Goal: Task Accomplishment & Management: Use online tool/utility

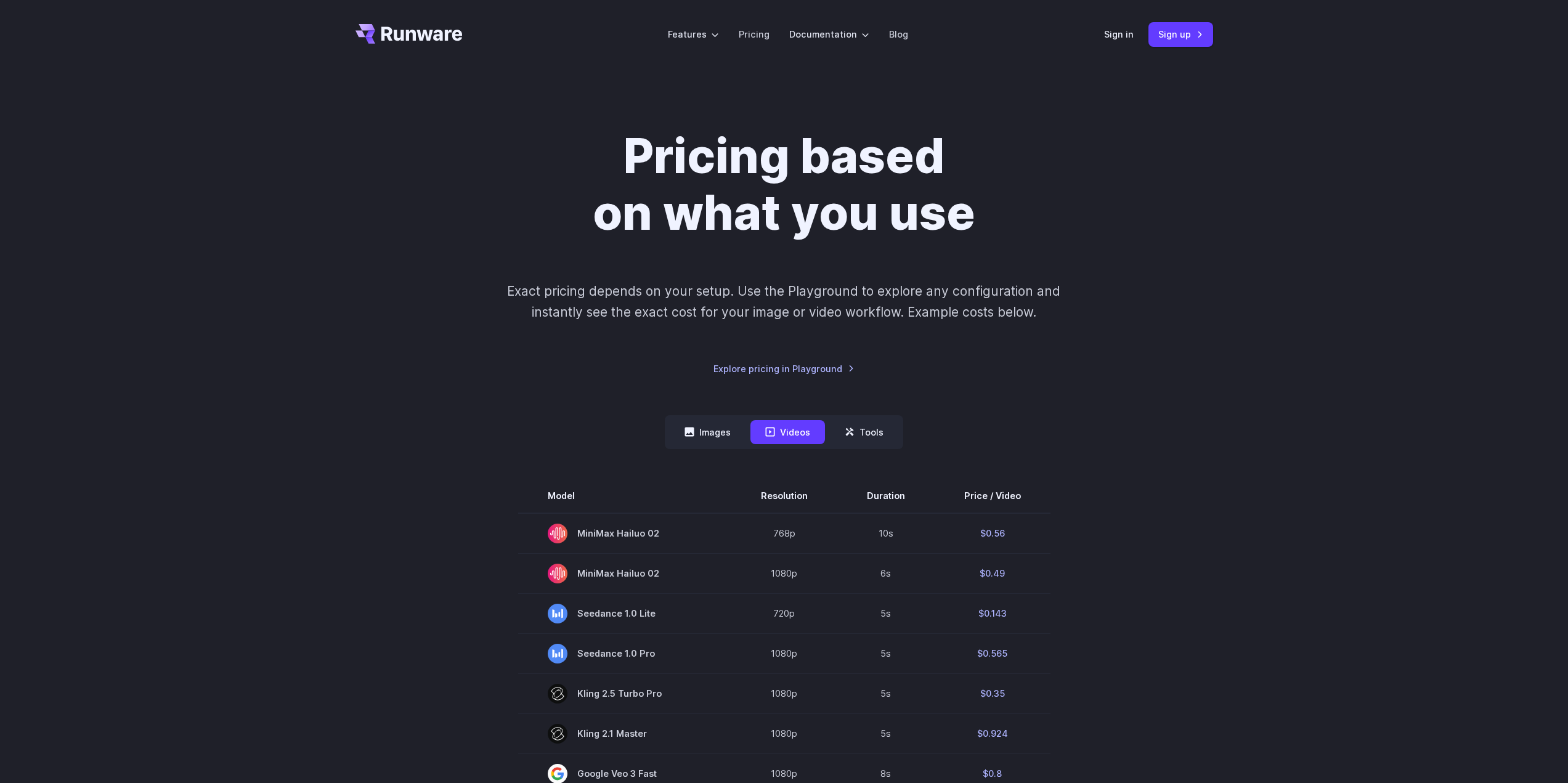
click at [528, 203] on h1 "Pricing based on what you use" at bounding box center [784, 184] width 686 height 113
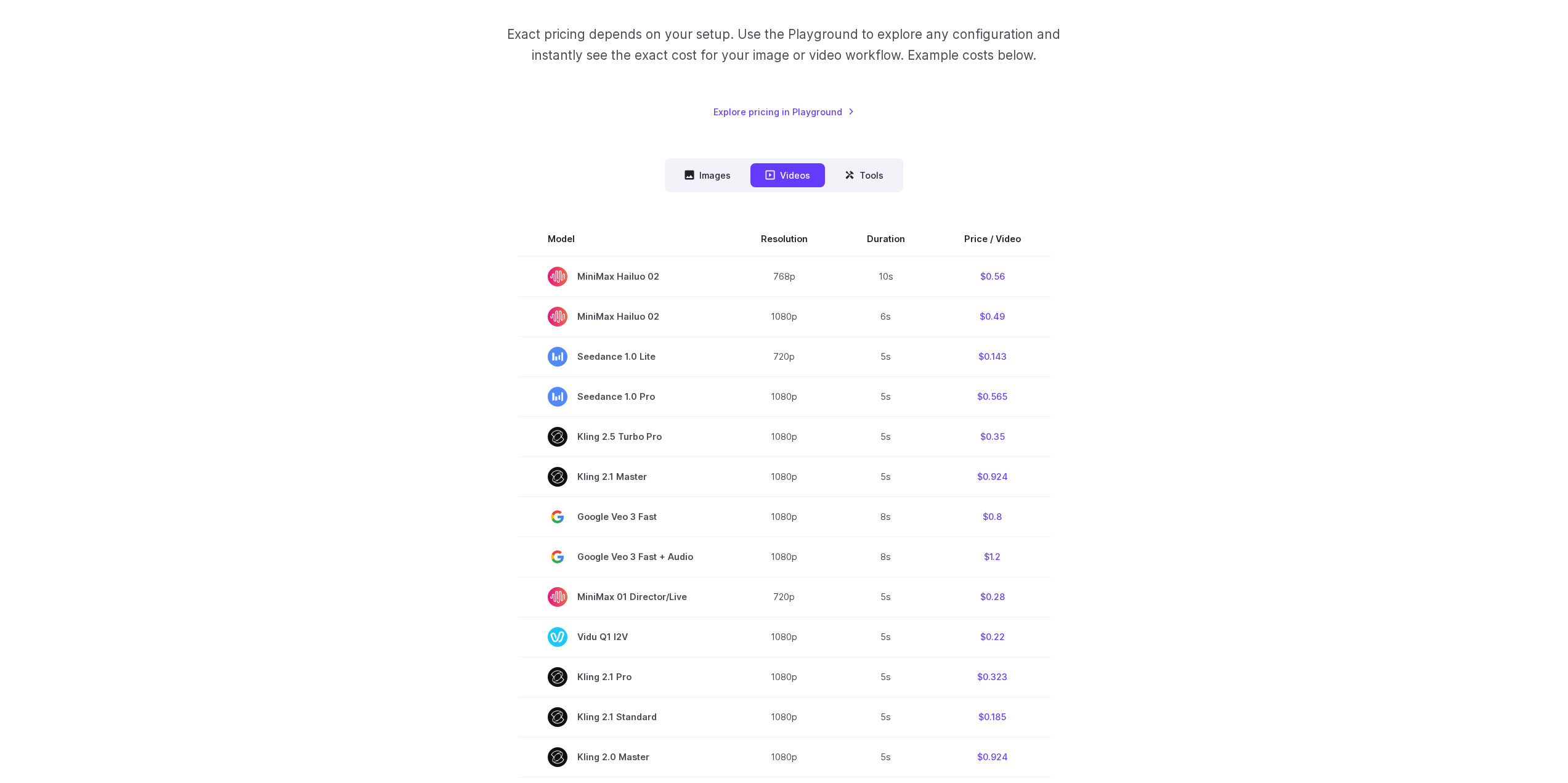
scroll to position [256, 0]
click at [1077, 523] on section "Model Resolution Duration Price / Video MiniMax Hailuo 02 768p 10s $0.56 MiniMa…" at bounding box center [784, 660] width 858 height 875
click at [742, 189] on nav "Images Videos Tools ****** ****** *****" at bounding box center [784, 176] width 239 height 34
click at [727, 182] on button "Images" at bounding box center [707, 176] width 76 height 24
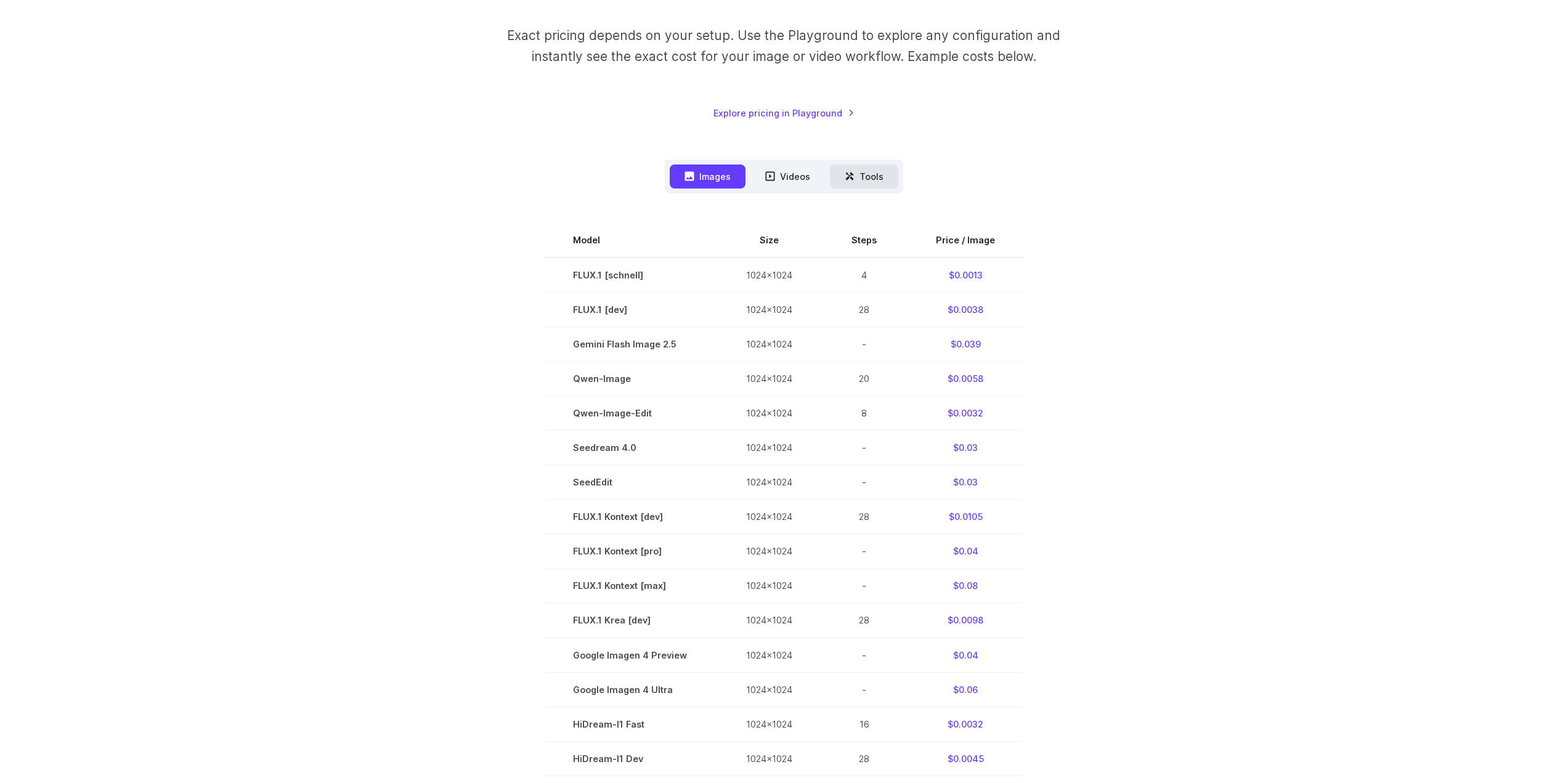
click at [864, 174] on button "Tools" at bounding box center [864, 176] width 68 height 24
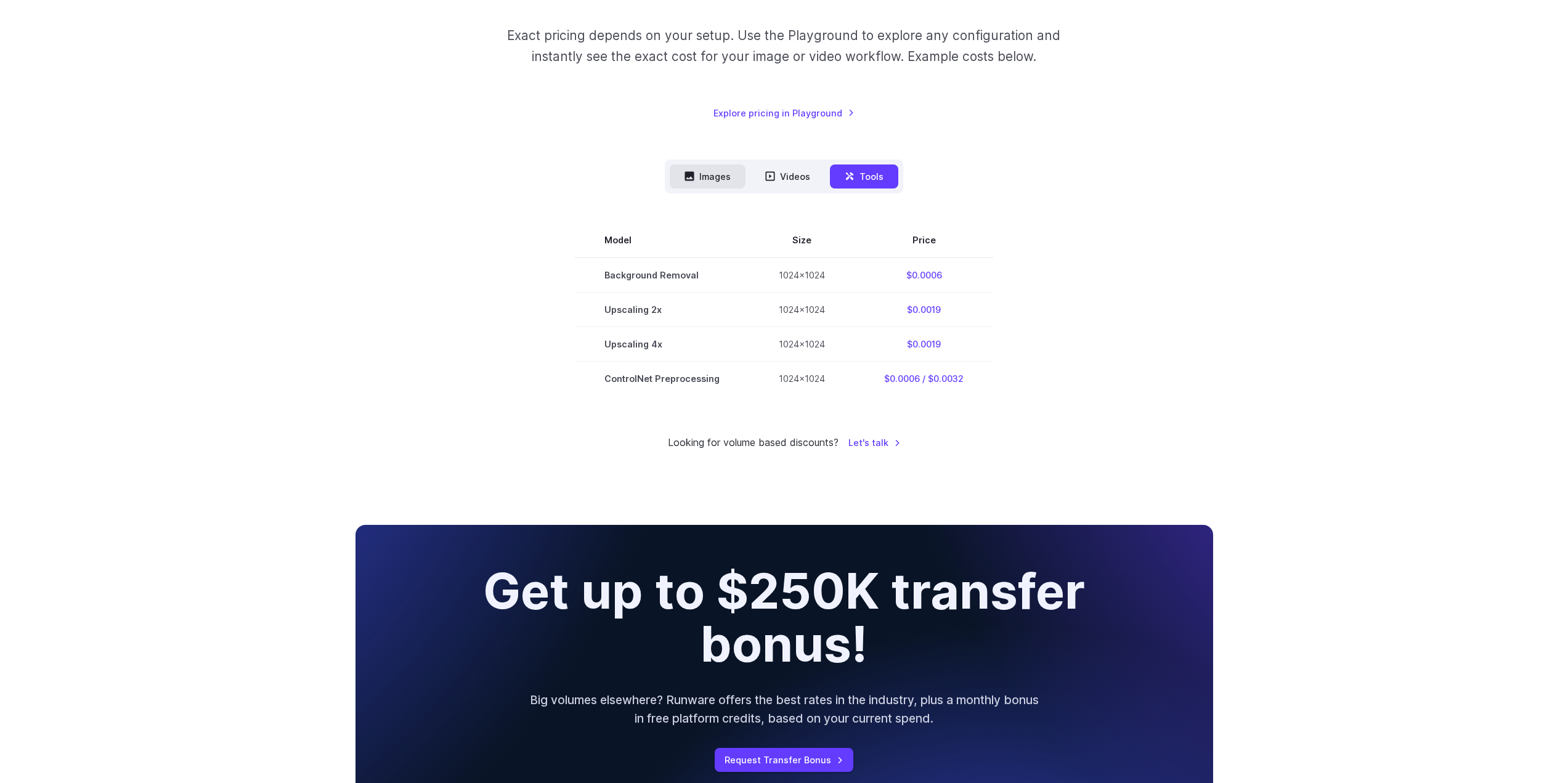
click at [701, 171] on button "Images" at bounding box center [707, 176] width 76 height 24
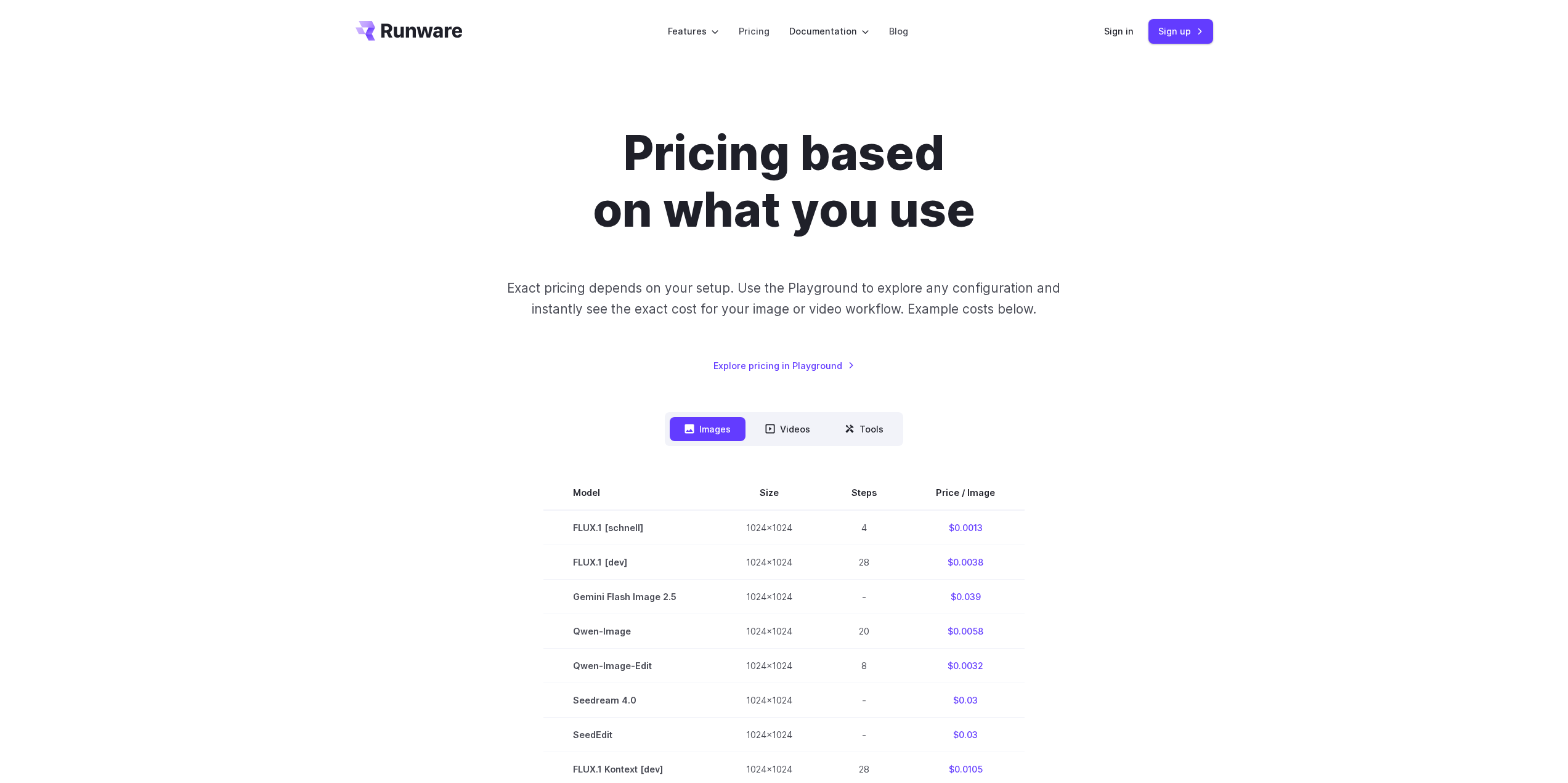
scroll to position [0, 0]
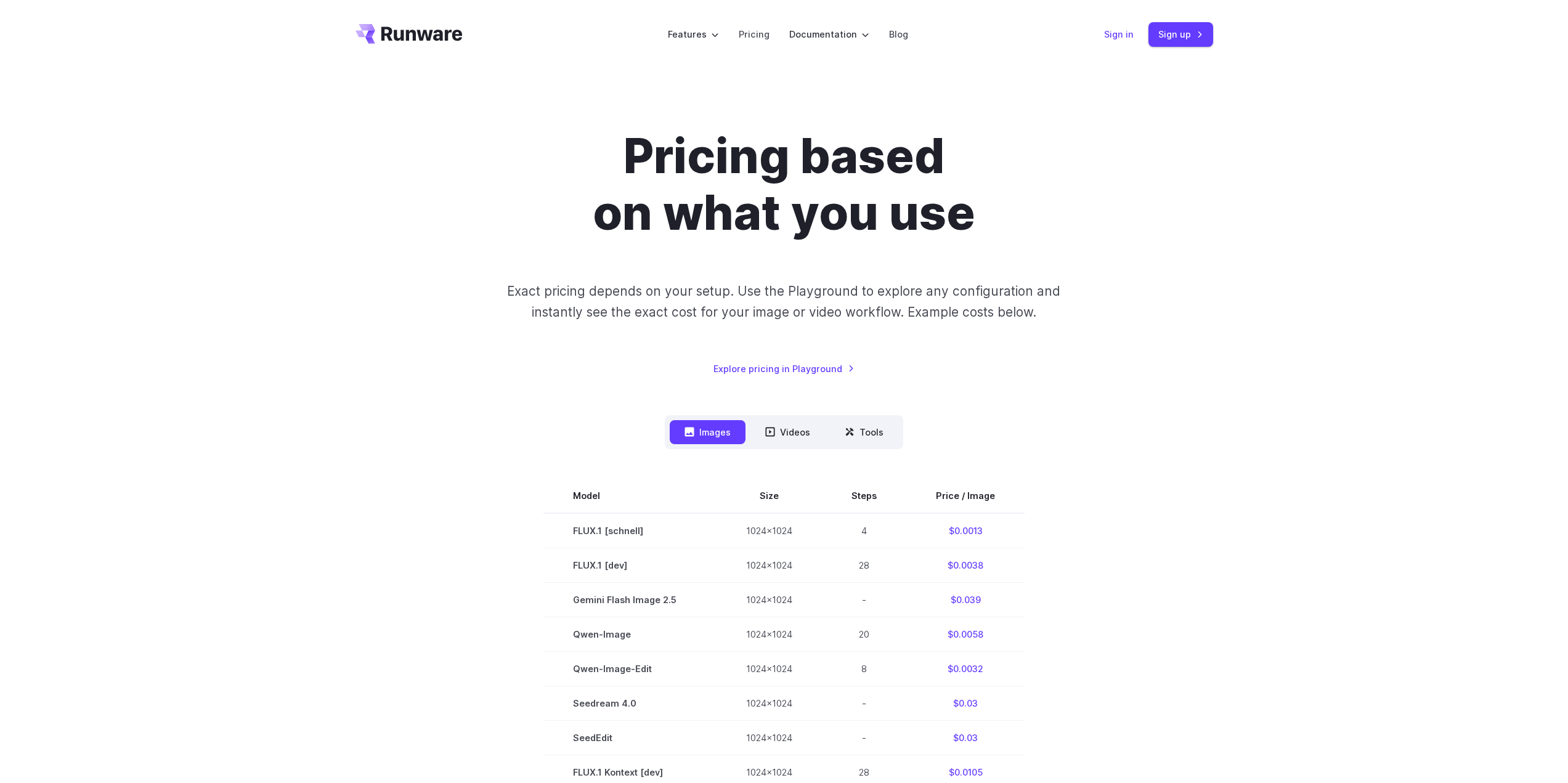
click at [1113, 38] on link "Sign in" at bounding box center [1118, 34] width 29 height 14
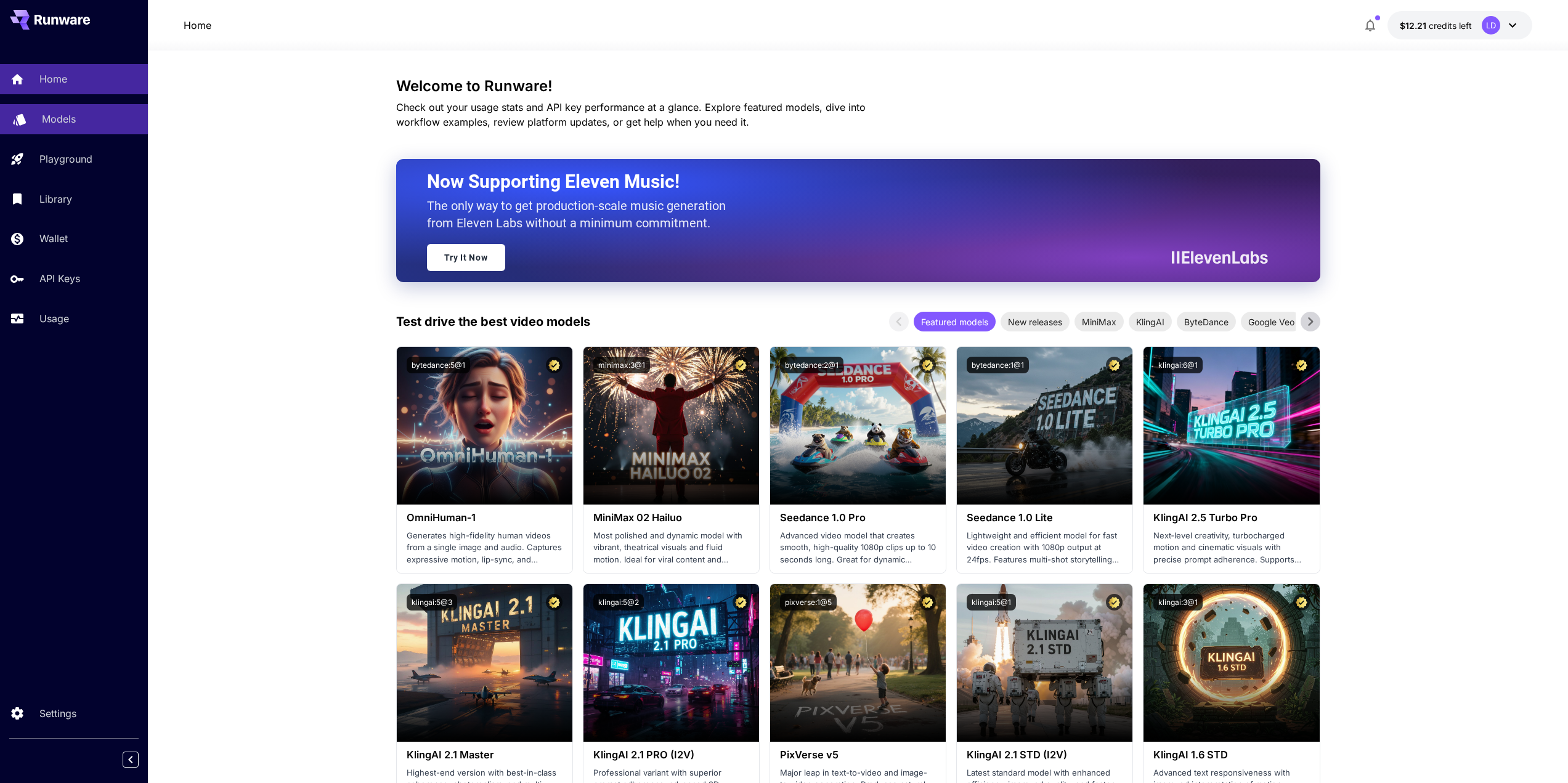
click at [38, 127] on link "Models" at bounding box center [74, 119] width 148 height 30
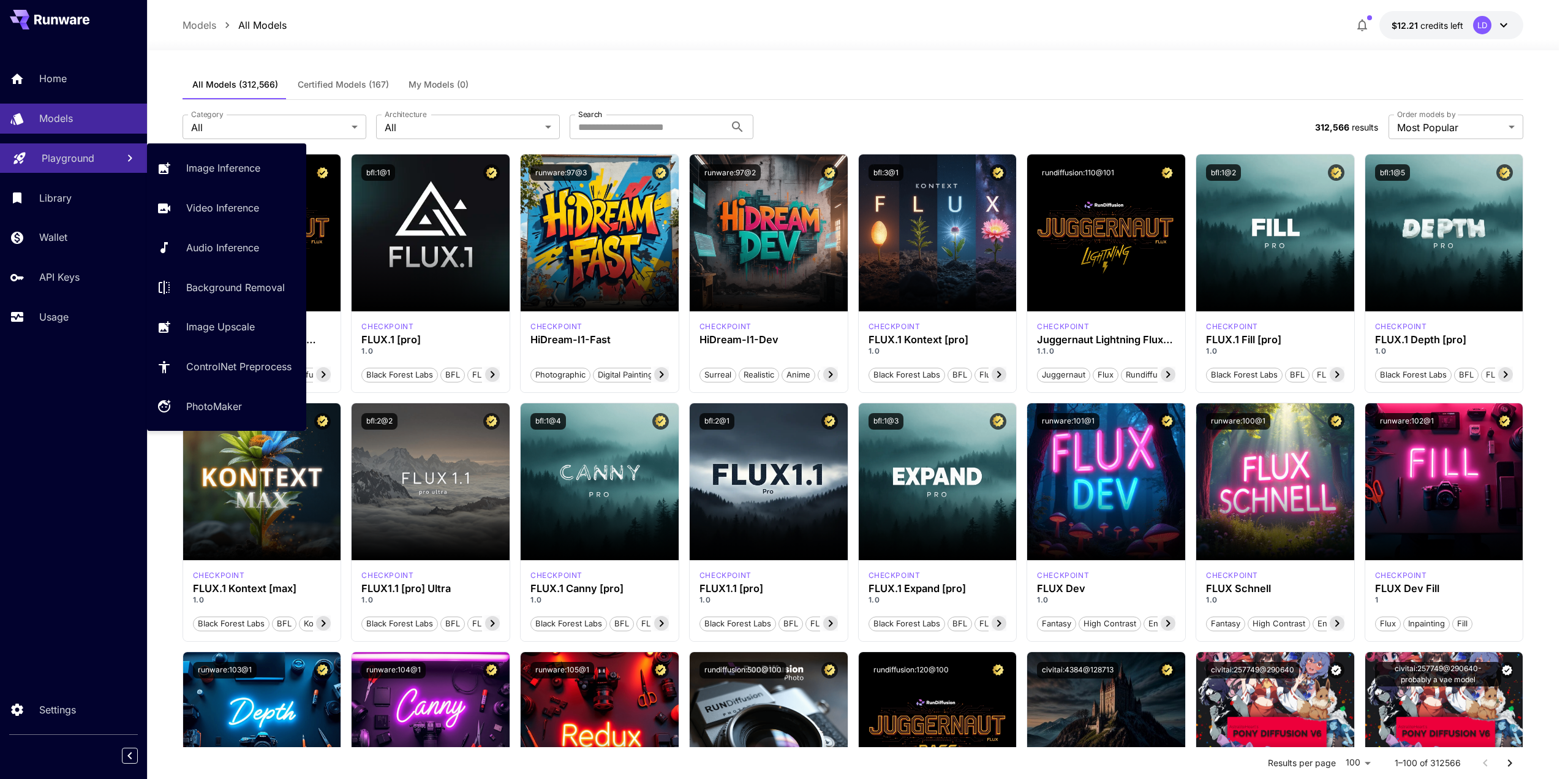
click at [65, 156] on p "Playground" at bounding box center [68, 158] width 53 height 15
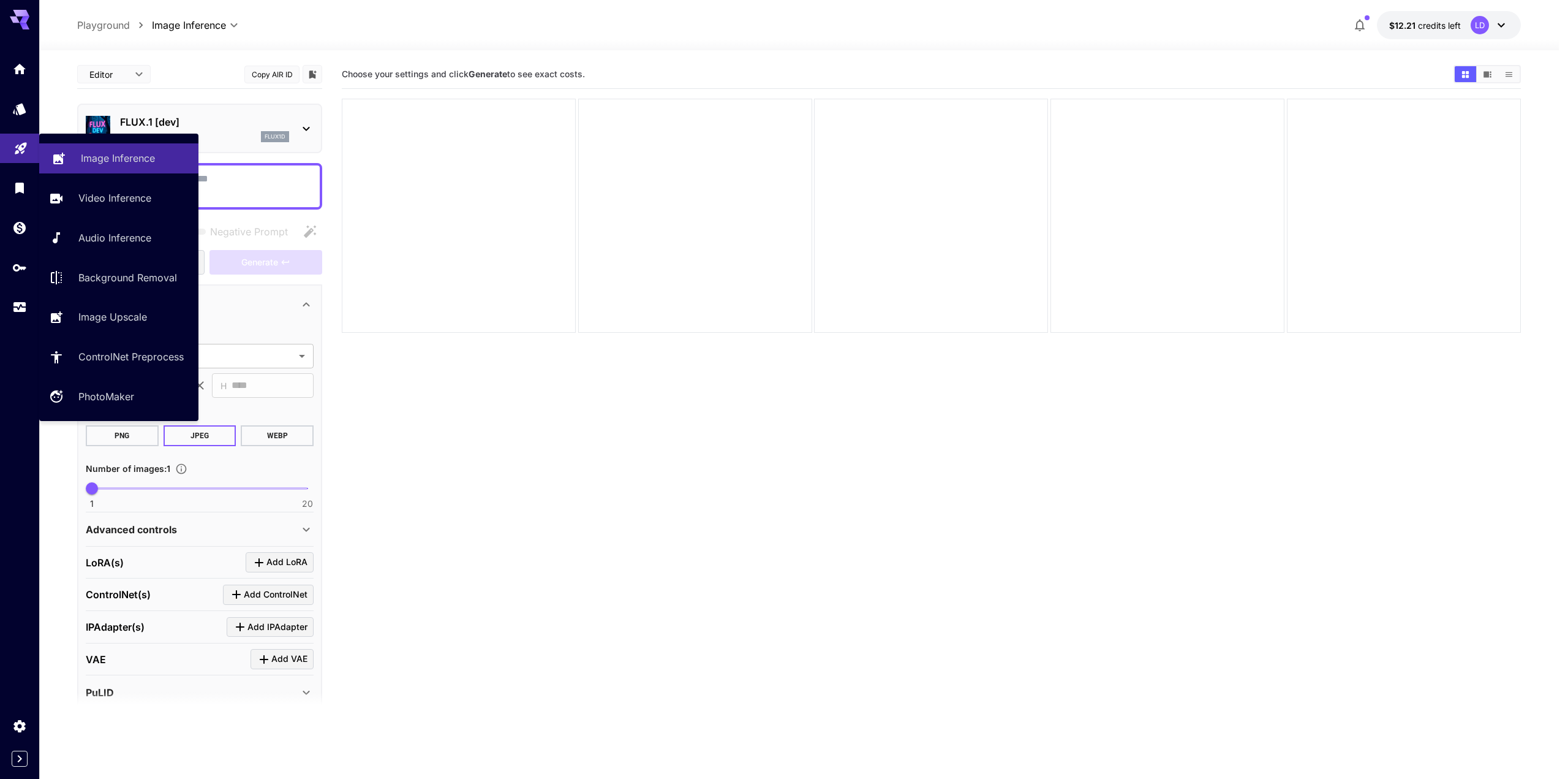
click at [92, 167] on link "Image Inference" at bounding box center [119, 158] width 159 height 30
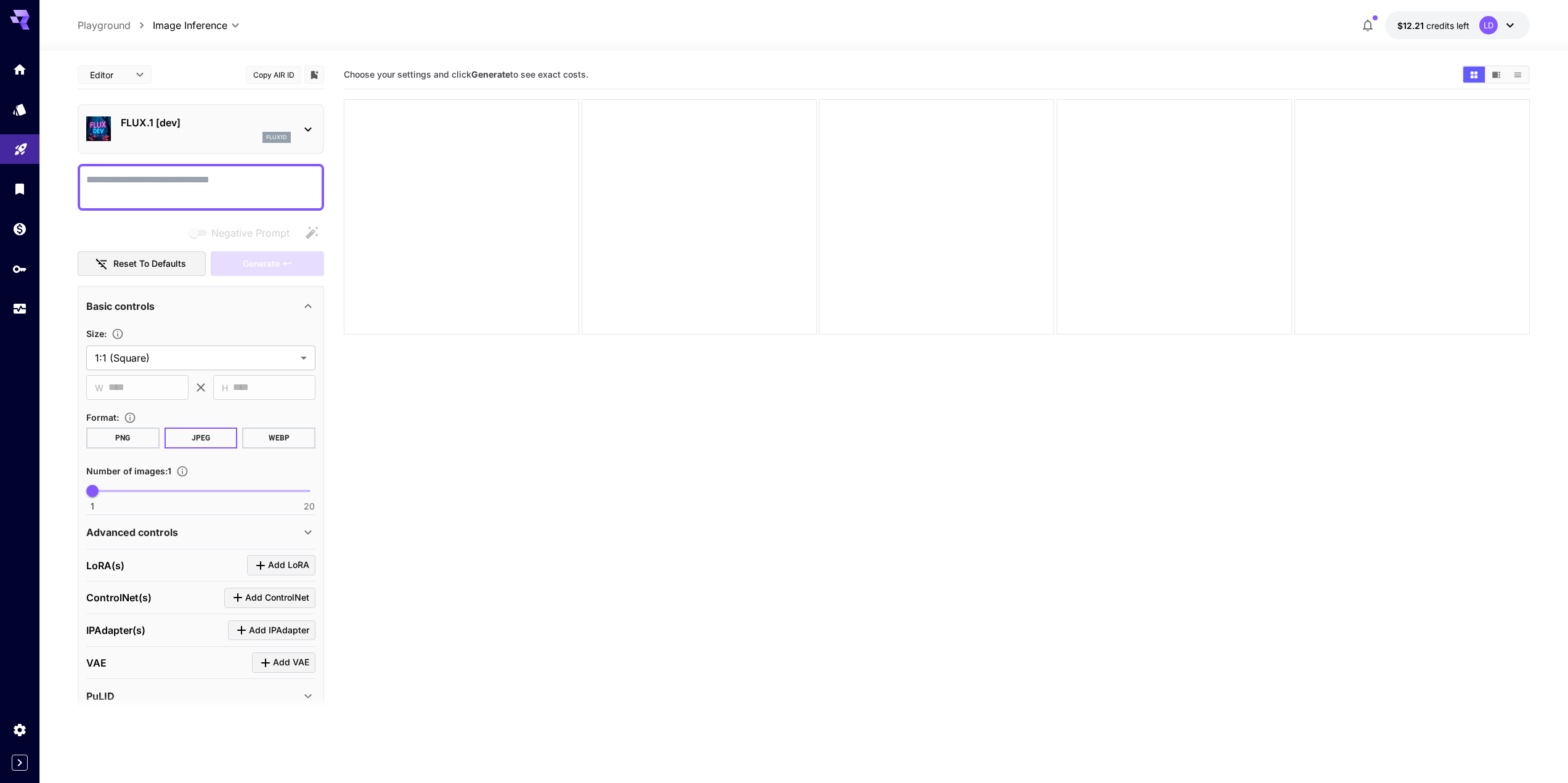
click at [109, 135] on img at bounding box center [98, 128] width 25 height 25
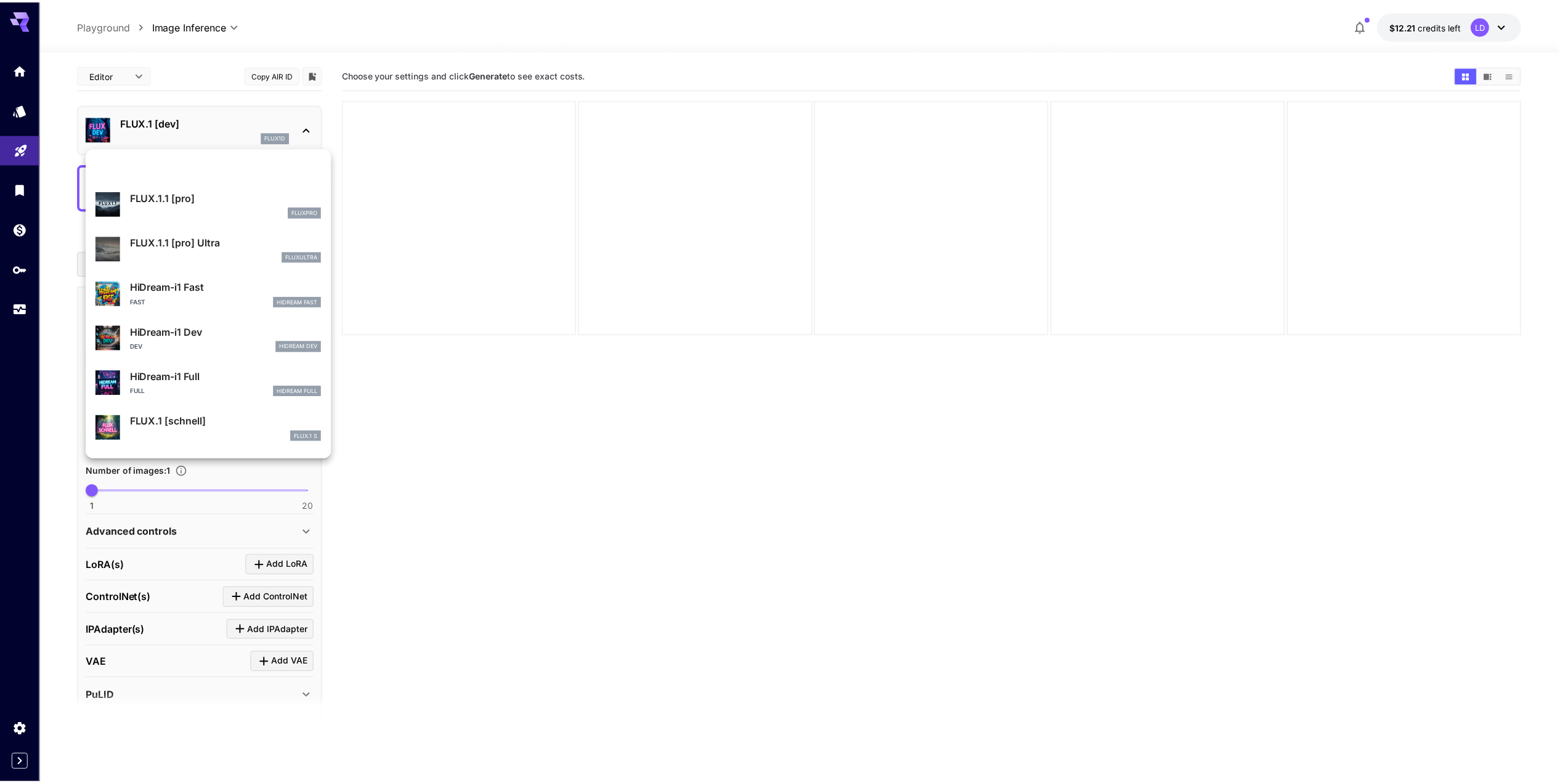
scroll to position [996, 0]
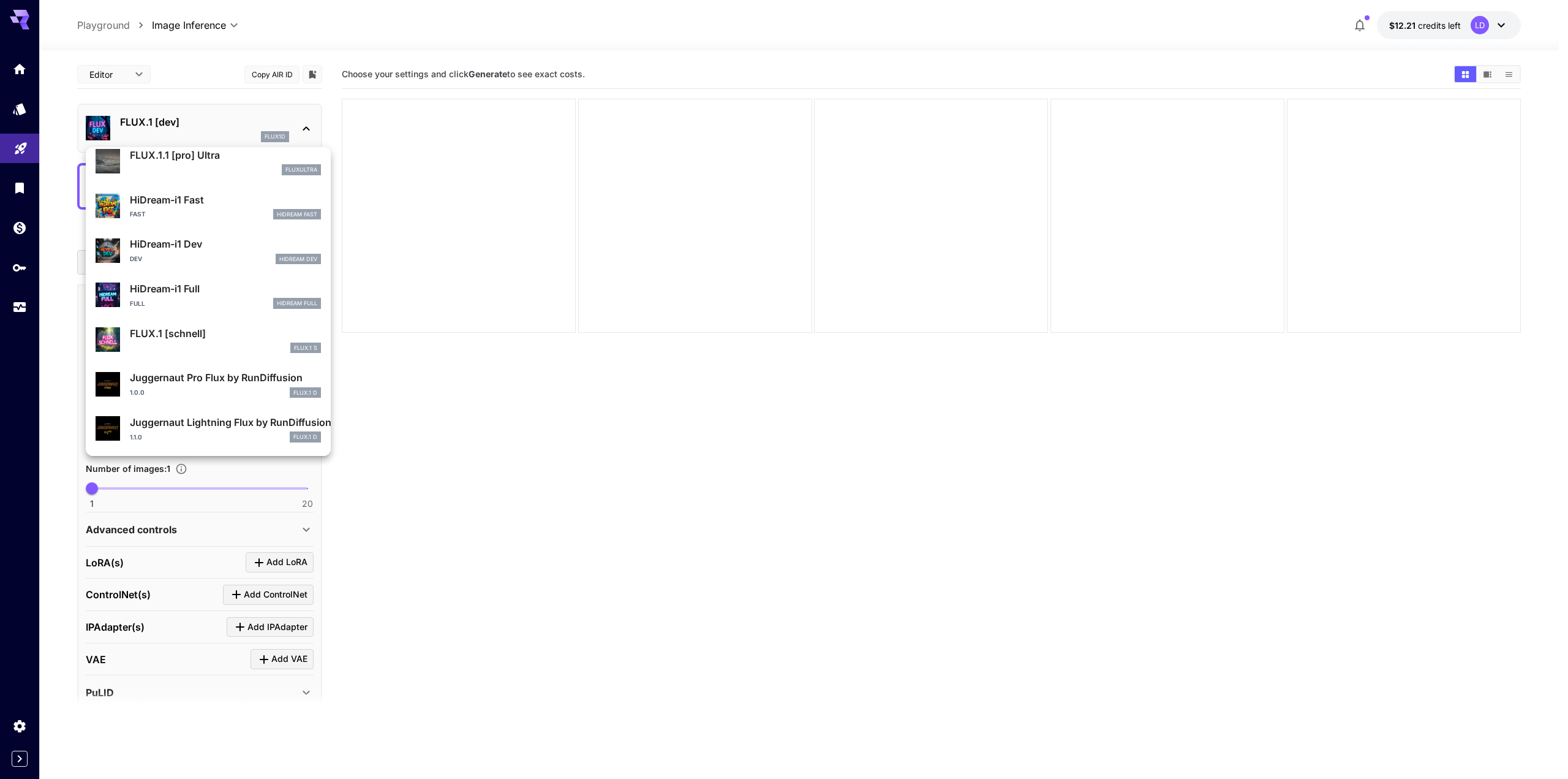
click at [256, 423] on p "Juggernaut Lightning Flux by RunDiffusion" at bounding box center [225, 422] width 191 height 15
type input "*"
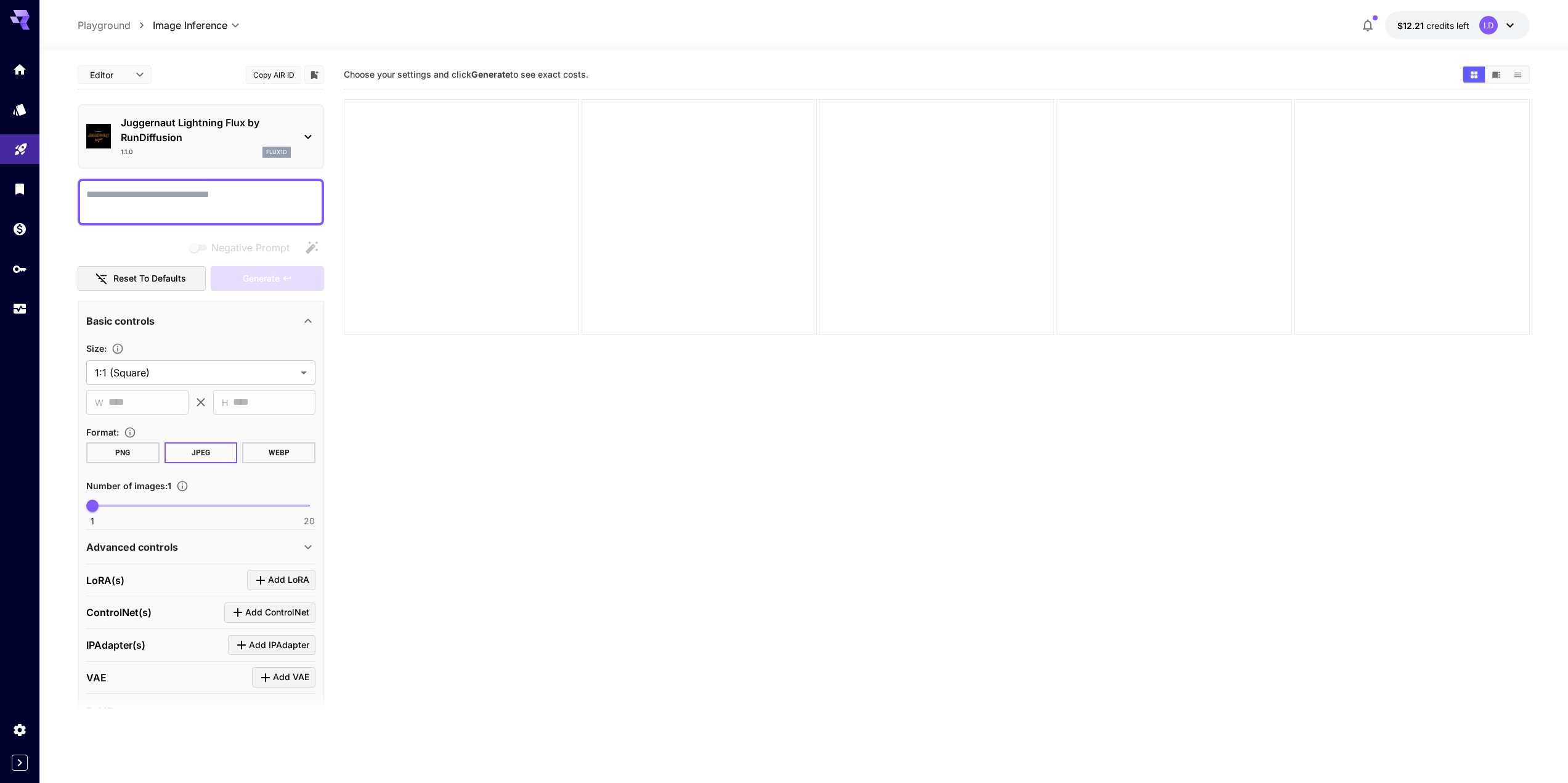
click at [1128, 271] on div at bounding box center [1174, 217] width 235 height 235
click at [601, 394] on section "Choose your settings and click Generate to see exact costs." at bounding box center [936, 452] width 1186 height 783
click at [202, 195] on textarea "Negative Prompt" at bounding box center [200, 202] width 229 height 29
paste textarea "**********"
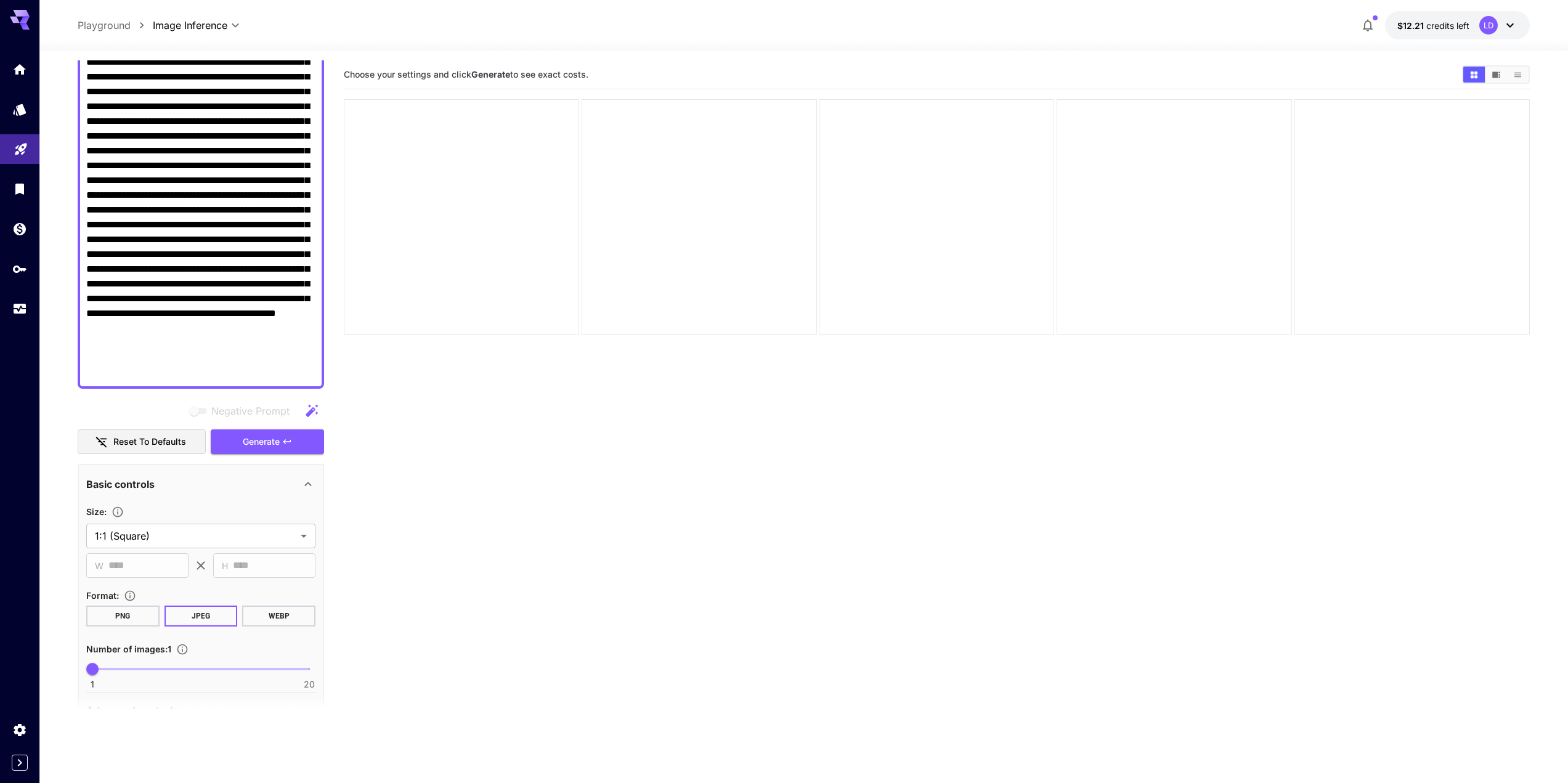
scroll to position [411, 0]
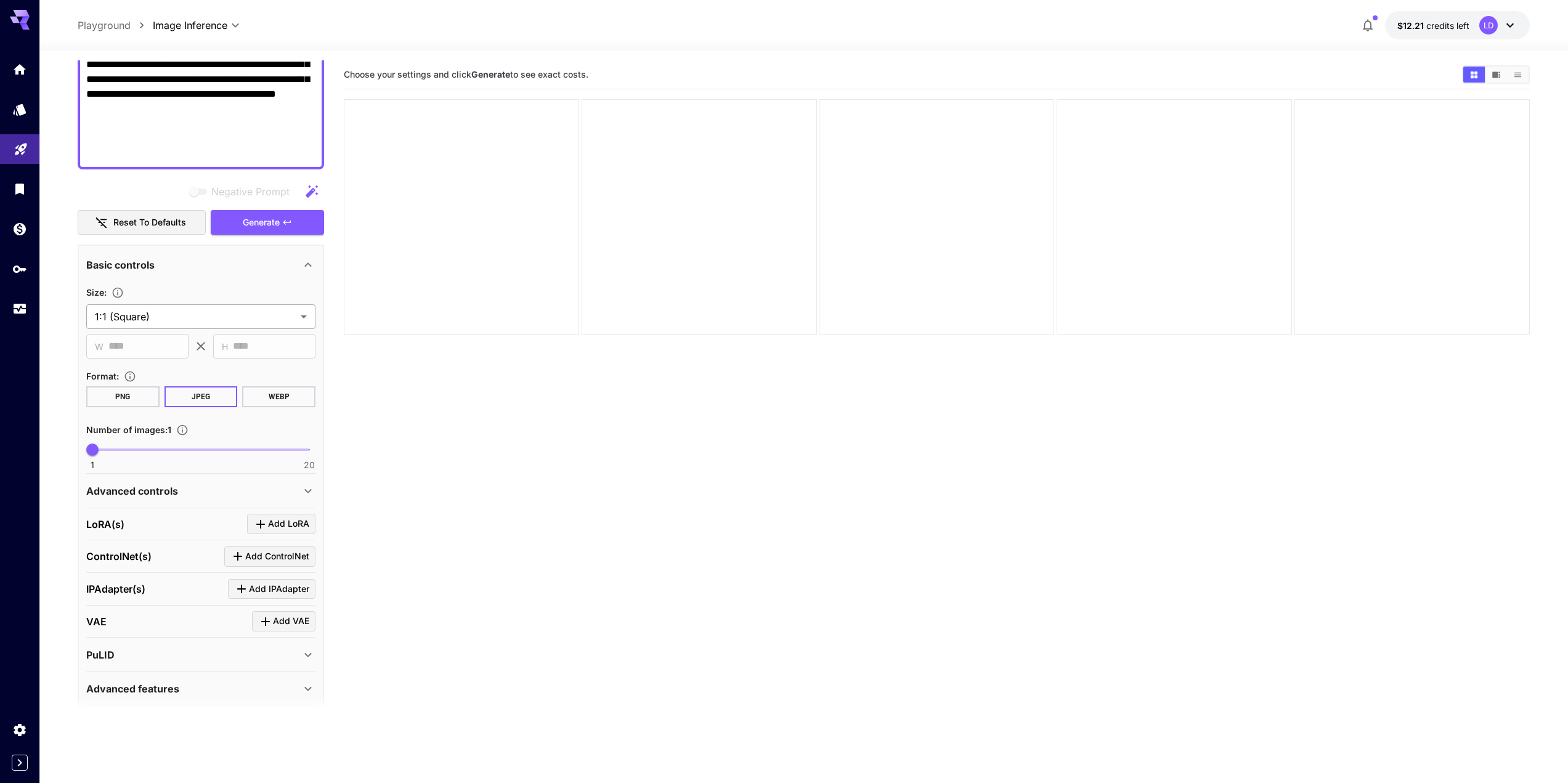
type textarea "**********"
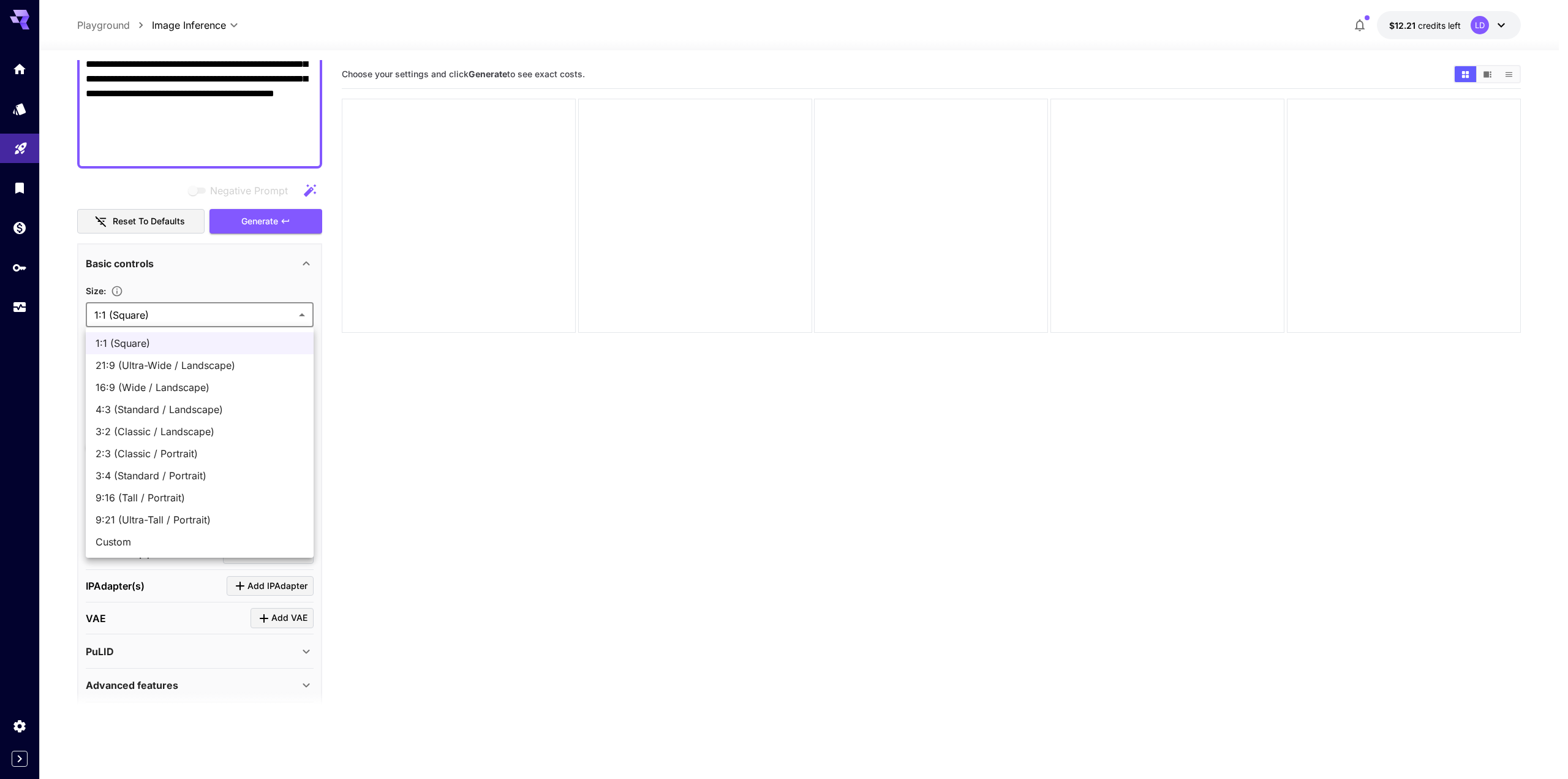
click at [270, 309] on body "**********" at bounding box center [784, 438] width 1568 height 876
click at [226, 362] on span "21:9 (Ultra-Wide / Landscape)" at bounding box center [200, 365] width 208 height 15
type input "**********"
type input "****"
type input "***"
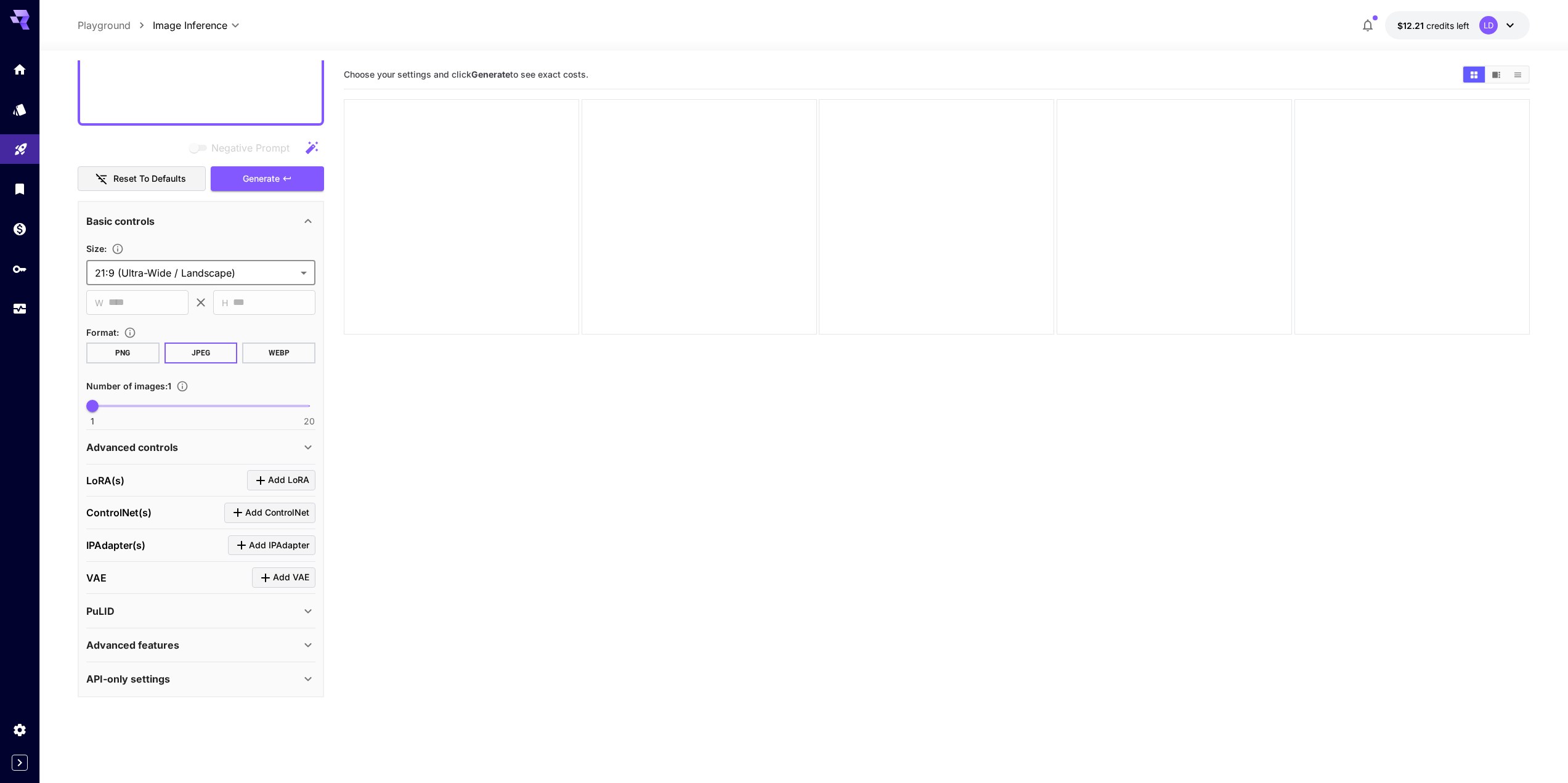
scroll to position [457, 0]
drag, startPoint x: 105, startPoint y: 402, endPoint x: 155, endPoint y: 404, distance: 50.0
click at [155, 404] on span "7" at bounding box center [161, 403] width 12 height 12
type input "*"
drag, startPoint x: 181, startPoint y: 402, endPoint x: 169, endPoint y: 400, distance: 12.2
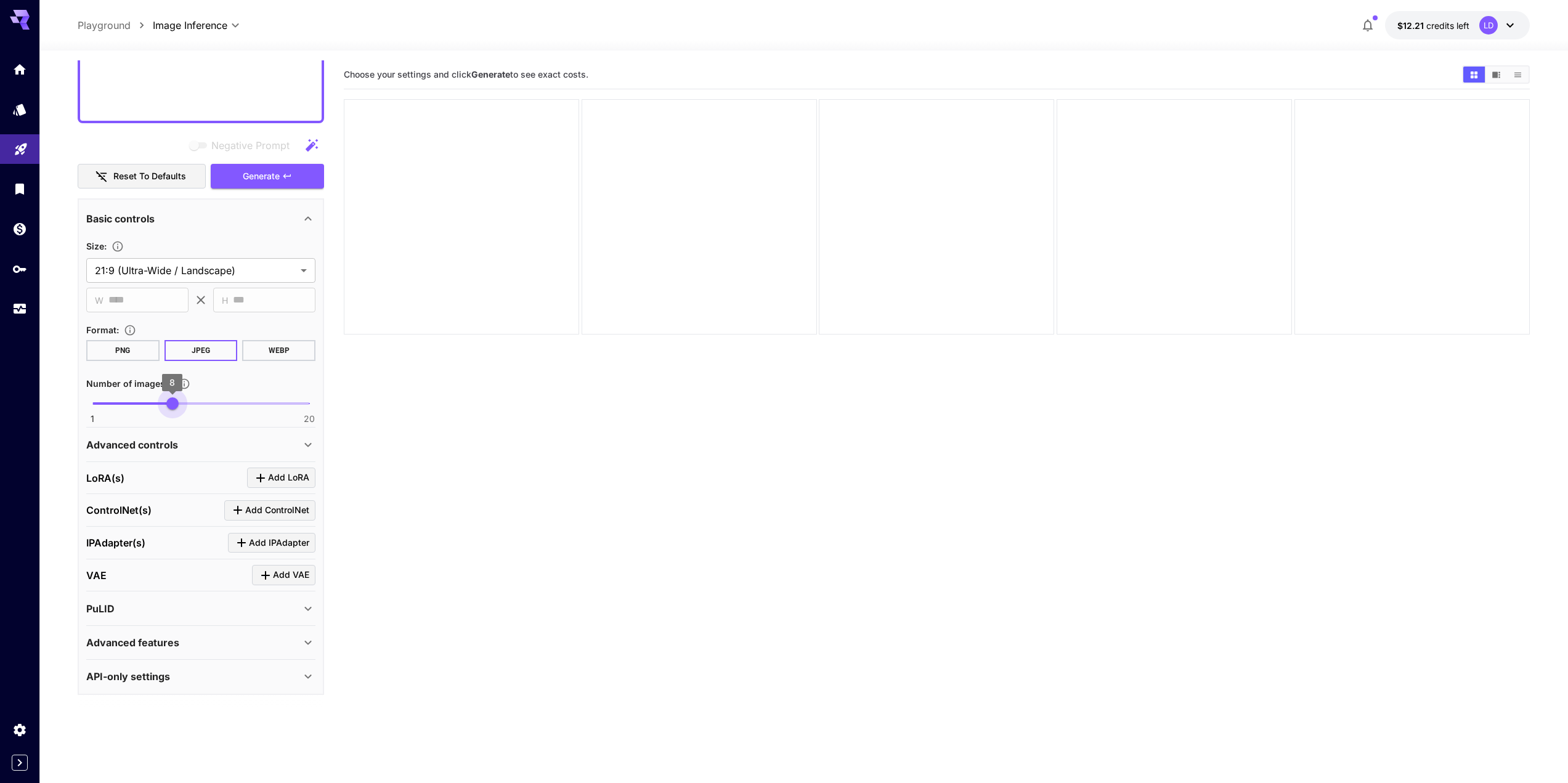
click at [169, 400] on span "1 20 8" at bounding box center [200, 403] width 217 height 18
click at [321, 164] on button "Generate" at bounding box center [267, 176] width 113 height 25
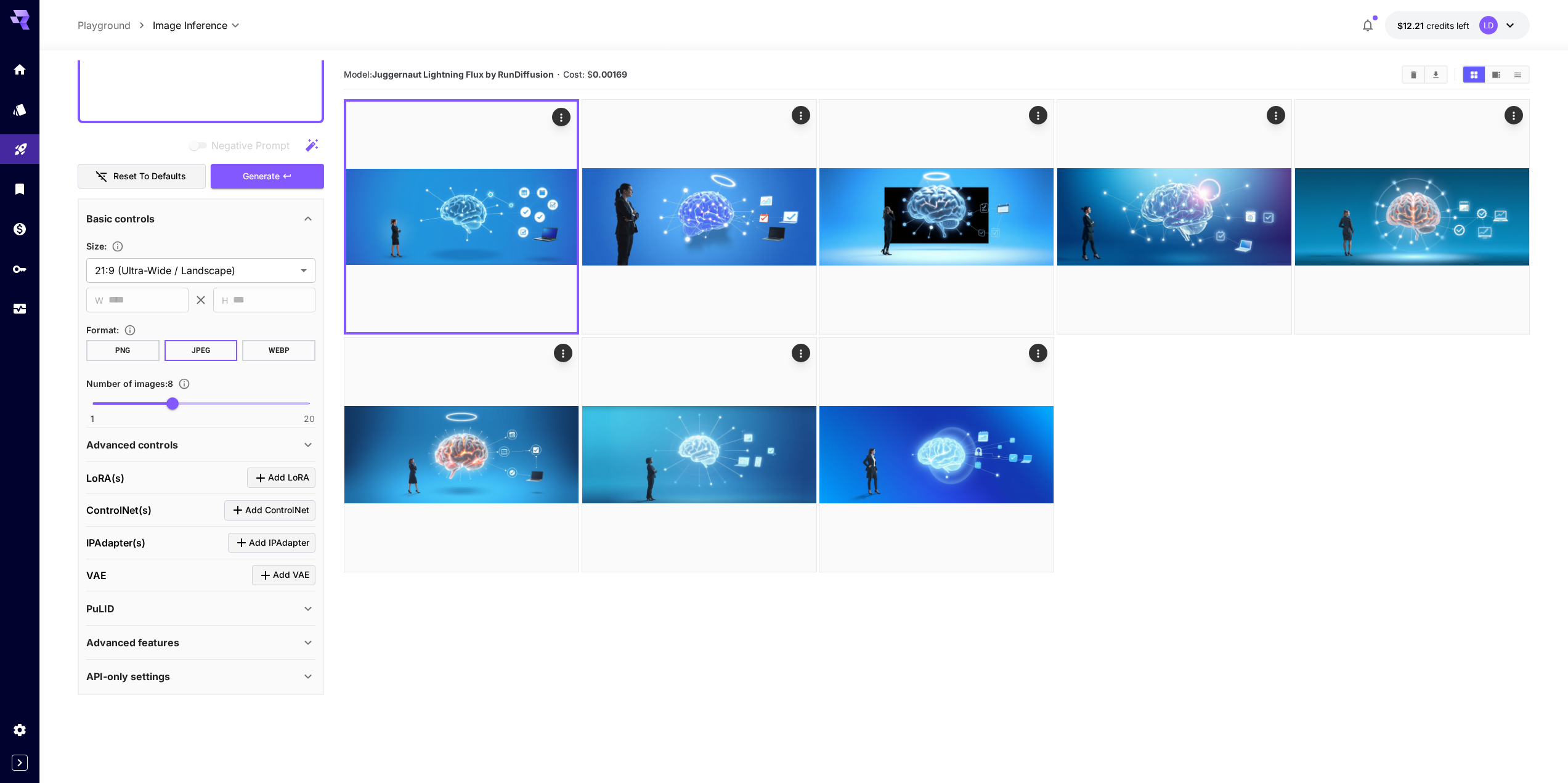
click at [1228, 548] on div at bounding box center [936, 335] width 1186 height 473
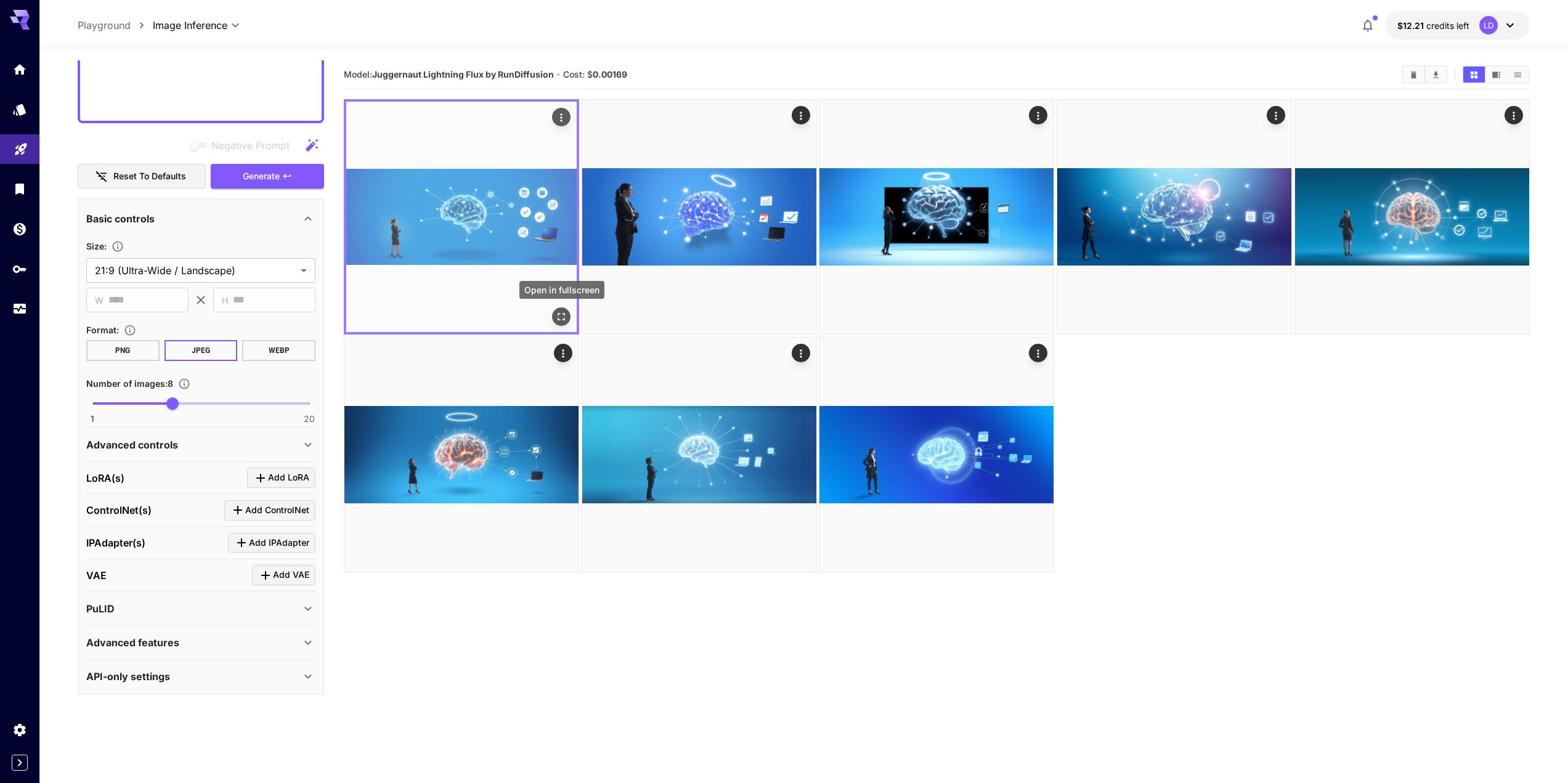
click at [565, 321] on icon "Open in fullscreen" at bounding box center [561, 316] width 12 height 12
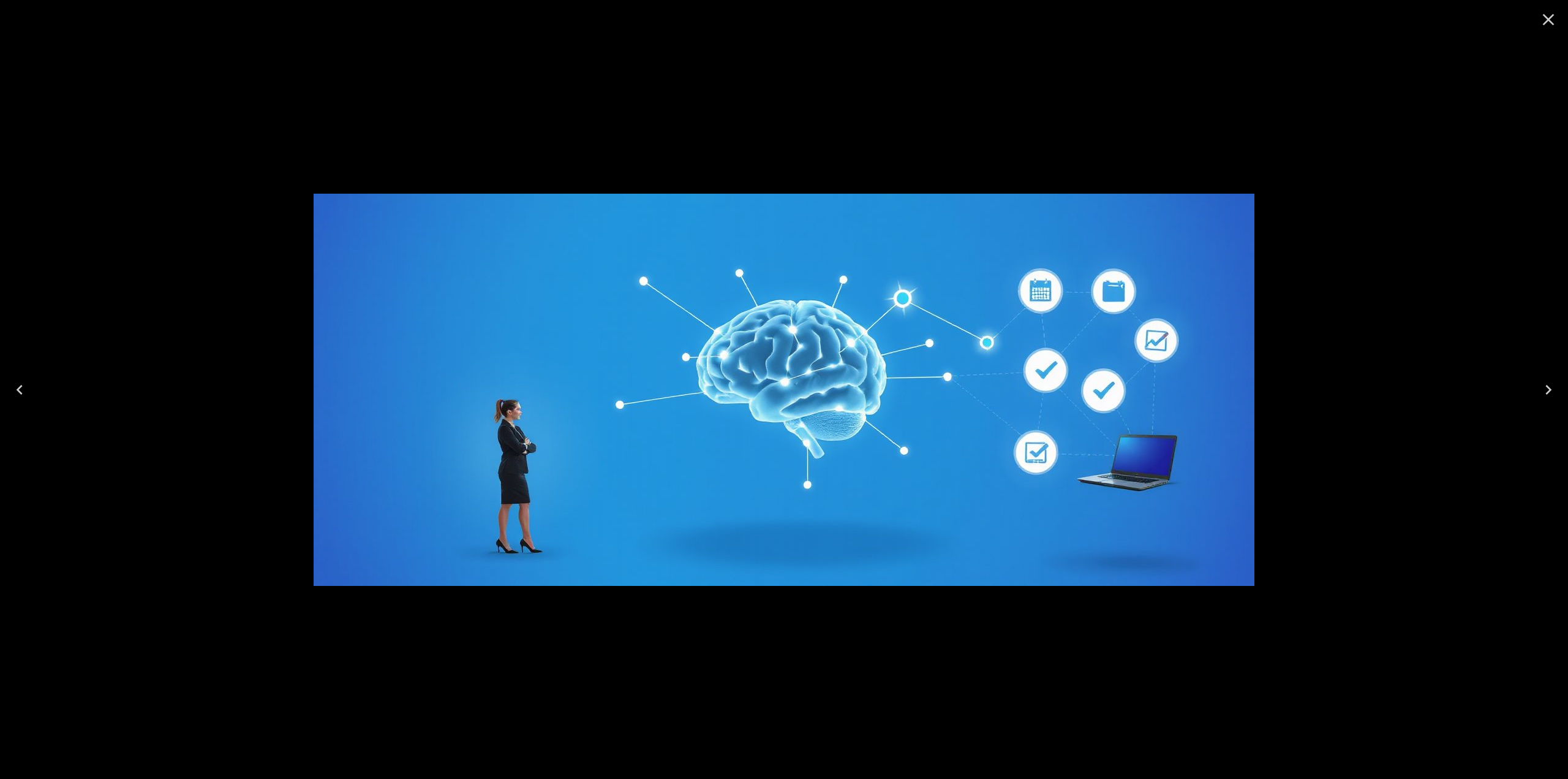
click at [1379, 463] on div at bounding box center [784, 389] width 1568 height 779
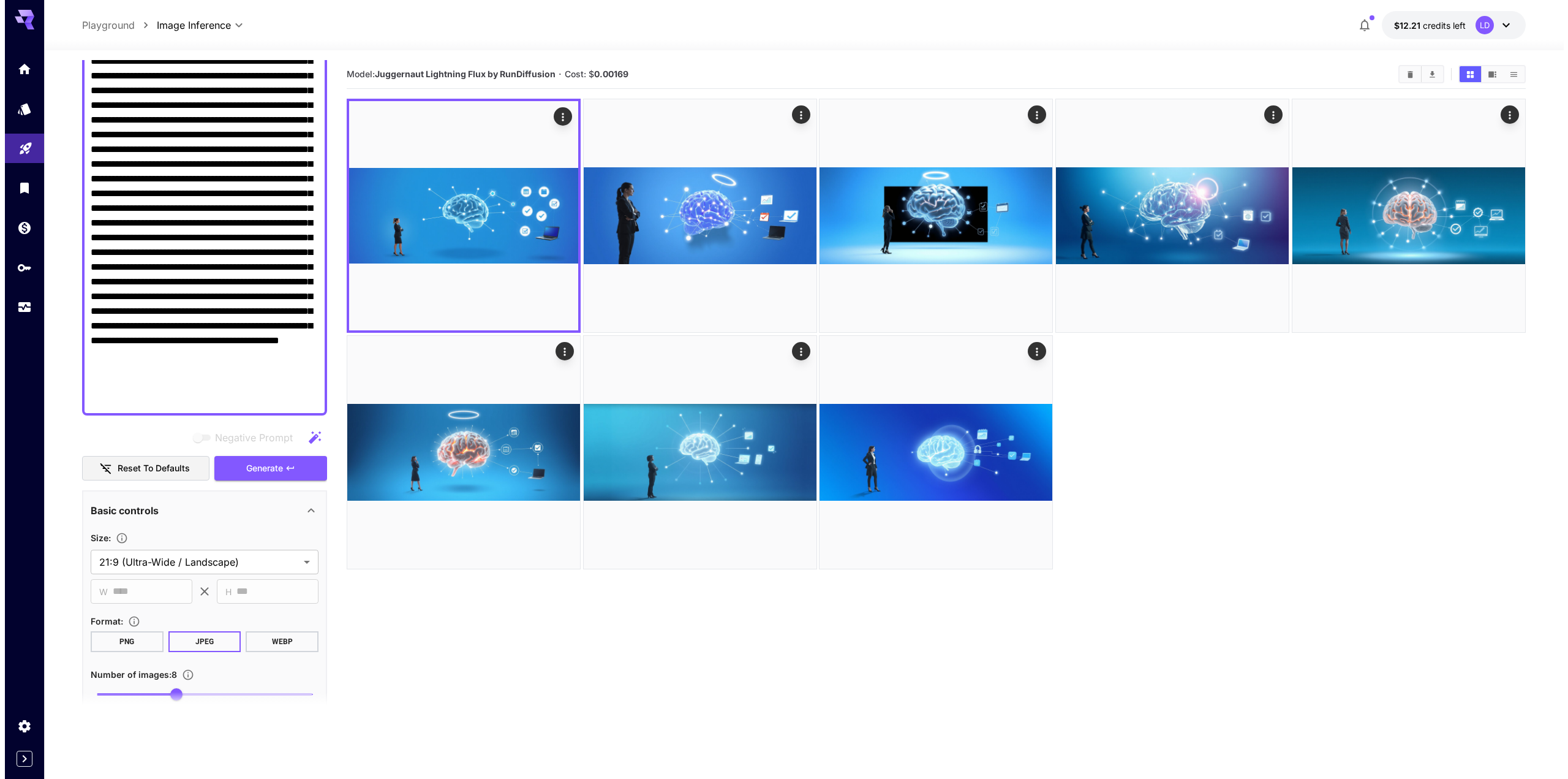
scroll to position [0, 0]
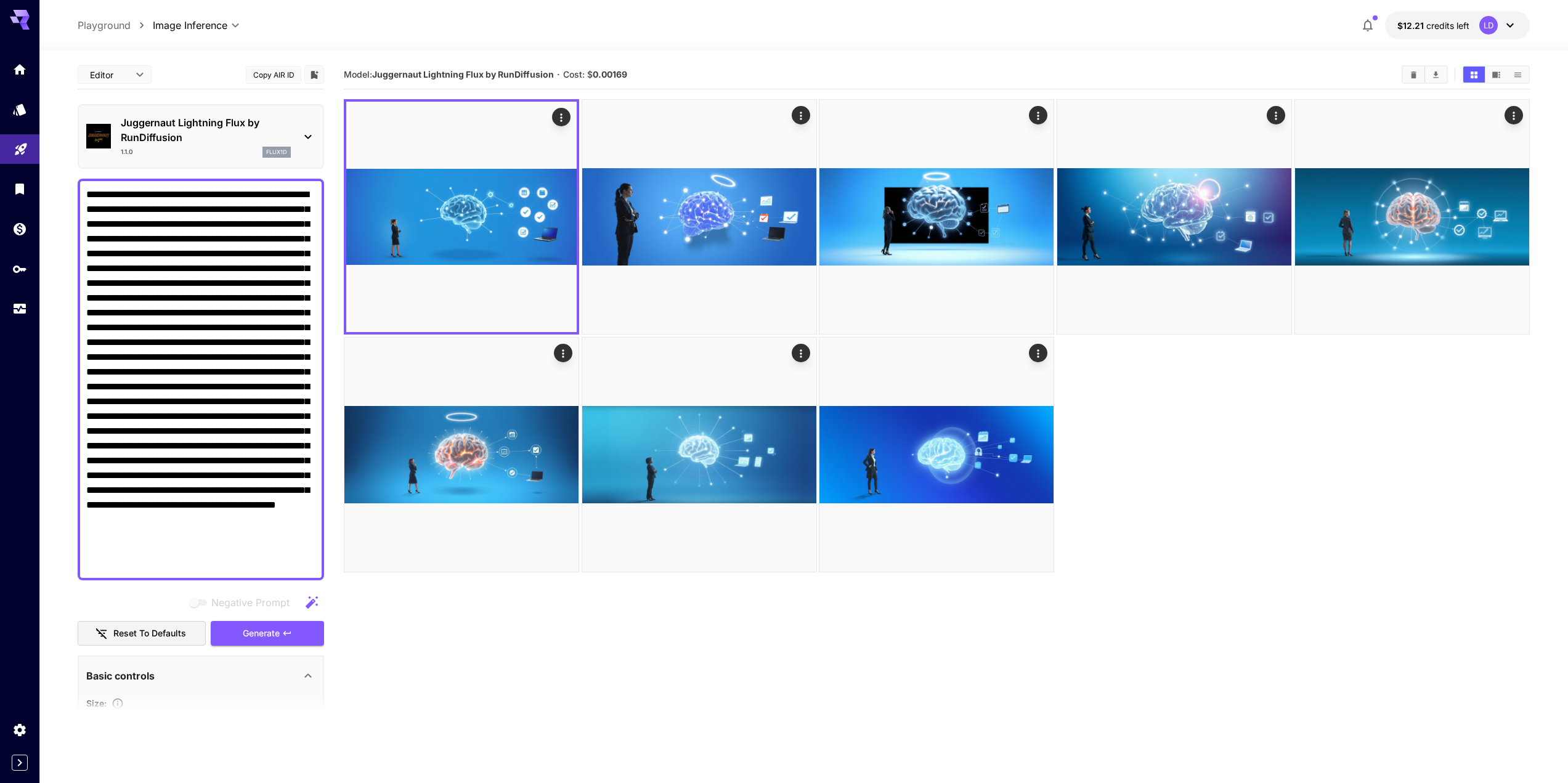
click at [290, 152] on div "flux1d" at bounding box center [276, 152] width 28 height 11
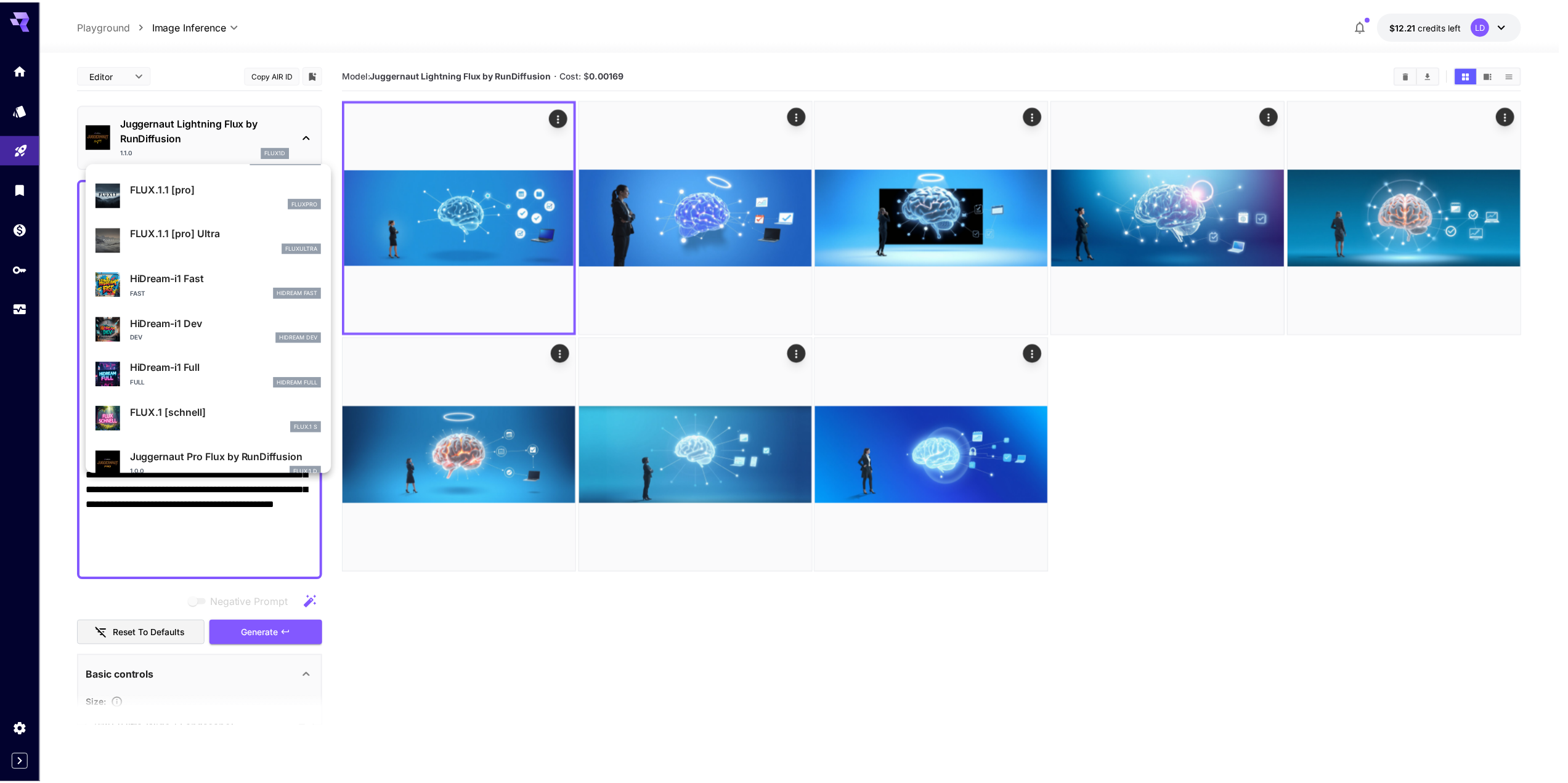
scroll to position [933, 0]
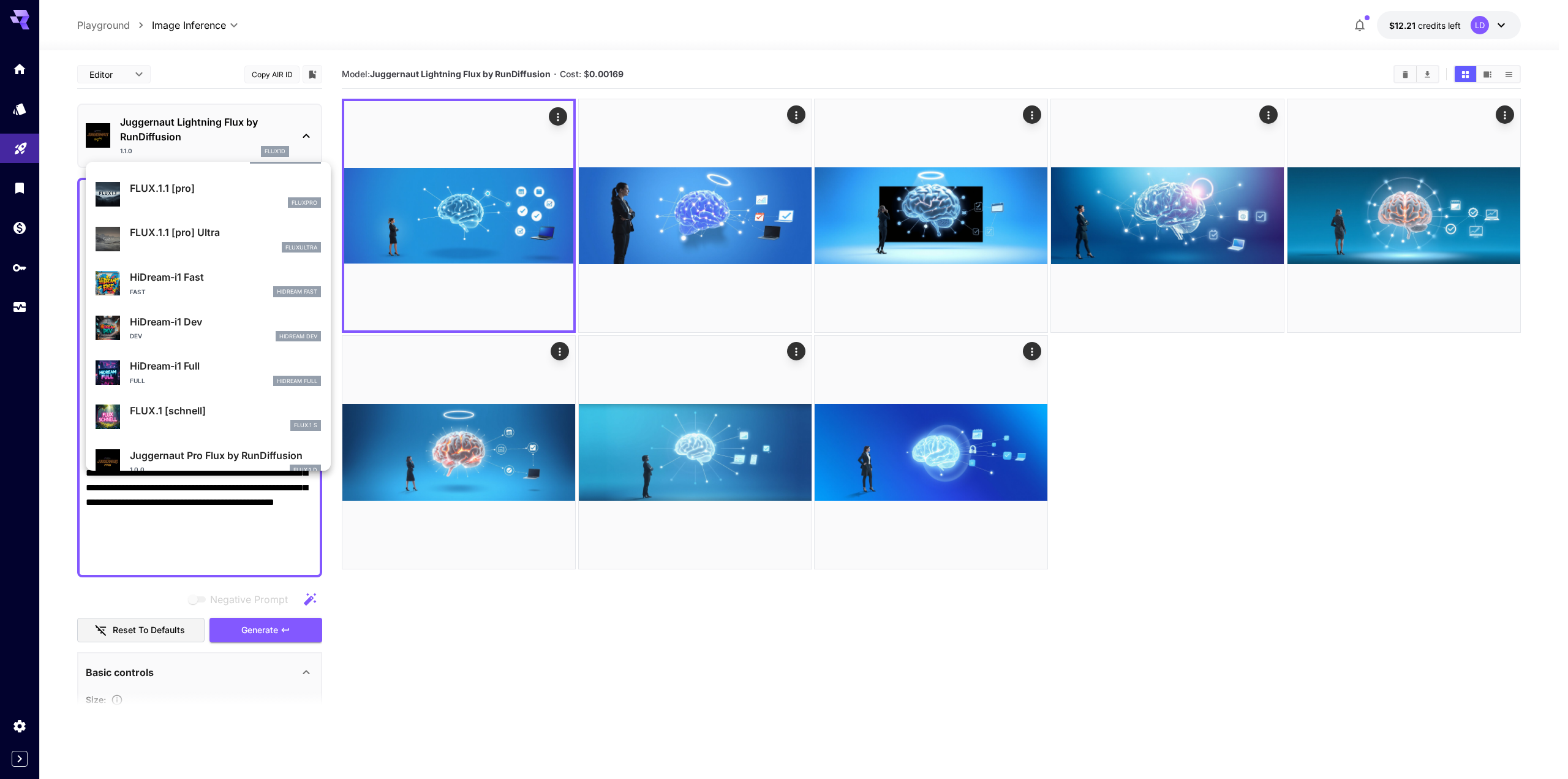
click at [167, 285] on div "HiDream-i1 Fast Fast HiDream Fast" at bounding box center [225, 283] width 191 height 28
type input "**"
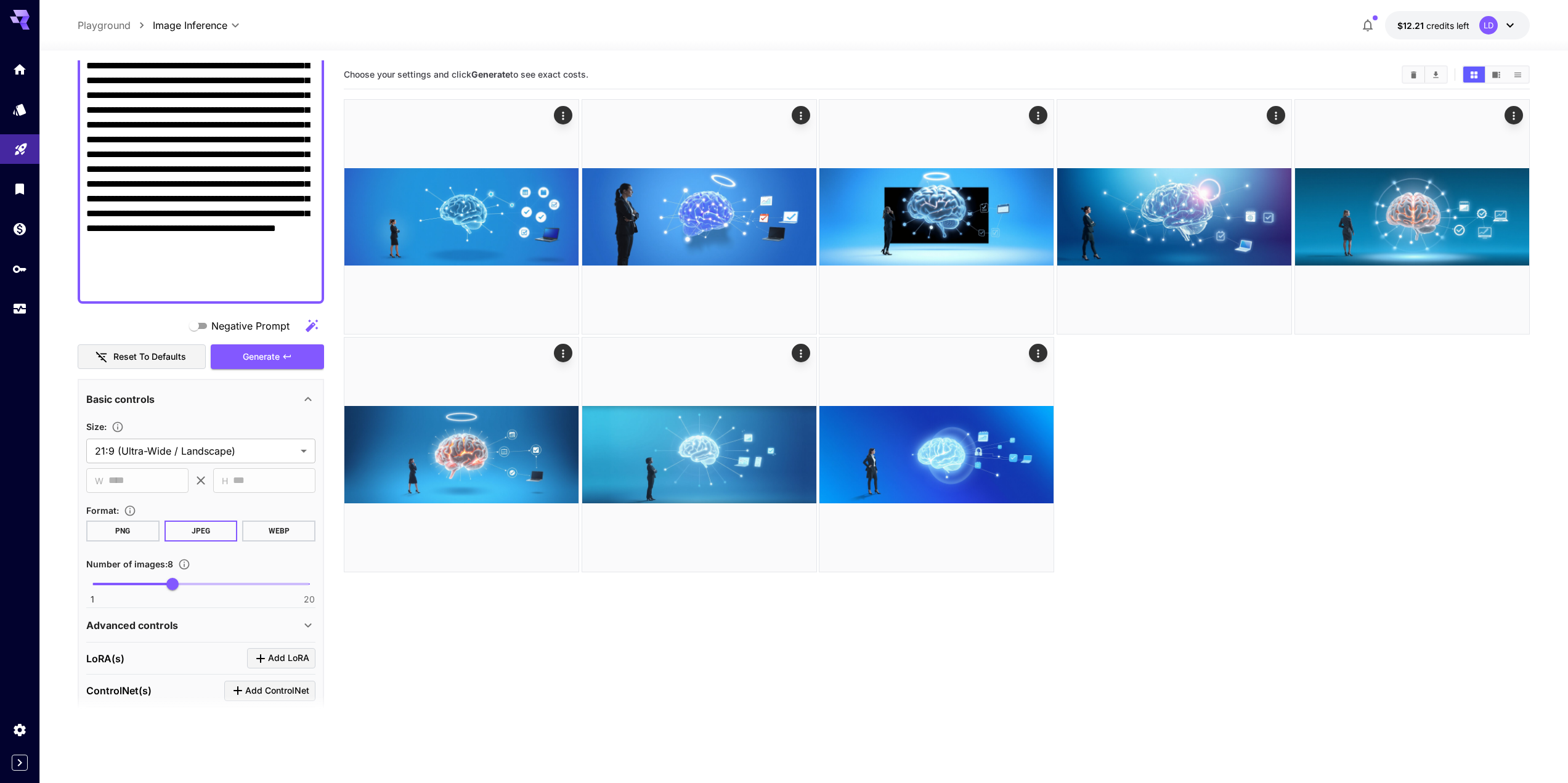
scroll to position [266, 0]
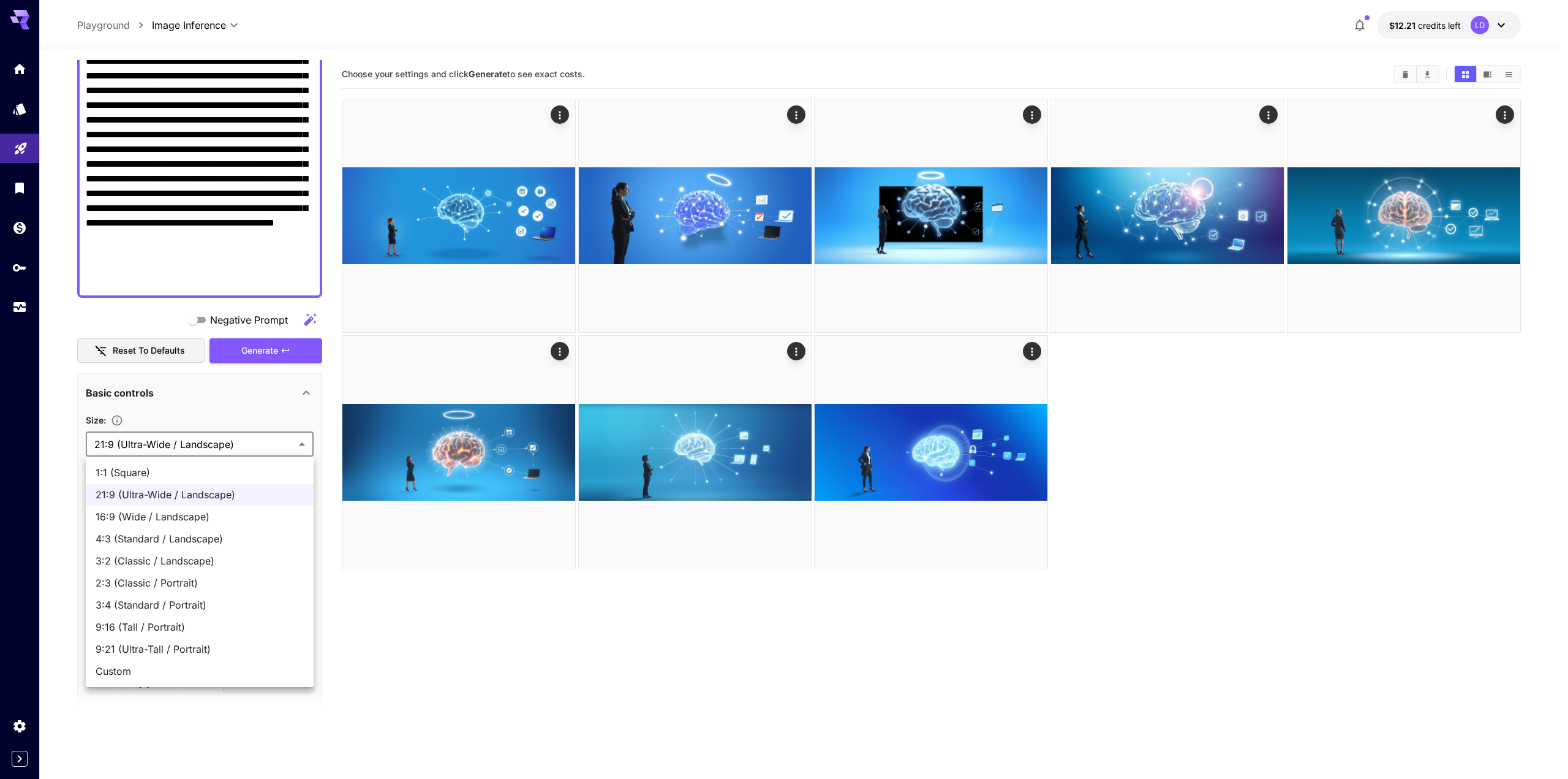
click at [266, 440] on body "**********" at bounding box center [784, 438] width 1568 height 876
click at [266, 440] on div at bounding box center [784, 389] width 1568 height 779
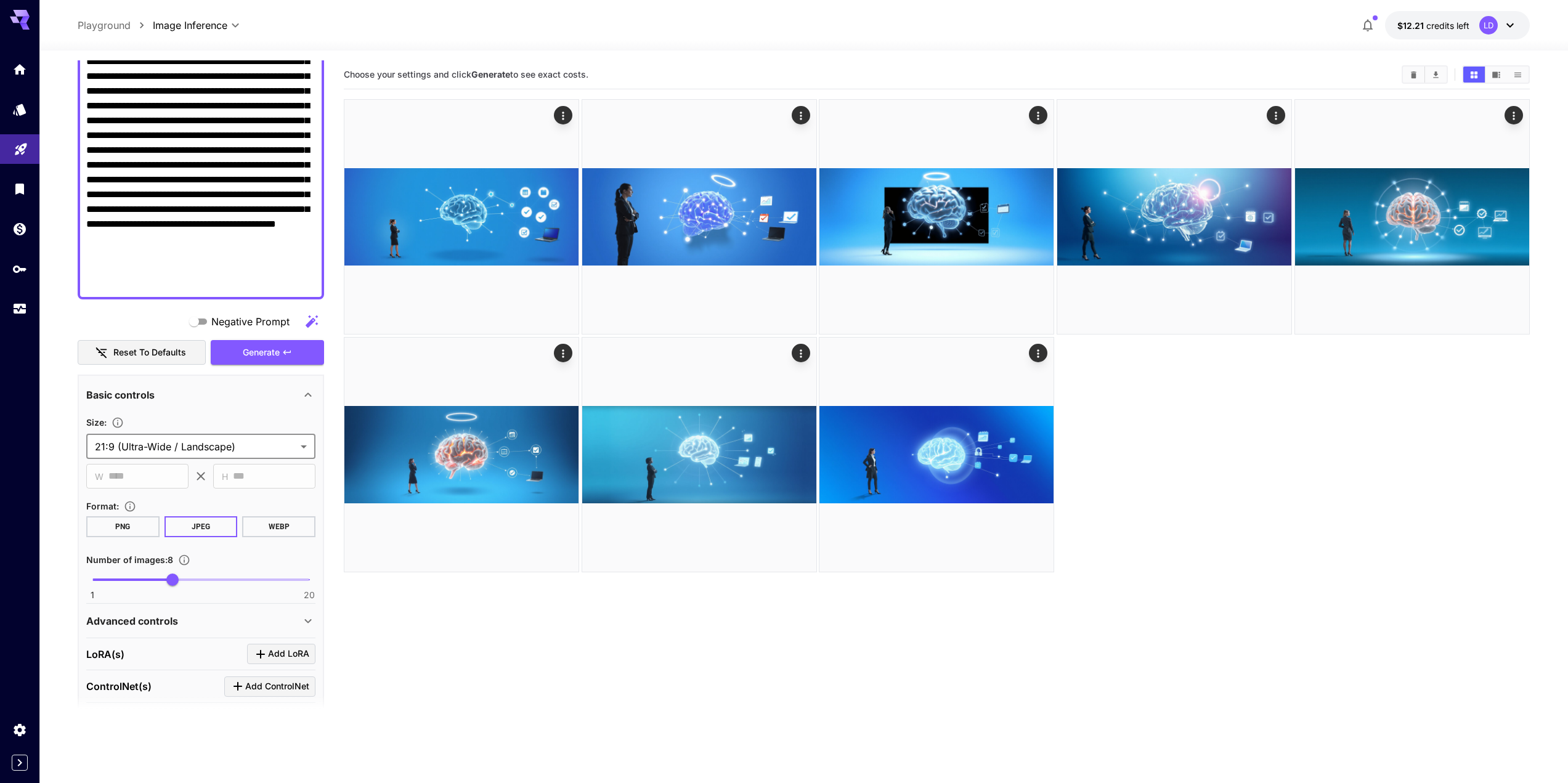
scroll to position [307, 0]
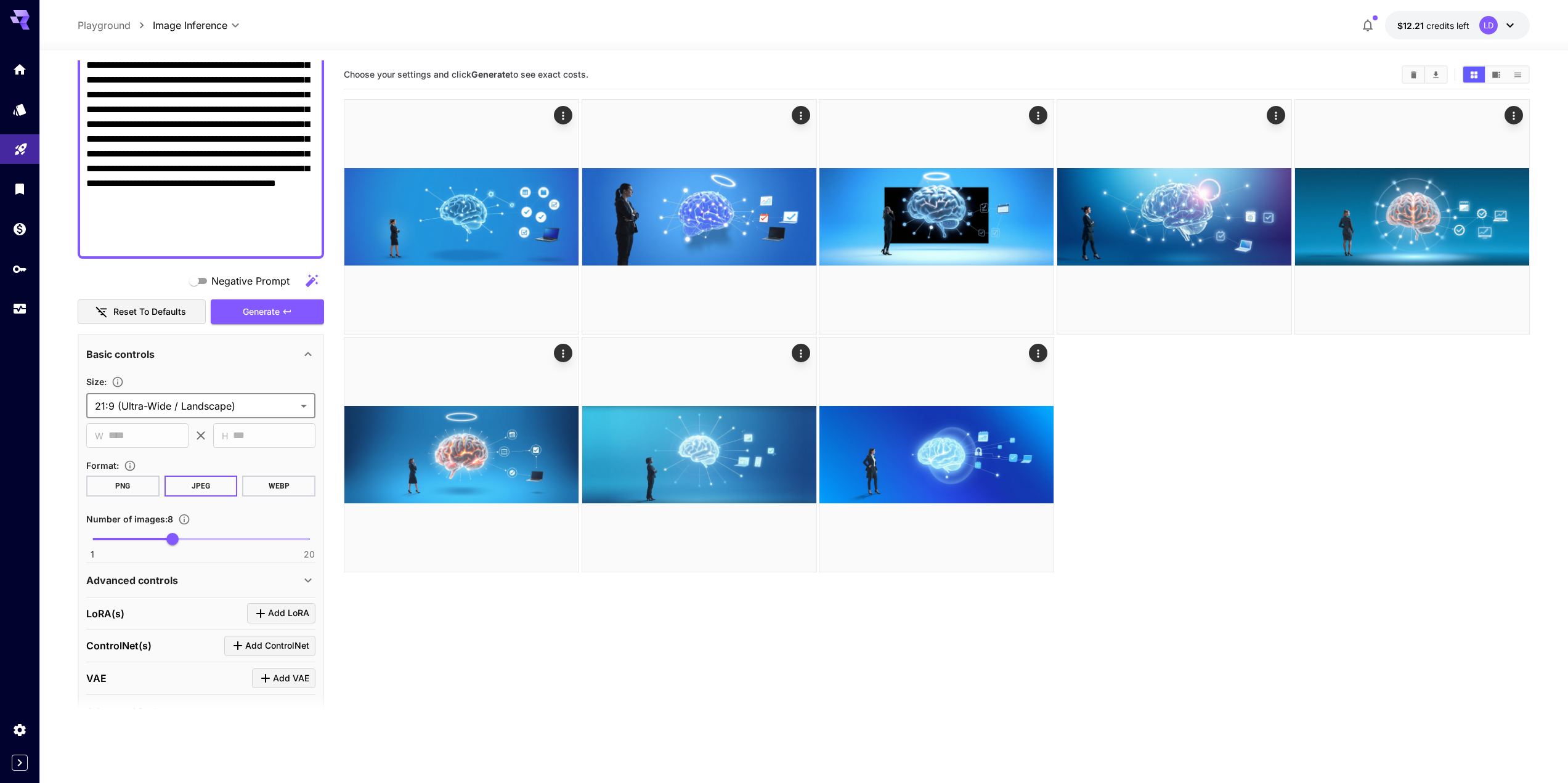
click at [126, 541] on span "1 20 8" at bounding box center [200, 538] width 217 height 18
drag, startPoint x: 118, startPoint y: 540, endPoint x: 130, endPoint y: 539, distance: 12.0
click at [130, 539] on span "4" at bounding box center [127, 539] width 12 height 12
click at [314, 309] on button "Generate" at bounding box center [267, 312] width 113 height 25
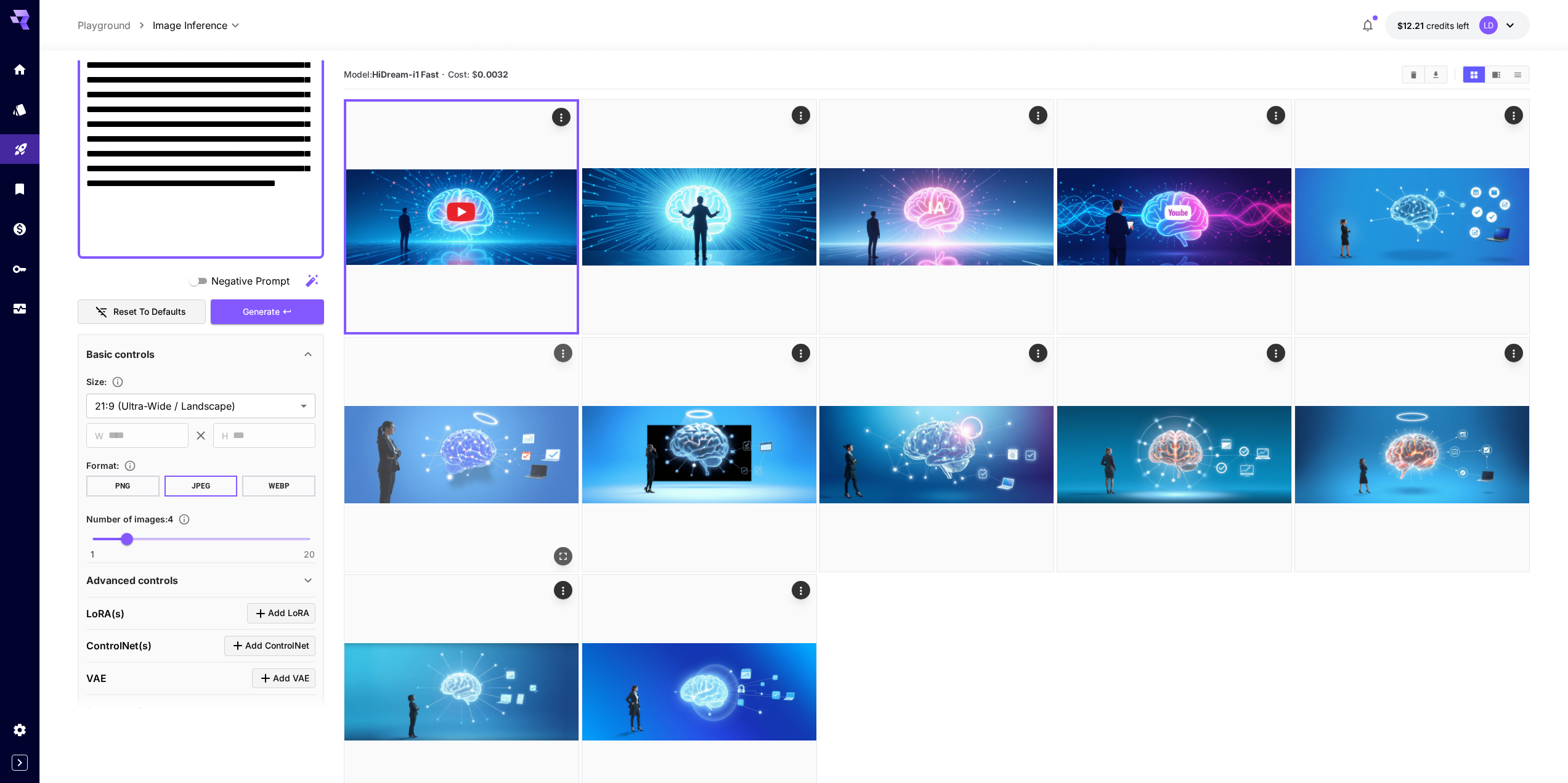
click at [527, 499] on img at bounding box center [461, 454] width 234 height 234
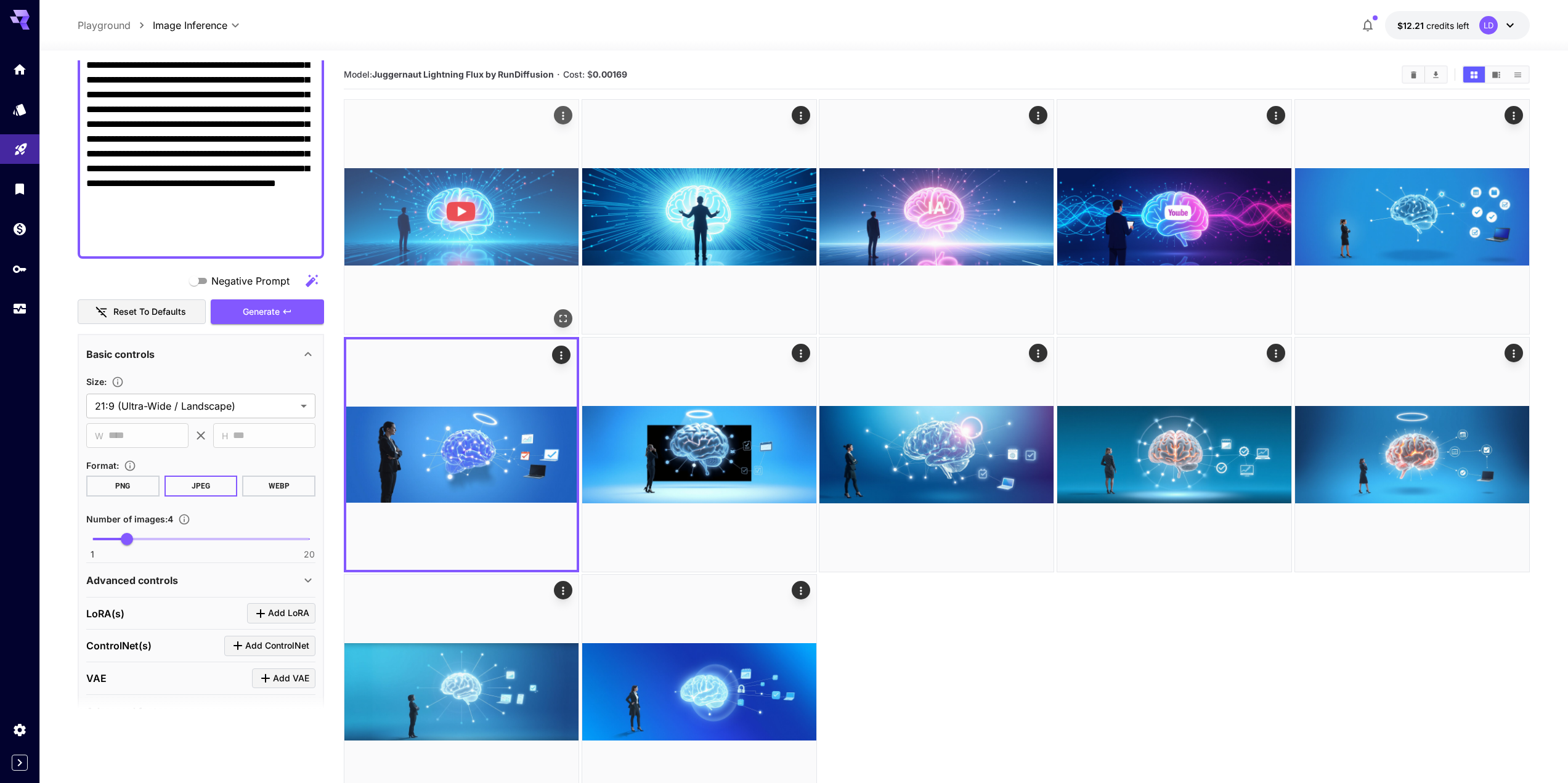
click at [493, 178] on img at bounding box center [461, 217] width 234 height 234
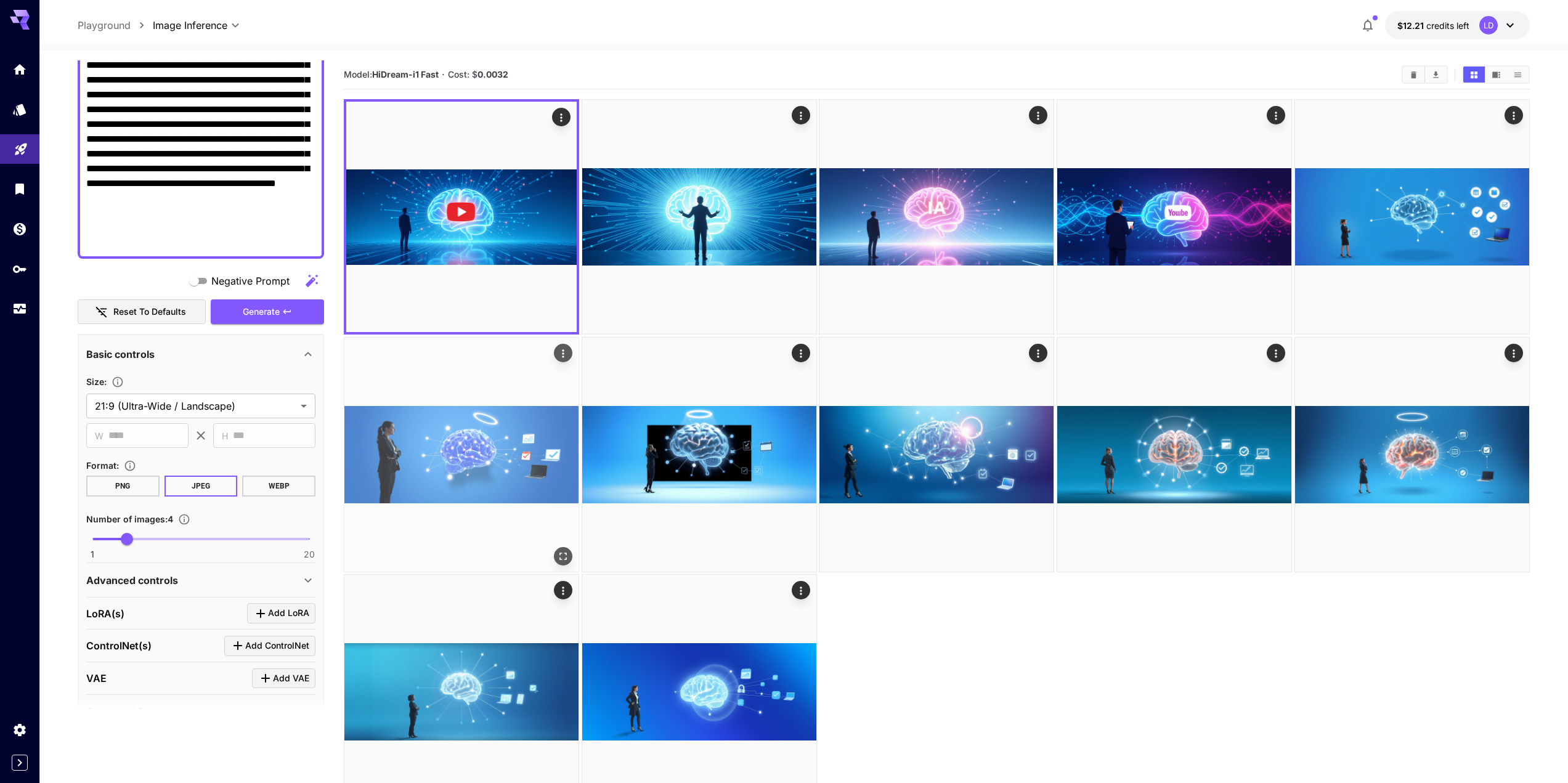
click at [494, 417] on img at bounding box center [461, 454] width 234 height 234
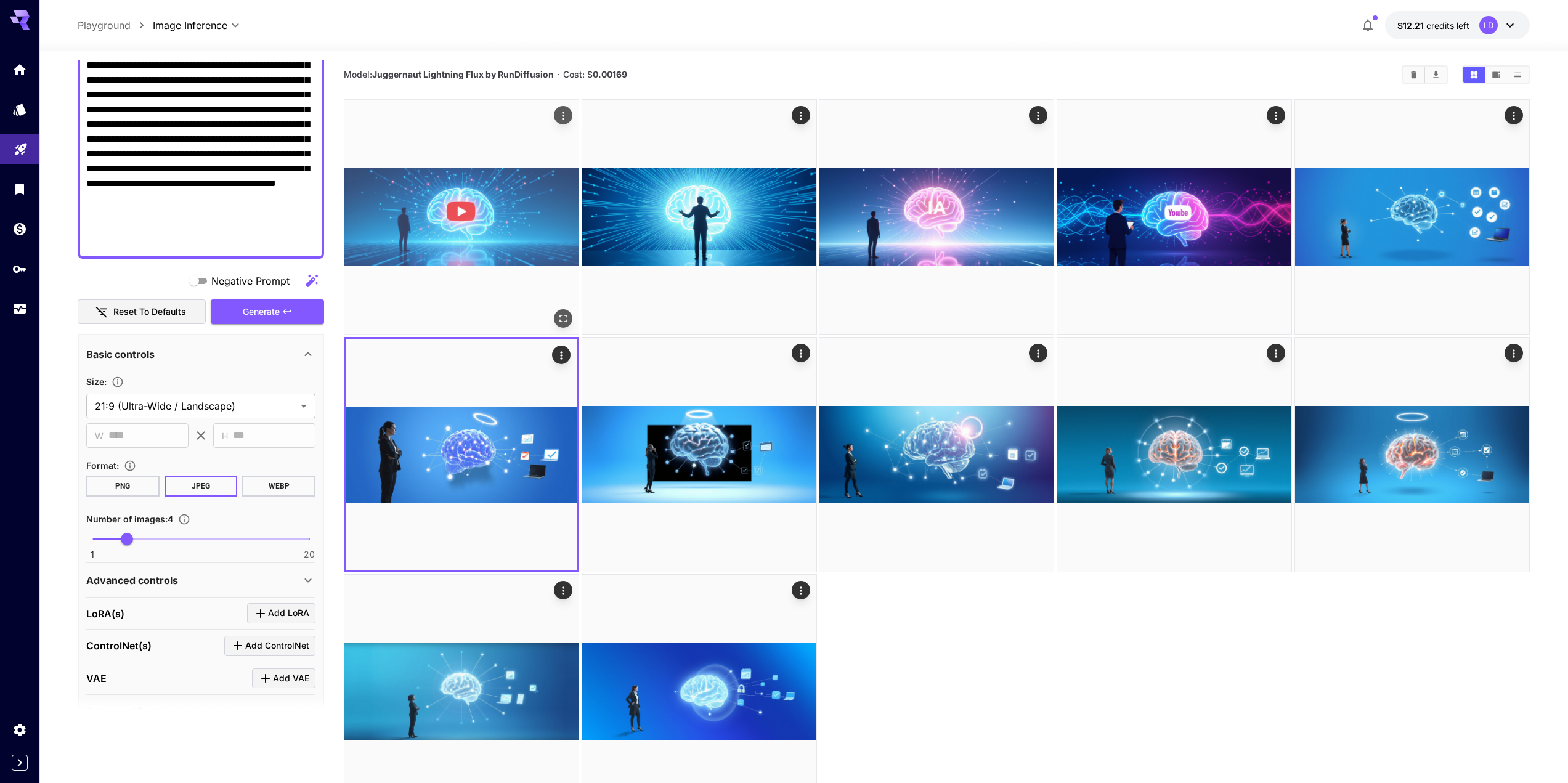
click at [480, 150] on img at bounding box center [461, 217] width 234 height 234
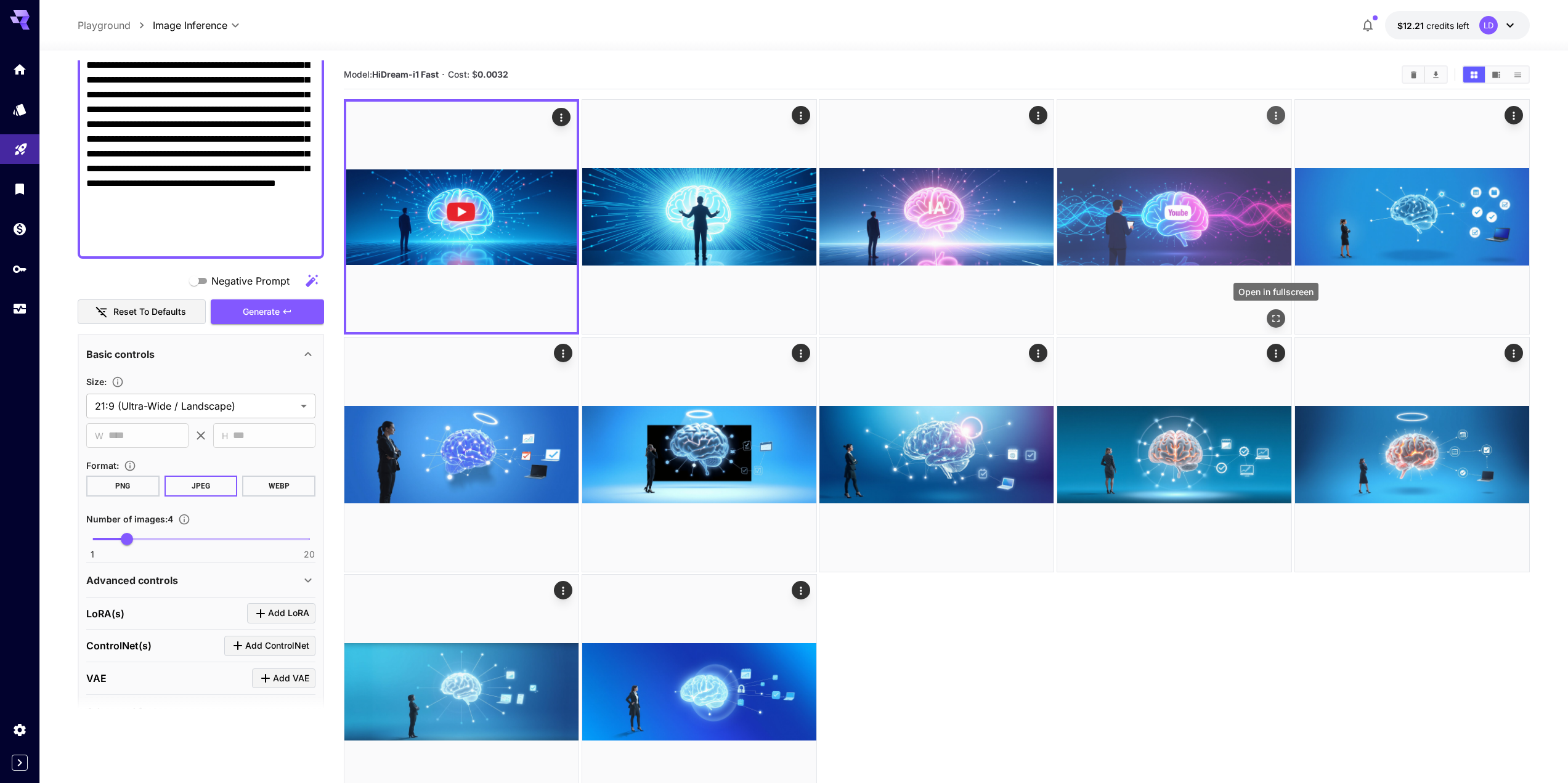
click at [1278, 313] on button "Open in fullscreen" at bounding box center [1275, 318] width 18 height 18
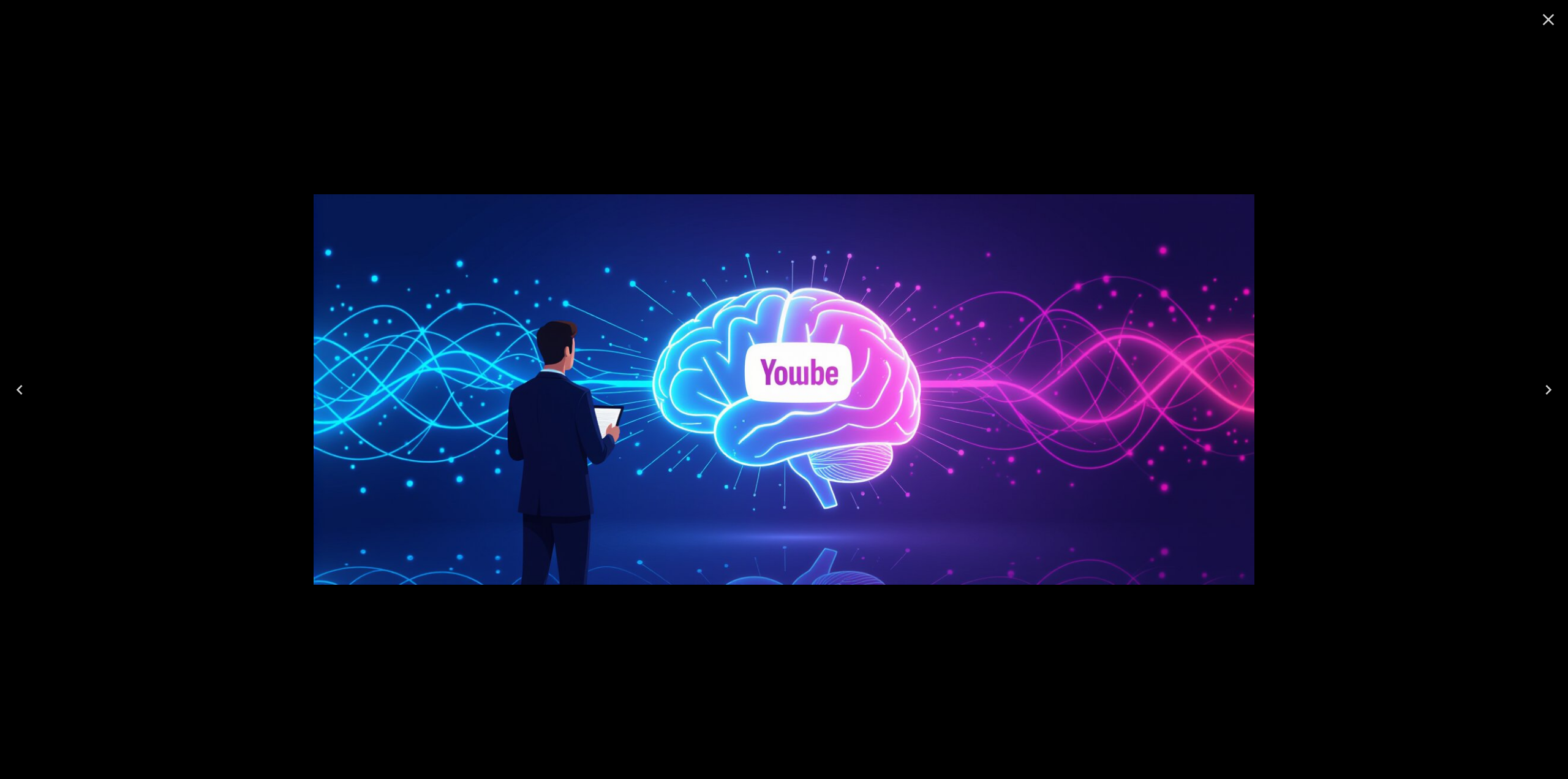
click at [1274, 305] on div at bounding box center [784, 389] width 1568 height 779
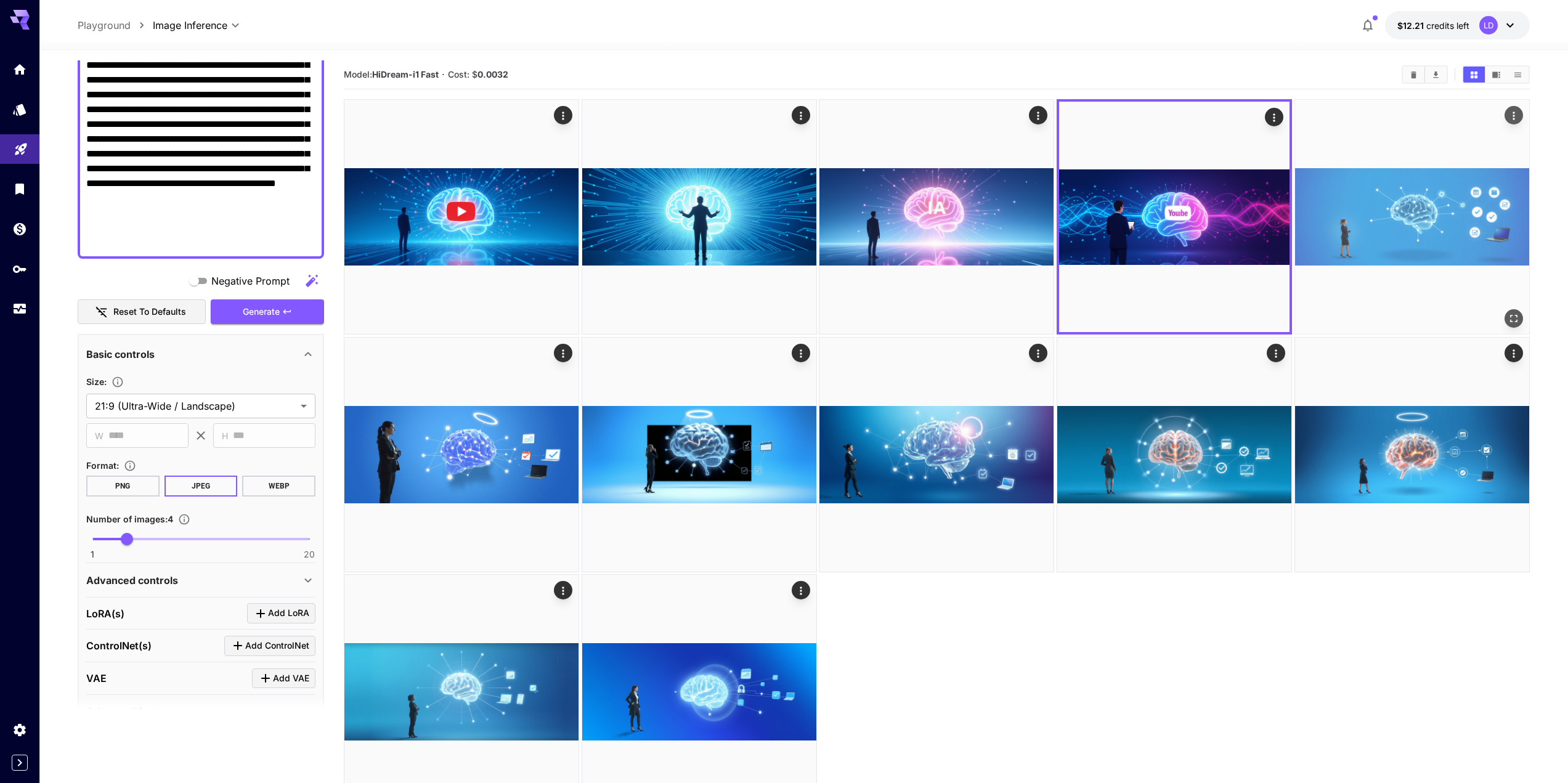
click at [1515, 329] on img at bounding box center [1412, 217] width 234 height 234
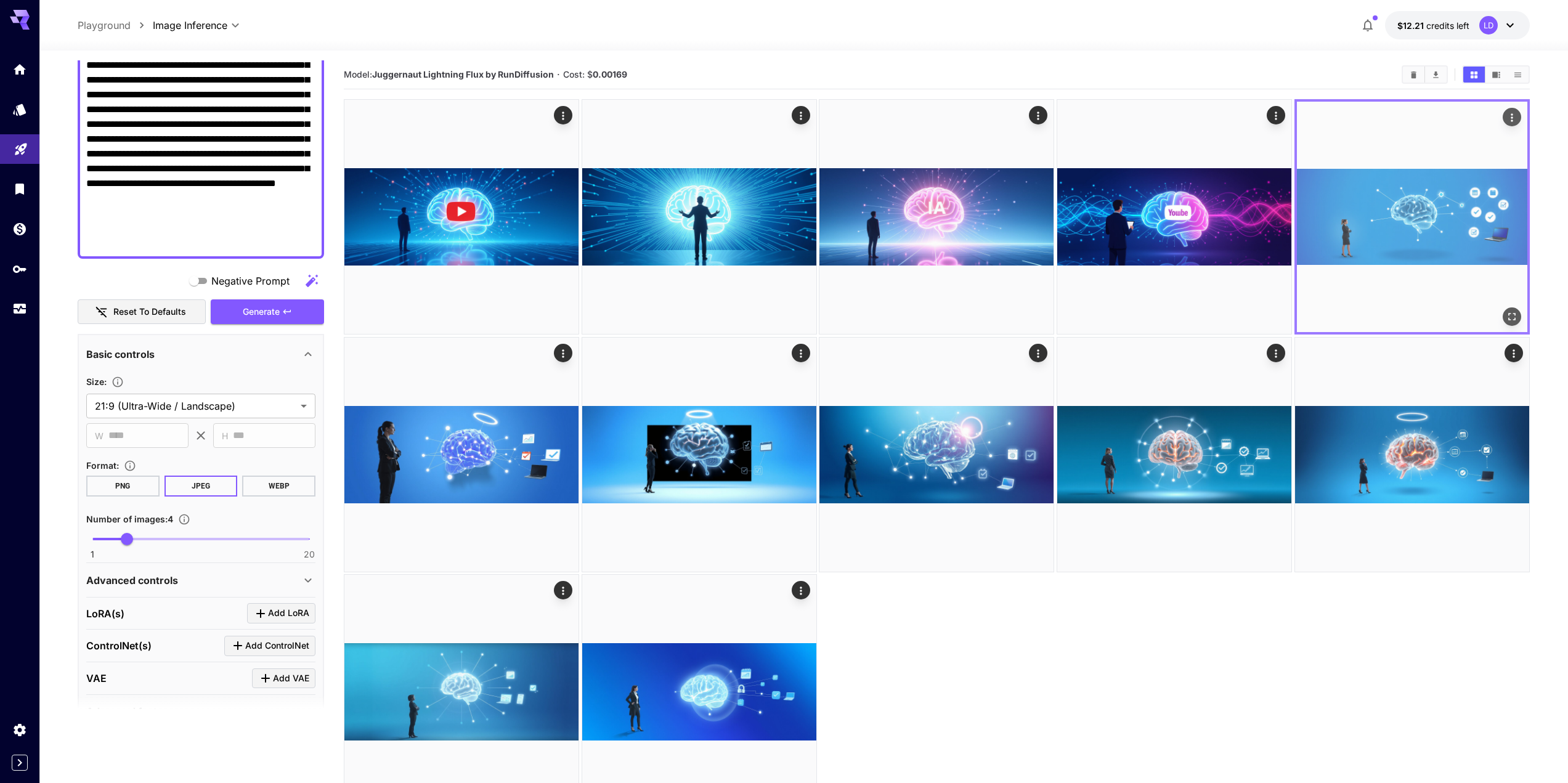
click at [1515, 321] on icon "Open in fullscreen" at bounding box center [1512, 316] width 12 height 12
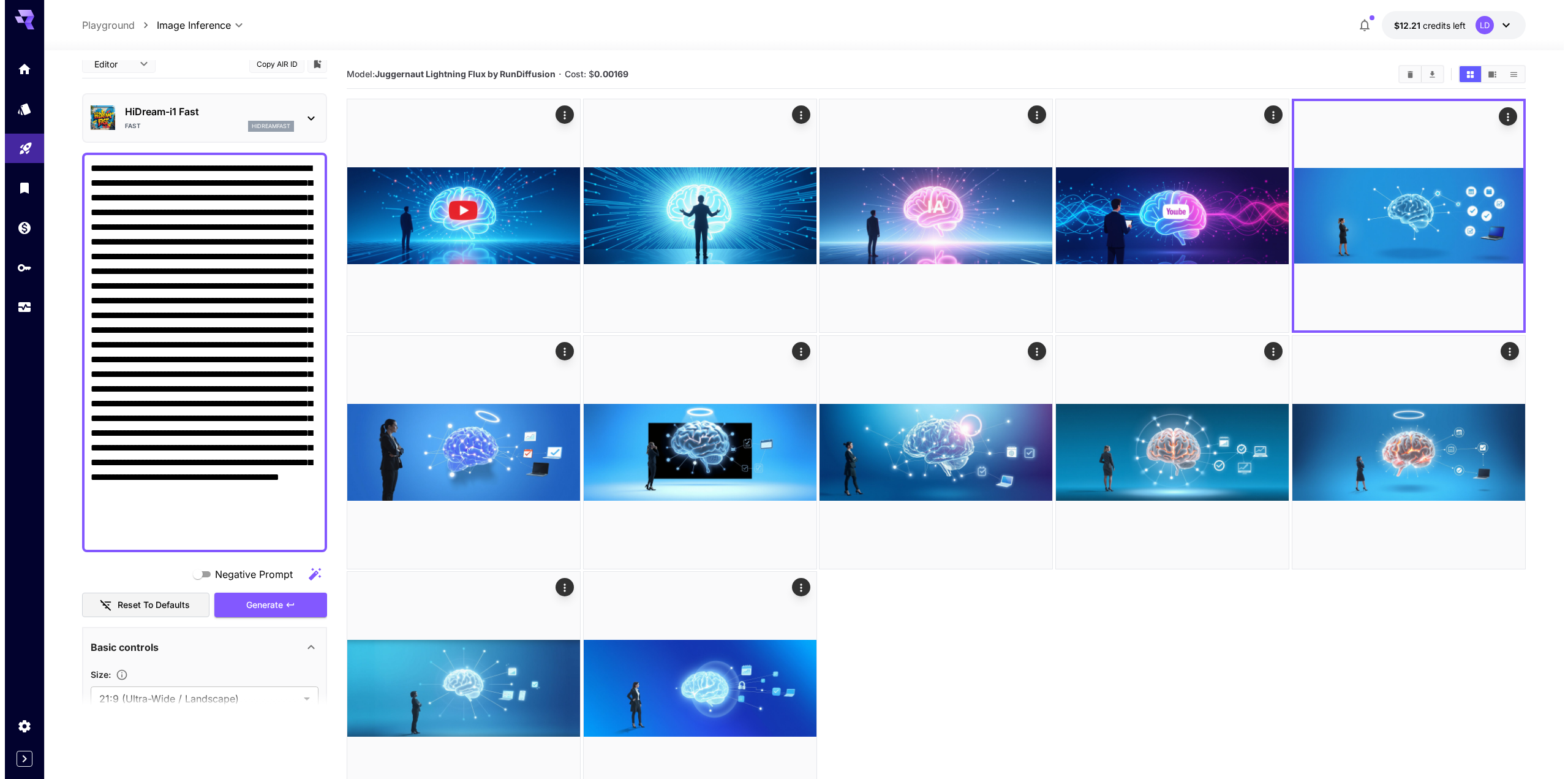
scroll to position [0, 0]
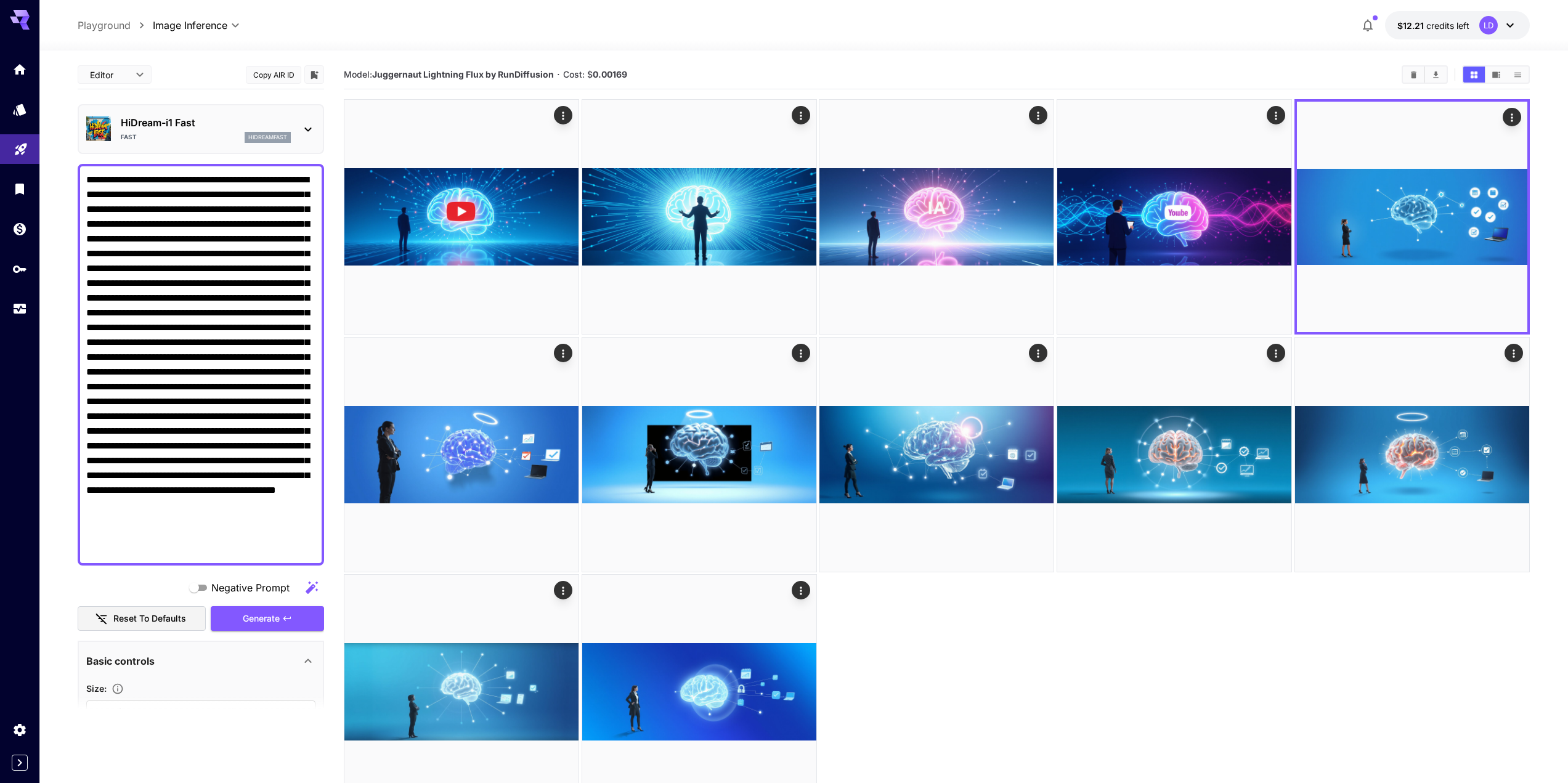
click at [247, 115] on div "HiDream-i1 Fast Fast hidreamfast" at bounding box center [200, 128] width 229 height 38
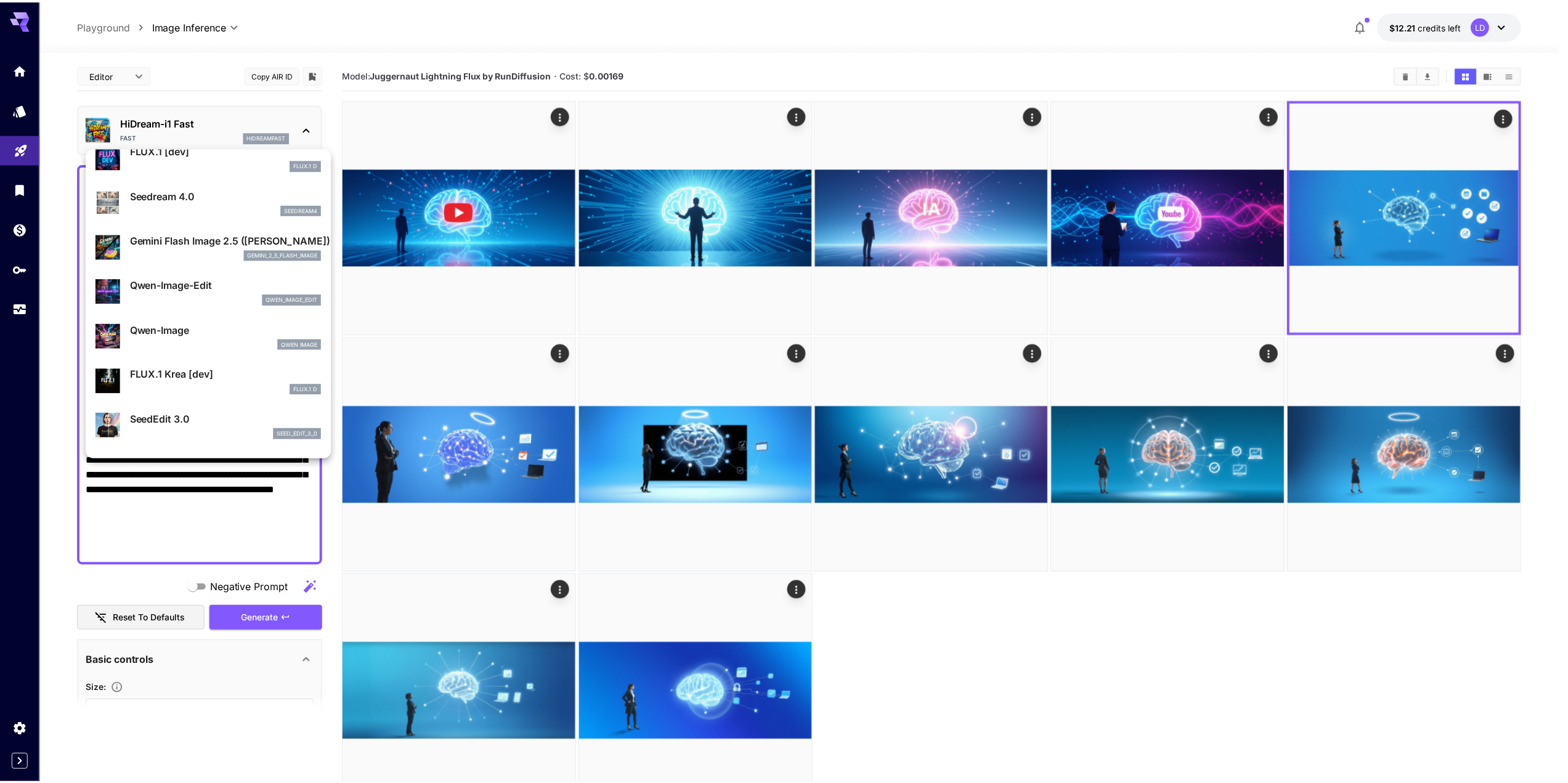
scroll to position [84, 0]
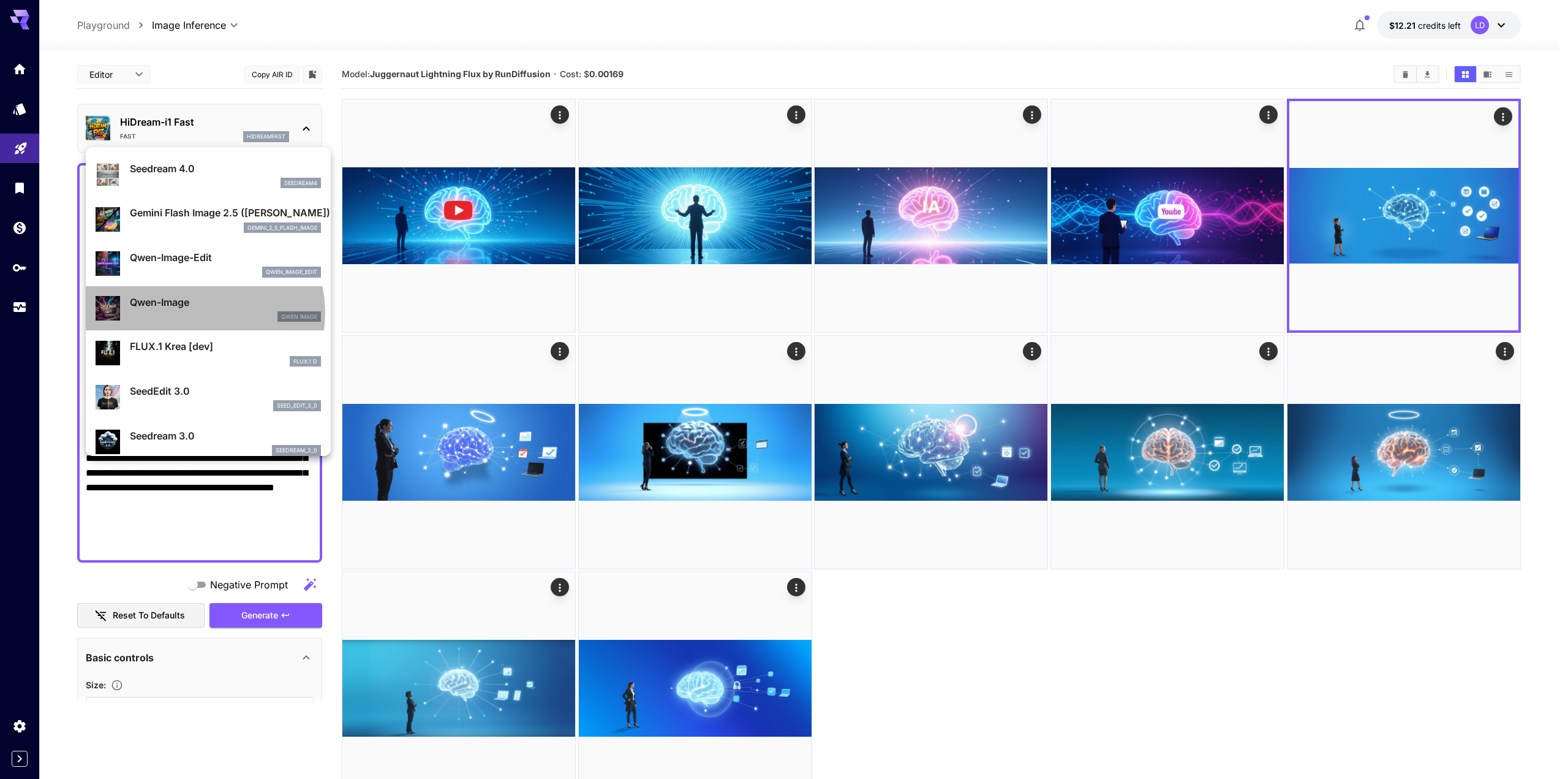
click at [202, 313] on div "Qwen Image" at bounding box center [225, 317] width 191 height 11
type input "*"
type input "**"
type input "***"
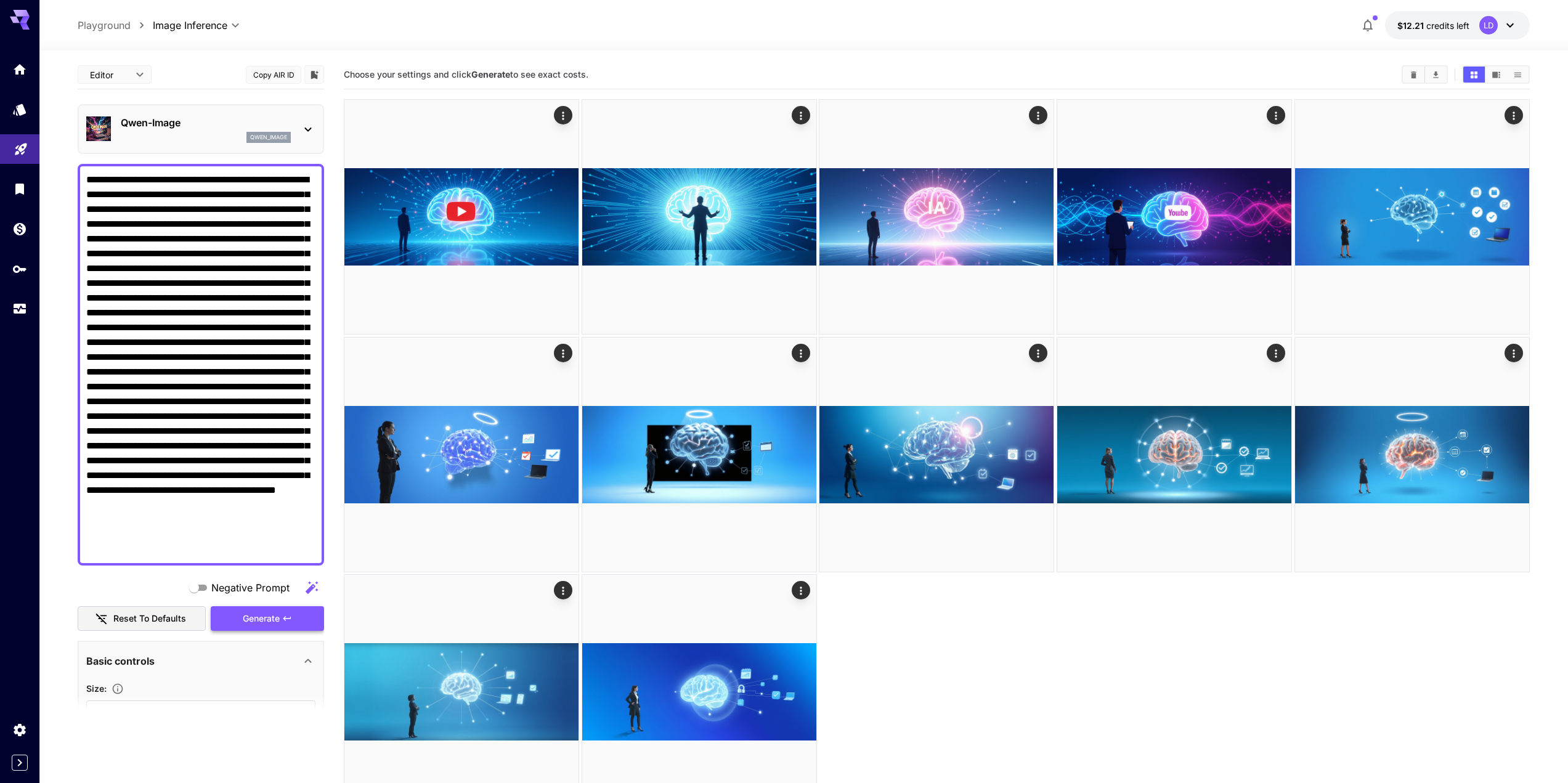
click at [274, 615] on span "Generate" at bounding box center [261, 618] width 37 height 16
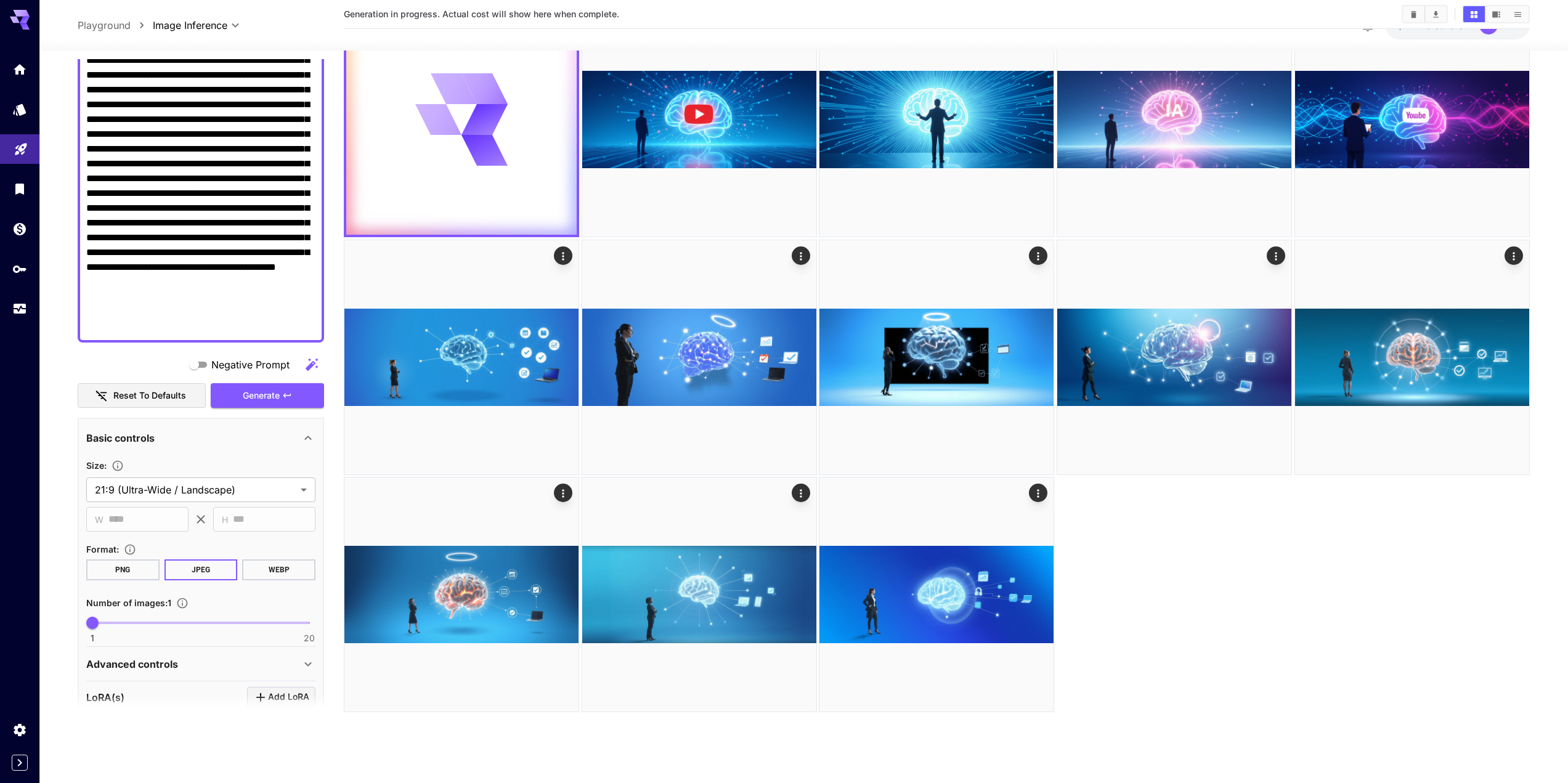
scroll to position [228, 0]
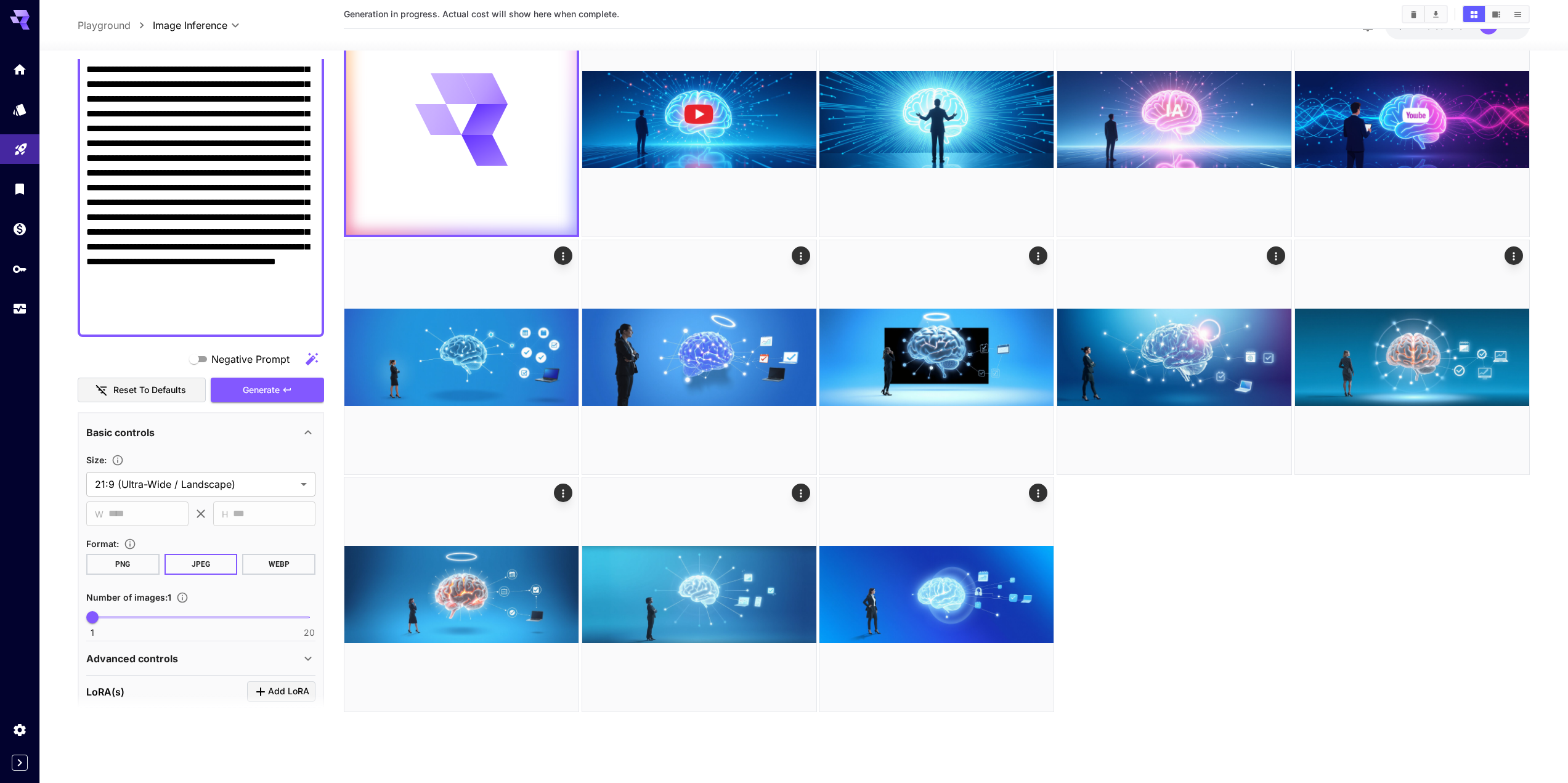
click at [141, 609] on span "1 20 1" at bounding box center [200, 617] width 217 height 18
type input "*"
drag, startPoint x: 133, startPoint y: 618, endPoint x: 111, endPoint y: 623, distance: 22.6
click at [111, 623] on span "3" at bounding box center [116, 617] width 12 height 12
click at [258, 392] on span "Generate" at bounding box center [261, 390] width 37 height 16
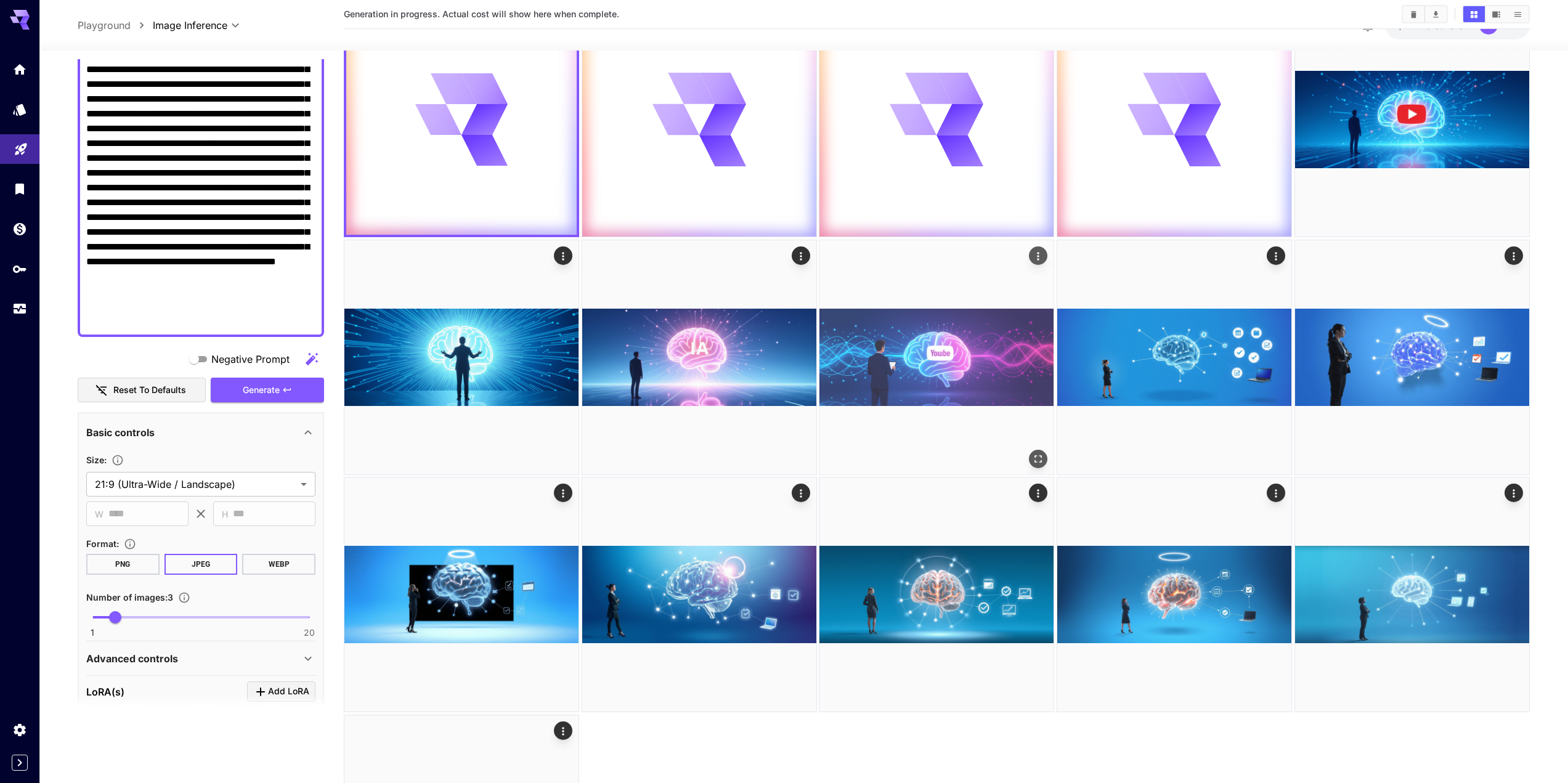
scroll to position [0, 0]
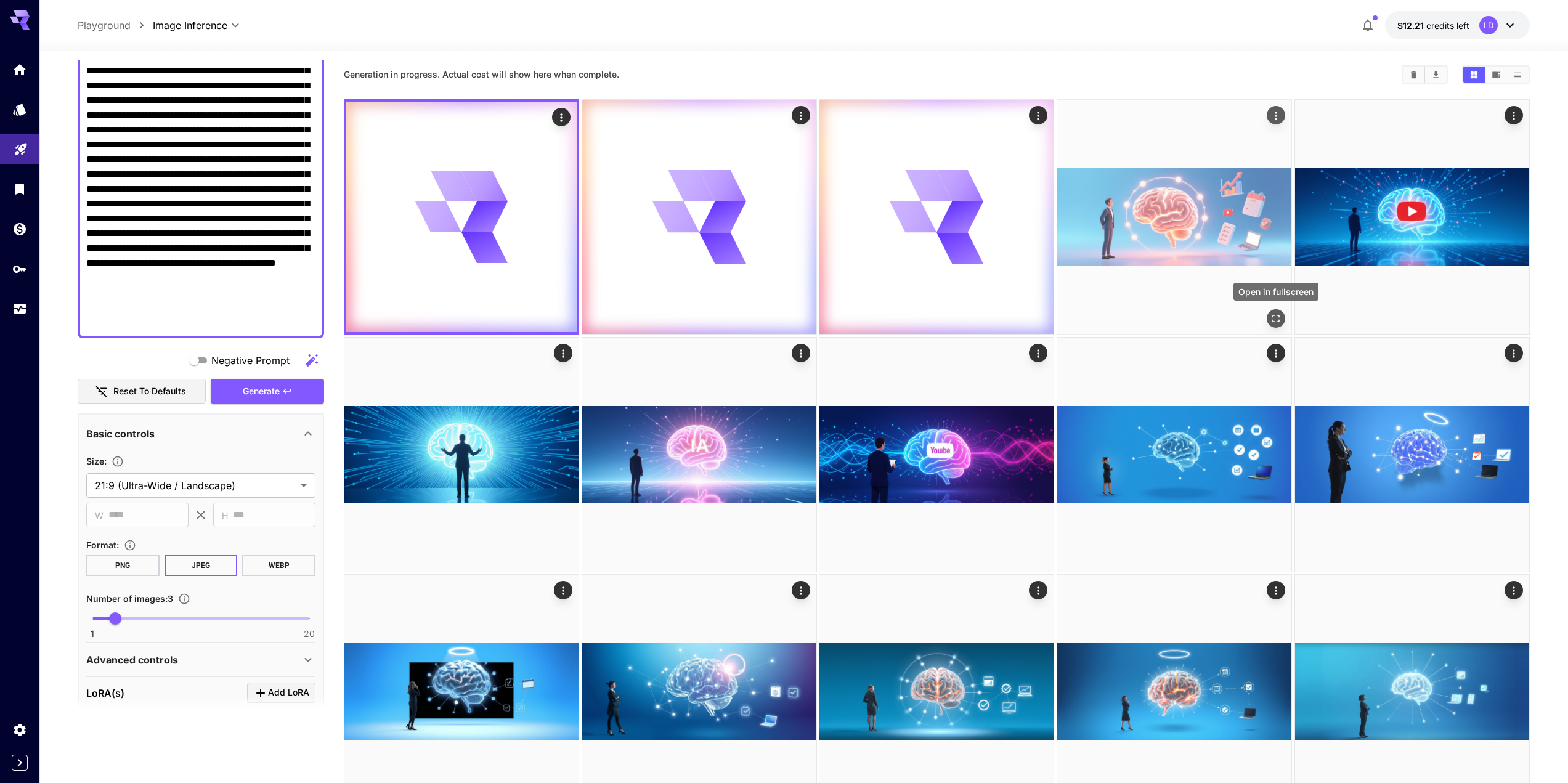
click at [1270, 316] on icon "Open in fullscreen" at bounding box center [1276, 318] width 12 height 12
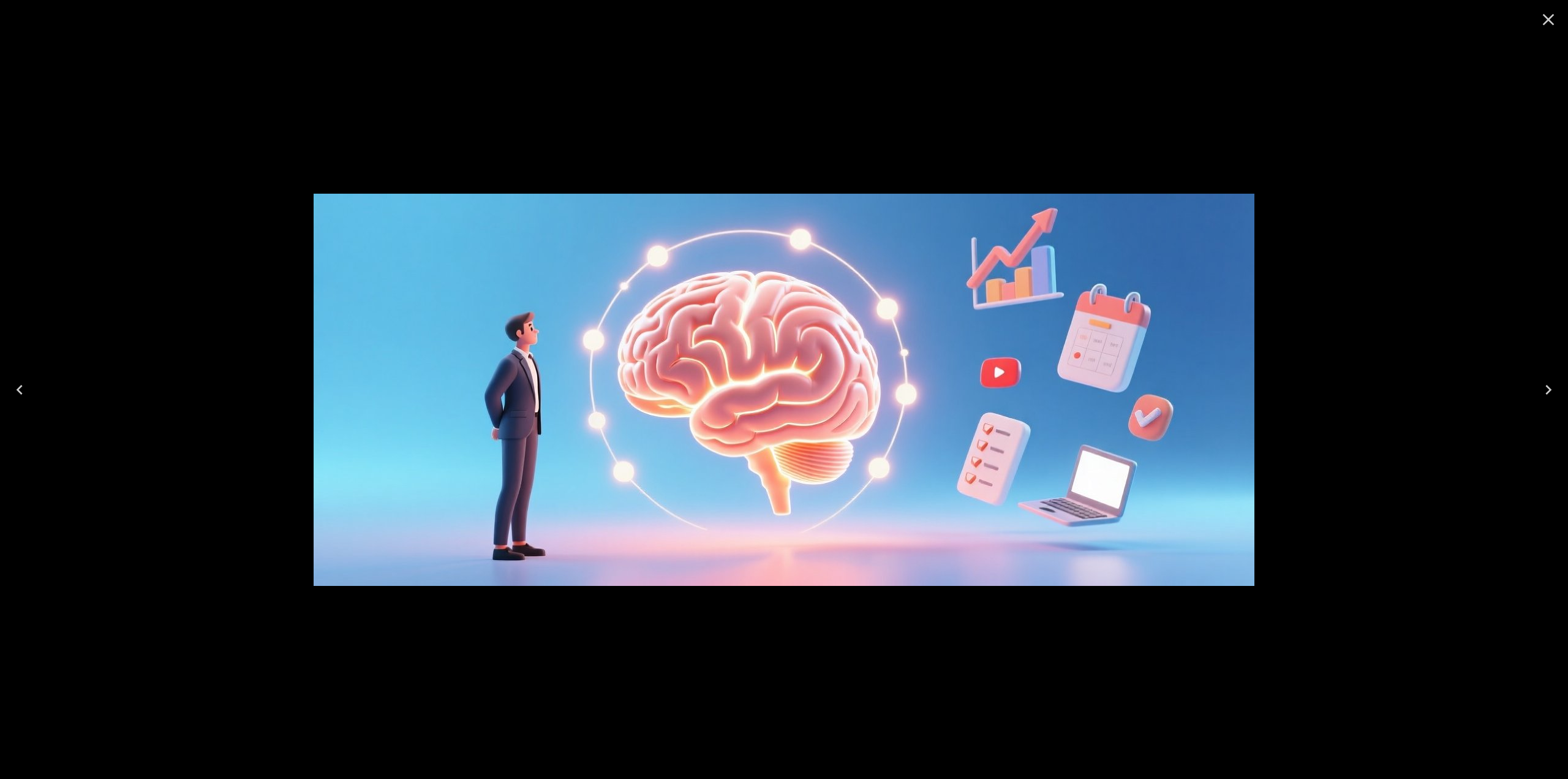
click at [1546, 13] on icon "Close" at bounding box center [1548, 19] width 20 height 20
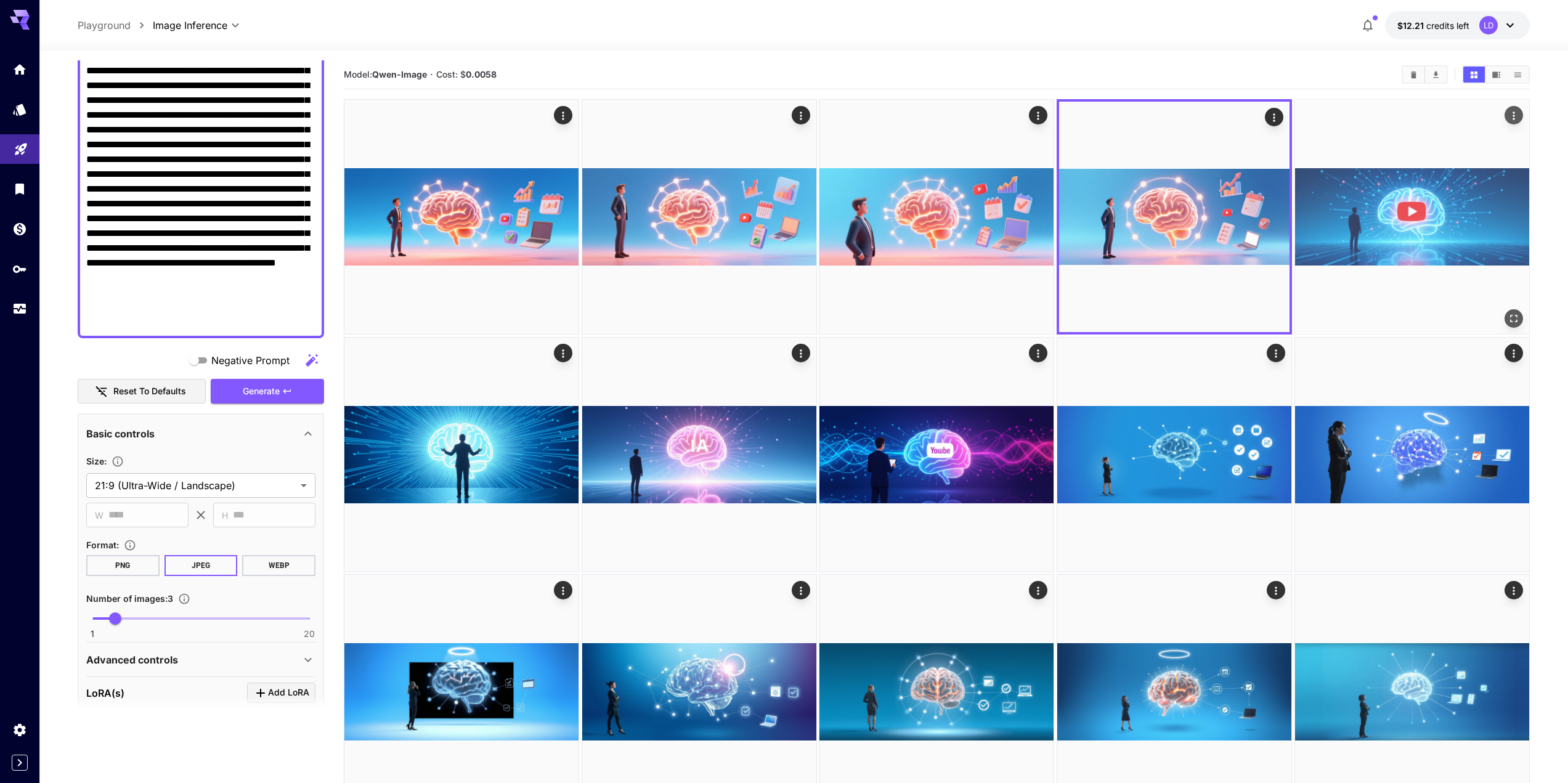
click at [1470, 208] on img at bounding box center [1412, 217] width 234 height 234
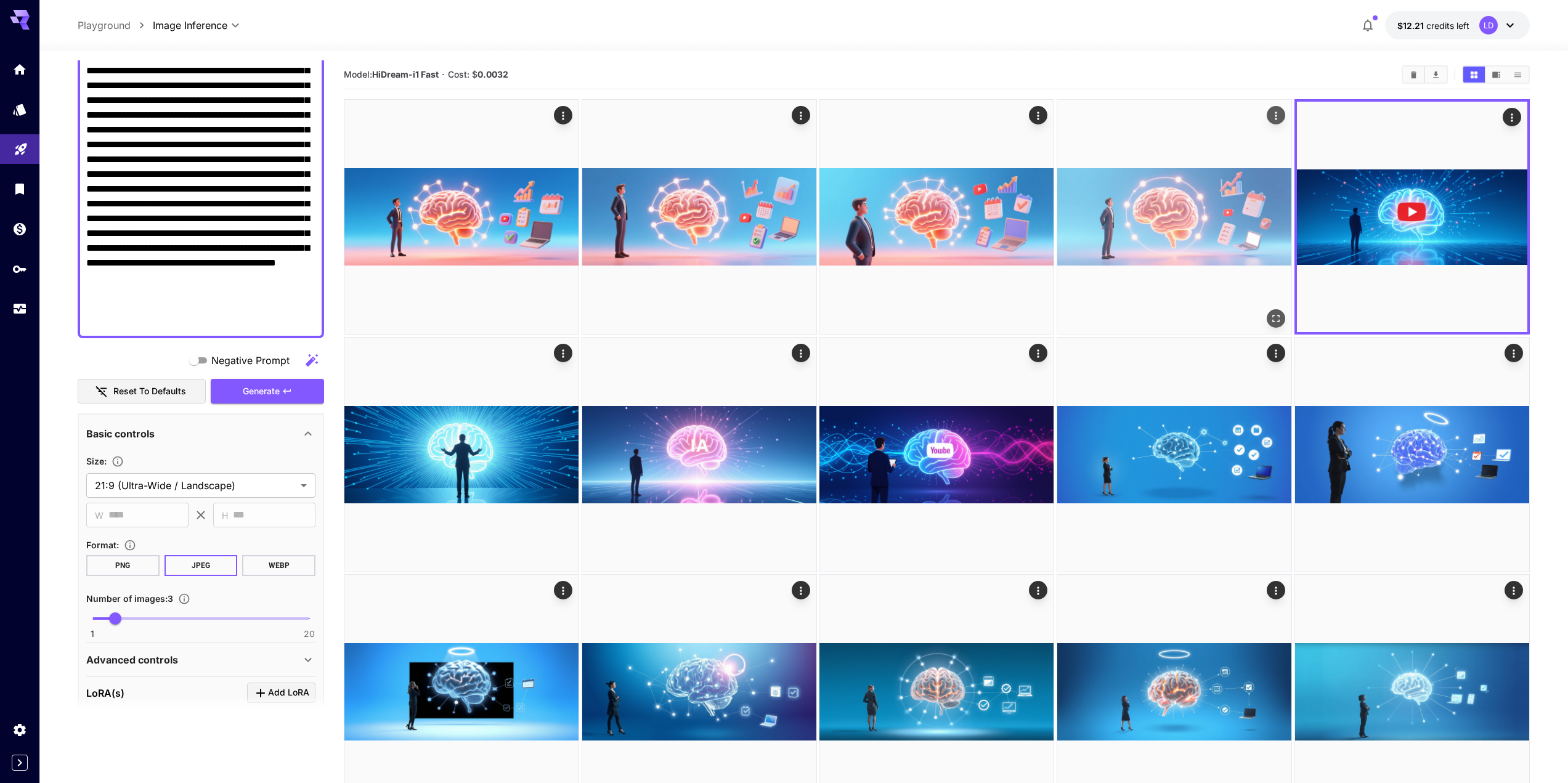
click at [1111, 215] on img at bounding box center [1174, 217] width 234 height 234
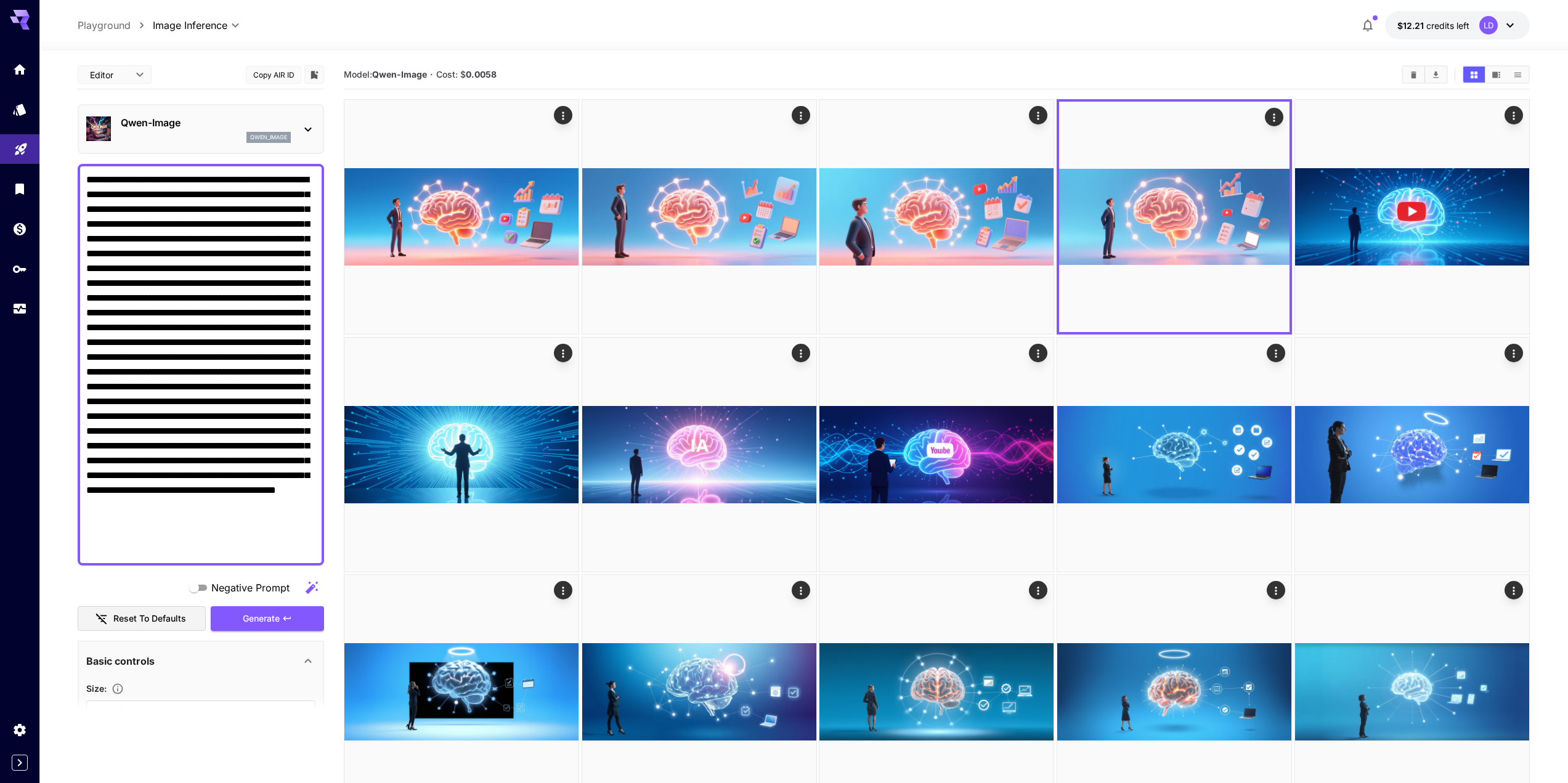
click at [271, 111] on div "Qwen-Image qwen_image" at bounding box center [200, 128] width 229 height 38
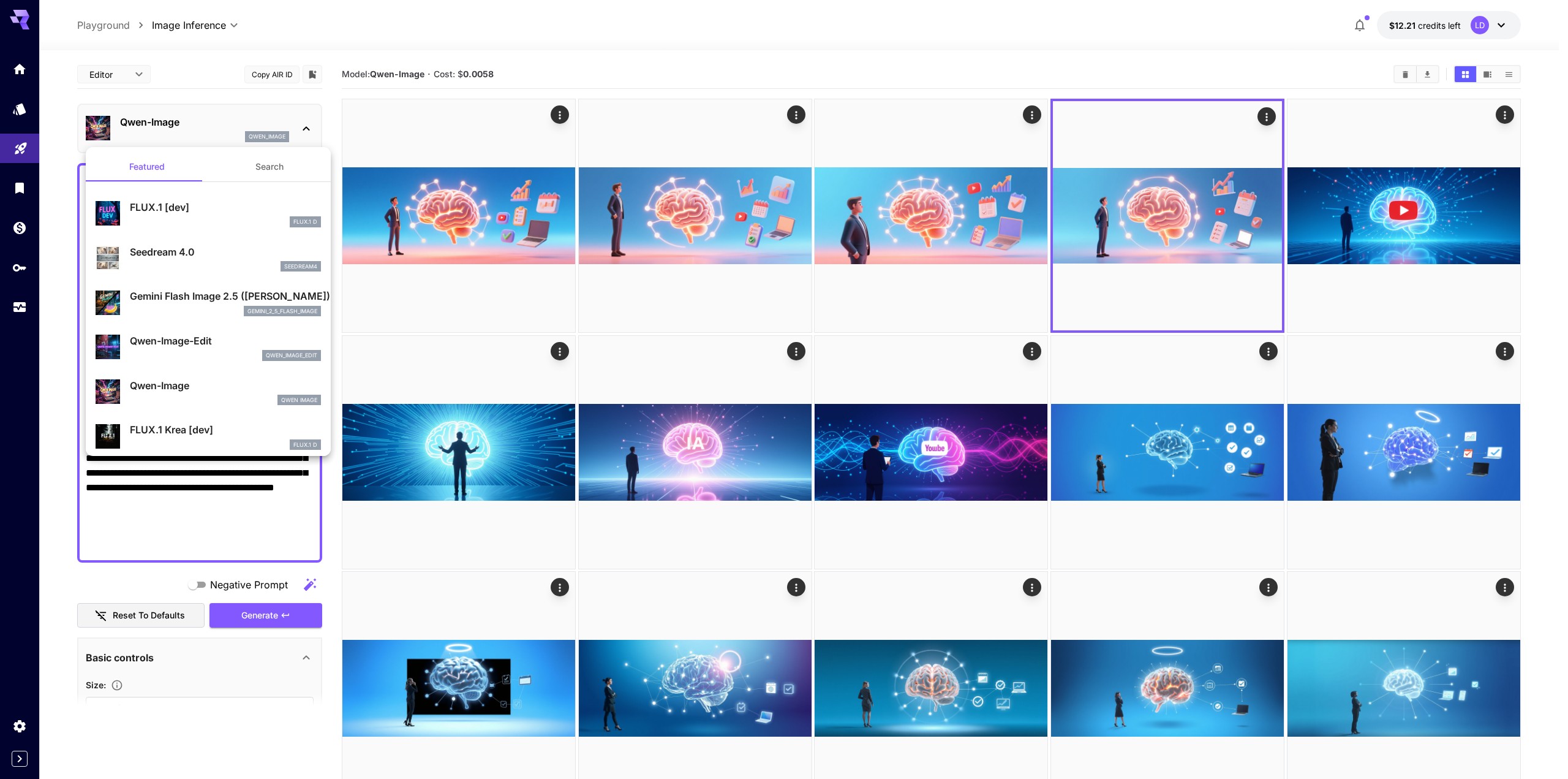
click at [247, 258] on p "Seedream 4.0" at bounding box center [225, 252] width 191 height 15
type input "**********"
type input "****"
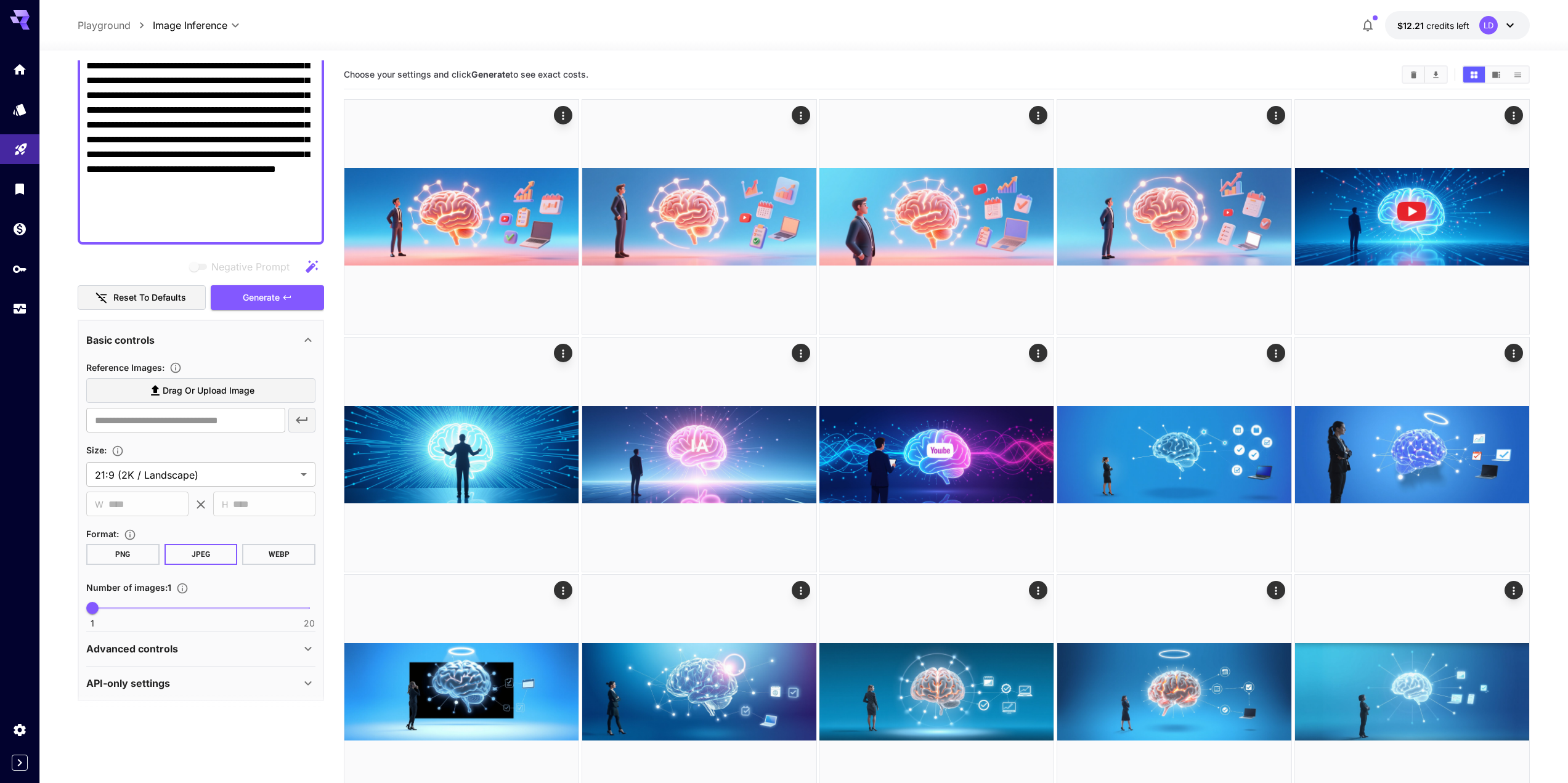
scroll to position [321, 0]
click at [155, 622] on div "1 20 1" at bounding box center [200, 612] width 229 height 29
click at [159, 606] on span "1 20 7" at bounding box center [200, 607] width 217 height 18
drag, startPoint x: 151, startPoint y: 608, endPoint x: 129, endPoint y: 605, distance: 22.2
click at [129, 605] on span "4" at bounding box center [127, 607] width 12 height 12
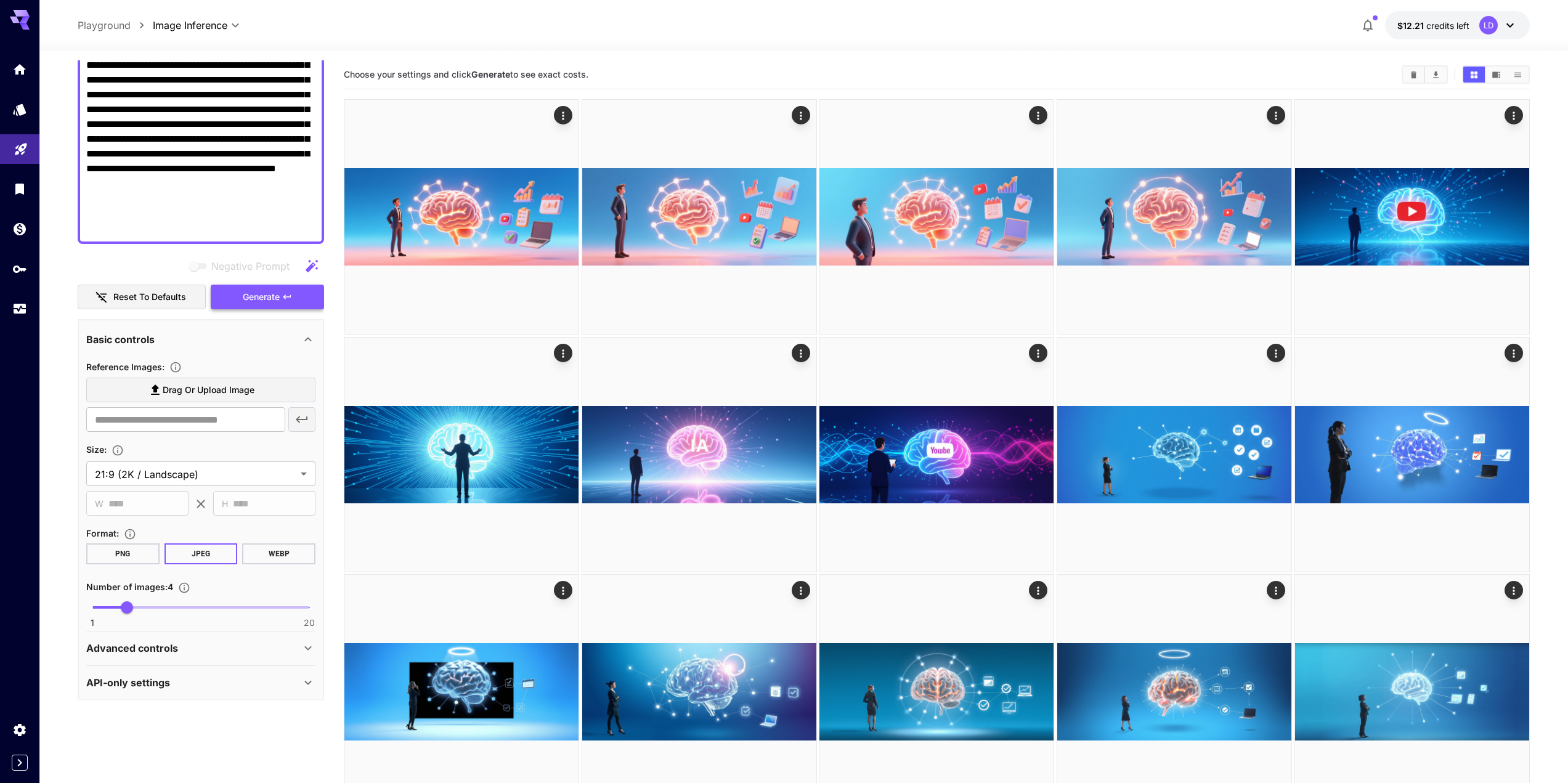
click at [271, 301] on span "Generate" at bounding box center [261, 297] width 37 height 16
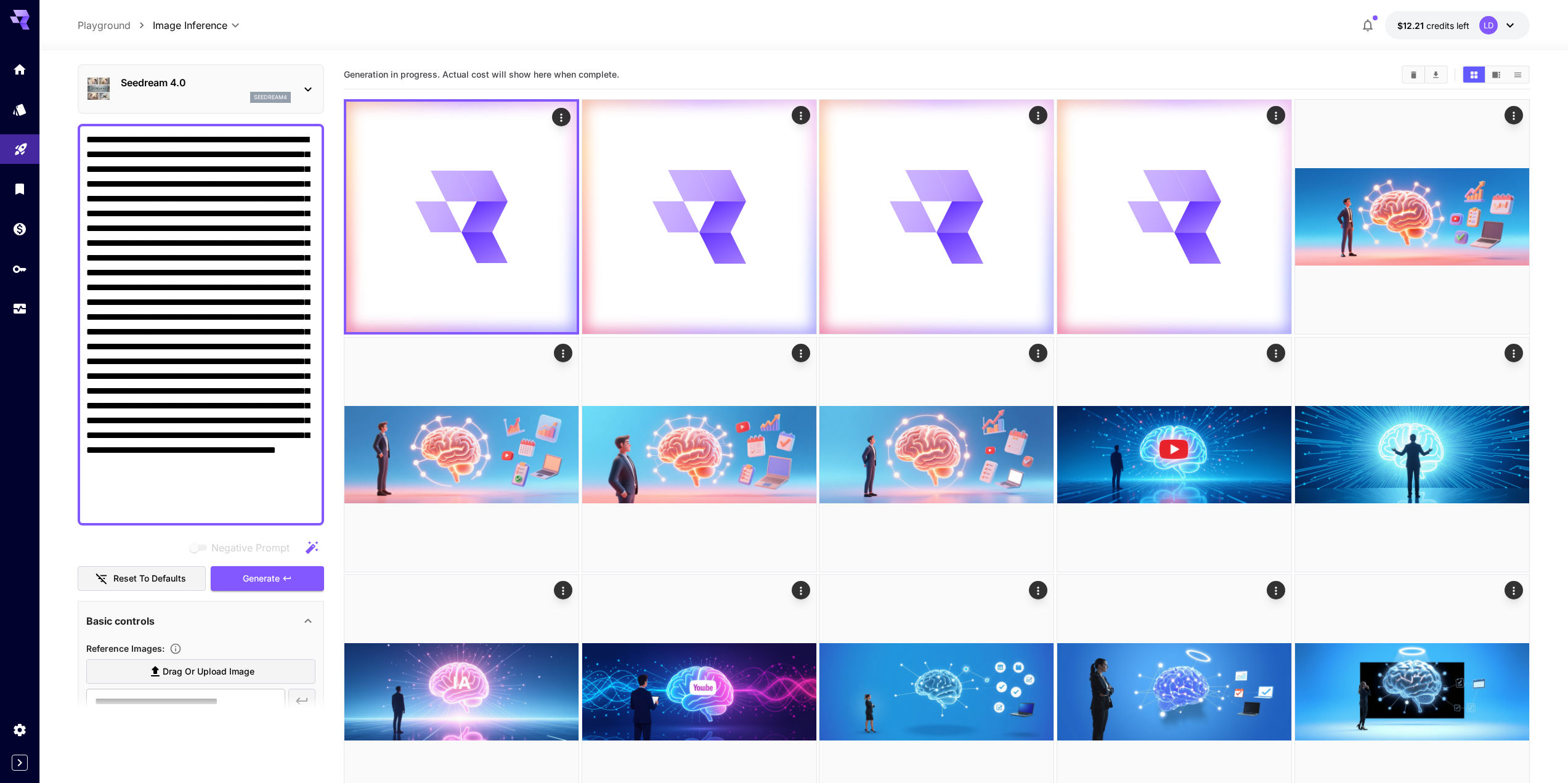
scroll to position [0, 0]
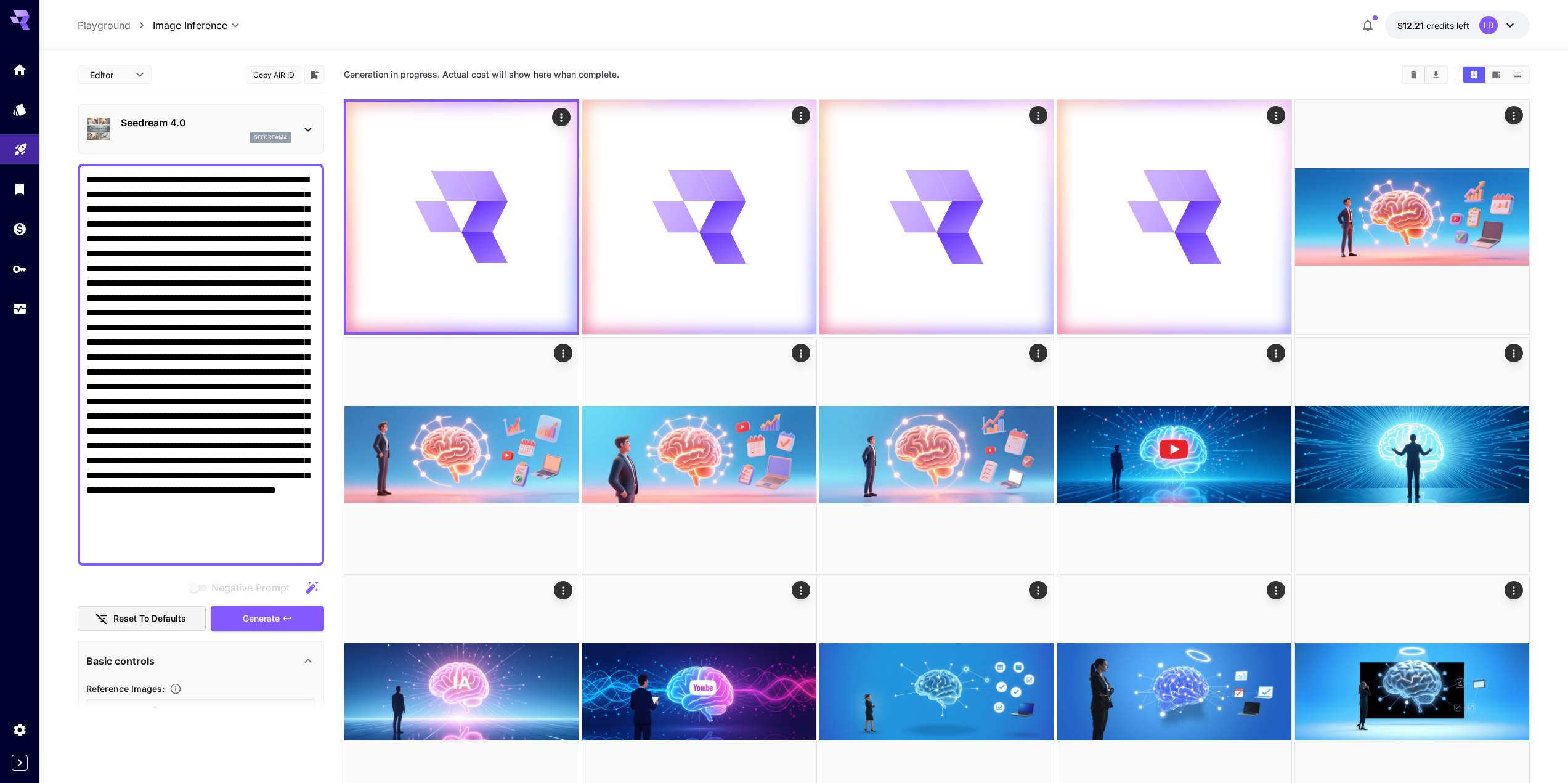
click at [167, 115] on div "Seedream 4.0 seedream4" at bounding box center [200, 128] width 229 height 38
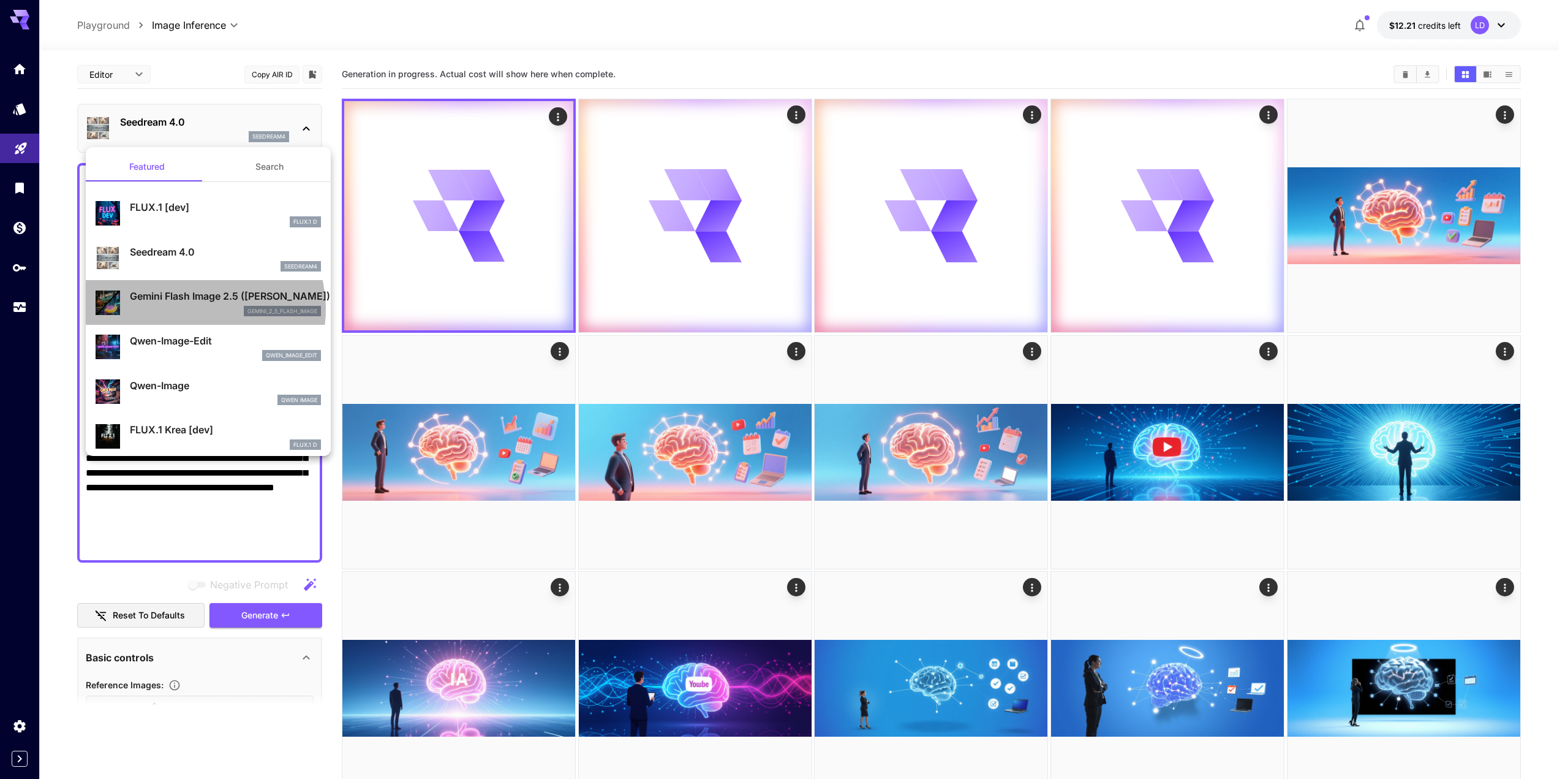
click at [196, 309] on div "gemini_2_5_flash_image" at bounding box center [225, 311] width 191 height 11
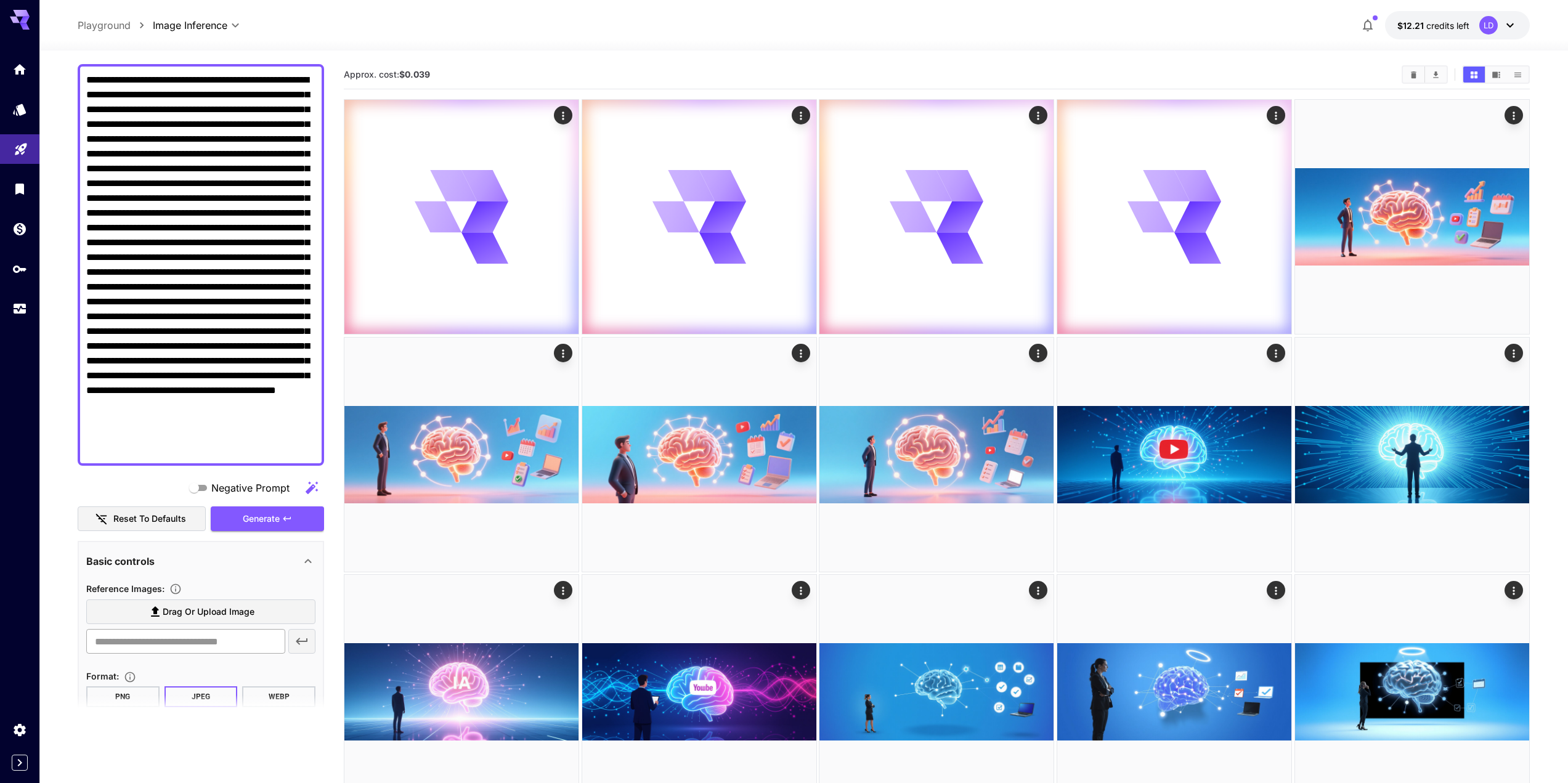
scroll to position [263, 0]
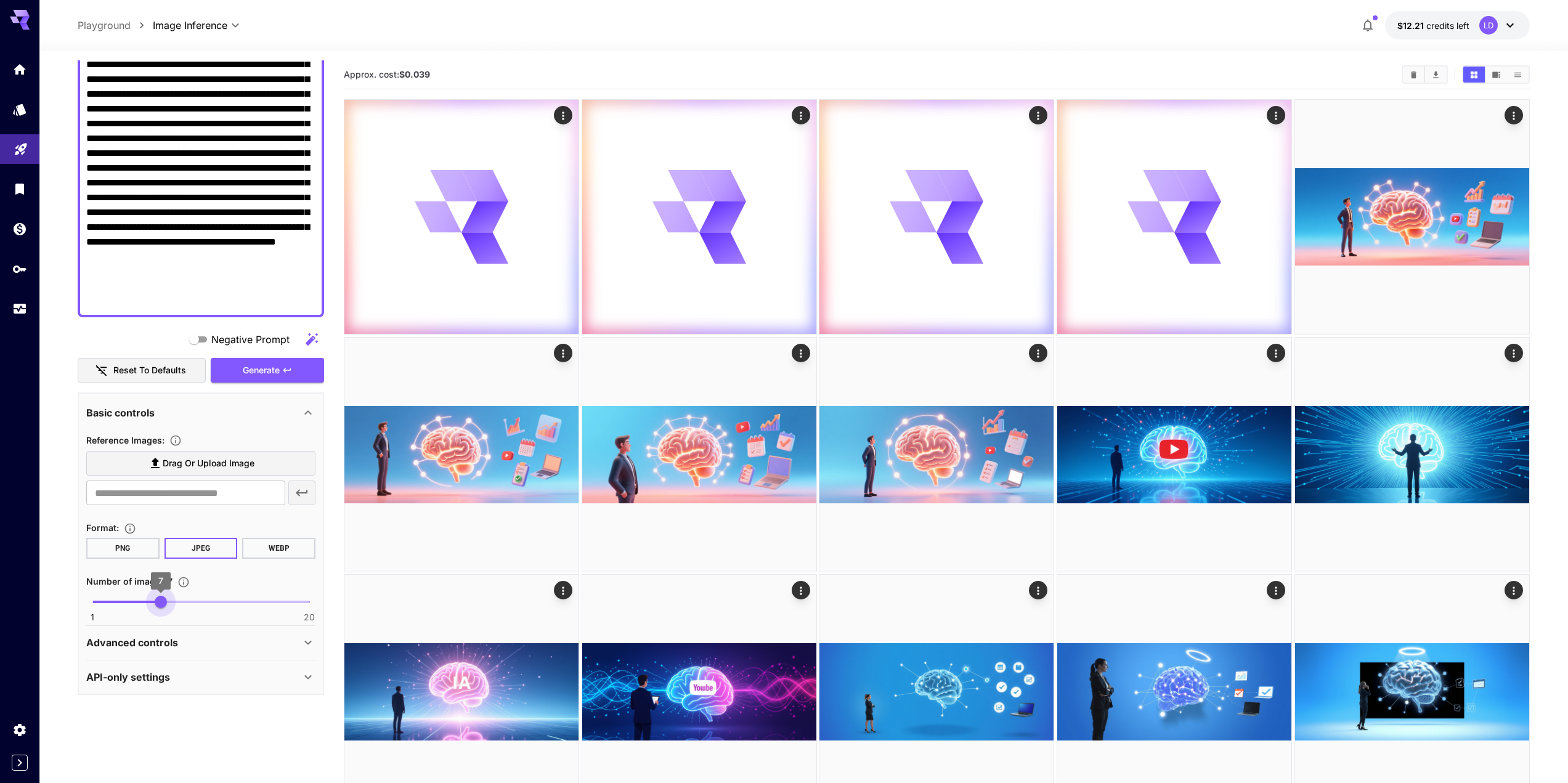
drag, startPoint x: 159, startPoint y: 601, endPoint x: 157, endPoint y: 590, distance: 11.2
click at [157, 592] on span "1 20 7" at bounding box center [200, 601] width 217 height 18
click at [146, 605] on span "1 20 6" at bounding box center [200, 601] width 217 height 18
click at [129, 603] on span "1 20 6" at bounding box center [200, 601] width 217 height 18
click at [233, 378] on button "Generate" at bounding box center [267, 370] width 113 height 25
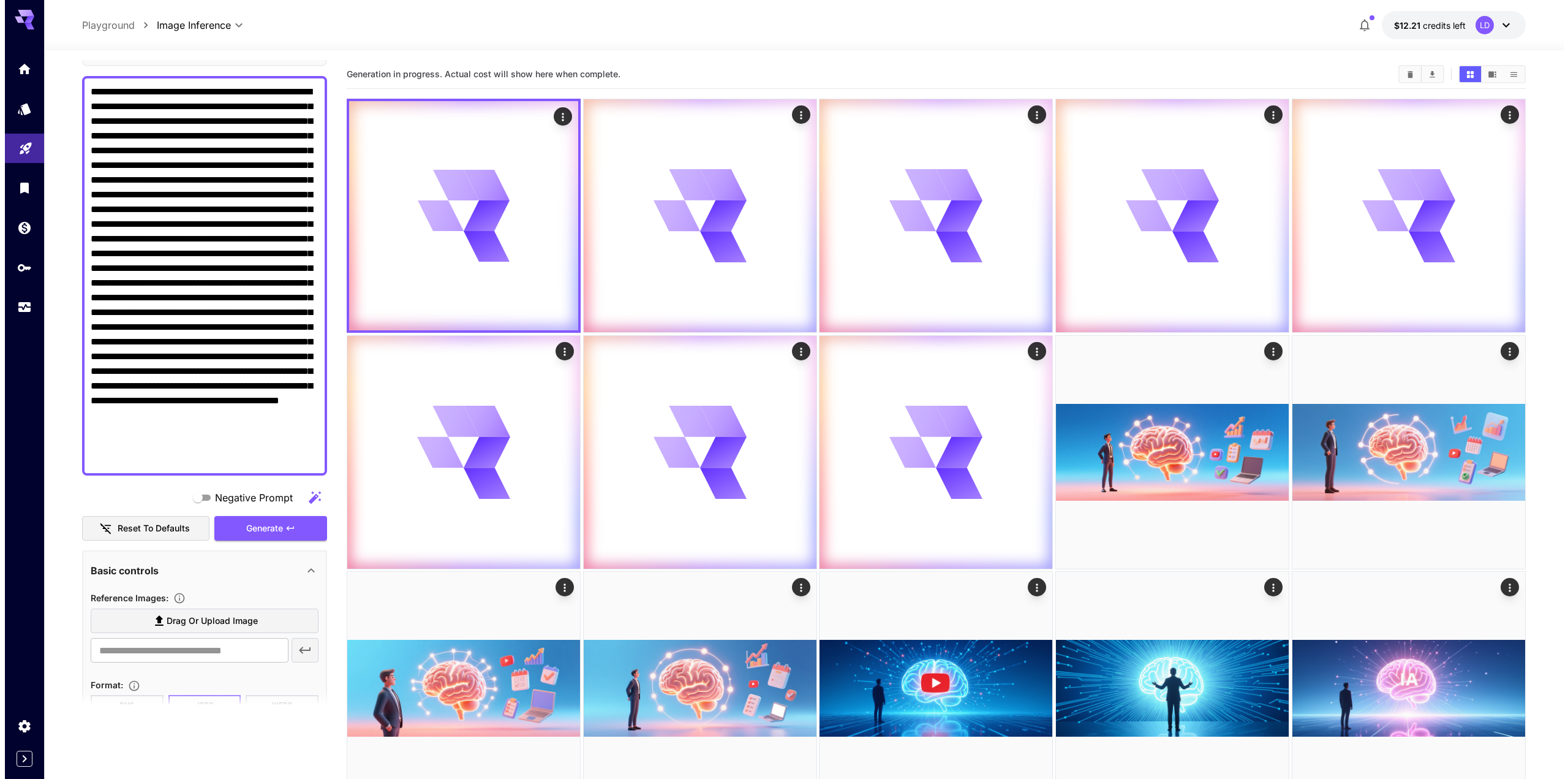
scroll to position [0, 0]
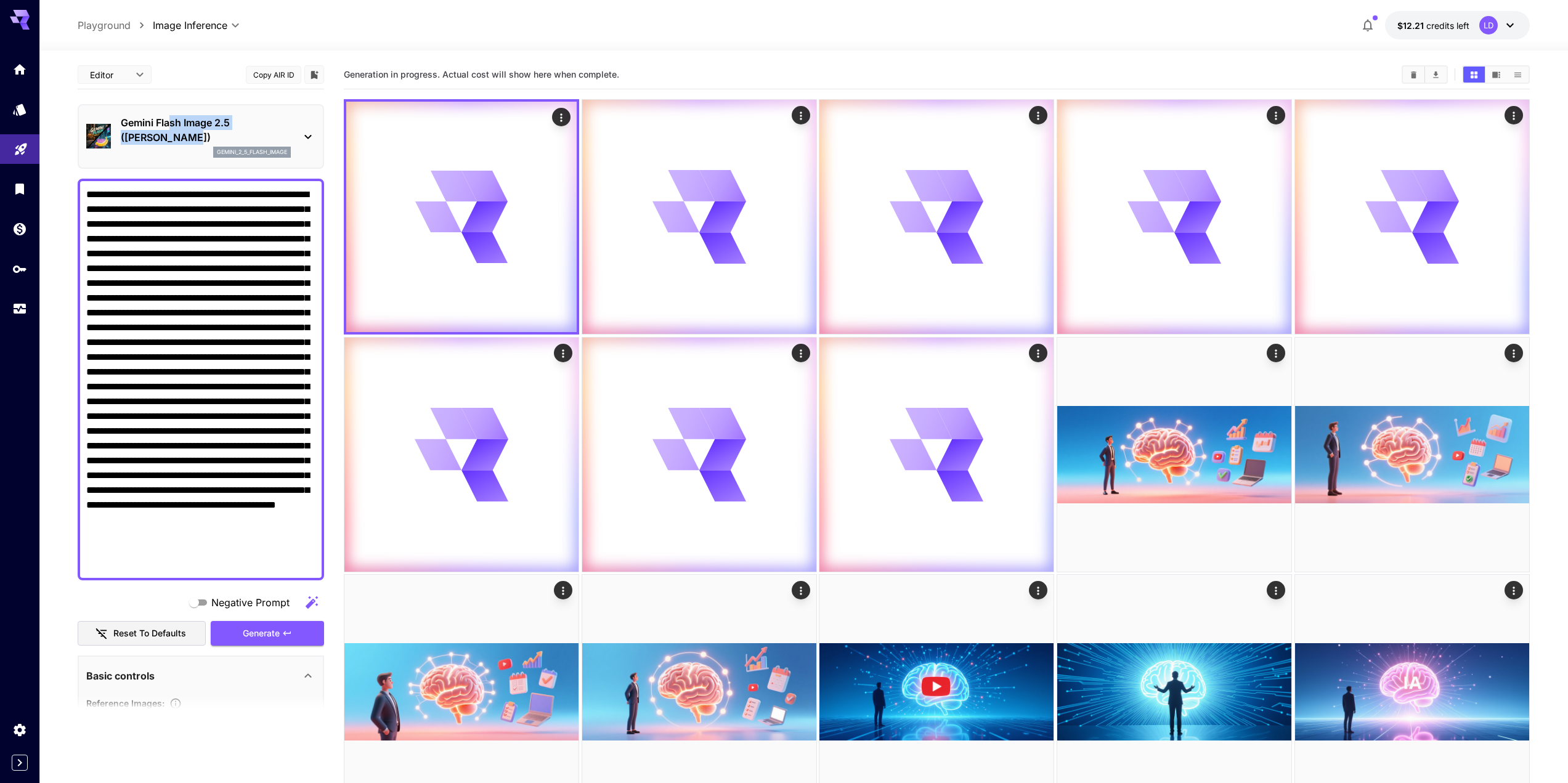
click at [161, 134] on p "Gemini Flash Image 2.5 (Nano Banana)" at bounding box center [206, 130] width 170 height 29
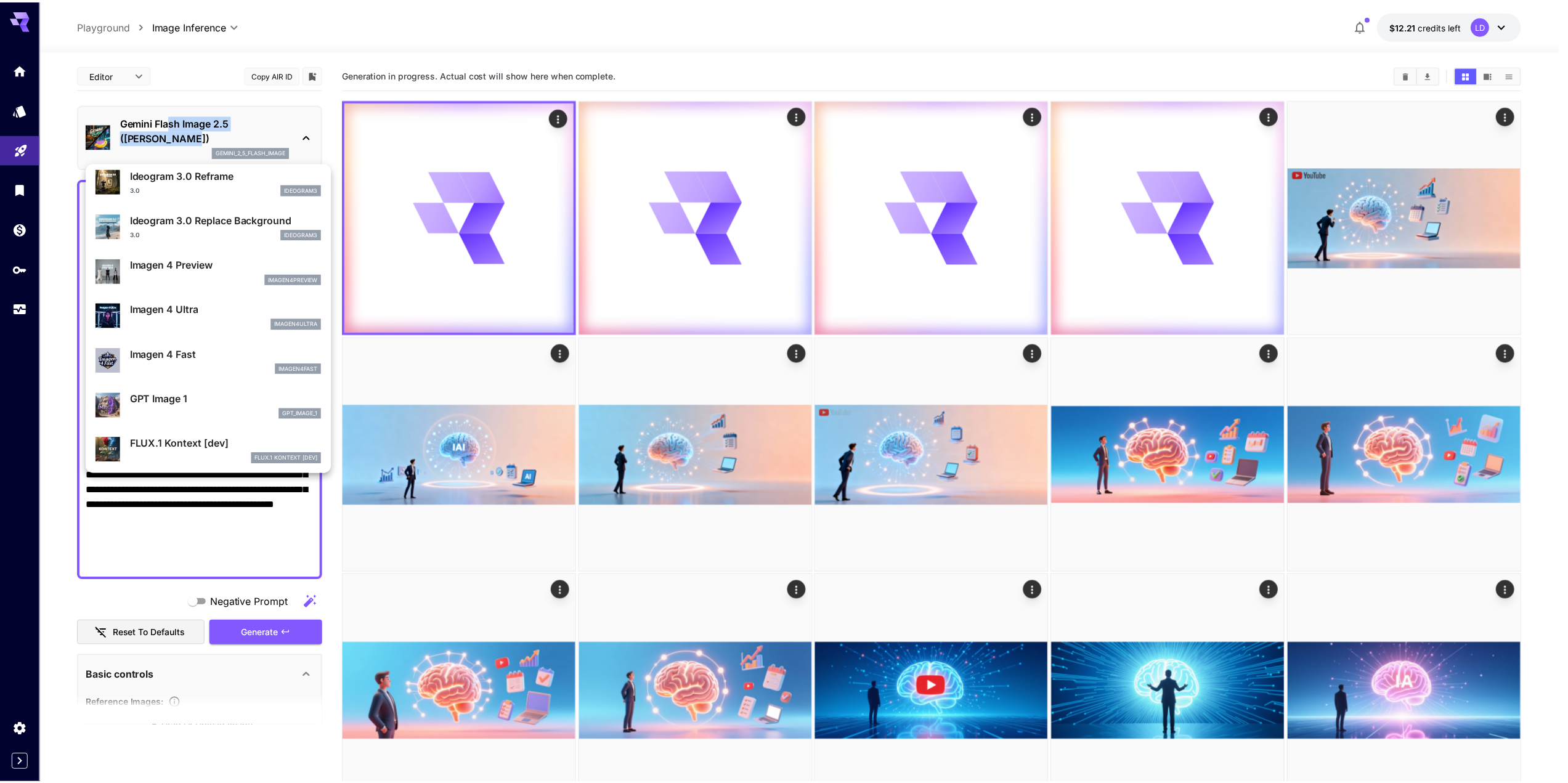
scroll to position [532, 0]
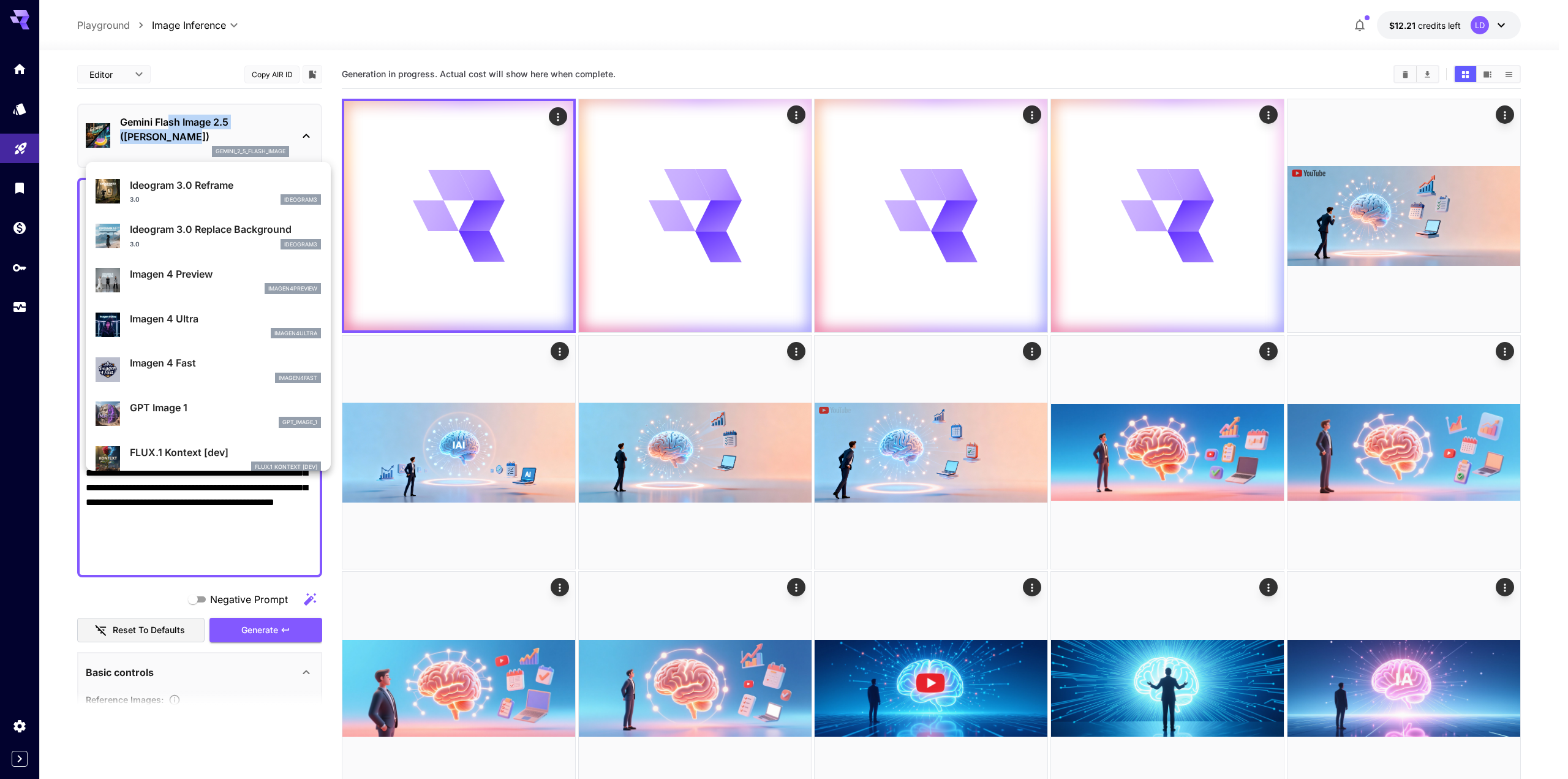
click at [160, 326] on p "Imagen 4 Ultra" at bounding box center [225, 319] width 191 height 15
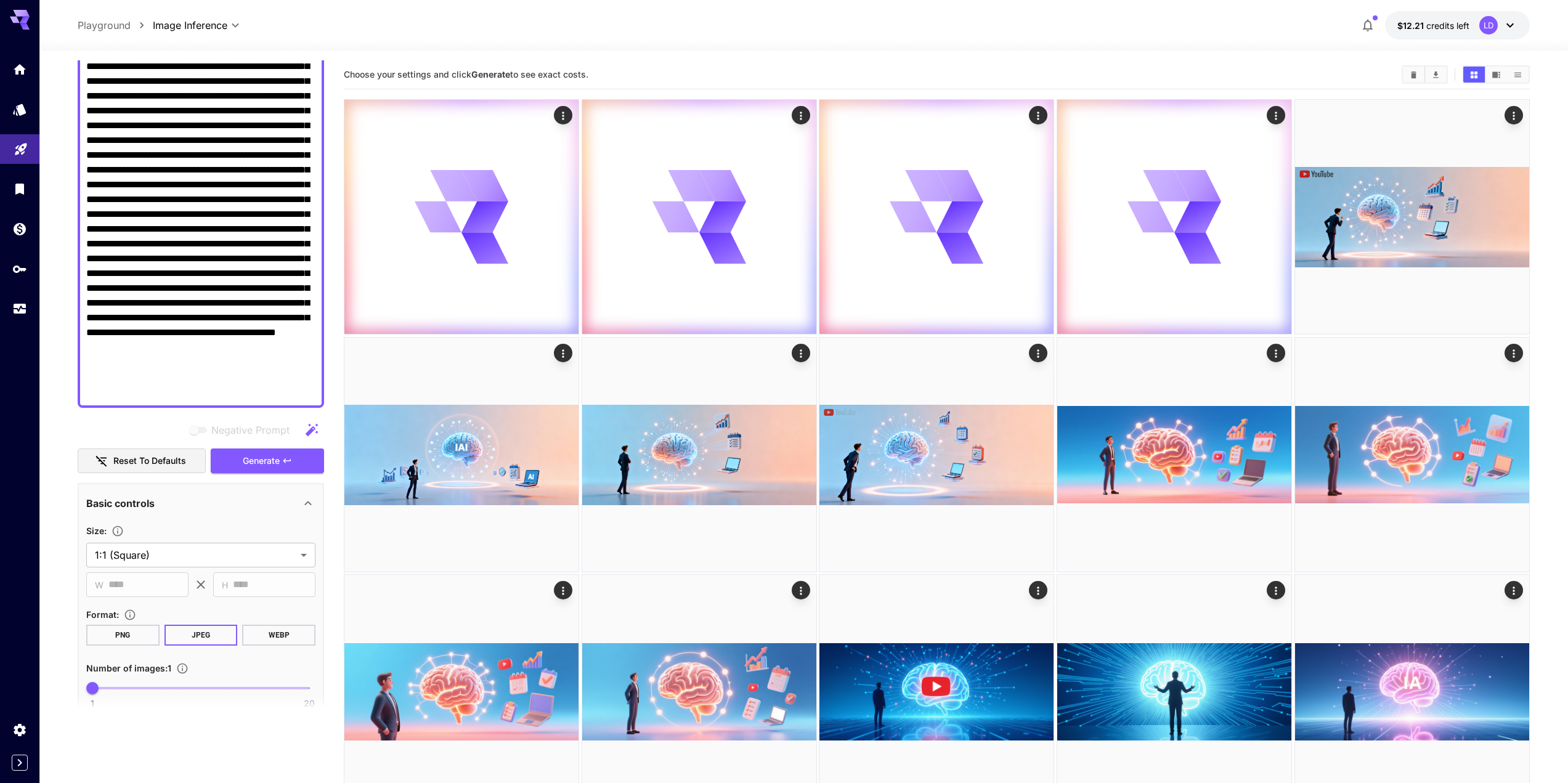
scroll to position [244, 0]
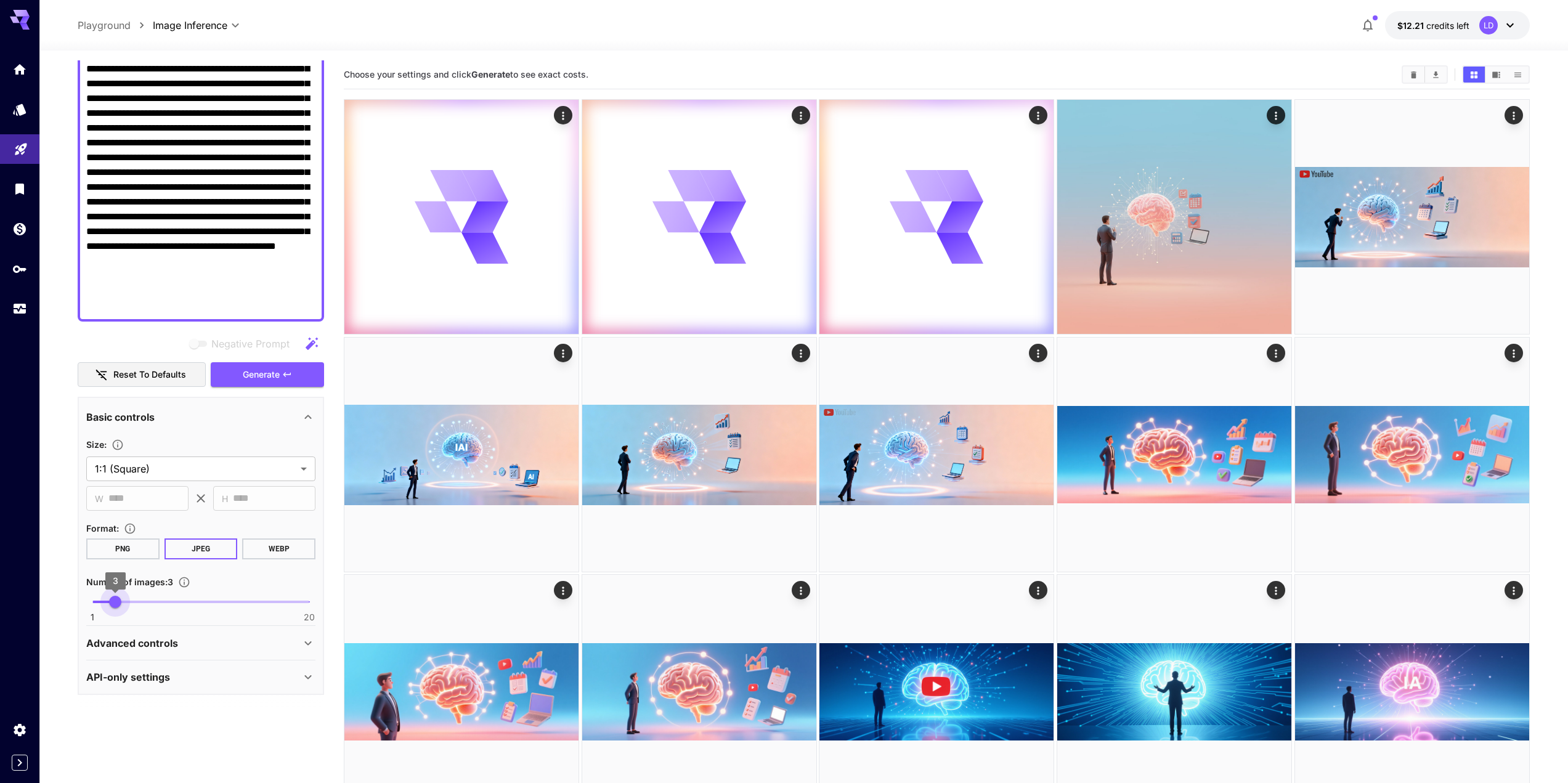
type input "*"
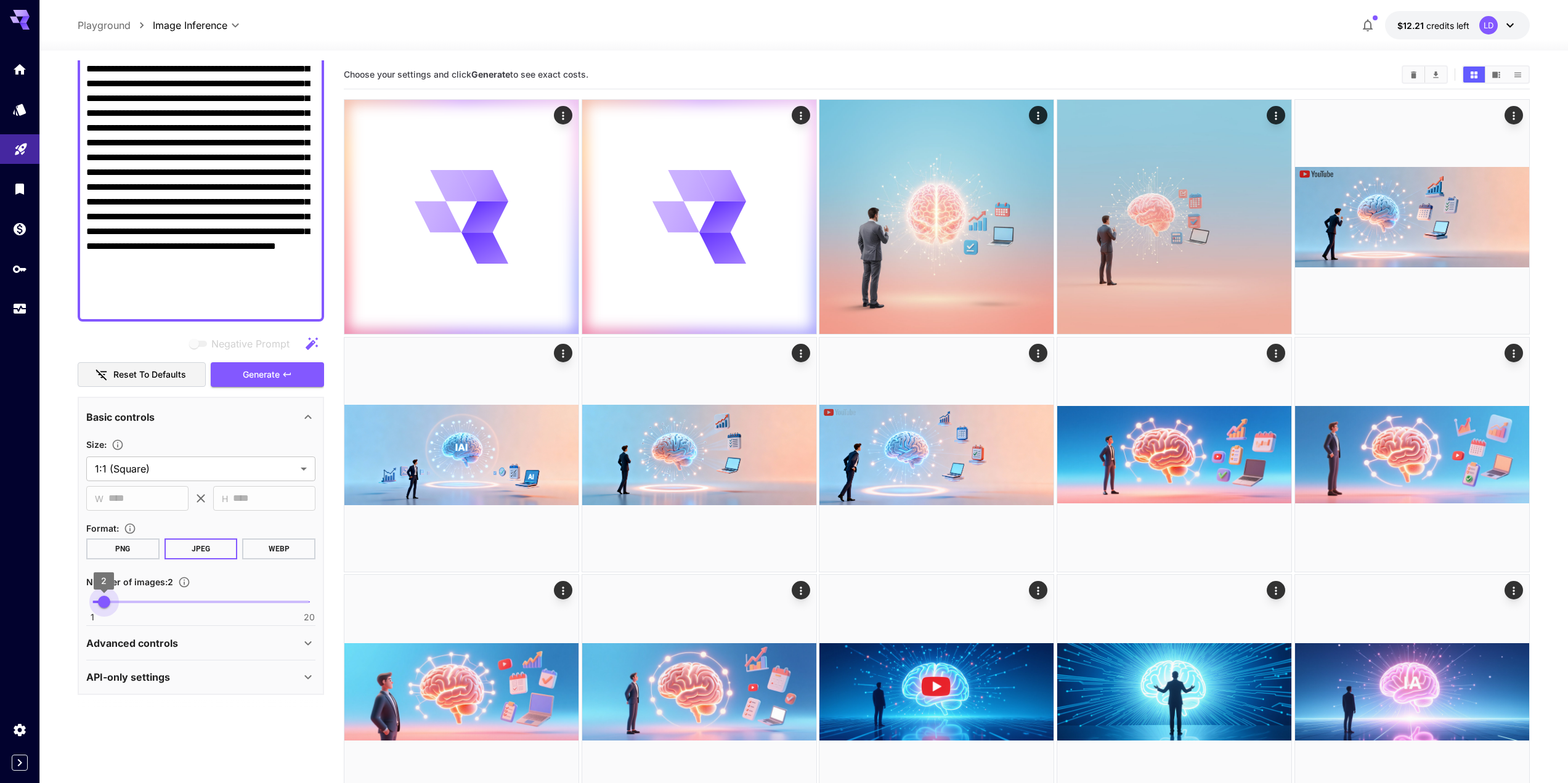
drag, startPoint x: 137, startPoint y: 596, endPoint x: 105, endPoint y: 607, distance: 33.8
click at [105, 607] on span "1 20 2" at bounding box center [200, 601] width 217 height 18
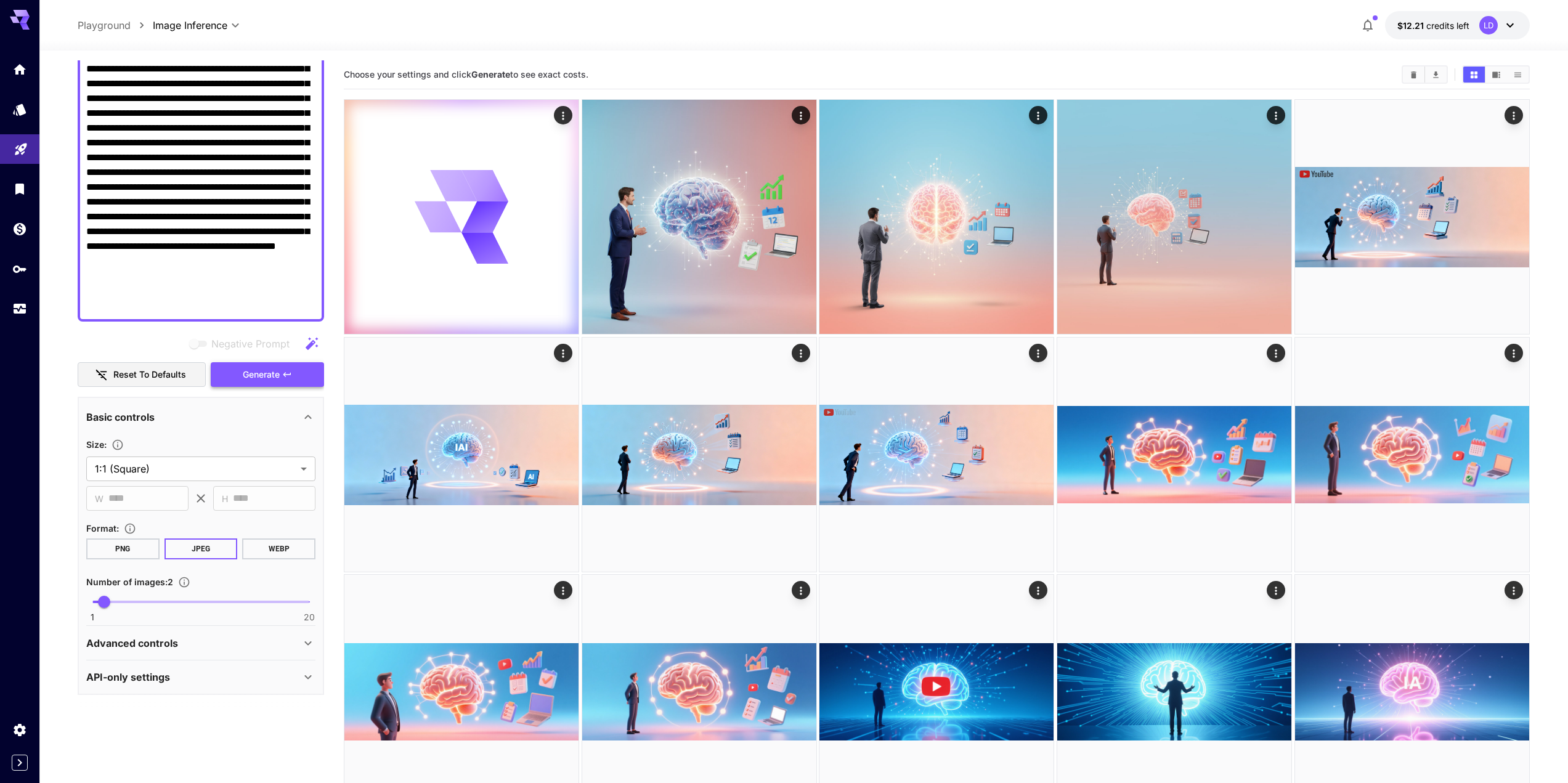
click at [239, 369] on button "Generate" at bounding box center [267, 374] width 113 height 25
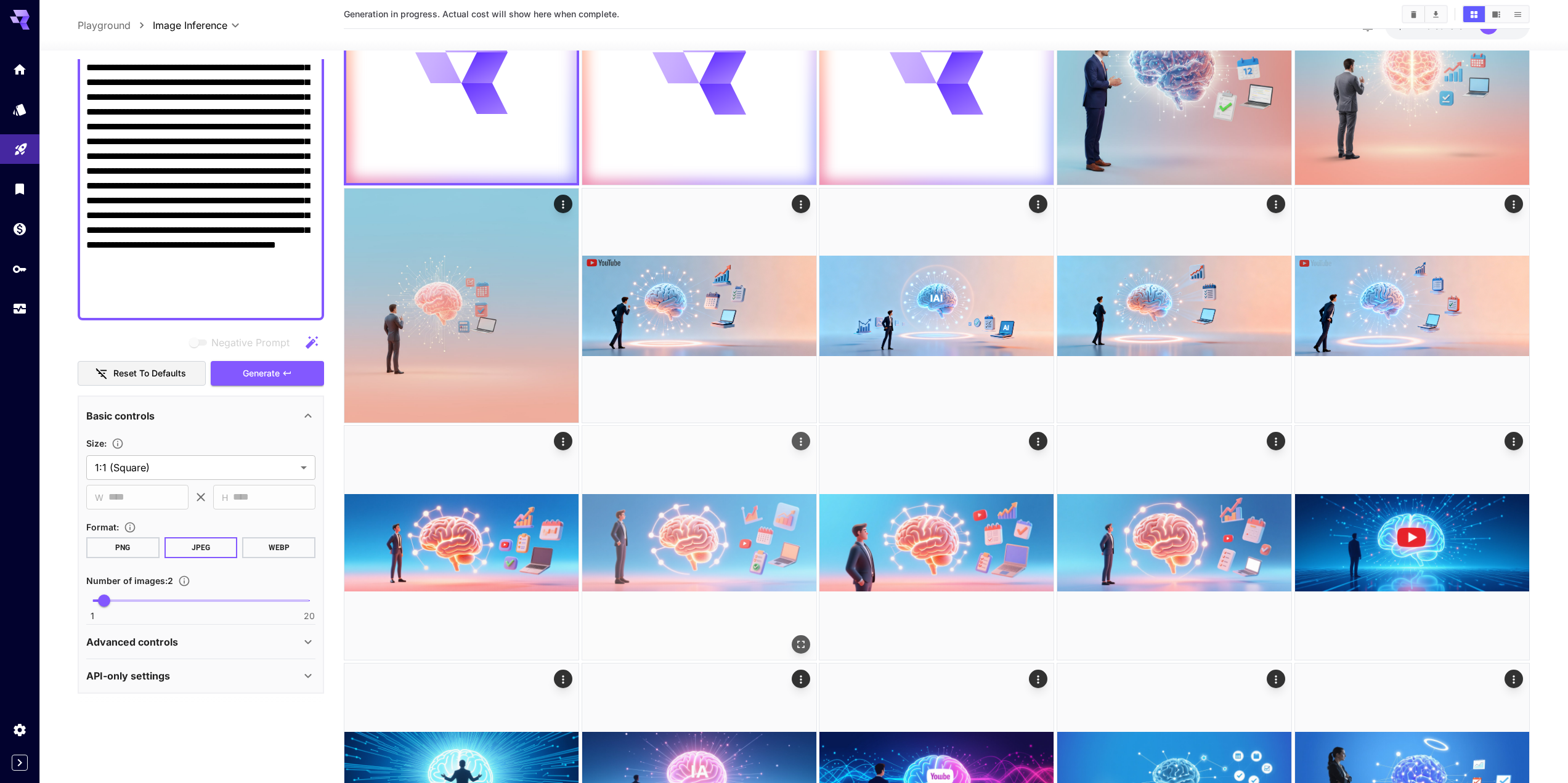
scroll to position [150, 0]
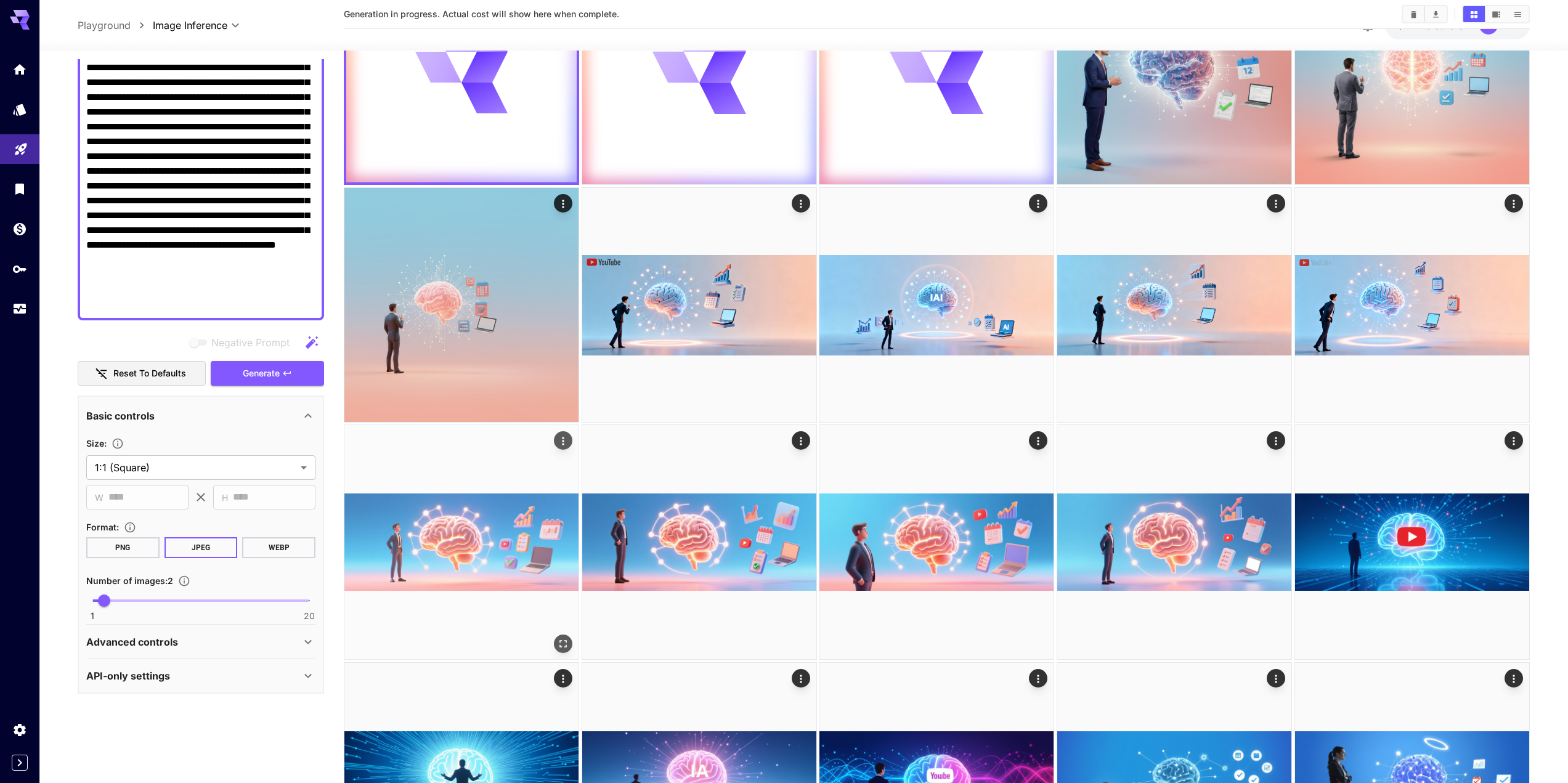
click at [511, 563] on img at bounding box center [461, 542] width 234 height 234
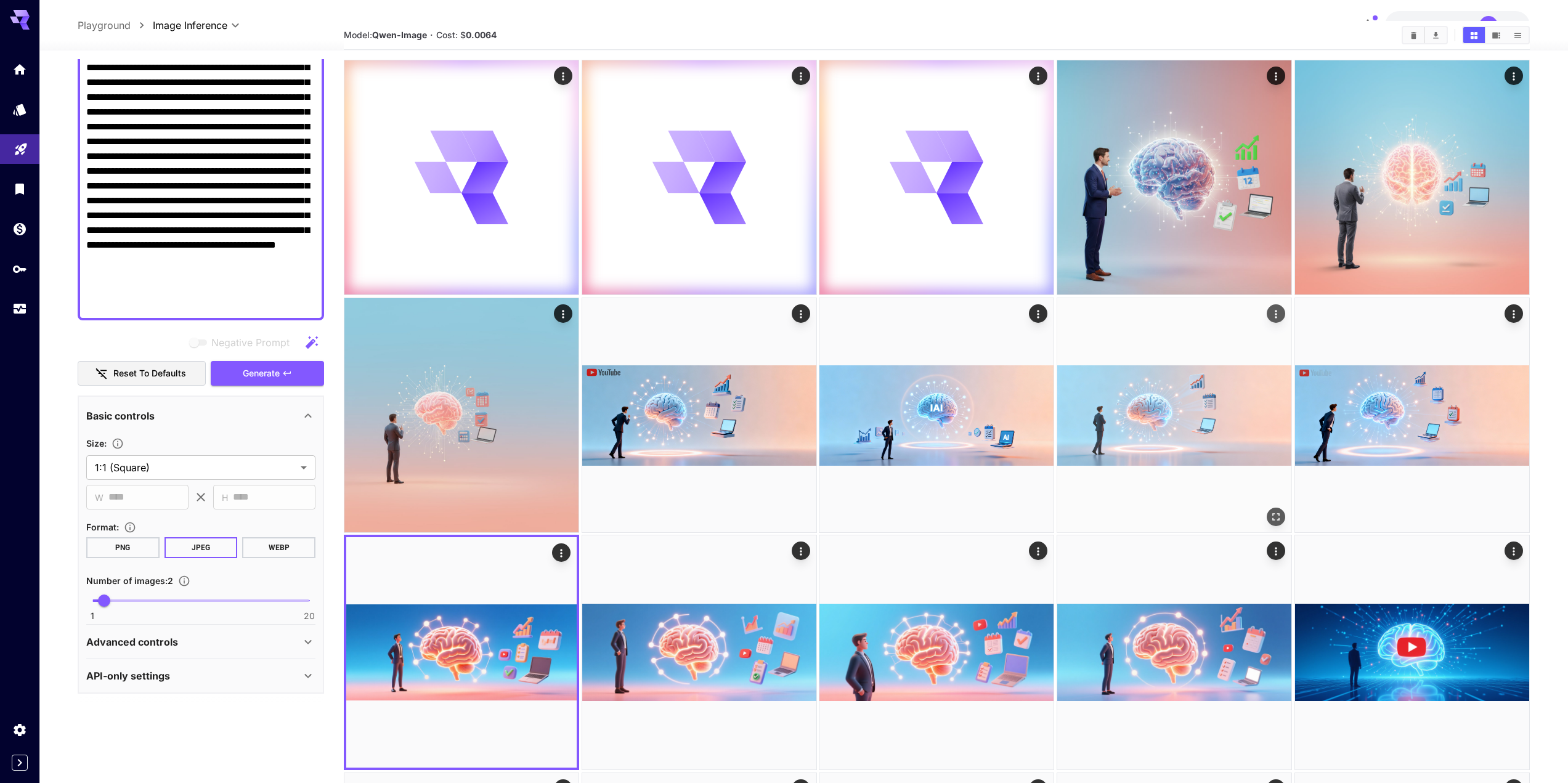
scroll to position [35, 0]
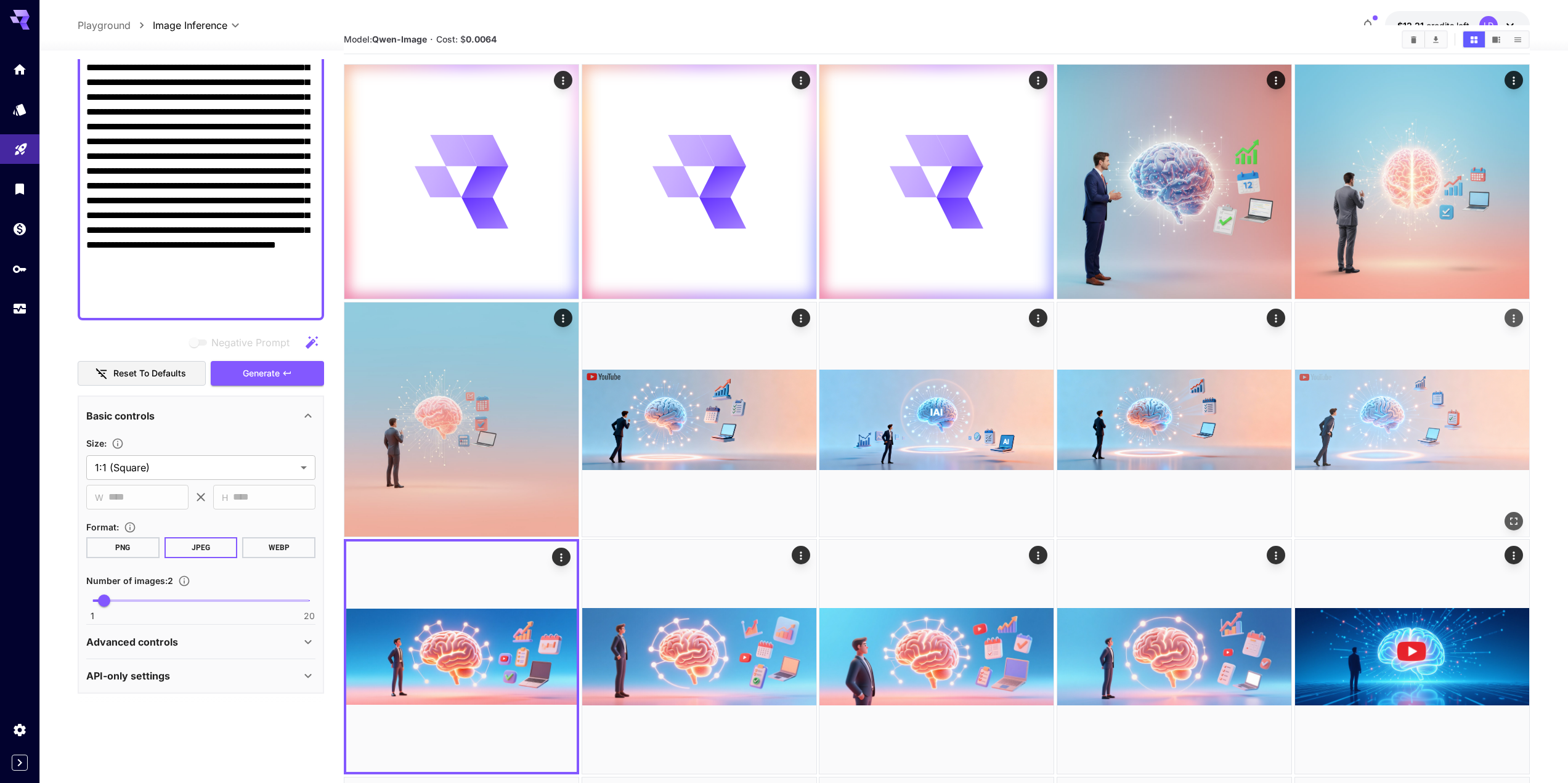
click at [1383, 399] on img at bounding box center [1412, 420] width 234 height 234
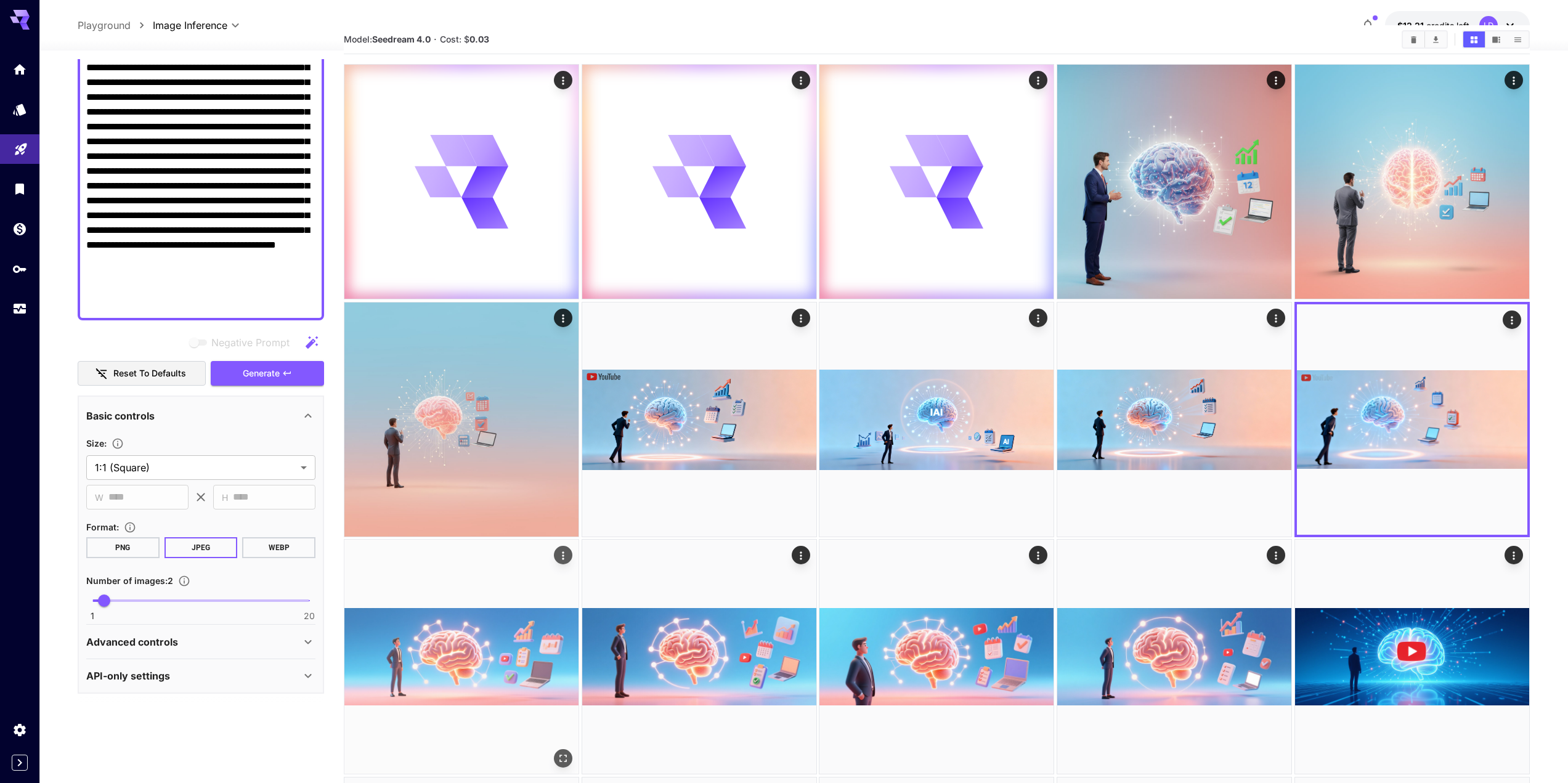
click at [465, 685] on img at bounding box center [461, 657] width 234 height 234
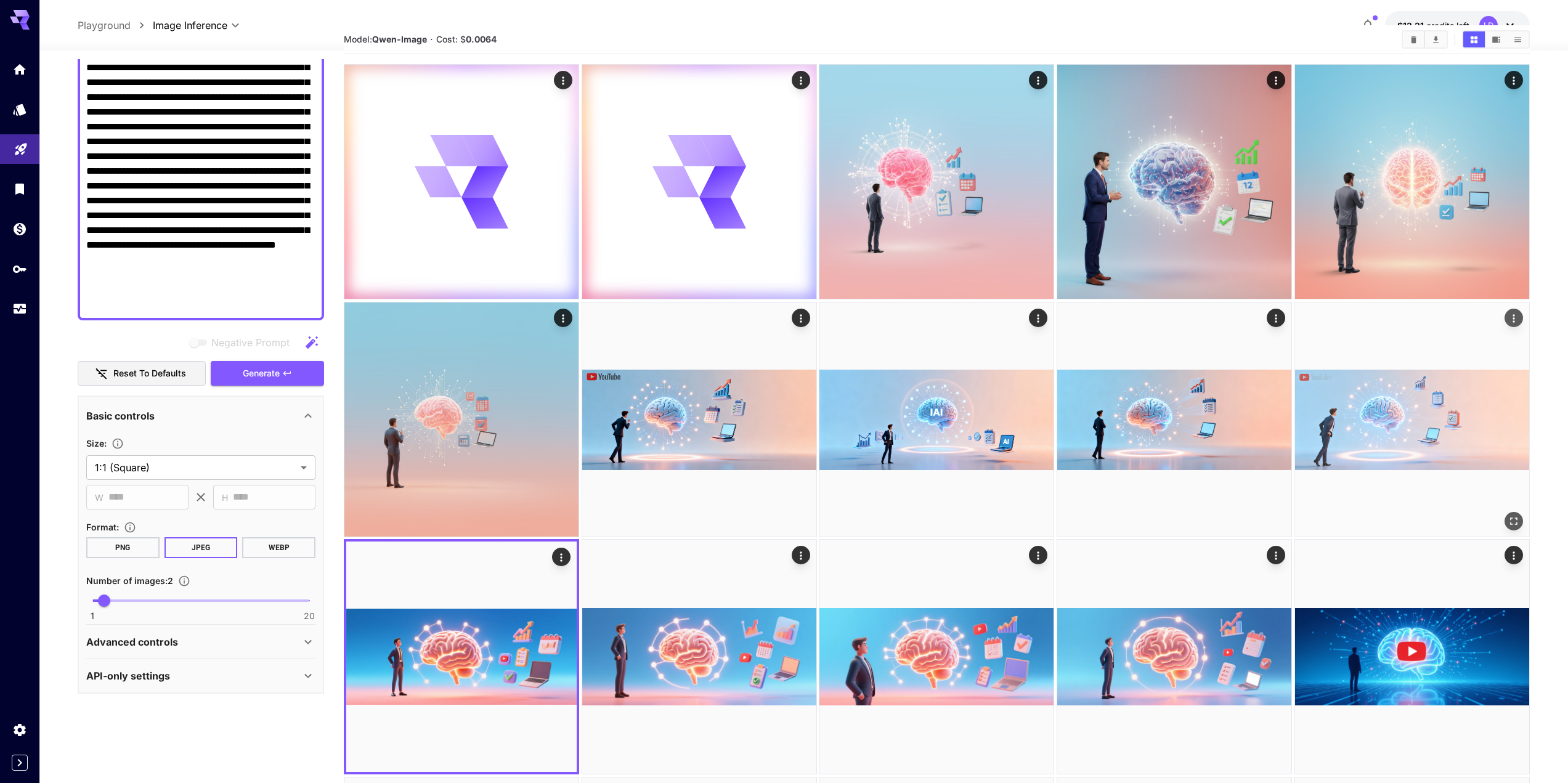
click at [1333, 394] on img at bounding box center [1412, 420] width 234 height 234
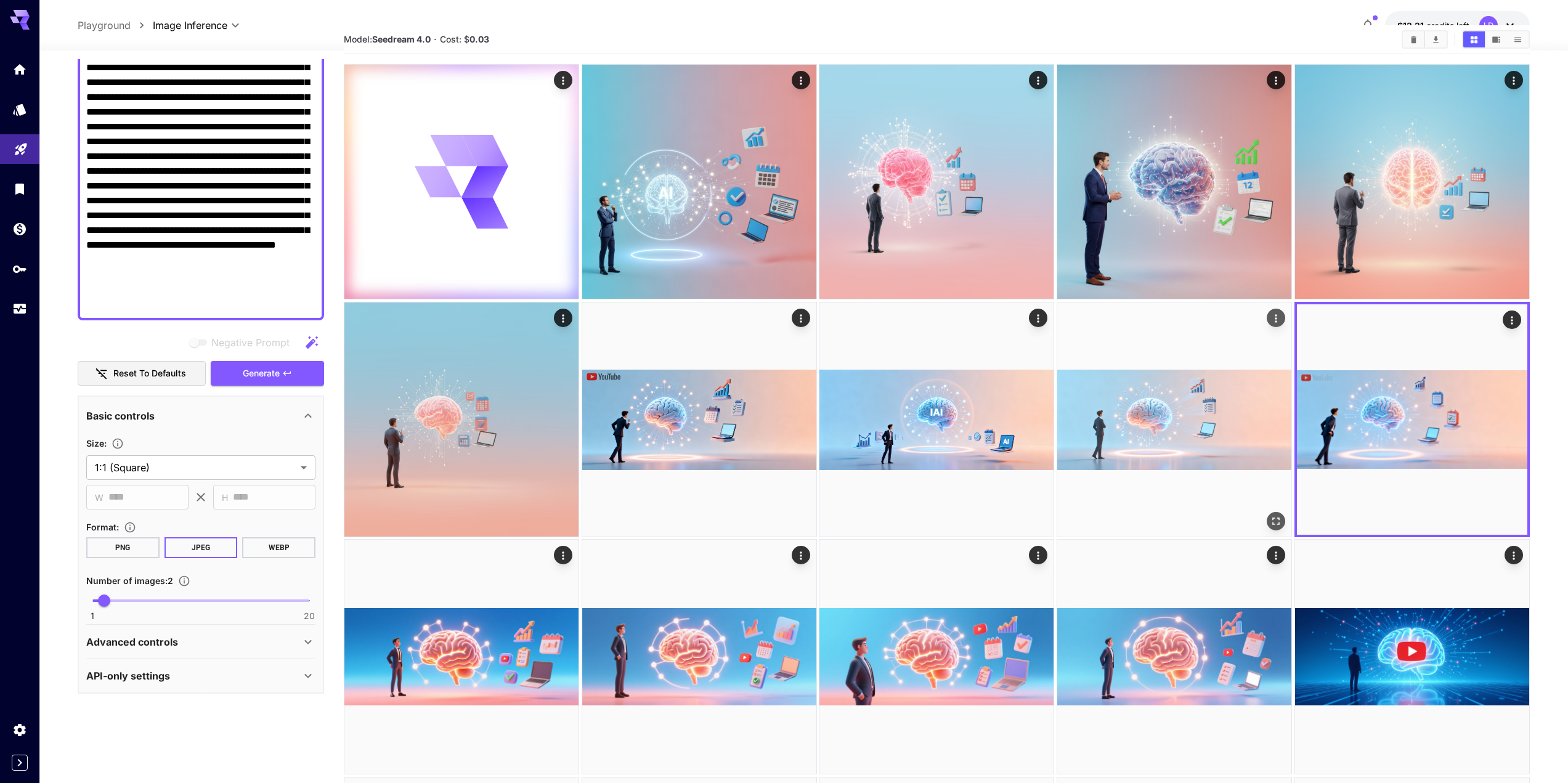
click at [1273, 521] on icon "Open in fullscreen" at bounding box center [1276, 521] width 12 height 12
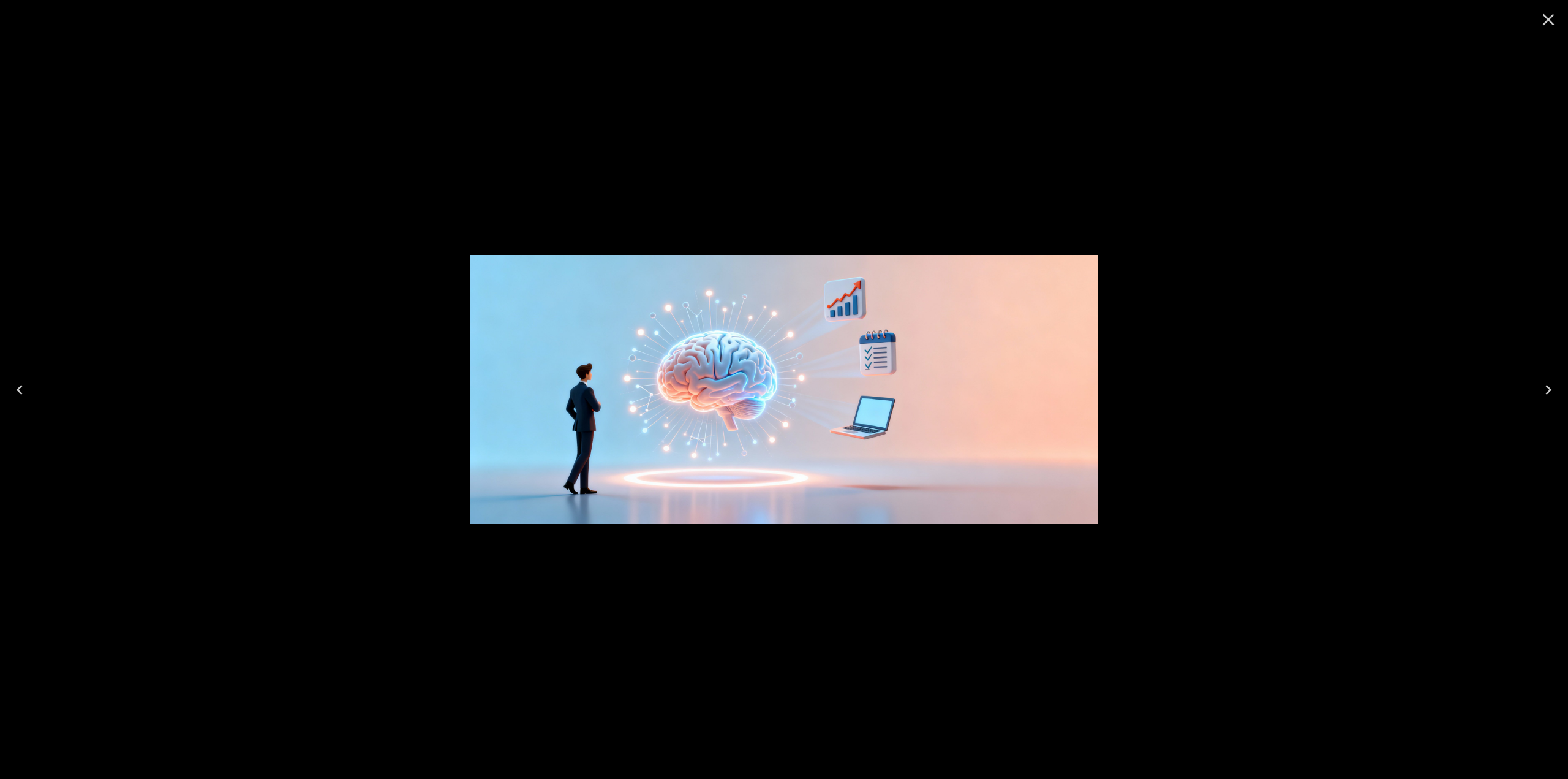
click at [1553, 14] on icon "Close" at bounding box center [1548, 19] width 20 height 20
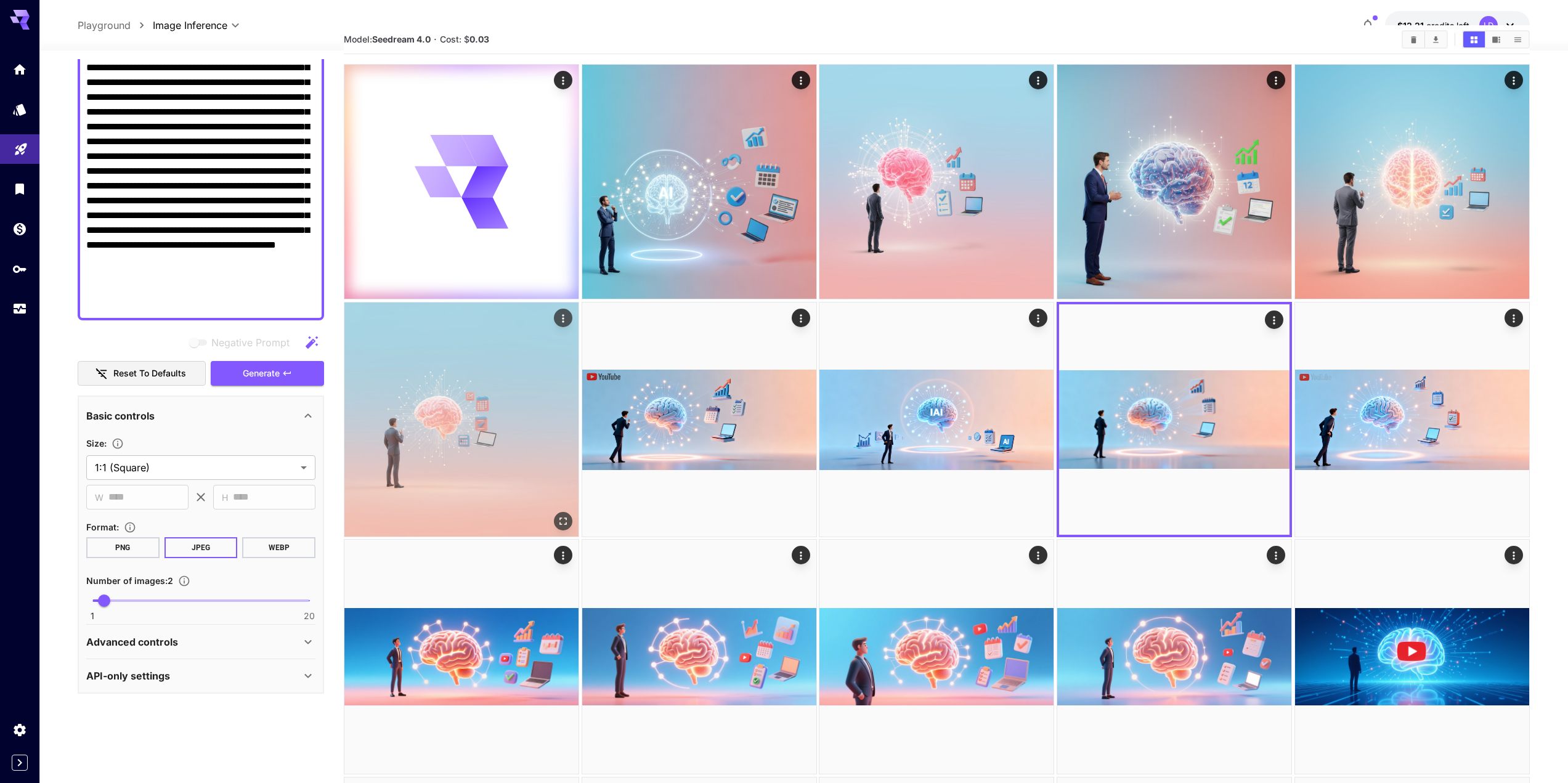
click at [404, 391] on img at bounding box center [461, 420] width 234 height 234
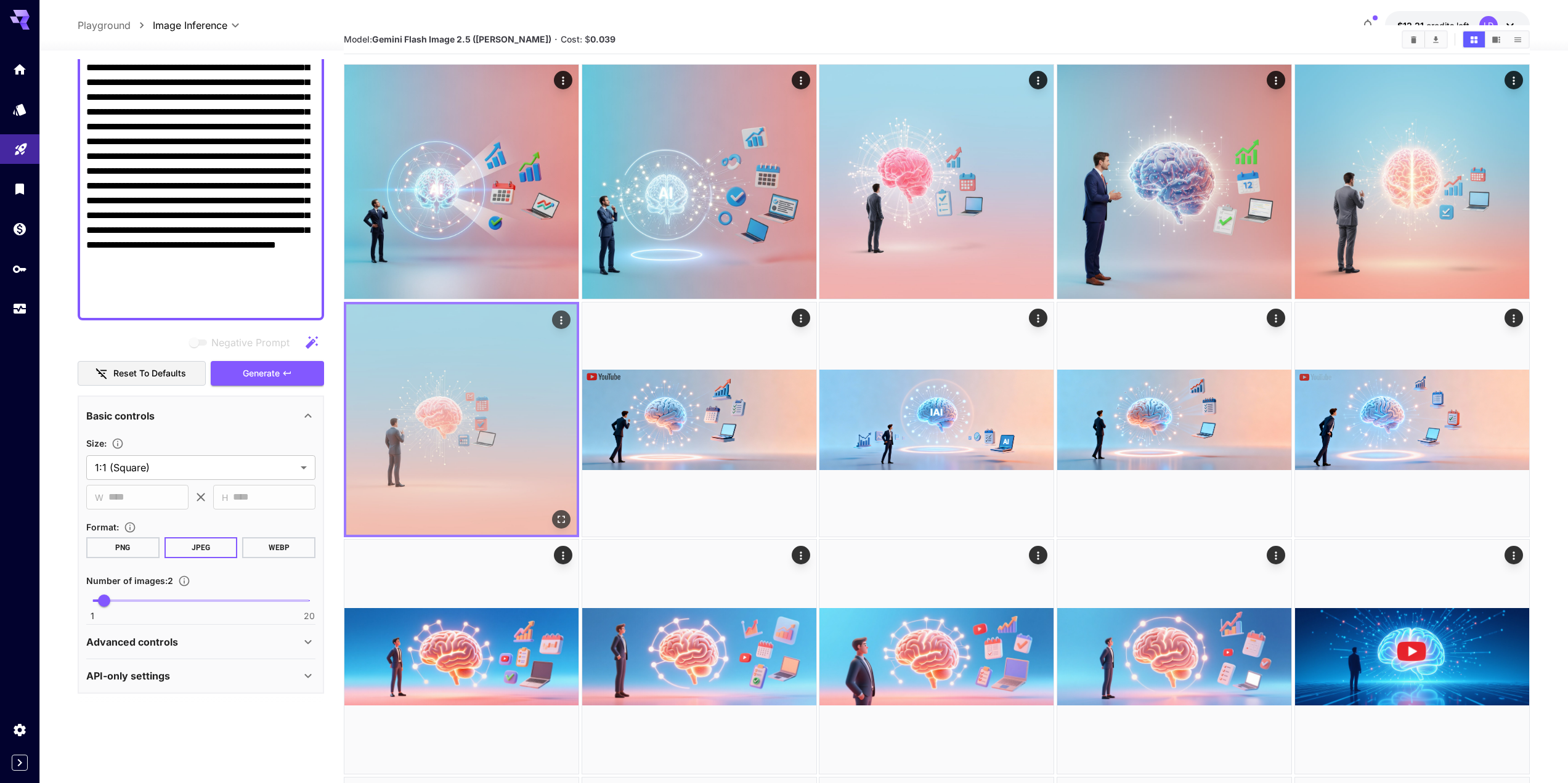
click at [485, 409] on img at bounding box center [461, 419] width 230 height 230
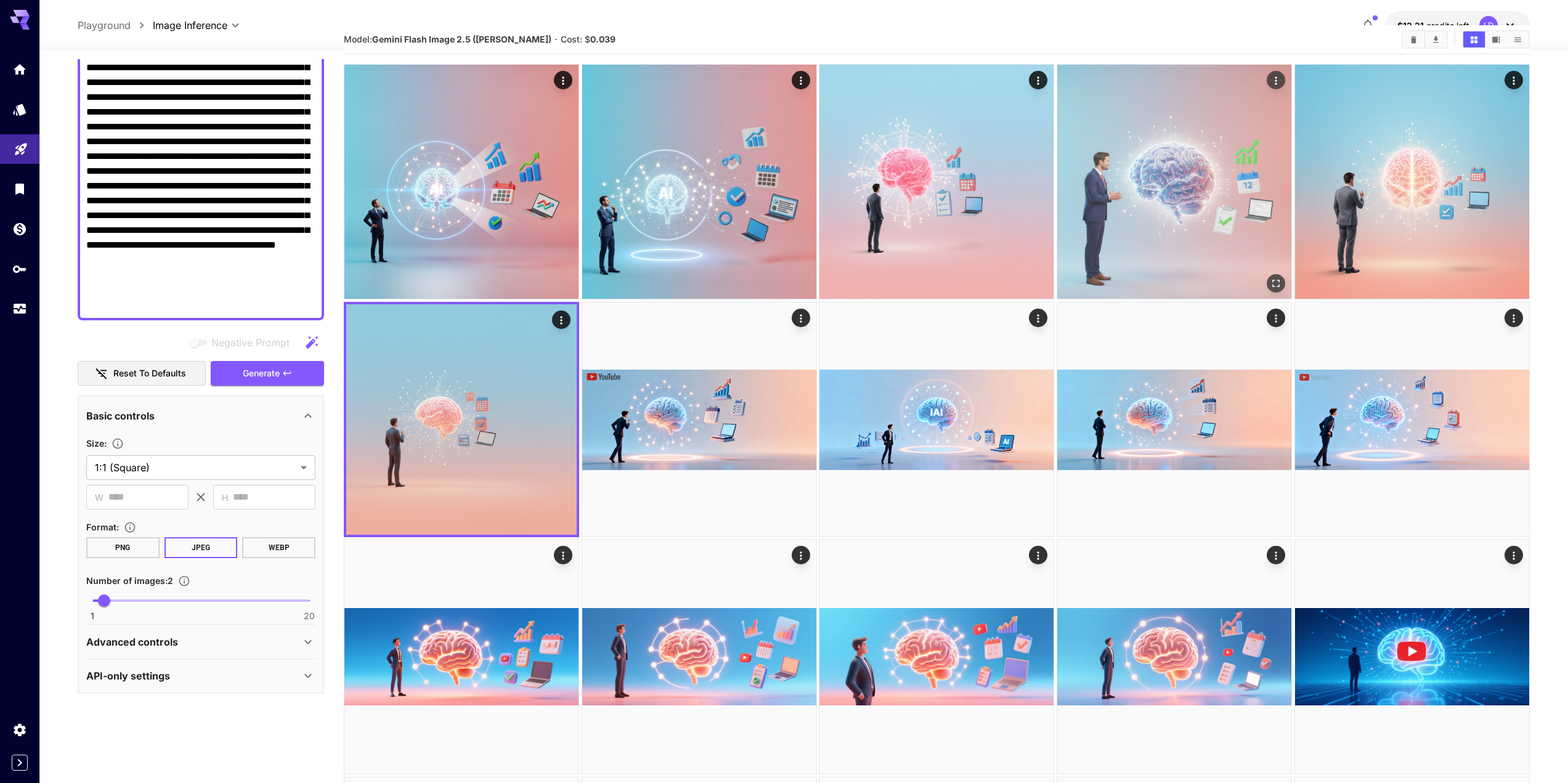
click at [1205, 267] on img at bounding box center [1174, 182] width 234 height 234
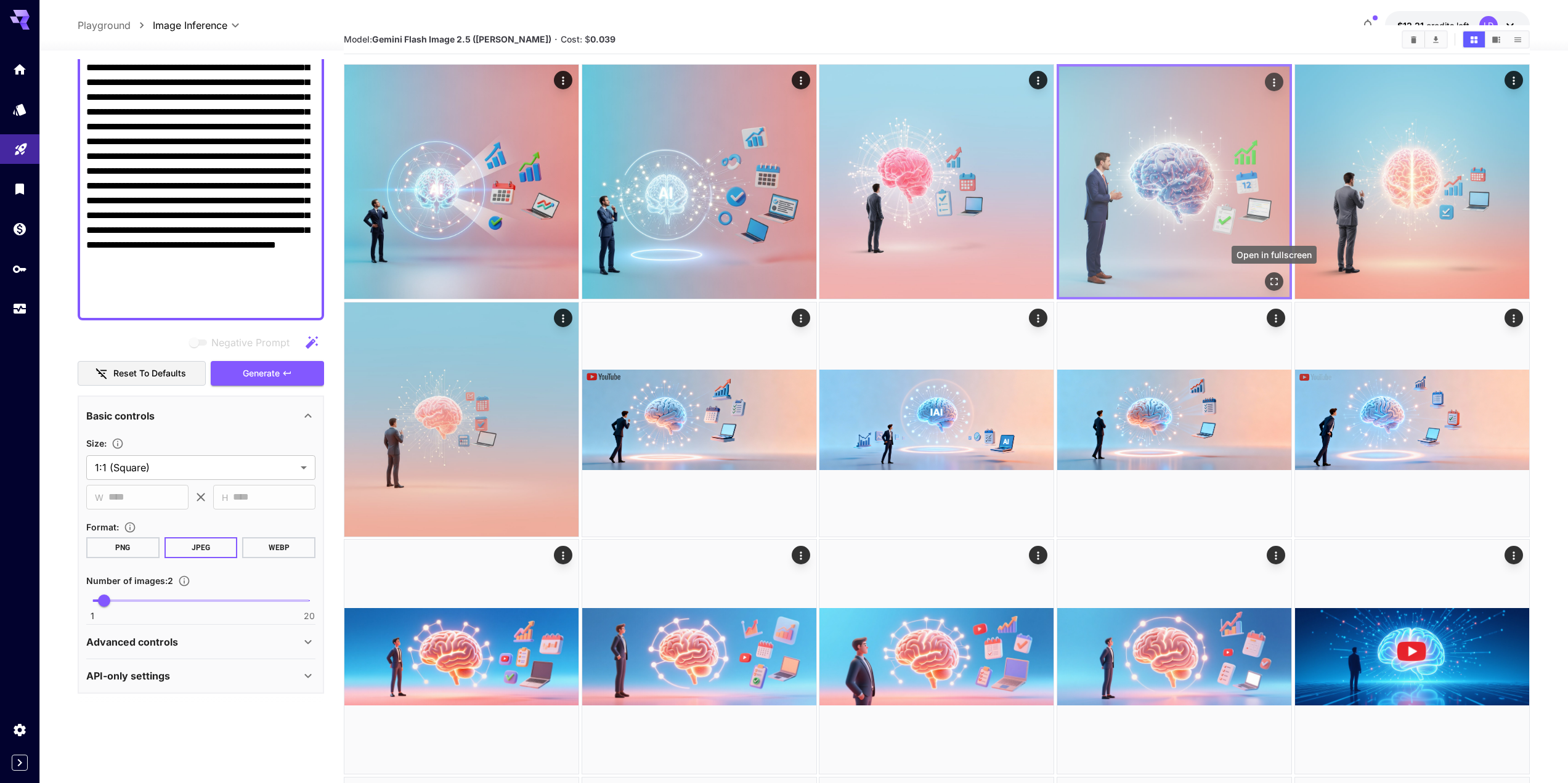
click at [1277, 280] on icon "Open in fullscreen" at bounding box center [1274, 281] width 12 height 12
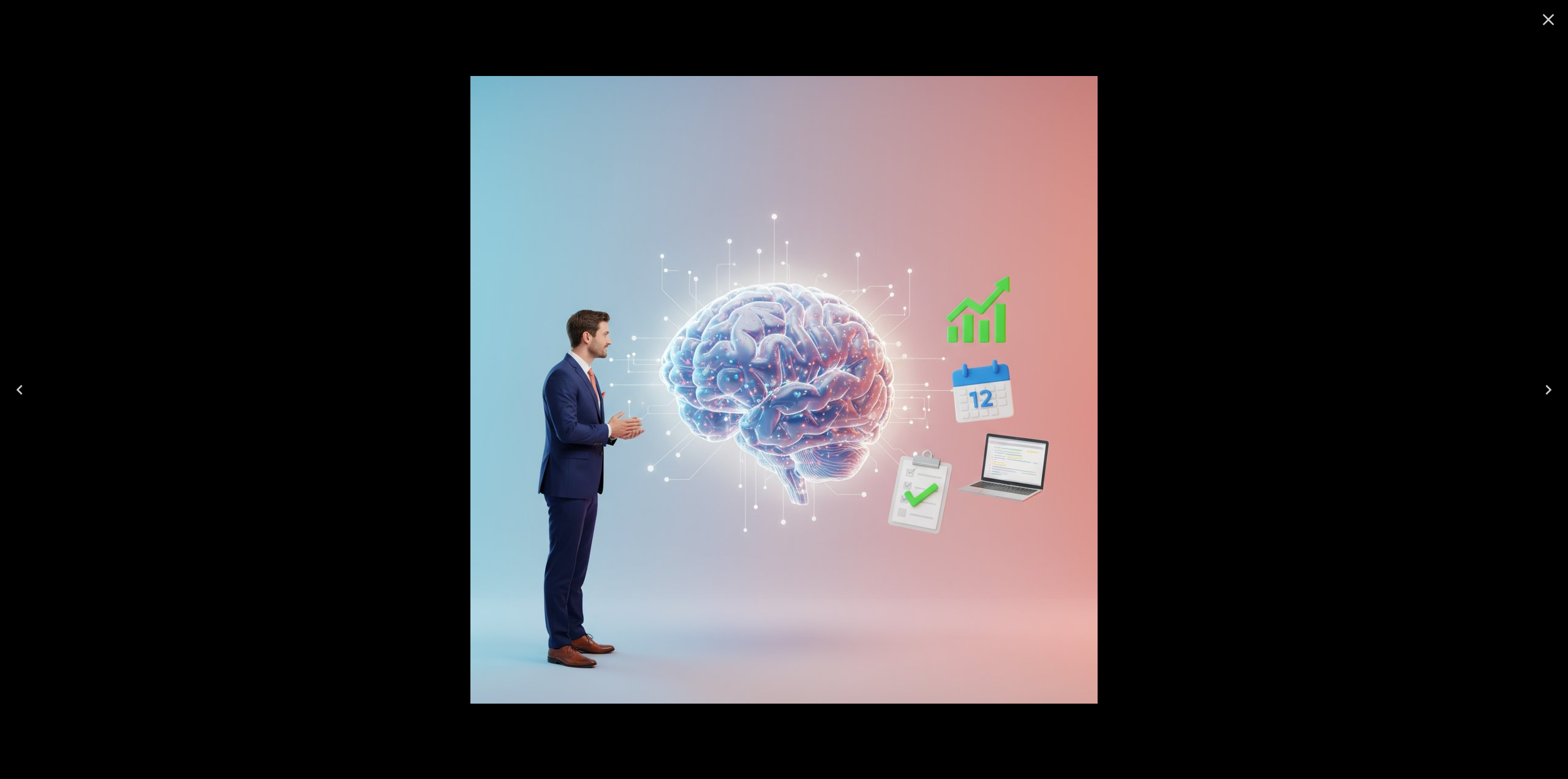
click at [1300, 345] on div at bounding box center [784, 389] width 1568 height 779
click at [1558, 14] on button "Close" at bounding box center [1548, 19] width 29 height 29
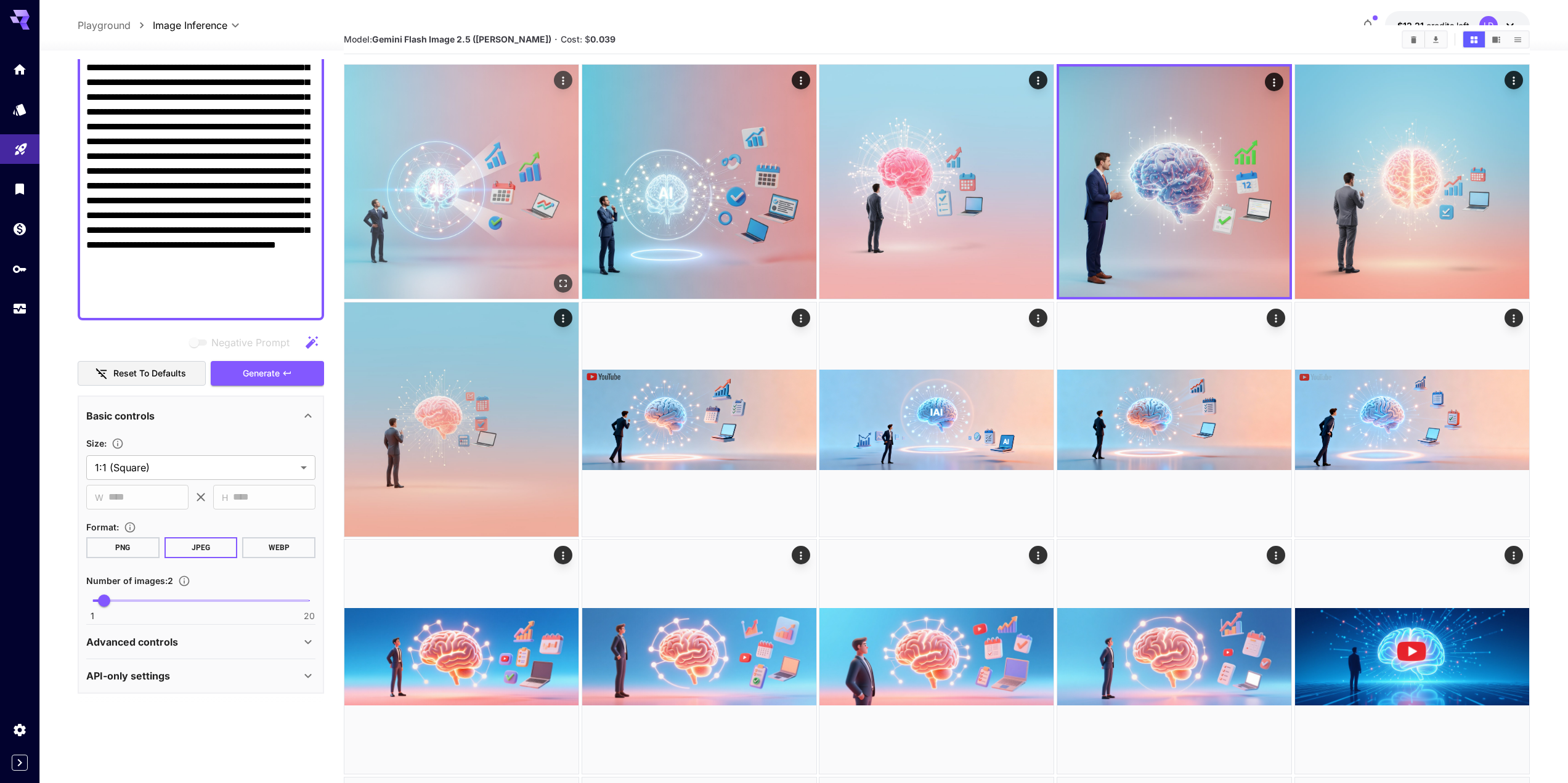
click at [525, 103] on img at bounding box center [461, 182] width 234 height 234
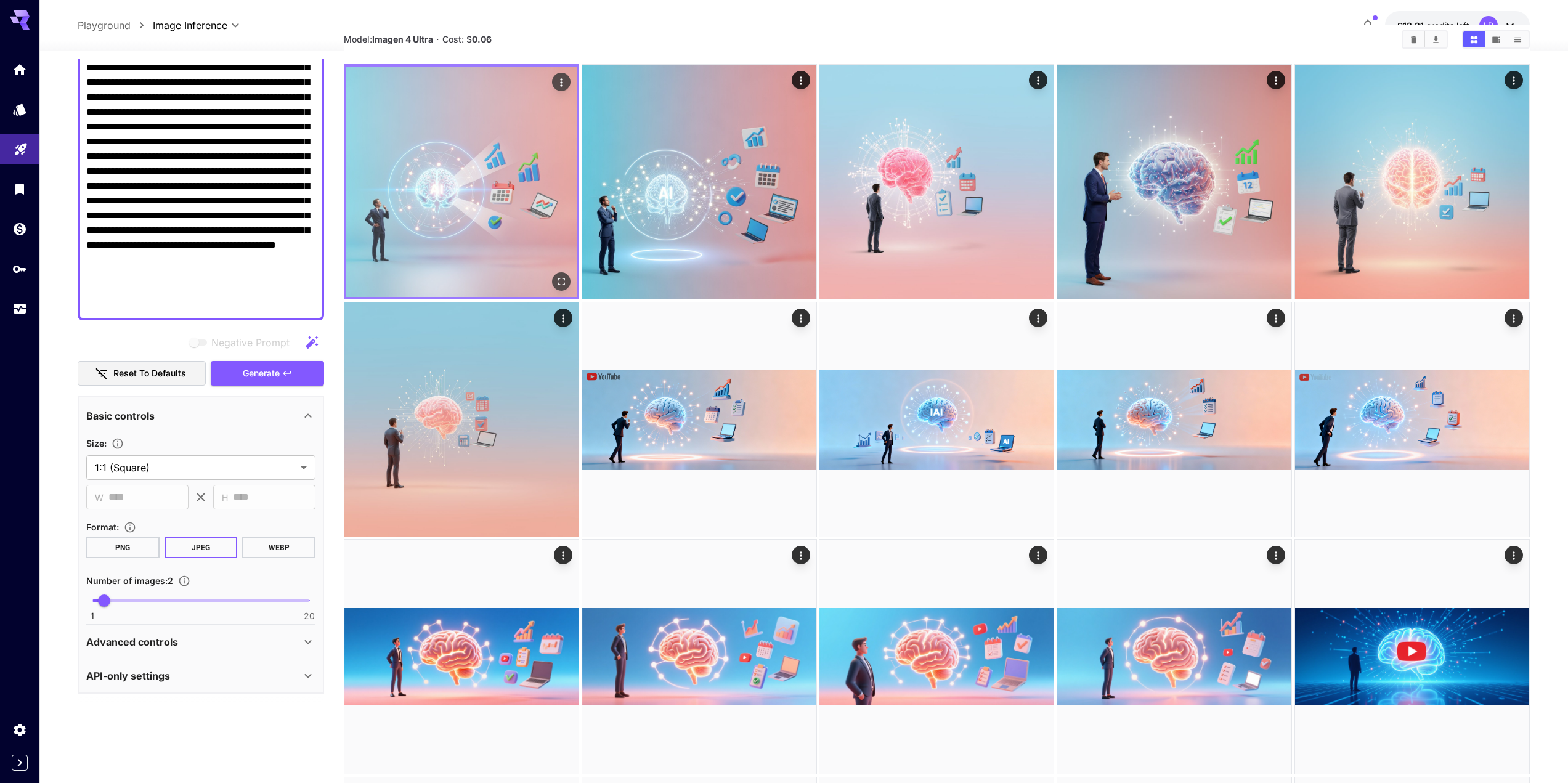
click at [557, 279] on icon "Open in fullscreen" at bounding box center [561, 281] width 12 height 12
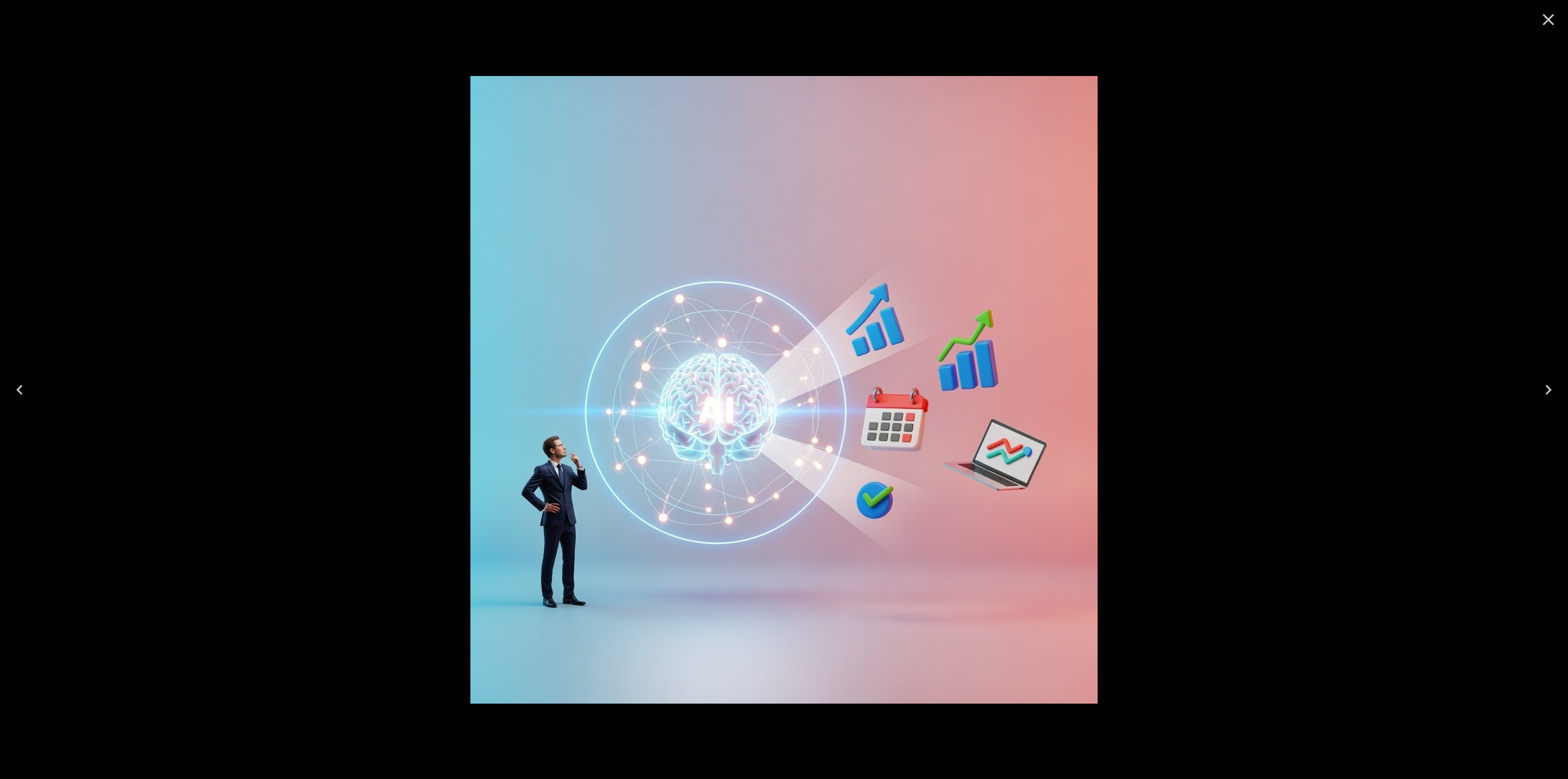
click at [1550, 15] on icon "Close" at bounding box center [1548, 19] width 20 height 20
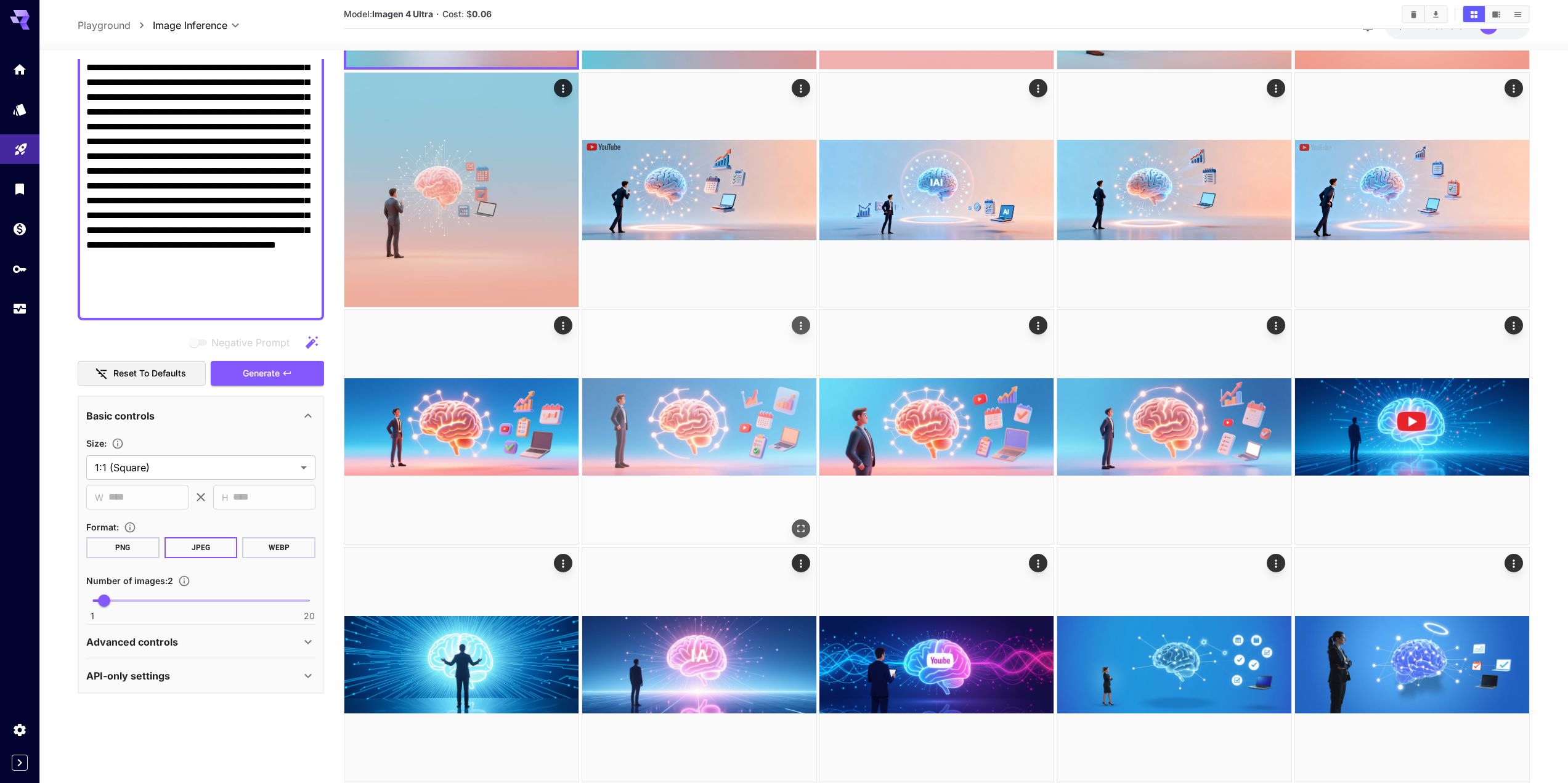
click at [709, 454] on img at bounding box center [699, 426] width 234 height 234
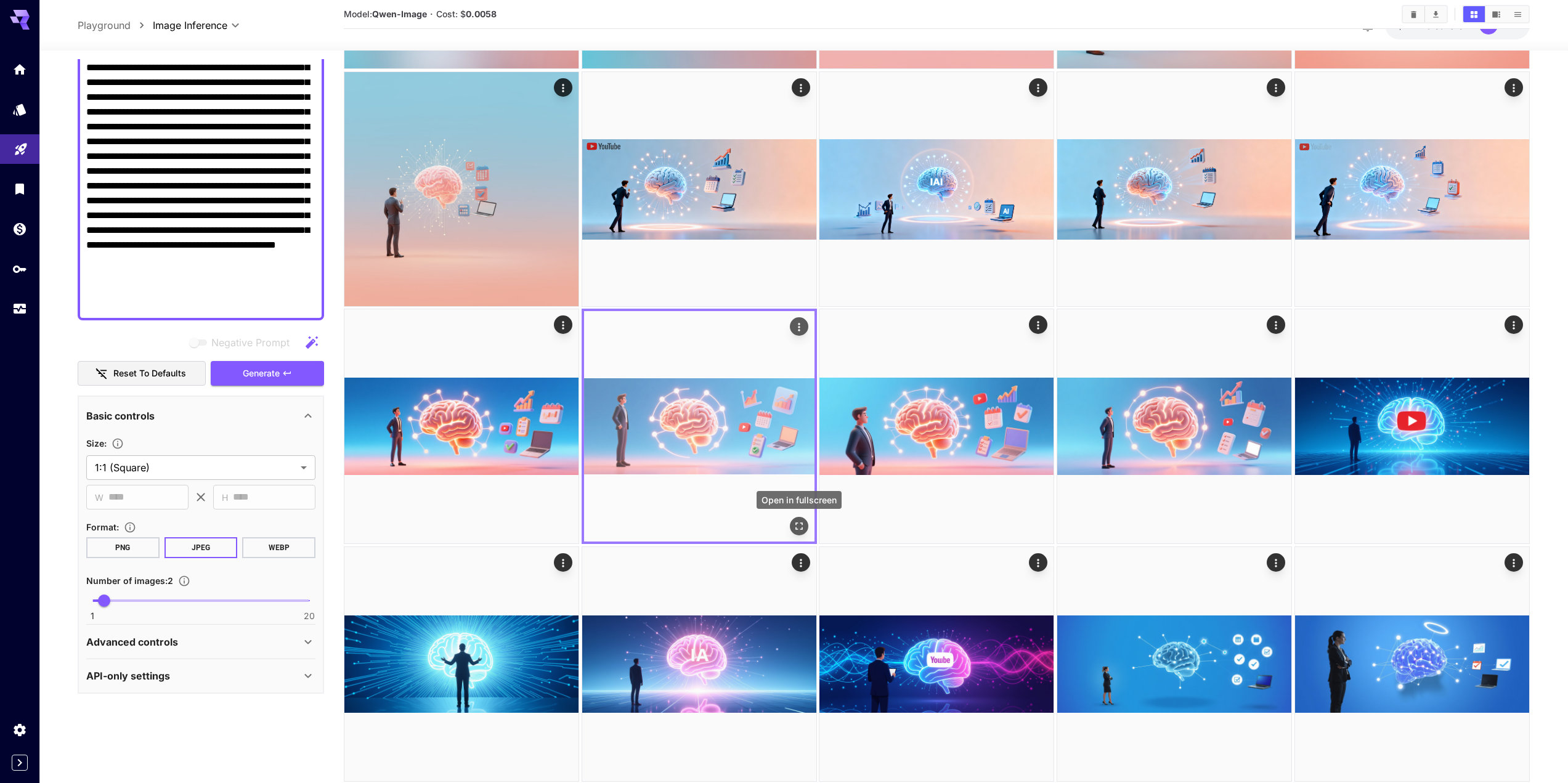
click at [801, 534] on button "Open in fullscreen" at bounding box center [799, 526] width 18 height 18
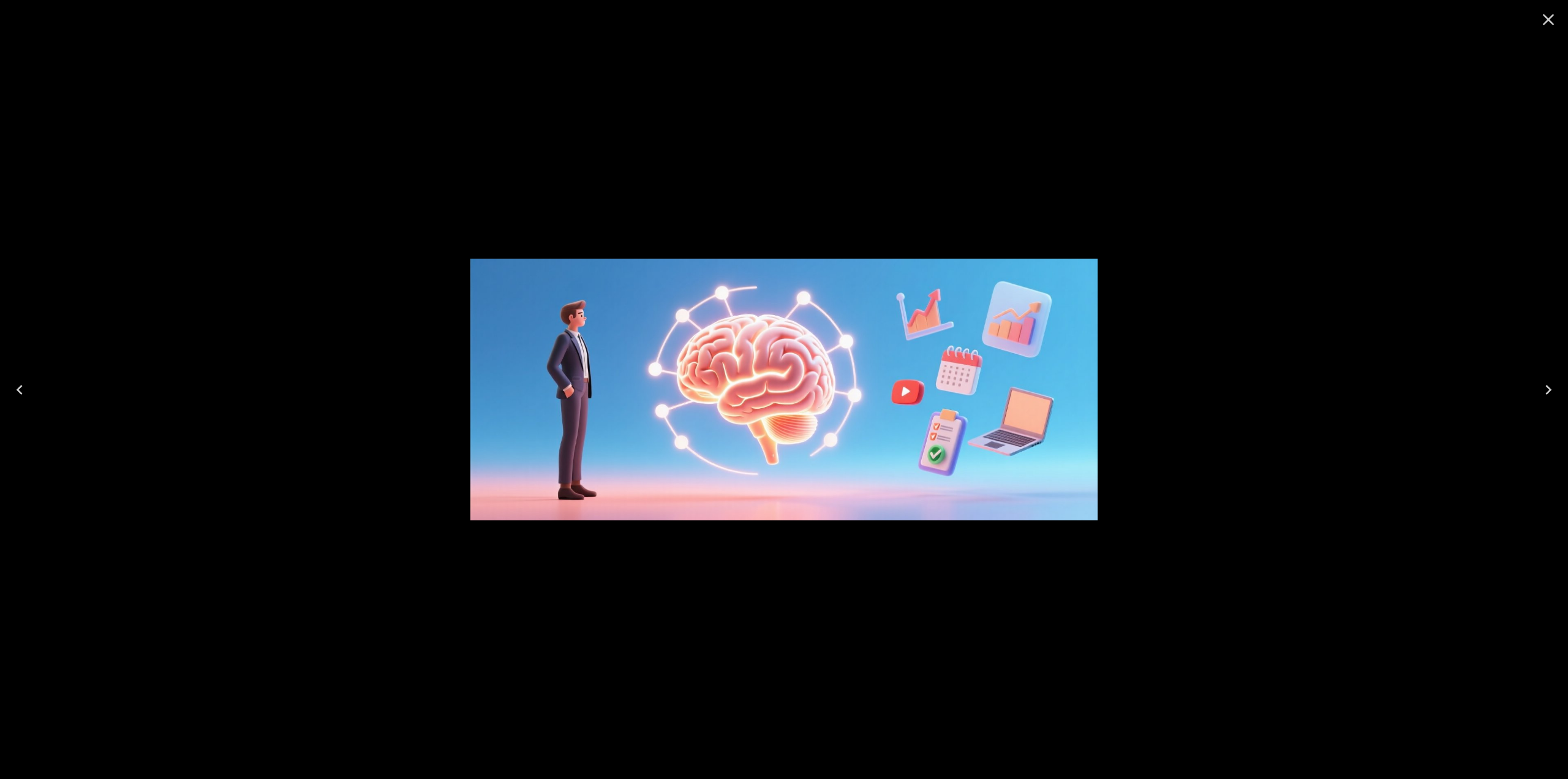
click at [1132, 332] on div at bounding box center [784, 389] width 1568 height 779
click at [1550, 34] on button "Close" at bounding box center [1548, 19] width 29 height 29
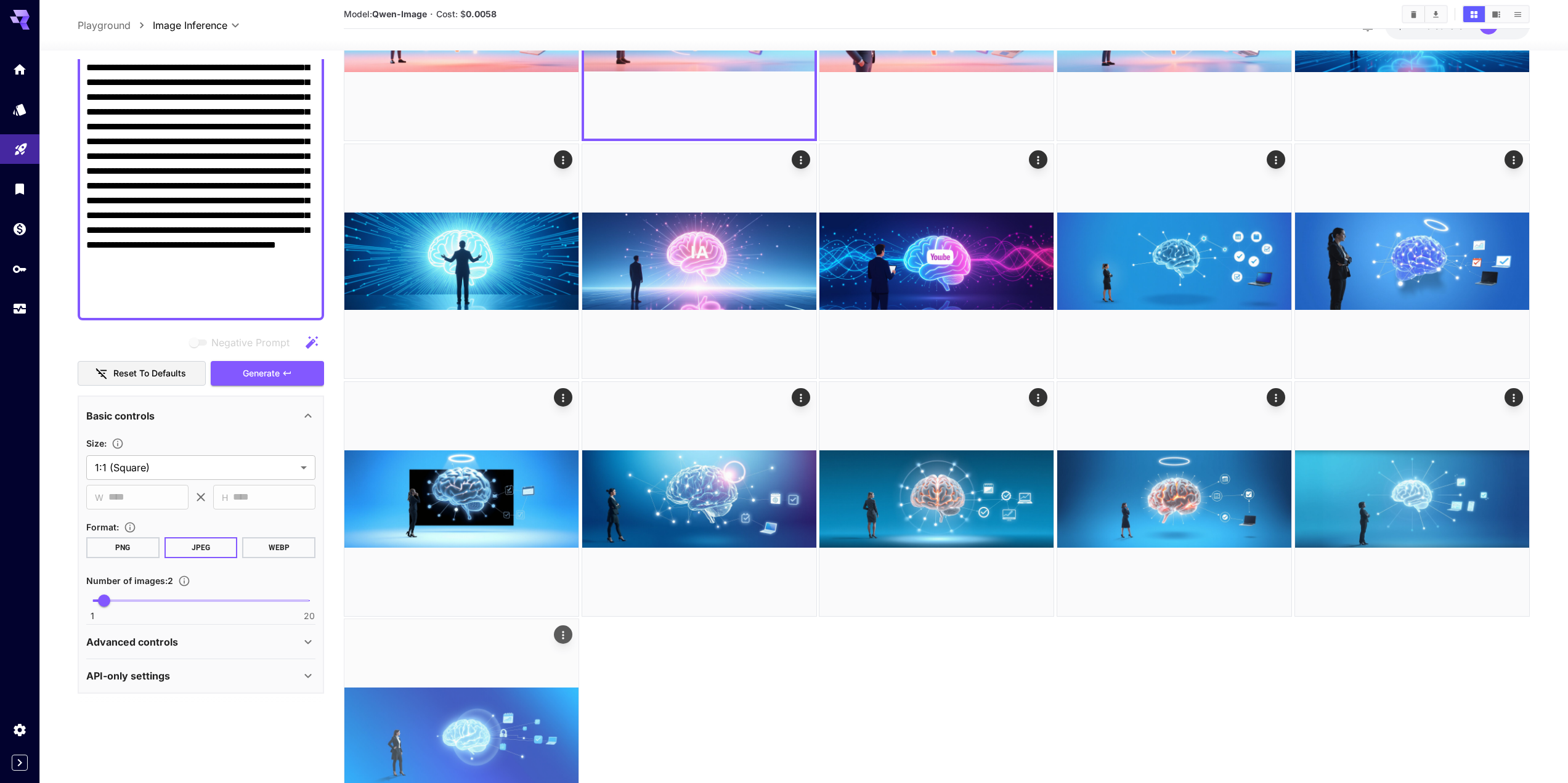
scroll to position [777, 0]
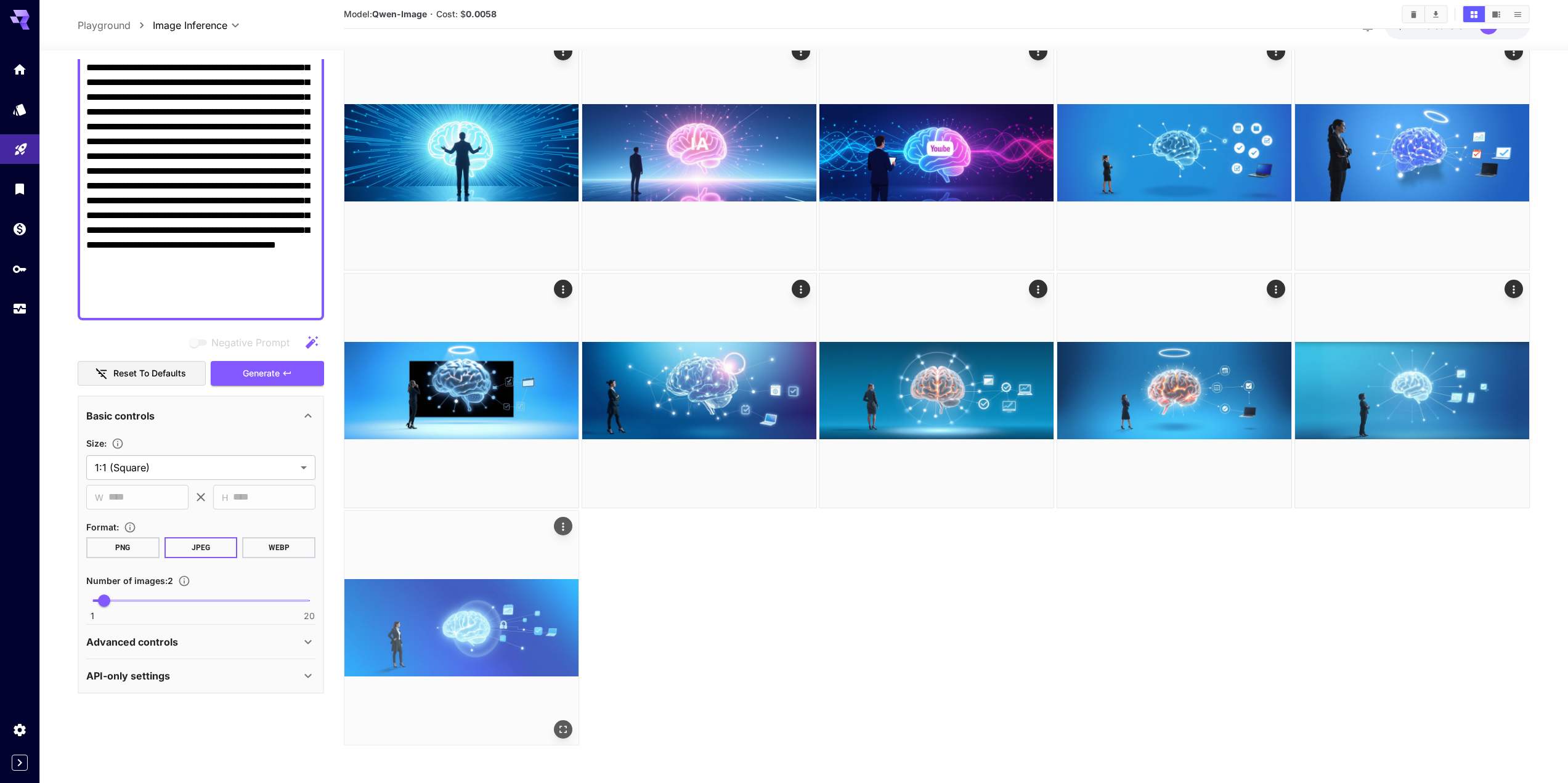
click at [565, 719] on img at bounding box center [461, 627] width 234 height 234
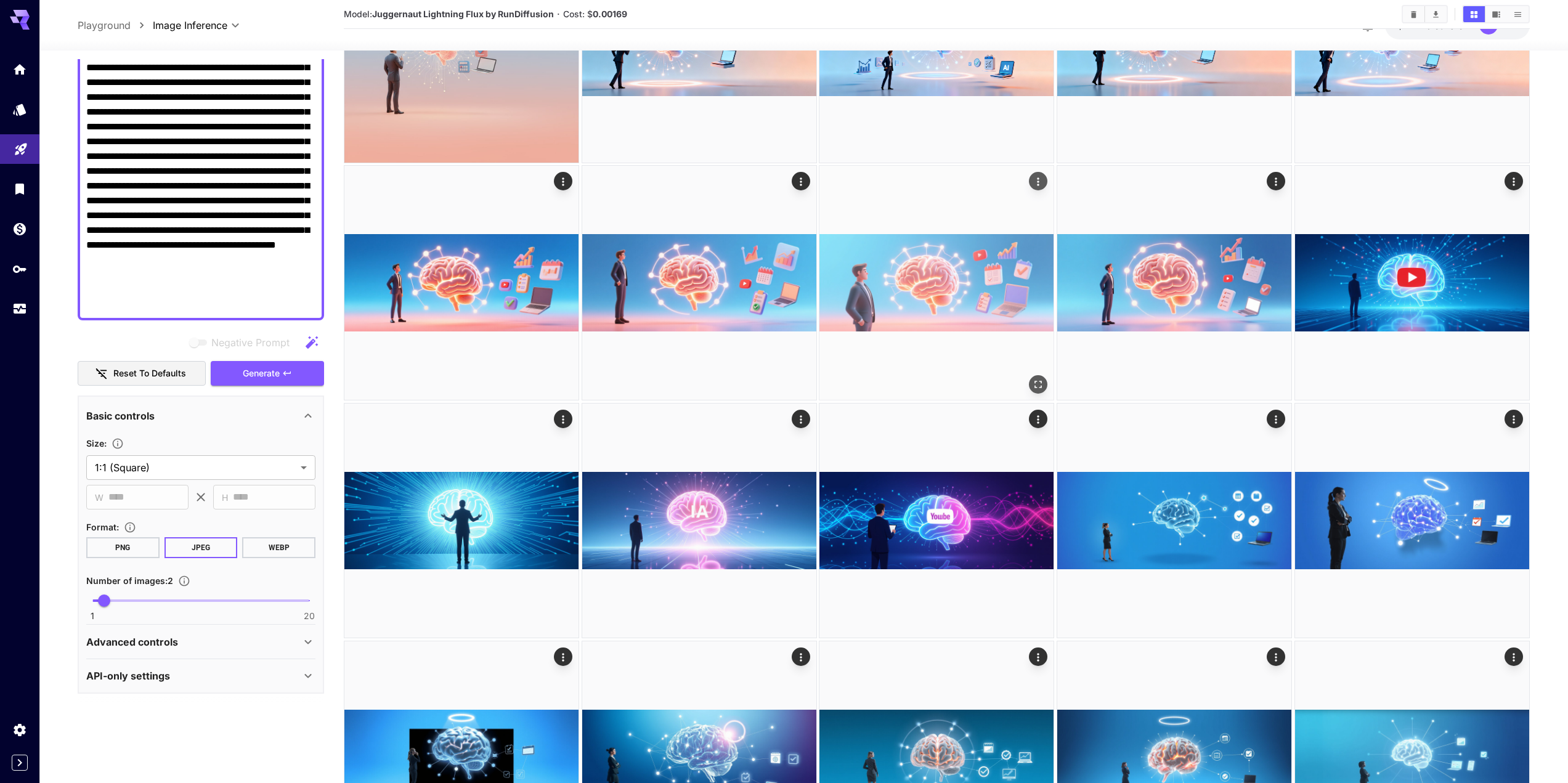
click at [967, 298] on img at bounding box center [936, 282] width 234 height 234
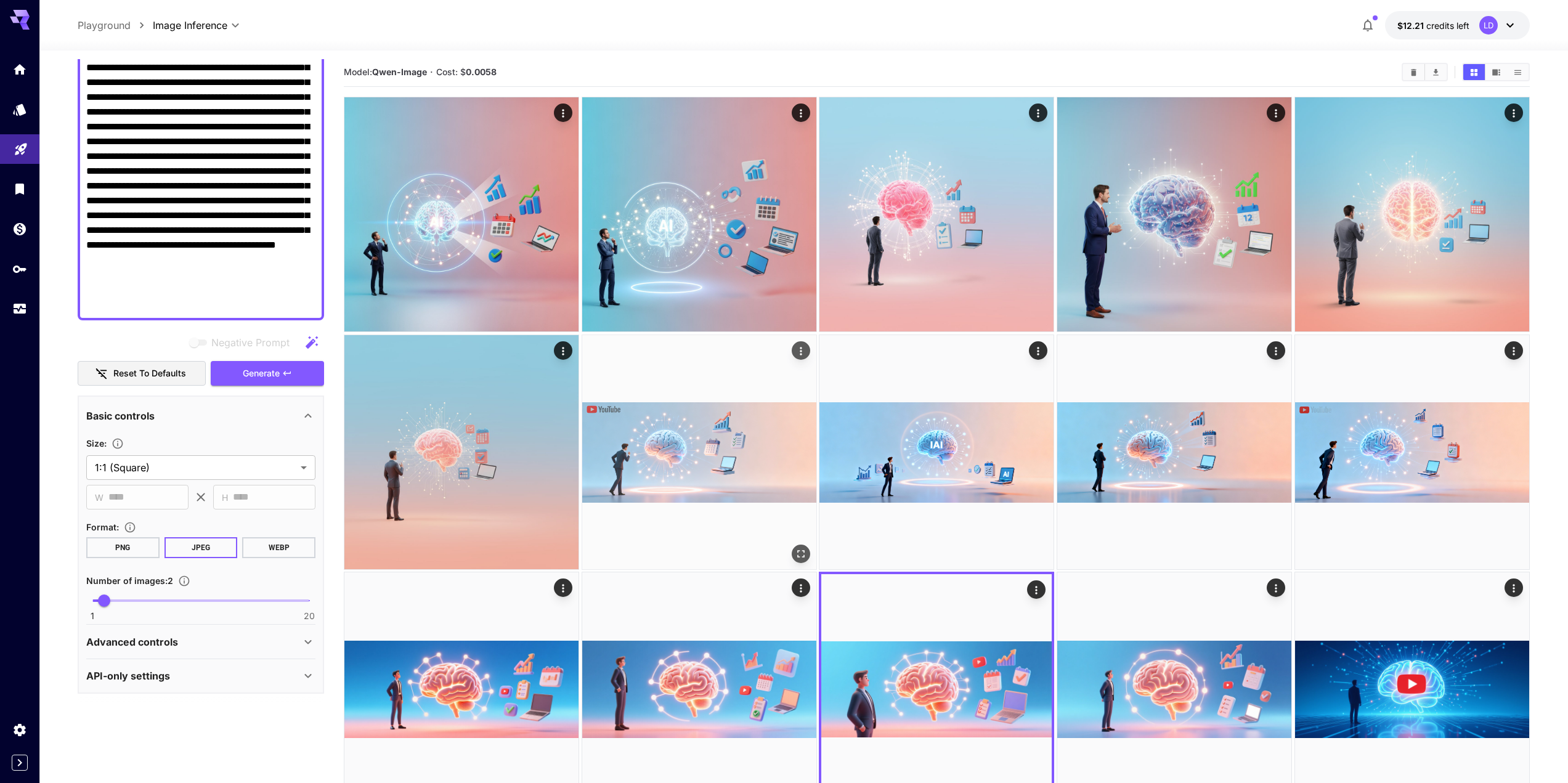
scroll to position [0, 0]
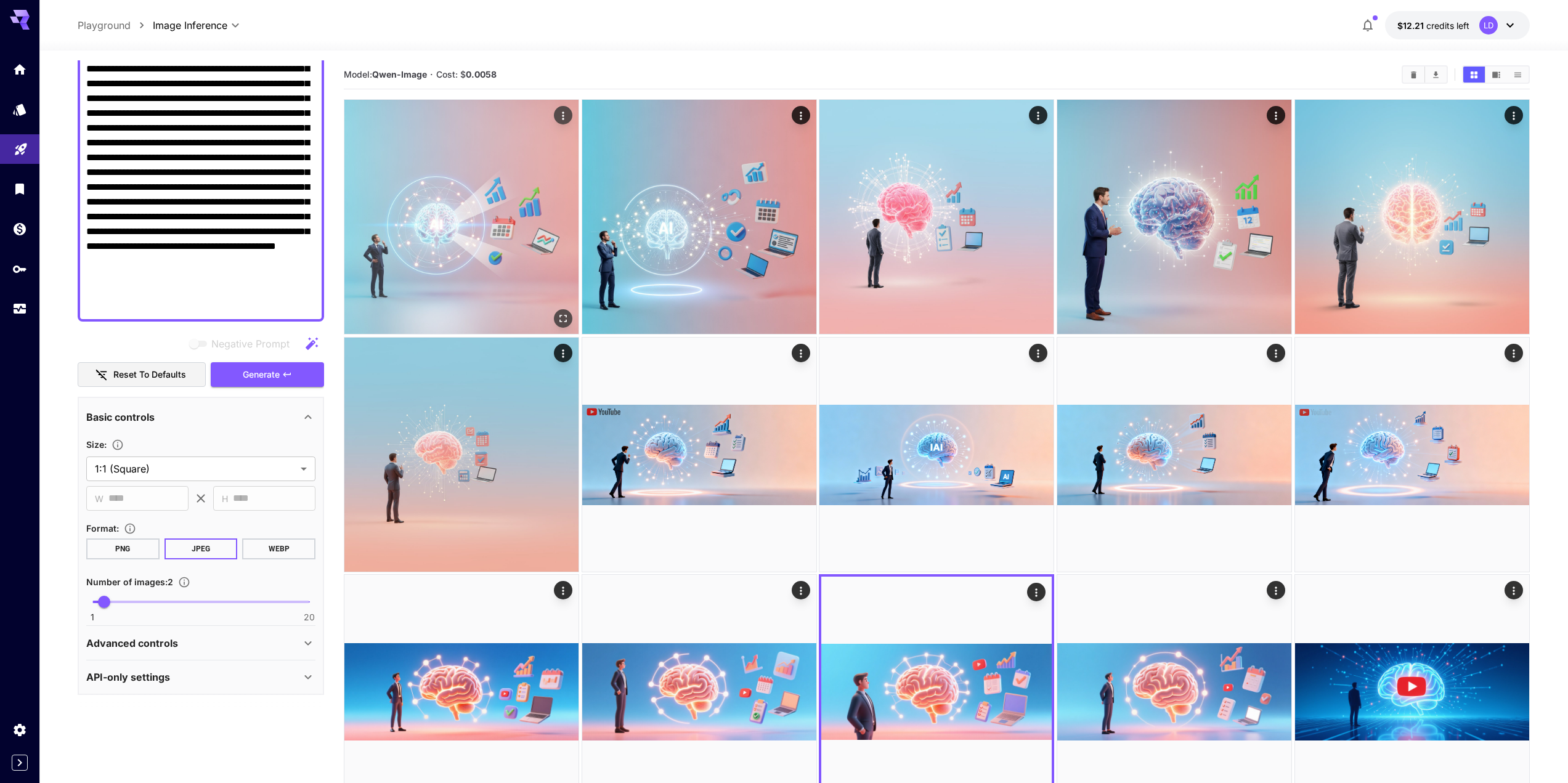
click at [496, 234] on img at bounding box center [461, 217] width 234 height 234
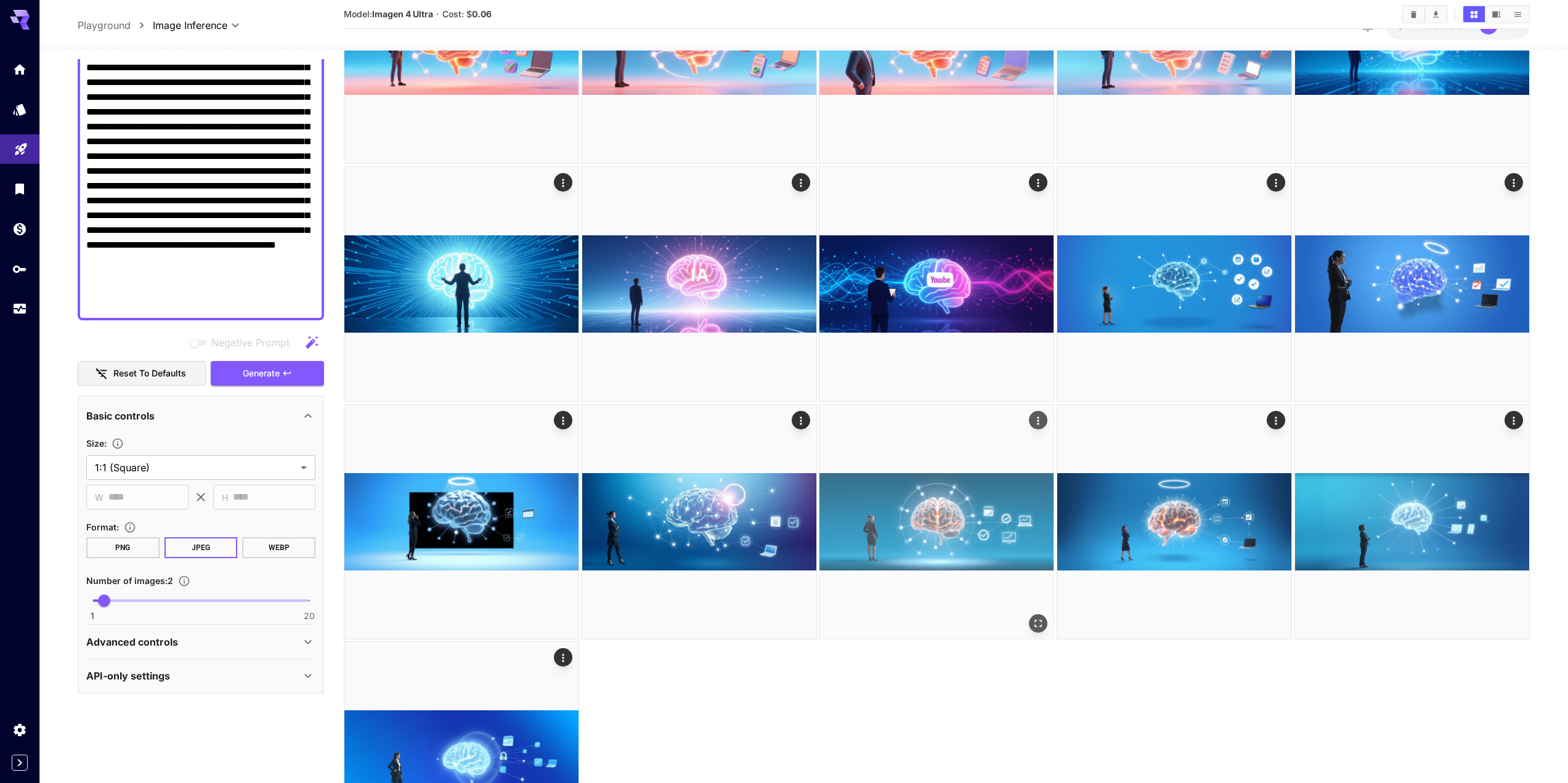
scroll to position [631, 0]
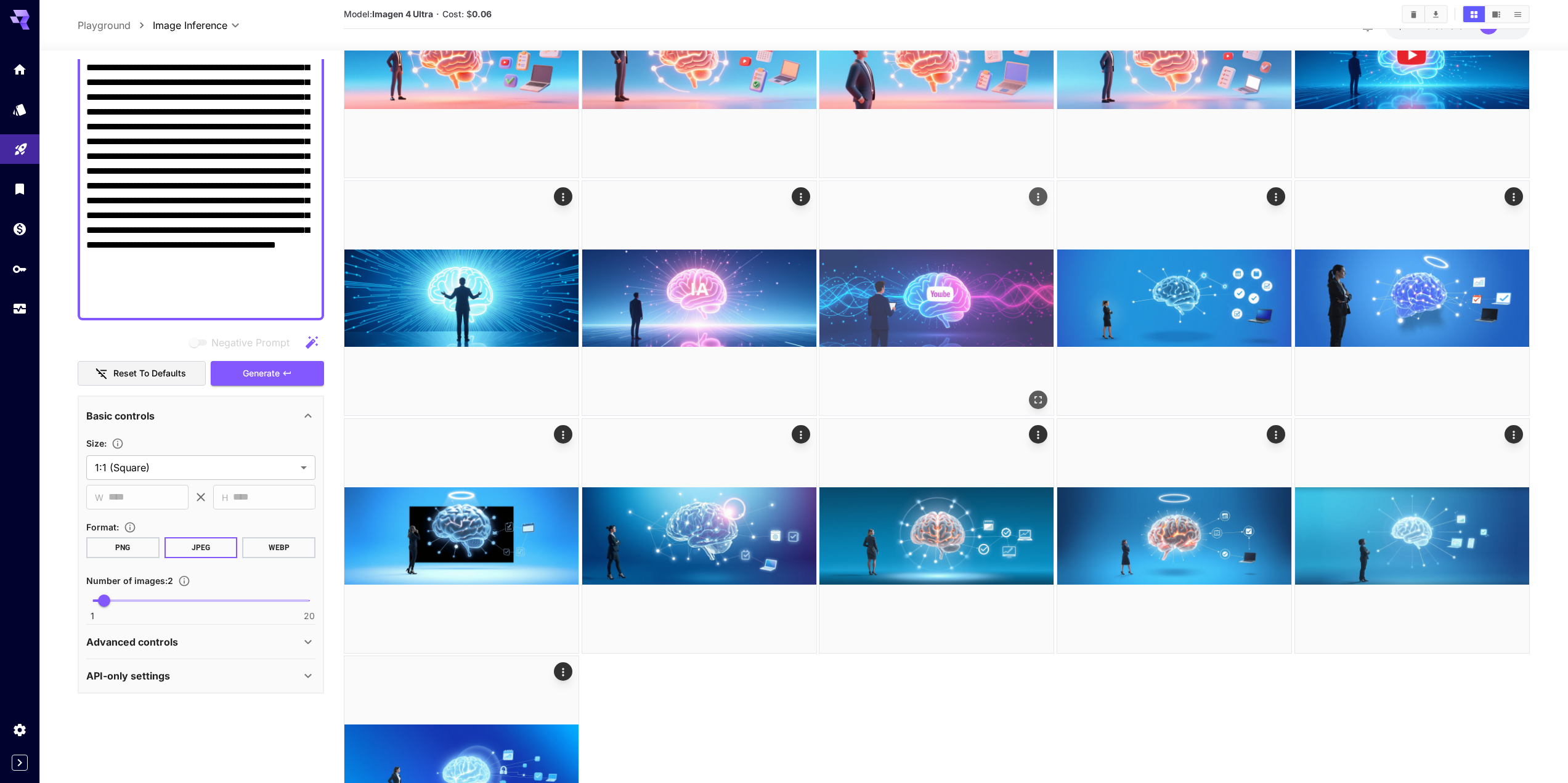
click at [932, 305] on img at bounding box center [936, 298] width 234 height 234
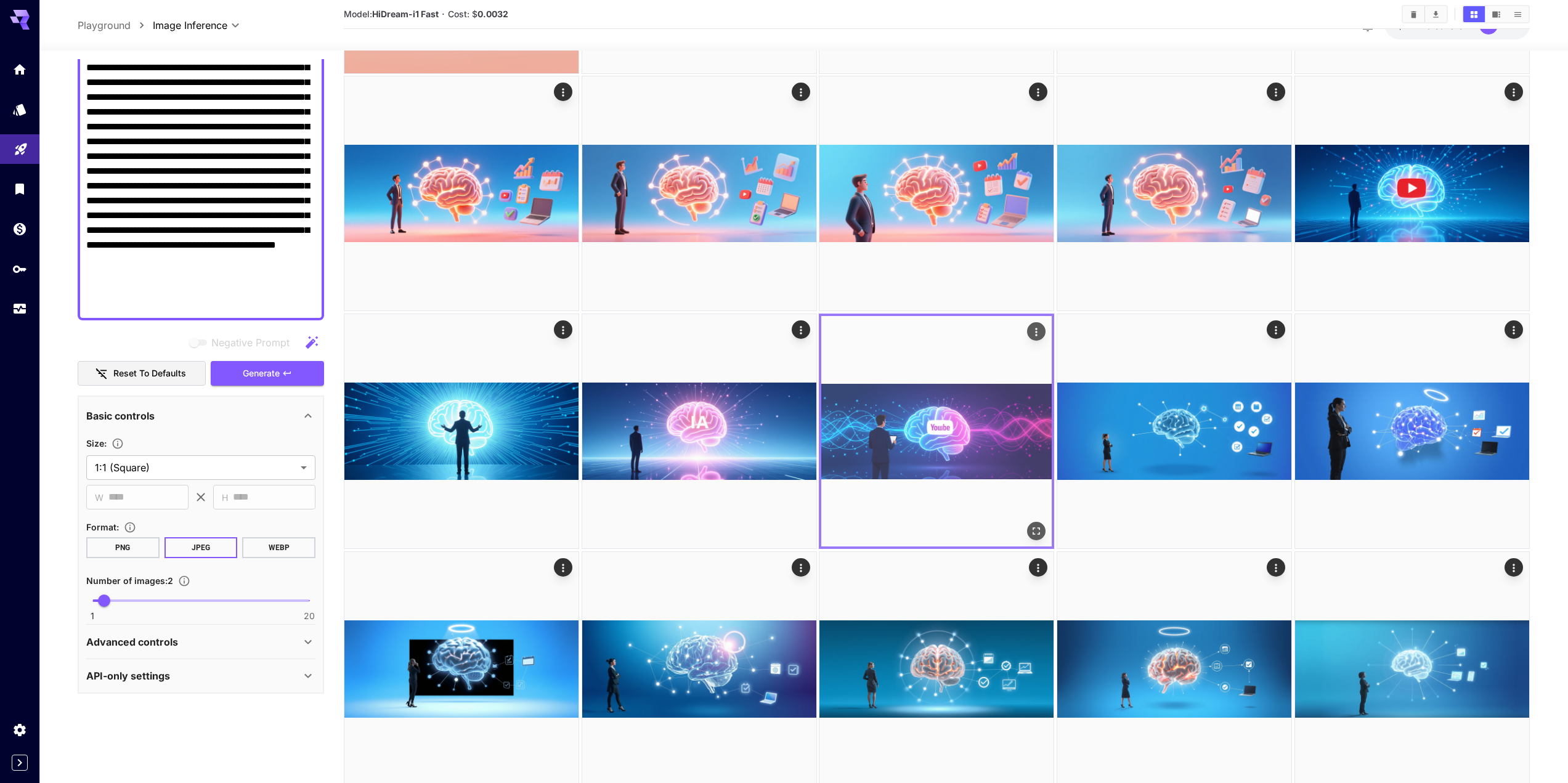
scroll to position [430, 0]
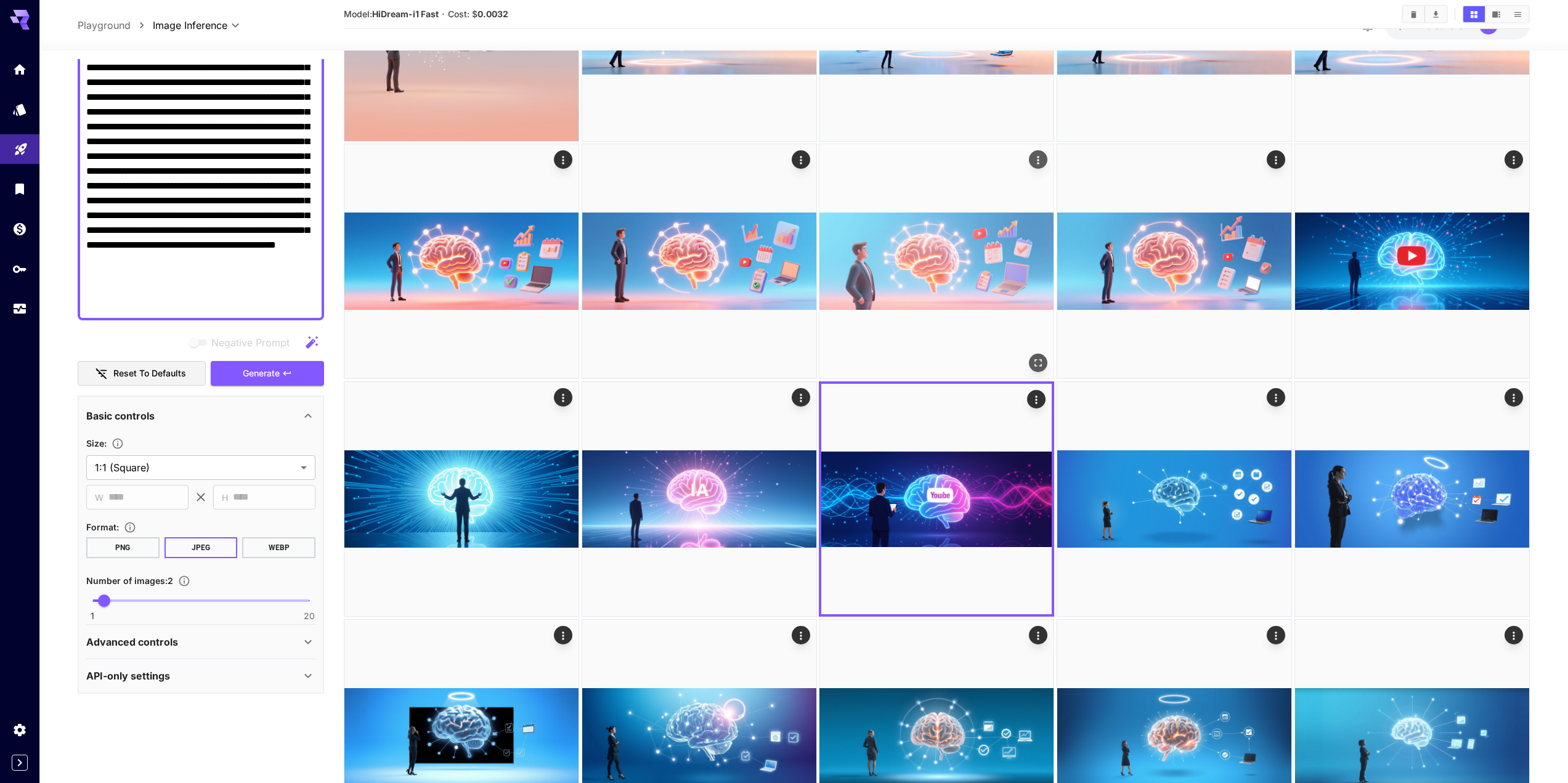
click at [994, 278] on img at bounding box center [936, 261] width 234 height 234
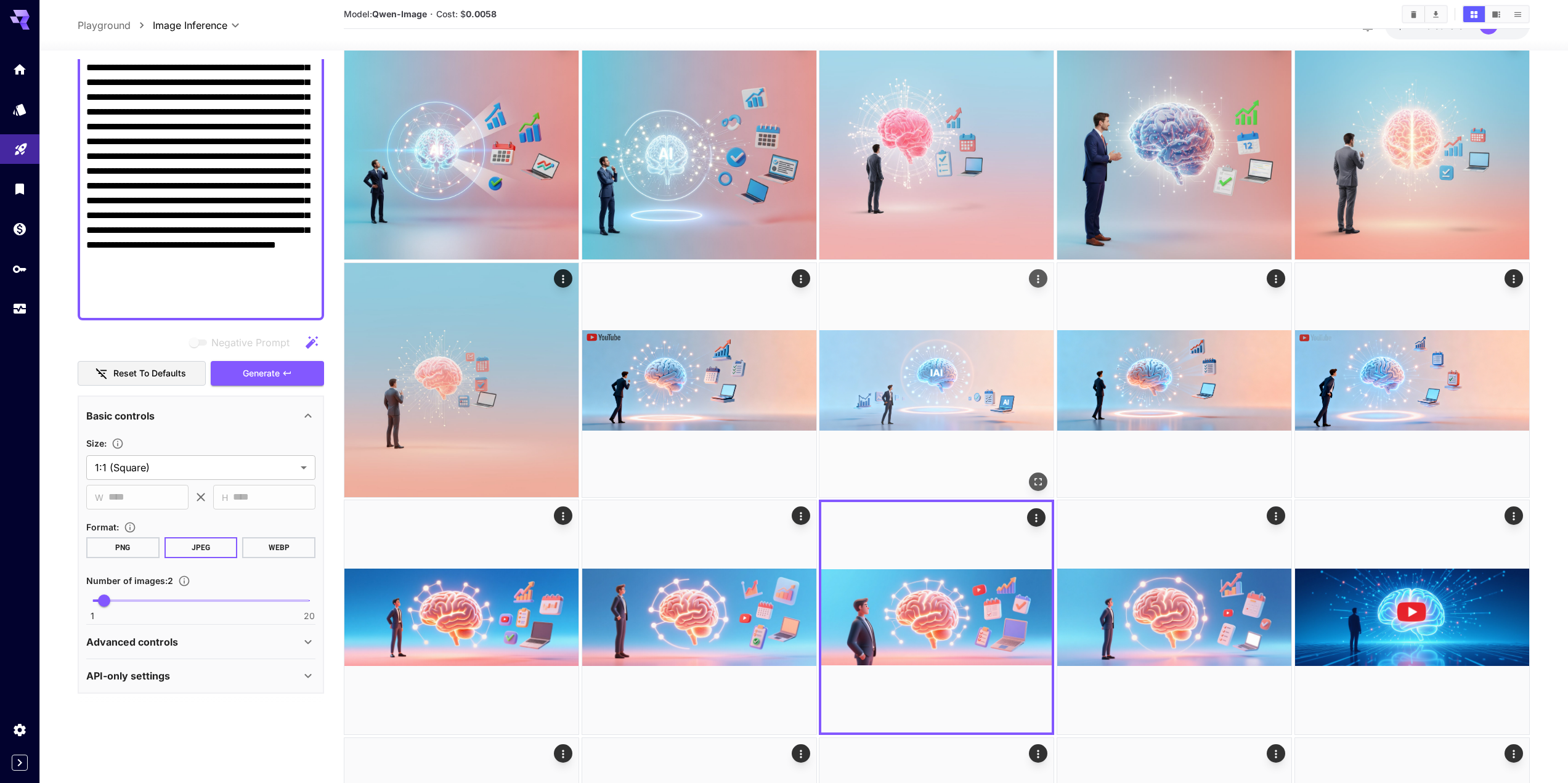
scroll to position [74, 0]
click at [946, 330] on img at bounding box center [936, 381] width 234 height 234
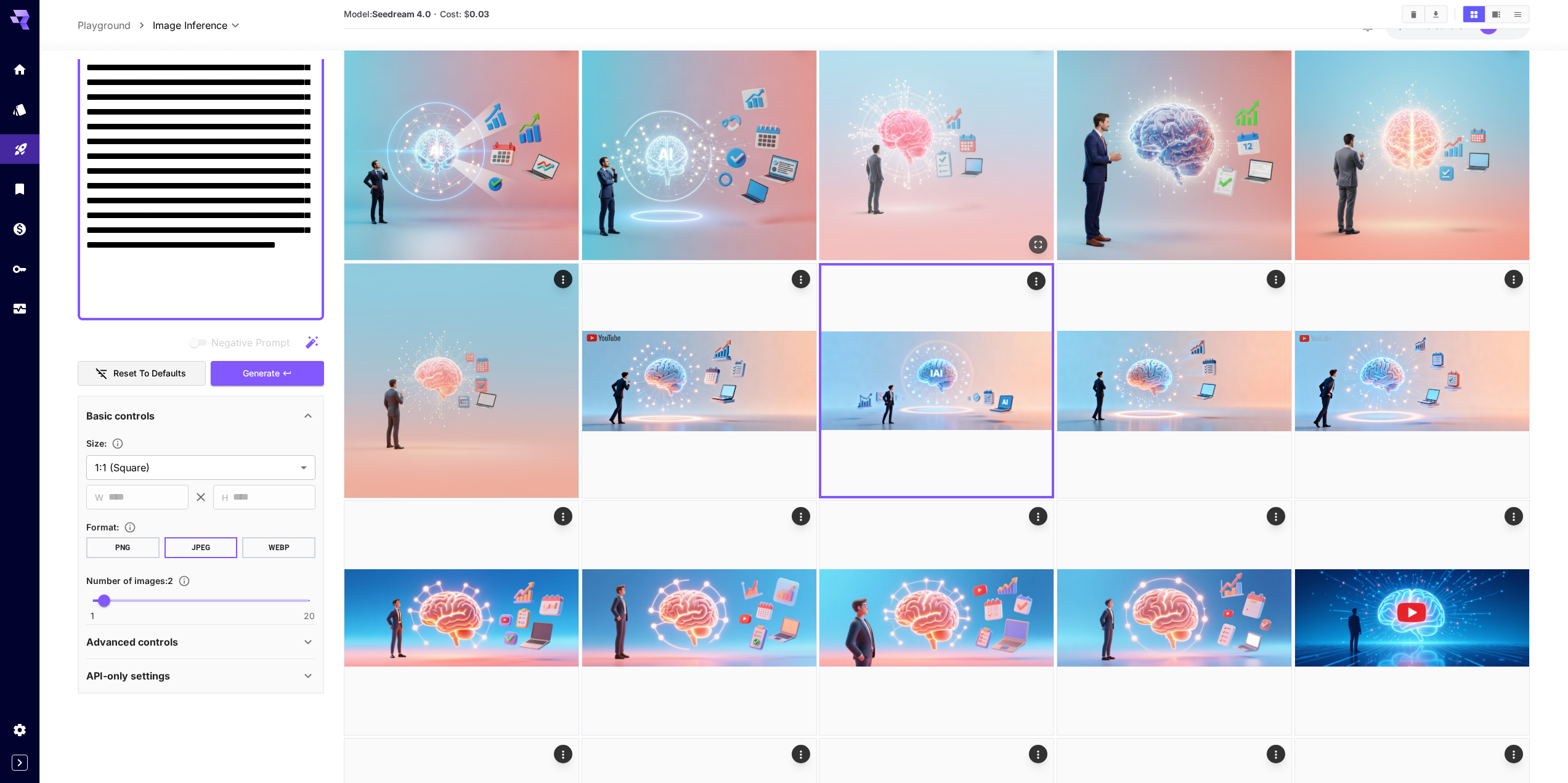
click at [952, 165] on img at bounding box center [936, 143] width 234 height 234
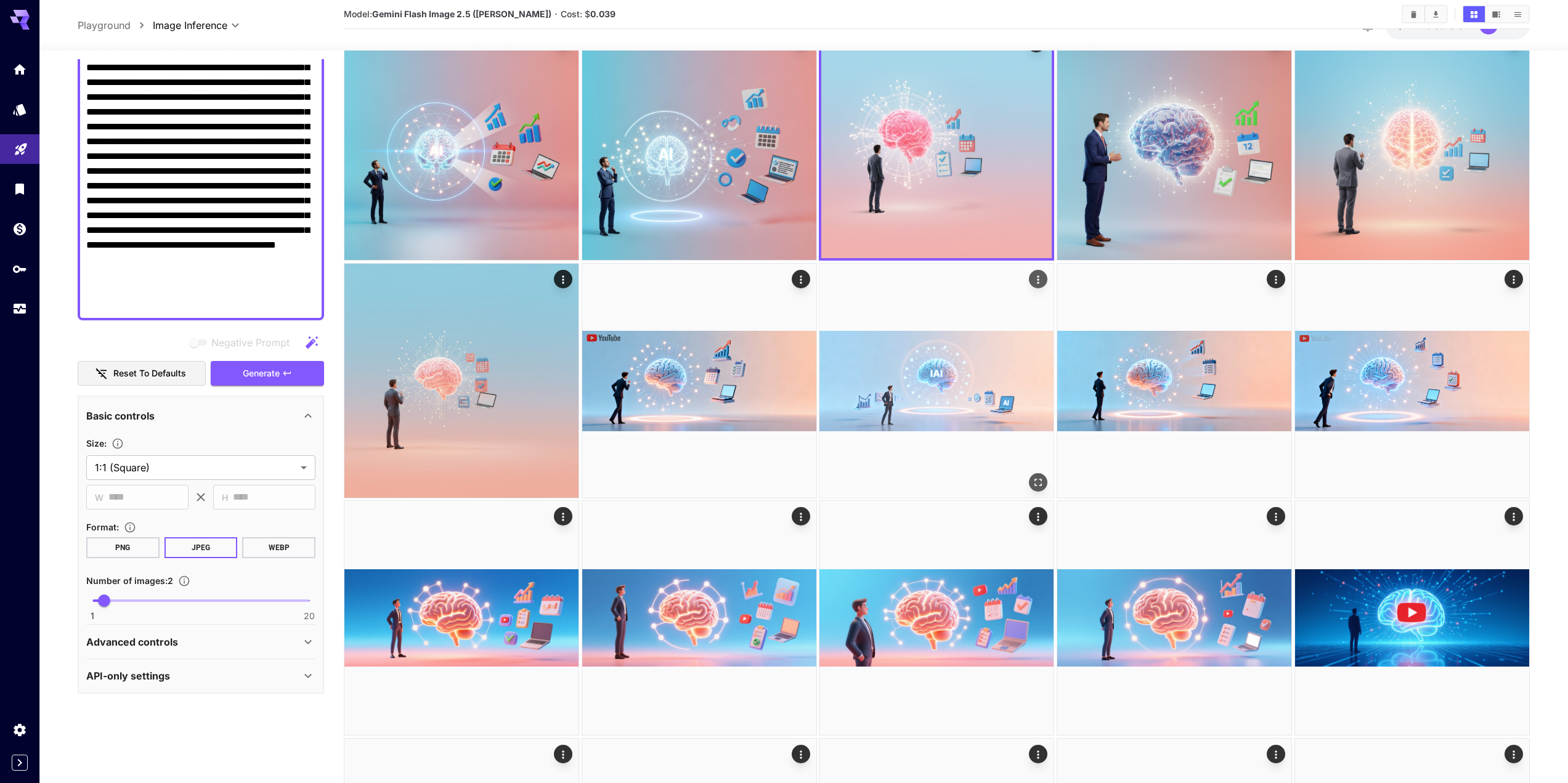
scroll to position [0, 0]
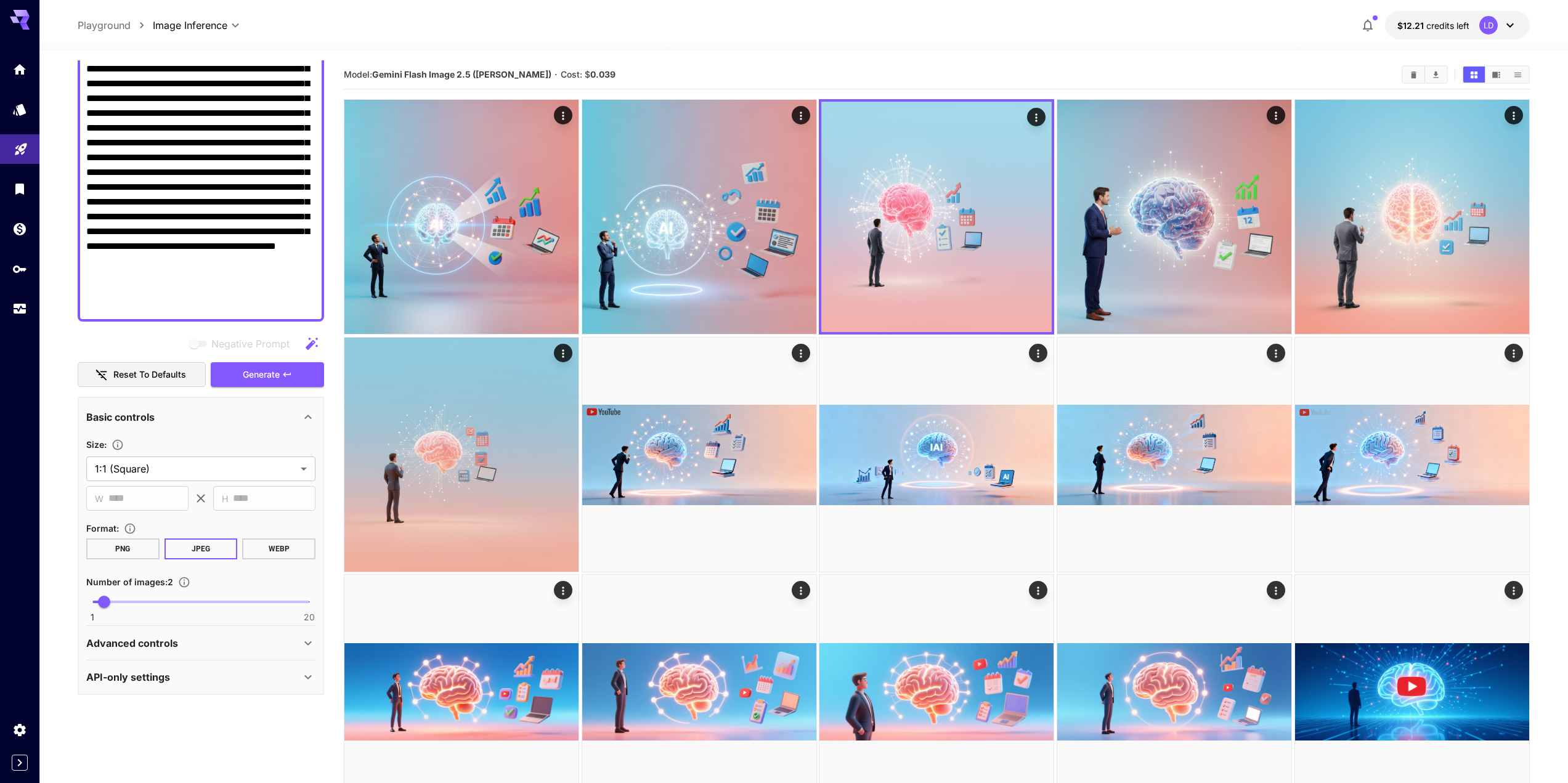
click at [196, 209] on textarea "Negative Prompt" at bounding box center [200, 120] width 229 height 384
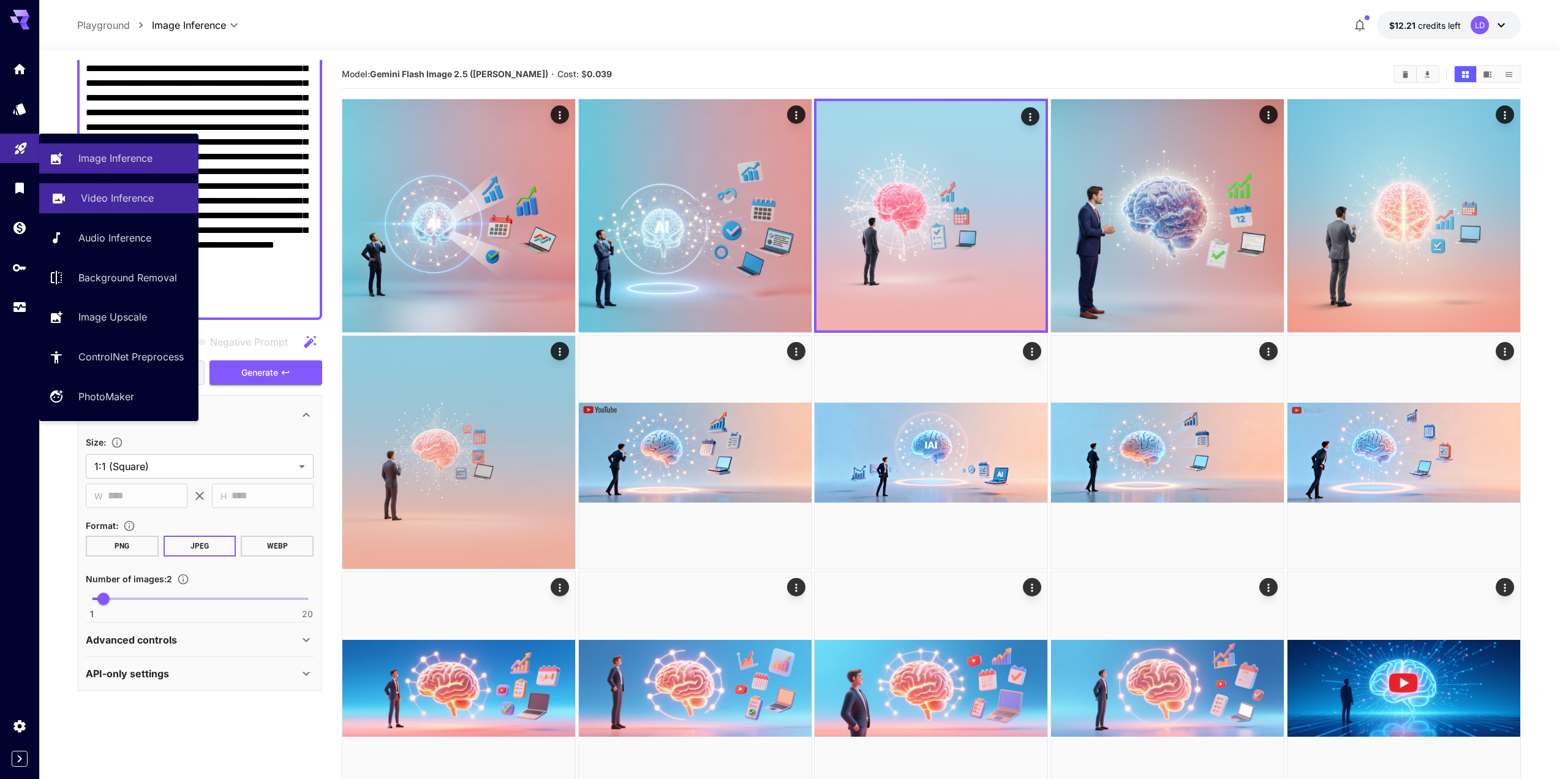
click at [70, 204] on link "Video Inference" at bounding box center [119, 198] width 159 height 30
type input "**********"
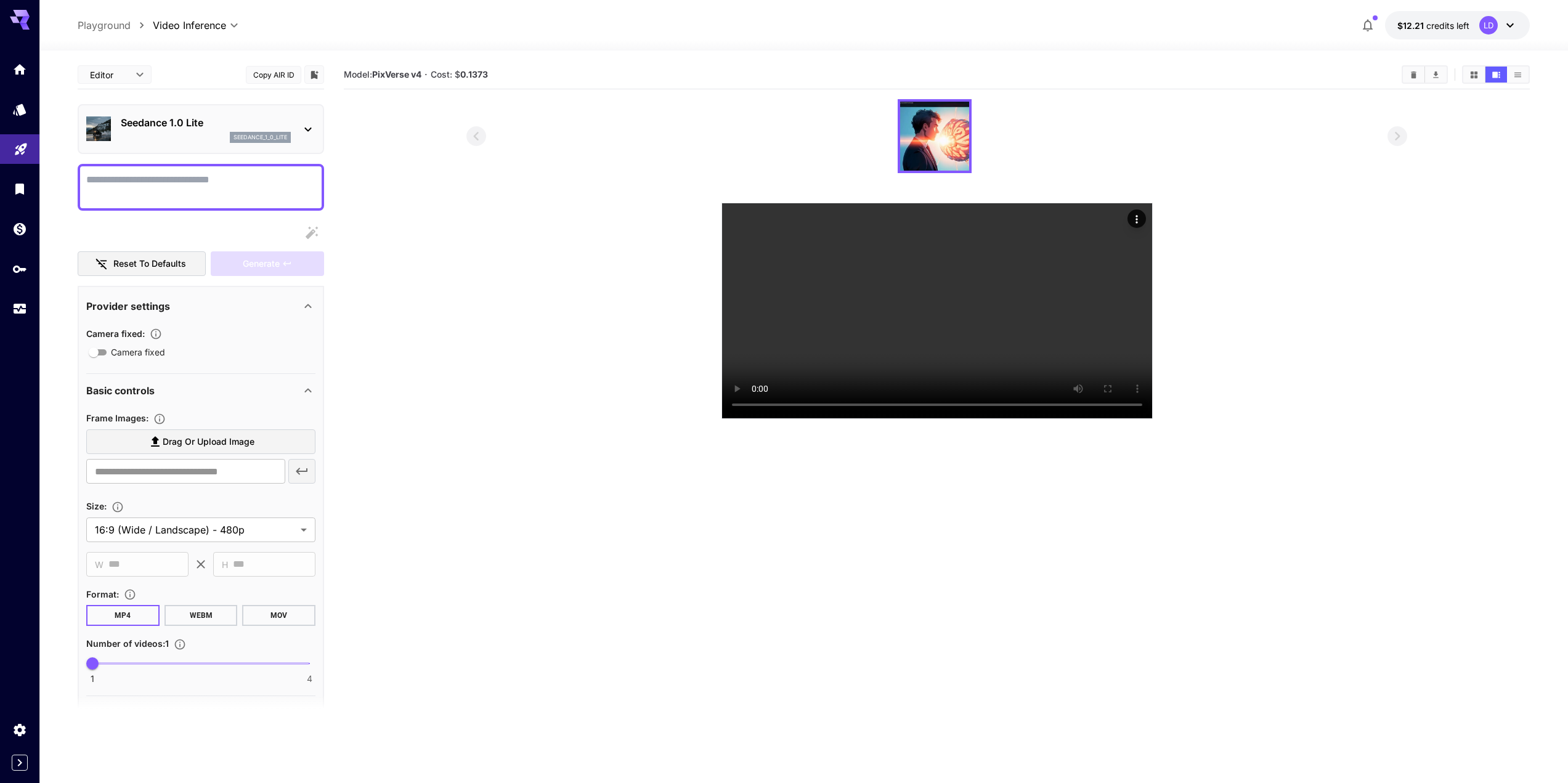
click at [168, 221] on div at bounding box center [201, 233] width 247 height 25
click at [178, 176] on textarea "Camera fixed" at bounding box center [200, 187] width 229 height 29
paste textarea "**********"
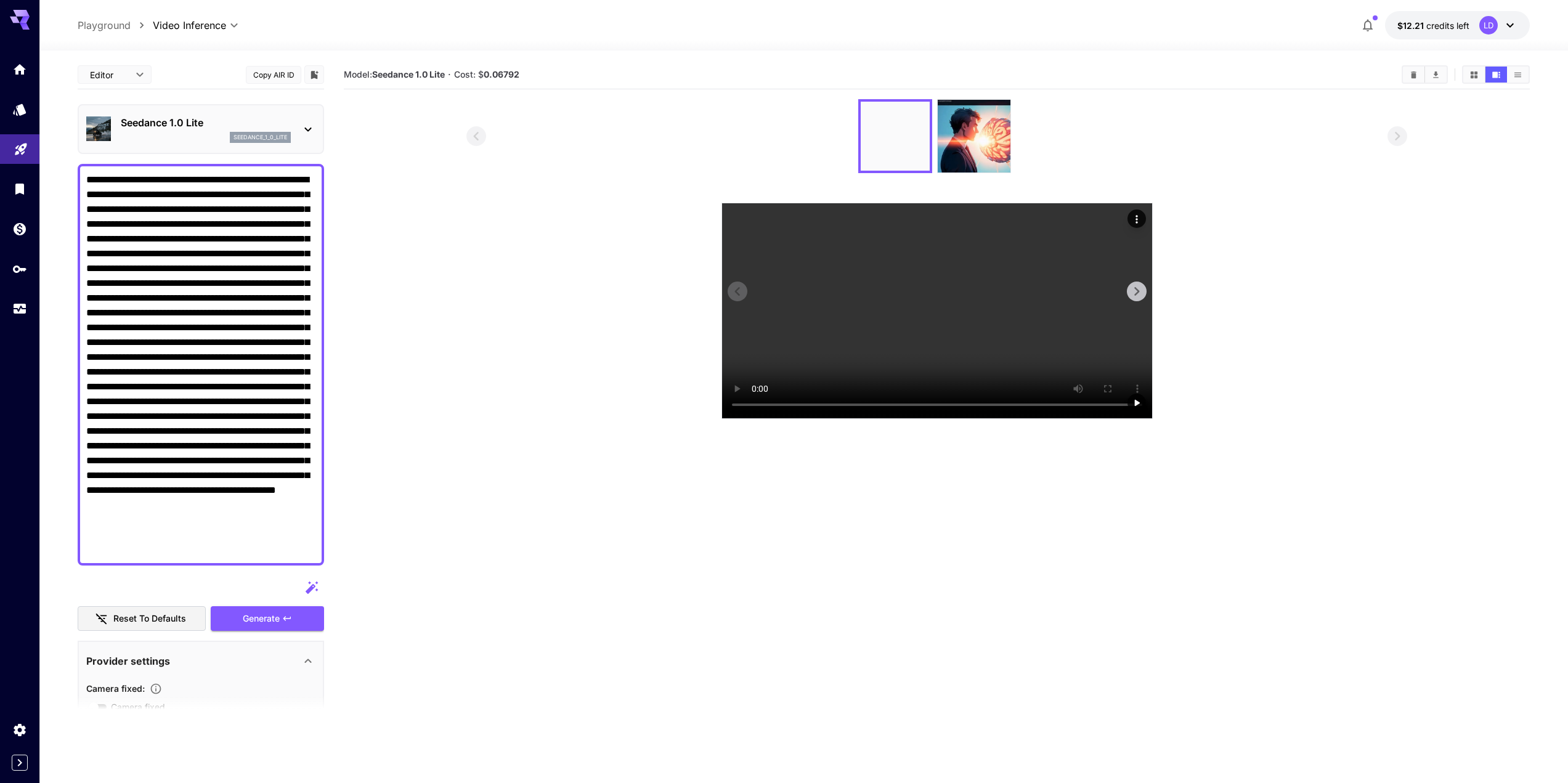
type textarea "**********"
click at [789, 357] on video at bounding box center [936, 310] width 430 height 215
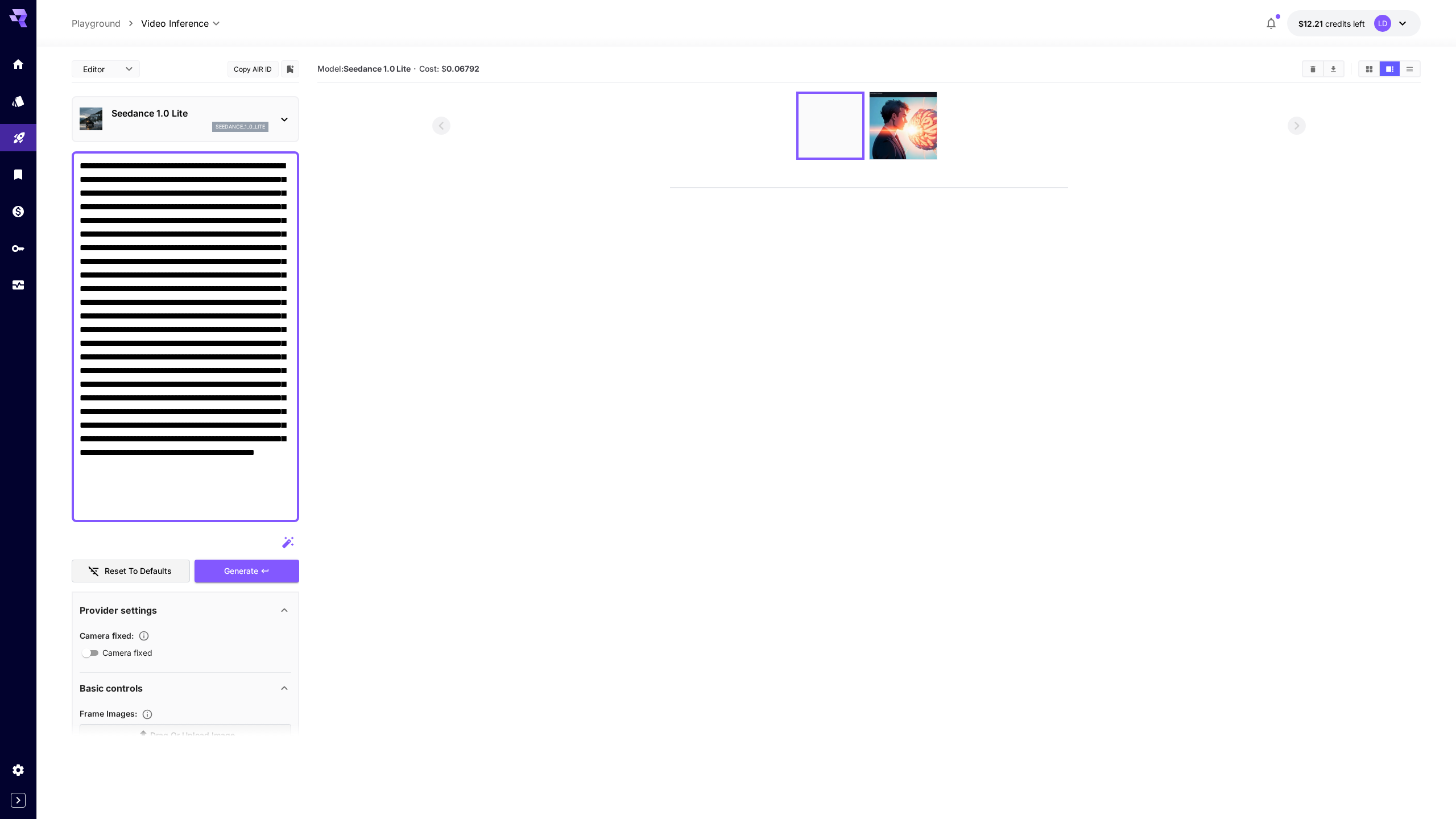
drag, startPoint x: 418, startPoint y: 274, endPoint x: 414, endPoint y: 260, distance: 14.6
click at [671, 187] on video at bounding box center [869, 187] width 397 height 0
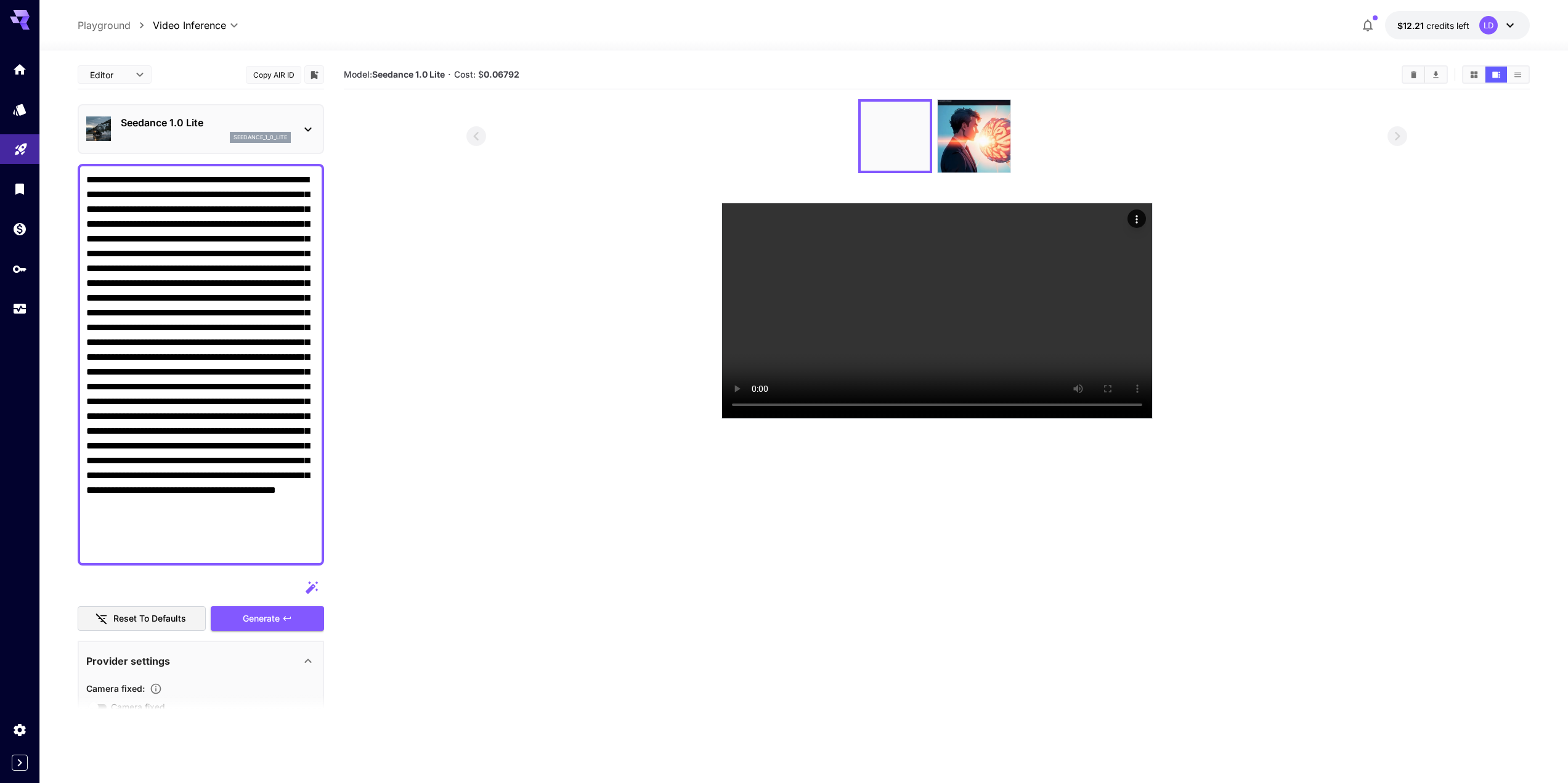
click at [343, 261] on main "**********" at bounding box center [804, 456] width 1452 height 793
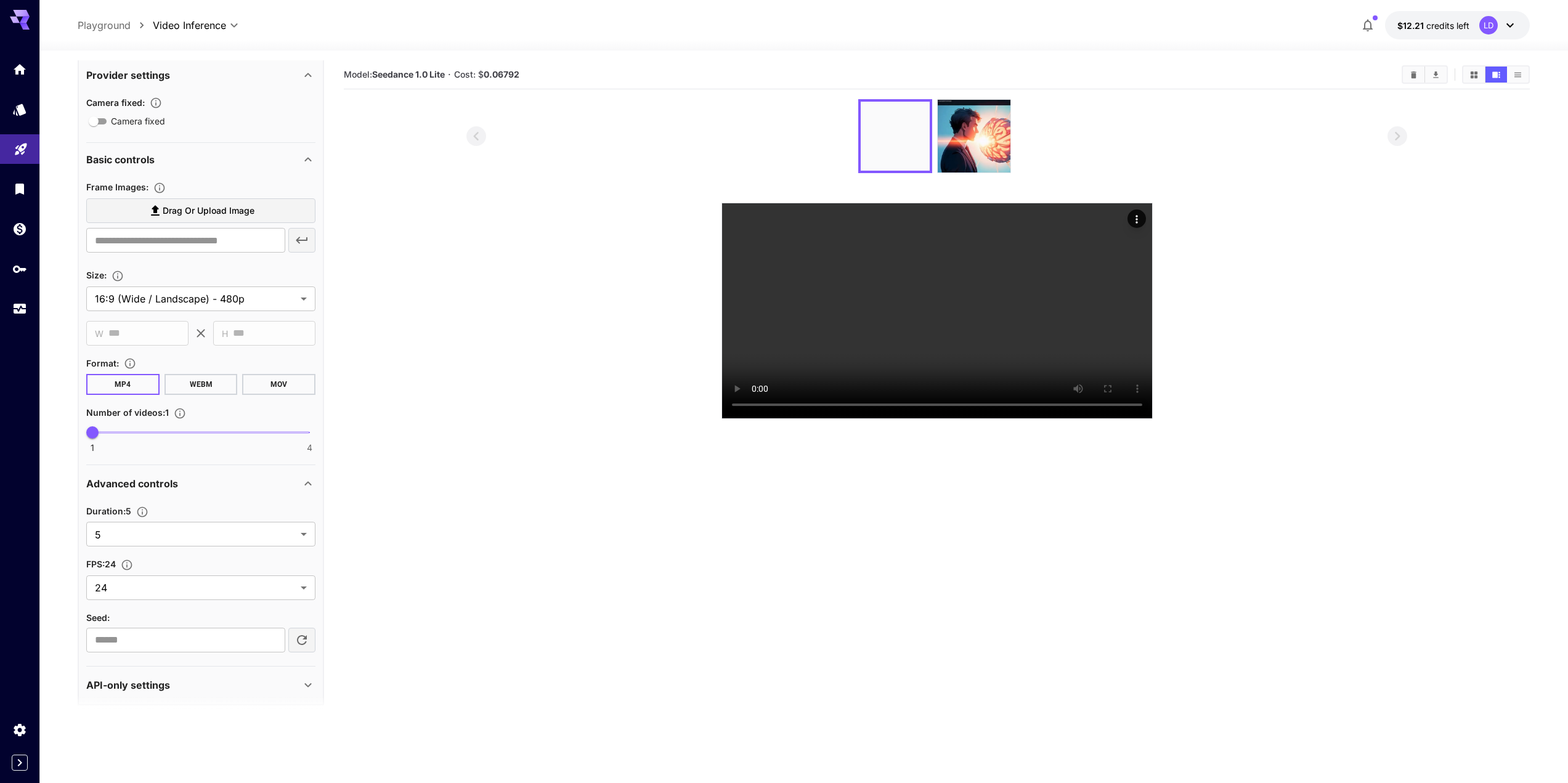
scroll to position [596, 0]
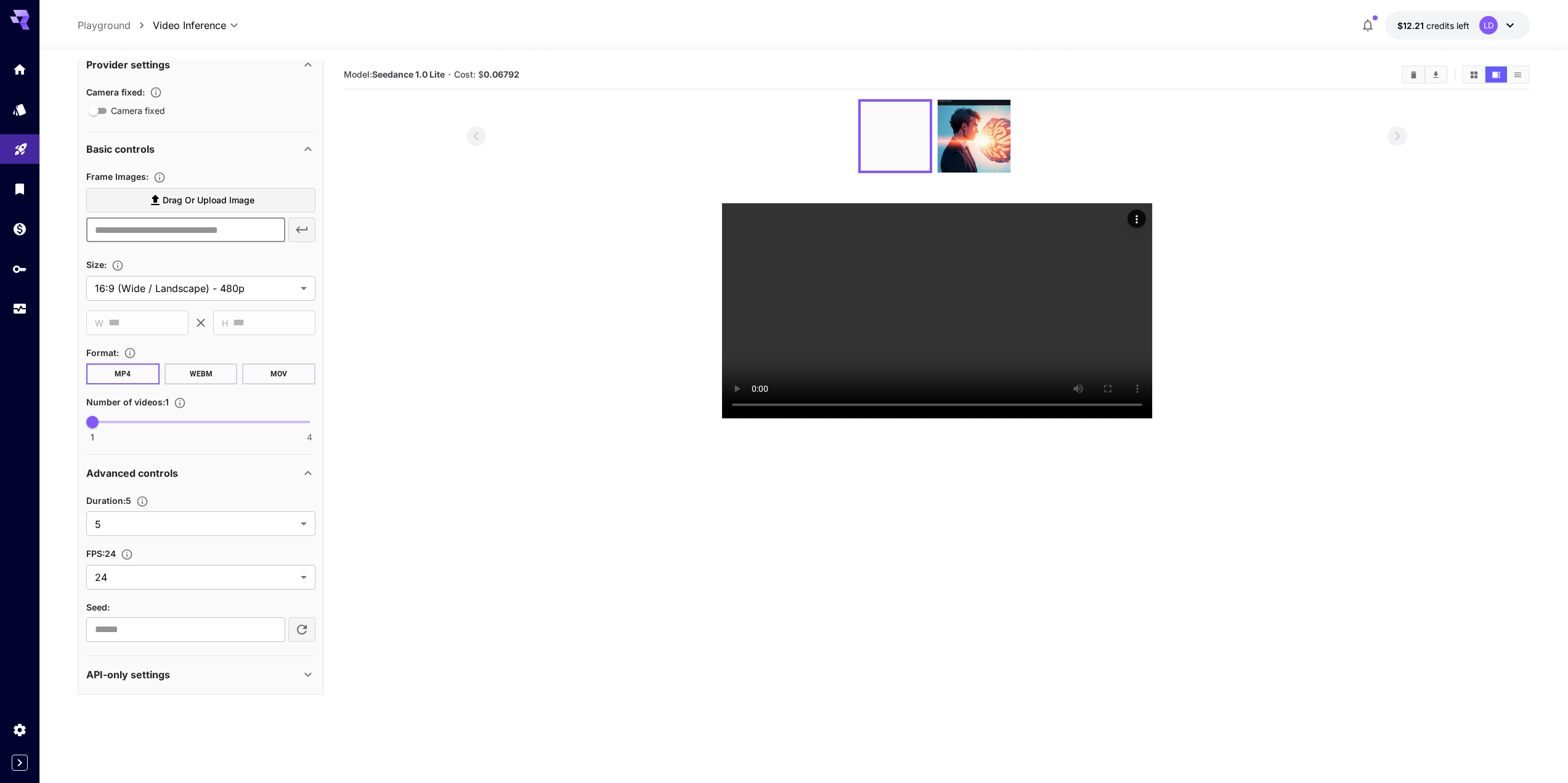
click at [180, 231] on input "text" at bounding box center [185, 230] width 199 height 25
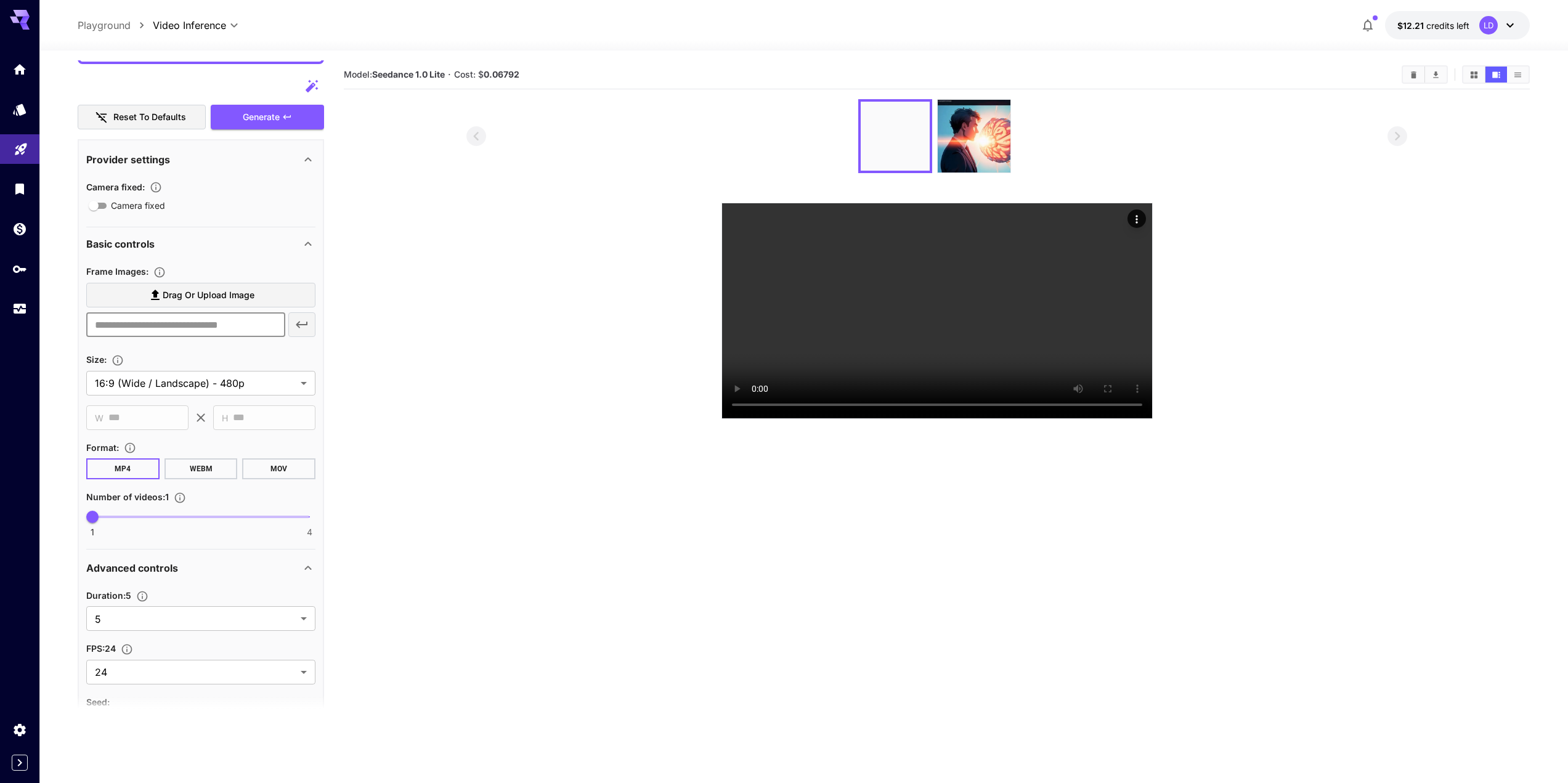
scroll to position [391, 0]
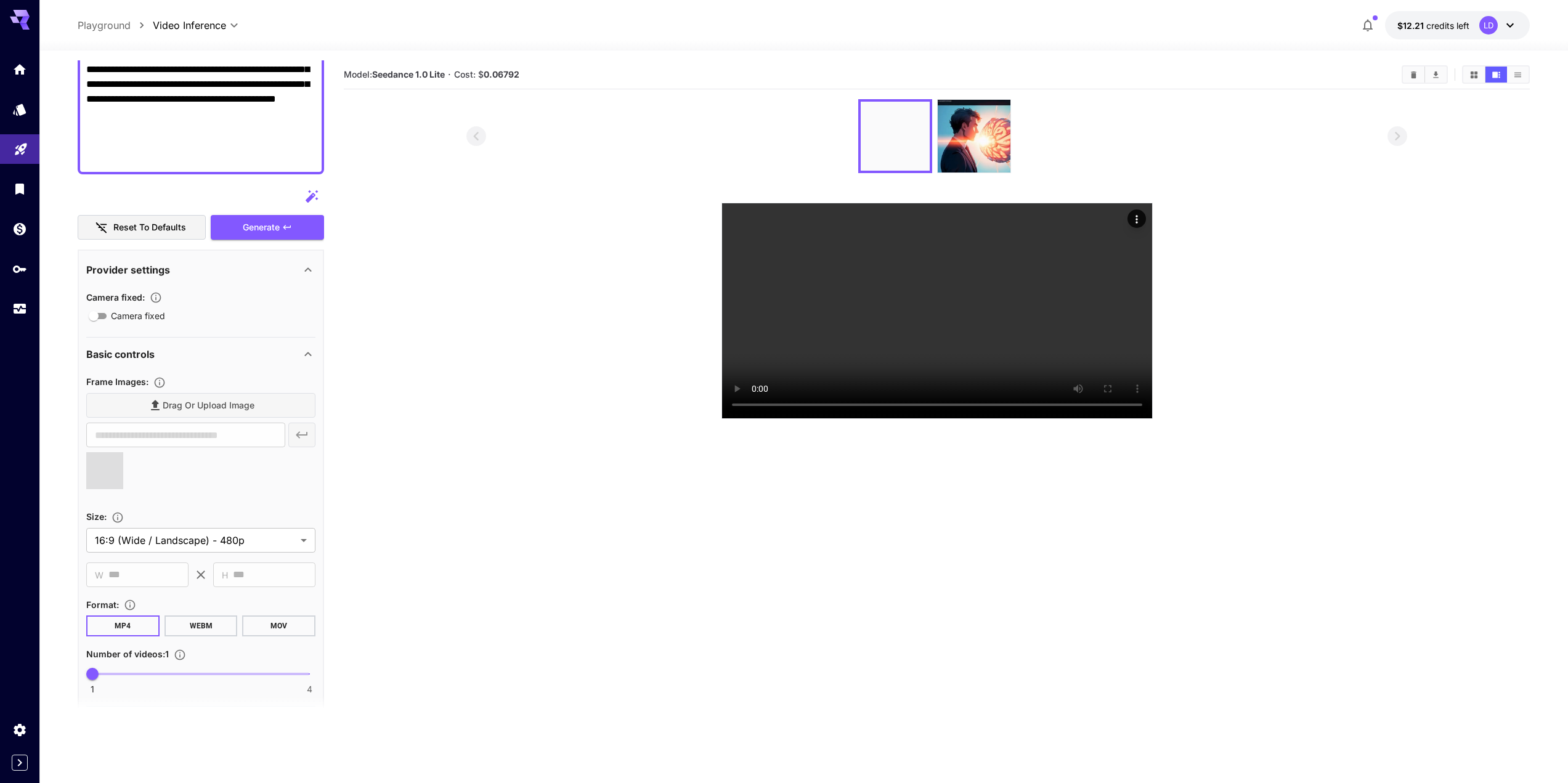
type input "**********"
drag, startPoint x: 237, startPoint y: 167, endPoint x: 234, endPoint y: 147, distance: 20.2
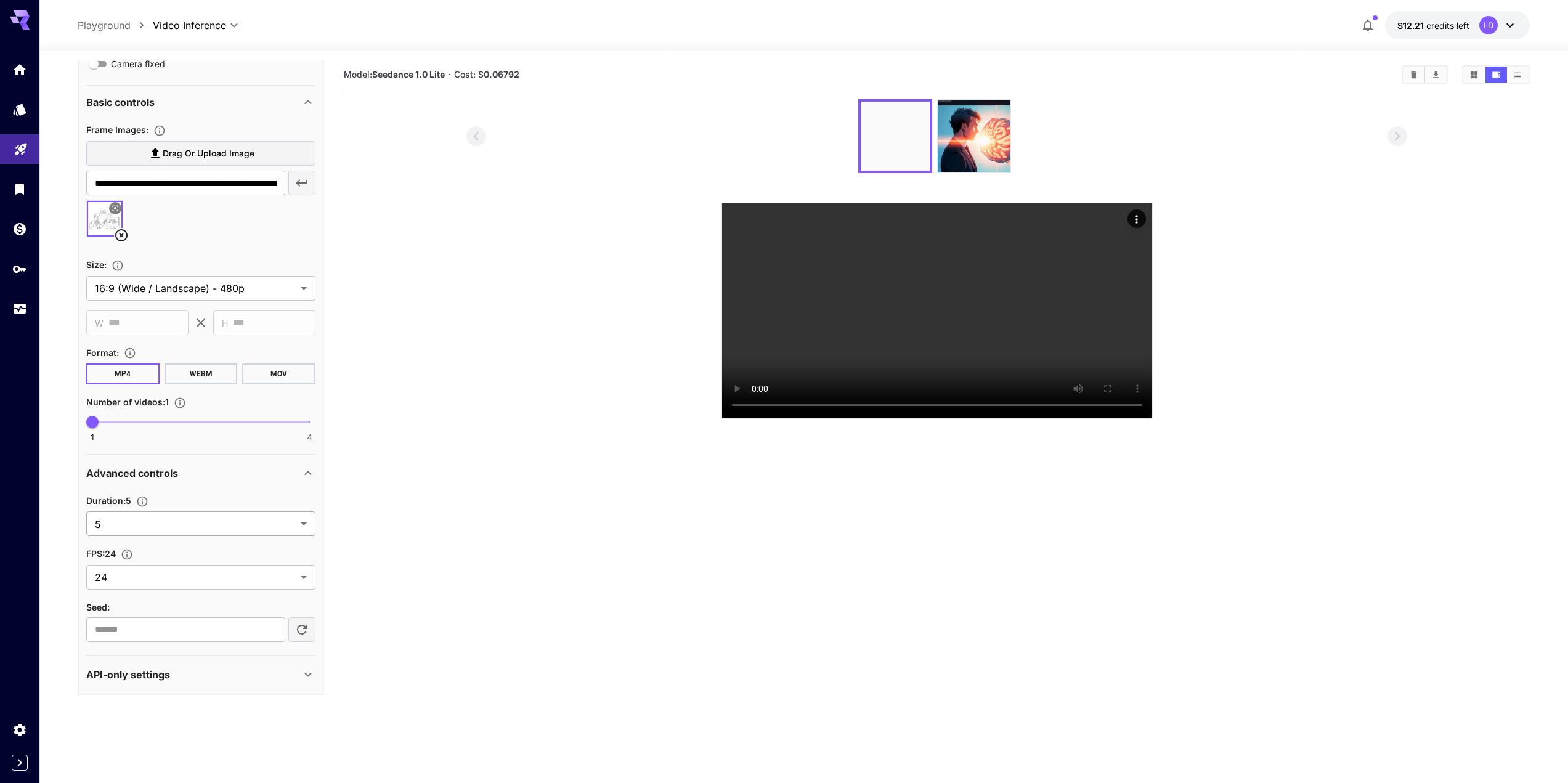
scroll to position [0, 0]
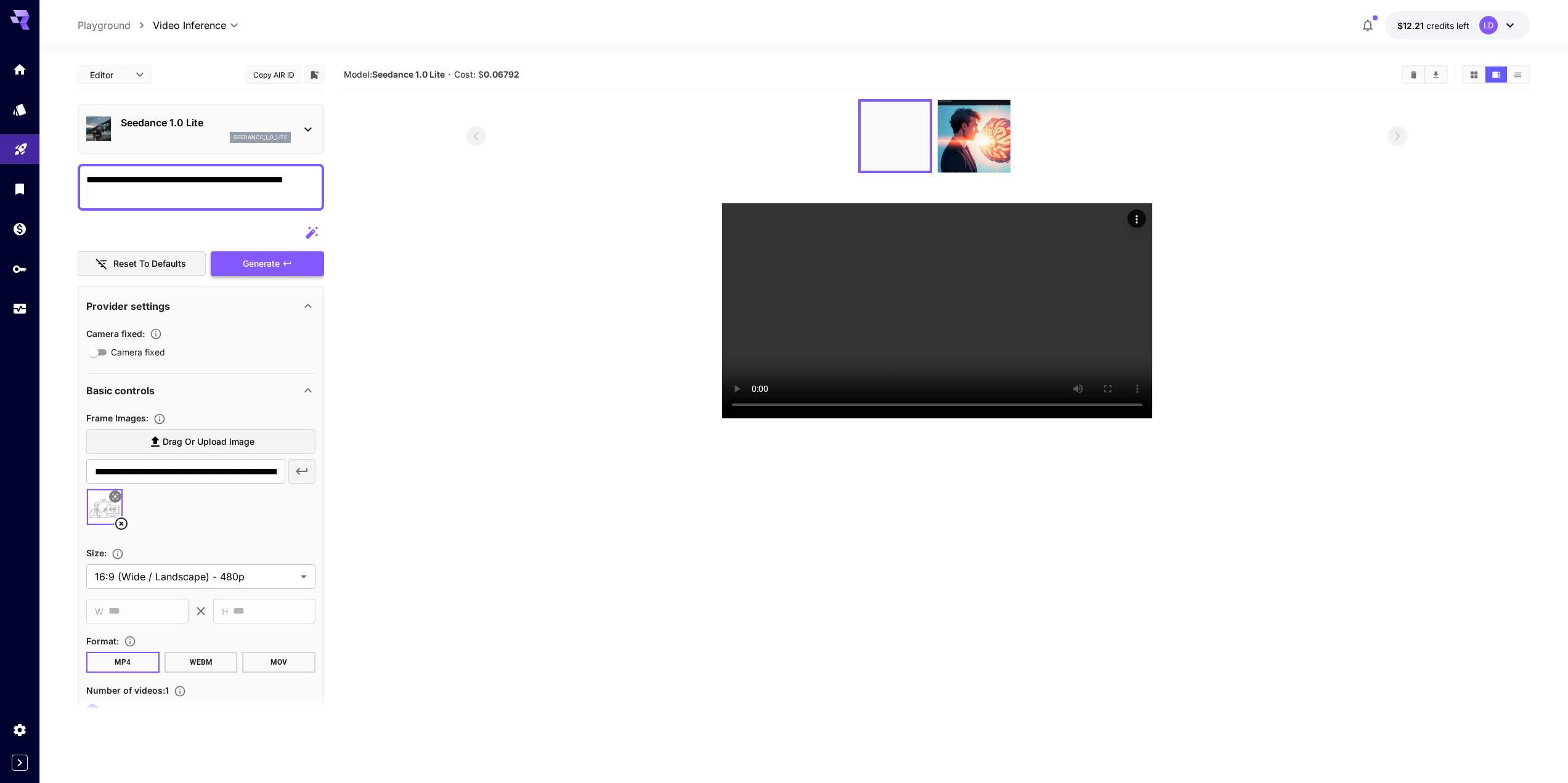
type textarea "**********"
click at [290, 256] on div "Generate" at bounding box center [267, 264] width 113 height 25
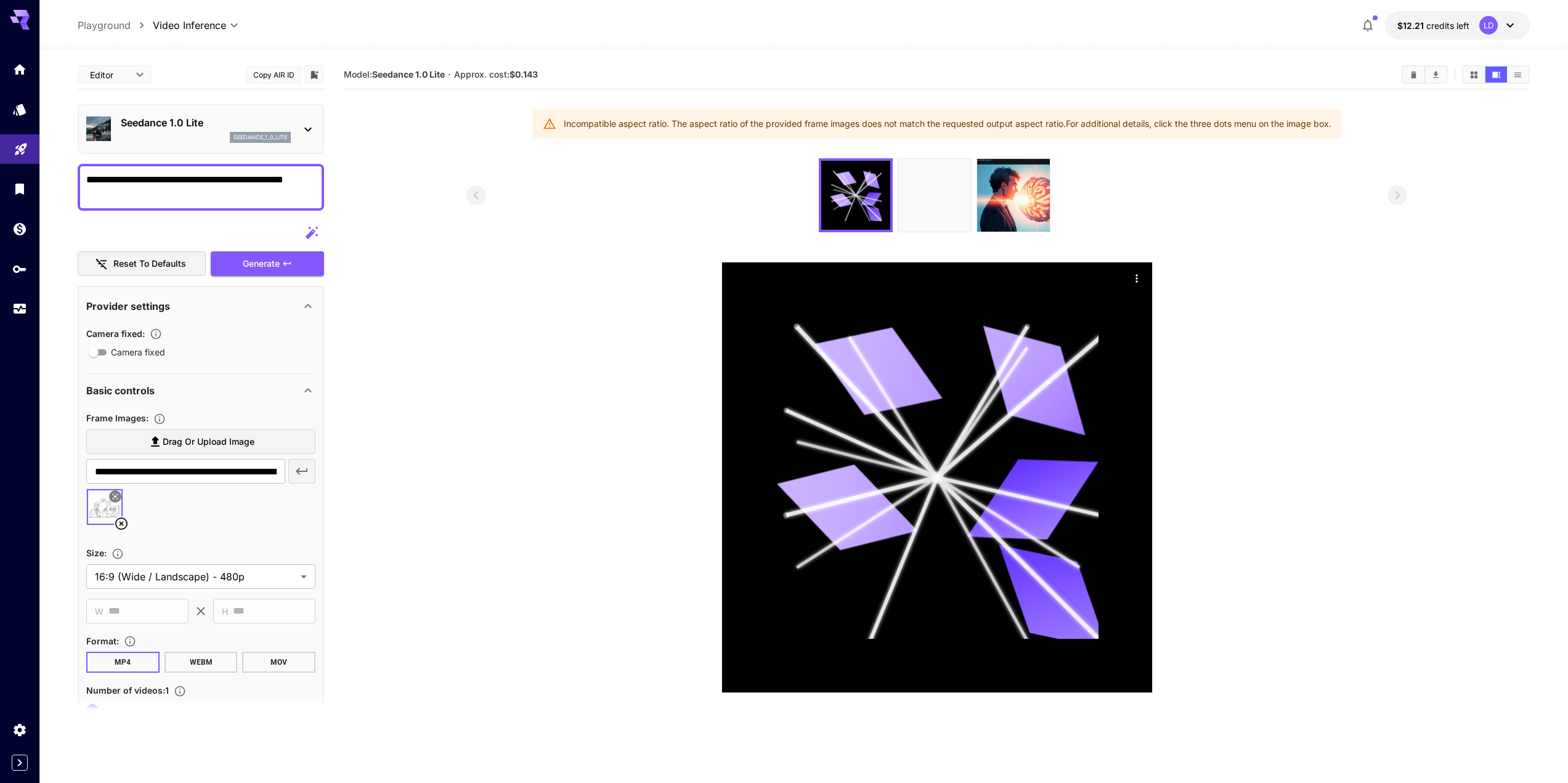
scroll to position [205, 0]
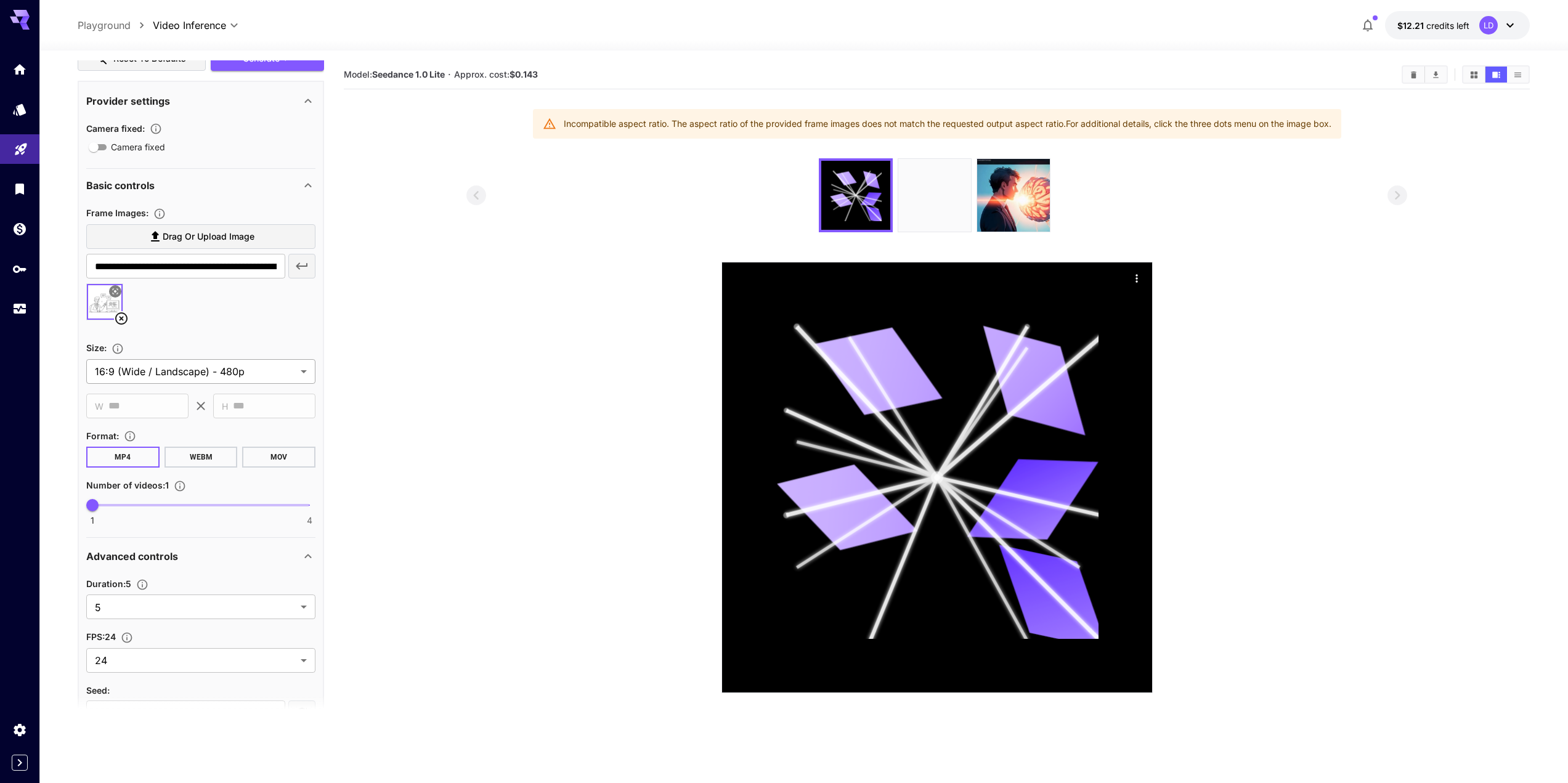
click at [153, 378] on body "**********" at bounding box center [784, 440] width 1568 height 880
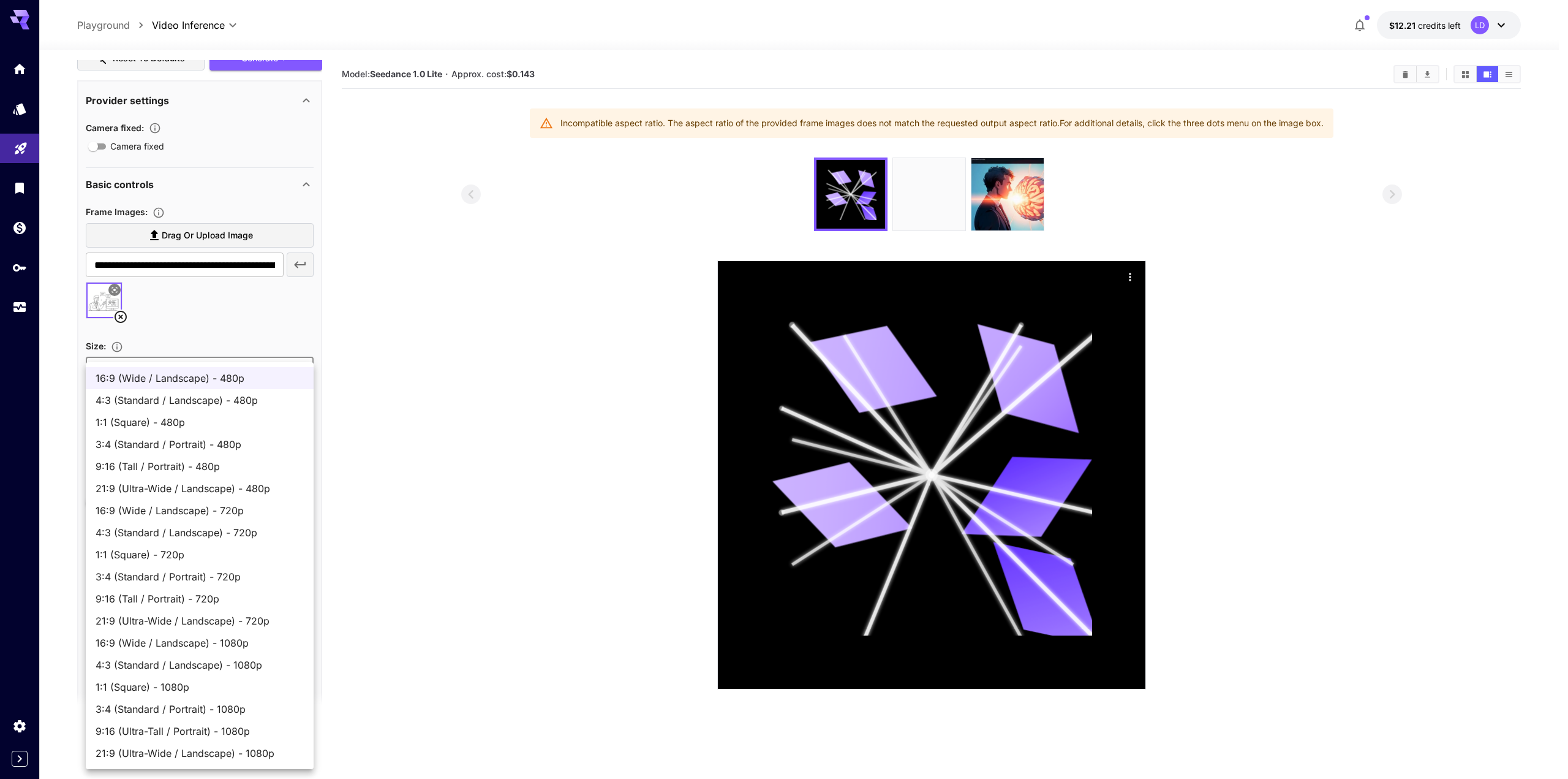
click at [122, 417] on span "1:1 (Square) - 480p" at bounding box center [200, 422] width 208 height 15
type input "**********"
type input "***"
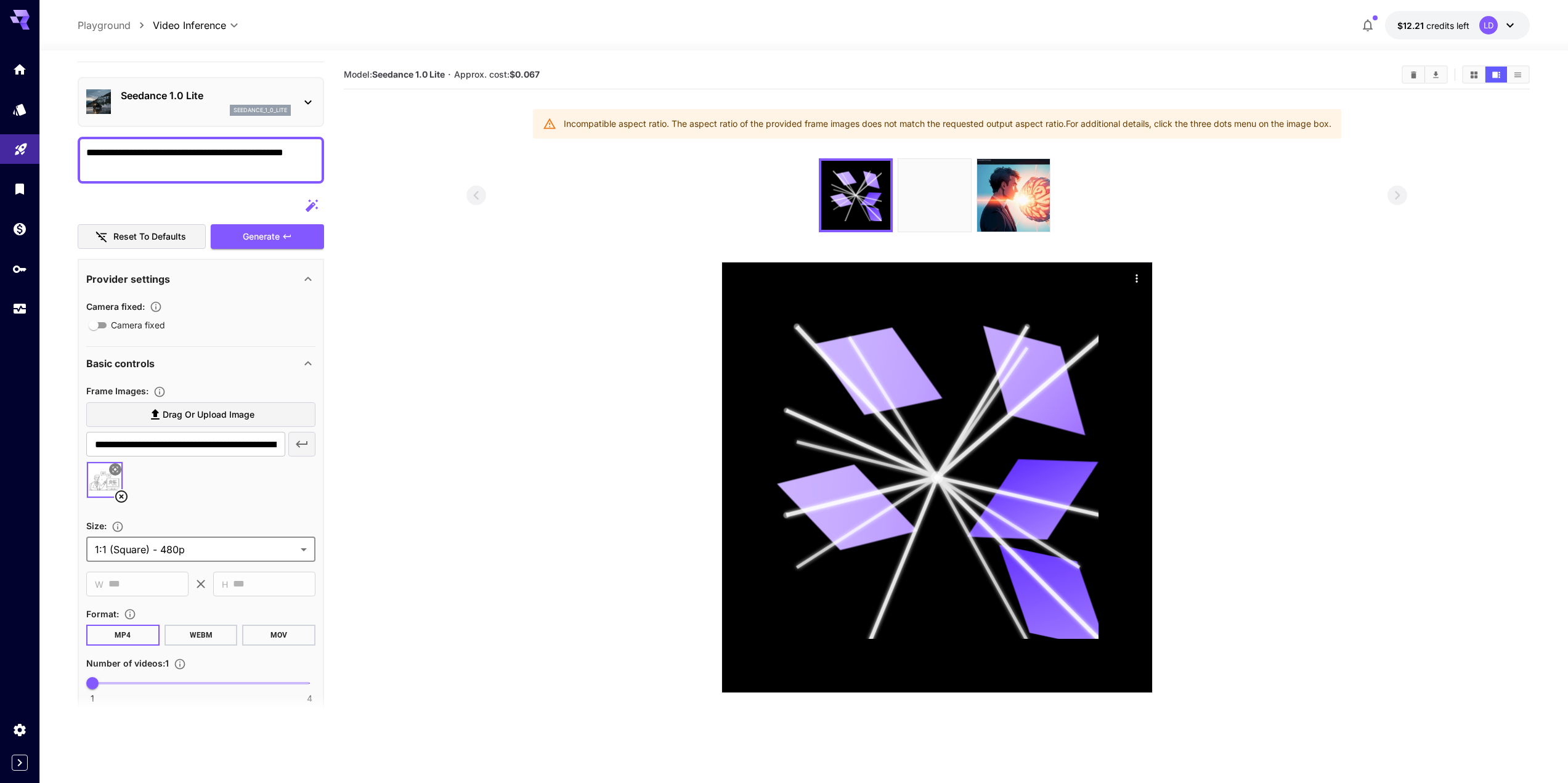
scroll to position [0, 0]
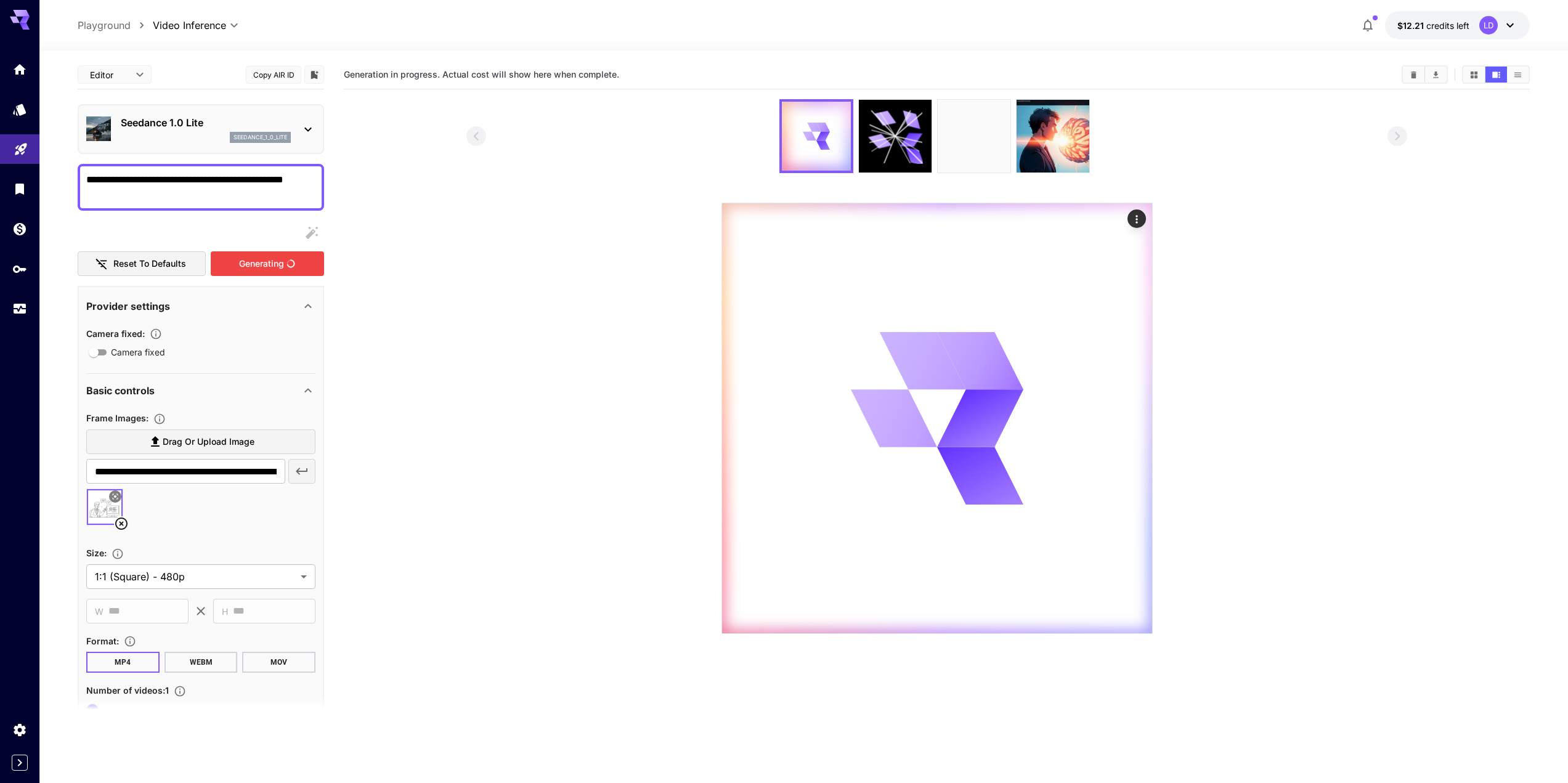
click at [251, 262] on div "Generating" at bounding box center [267, 264] width 113 height 25
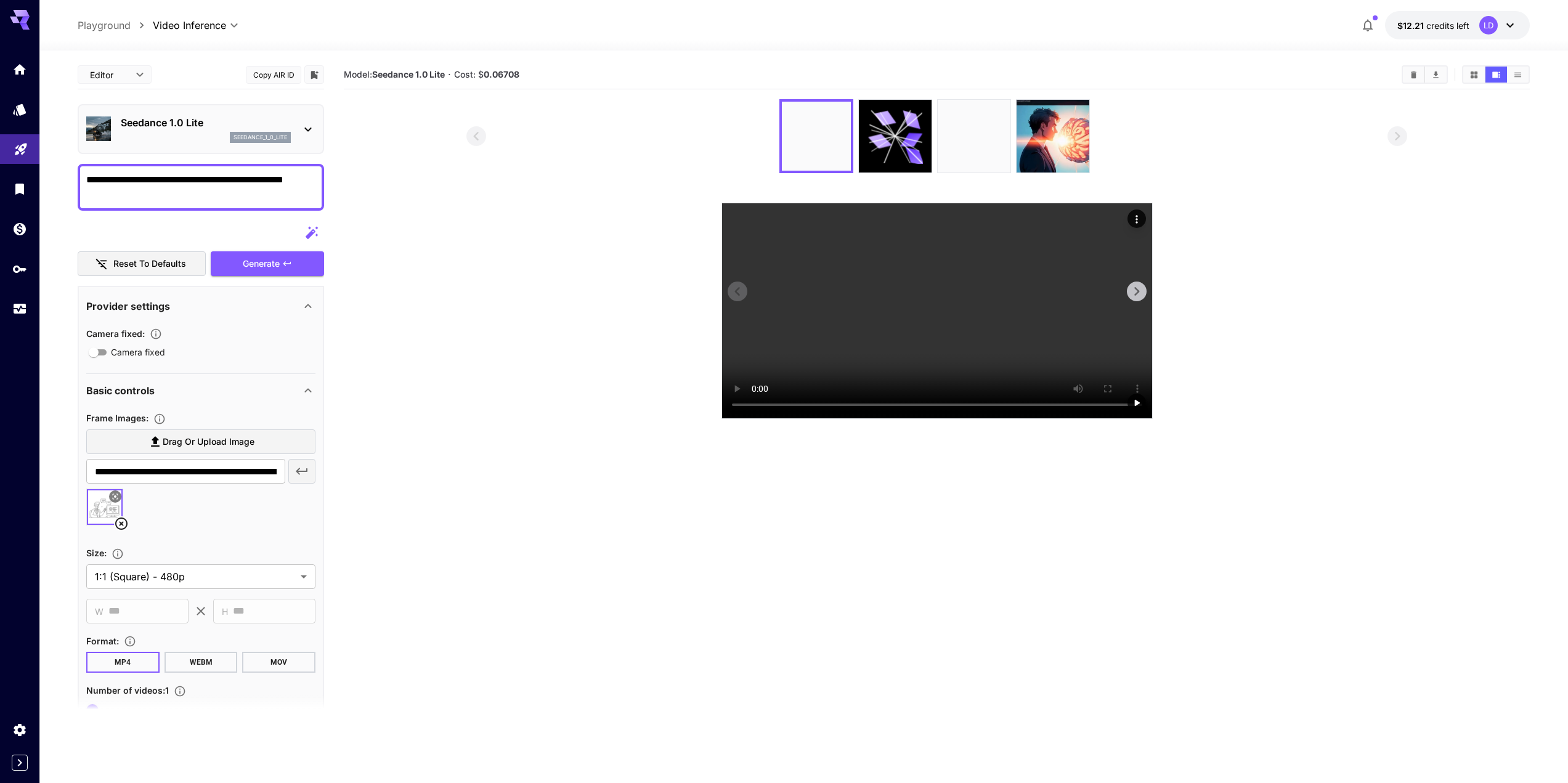
click at [789, 418] on video at bounding box center [936, 310] width 430 height 215
click at [668, 383] on section at bounding box center [936, 259] width 941 height 320
click at [608, 264] on section at bounding box center [936, 259] width 941 height 320
drag, startPoint x: 66, startPoint y: 420, endPoint x: 154, endPoint y: 419, distance: 88.0
click at [154, 419] on section "**********" at bounding box center [804, 465] width 1528 height 829
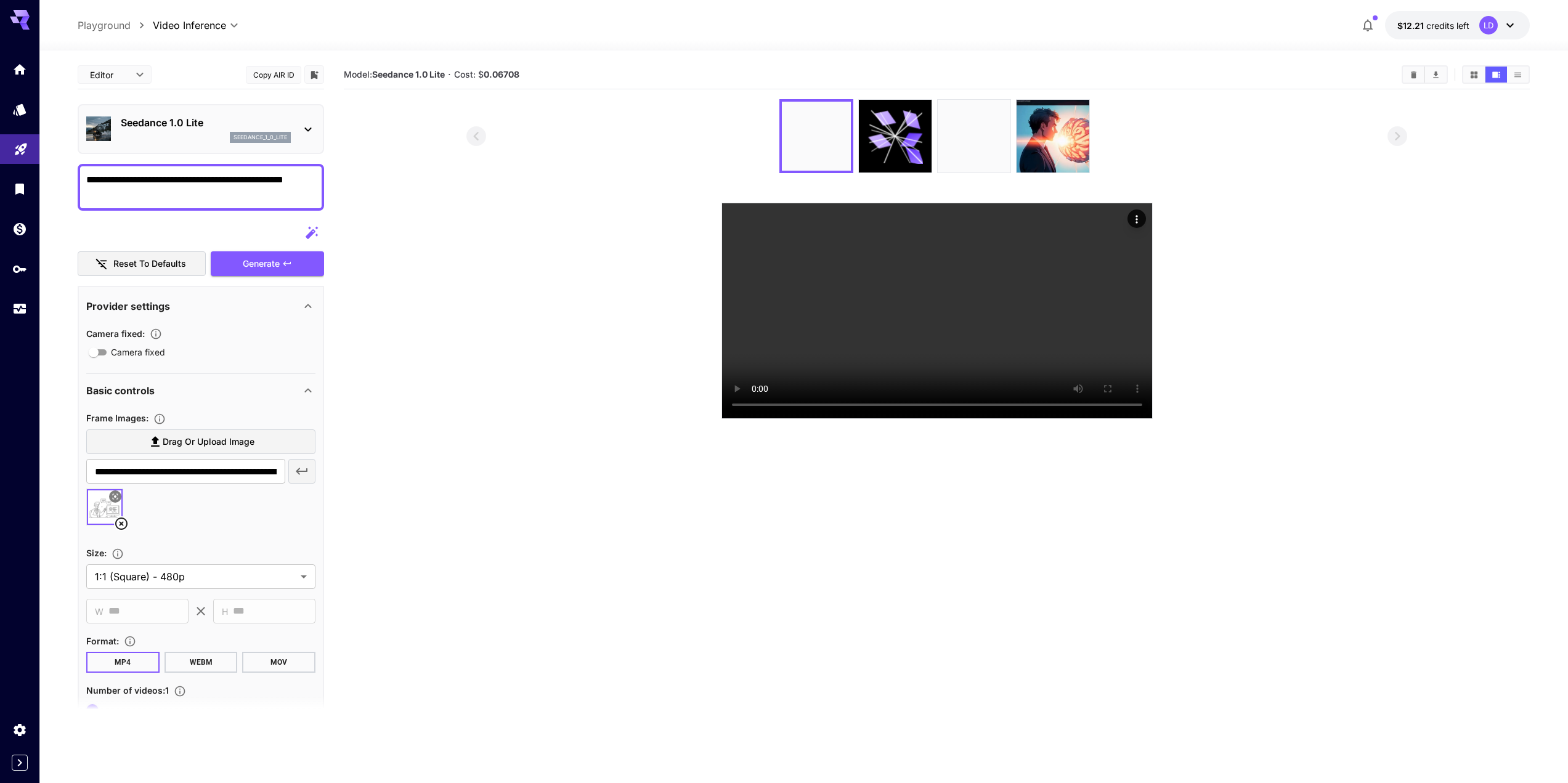
drag, startPoint x: 621, startPoint y: 372, endPoint x: 608, endPoint y: 373, distance: 13.0
click at [620, 371] on section at bounding box center [936, 259] width 941 height 320
click at [163, 127] on p "Seedance 1.0 Lite" at bounding box center [206, 123] width 170 height 15
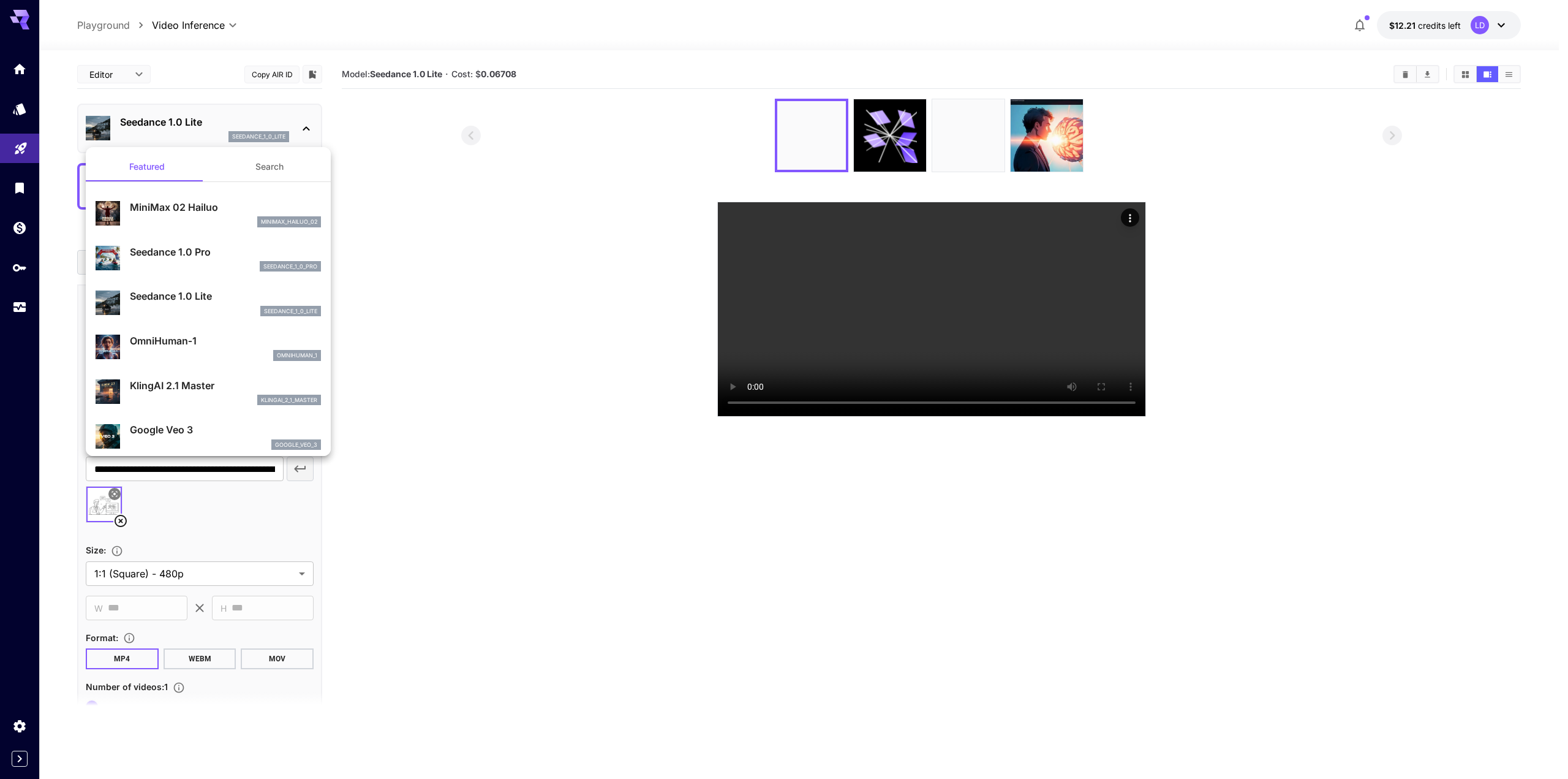
click at [648, 202] on div at bounding box center [784, 389] width 1568 height 779
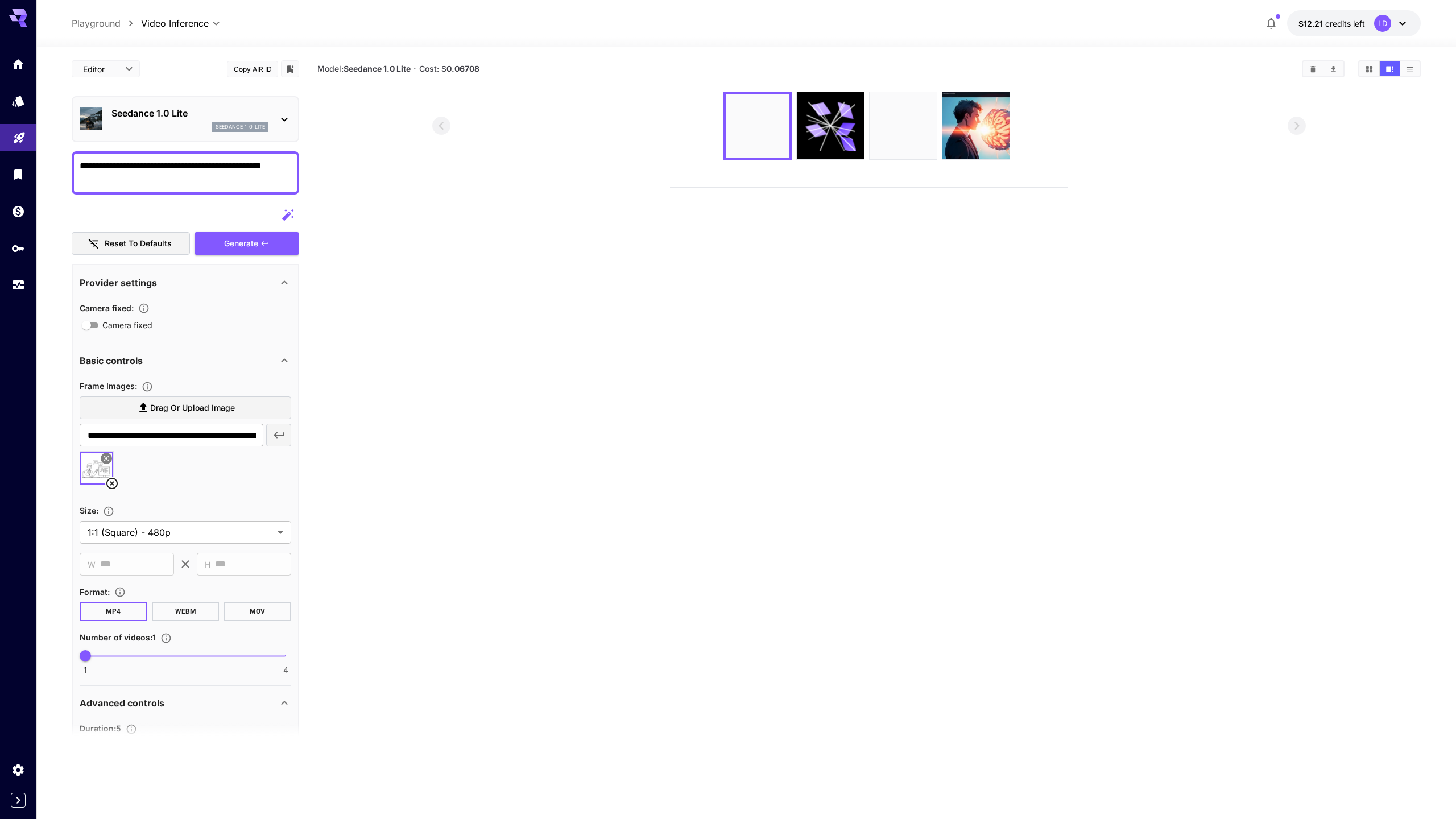
click at [671, 187] on video at bounding box center [869, 187] width 397 height 0
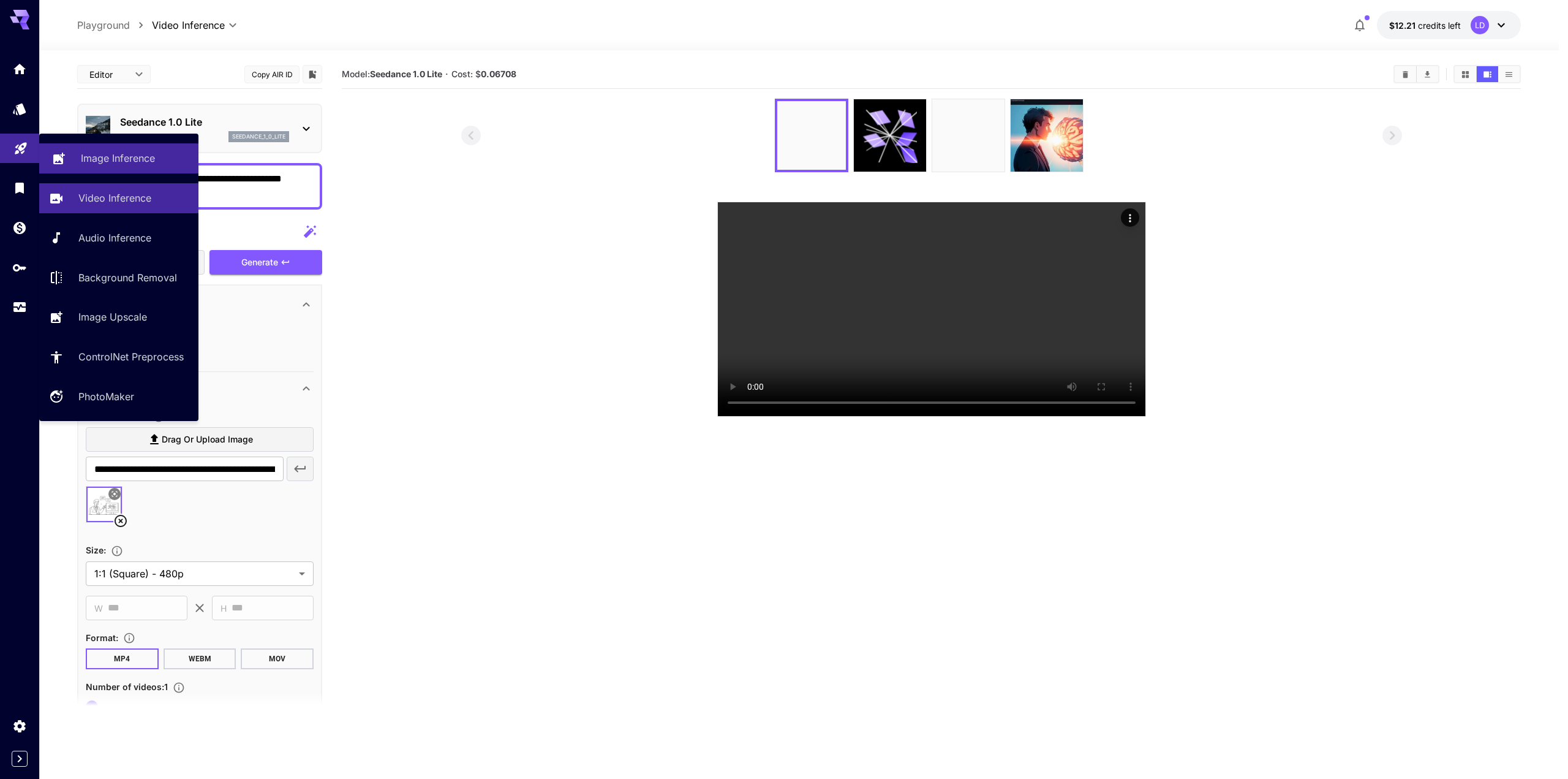
click at [100, 154] on p "Image Inference" at bounding box center [118, 158] width 74 height 15
type input "**********"
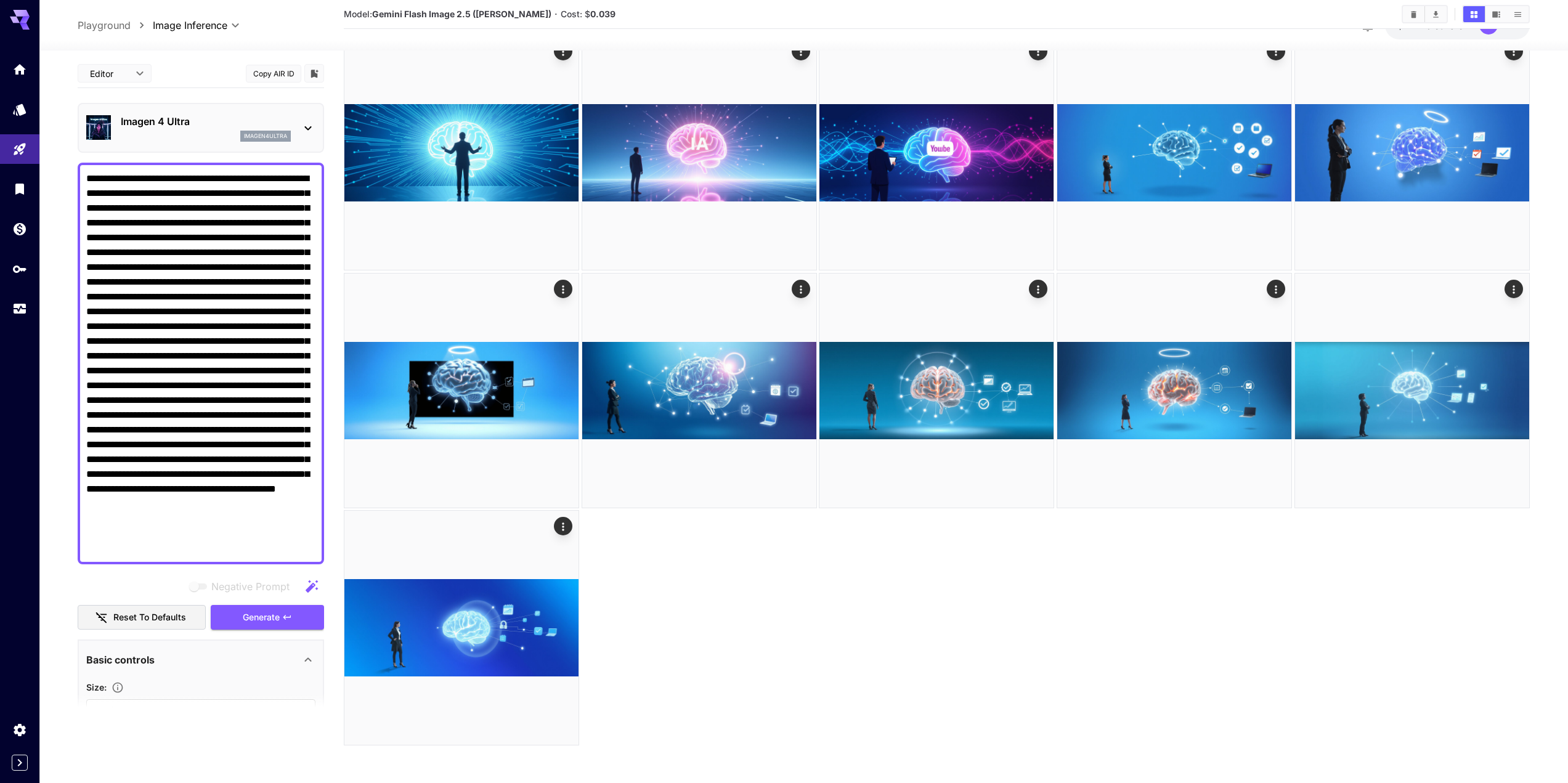
click at [237, 137] on div "imagen4ultra" at bounding box center [206, 136] width 170 height 11
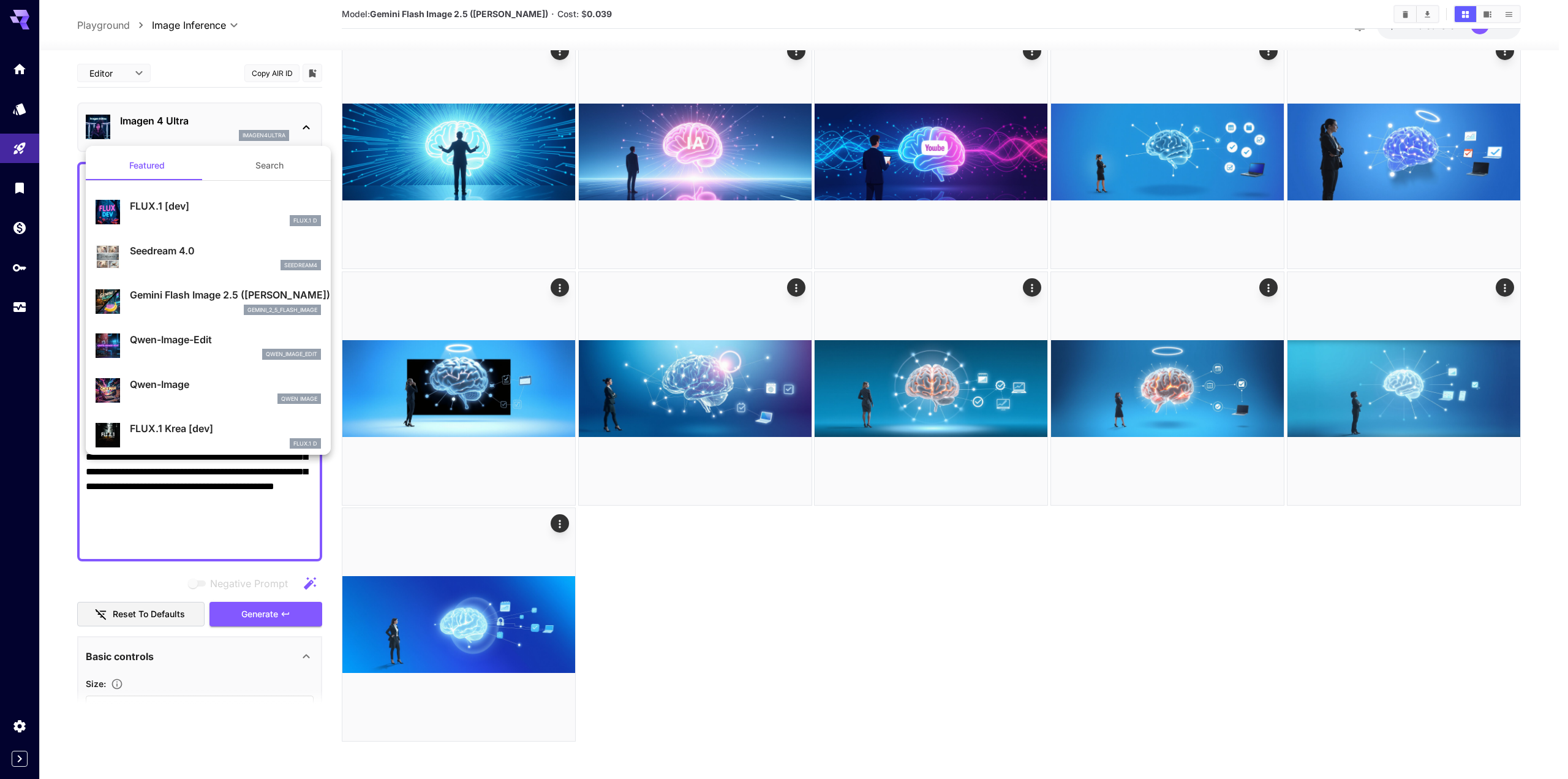
click at [128, 572] on div at bounding box center [784, 389] width 1568 height 779
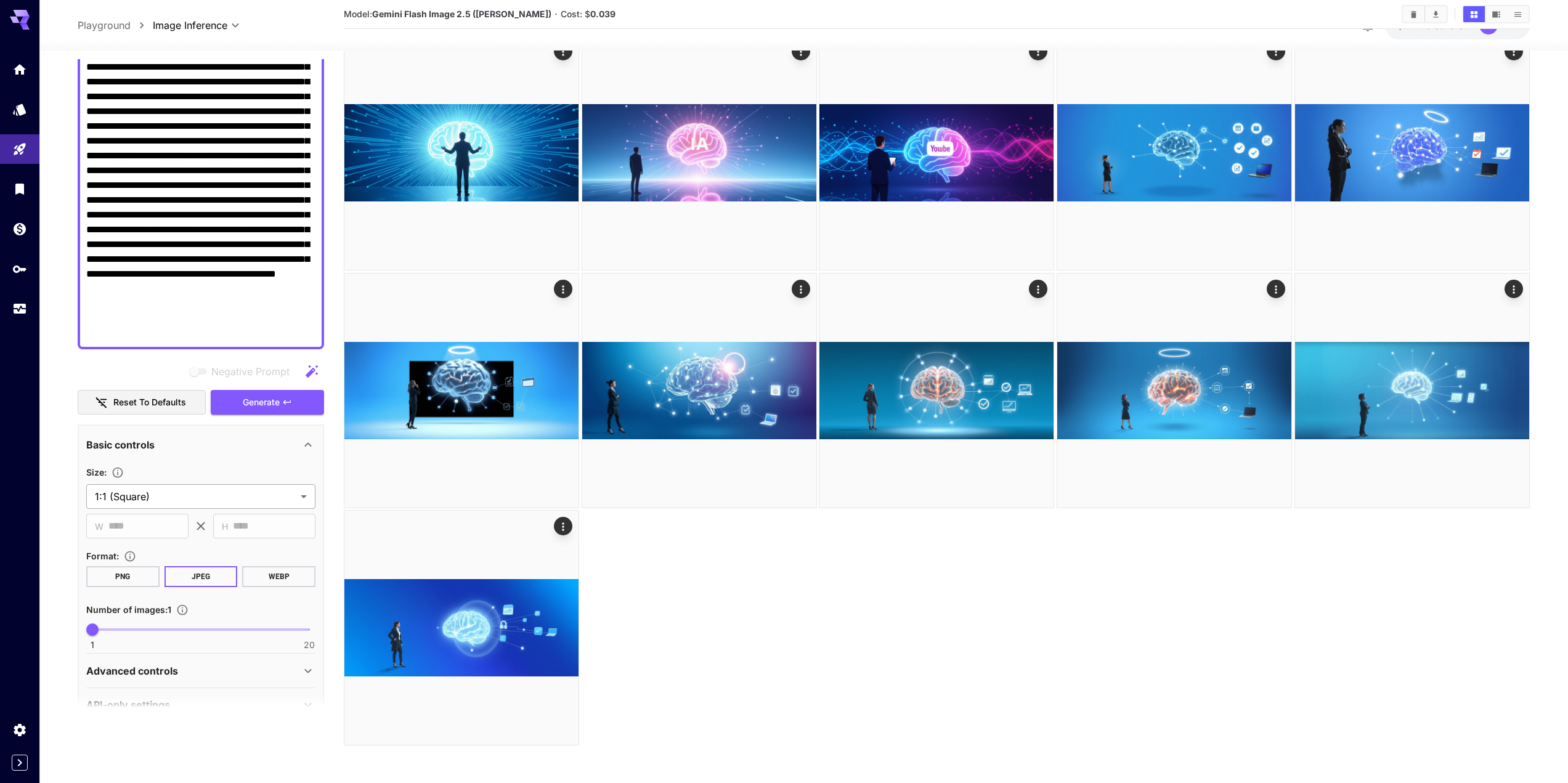
scroll to position [215, 0]
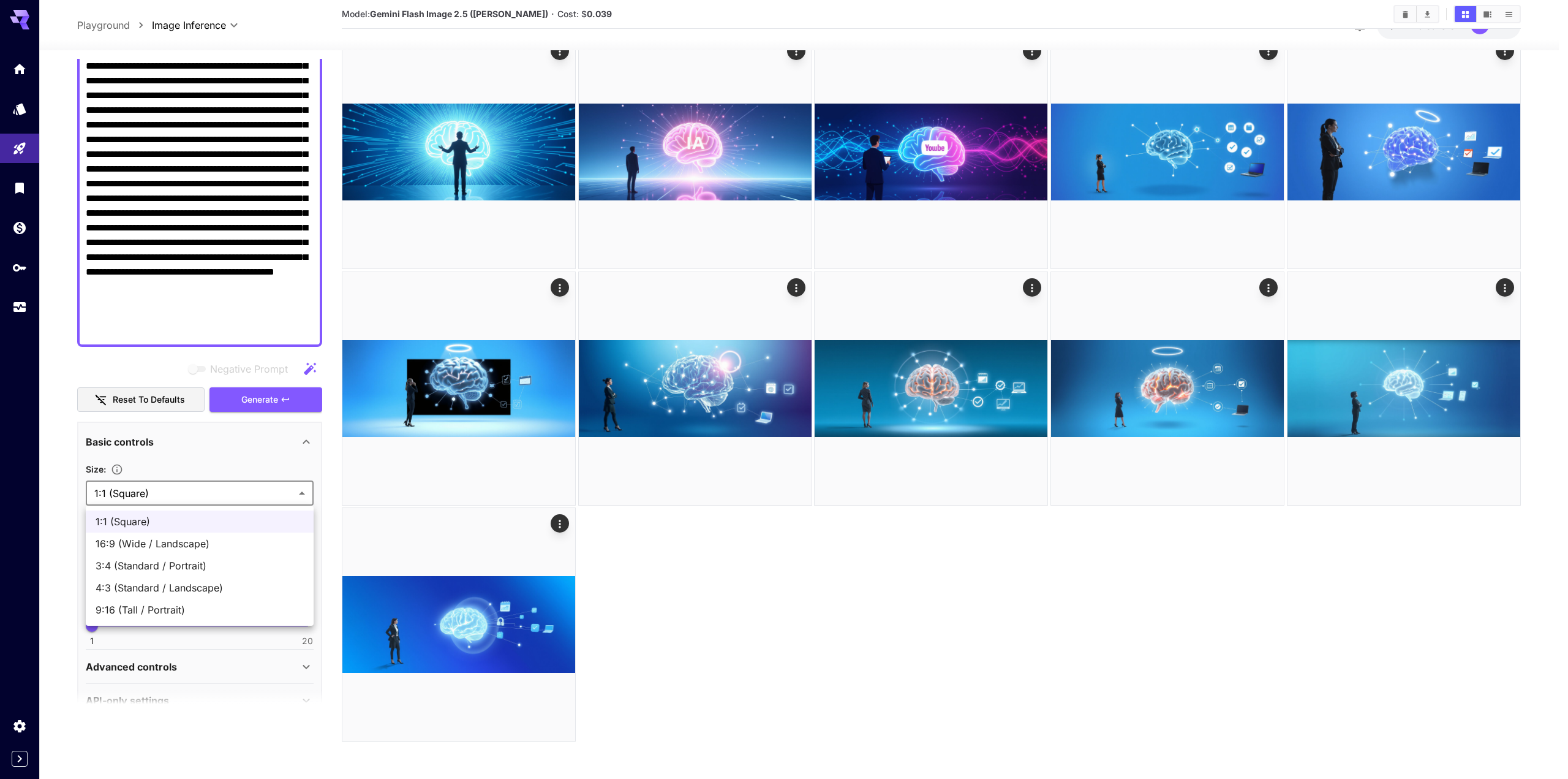
click at [177, 485] on body "**********" at bounding box center [784, 3] width 1568 height 1551
click at [177, 485] on div at bounding box center [784, 389] width 1568 height 779
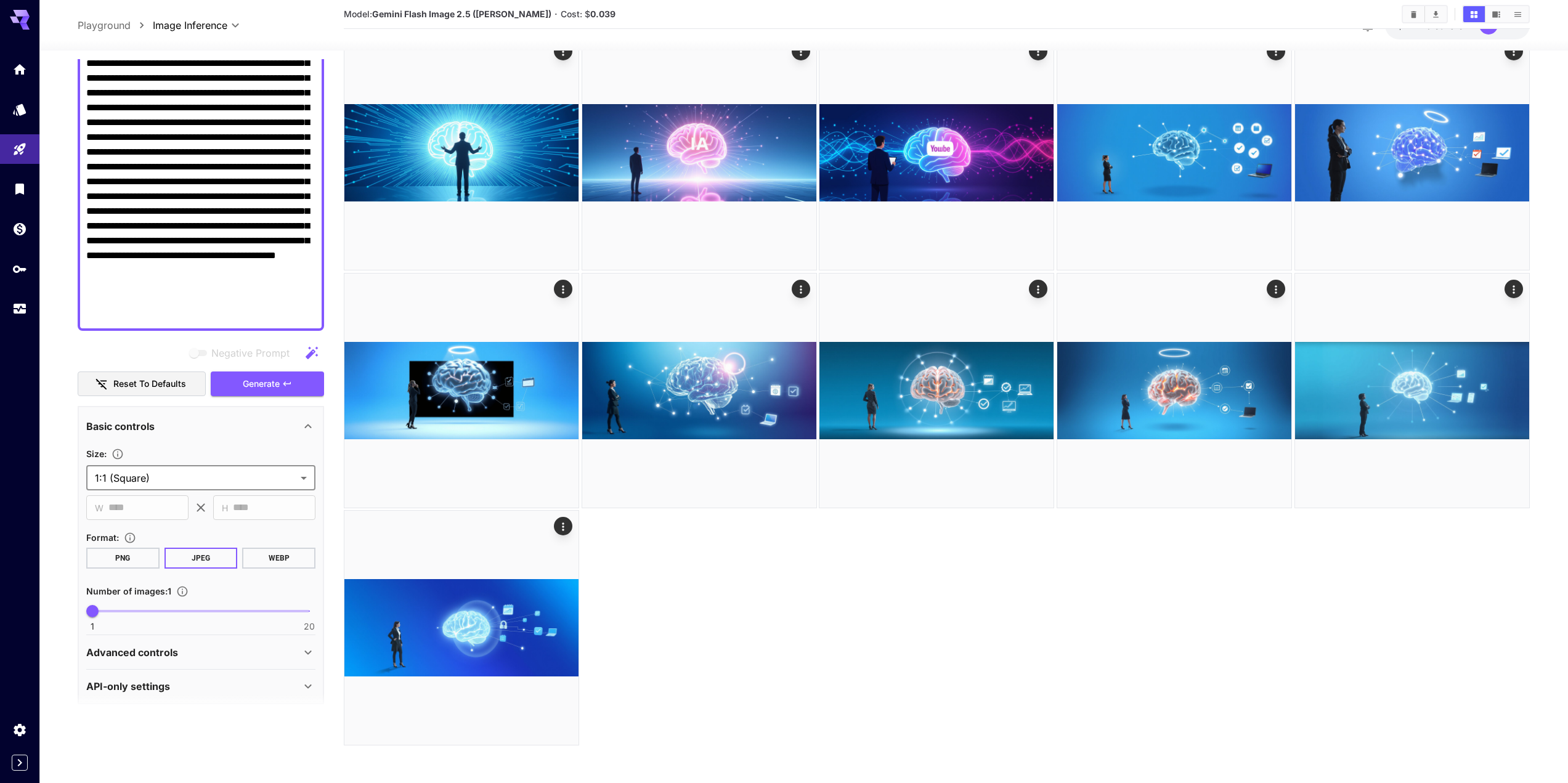
scroll to position [244, 0]
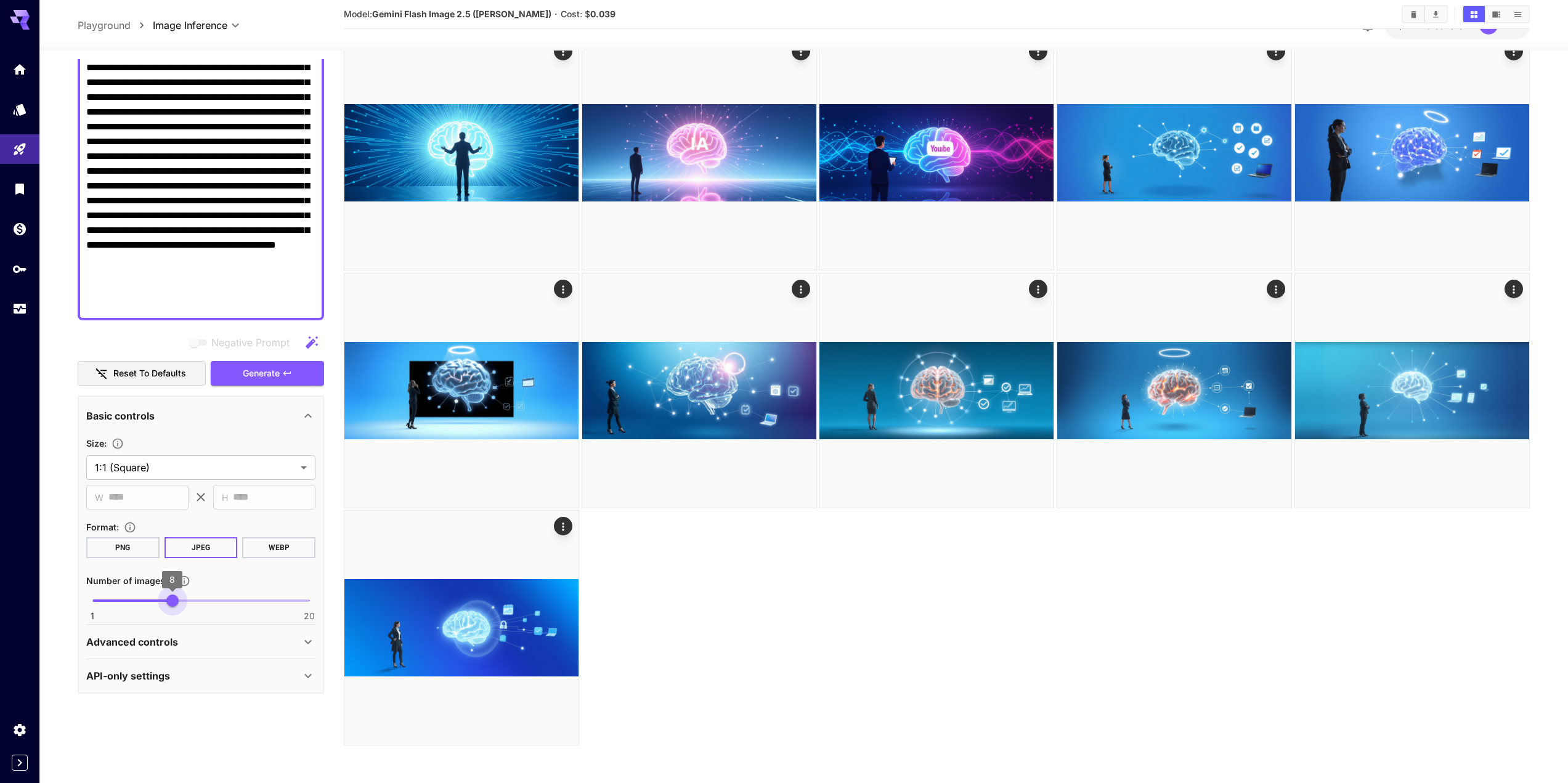
drag, startPoint x: 126, startPoint y: 601, endPoint x: 172, endPoint y: 606, distance: 46.3
click at [172, 606] on span "1 20 8" at bounding box center [200, 600] width 217 height 18
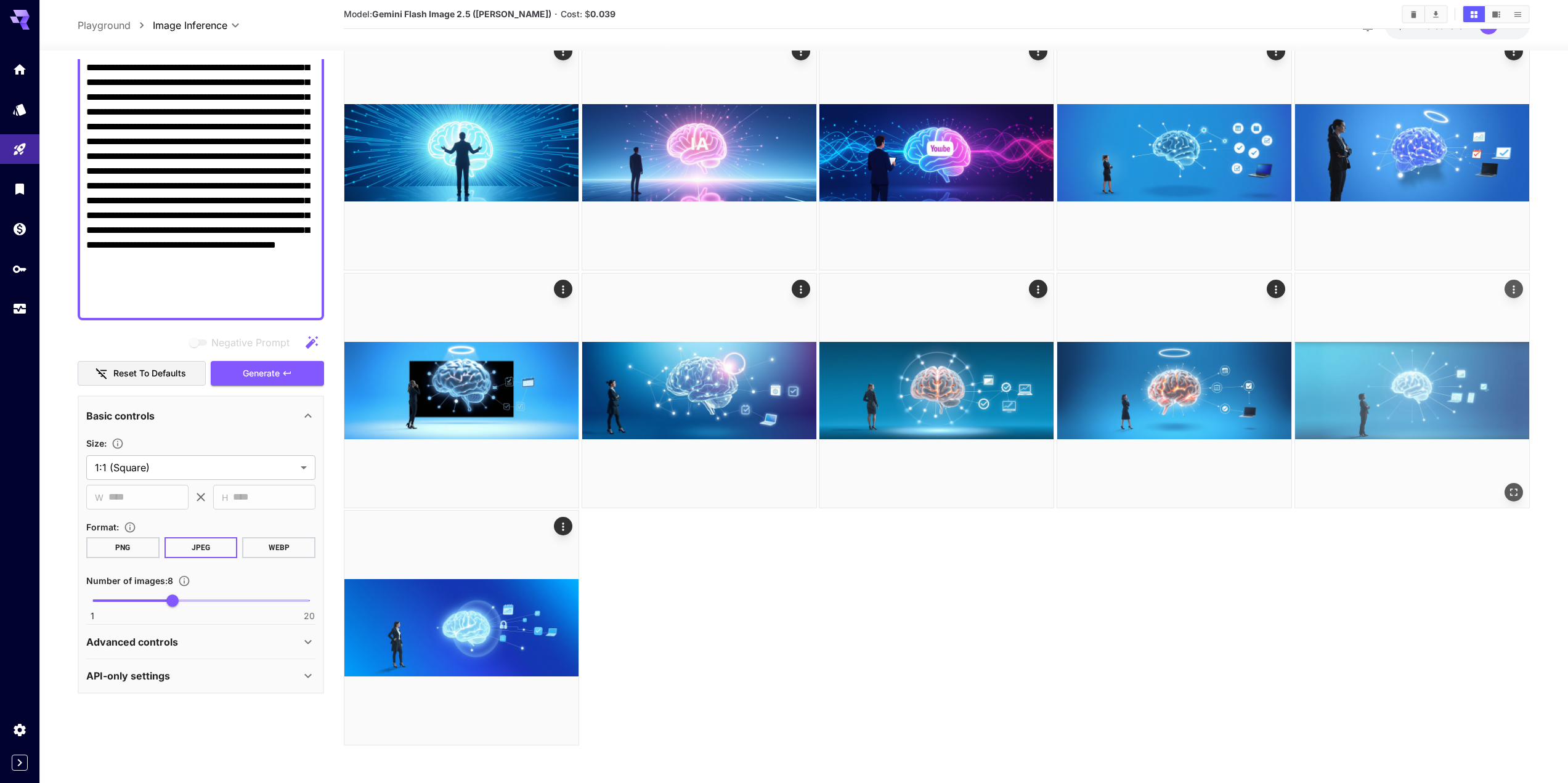
click at [1468, 400] on img at bounding box center [1412, 390] width 234 height 234
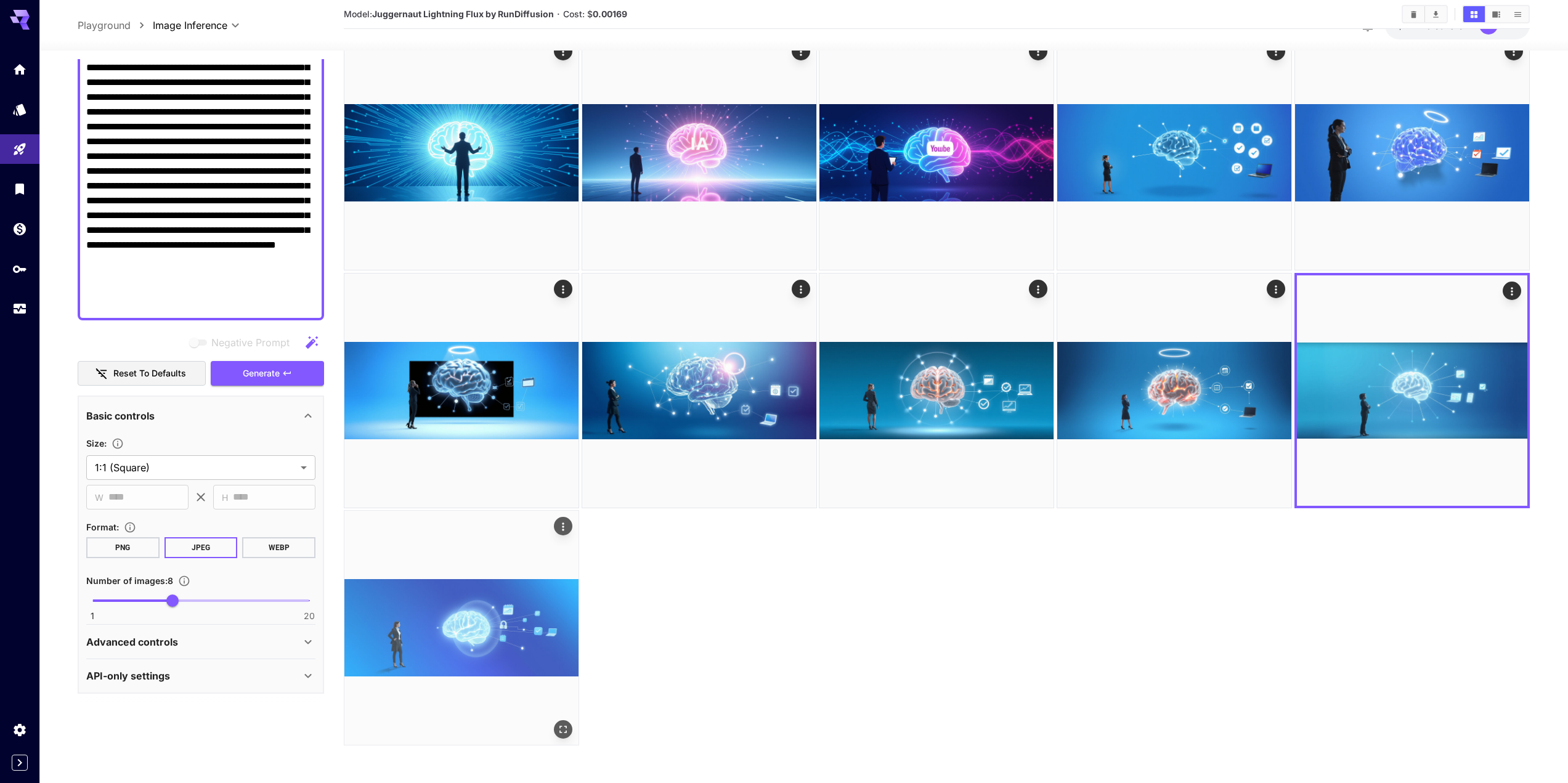
click at [461, 621] on img at bounding box center [461, 627] width 234 height 234
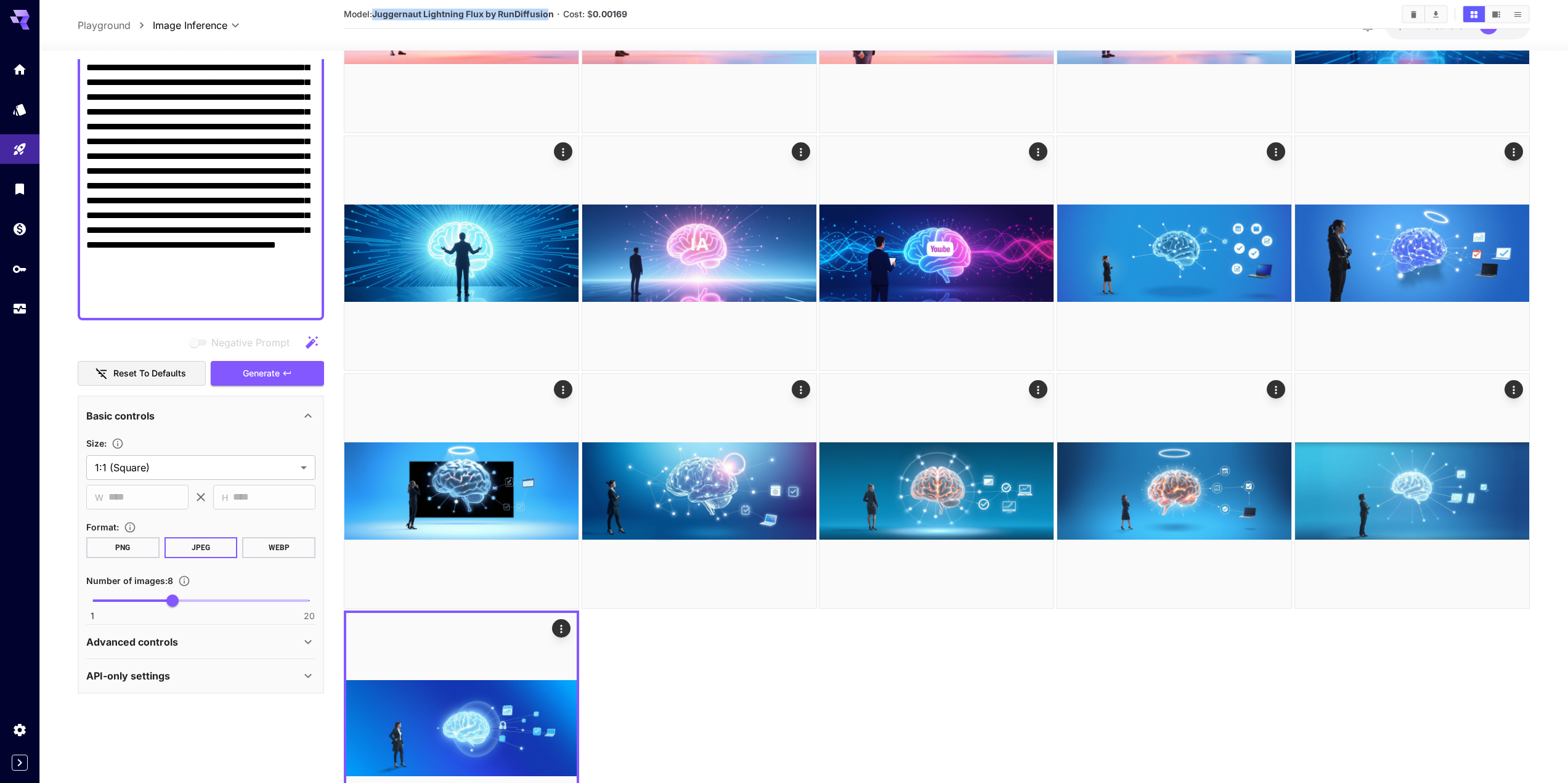
scroll to position [640, 0]
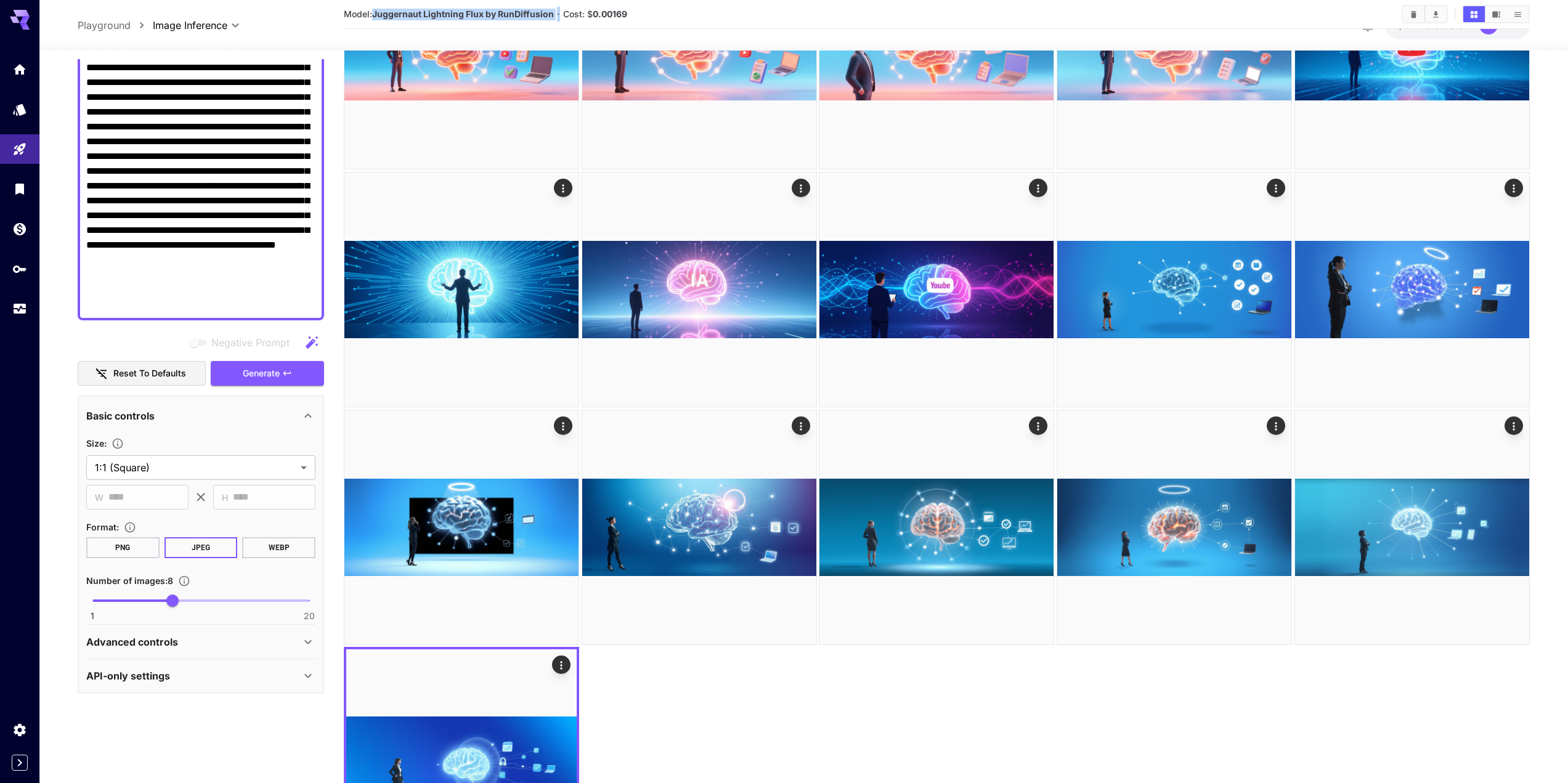
drag, startPoint x: 374, startPoint y: 13, endPoint x: 560, endPoint y: 20, distance: 186.1
click at [560, 20] on section "Model: Juggernaut Lightning Flux by RunDiffusion · Cost: $ 0.00169" at bounding box center [867, 14] width 1048 height 15
click at [611, 19] on h5 "Cost: $ 0.00169" at bounding box center [595, 14] width 64 height 12
drag, startPoint x: 642, startPoint y: 16, endPoint x: 610, endPoint y: 14, distance: 32.1
click at [610, 14] on section "Model: Juggernaut Lightning Flux by RunDiffusion · Cost: $ 0.00169" at bounding box center [867, 14] width 1048 height 15
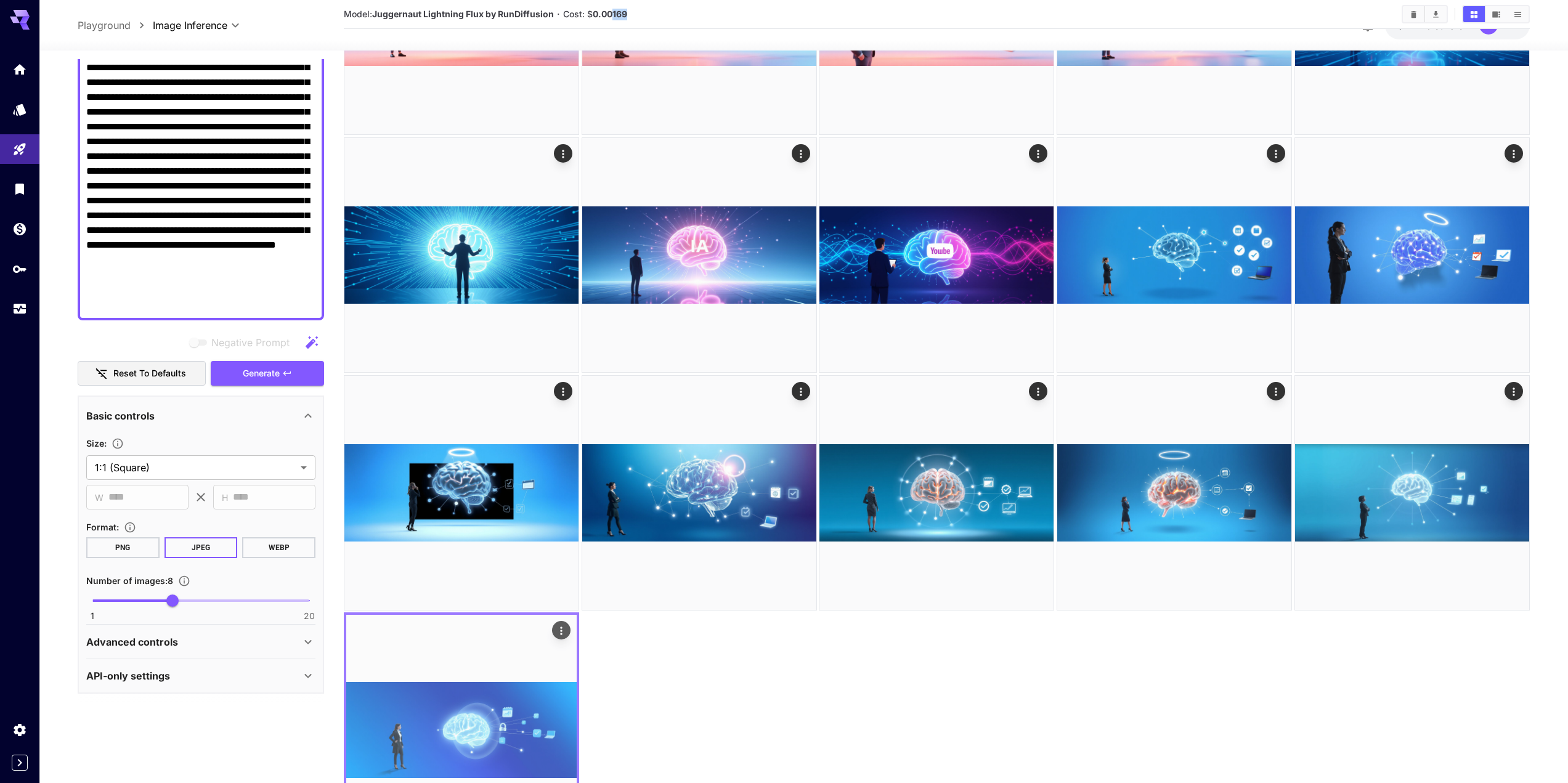
scroll to position [777, 0]
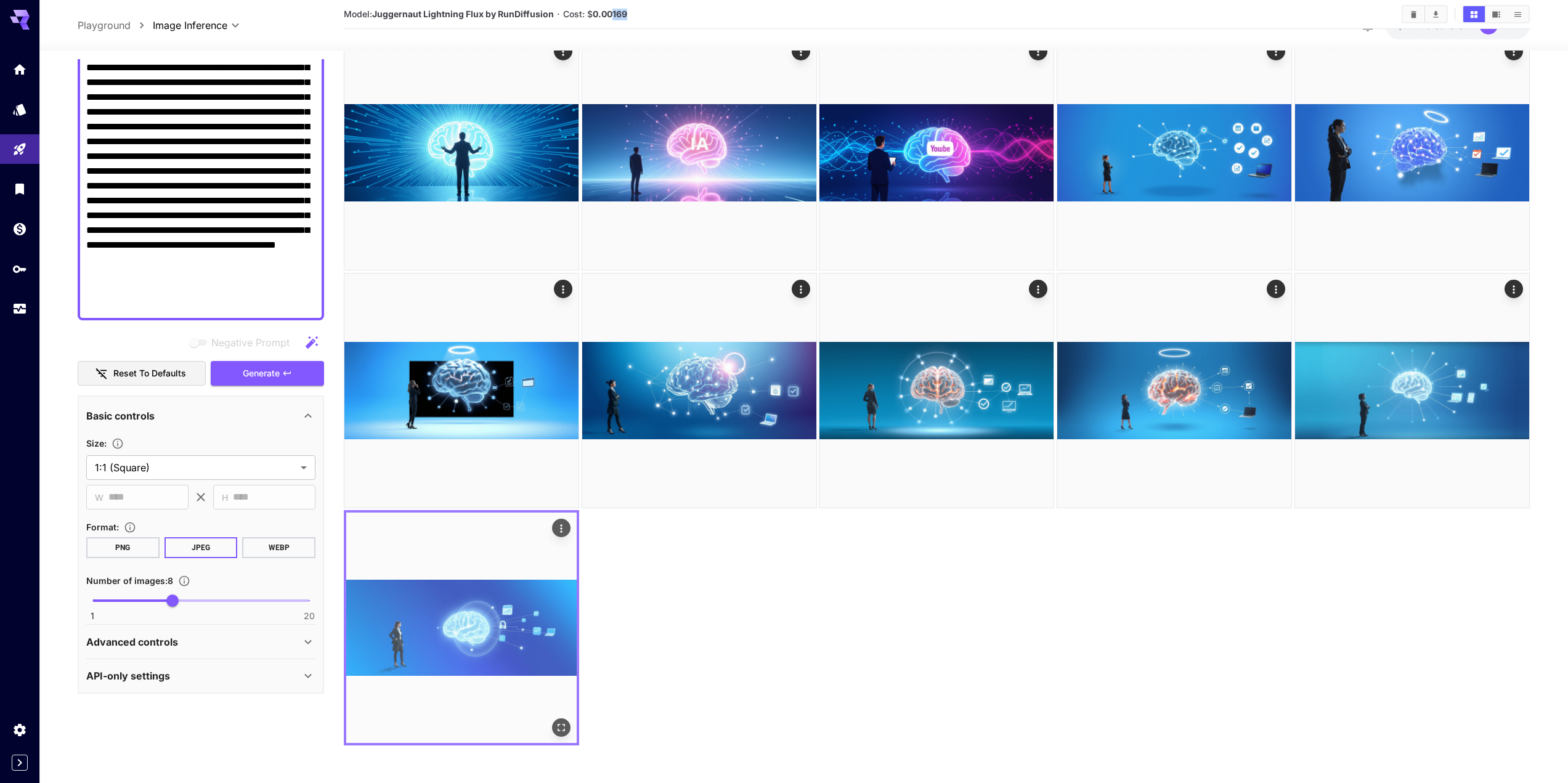
click at [457, 615] on img at bounding box center [461, 627] width 230 height 230
click at [559, 720] on button "Open in fullscreen" at bounding box center [561, 728] width 18 height 18
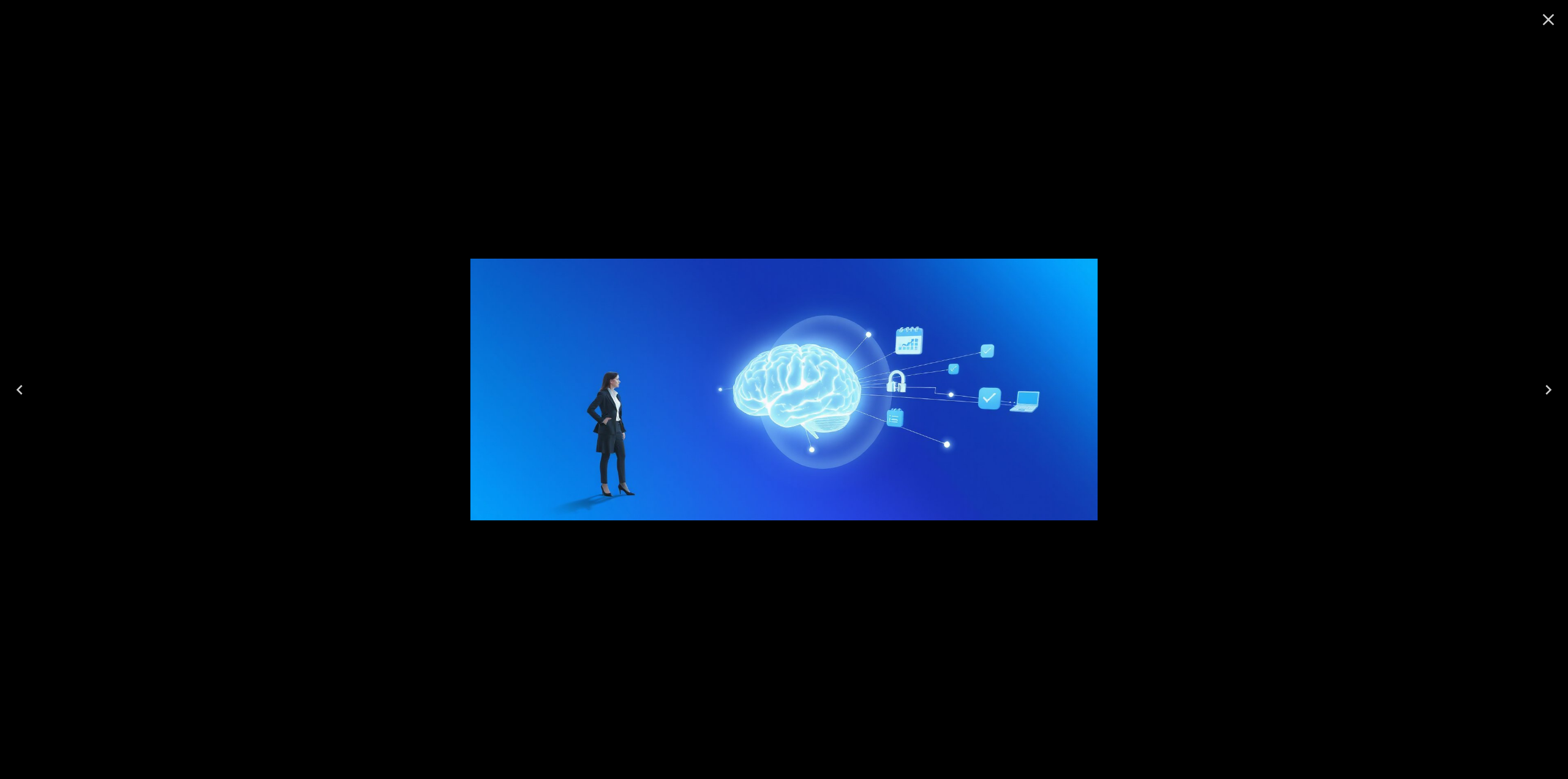
click at [1555, 16] on icon "Close" at bounding box center [1548, 19] width 20 height 20
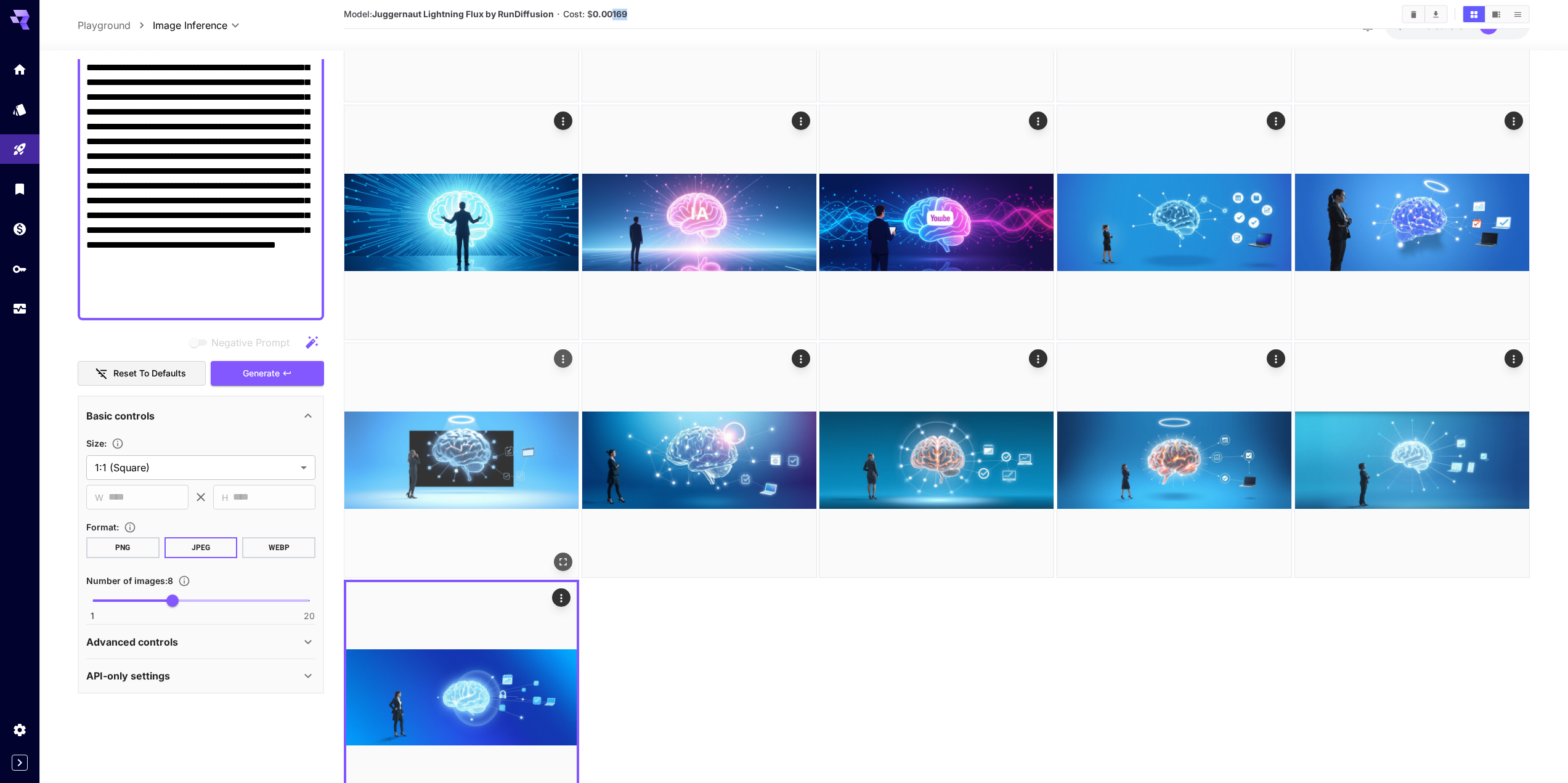
scroll to position [706, 0]
click at [498, 498] on img at bounding box center [461, 461] width 234 height 234
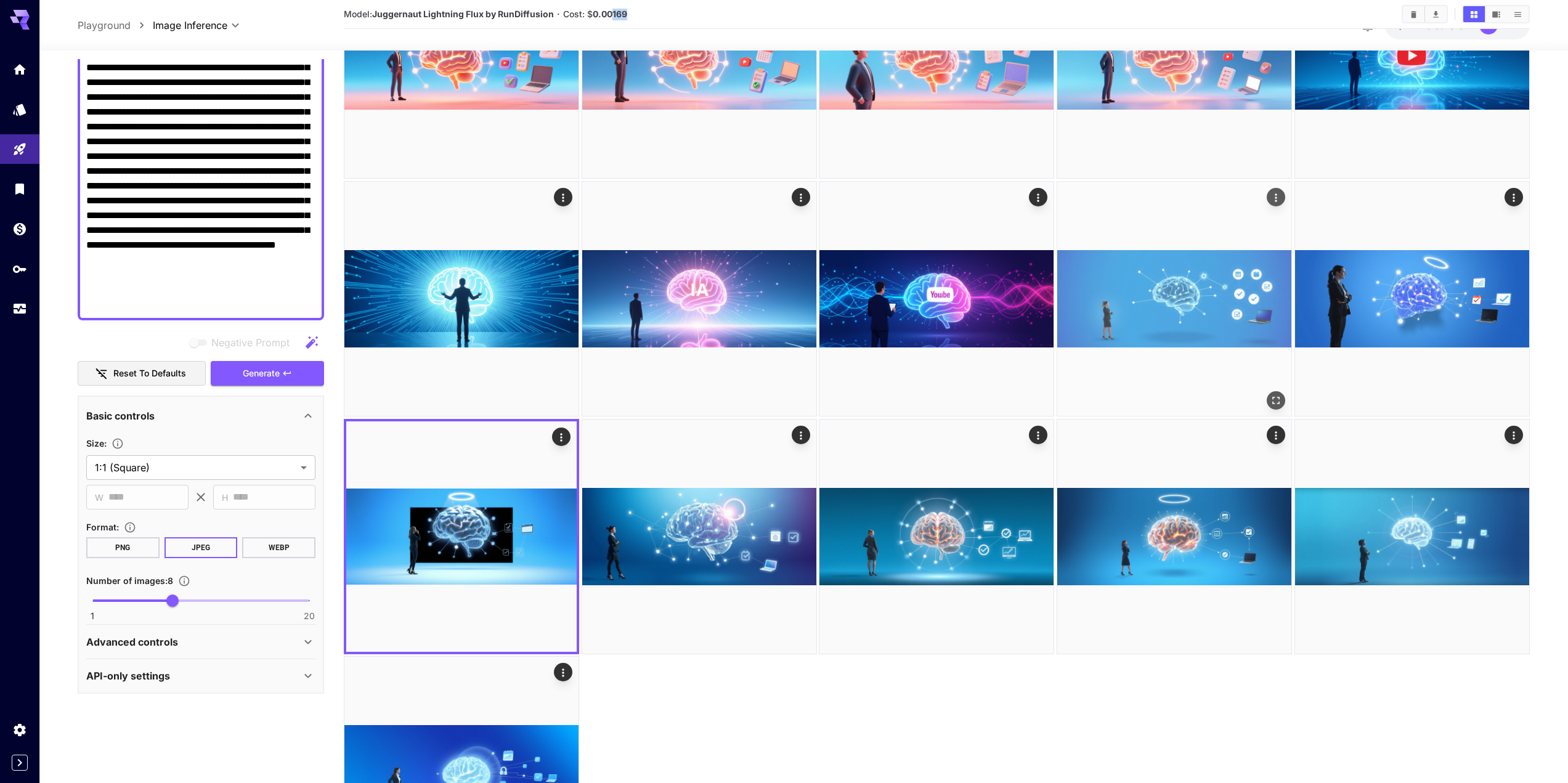
scroll to position [629, 0]
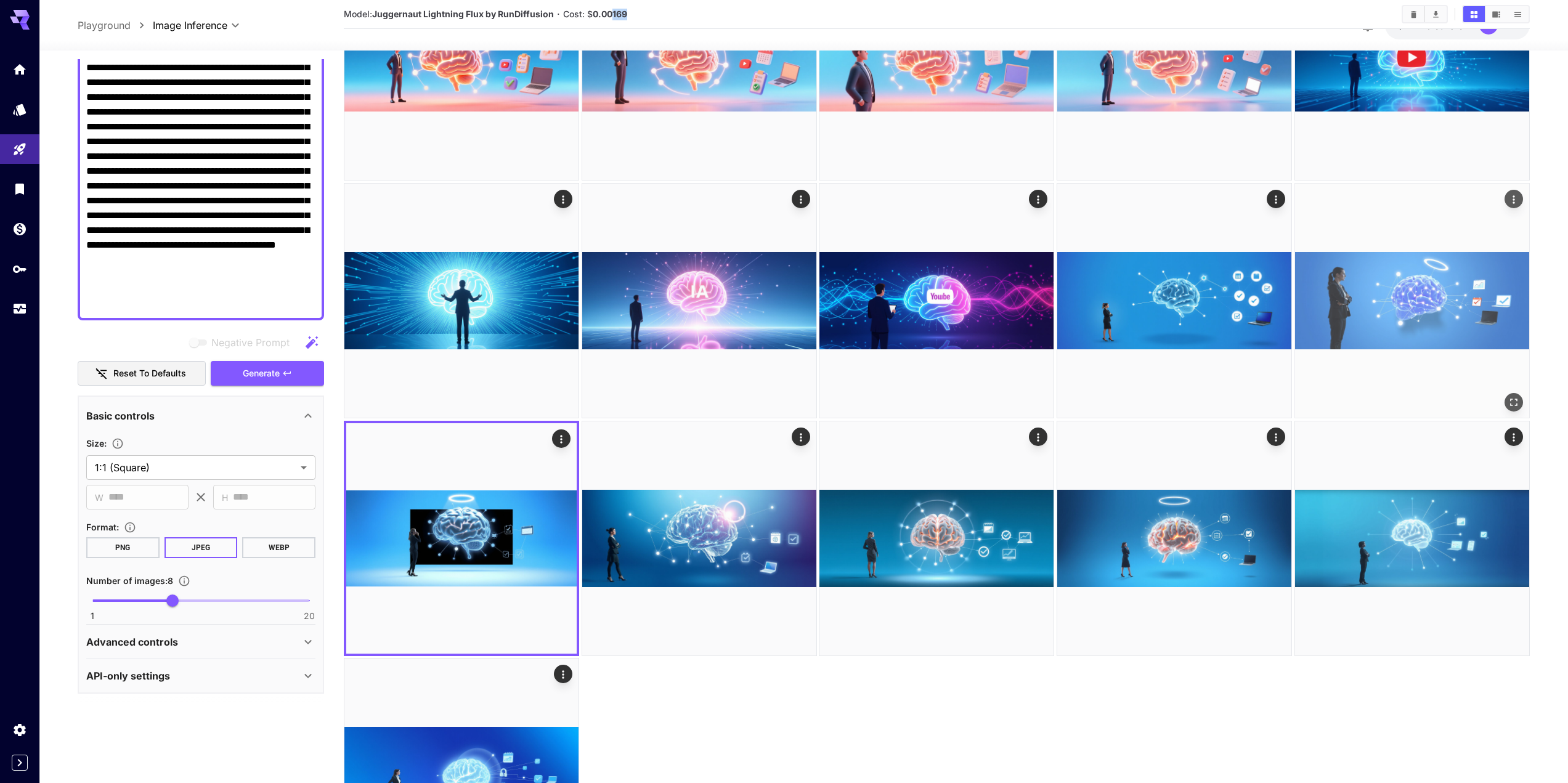
click at [1468, 301] on img at bounding box center [1412, 301] width 234 height 234
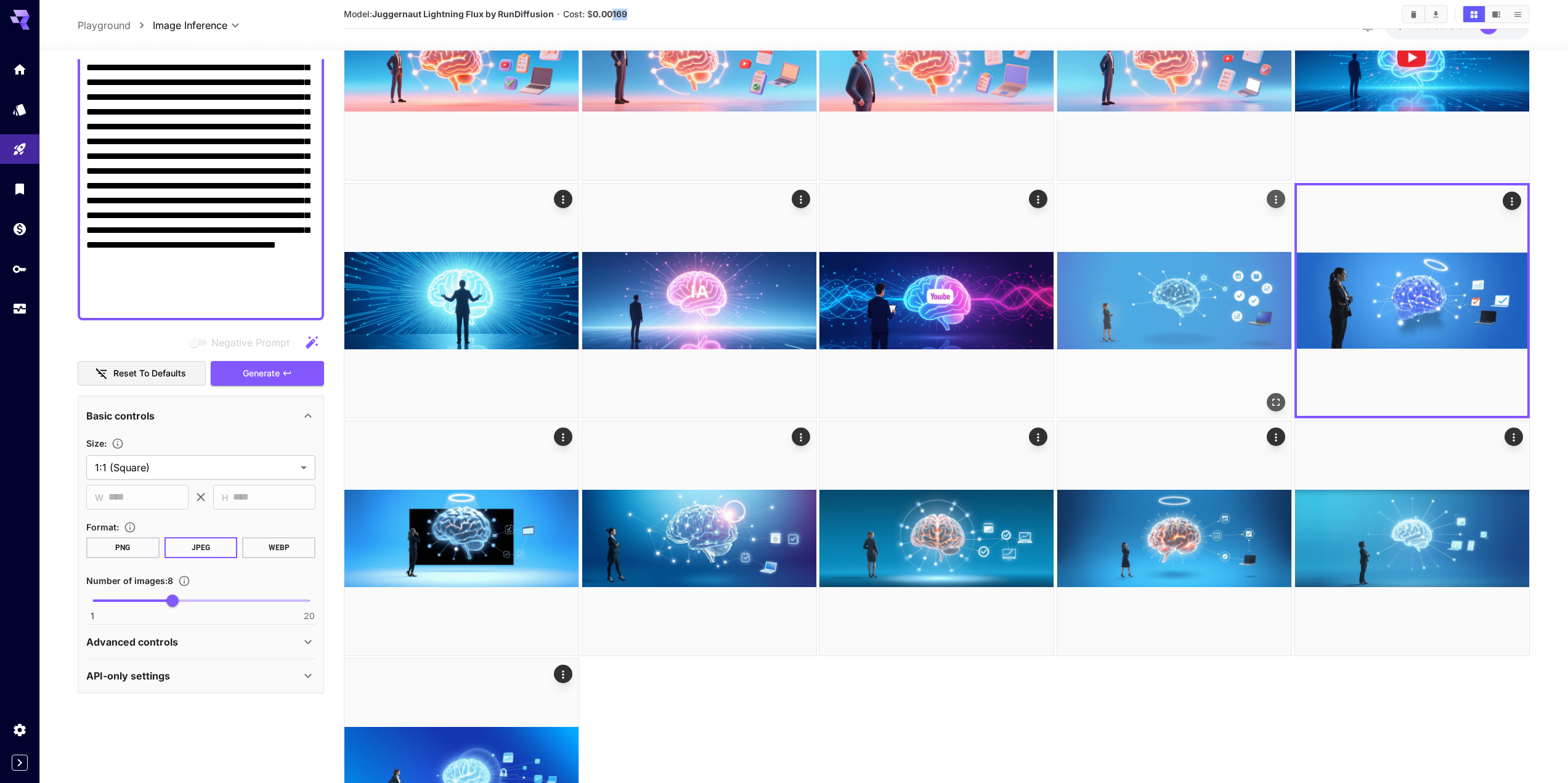
click at [1285, 301] on img at bounding box center [1174, 301] width 234 height 234
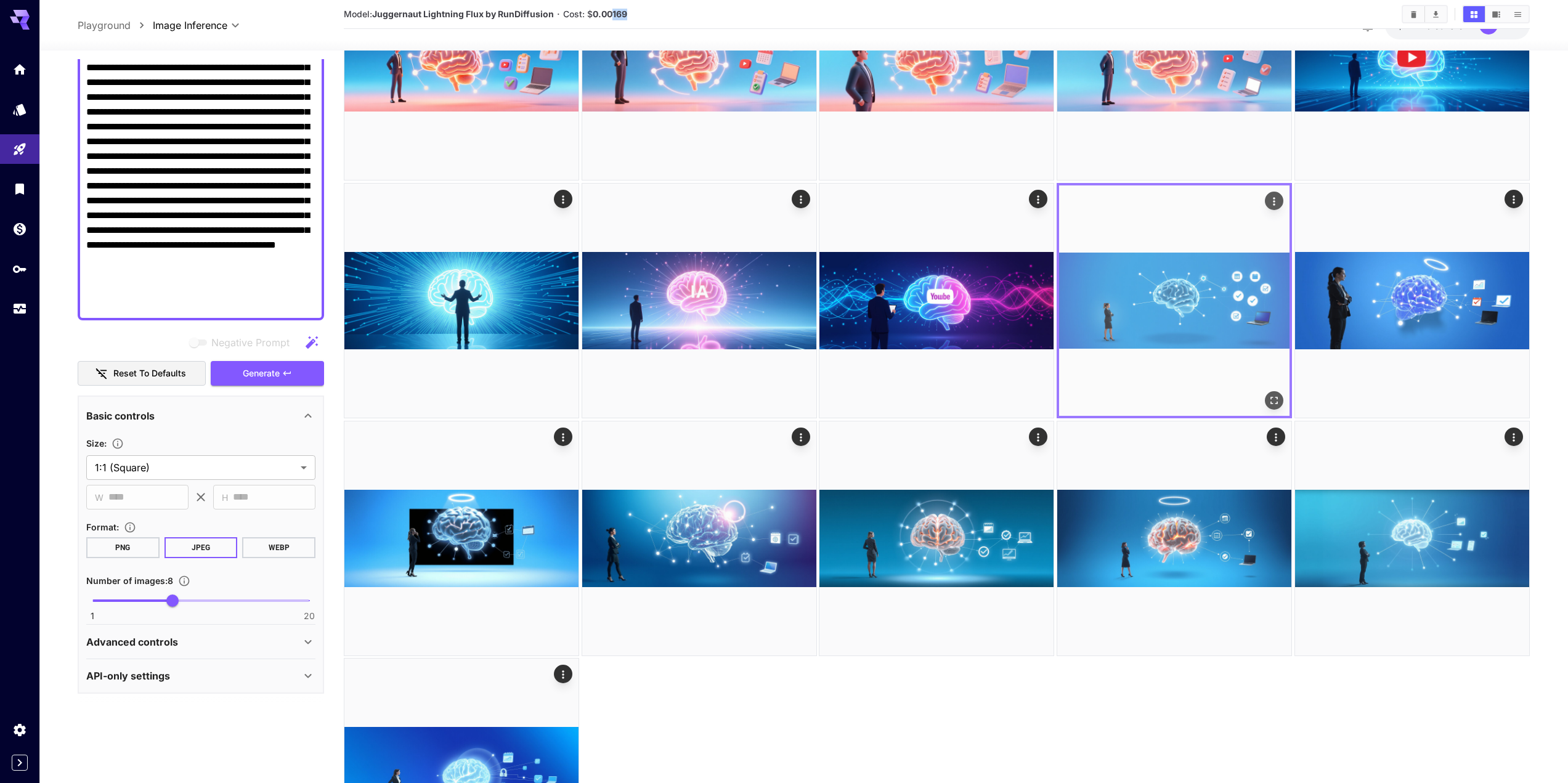
click at [1105, 292] on img at bounding box center [1174, 300] width 230 height 230
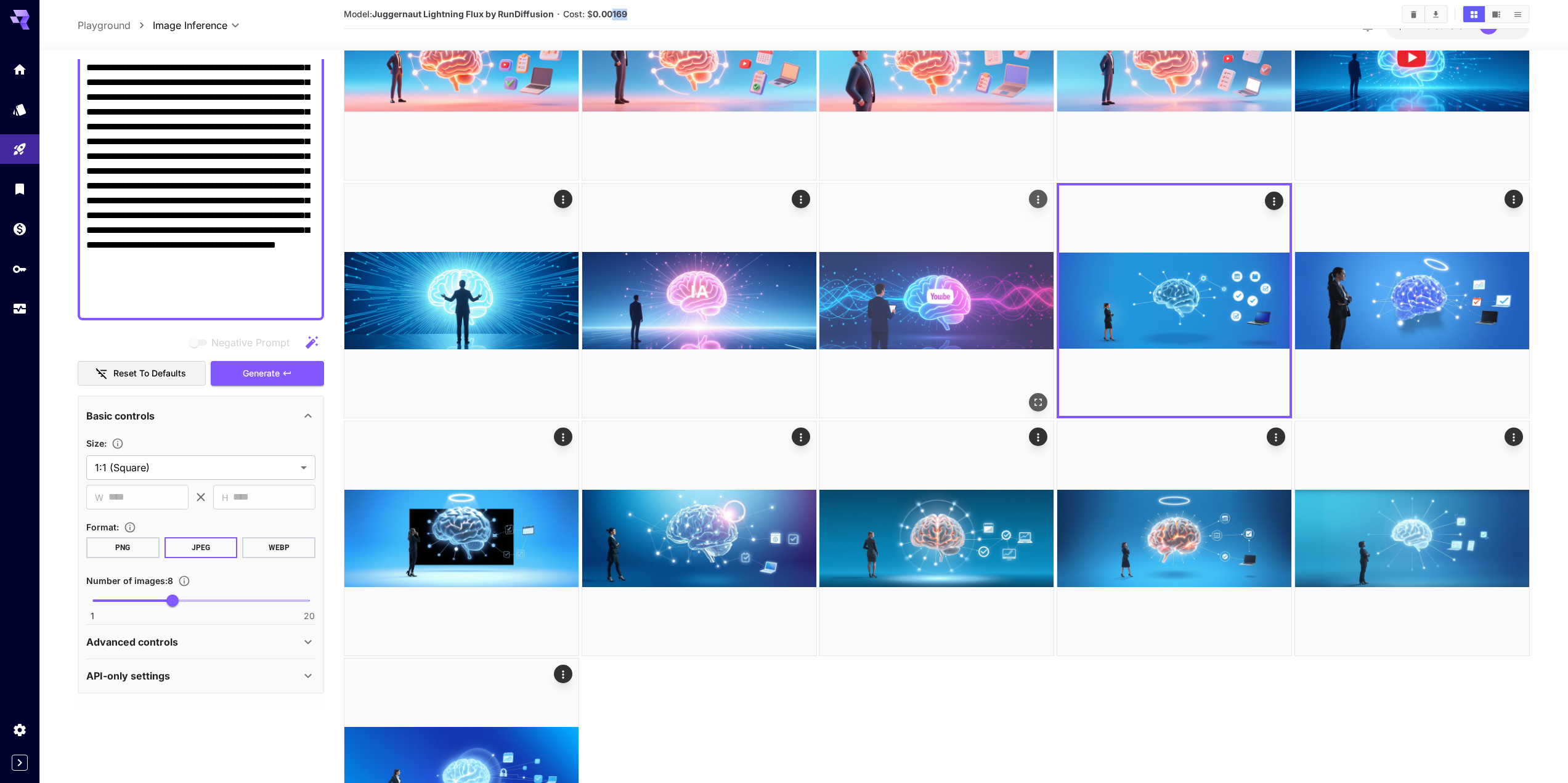
click at [952, 293] on img at bounding box center [936, 301] width 234 height 234
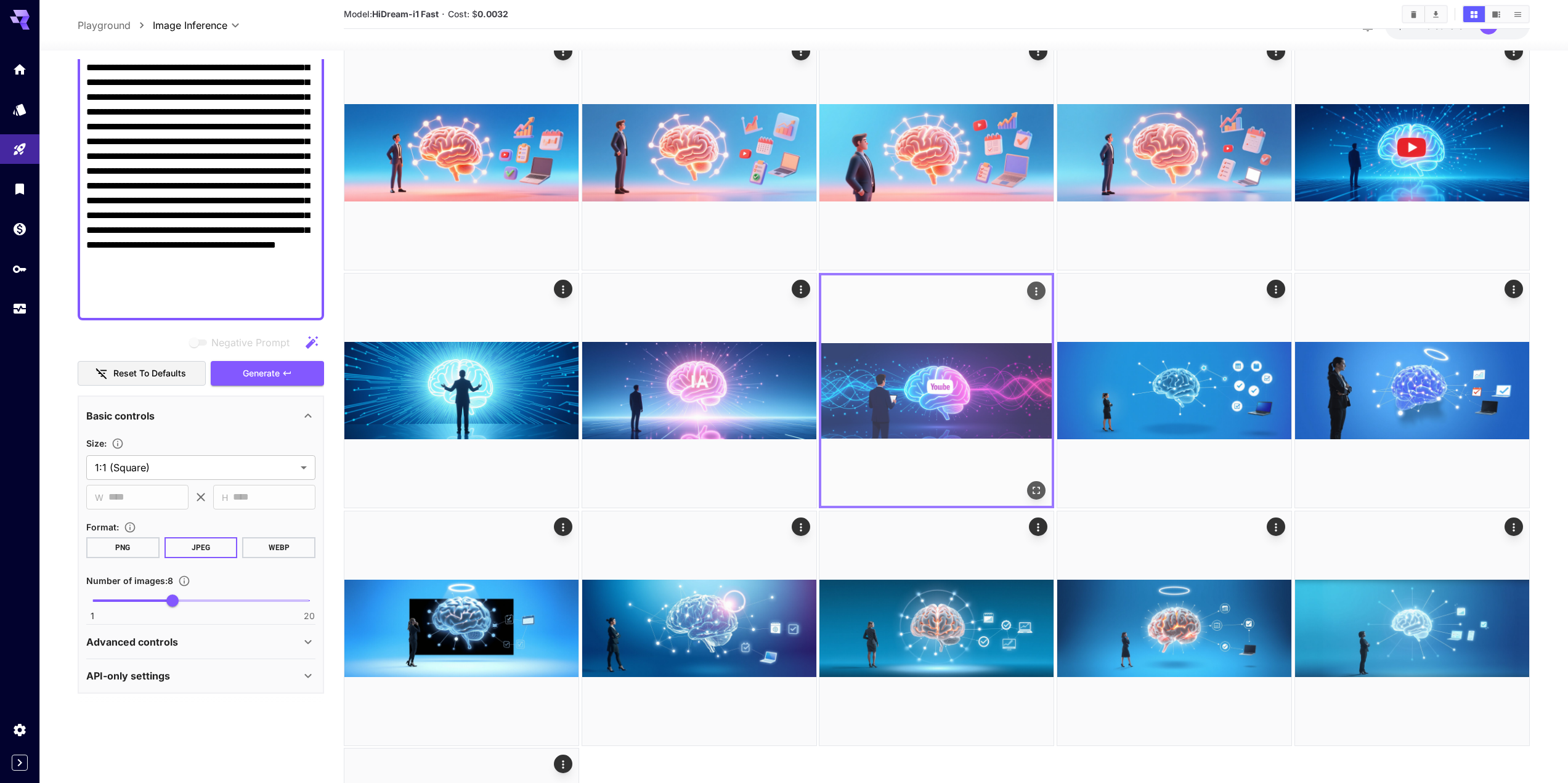
scroll to position [538, 0]
click at [1037, 491] on icon "Open in fullscreen" at bounding box center [1037, 491] width 12 height 12
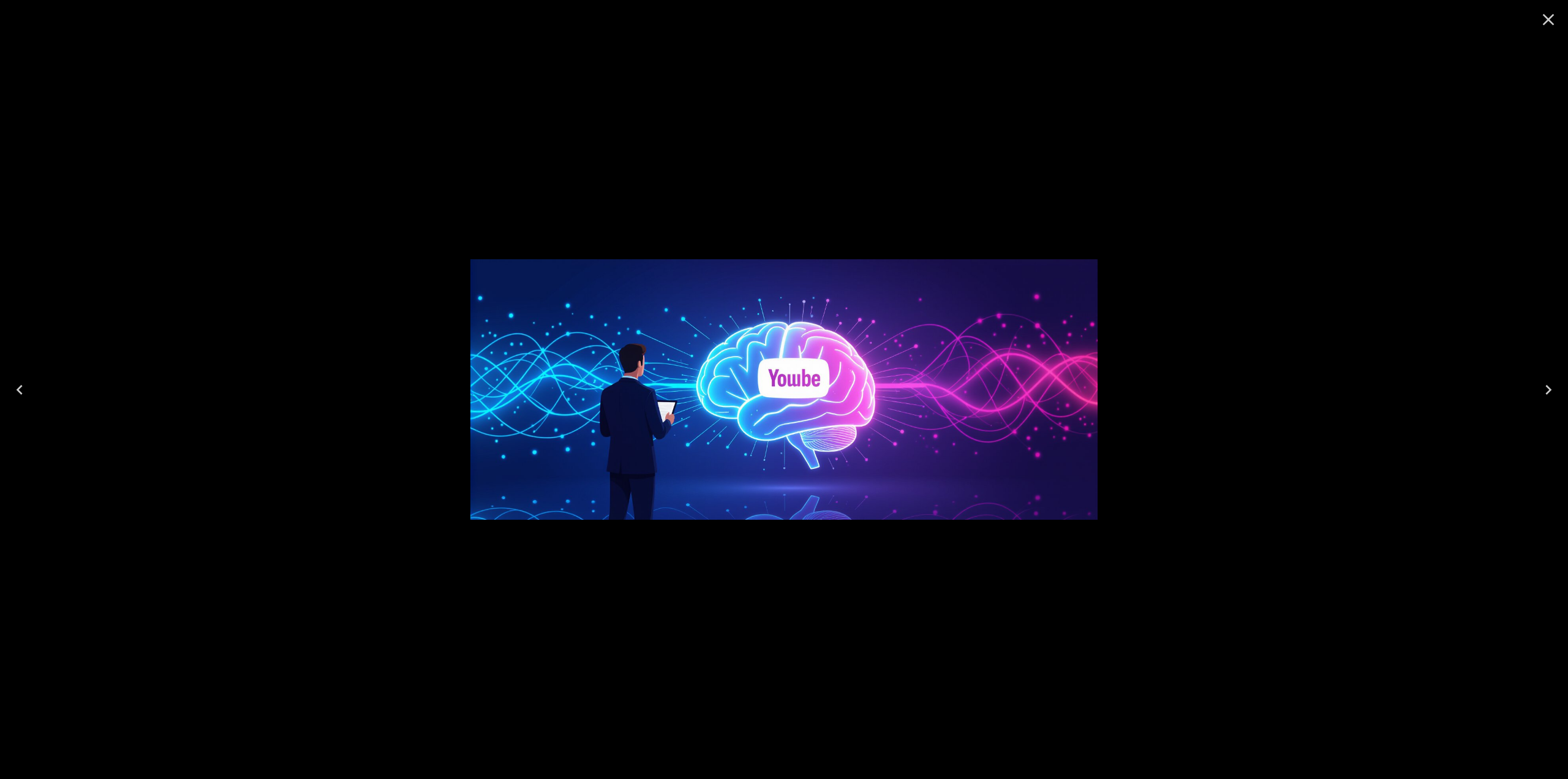
click at [1540, 24] on icon "Close" at bounding box center [1548, 19] width 20 height 20
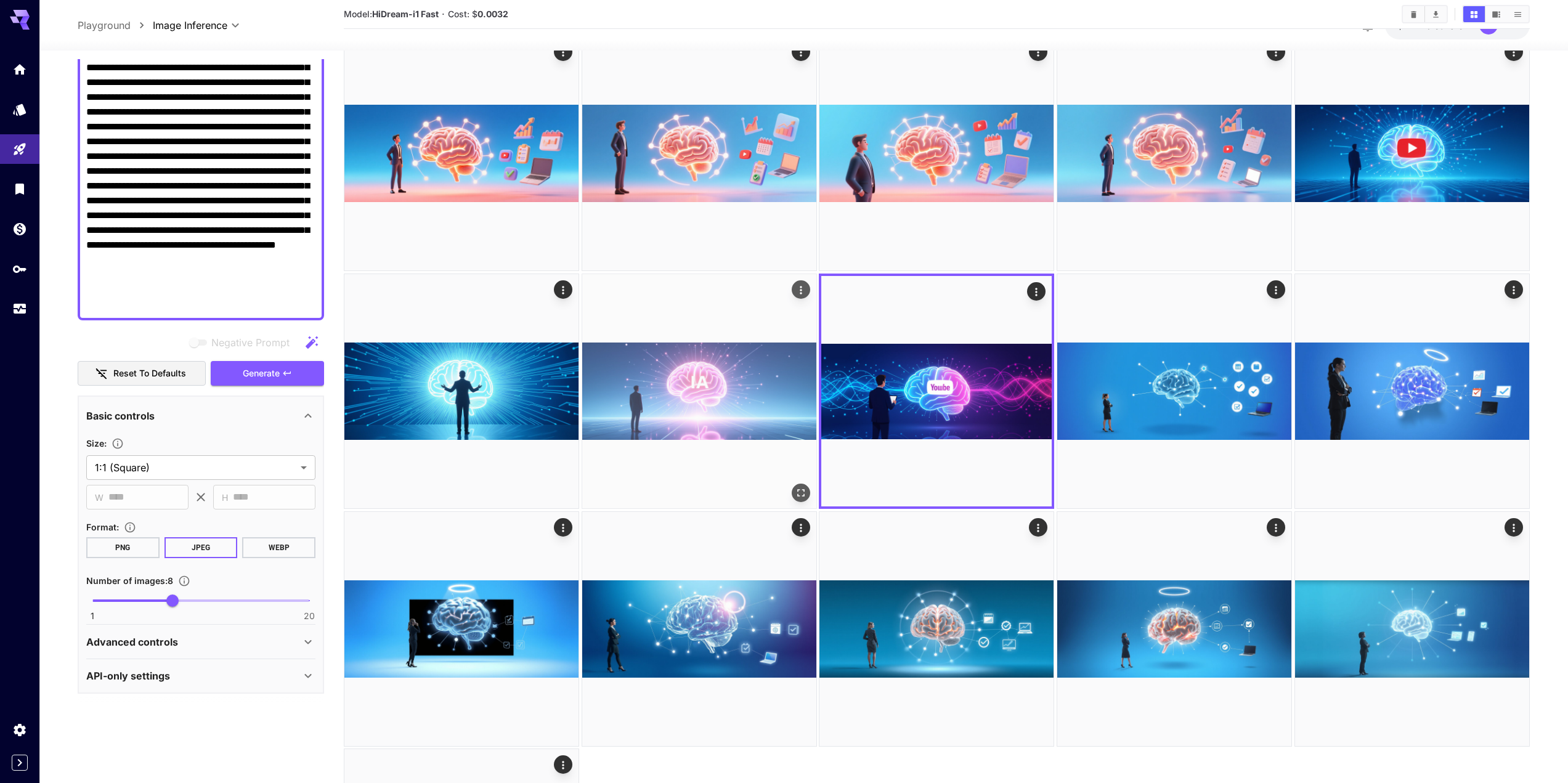
click at [643, 402] on img at bounding box center [699, 391] width 234 height 234
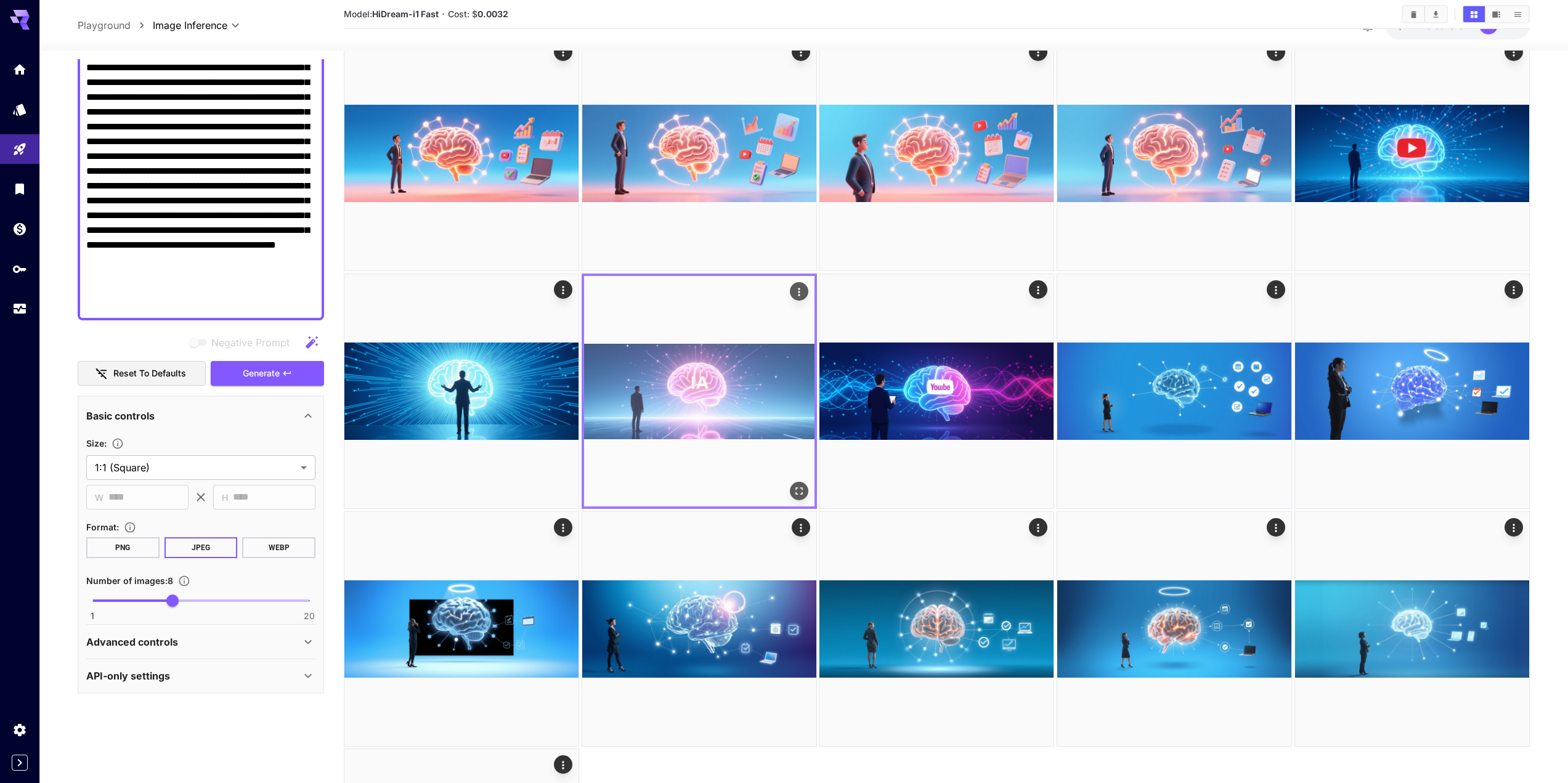
click at [809, 493] on img at bounding box center [699, 391] width 230 height 230
click at [802, 493] on icon "Open in fullscreen" at bounding box center [799, 491] width 8 height 8
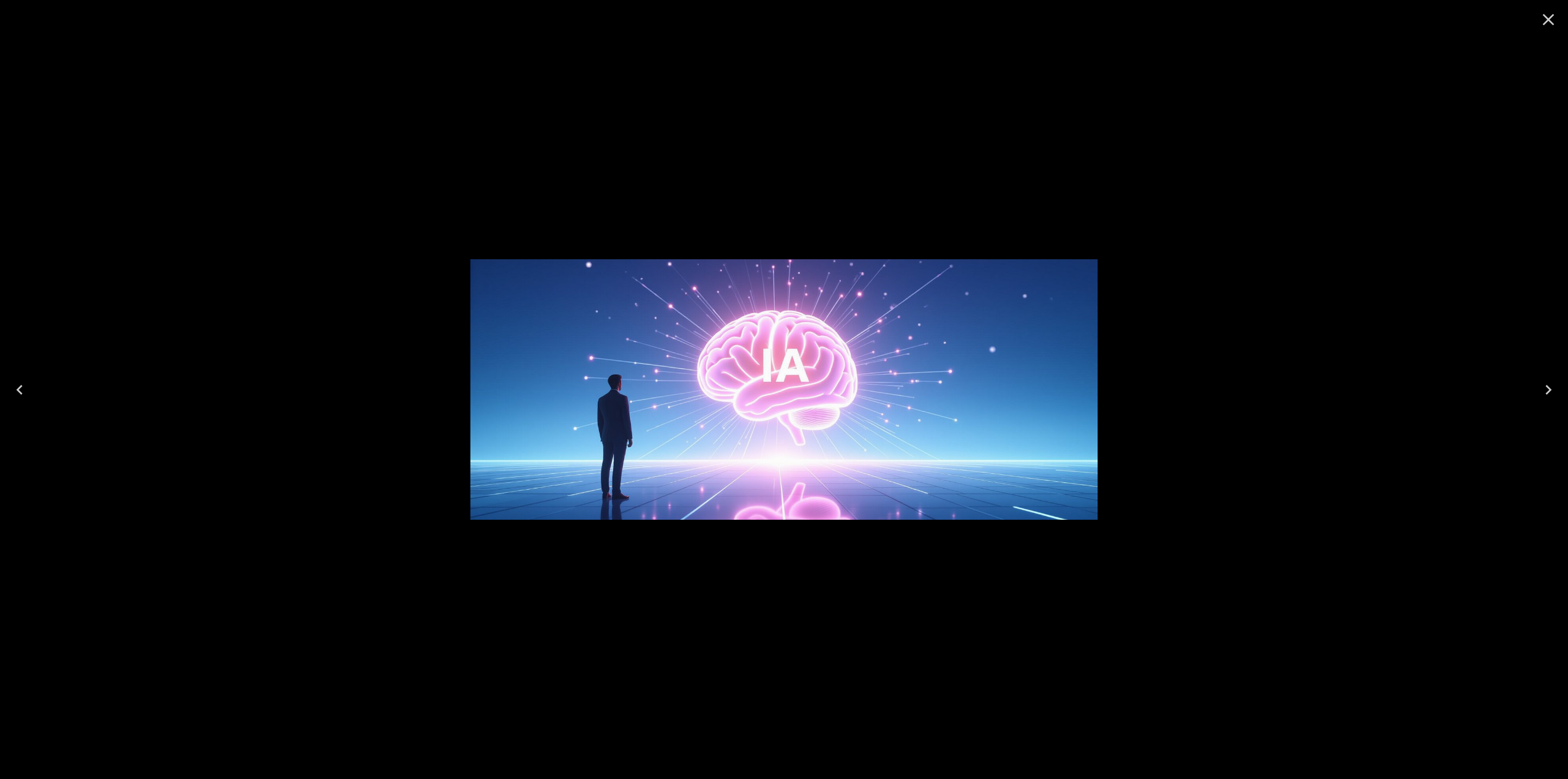
click at [1547, 19] on icon "Close" at bounding box center [1548, 19] width 20 height 20
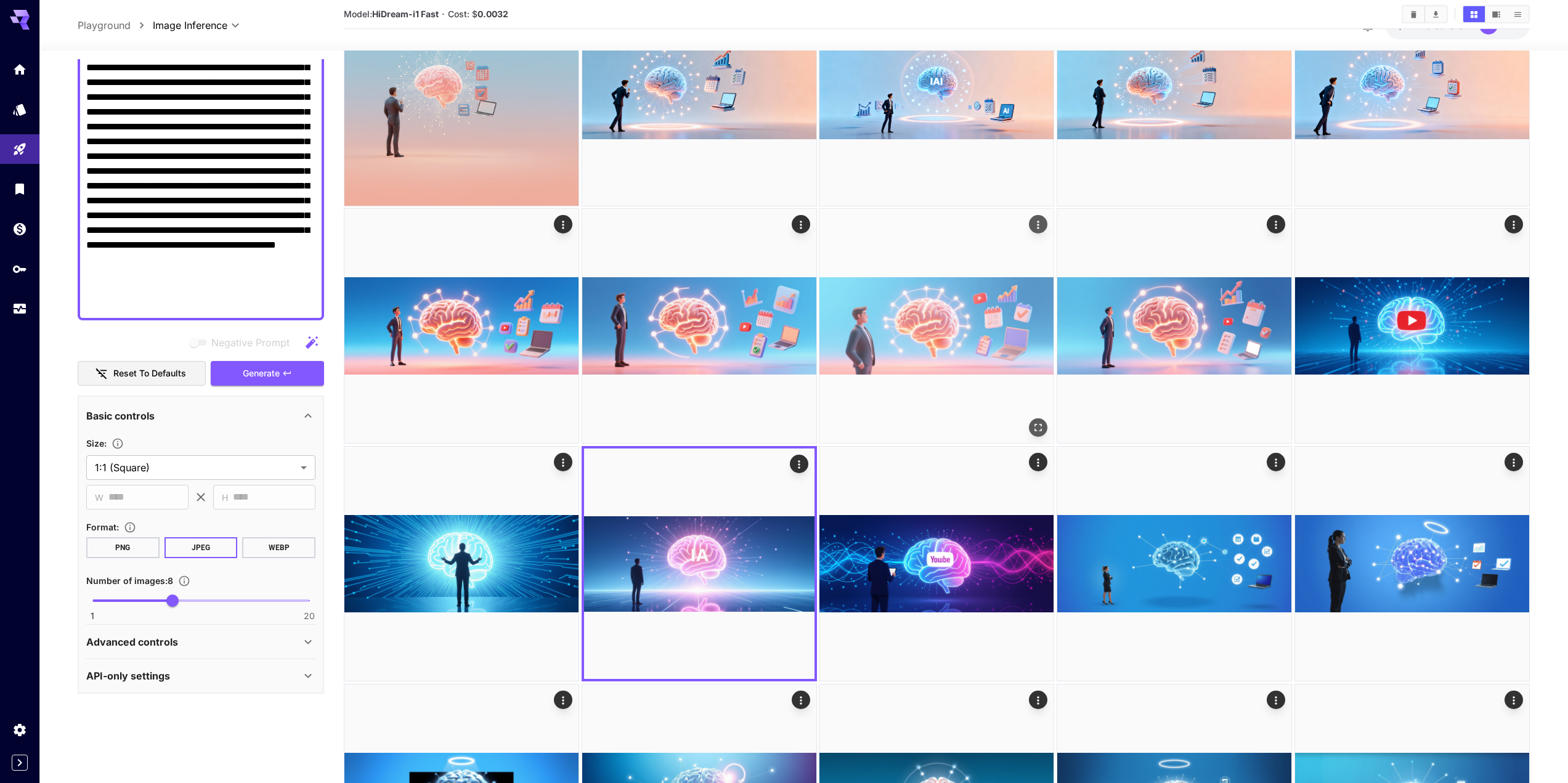
scroll to position [365, 0]
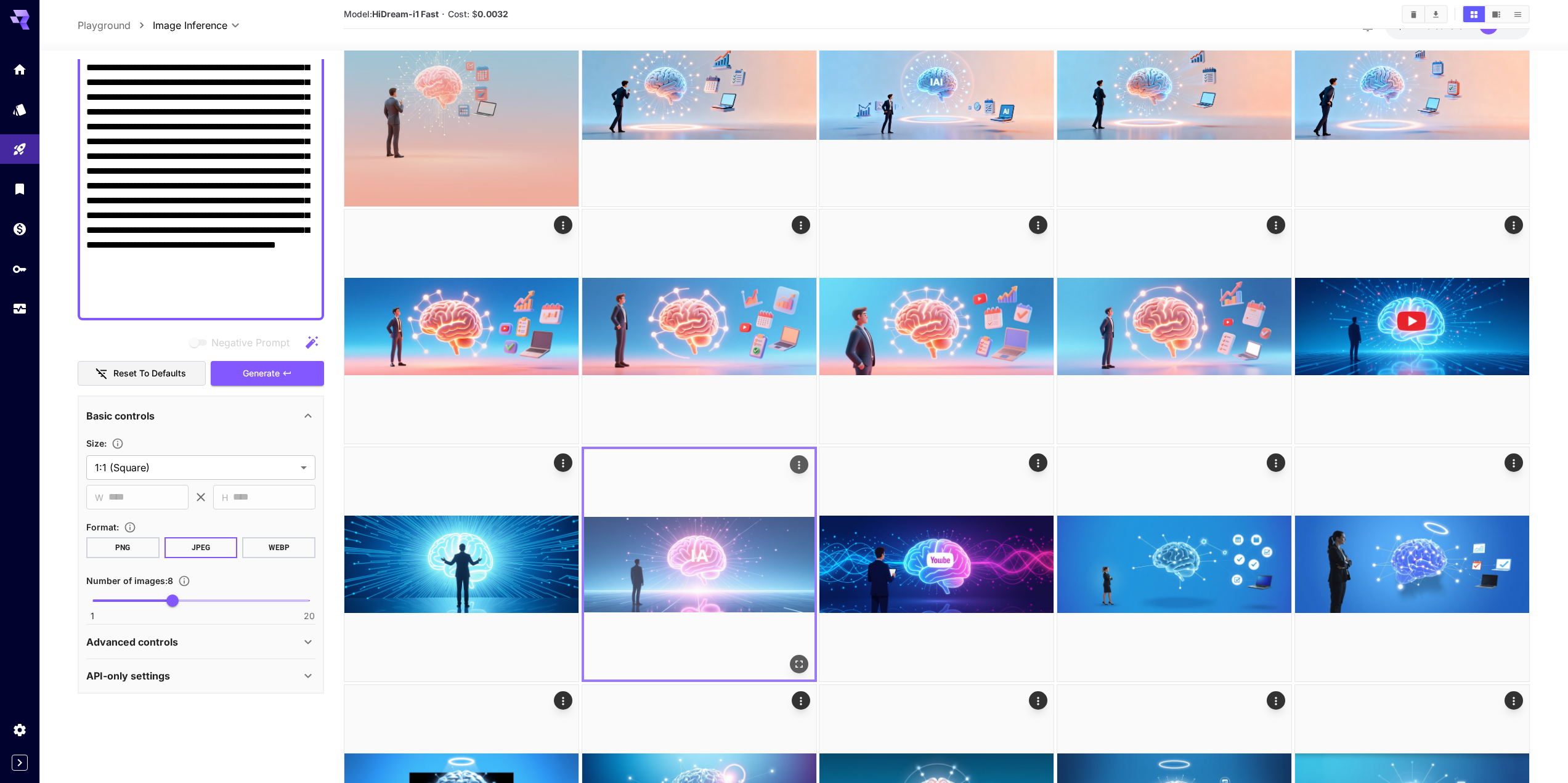
click at [736, 568] on img at bounding box center [699, 564] width 230 height 230
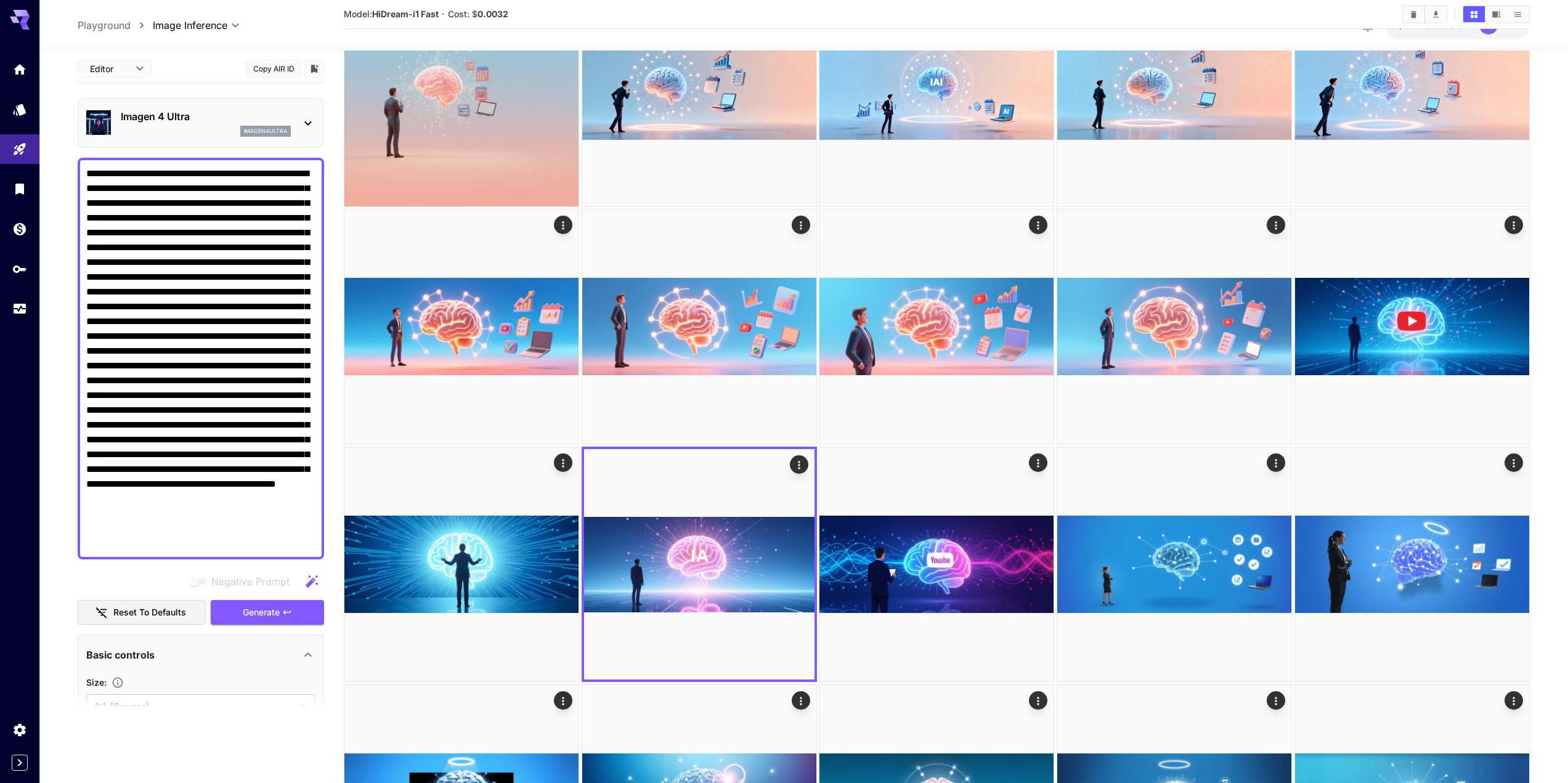
scroll to position [0, 0]
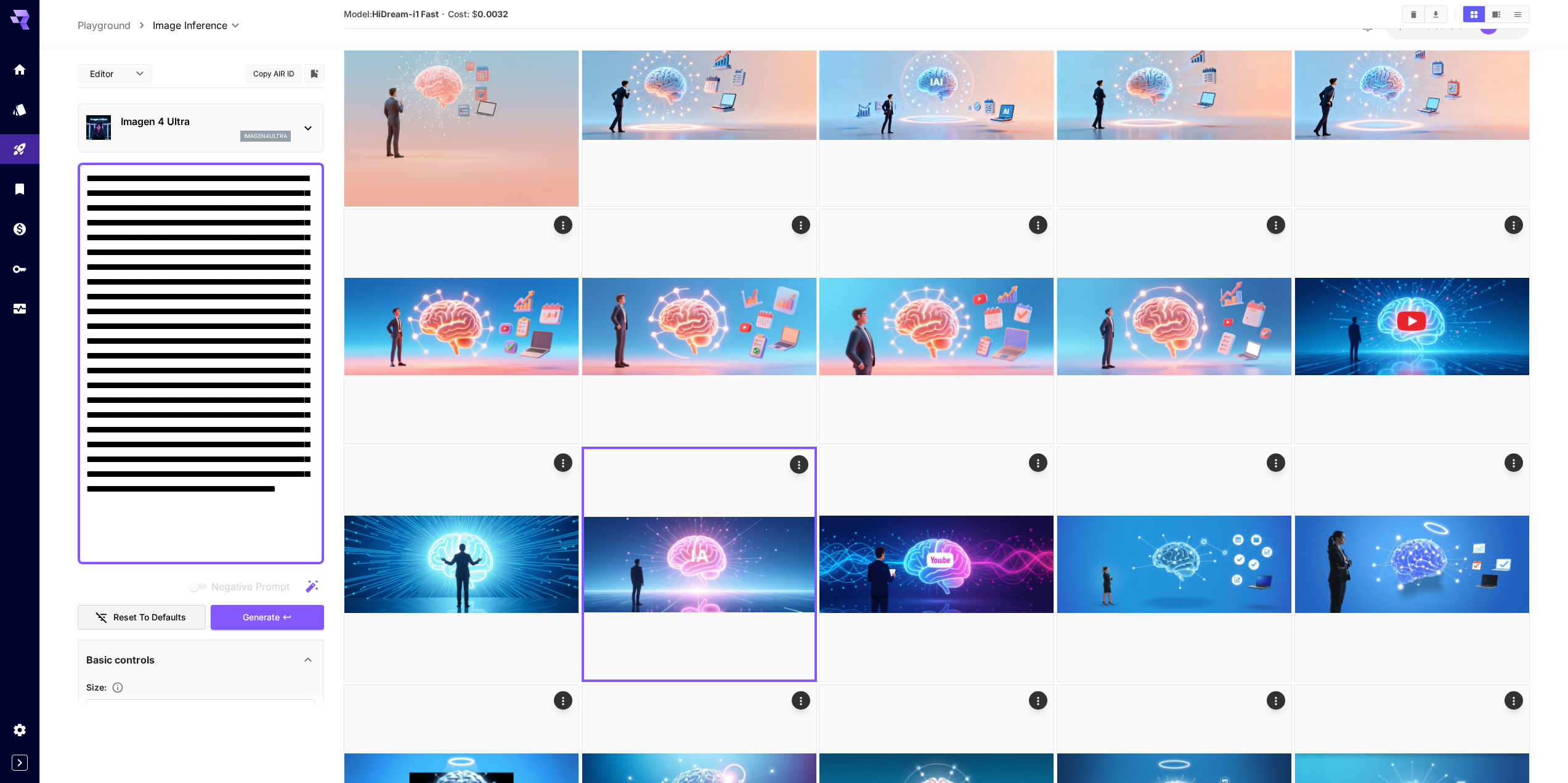
click at [173, 127] on p "Imagen 4 Ultra" at bounding box center [206, 122] width 170 height 15
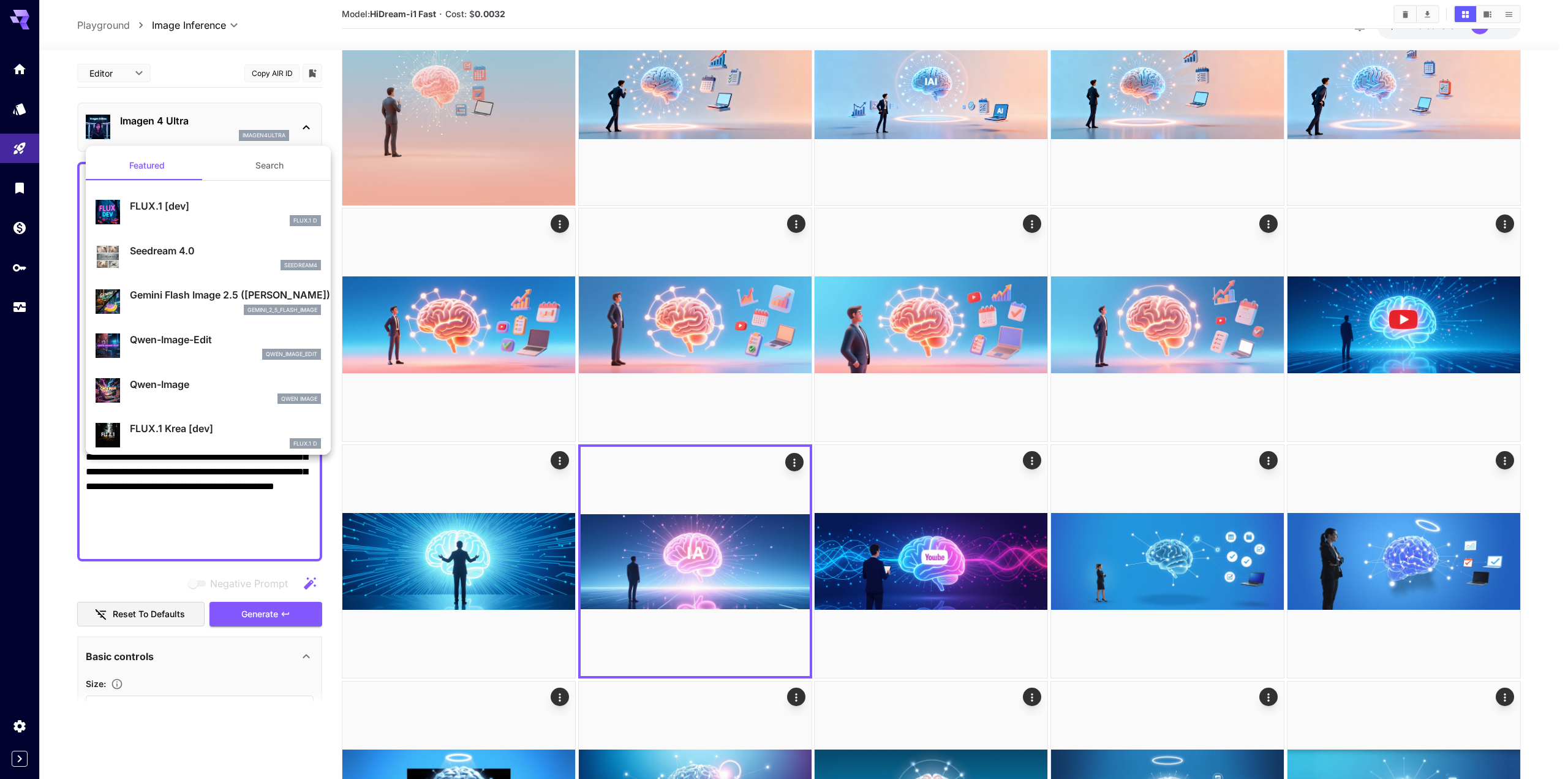
click at [1124, 339] on div at bounding box center [784, 389] width 1568 height 779
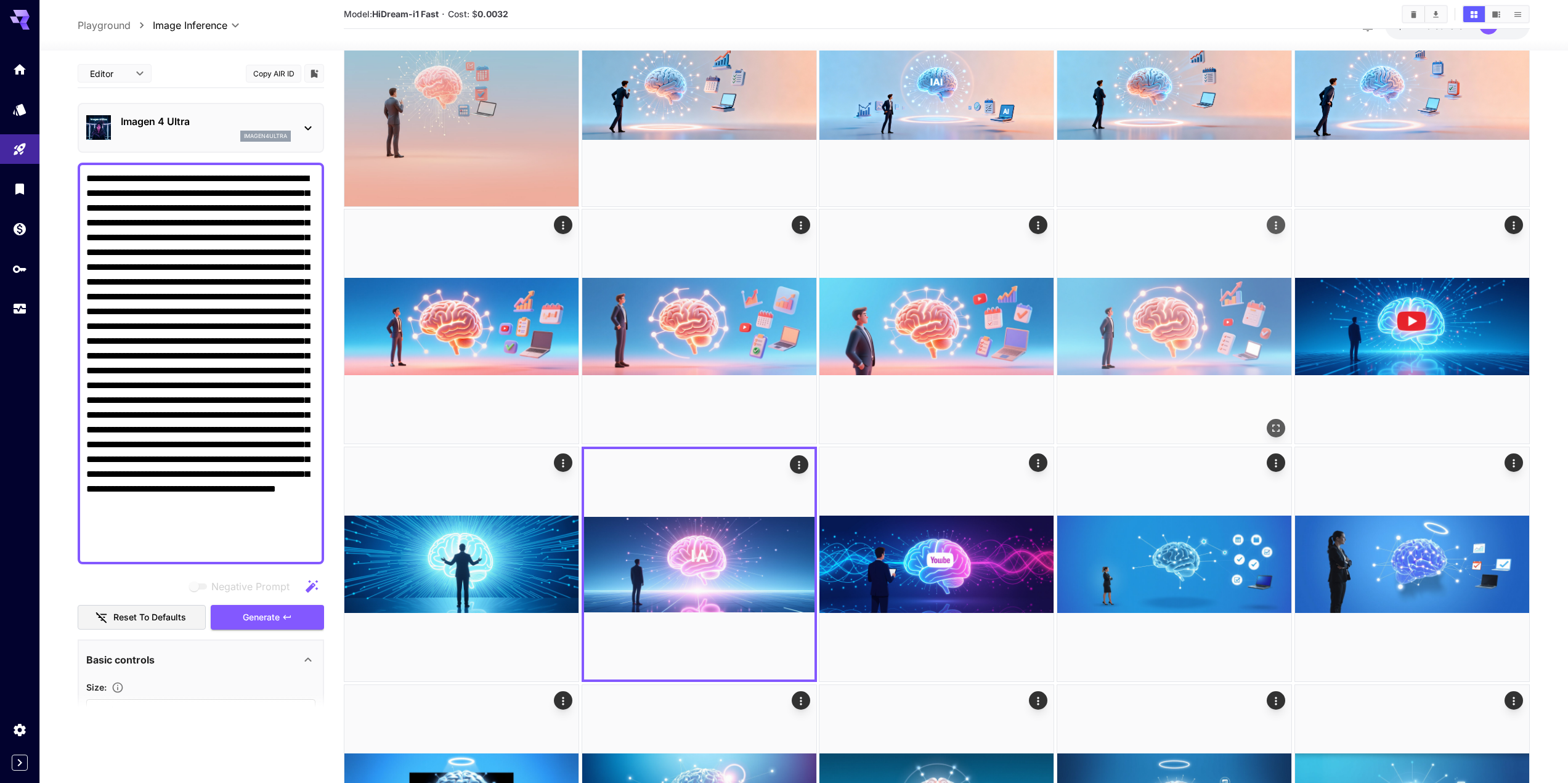
click at [1147, 340] on img at bounding box center [1174, 326] width 234 height 234
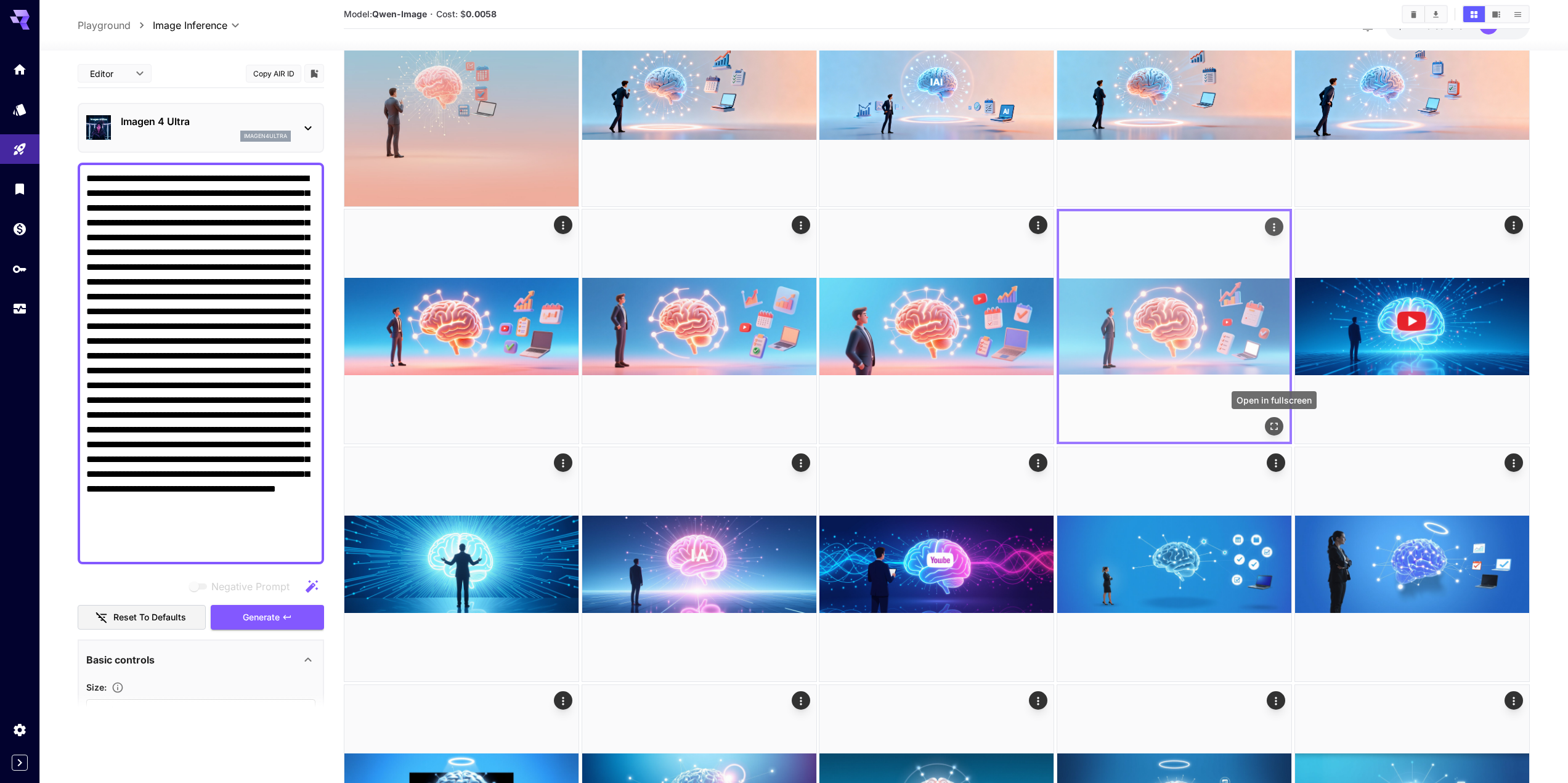
click at [1273, 425] on icon "Open in fullscreen" at bounding box center [1274, 427] width 12 height 12
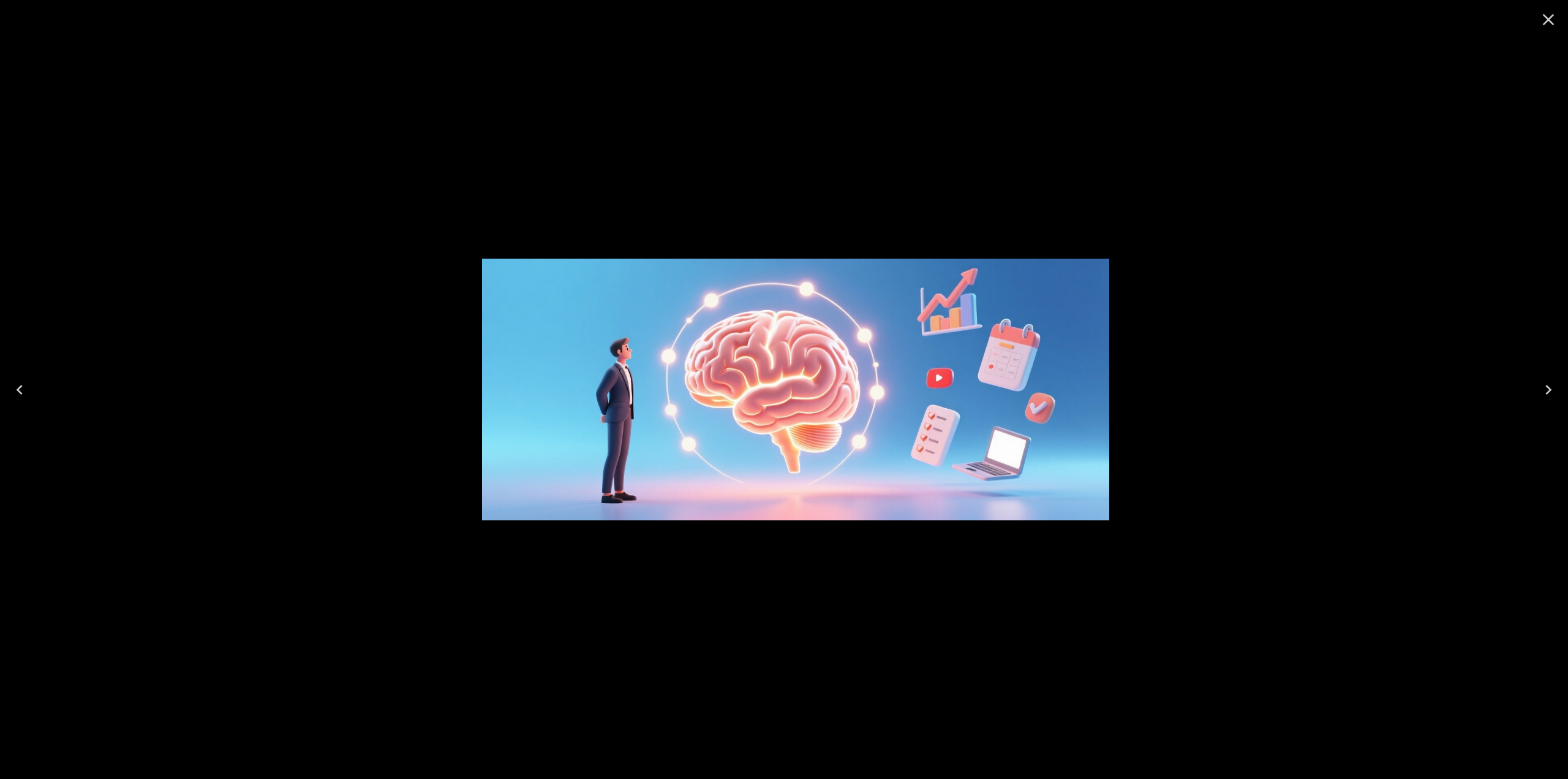
drag, startPoint x: 1484, startPoint y: 16, endPoint x: 1545, endPoint y: 27, distance: 62.0
click at [1520, 27] on div at bounding box center [795, 389] width 1568 height 779
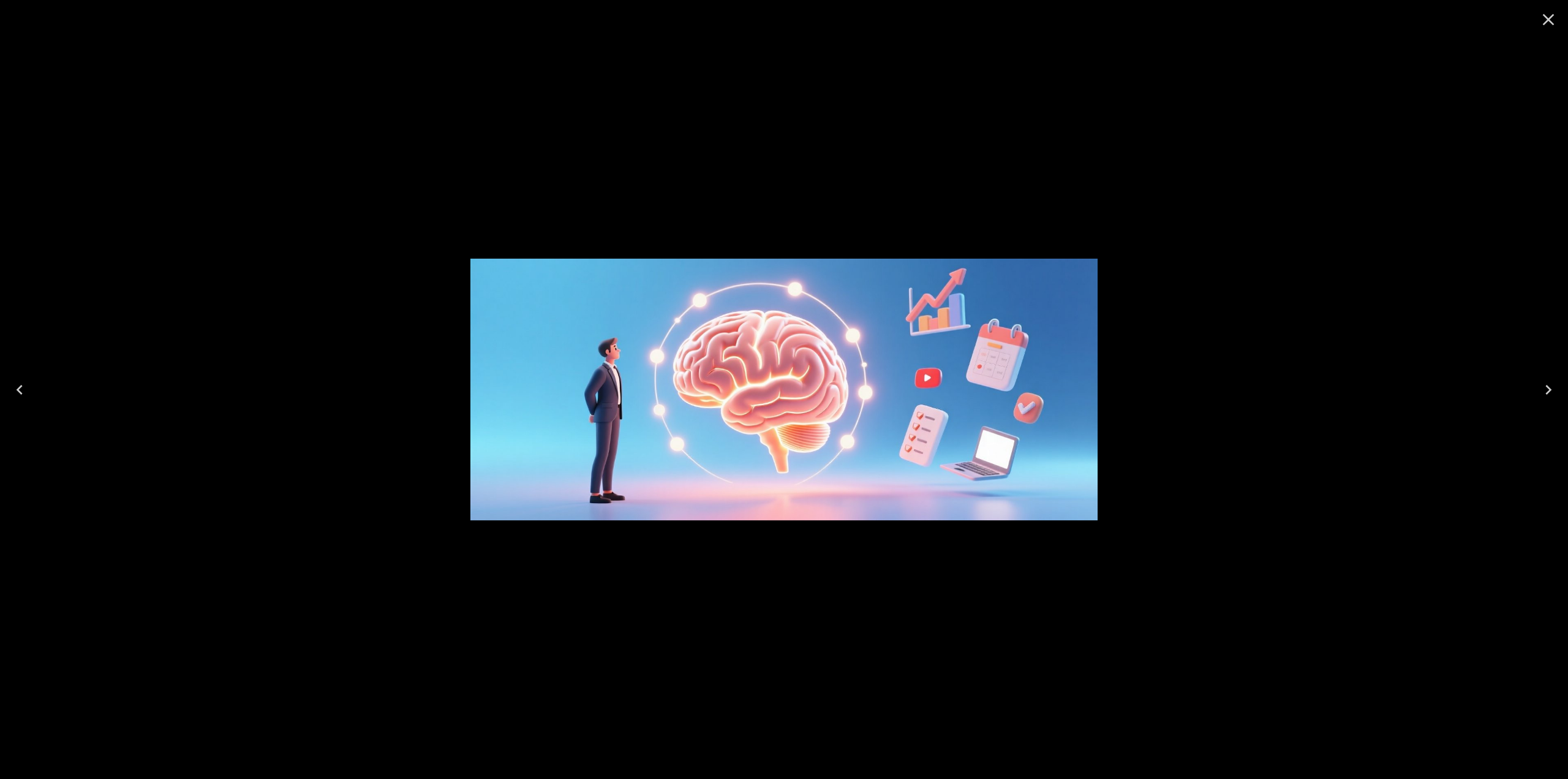
click at [1546, 26] on icon "Close" at bounding box center [1548, 19] width 20 height 20
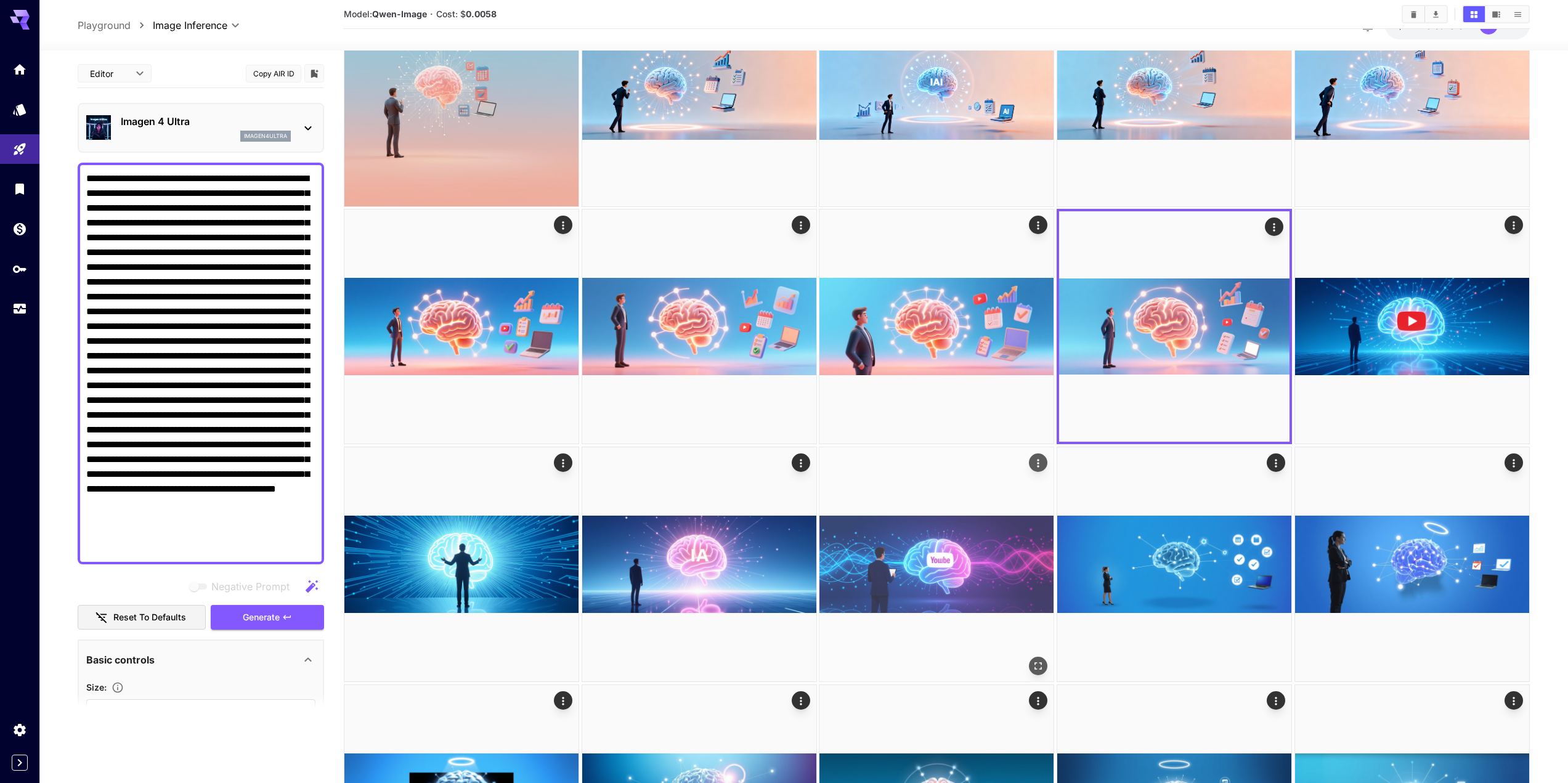
click at [889, 575] on img at bounding box center [936, 564] width 234 height 234
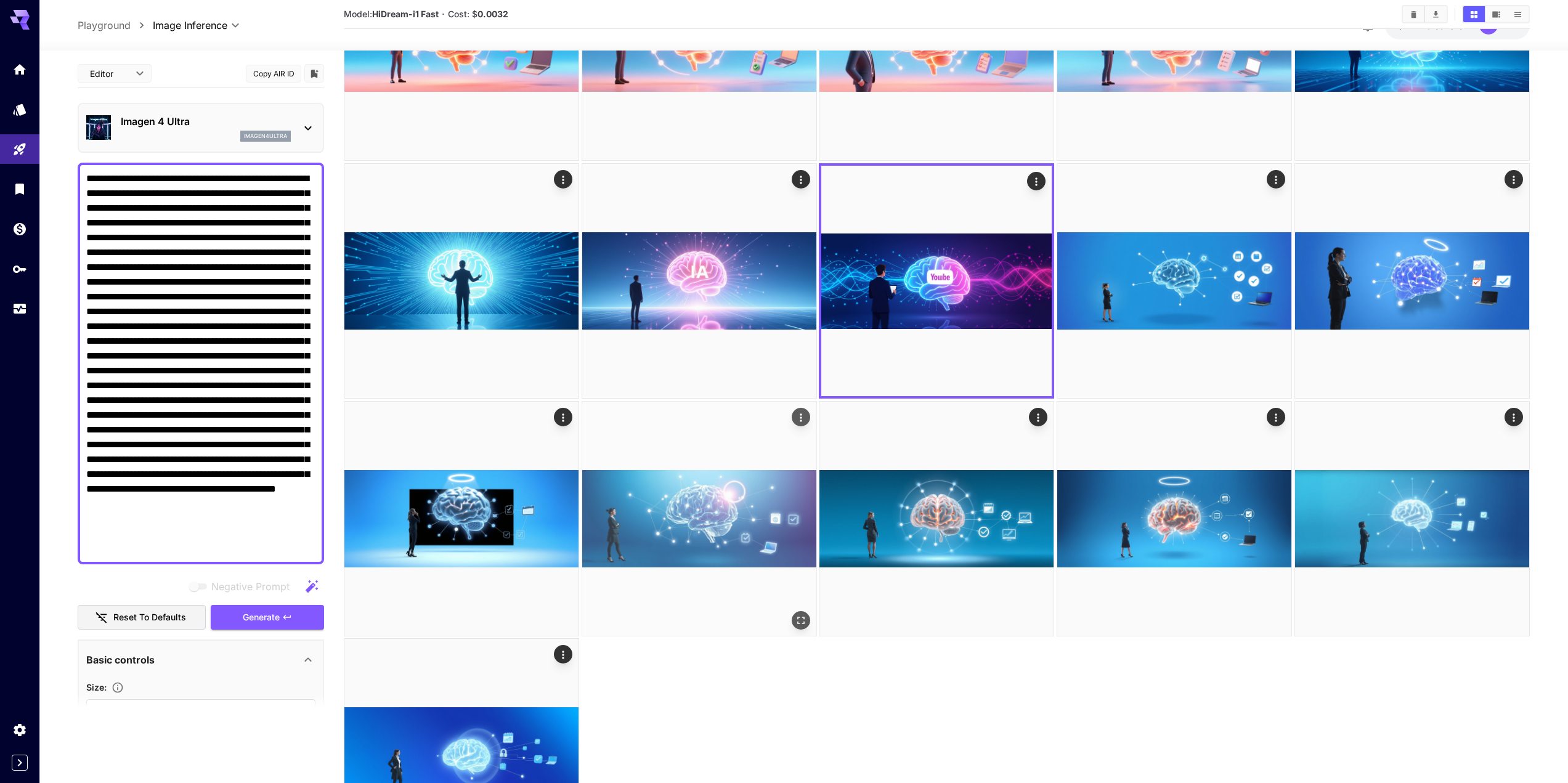
scroll to position [649, 0]
click at [727, 536] on img at bounding box center [699, 518] width 234 height 234
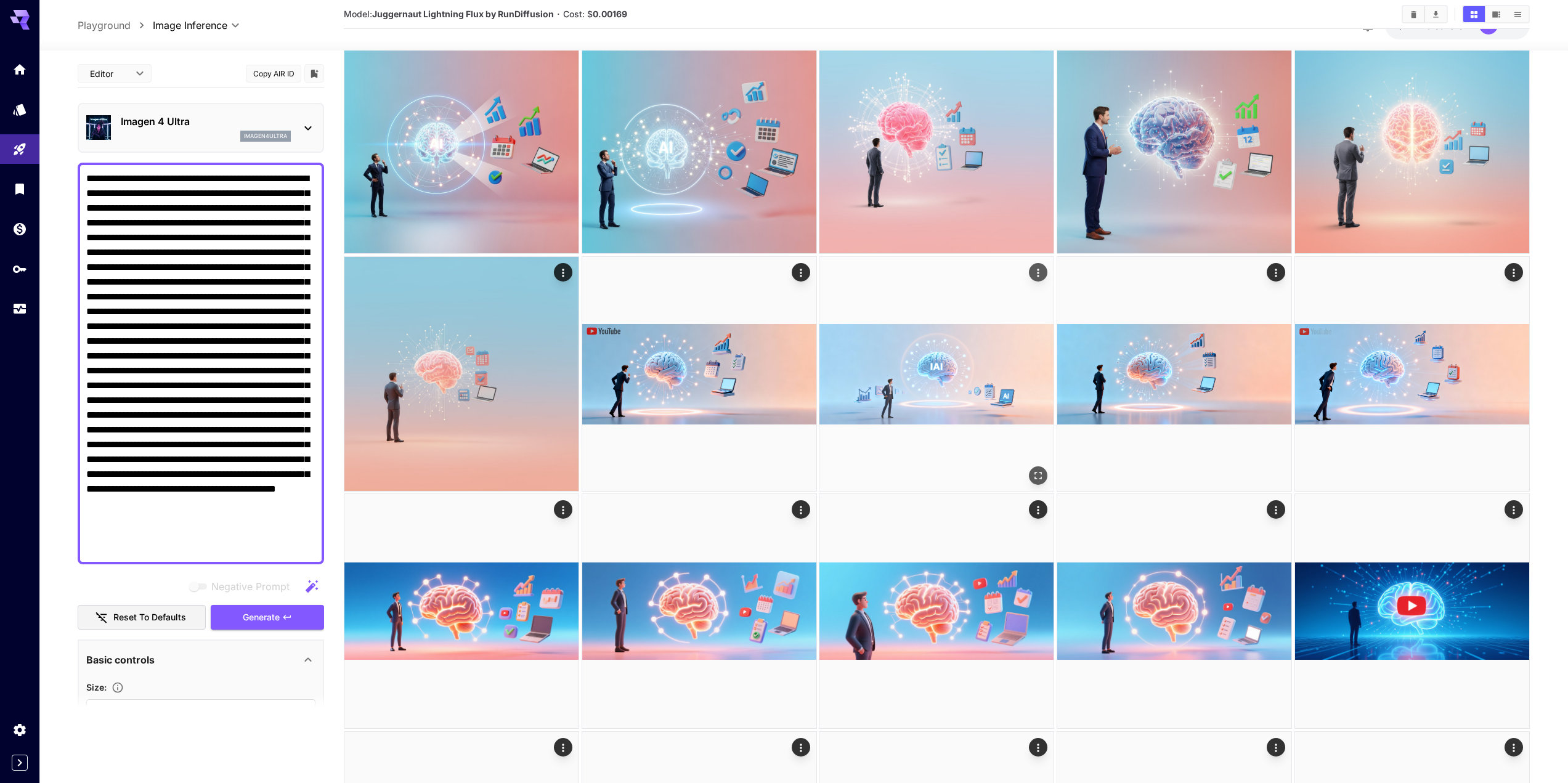
scroll to position [72, 0]
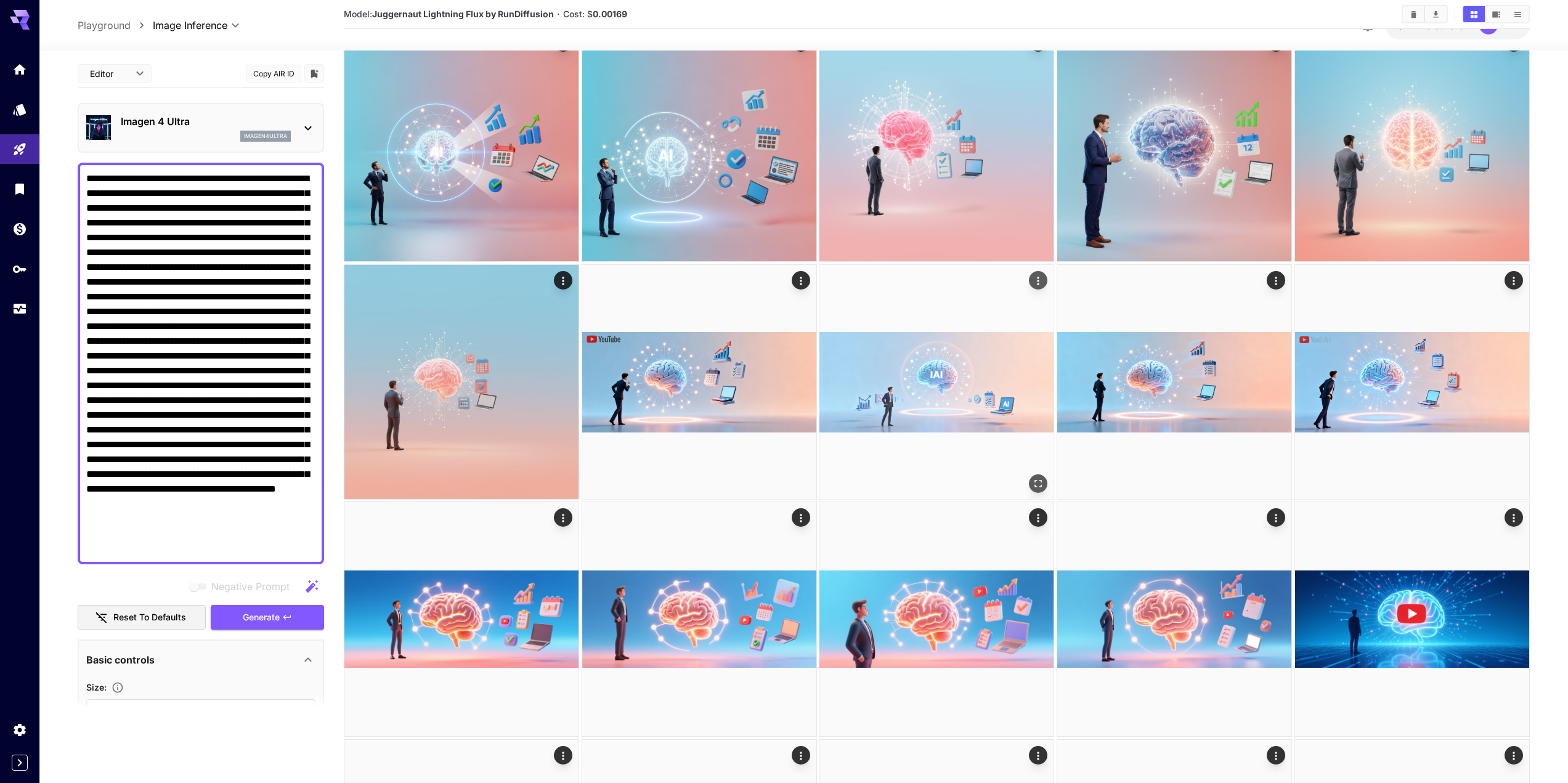
click at [886, 392] on img at bounding box center [936, 382] width 234 height 234
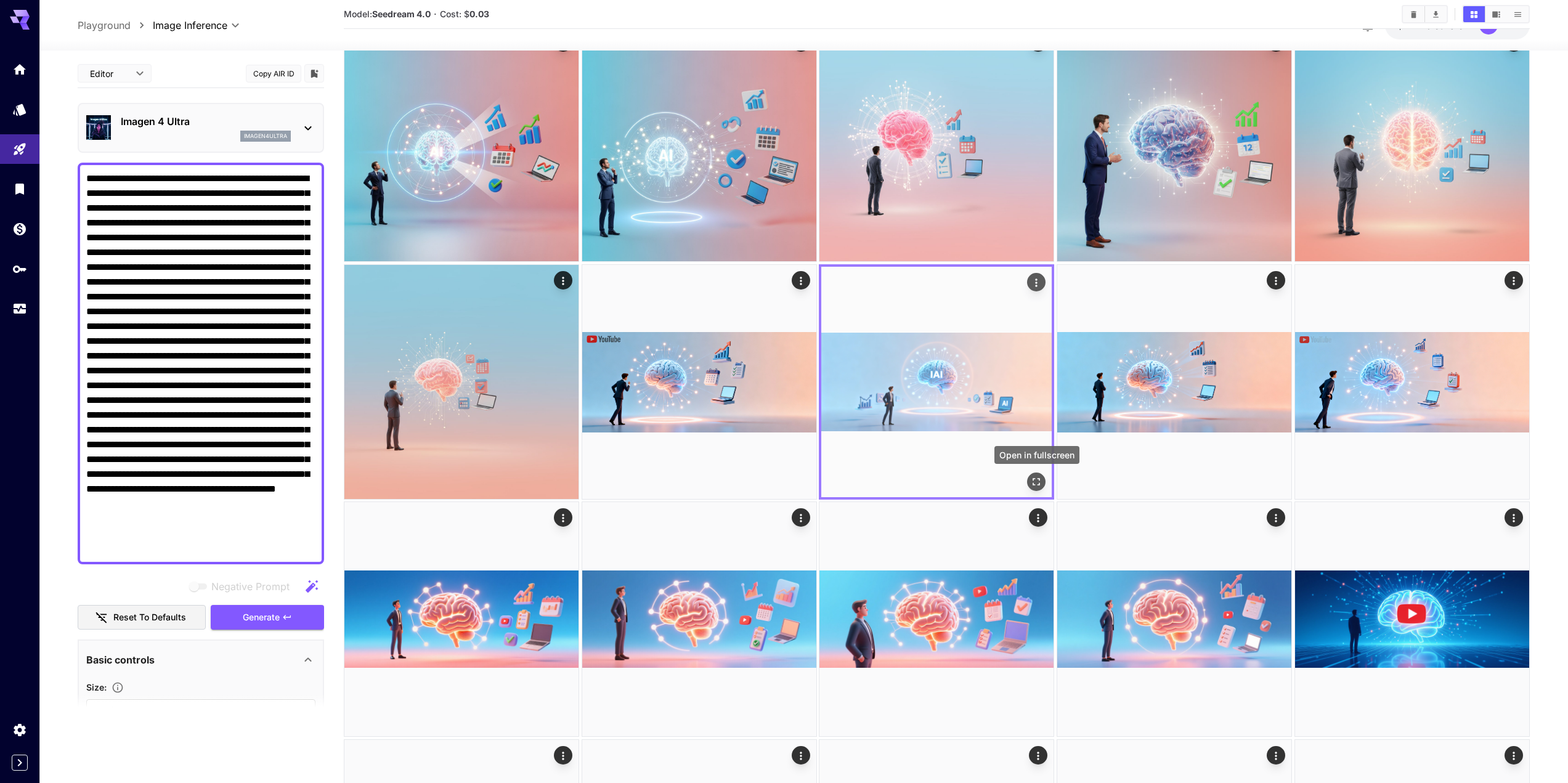
click at [1035, 482] on icon "Open in fullscreen" at bounding box center [1037, 482] width 12 height 12
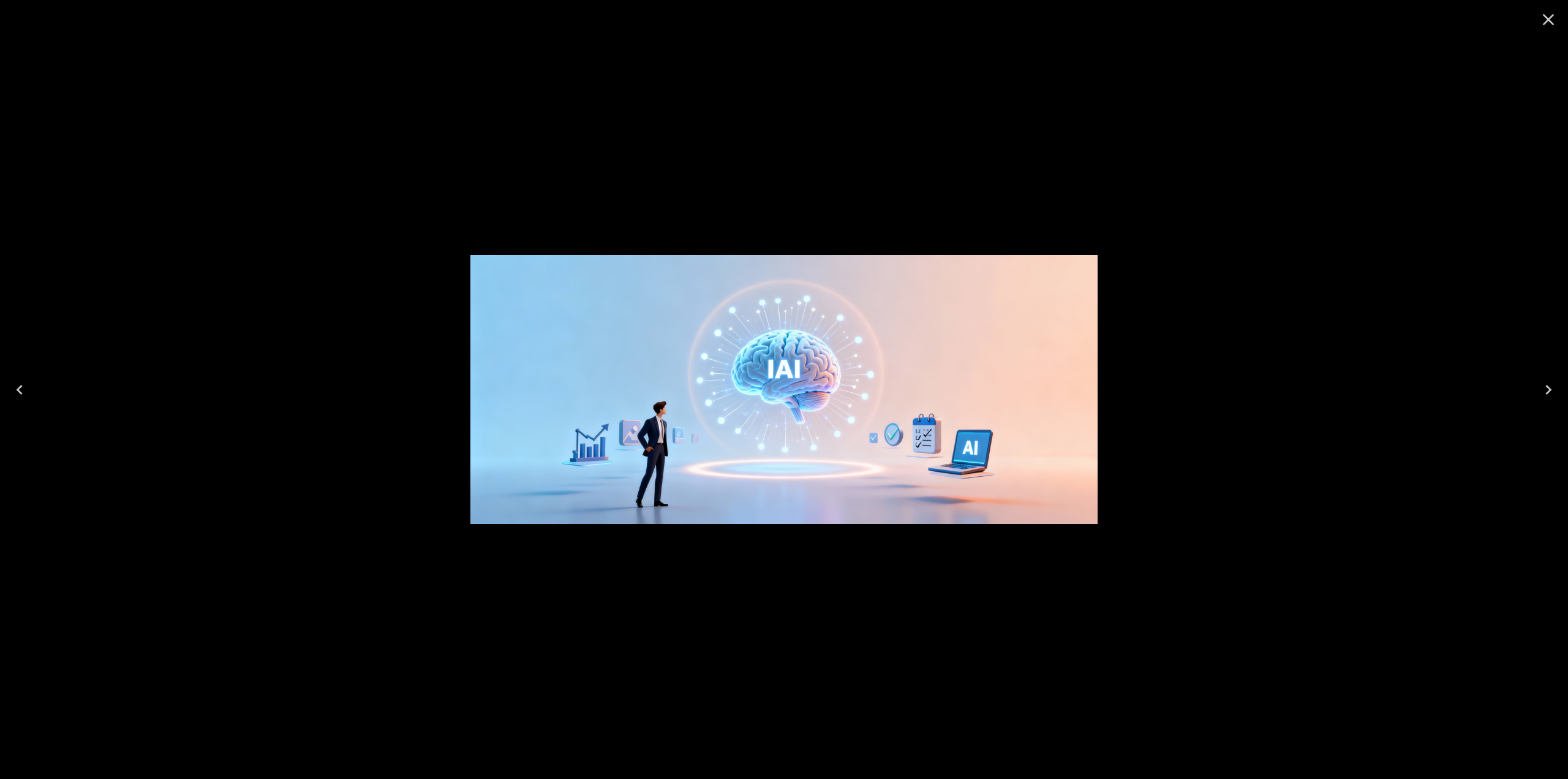
click at [1554, 20] on icon "Close" at bounding box center [1548, 19] width 20 height 20
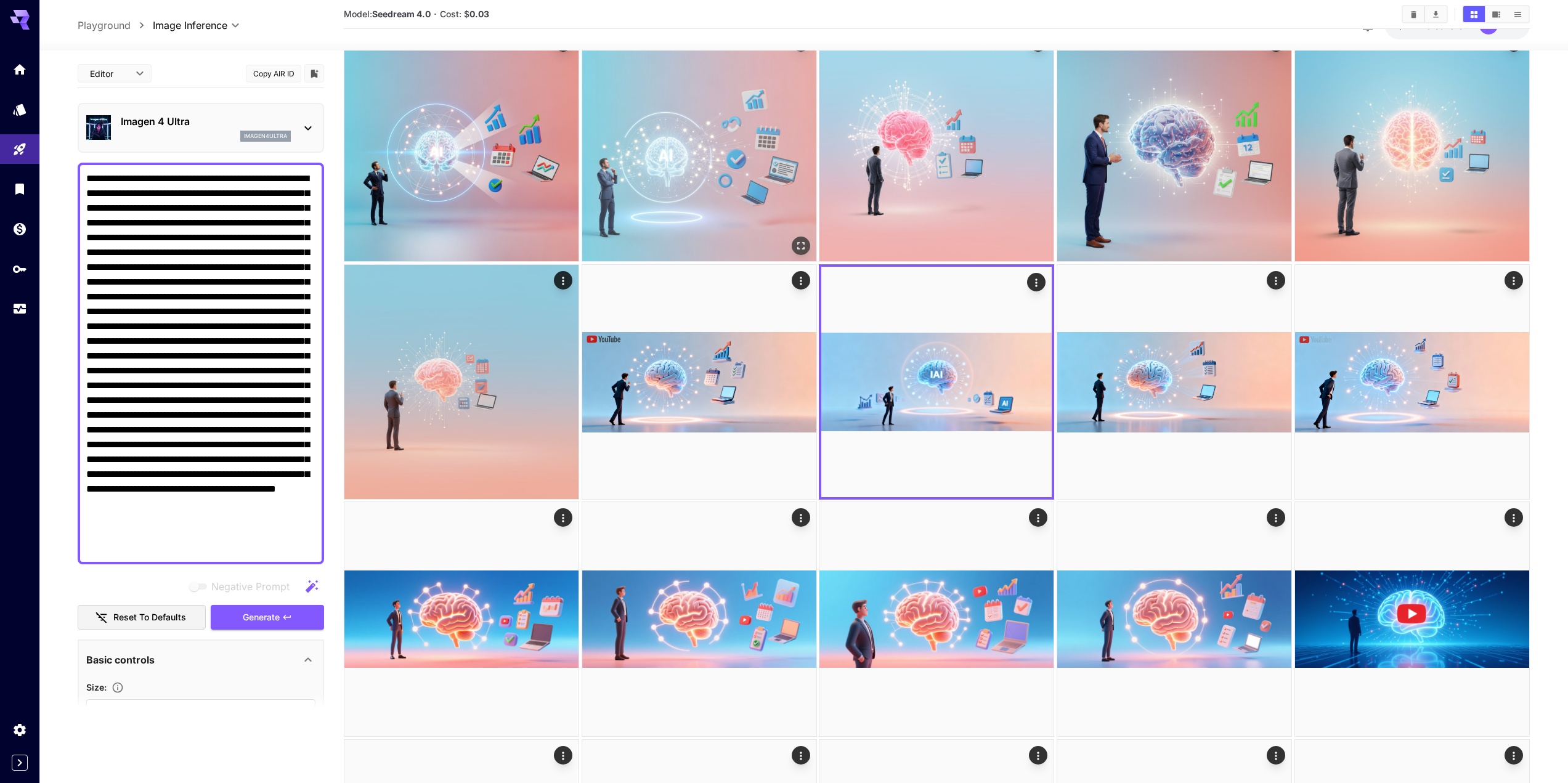
click at [639, 124] on img at bounding box center [699, 144] width 234 height 234
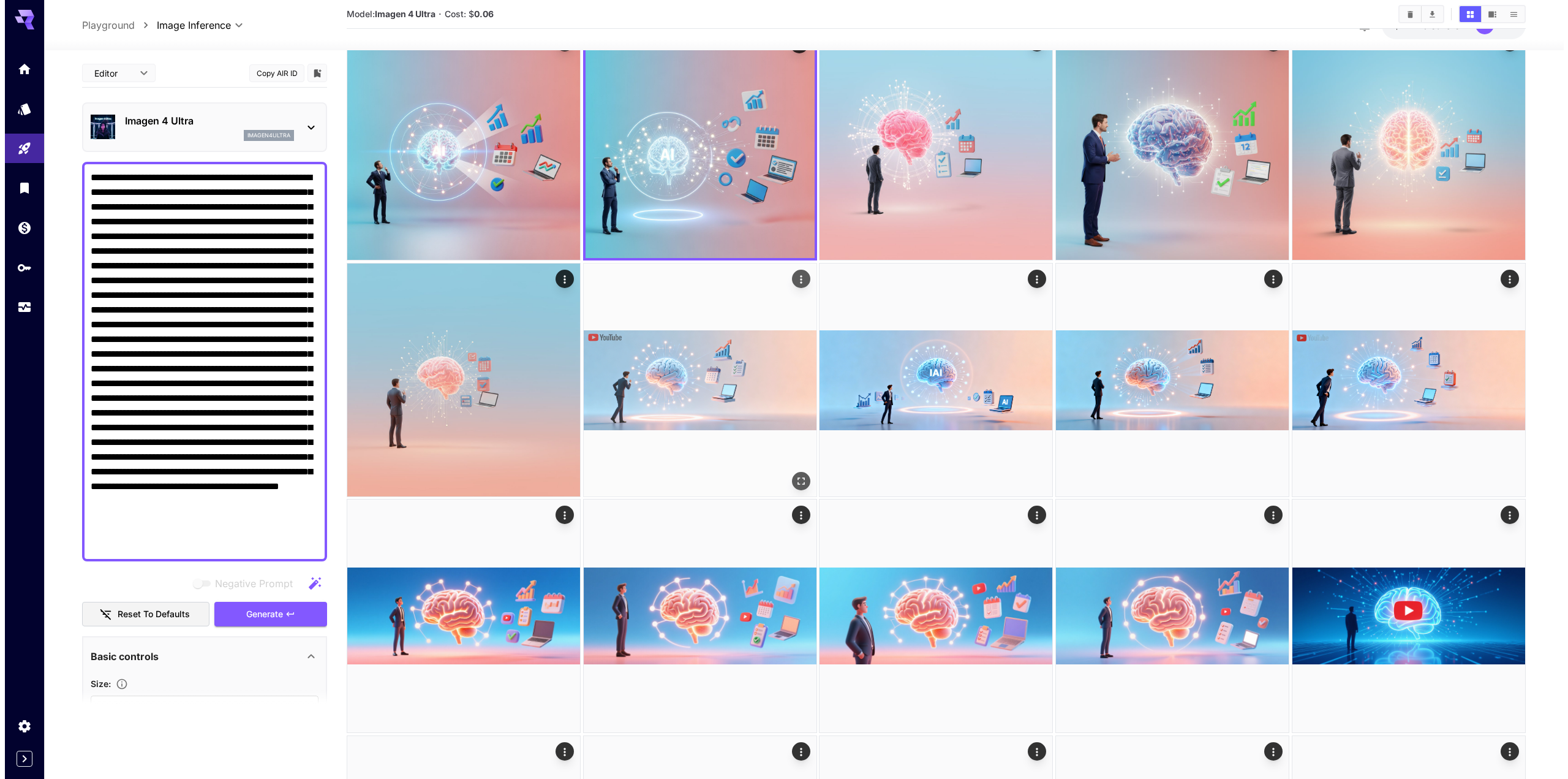
scroll to position [0, 0]
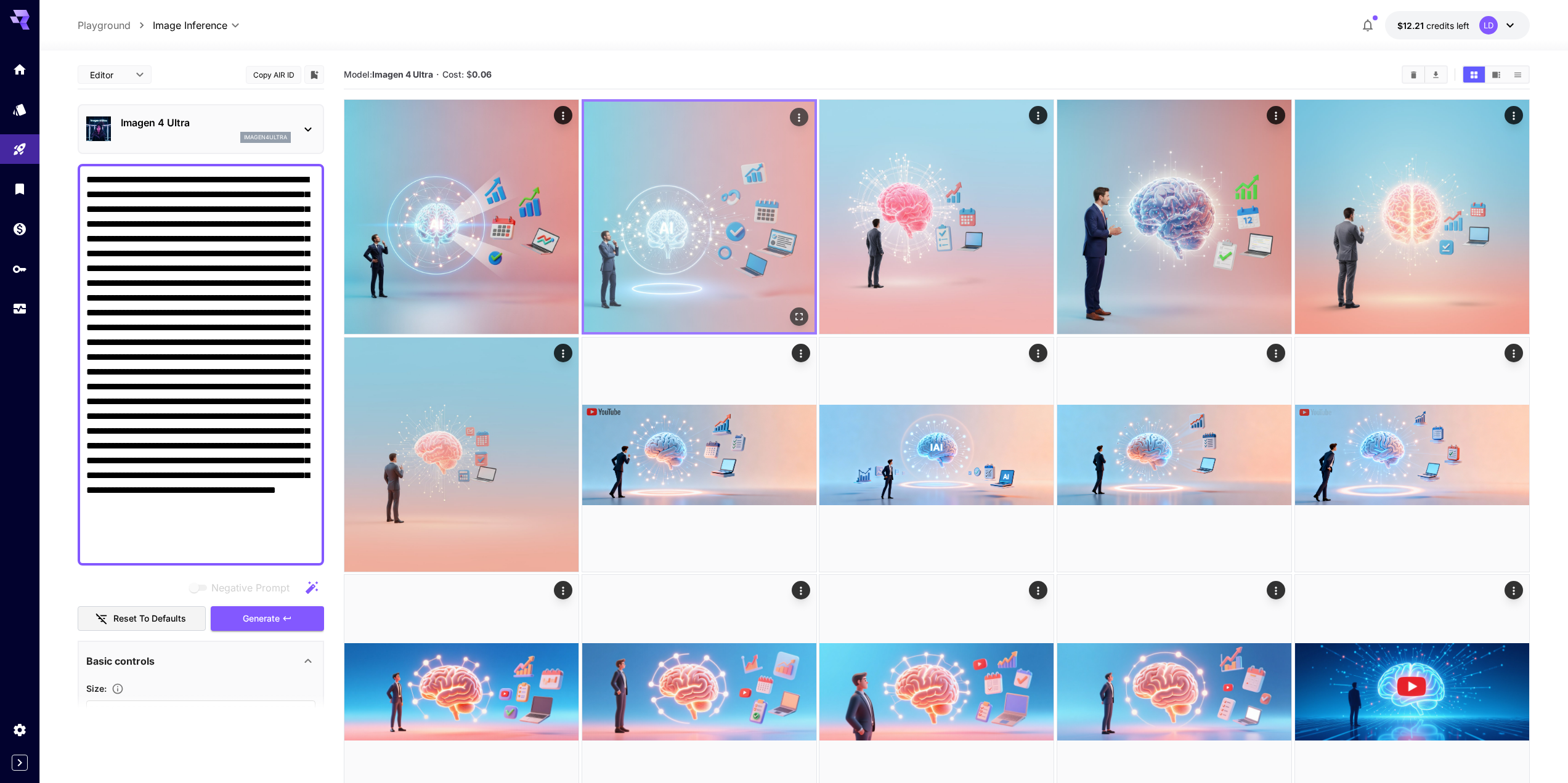
click at [800, 318] on icon "Open in fullscreen" at bounding box center [799, 316] width 12 height 12
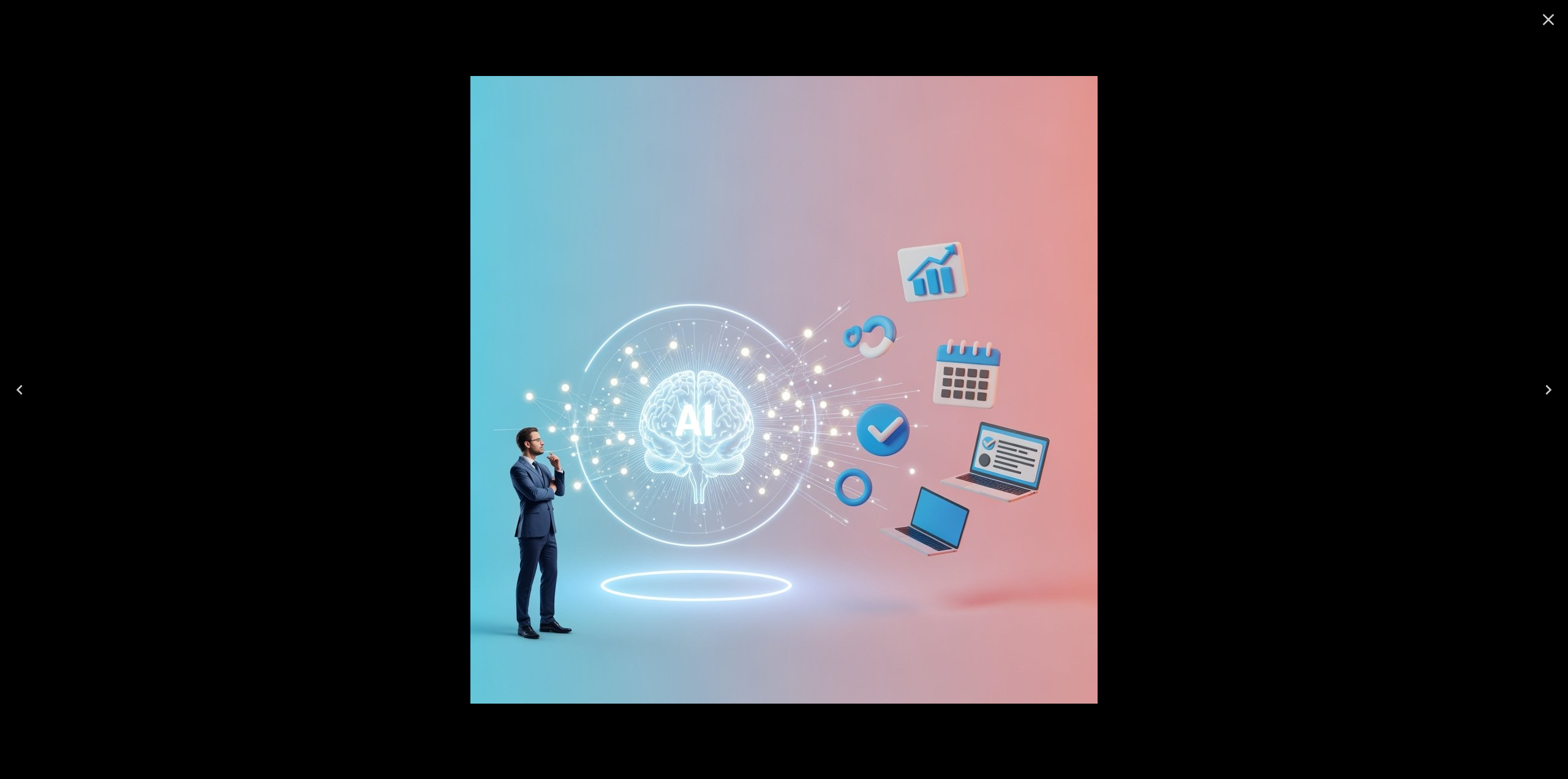
click at [1549, 30] on button "Close" at bounding box center [1548, 19] width 29 height 29
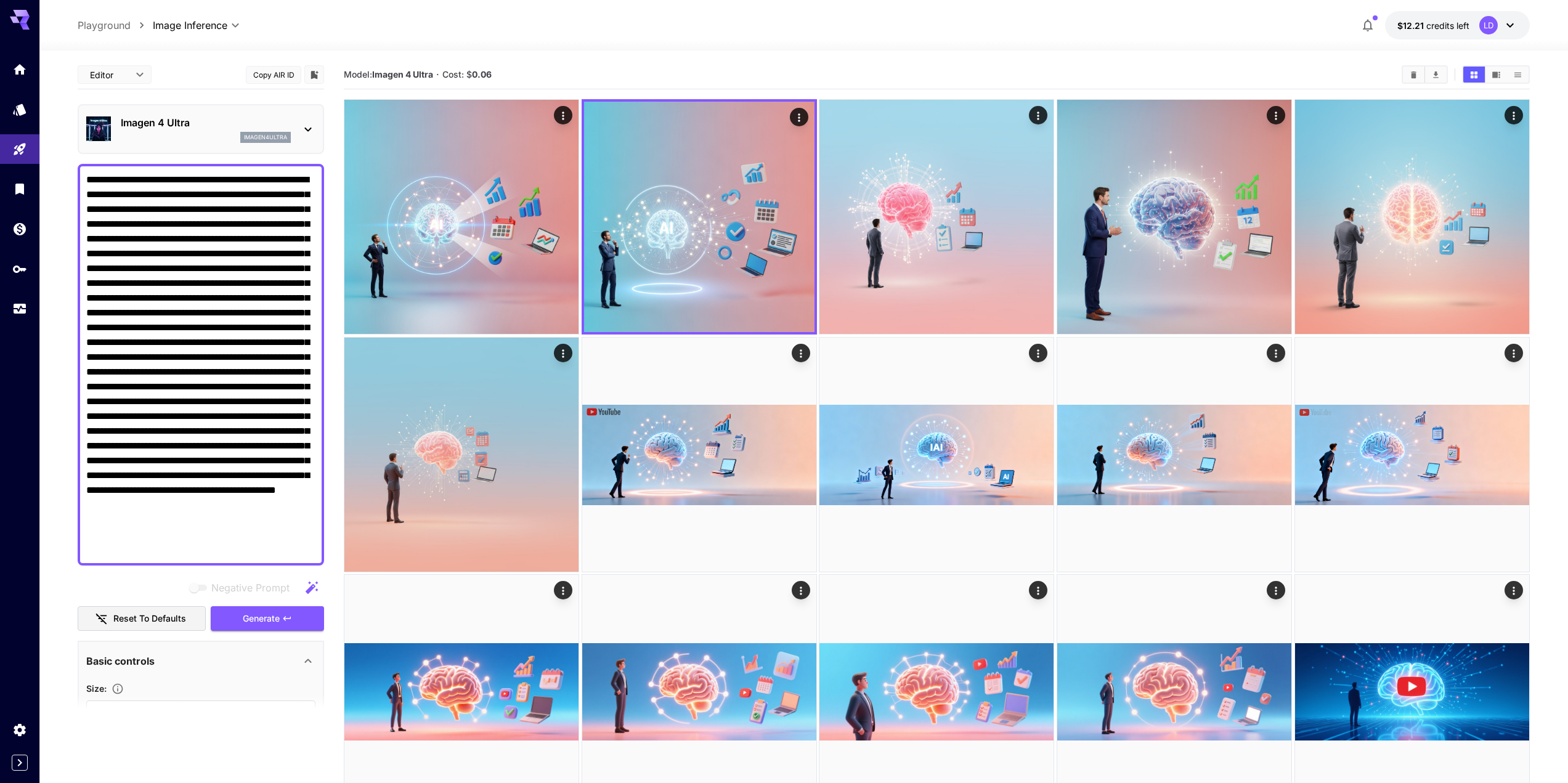
click at [195, 140] on div "imagen4ultra" at bounding box center [206, 137] width 170 height 11
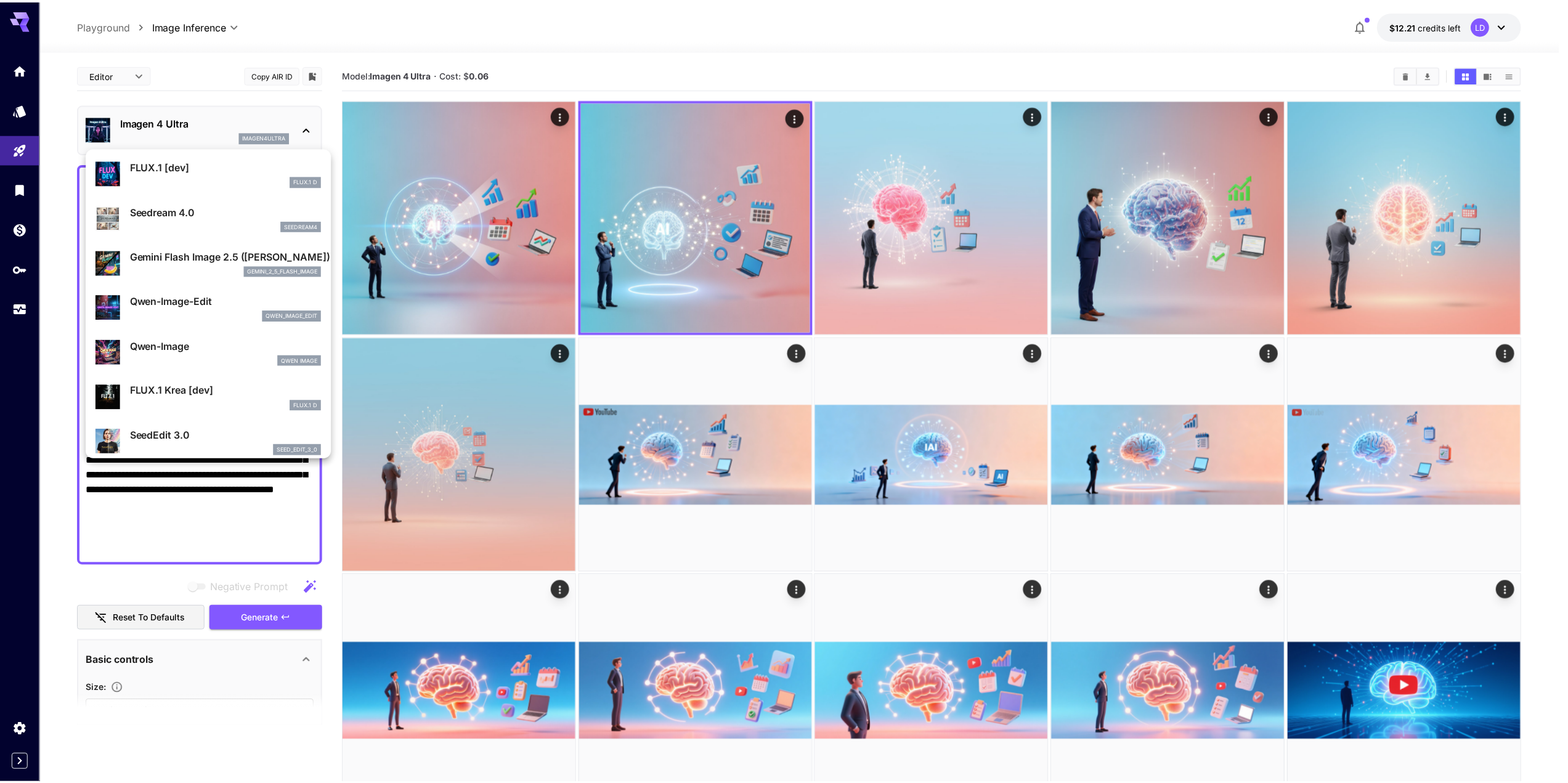
scroll to position [22, 0]
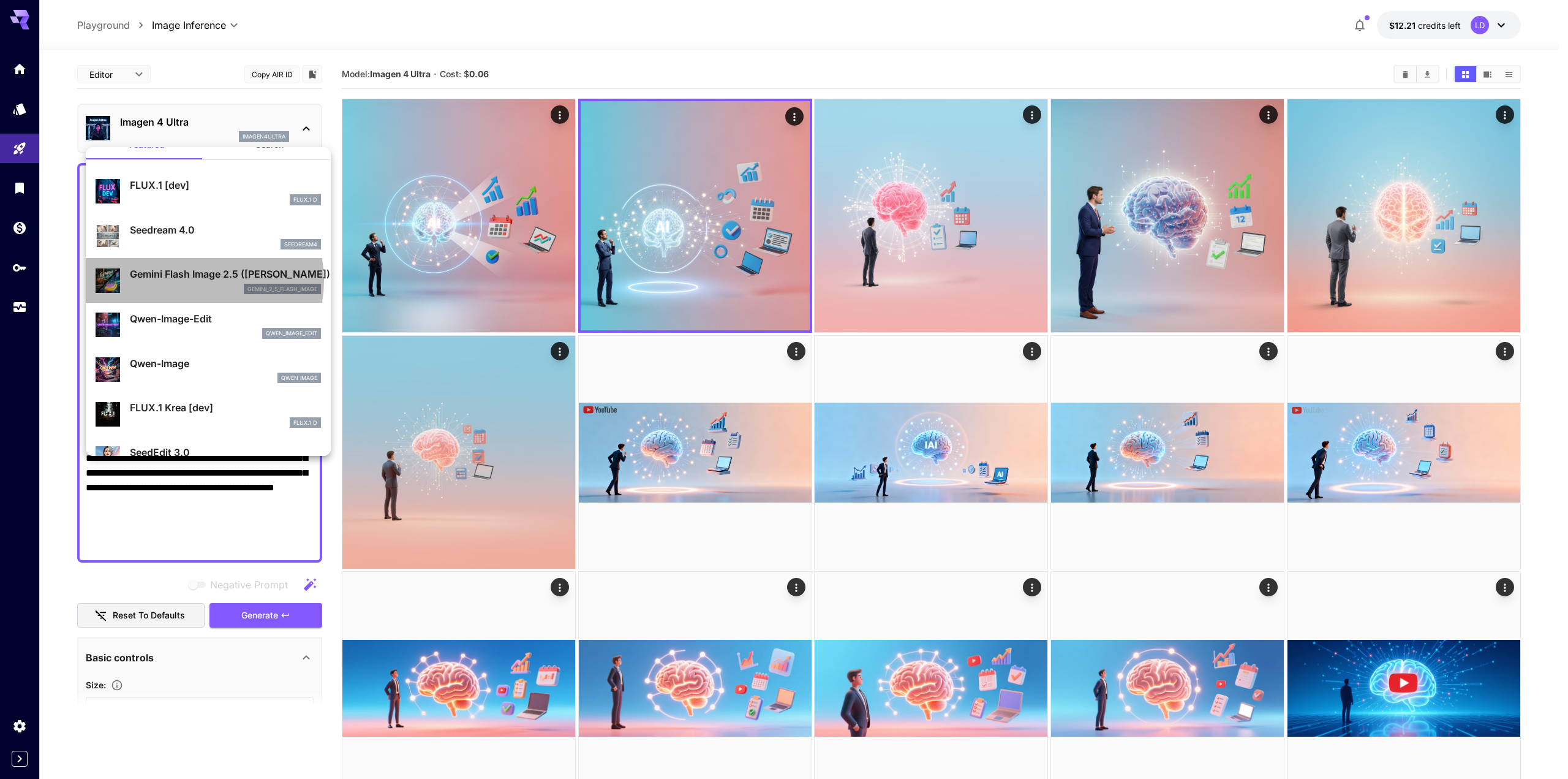
click at [196, 280] on p "Gemini Flash Image 2.5 ([PERSON_NAME])" at bounding box center [225, 274] width 191 height 15
type input "*"
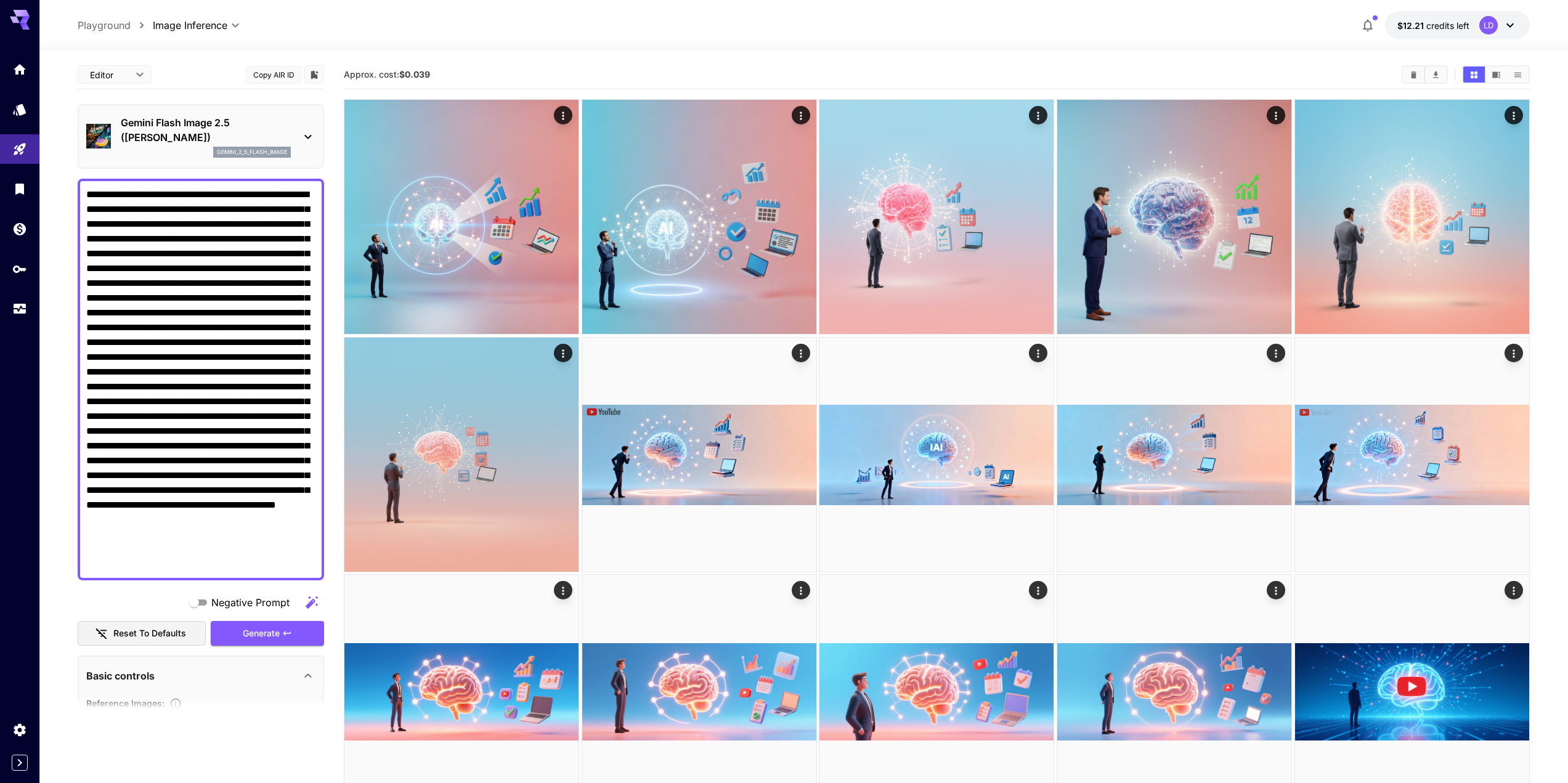
click at [198, 281] on textarea "Negative Prompt" at bounding box center [200, 379] width 229 height 384
click at [300, 130] on div "Gemini Flash Image 2.5 (Nano Banana) gemini_2_5_flash_image" at bounding box center [200, 136] width 229 height 53
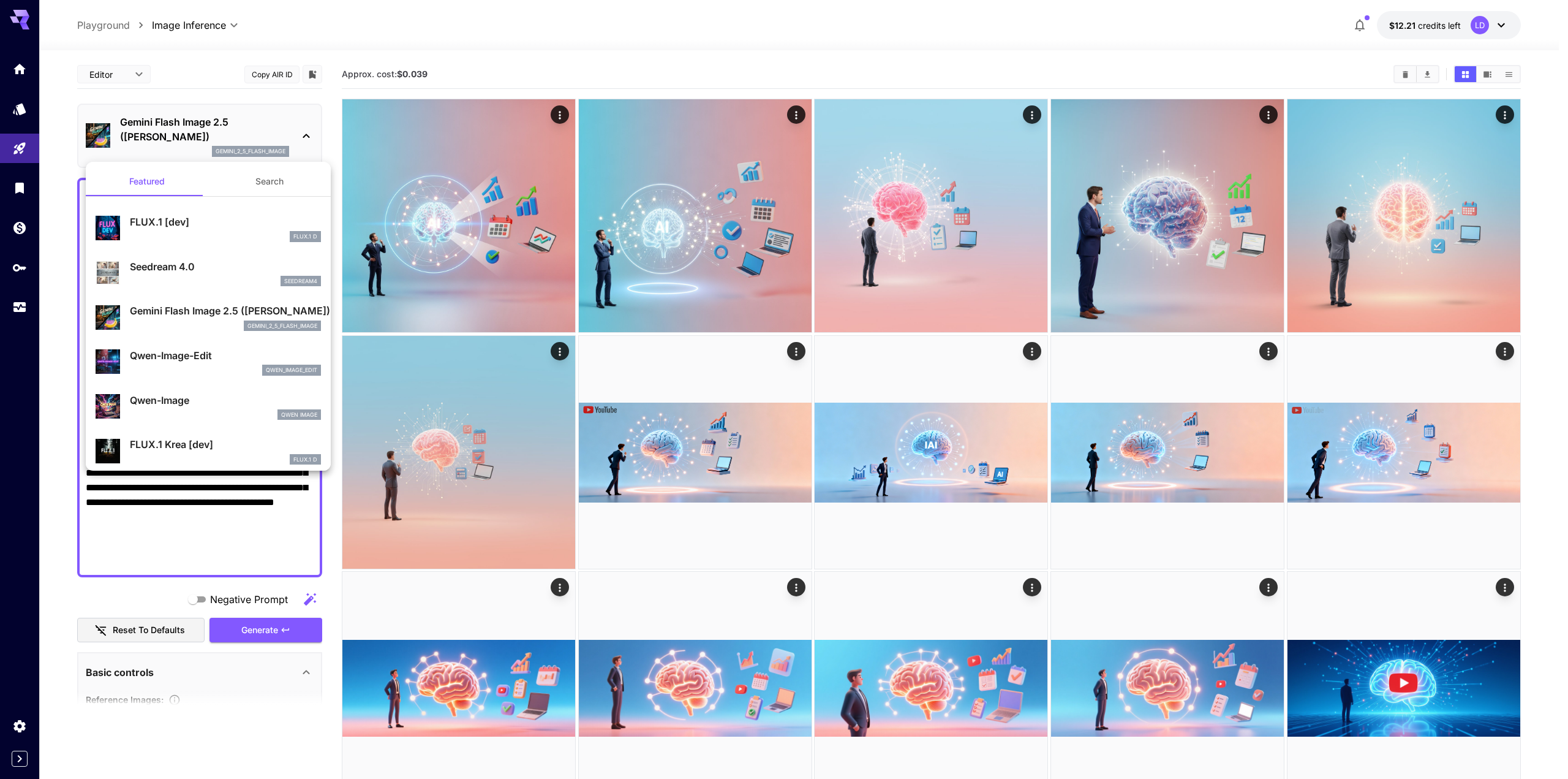
click at [110, 517] on div at bounding box center [784, 389] width 1568 height 779
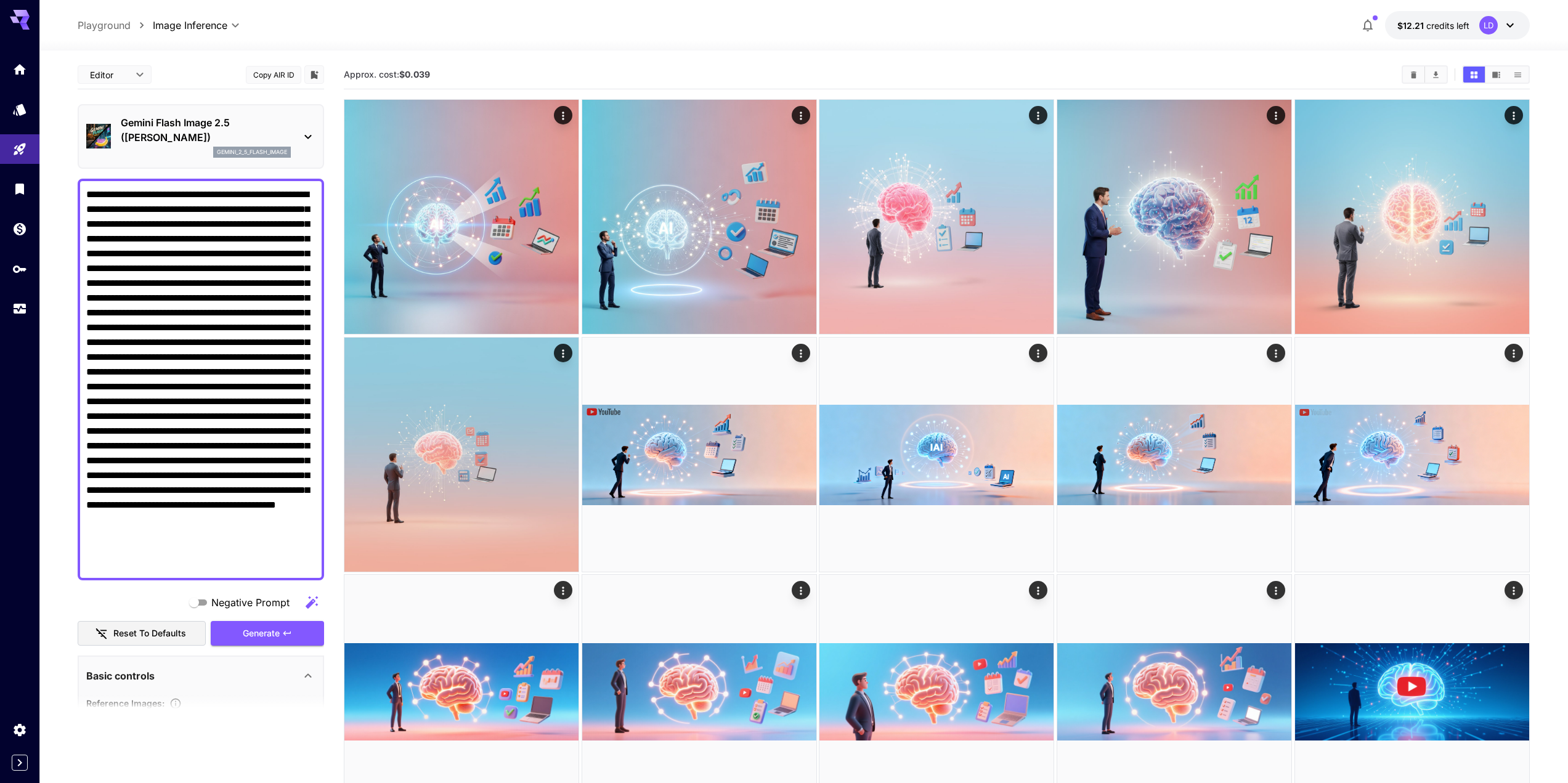
click at [190, 452] on textarea "Negative Prompt" at bounding box center [200, 379] width 229 height 384
paste textarea
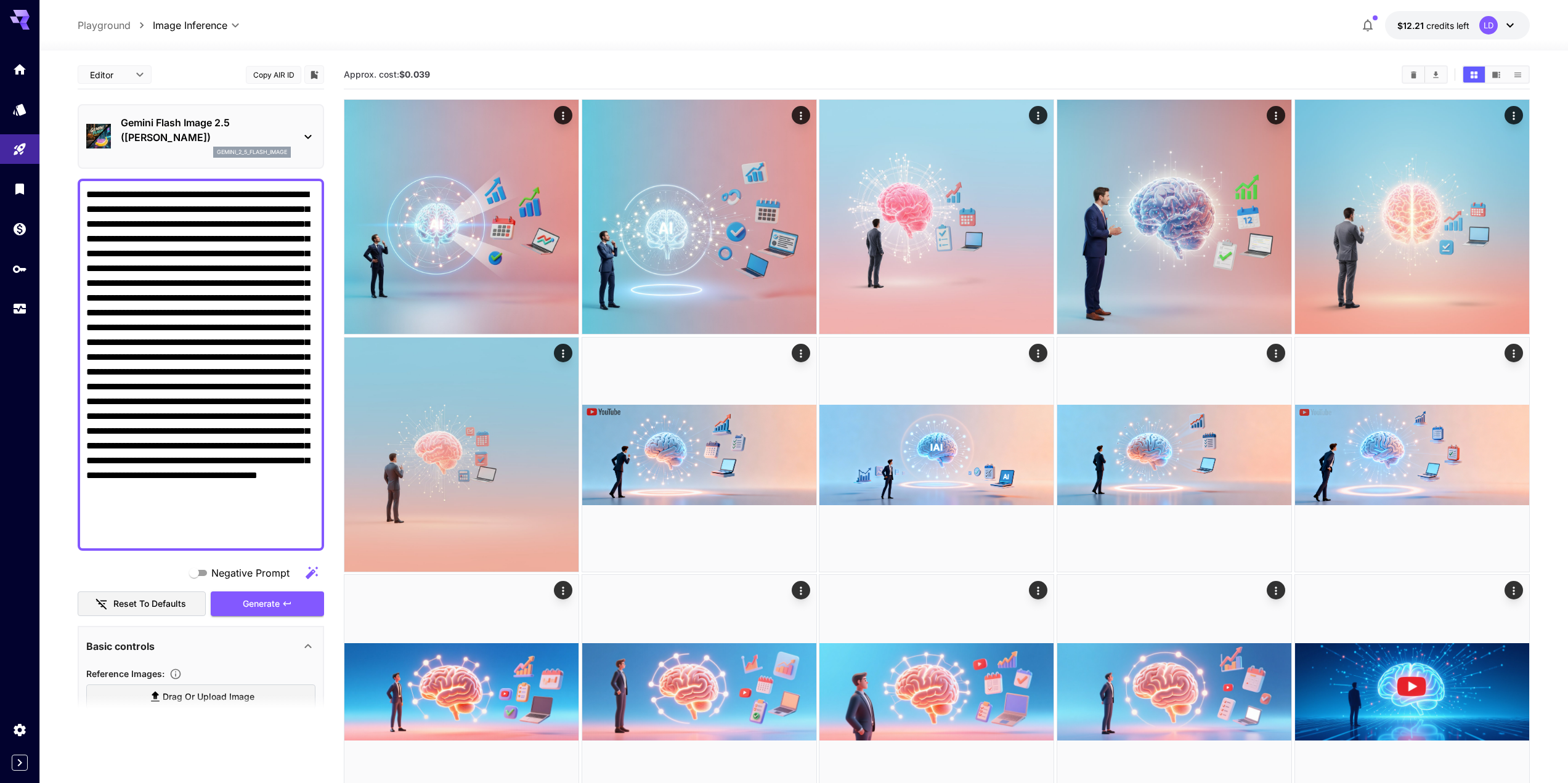
type textarea "**********"
click at [221, 117] on p "Gemini Flash Image 2.5 ([PERSON_NAME])" at bounding box center [206, 130] width 170 height 29
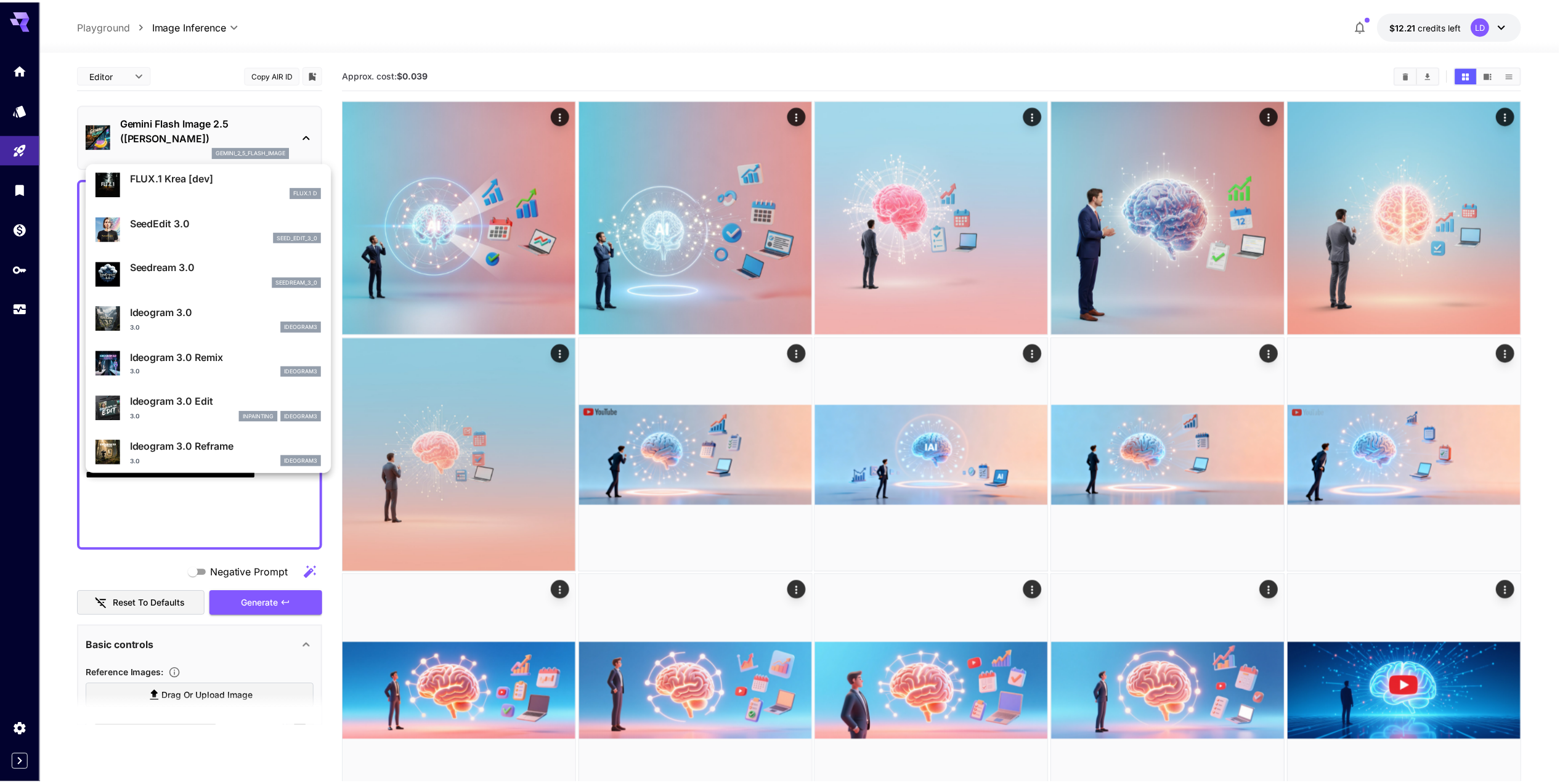
scroll to position [270, 0]
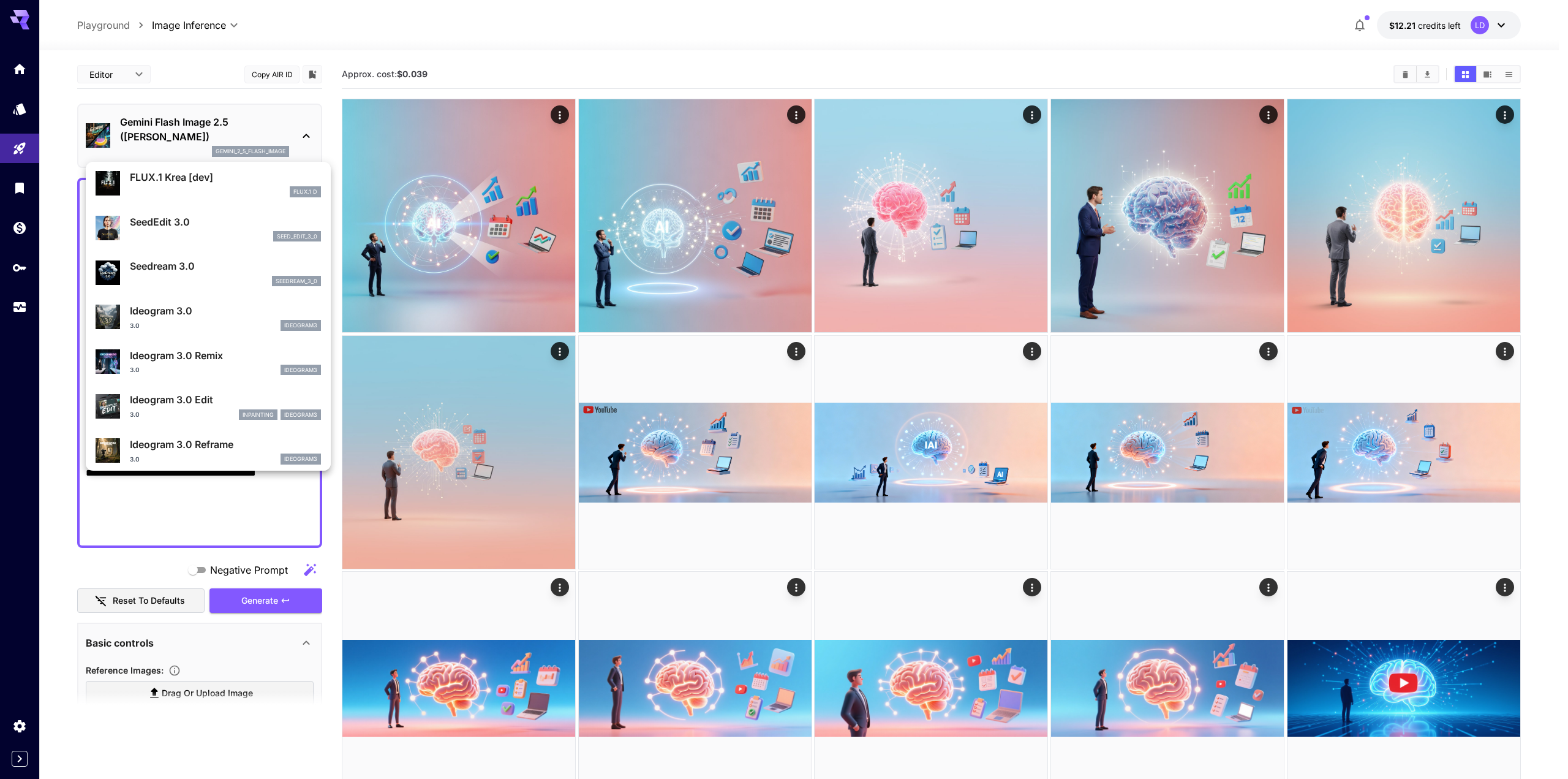
click at [175, 315] on p "Ideogram 3.0" at bounding box center [225, 311] width 191 height 15
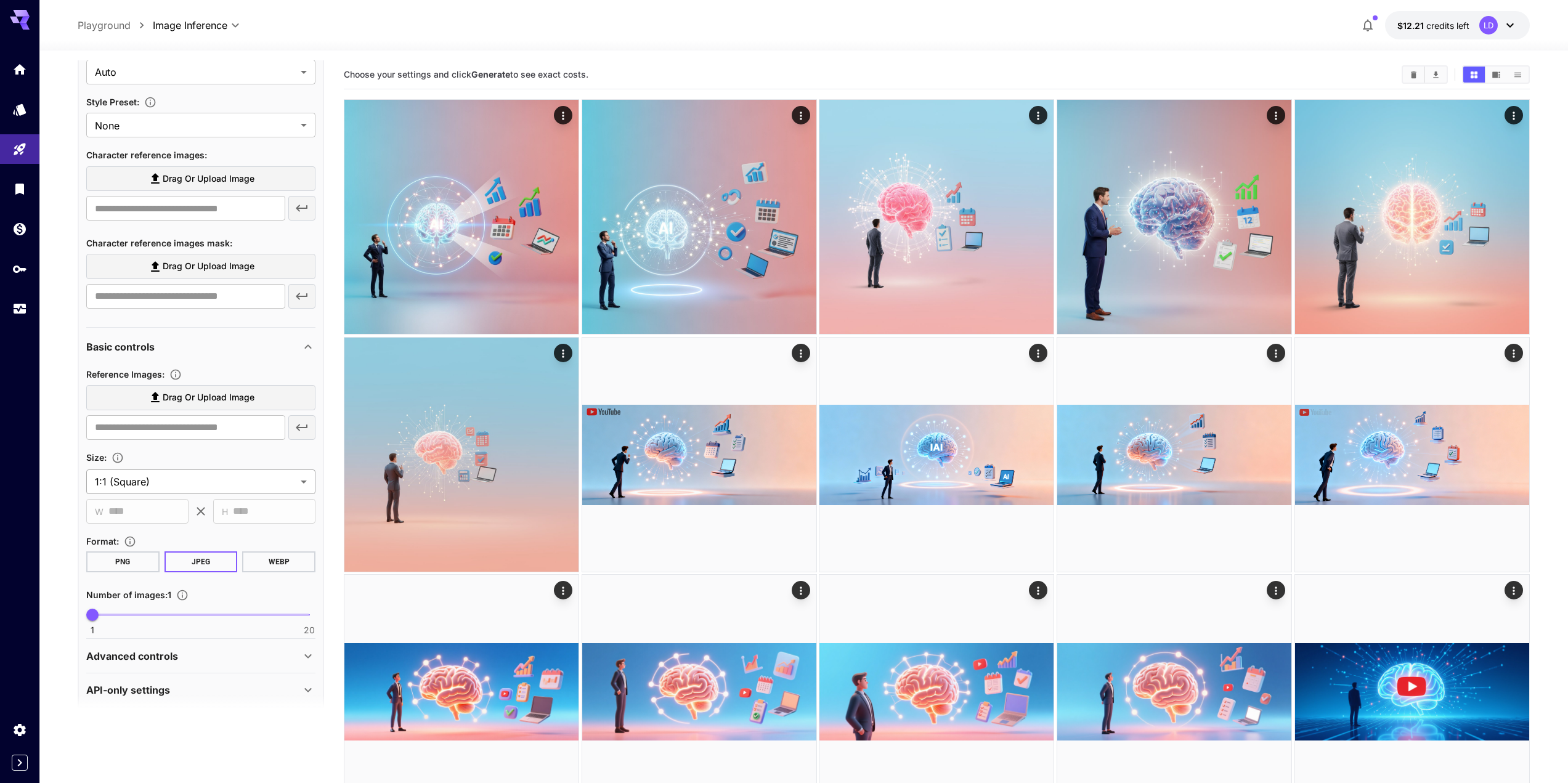
scroll to position [717, 0]
click at [189, 480] on body "**********" at bounding box center [784, 780] width 1568 height 1559
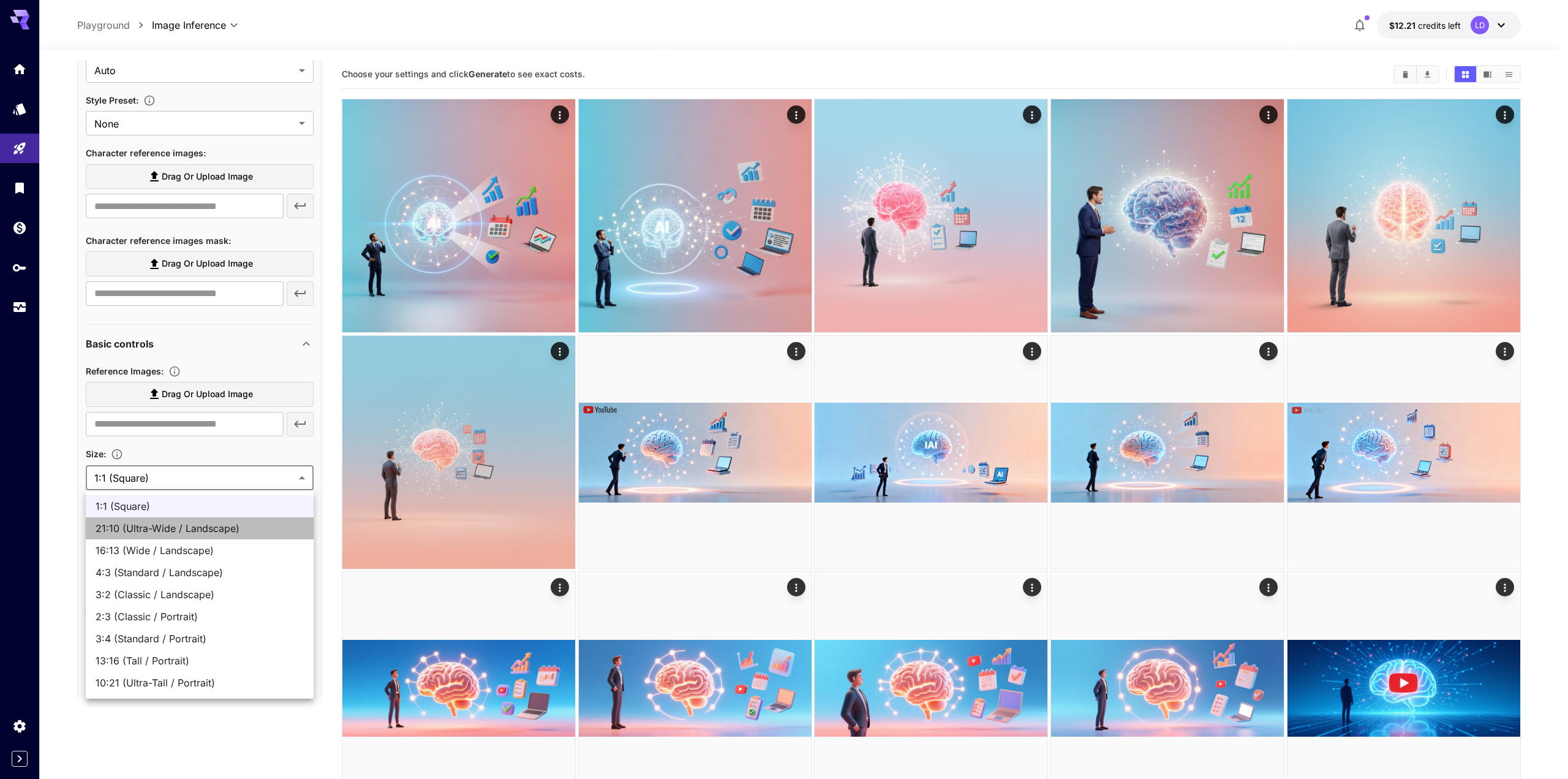
click at [183, 536] on li "21:10 (Ultra-Wide / Landscape)" at bounding box center [199, 528] width 228 height 22
type input "**********"
type input "****"
type input "***"
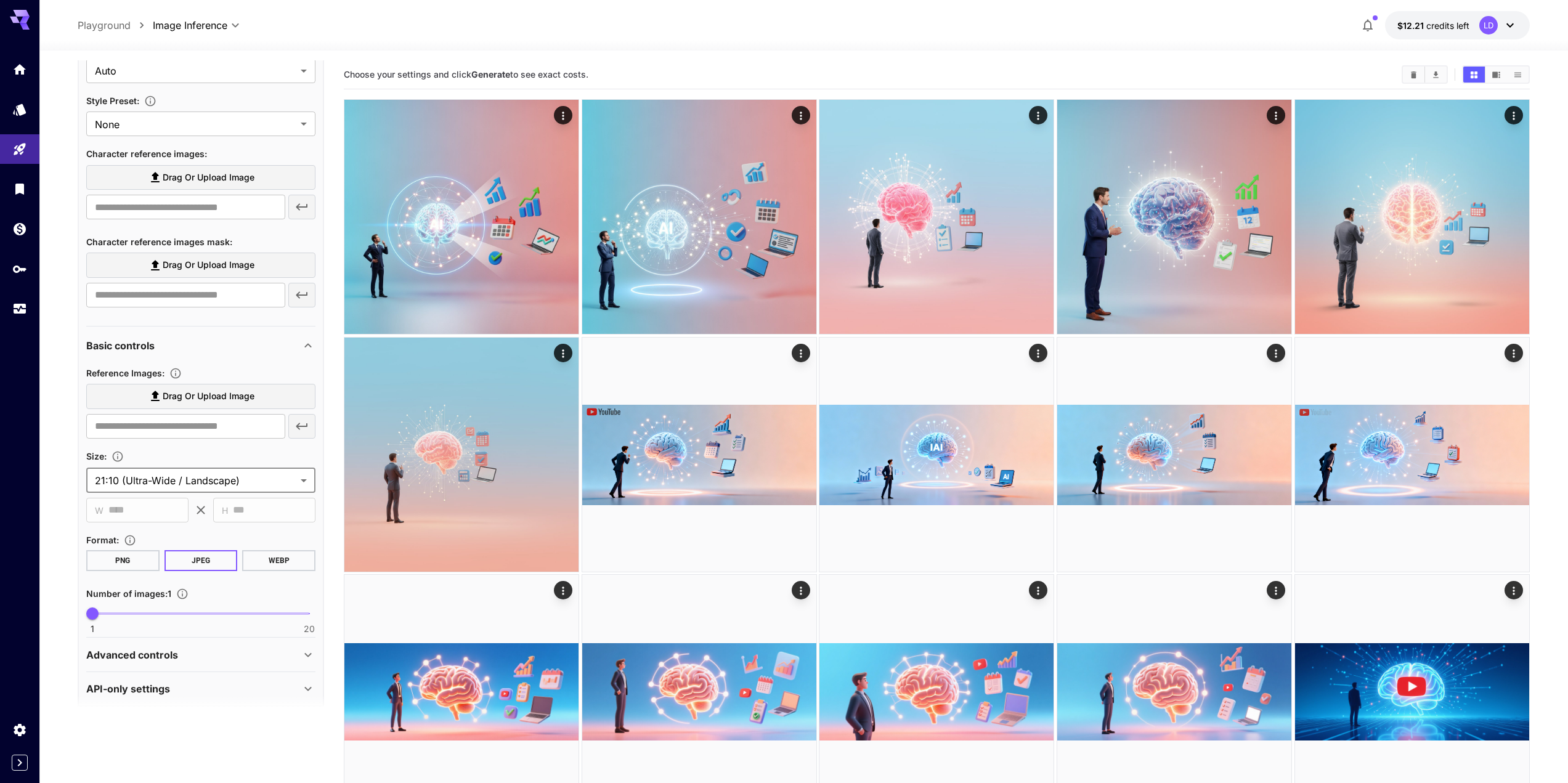
click at [179, 480] on body "**********" at bounding box center [784, 780] width 1568 height 1559
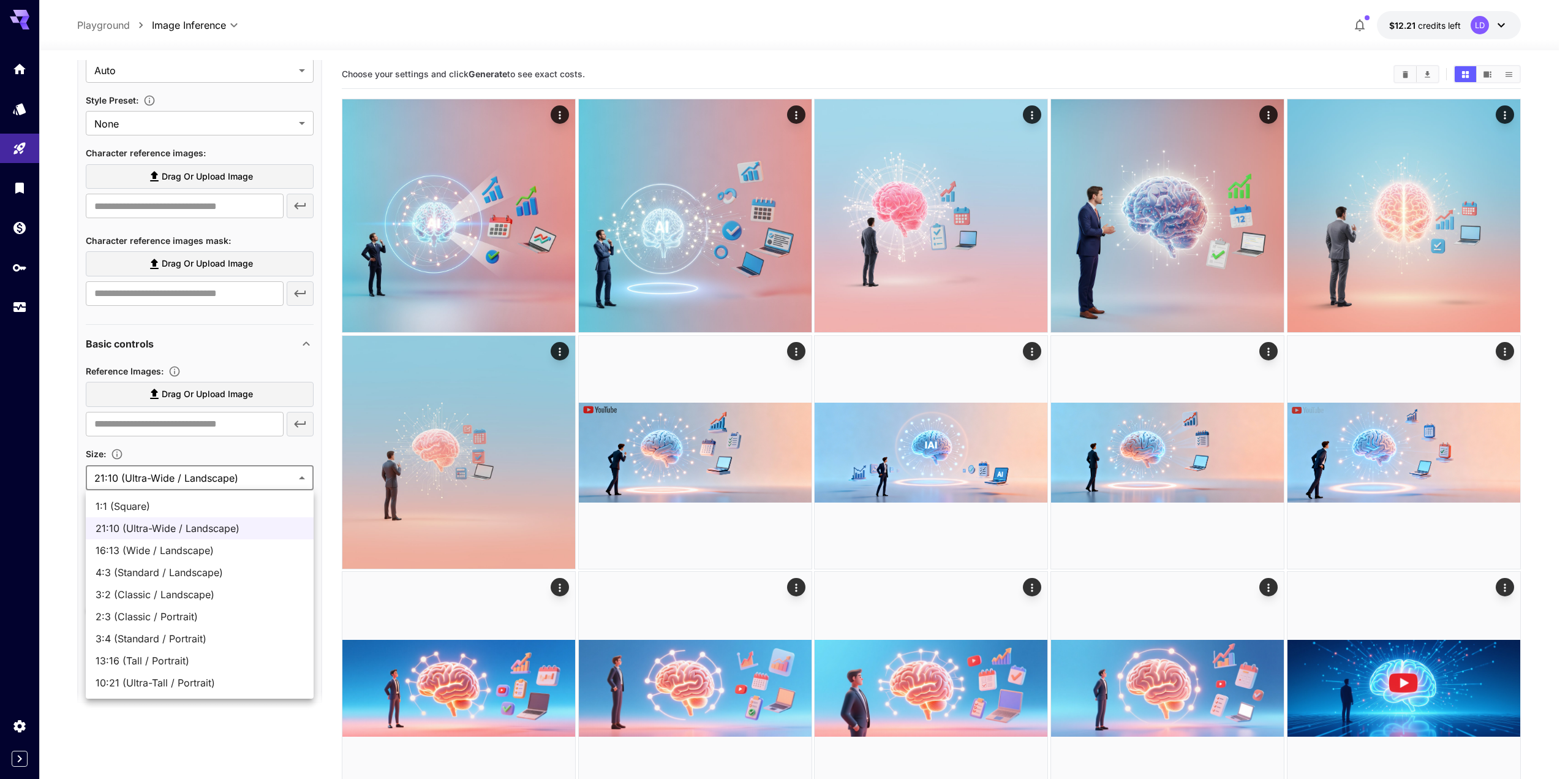
click at [161, 578] on span "4:3 (Standard / Landscape)" at bounding box center [200, 572] width 208 height 15
type input "**********"
type input "****"
type input "***"
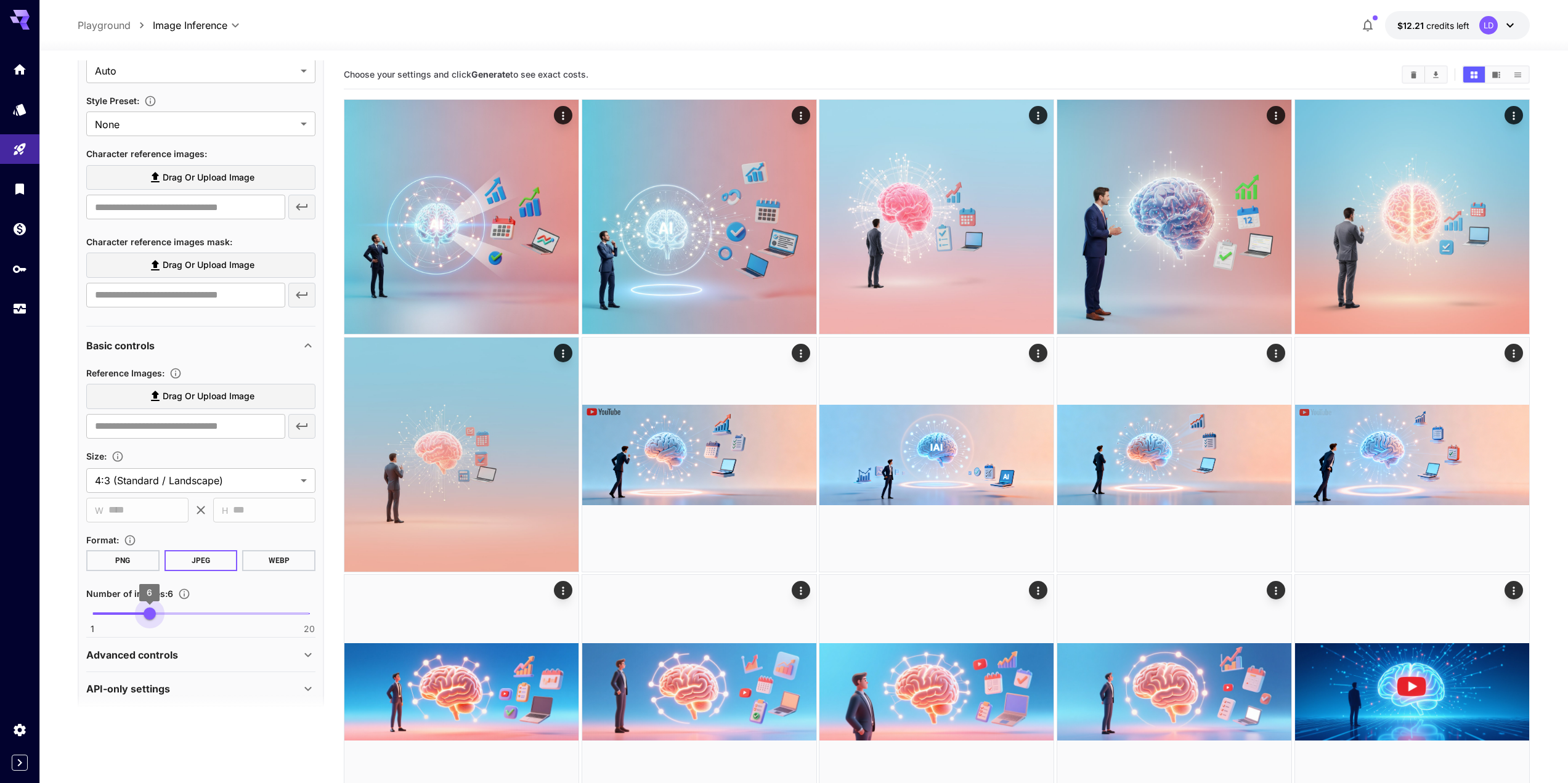
type input "*"
click at [136, 618] on span "1 20 5" at bounding box center [200, 613] width 217 height 18
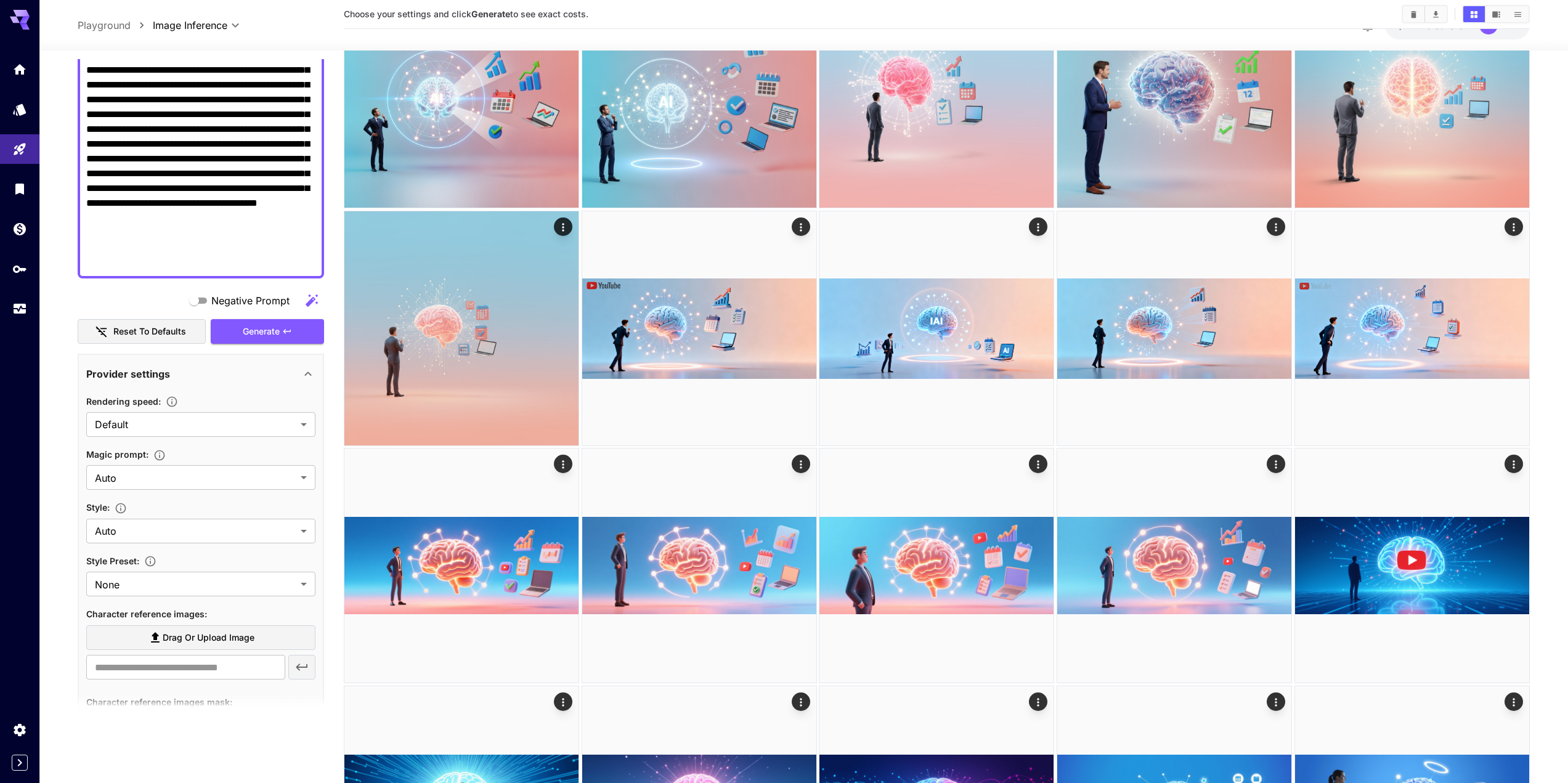
scroll to position [0, 0]
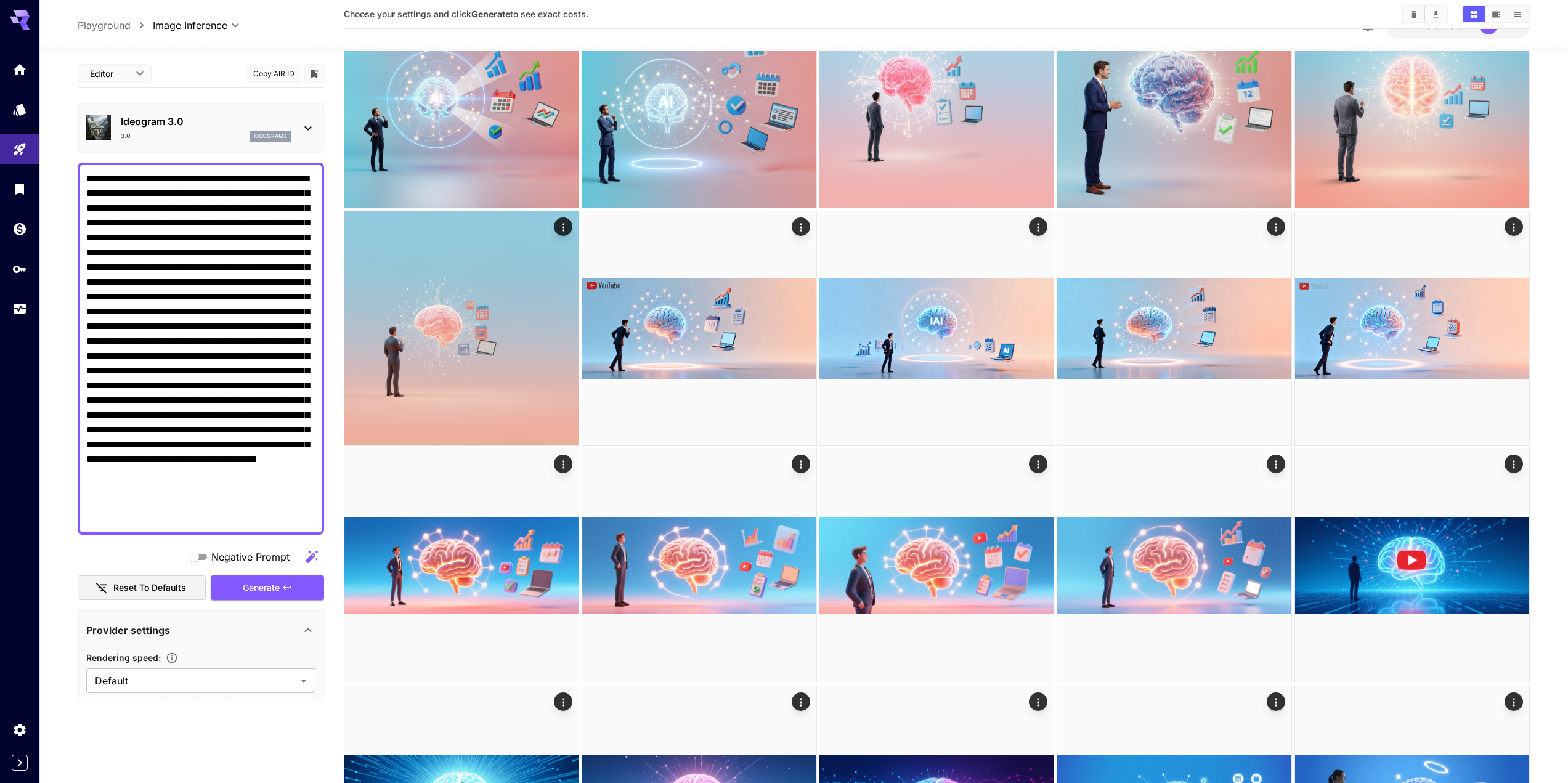
click at [292, 601] on div "**********" at bounding box center [201, 741] width 247 height 1364
click at [298, 588] on button "Generate" at bounding box center [267, 588] width 113 height 25
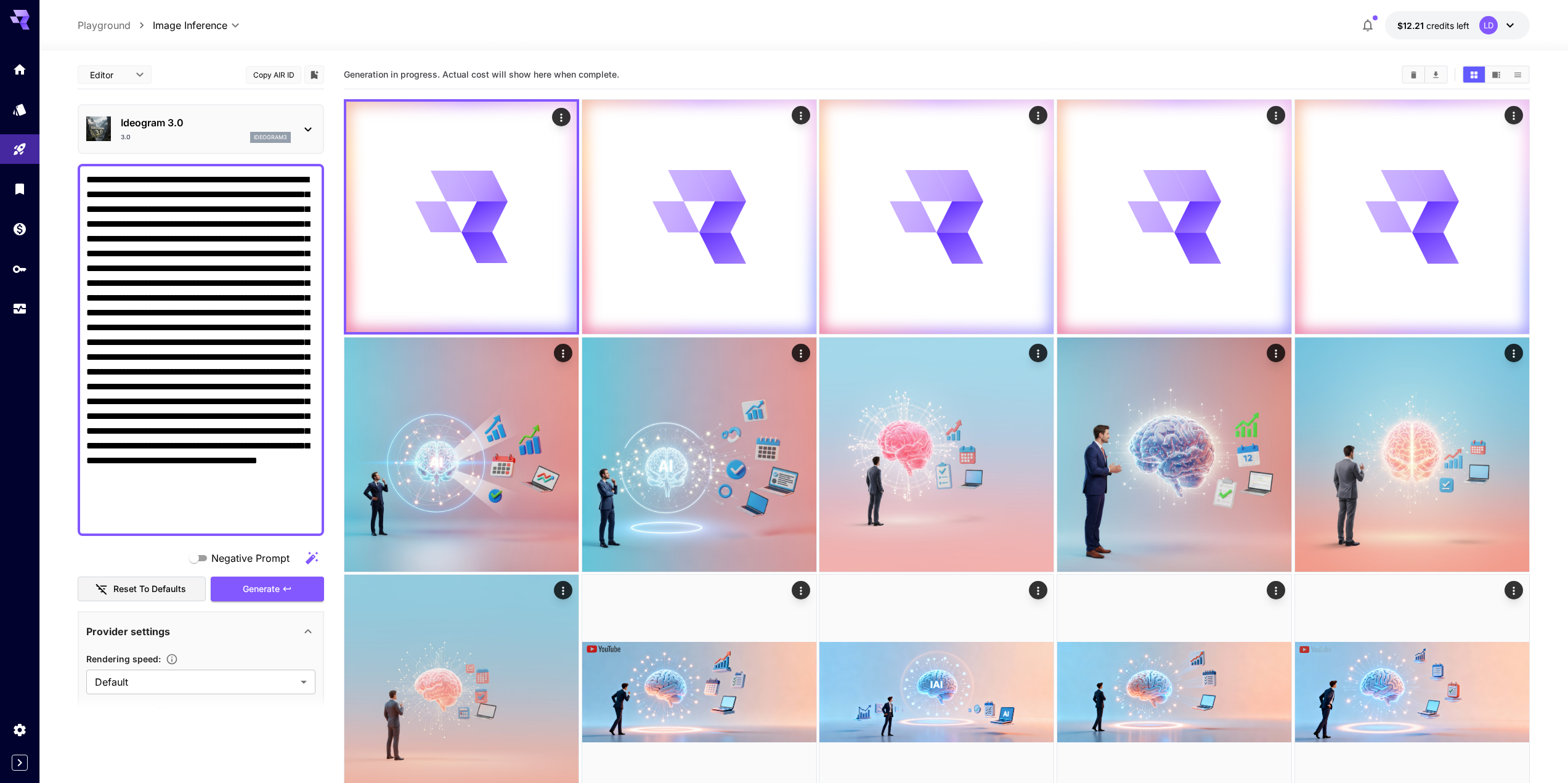
click at [185, 138] on div "3.0 ideogram3" at bounding box center [206, 137] width 170 height 11
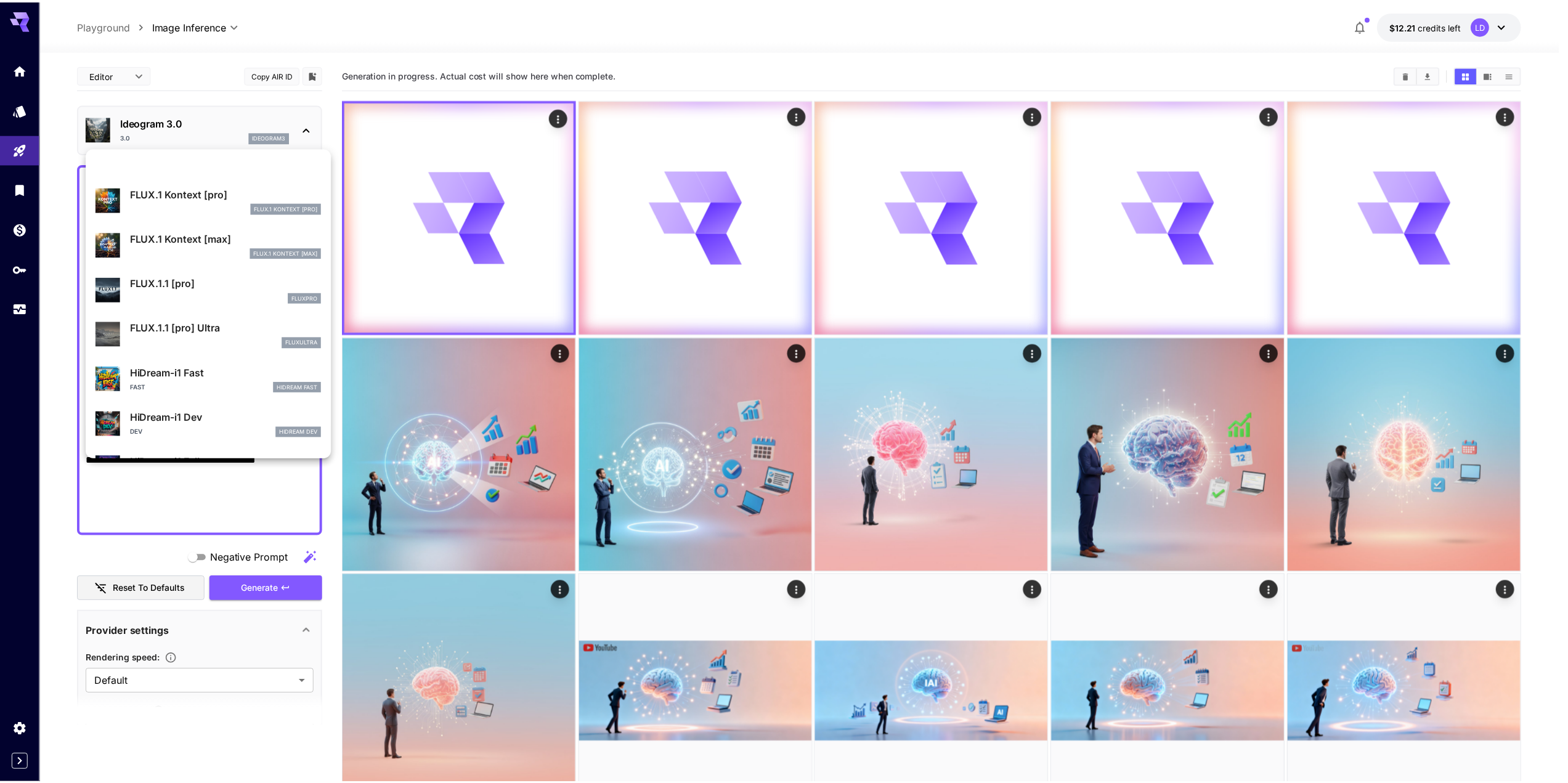
scroll to position [996, 0]
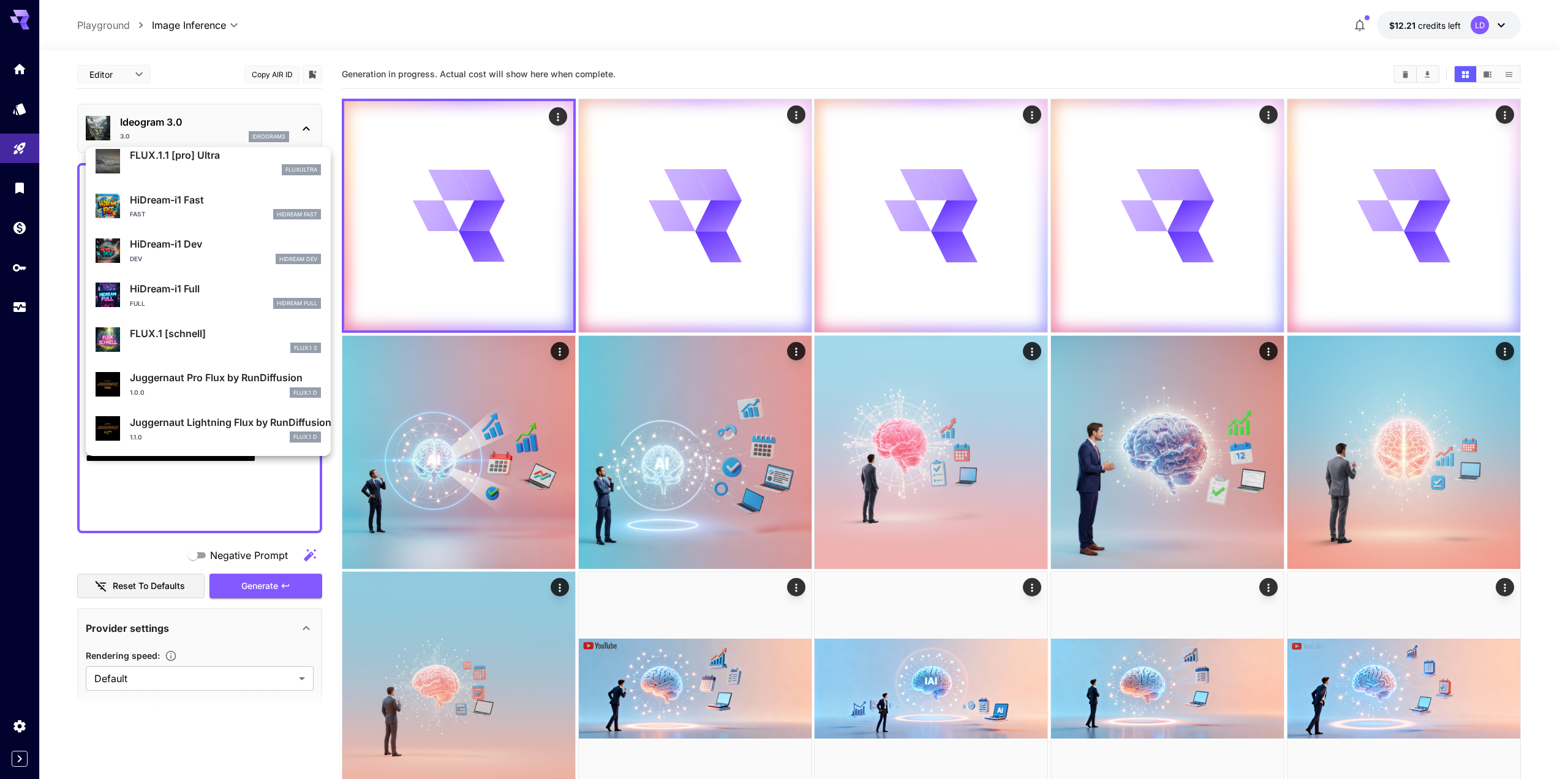
click at [194, 330] on p "FLUX.1 [schnell]" at bounding box center [225, 334] width 191 height 15
type input "**********"
type input "***"
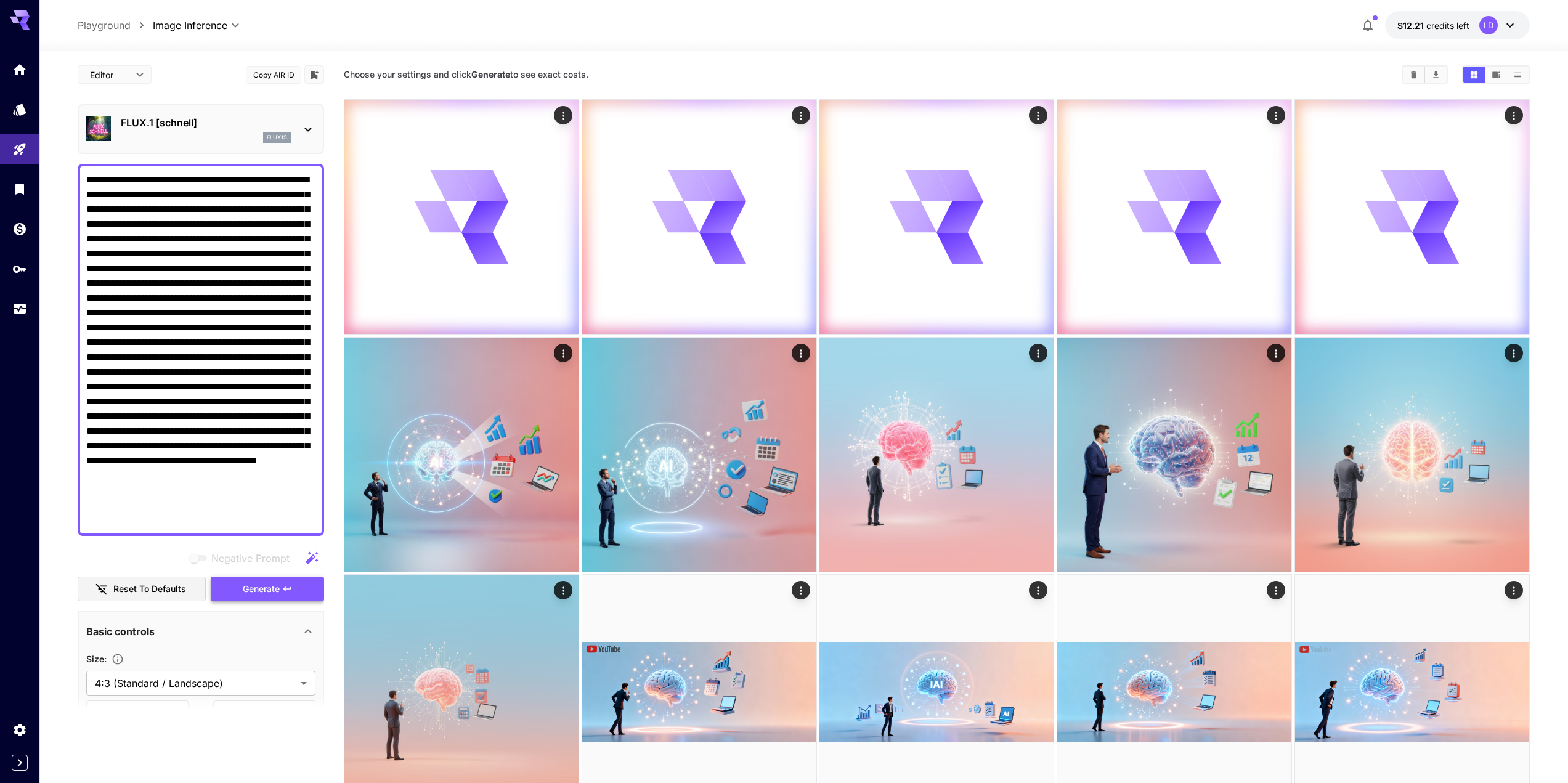
click at [256, 594] on span "Generate" at bounding box center [261, 589] width 37 height 16
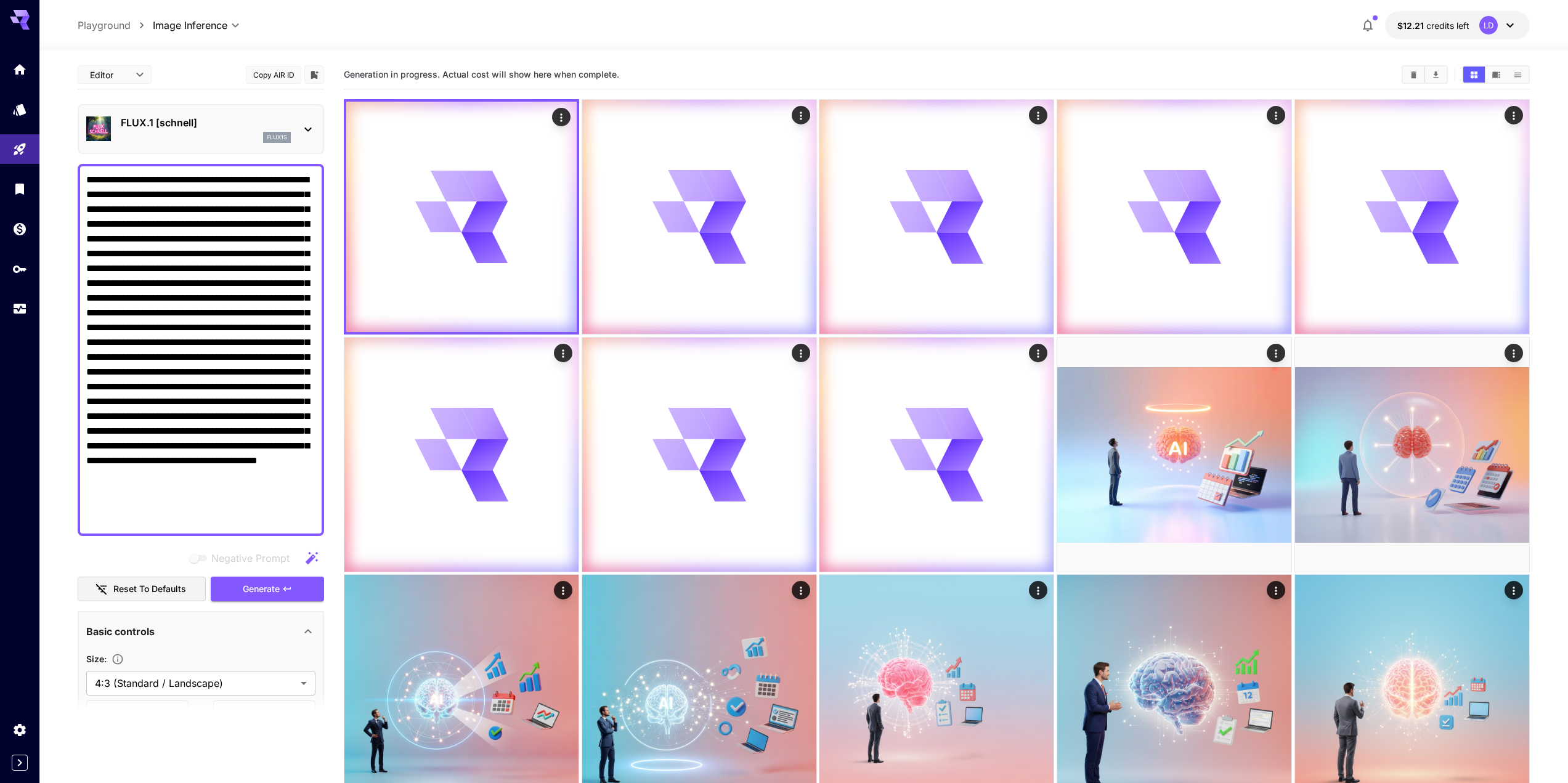
click at [265, 122] on p "FLUX.1 [schnell]" at bounding box center [206, 123] width 170 height 15
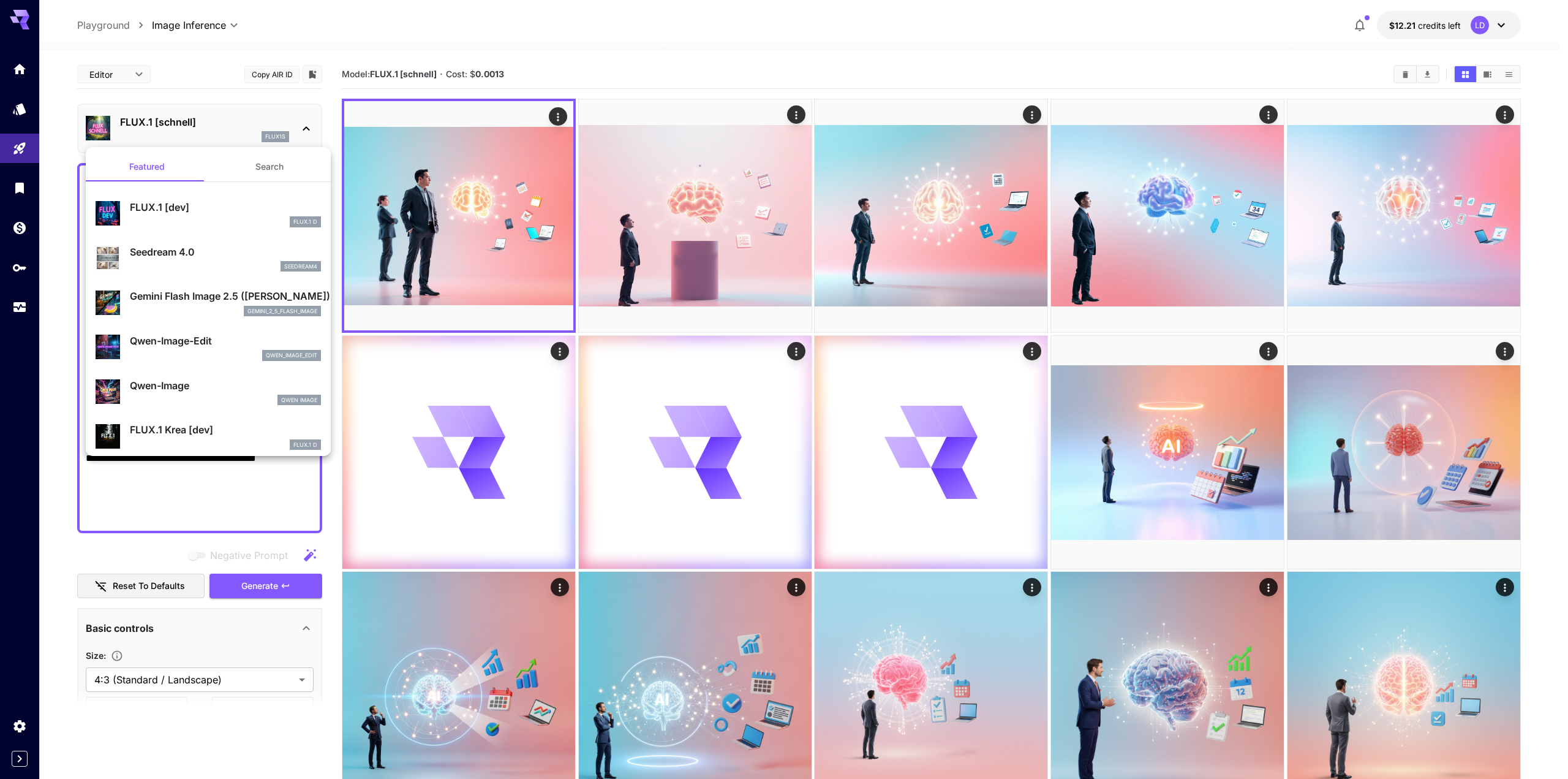
click at [175, 257] on p "Seedream 4.0" at bounding box center [225, 252] width 191 height 15
type input "*"
type input "**********"
type input "****"
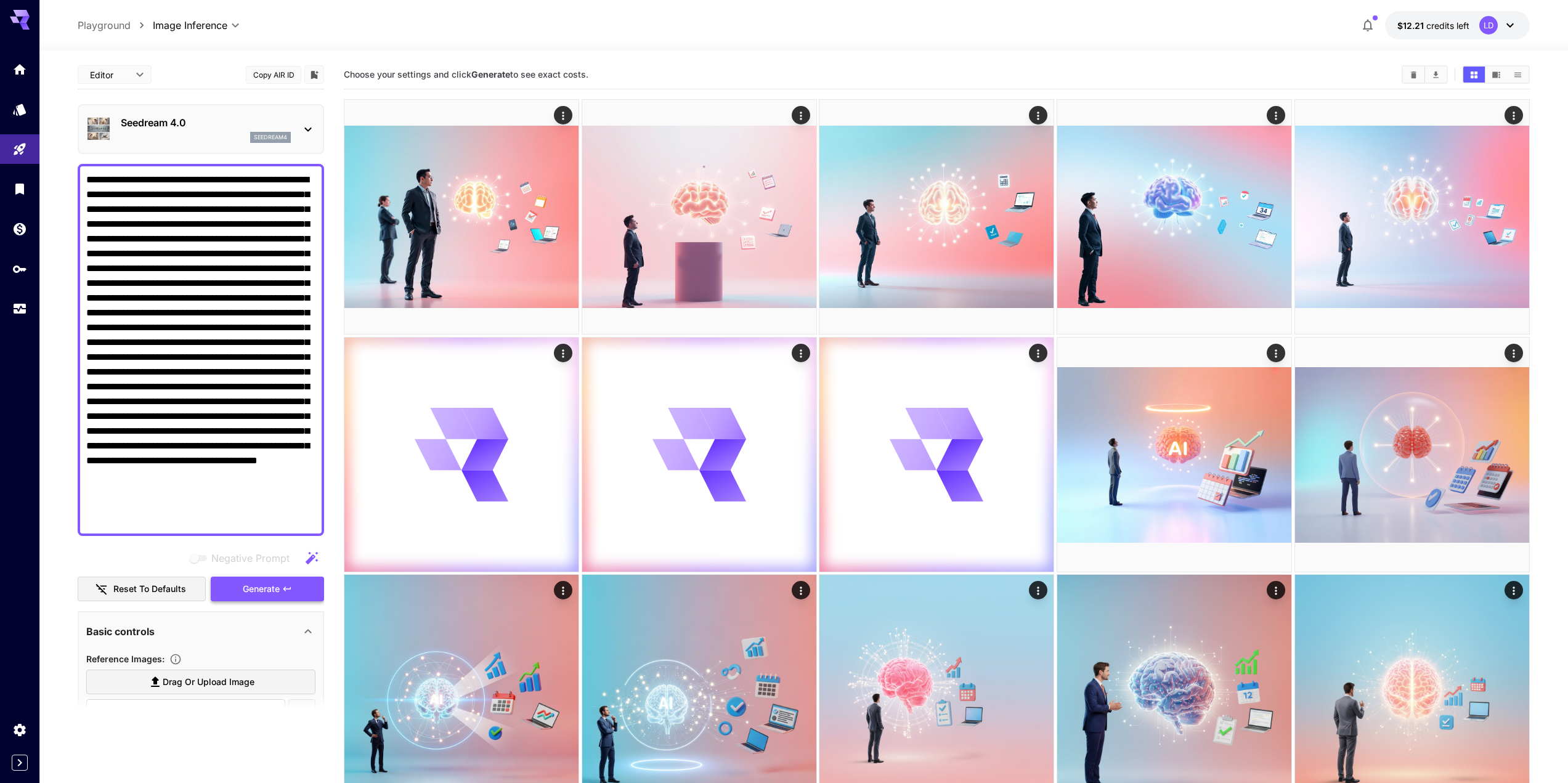
click at [290, 587] on icon "button" at bounding box center [287, 588] width 10 height 10
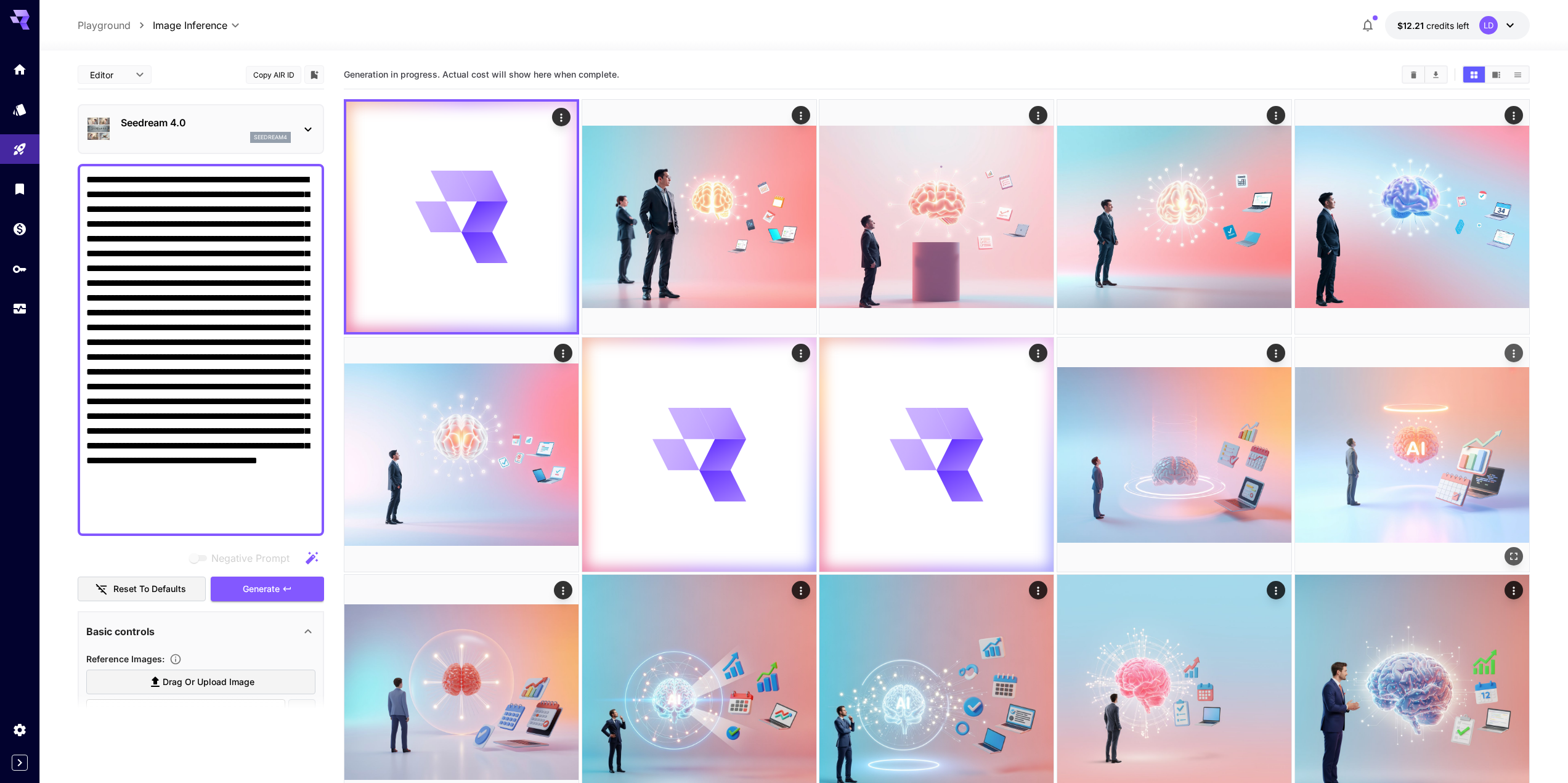
click at [1459, 456] on img at bounding box center [1412, 454] width 234 height 234
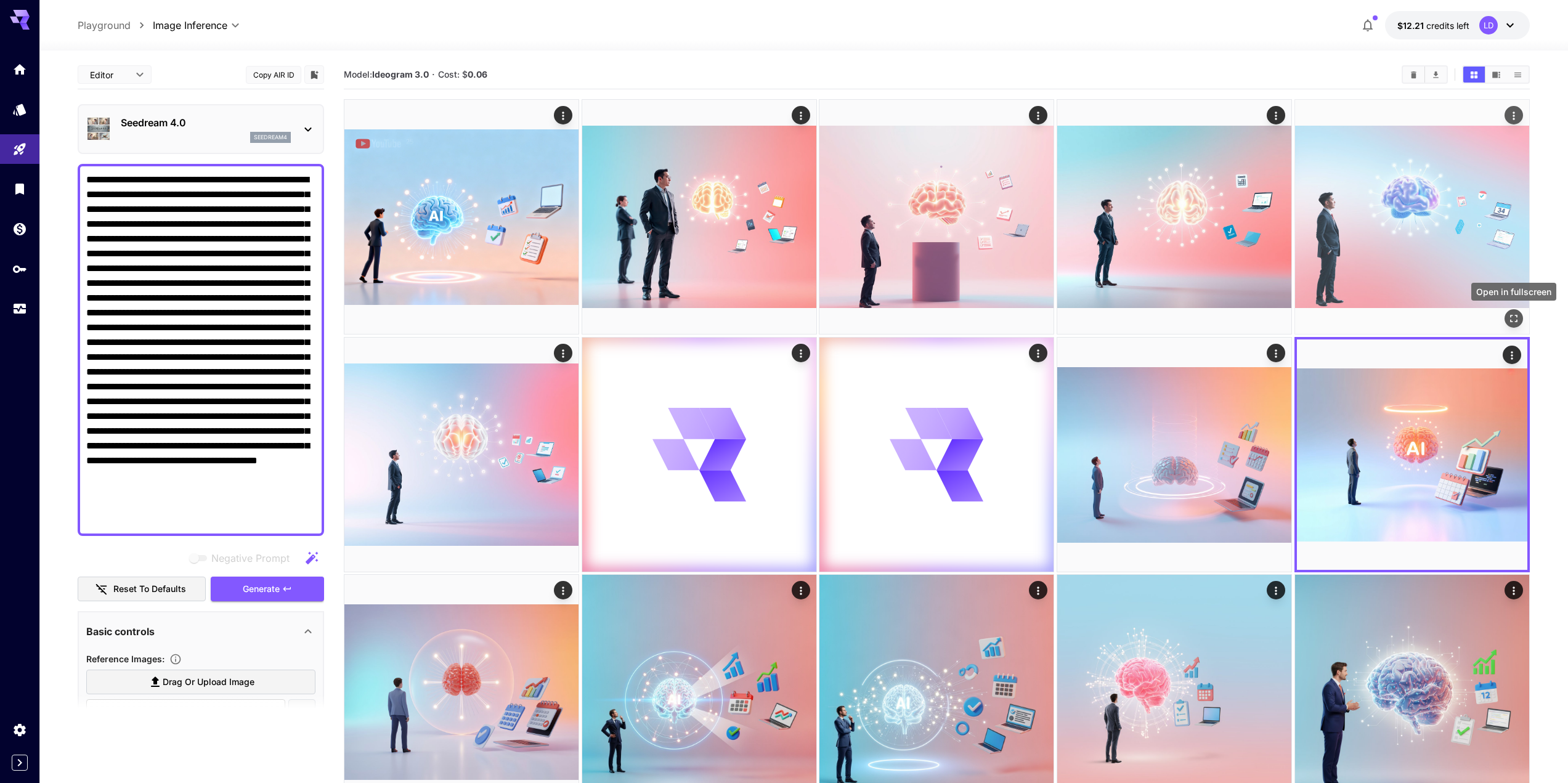
click at [1516, 320] on icon "Open in fullscreen" at bounding box center [1514, 318] width 12 height 12
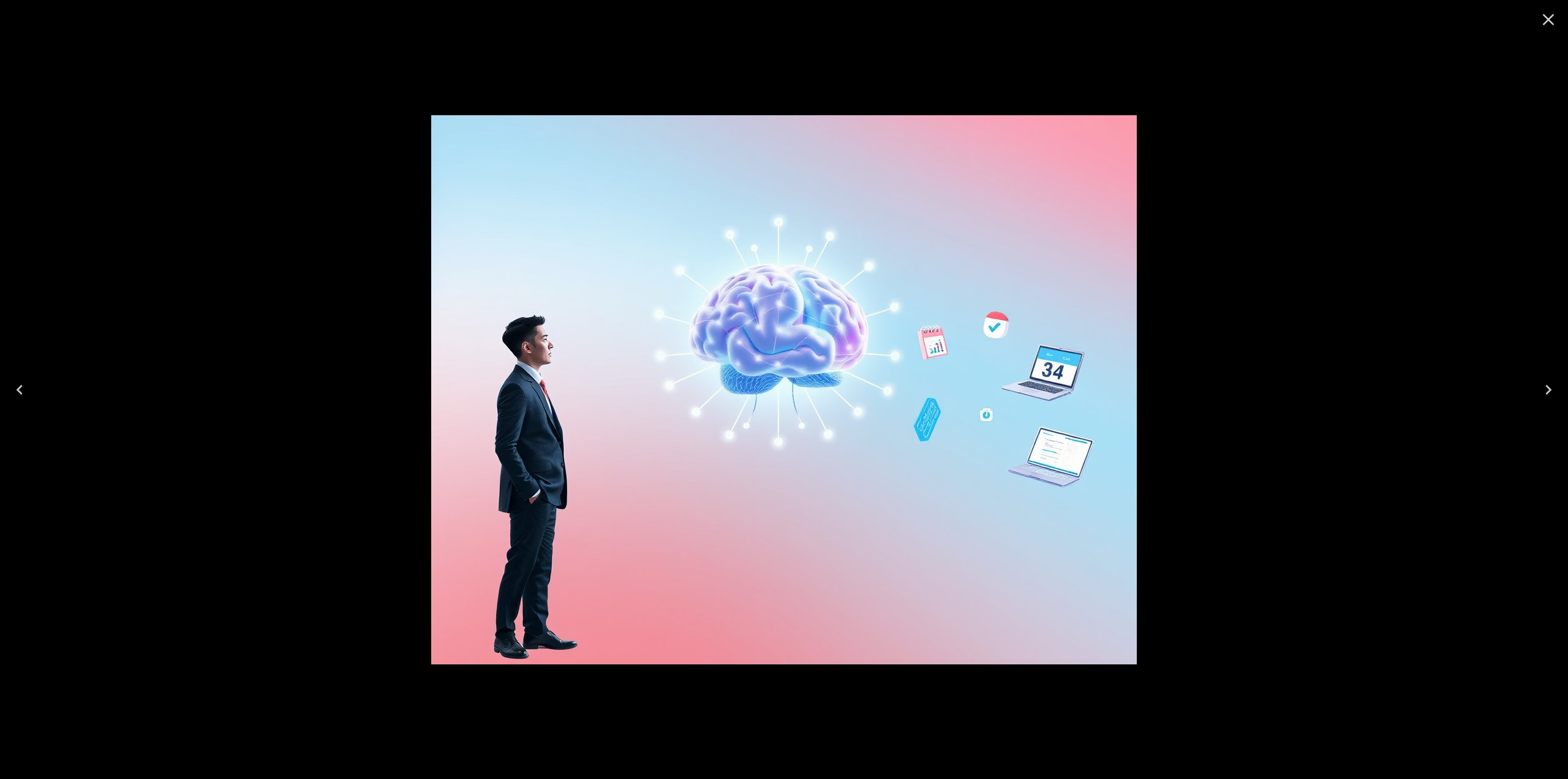
click at [1452, 292] on div at bounding box center [784, 389] width 1568 height 779
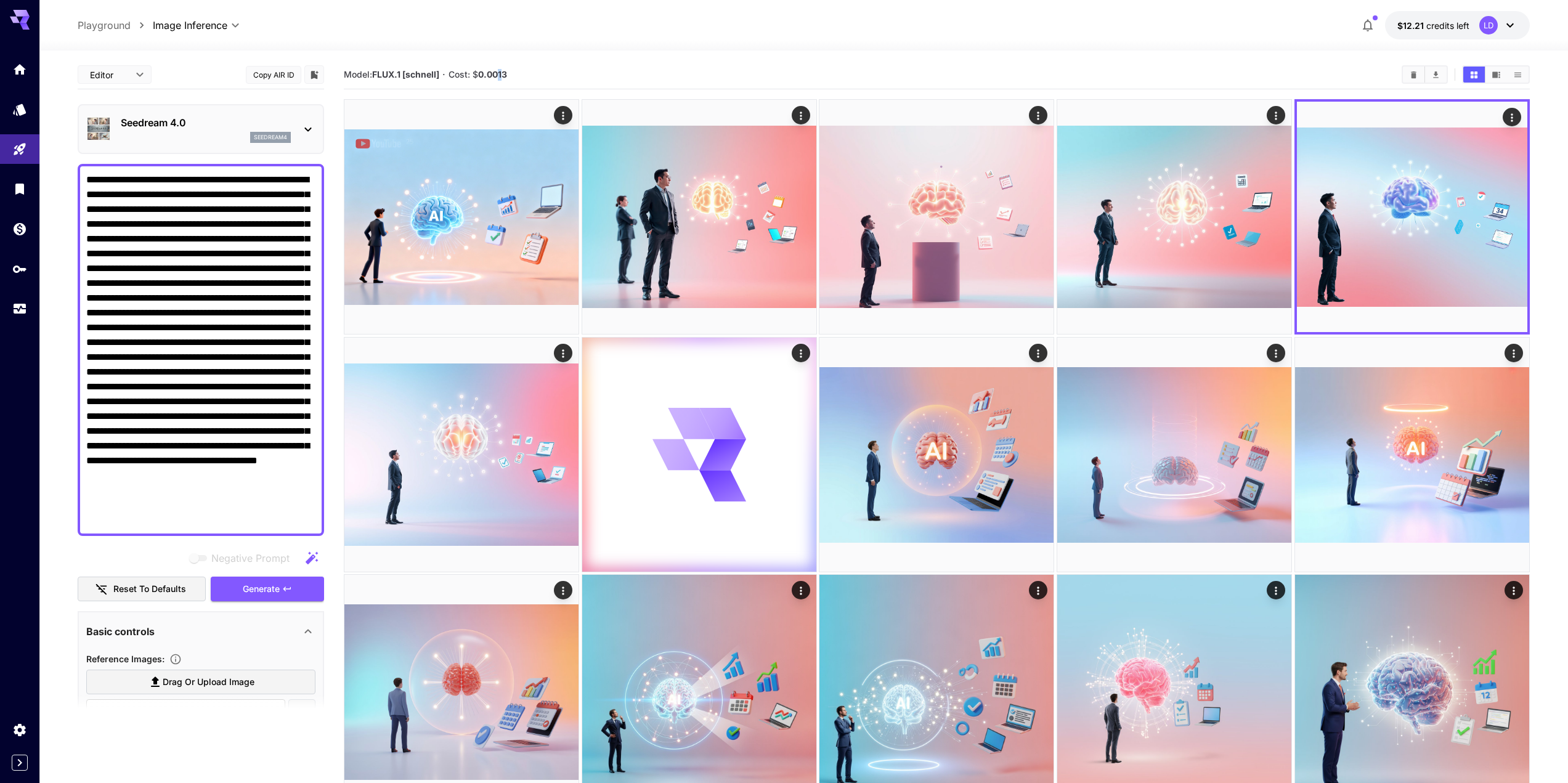
drag, startPoint x: 503, startPoint y: 82, endPoint x: 532, endPoint y: 35, distance: 55.2
click at [482, 66] on div "Model: FLUX.1 [schnell] · Cost: $ 0.0013" at bounding box center [936, 74] width 1186 height 18
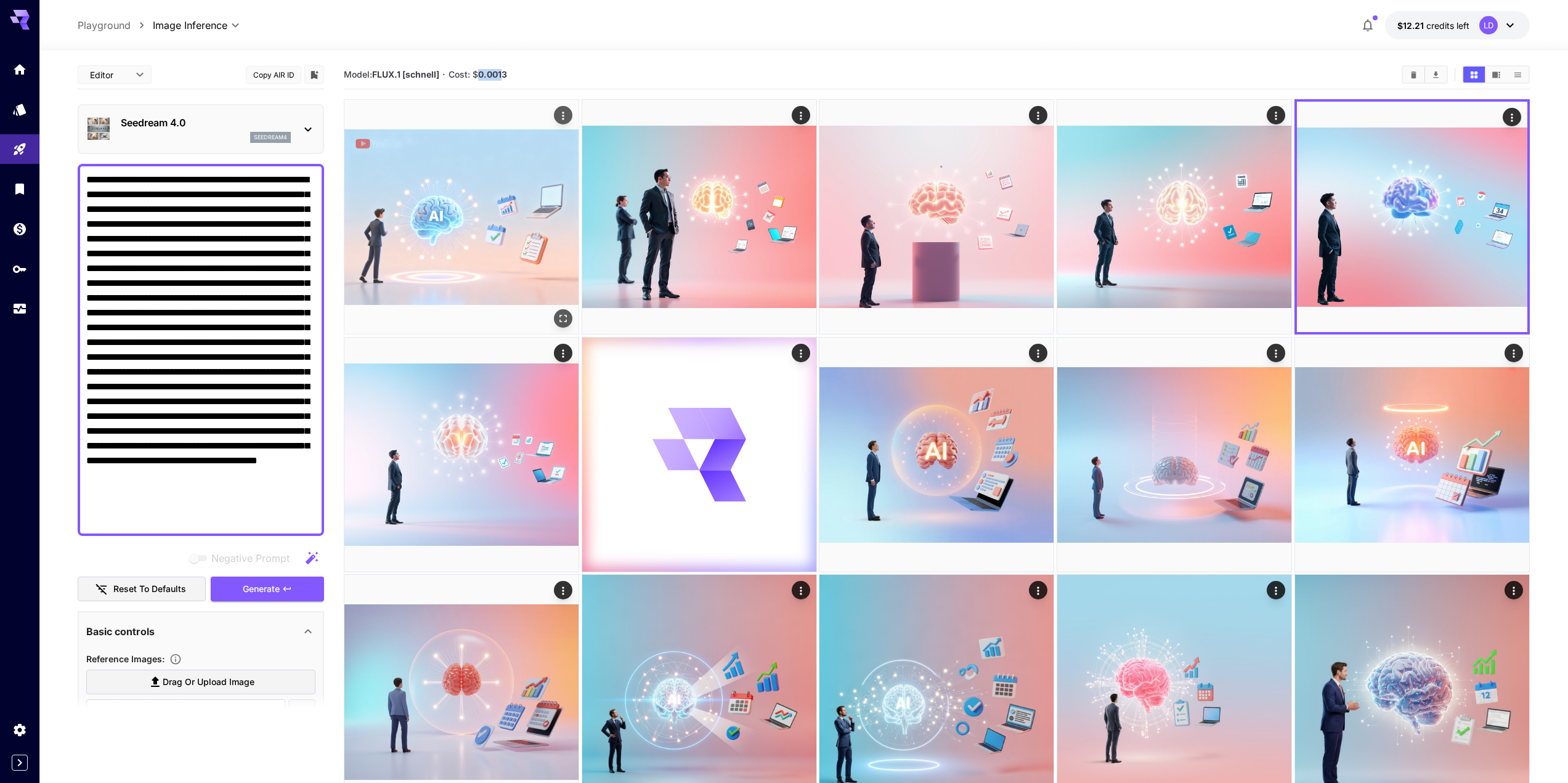
click at [524, 122] on img at bounding box center [461, 217] width 234 height 234
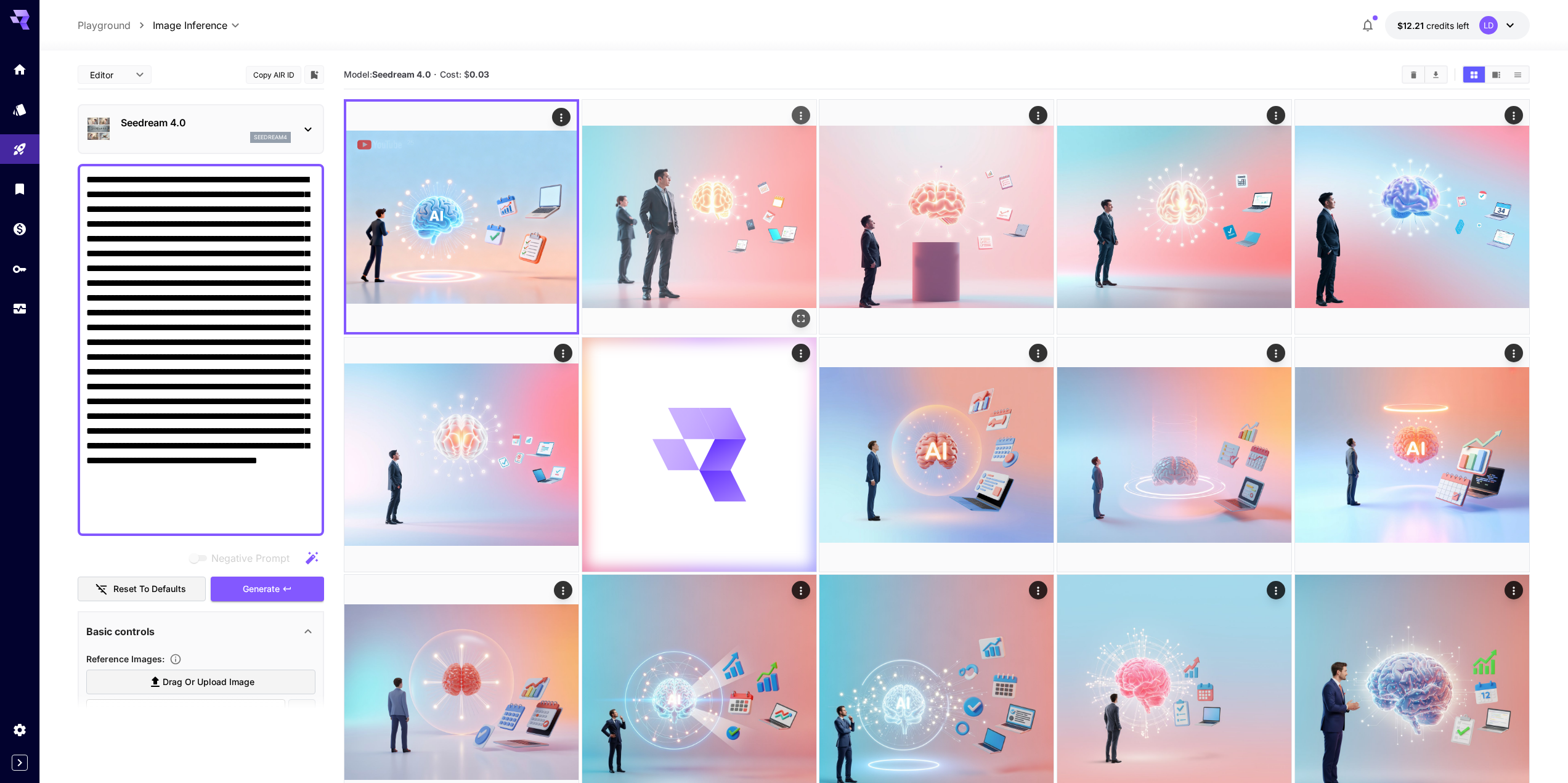
click at [659, 297] on img at bounding box center [699, 217] width 234 height 234
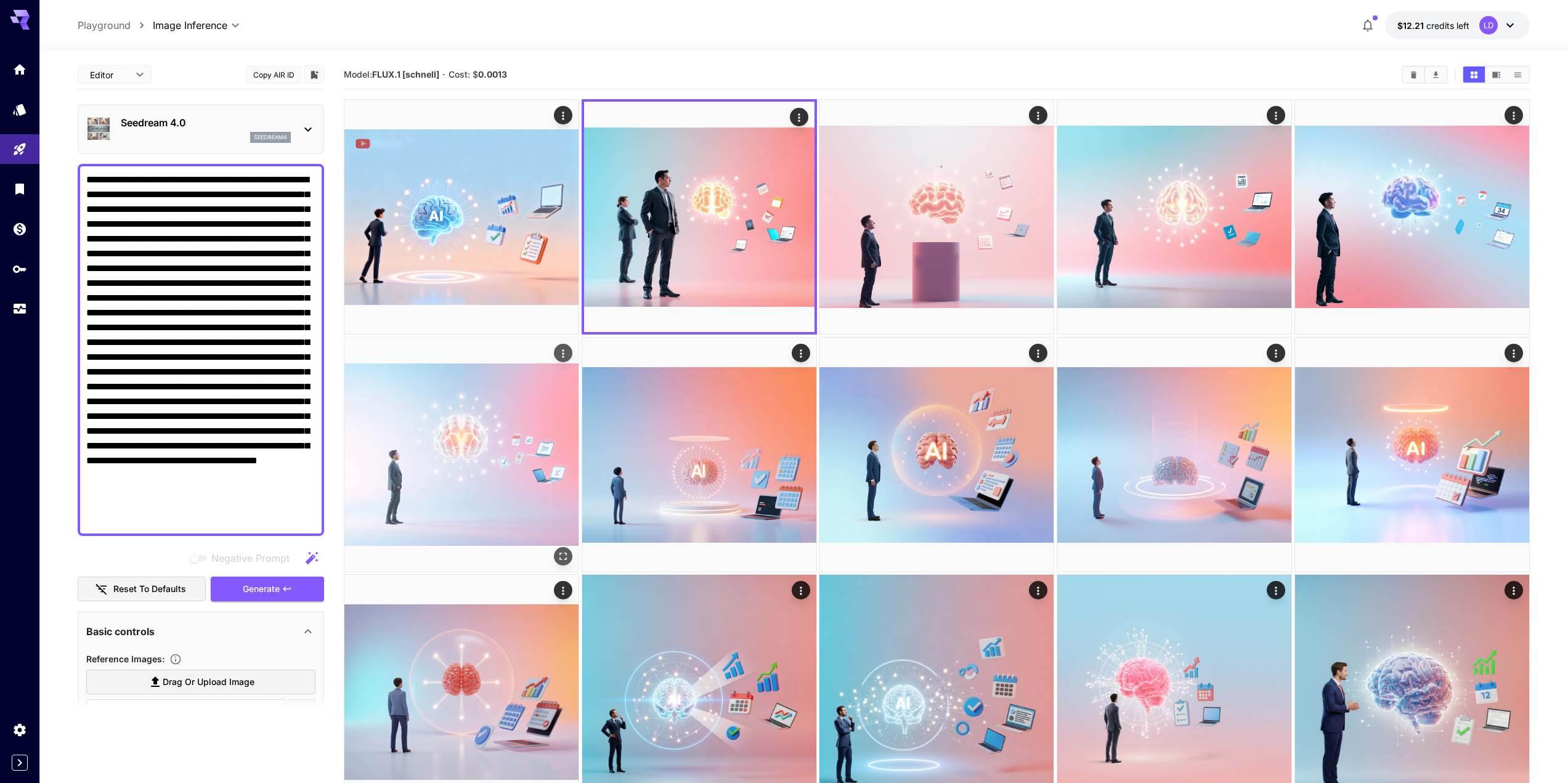
click at [490, 452] on img at bounding box center [461, 454] width 234 height 234
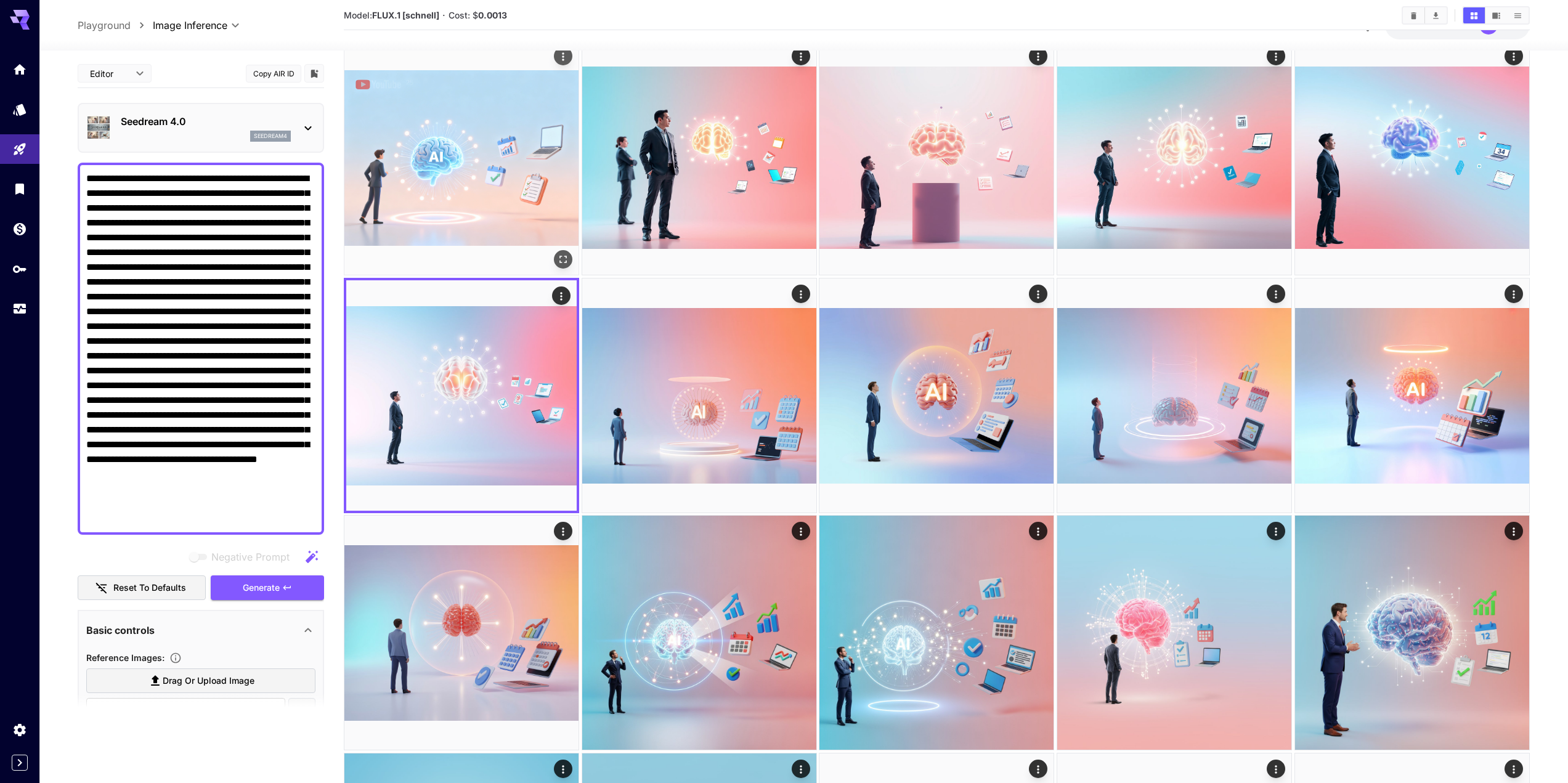
scroll to position [53, 0]
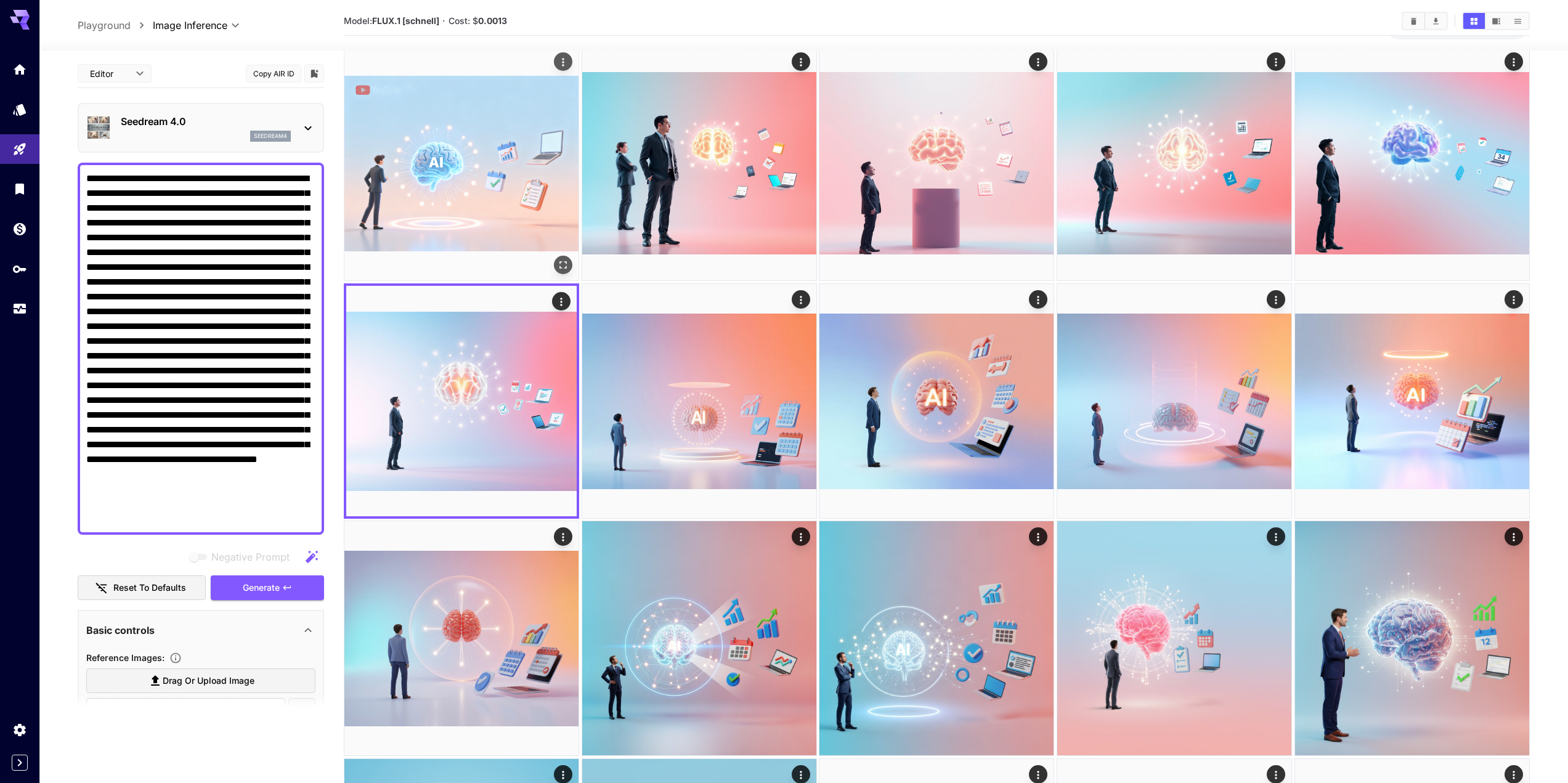
click at [495, 127] on img at bounding box center [461, 163] width 234 height 234
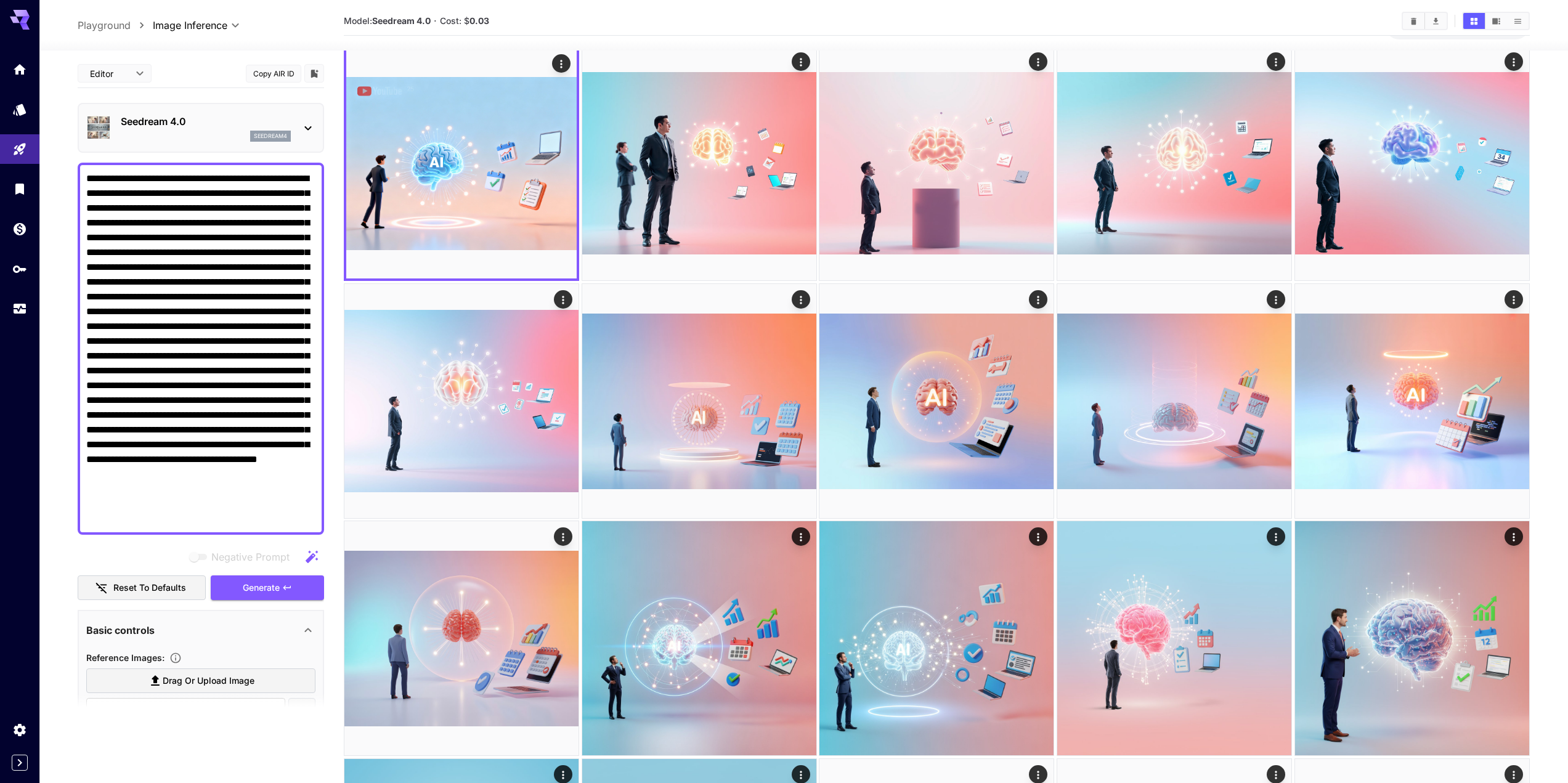
scroll to position [0, 0]
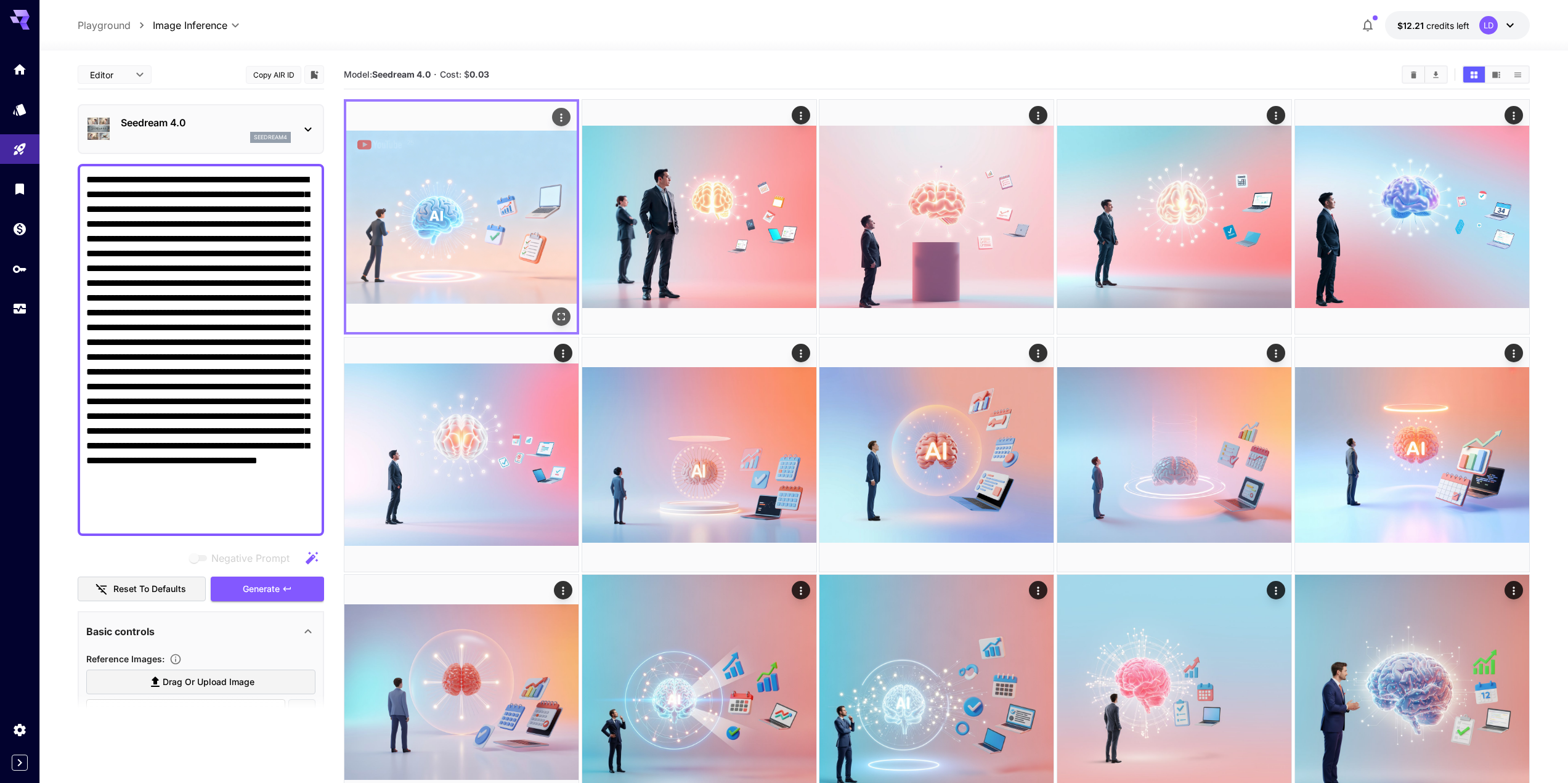
click at [564, 322] on icon "Open in fullscreen" at bounding box center [561, 316] width 12 height 12
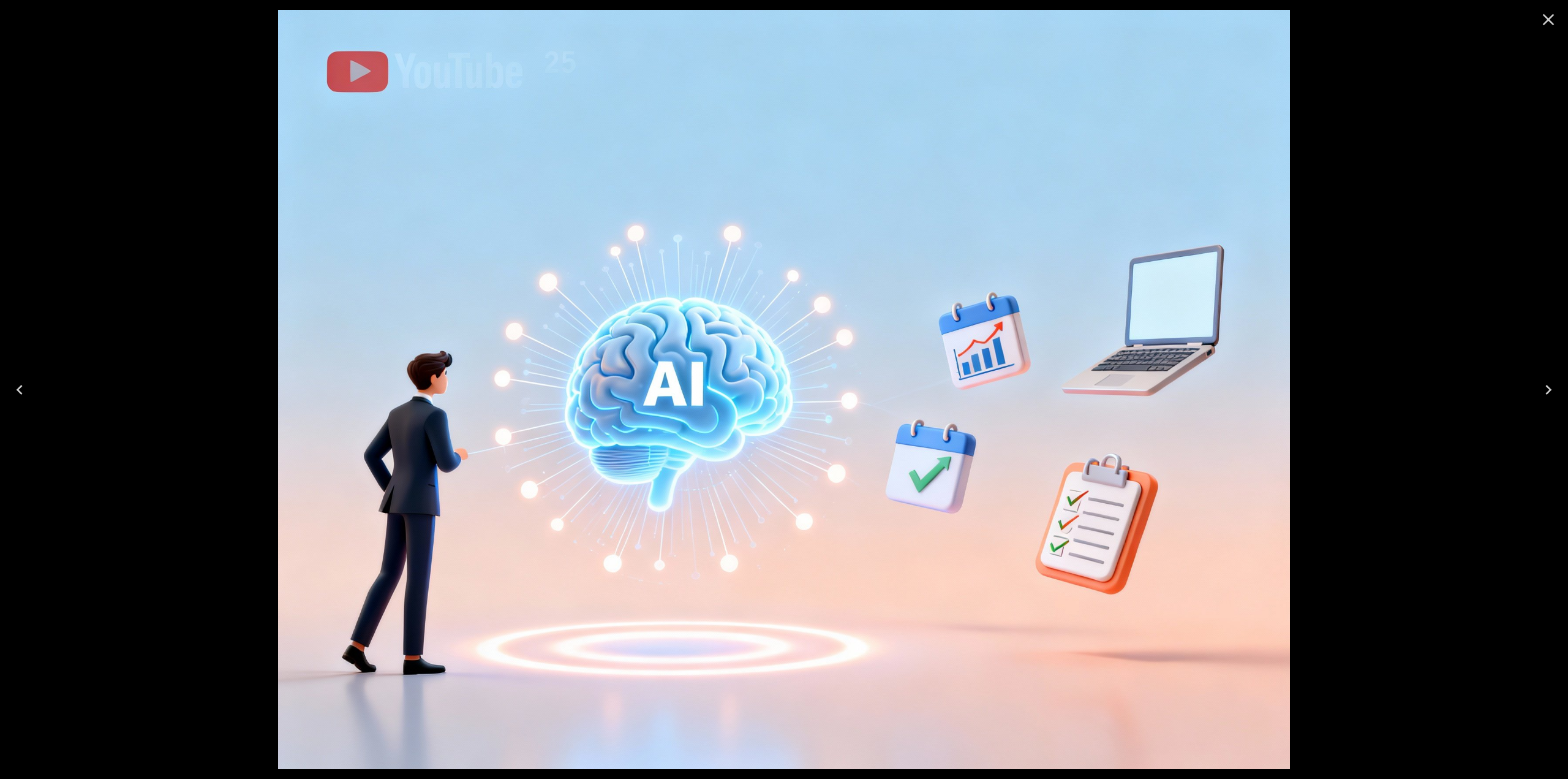
click at [1556, 26] on icon "Close" at bounding box center [1548, 19] width 20 height 20
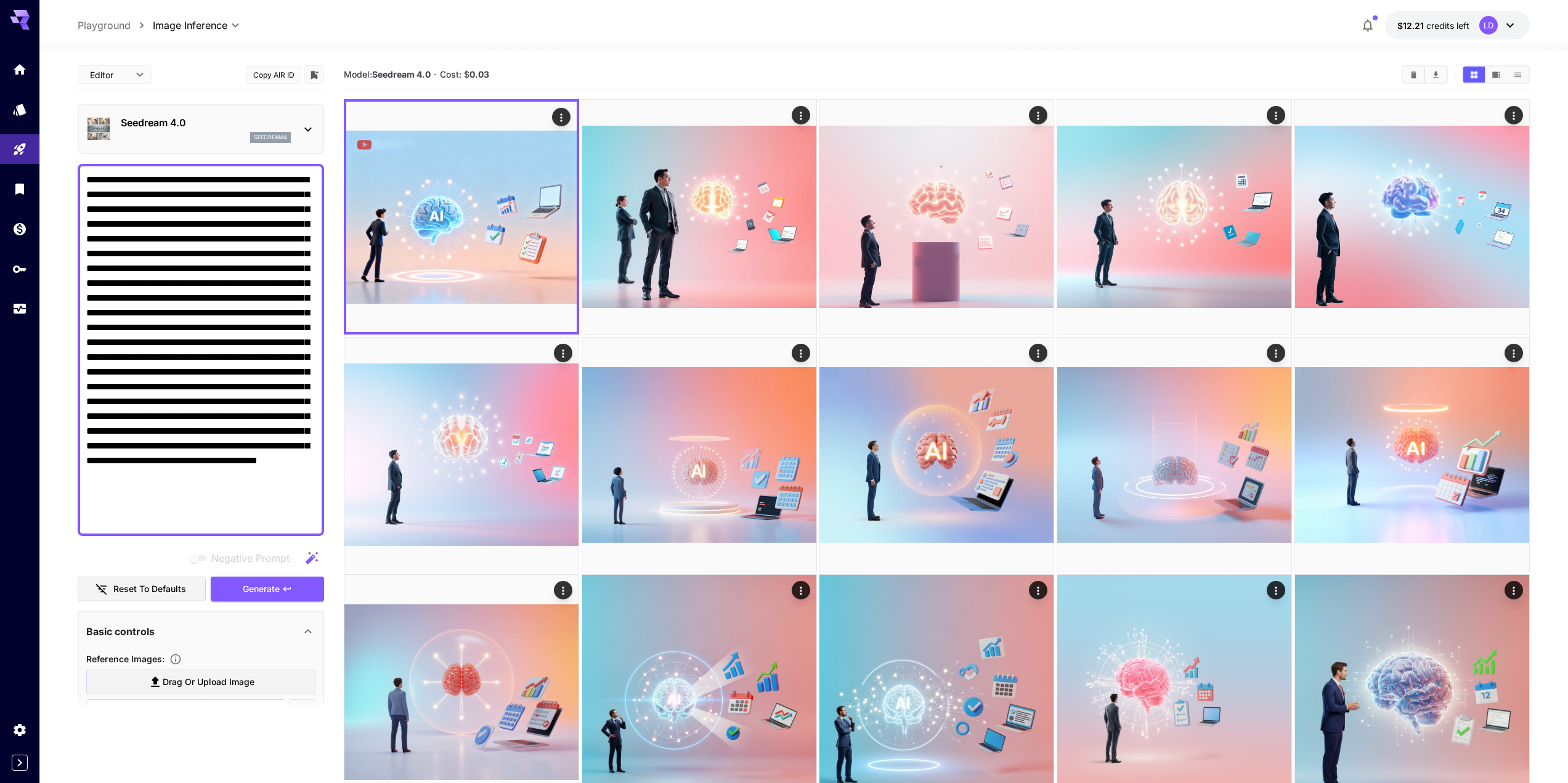
click at [396, 75] on b "Seedream 4.0" at bounding box center [401, 74] width 59 height 10
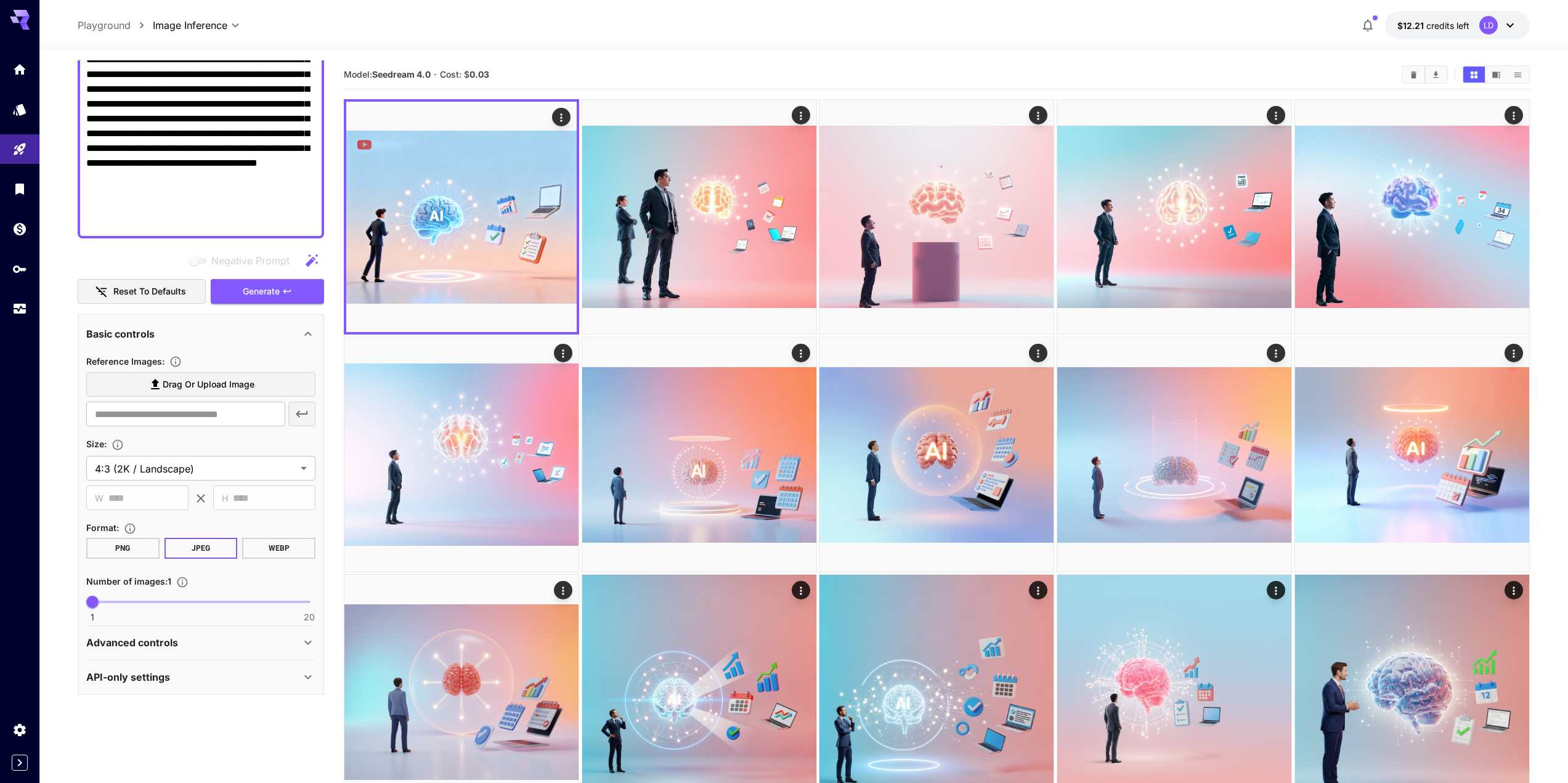
scroll to position [189, 0]
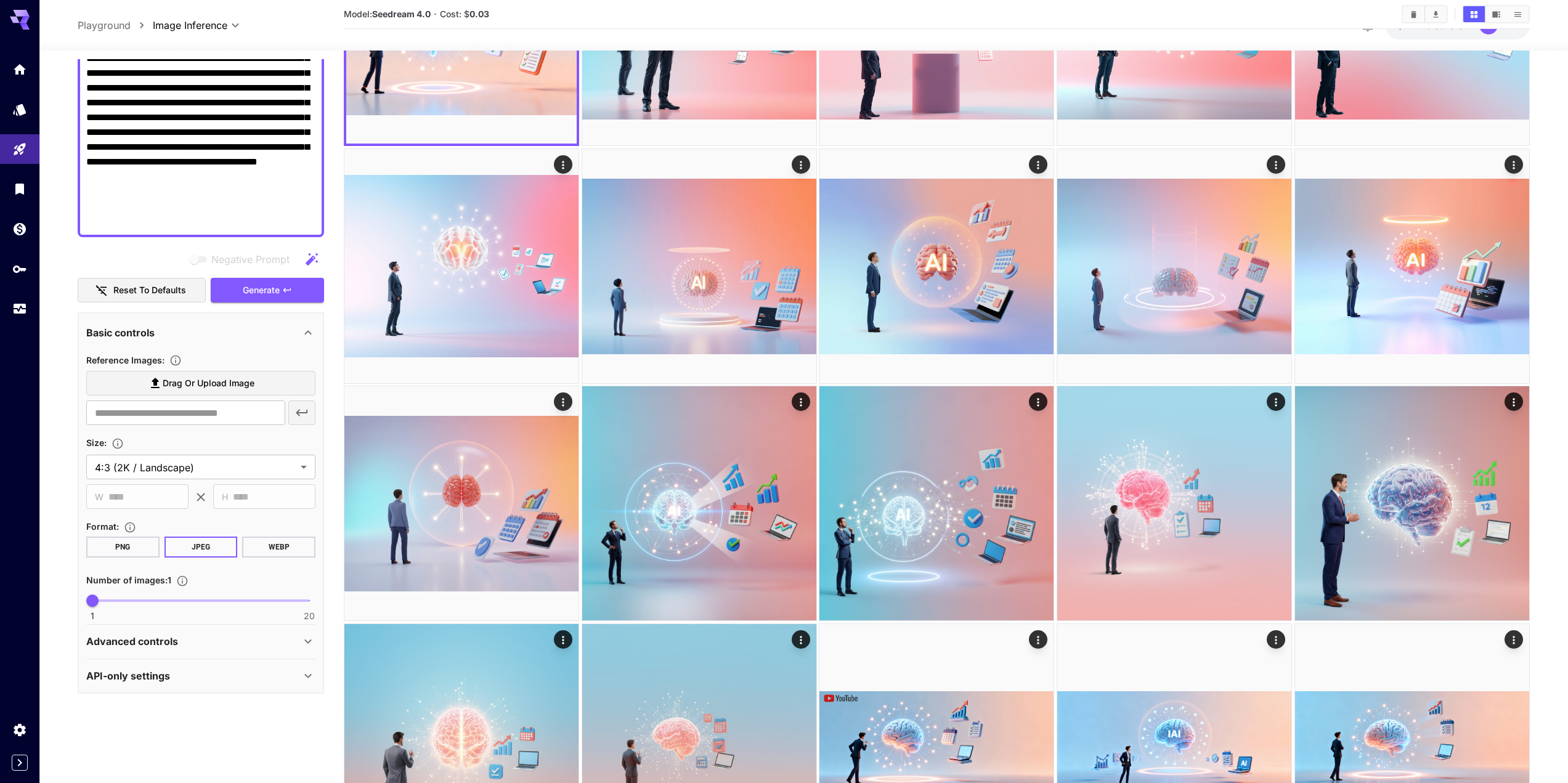
click at [127, 605] on span "1 20 1" at bounding box center [200, 600] width 217 height 18
type input "*"
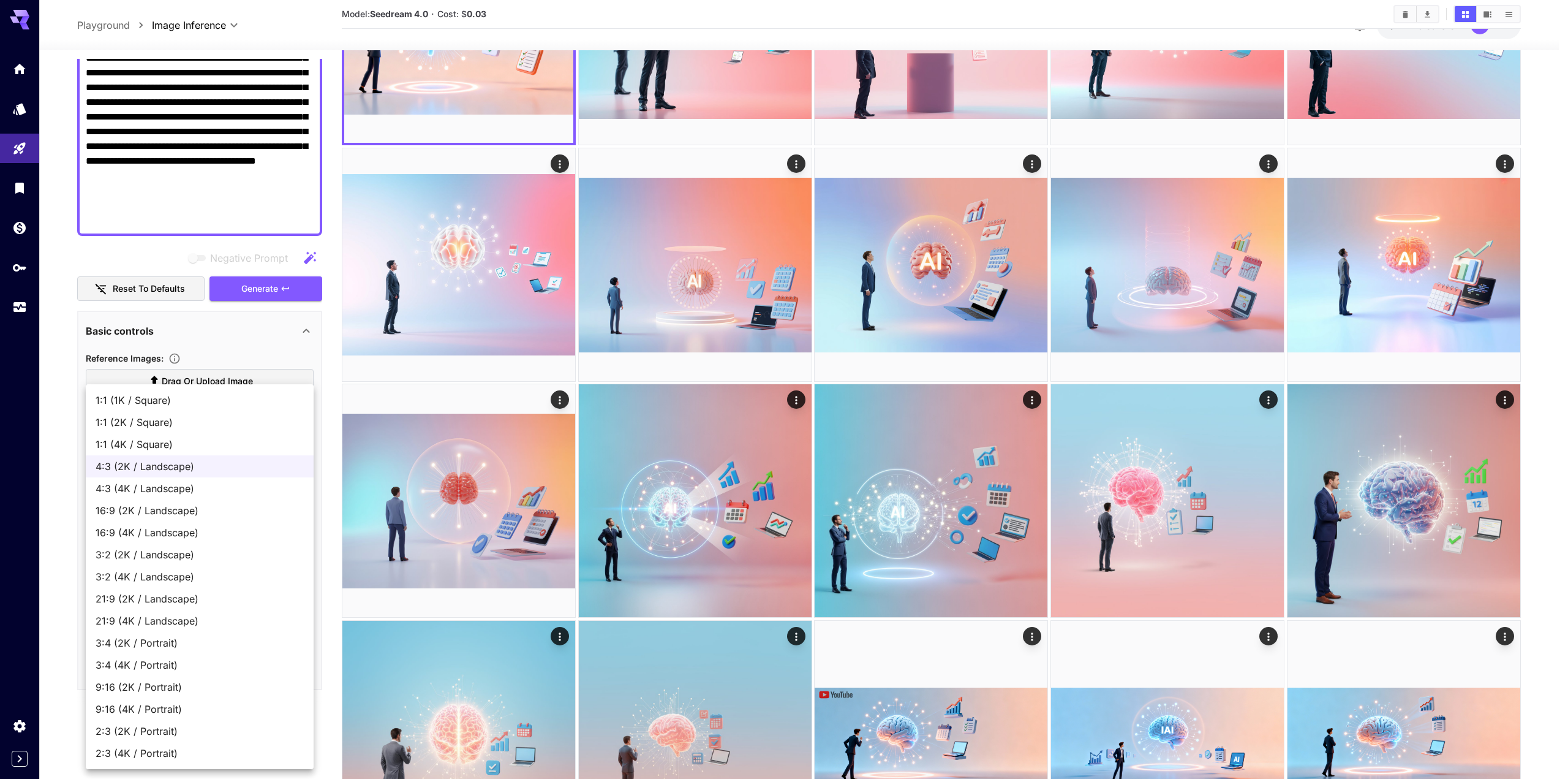
click at [181, 510] on span "16:9 (2K / Landscape)" at bounding box center [200, 510] width 208 height 15
type input "**********"
type input "****"
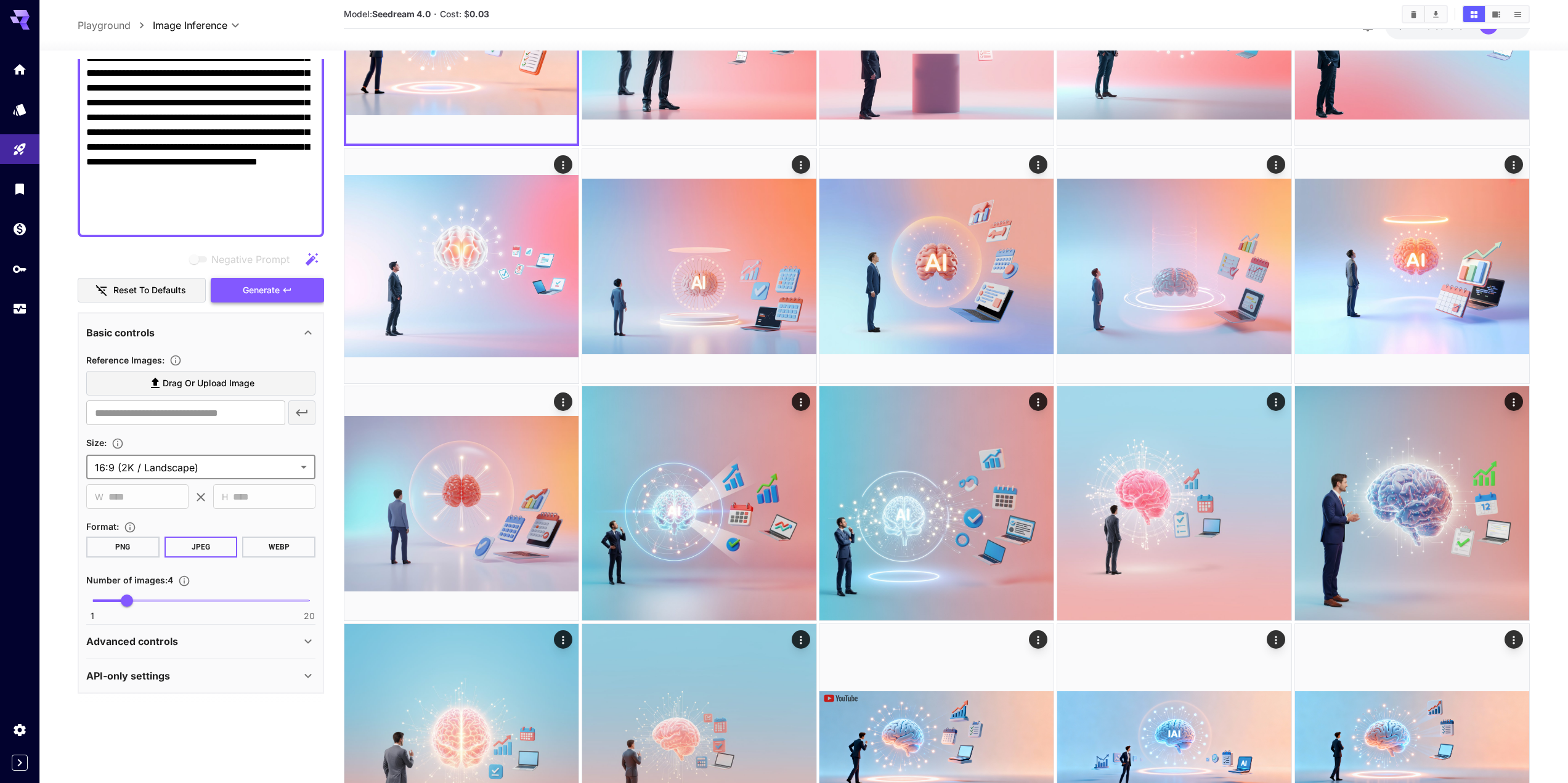
click at [252, 294] on span "Generate" at bounding box center [261, 290] width 37 height 16
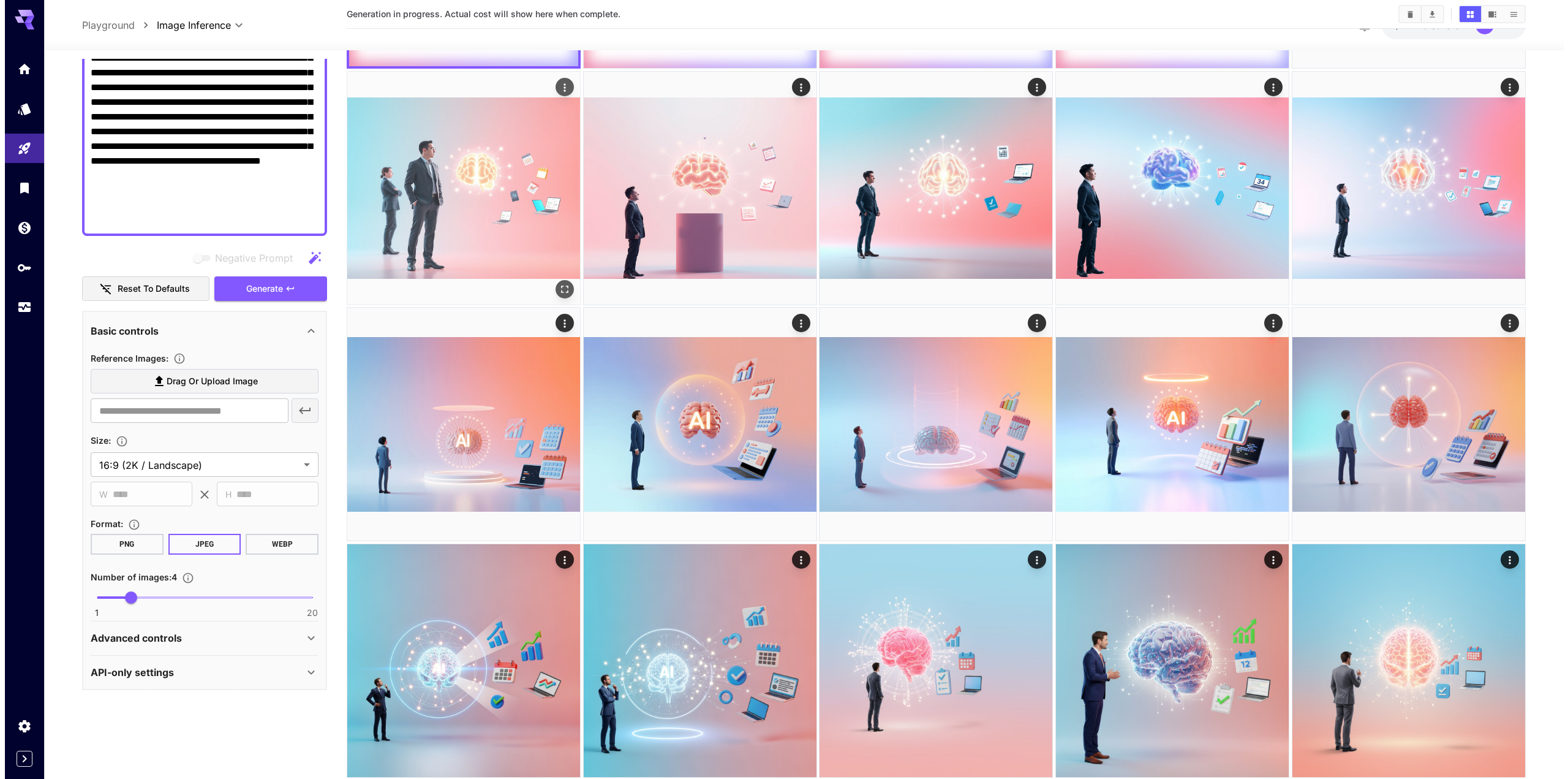
scroll to position [0, 0]
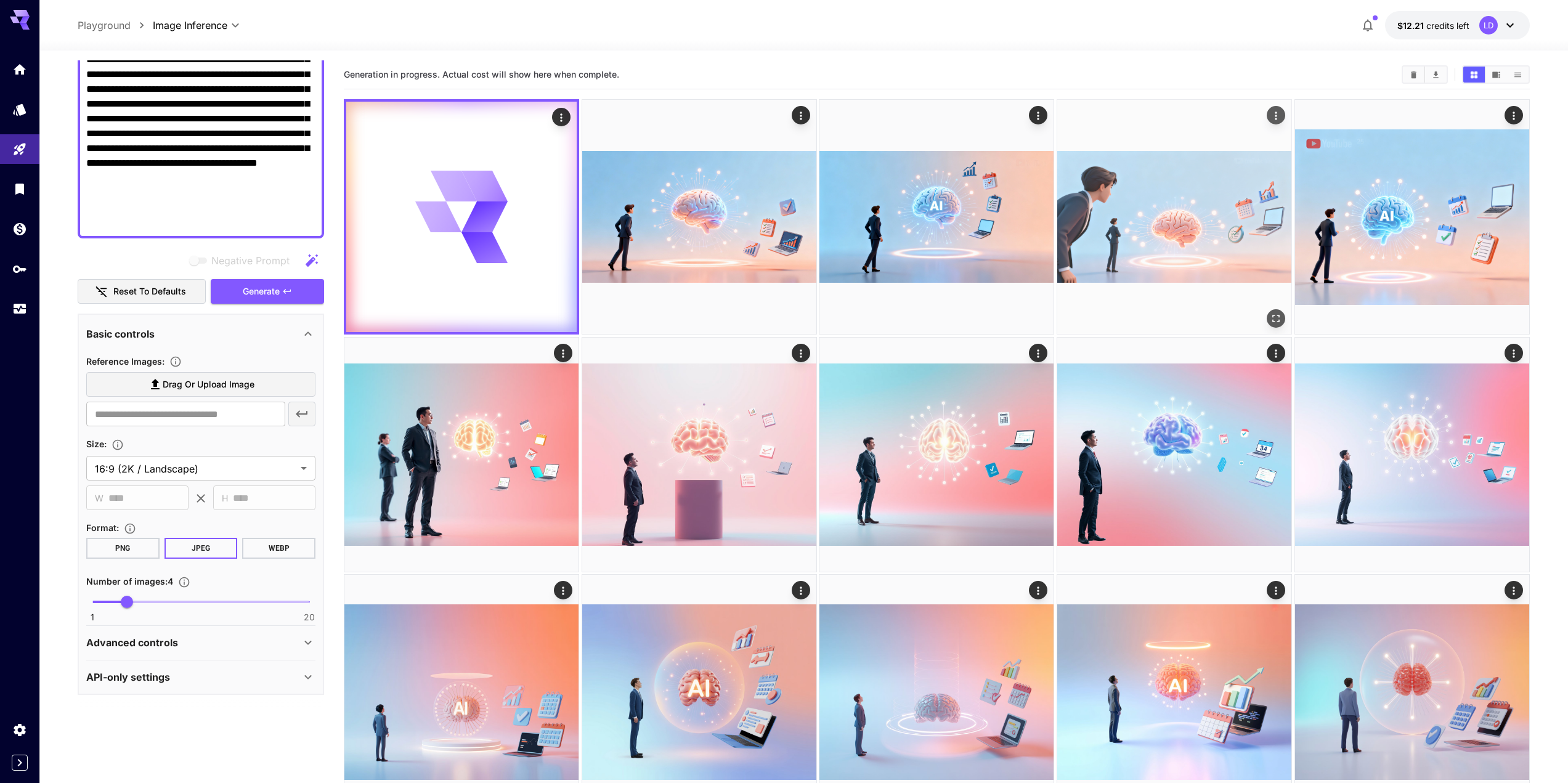
click at [1221, 239] on img at bounding box center [1174, 217] width 234 height 234
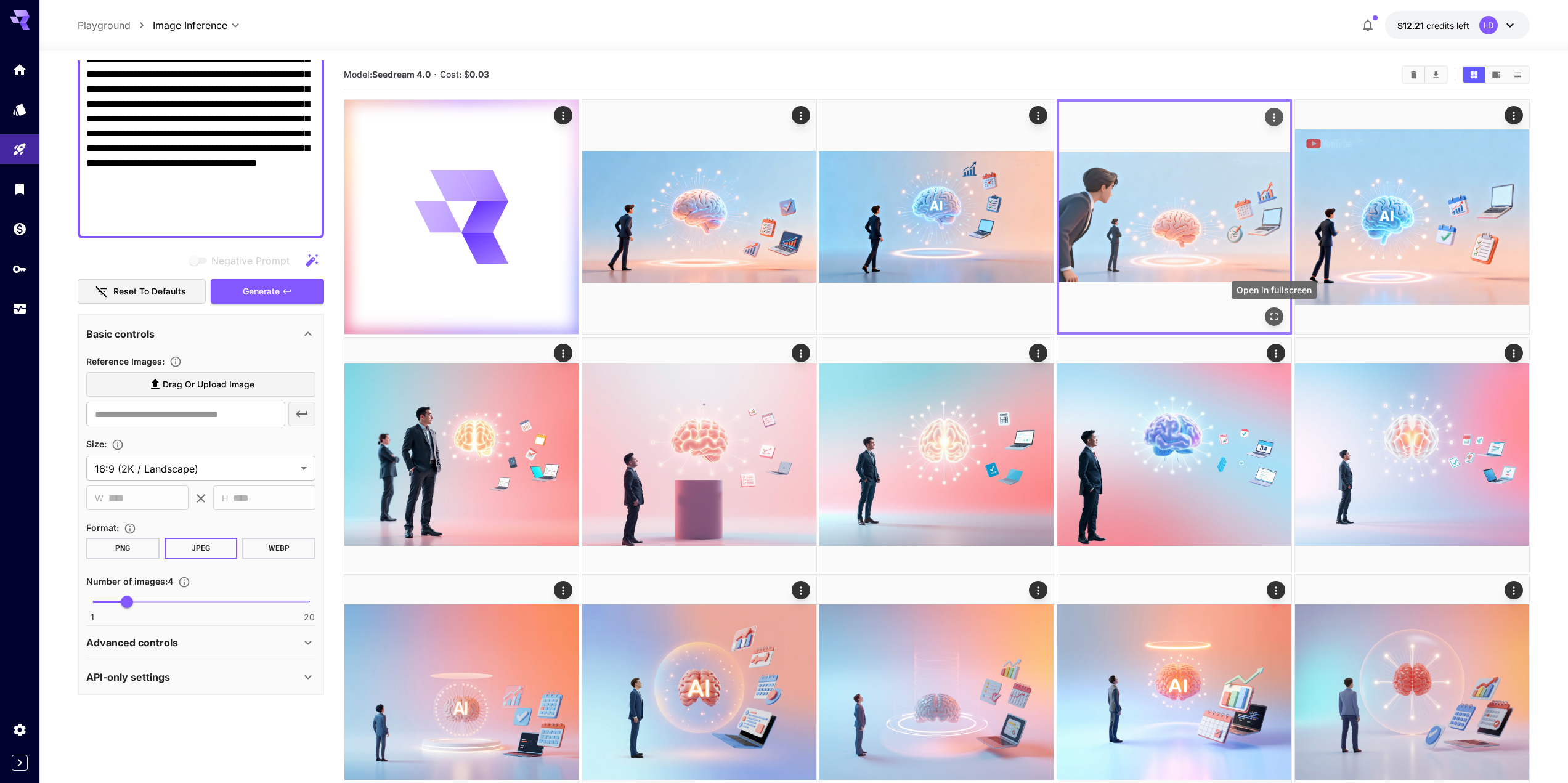
click at [1277, 314] on icon "Open in fullscreen" at bounding box center [1274, 317] width 8 height 8
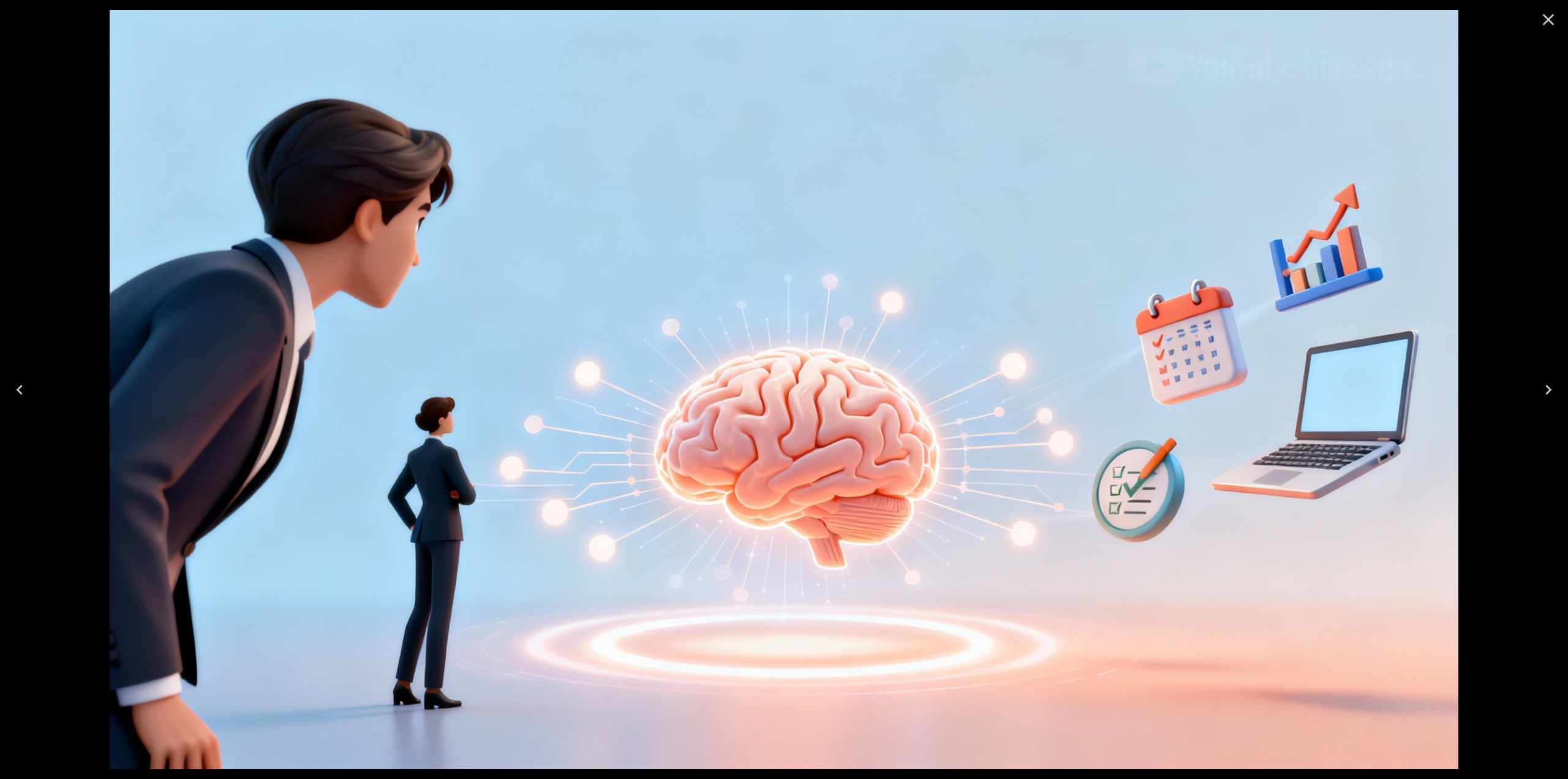
click at [1553, 22] on icon "Close" at bounding box center [1548, 19] width 20 height 20
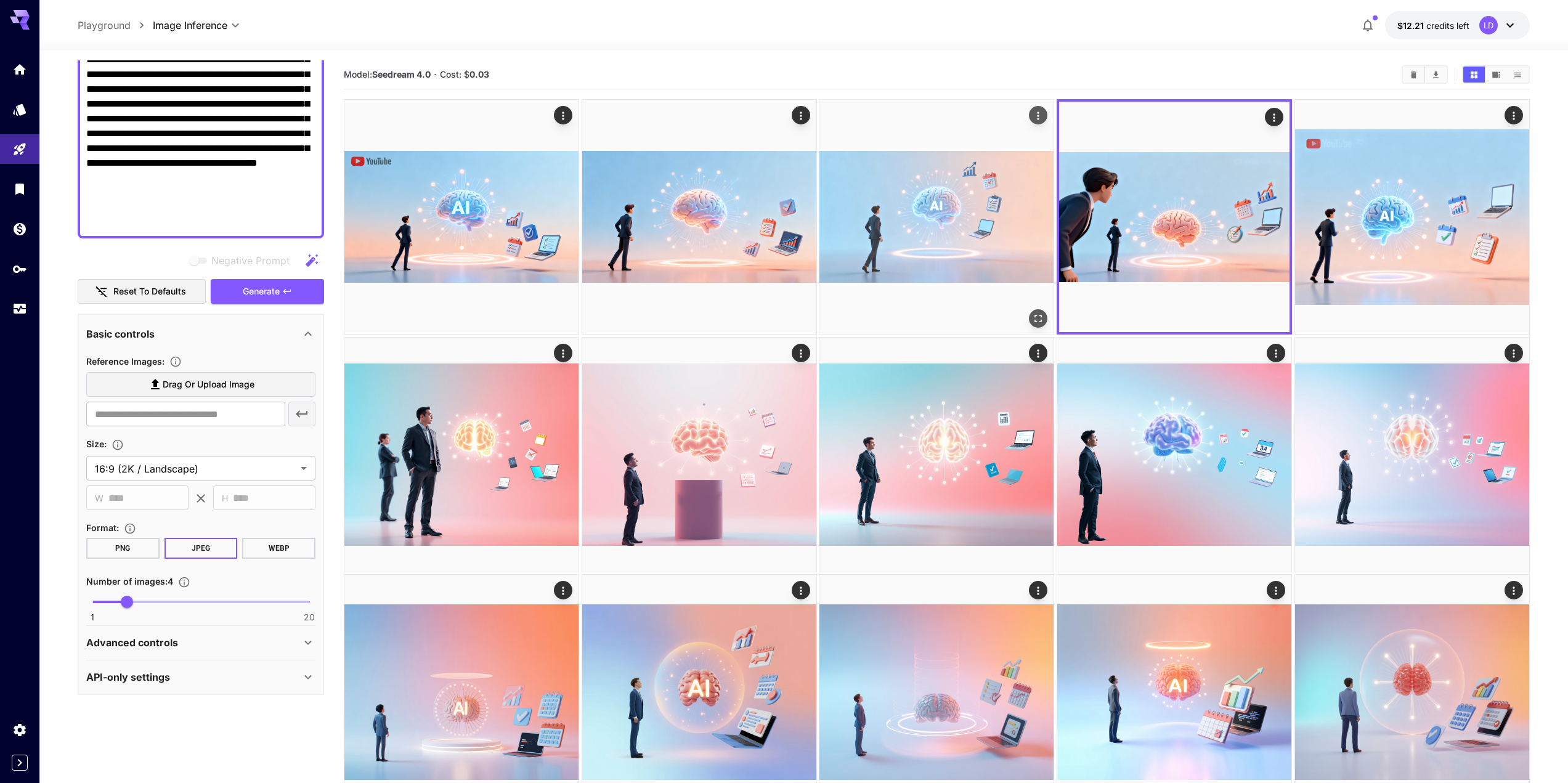
click at [1033, 318] on icon "Open in fullscreen" at bounding box center [1039, 318] width 12 height 12
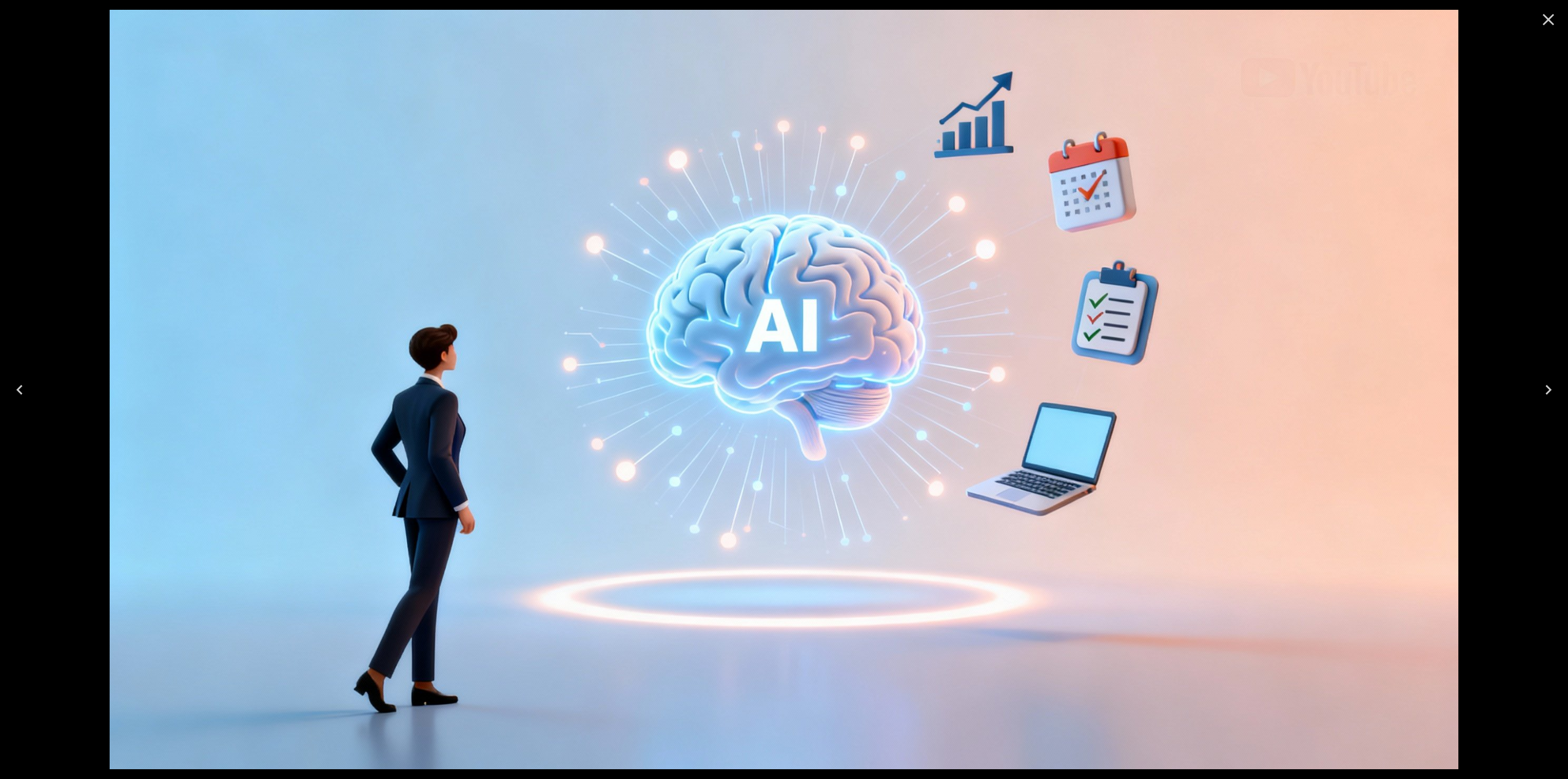
click at [1547, 27] on icon "Close" at bounding box center [1548, 19] width 20 height 20
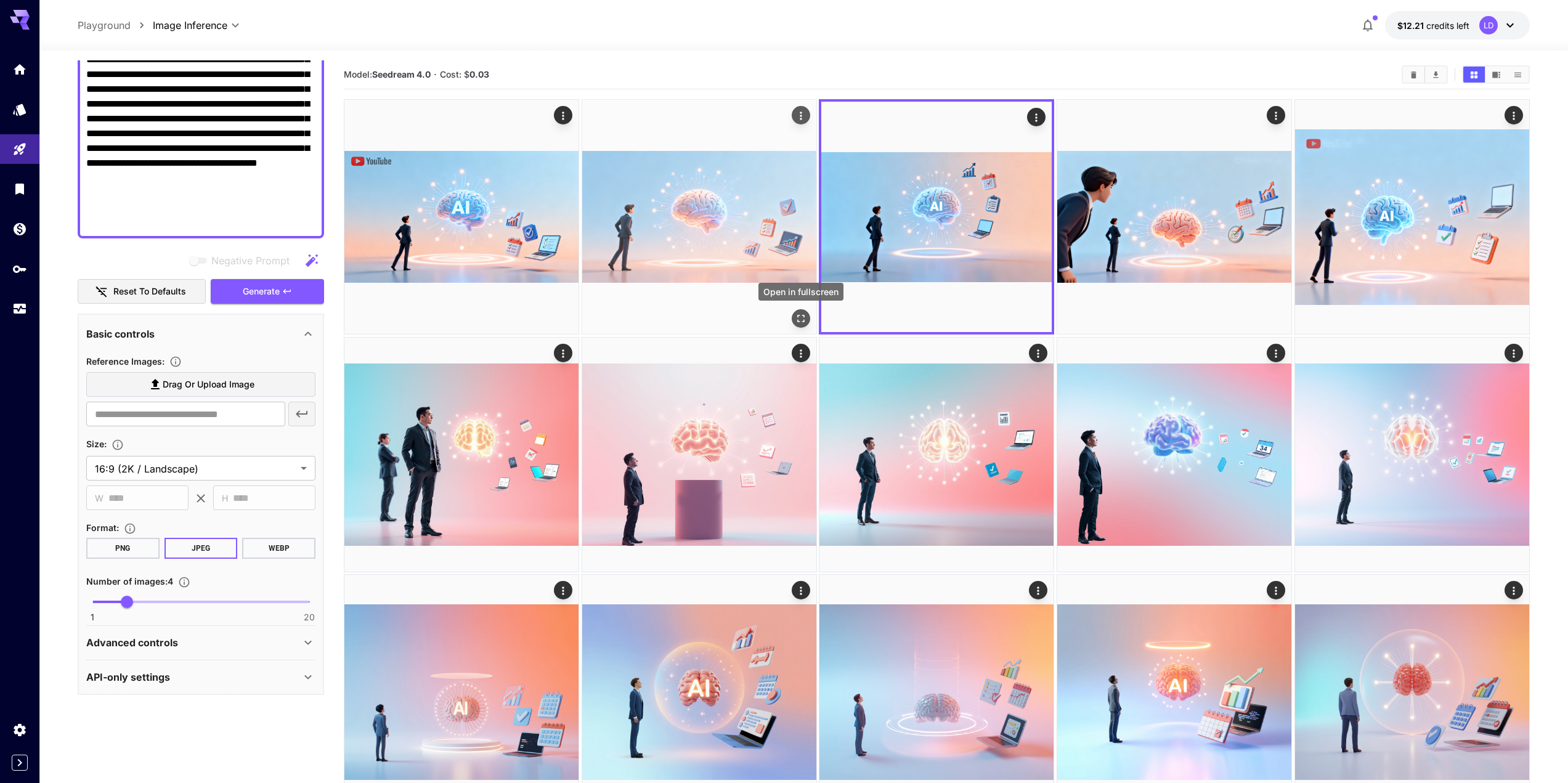
click at [796, 322] on icon "Open in fullscreen" at bounding box center [801, 318] width 12 height 12
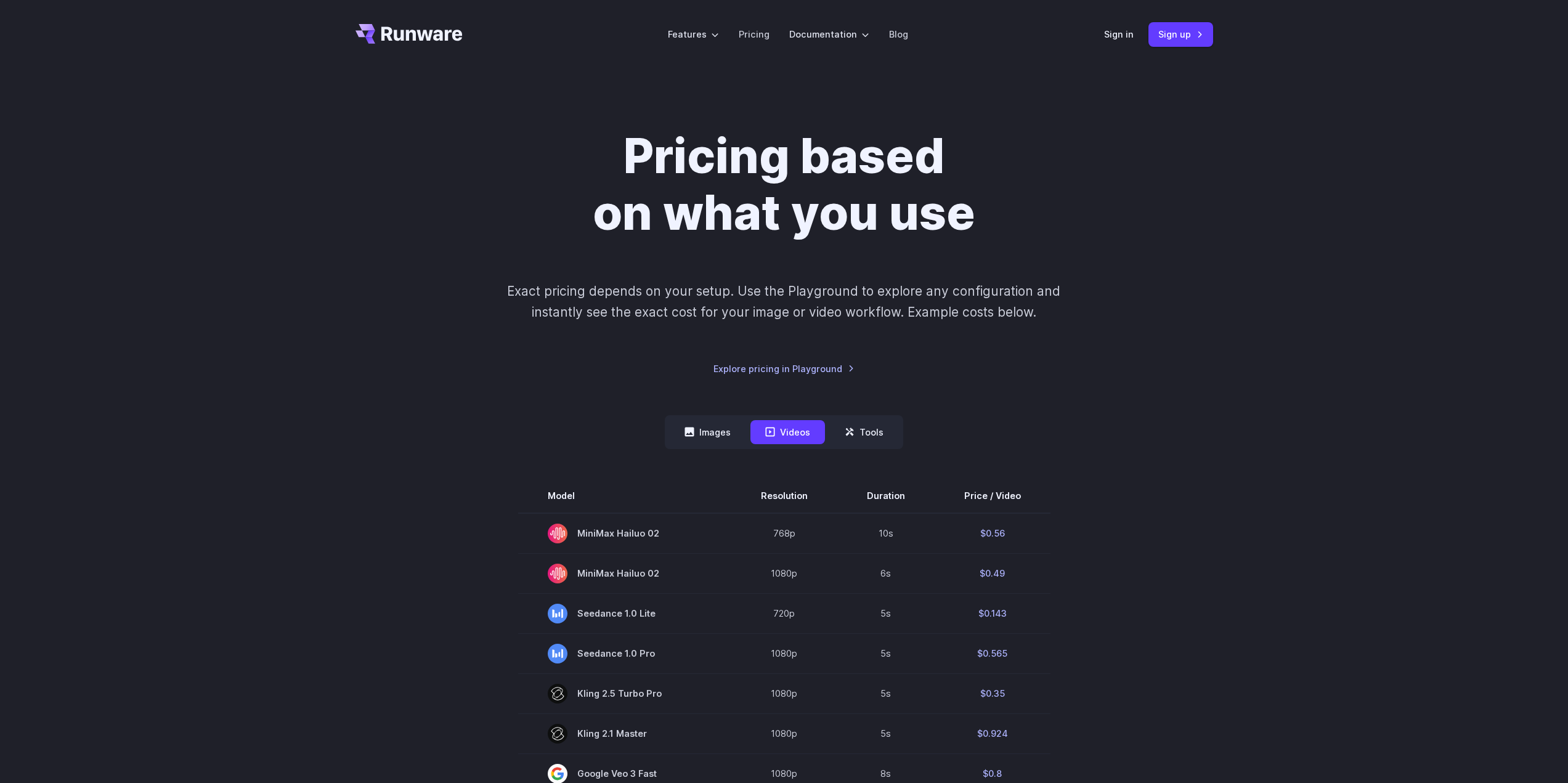
click at [1133, 5] on header "Features Tasks Image generation Video generation Sonic Inference Engine™ Models…" at bounding box center [784, 34] width 887 height 69
click at [1003, 161] on h1 "Pricing based on what you use" at bounding box center [784, 184] width 686 height 113
click at [1152, 105] on div "Pricing based on what you use Exact pricing depends on your setup. Use the Play…" at bounding box center [784, 769] width 1568 height 1399
click at [475, 221] on h1 "Pricing based on what you use" at bounding box center [784, 184] width 686 height 113
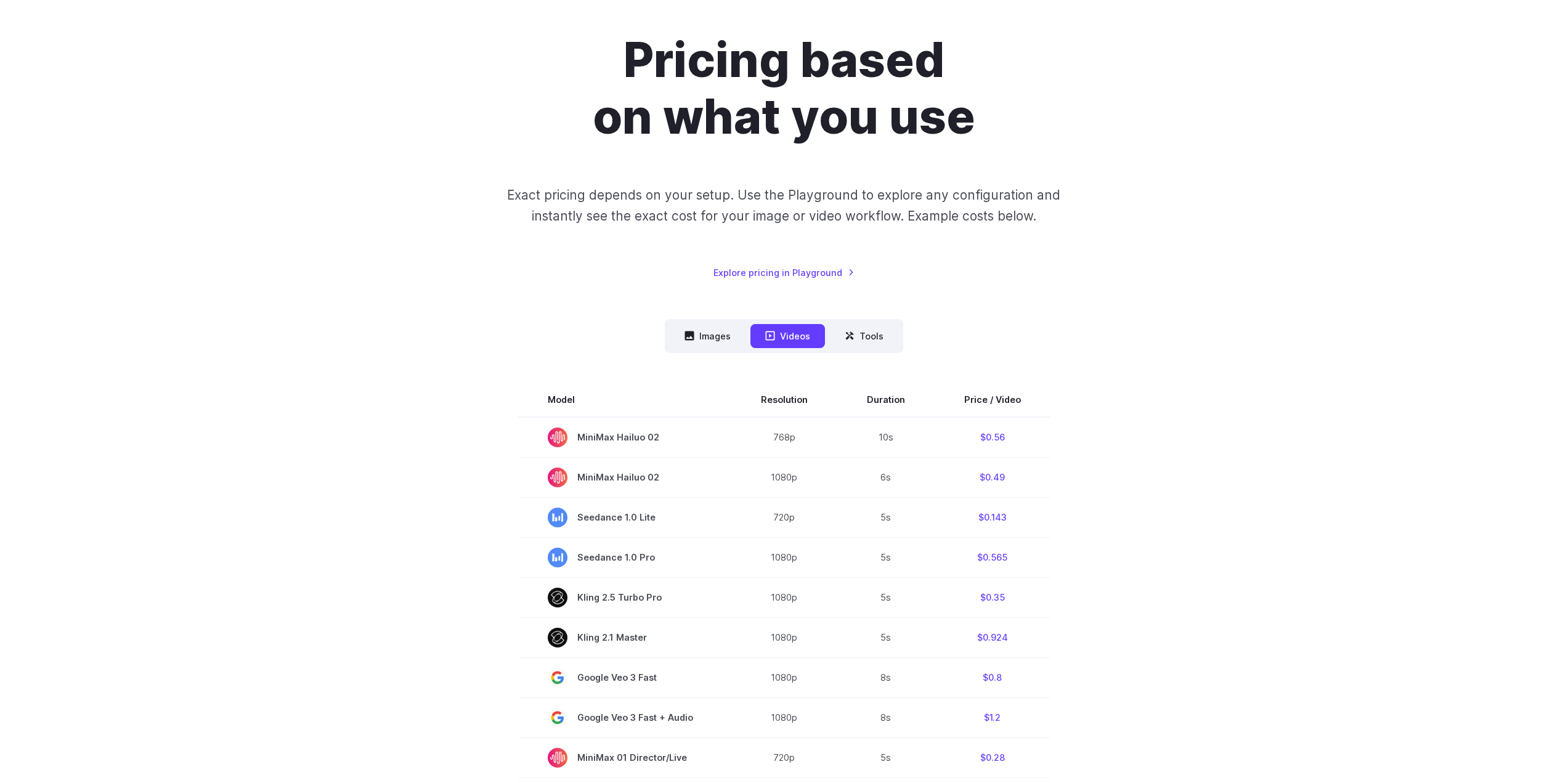
scroll to position [97, 0]
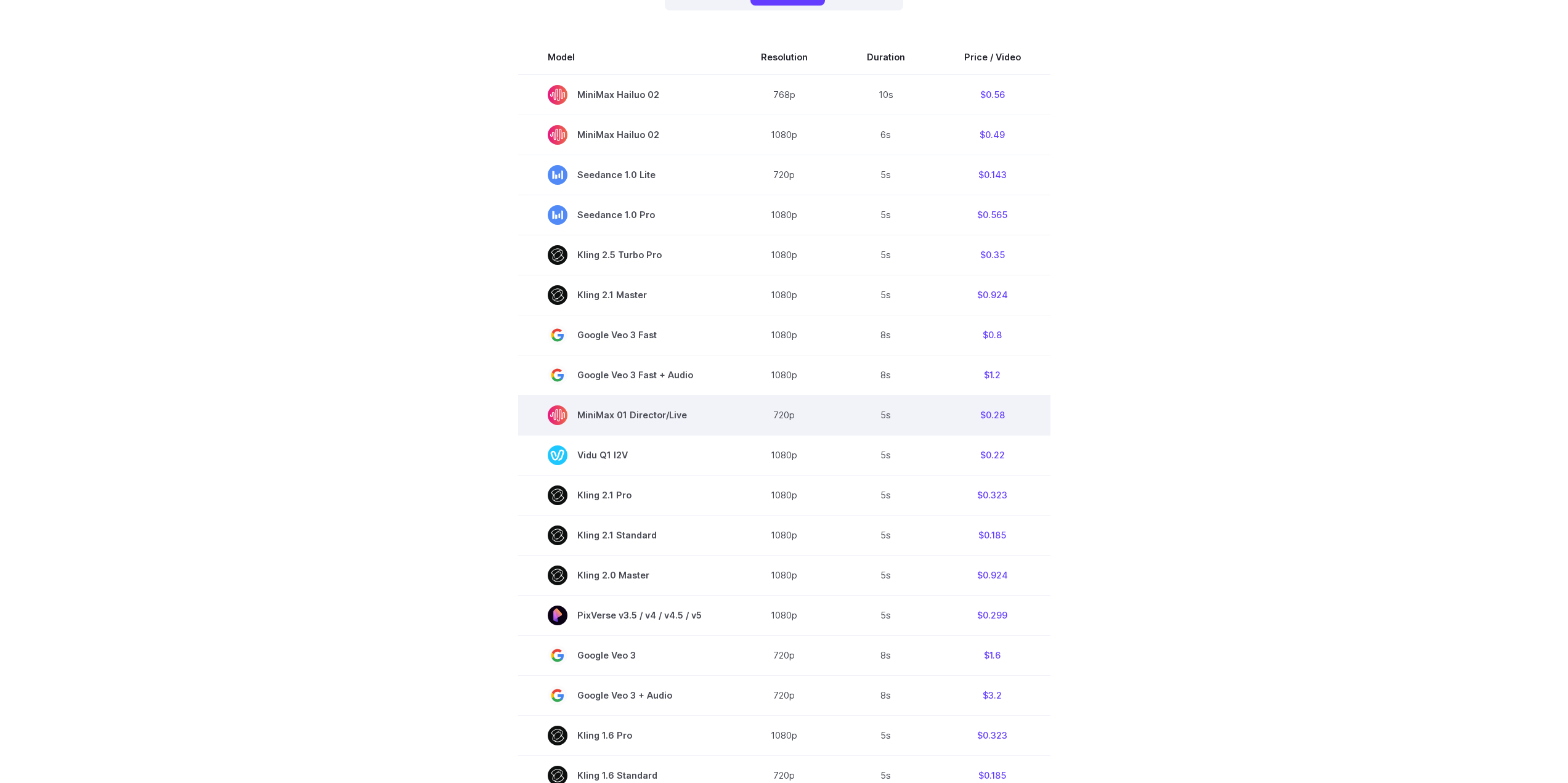
scroll to position [439, 0]
click at [1169, 391] on section "Model Resolution Duration Price / Video MiniMax Hailuo 02 768p 10s $0.56 MiniMa…" at bounding box center [784, 477] width 858 height 875
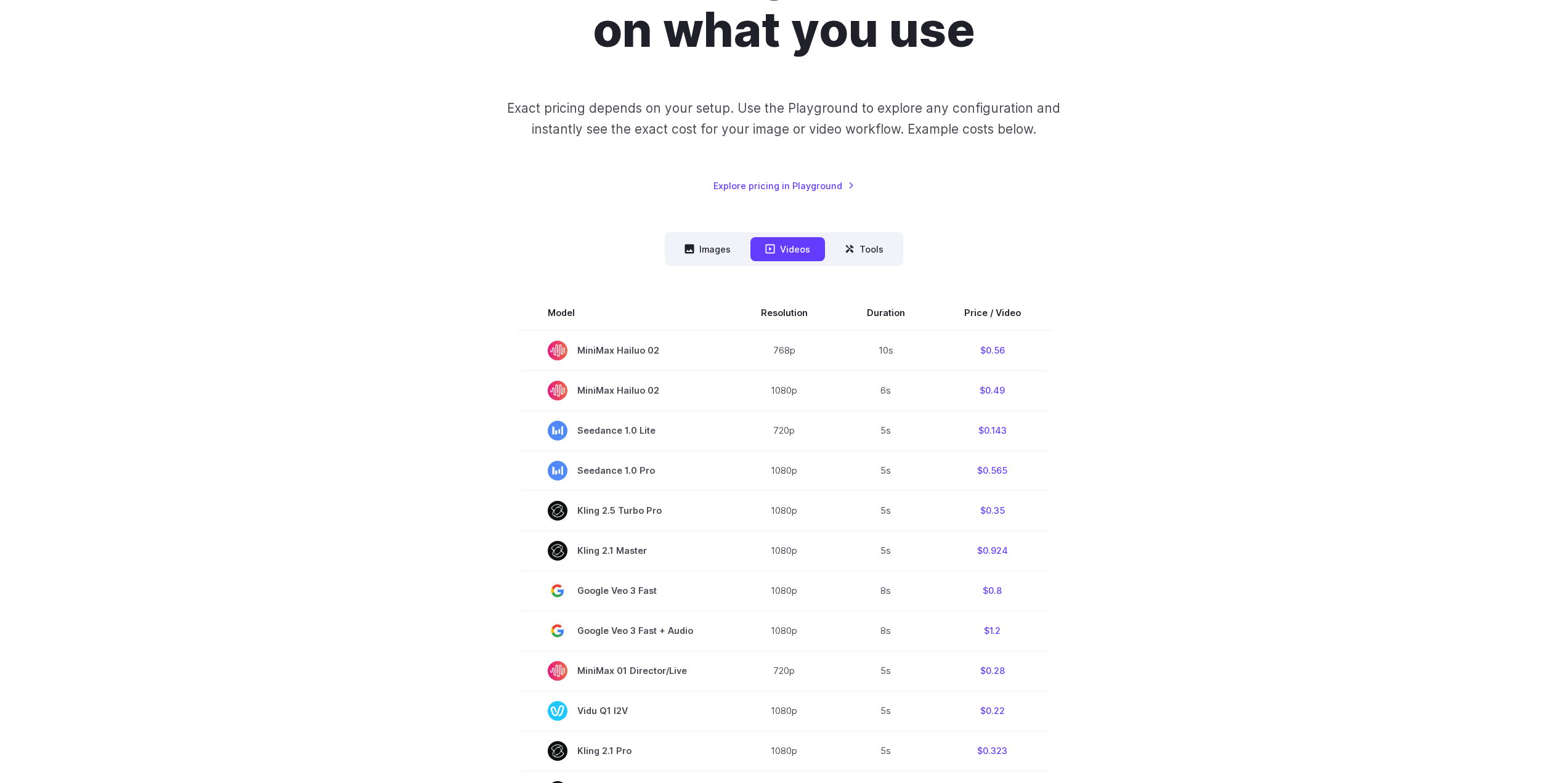
scroll to position [182, 0]
click at [723, 258] on button "Images" at bounding box center [707, 249] width 76 height 24
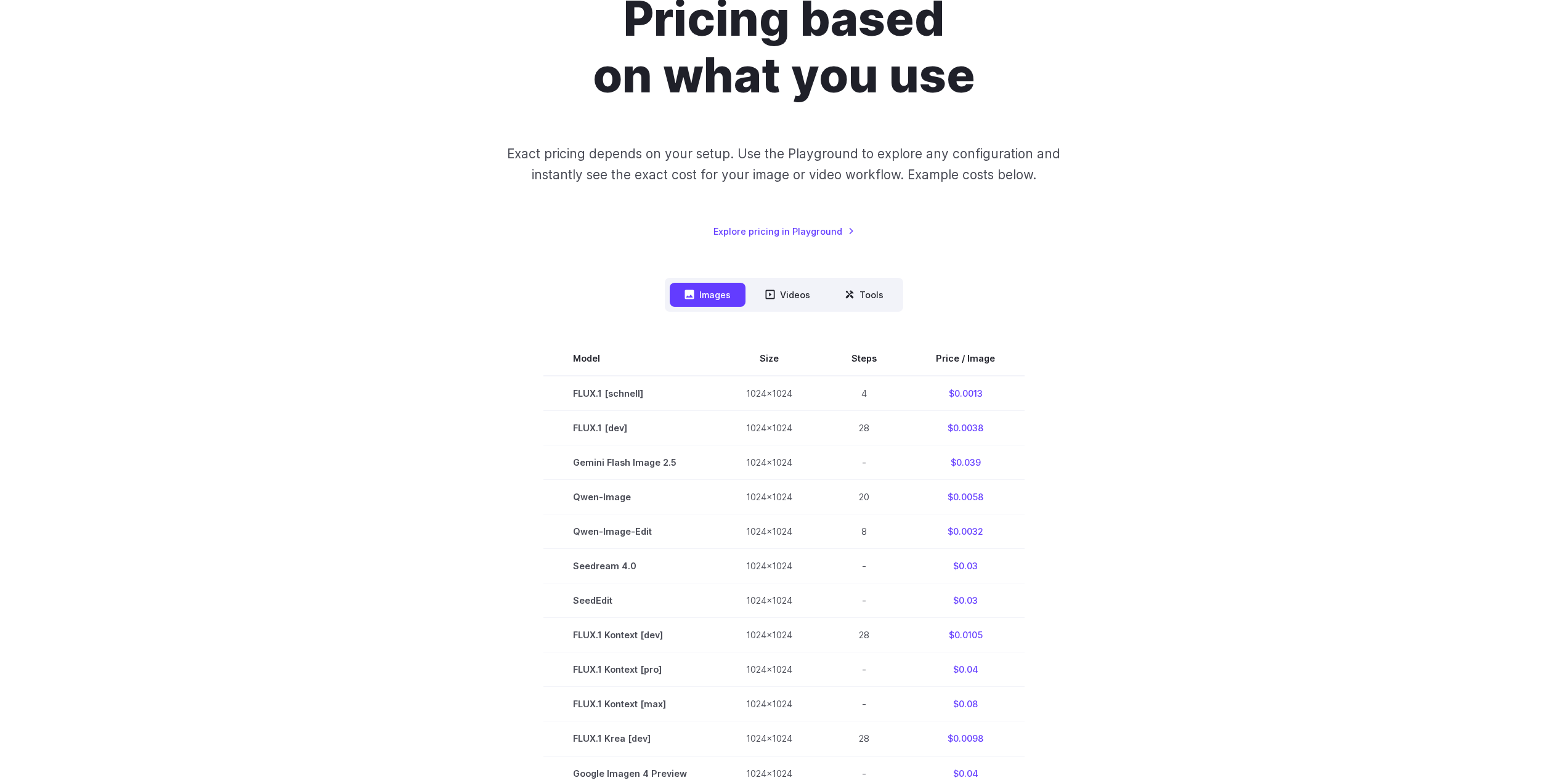
scroll to position [0, 0]
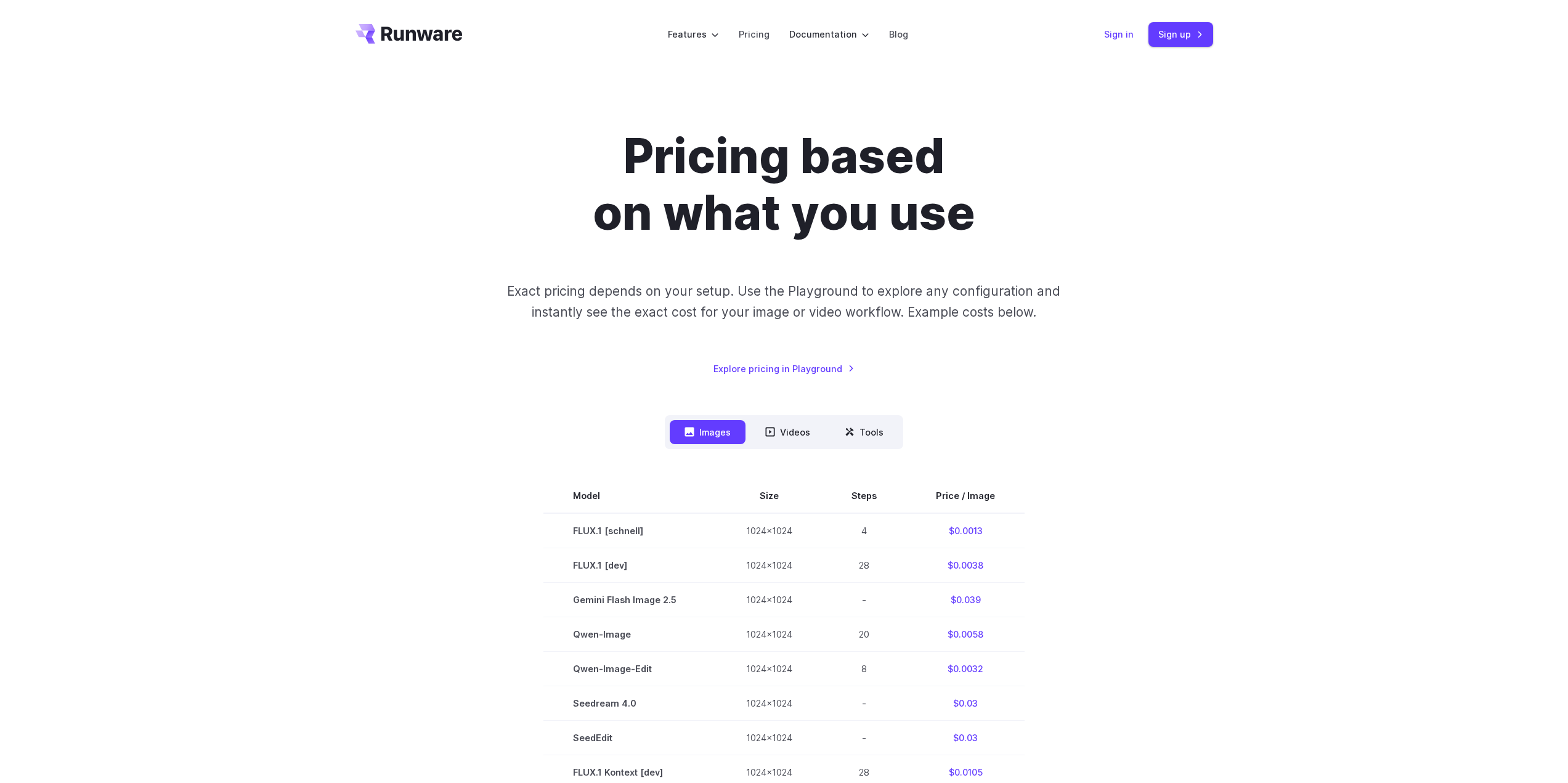
click at [1117, 39] on link "Sign in" at bounding box center [1118, 34] width 29 height 14
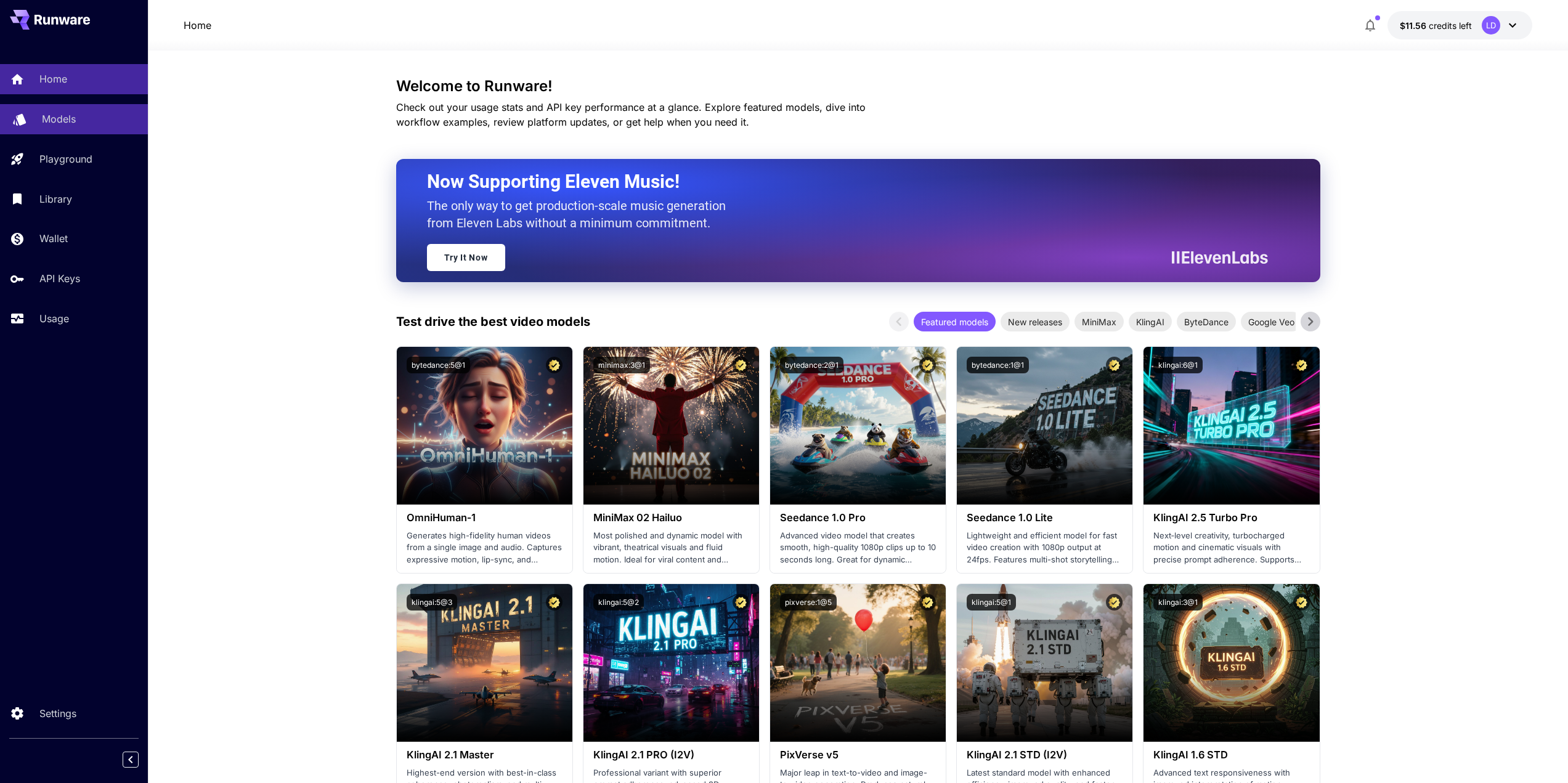
click at [77, 118] on div "Models" at bounding box center [90, 119] width 96 height 15
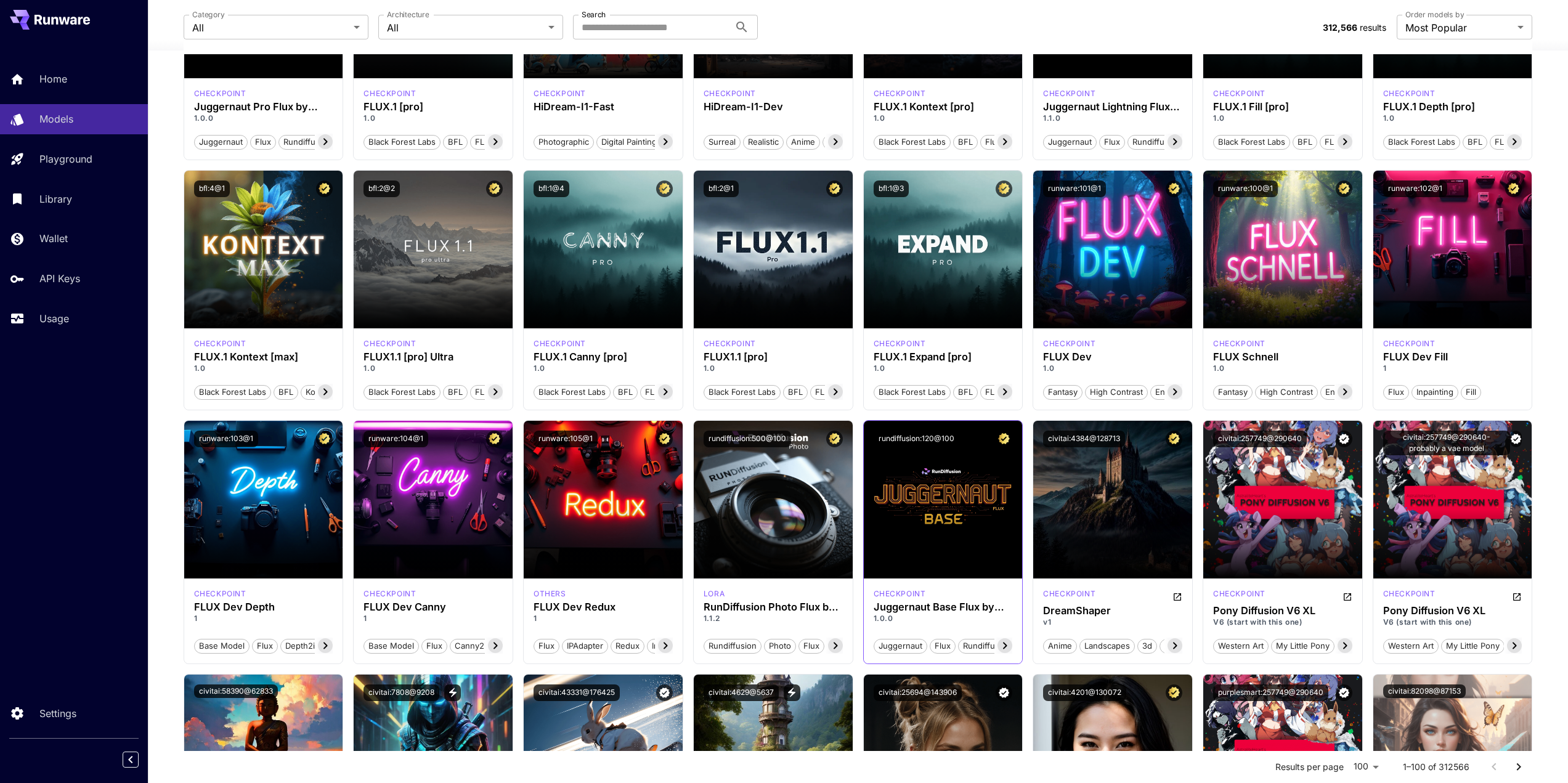
click at [943, 440] on section "Launch in Playground rundiffusion:120@100 checkpoint Juggernaut Base Flux by Ru…" at bounding box center [943, 542] width 160 height 244
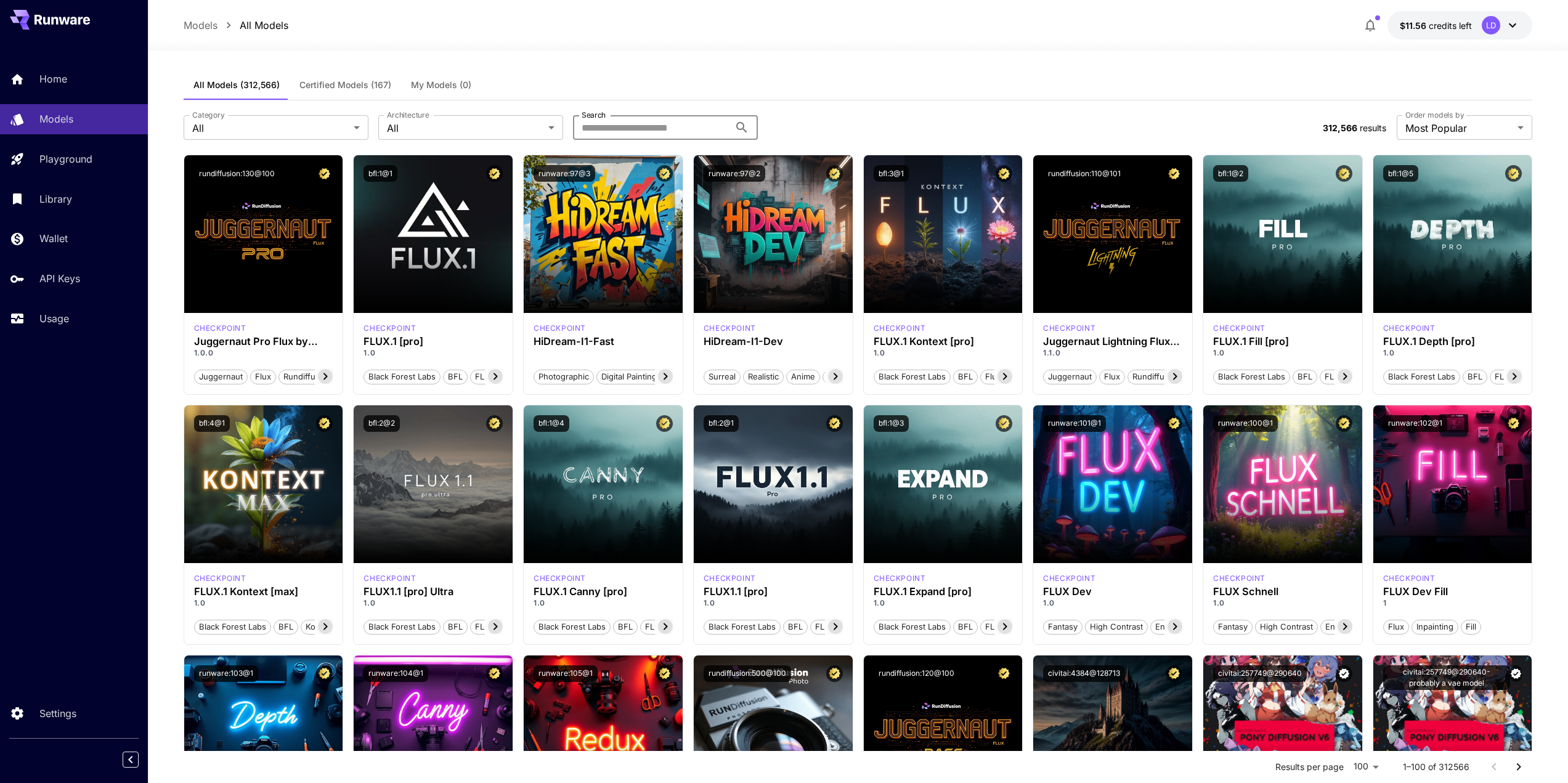
click at [621, 130] on input "Search" at bounding box center [651, 128] width 157 height 25
type input "*******"
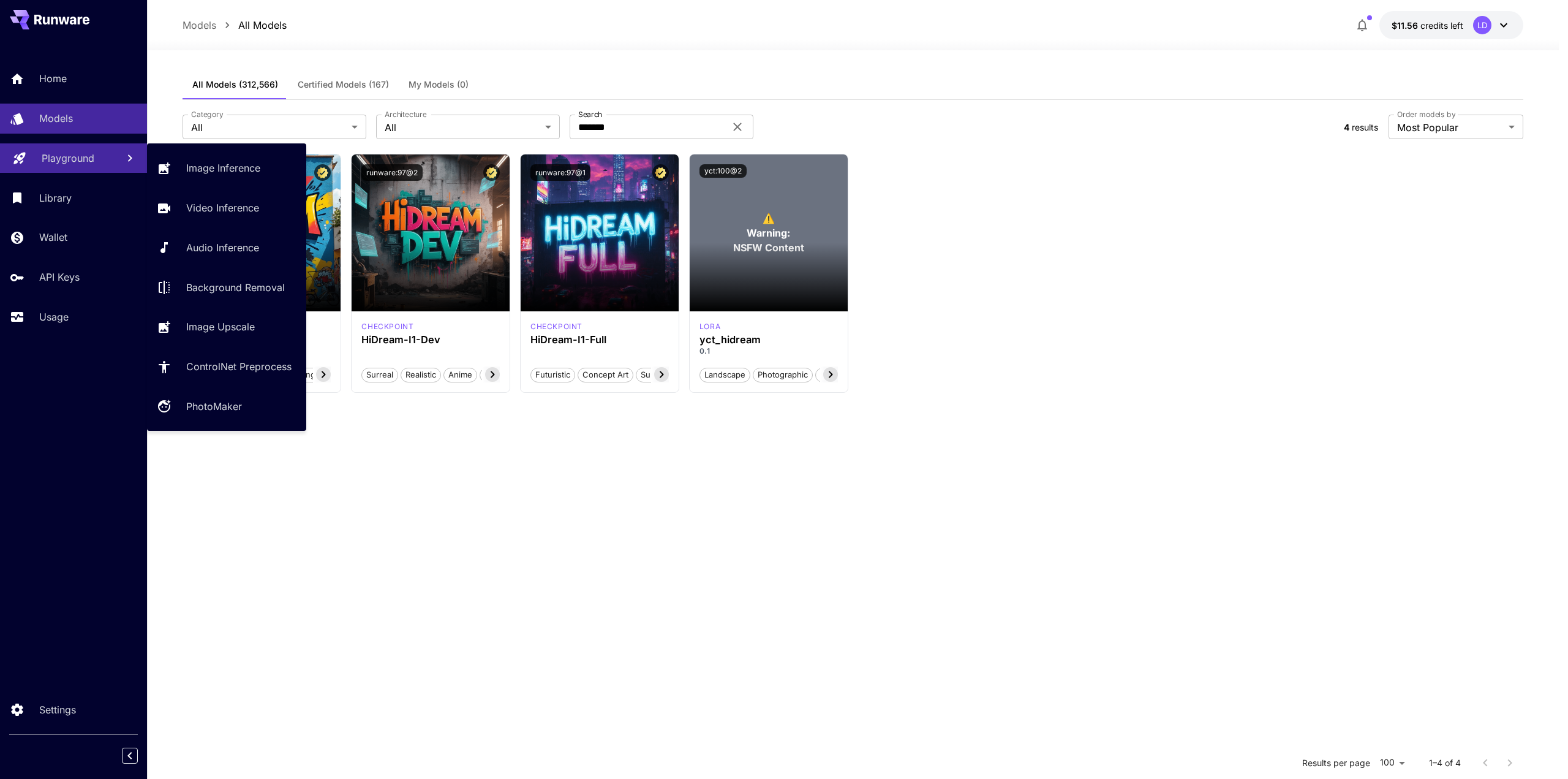
click at [56, 160] on p "Playground" at bounding box center [68, 158] width 53 height 15
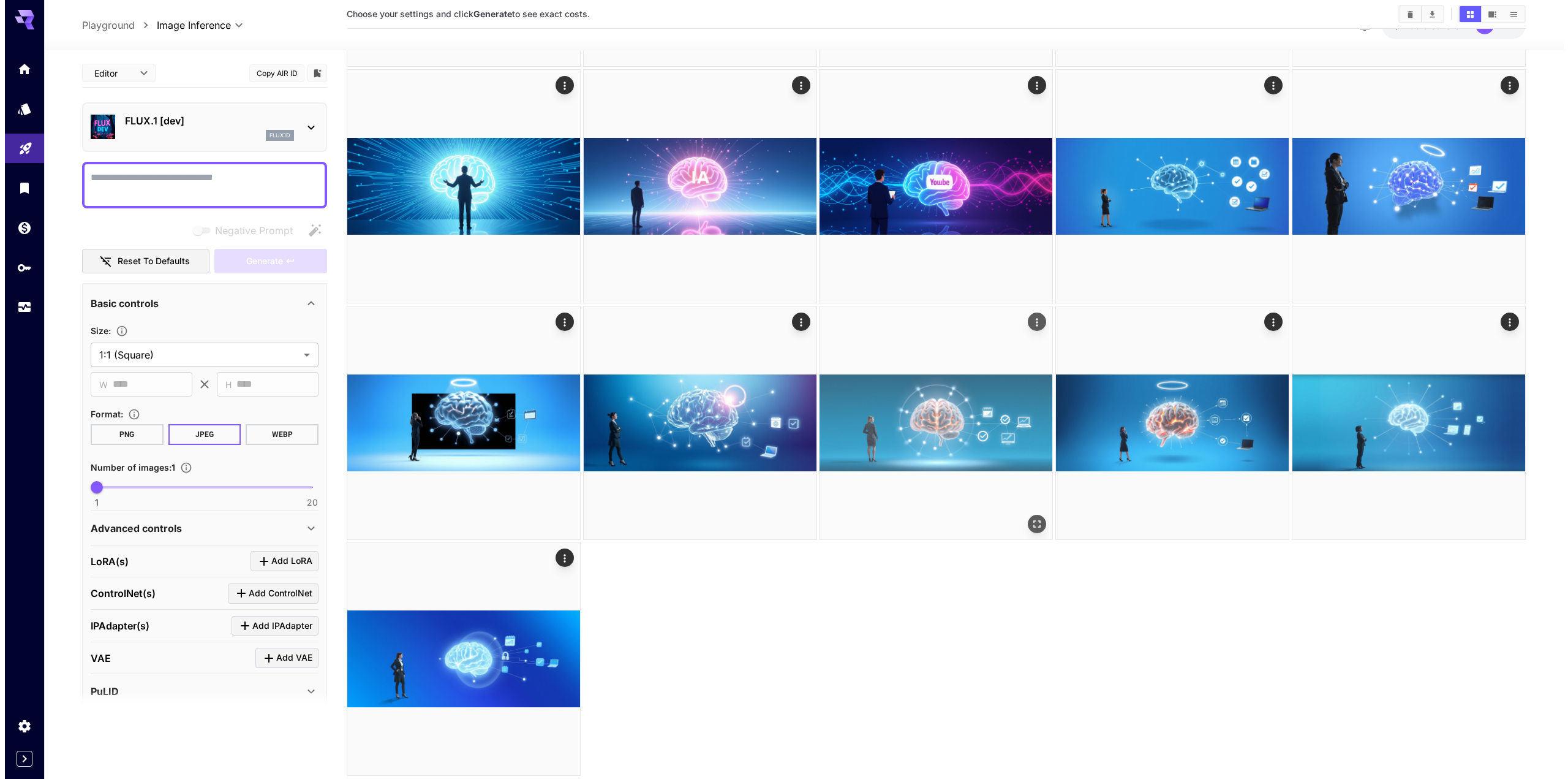
scroll to position [773, 0]
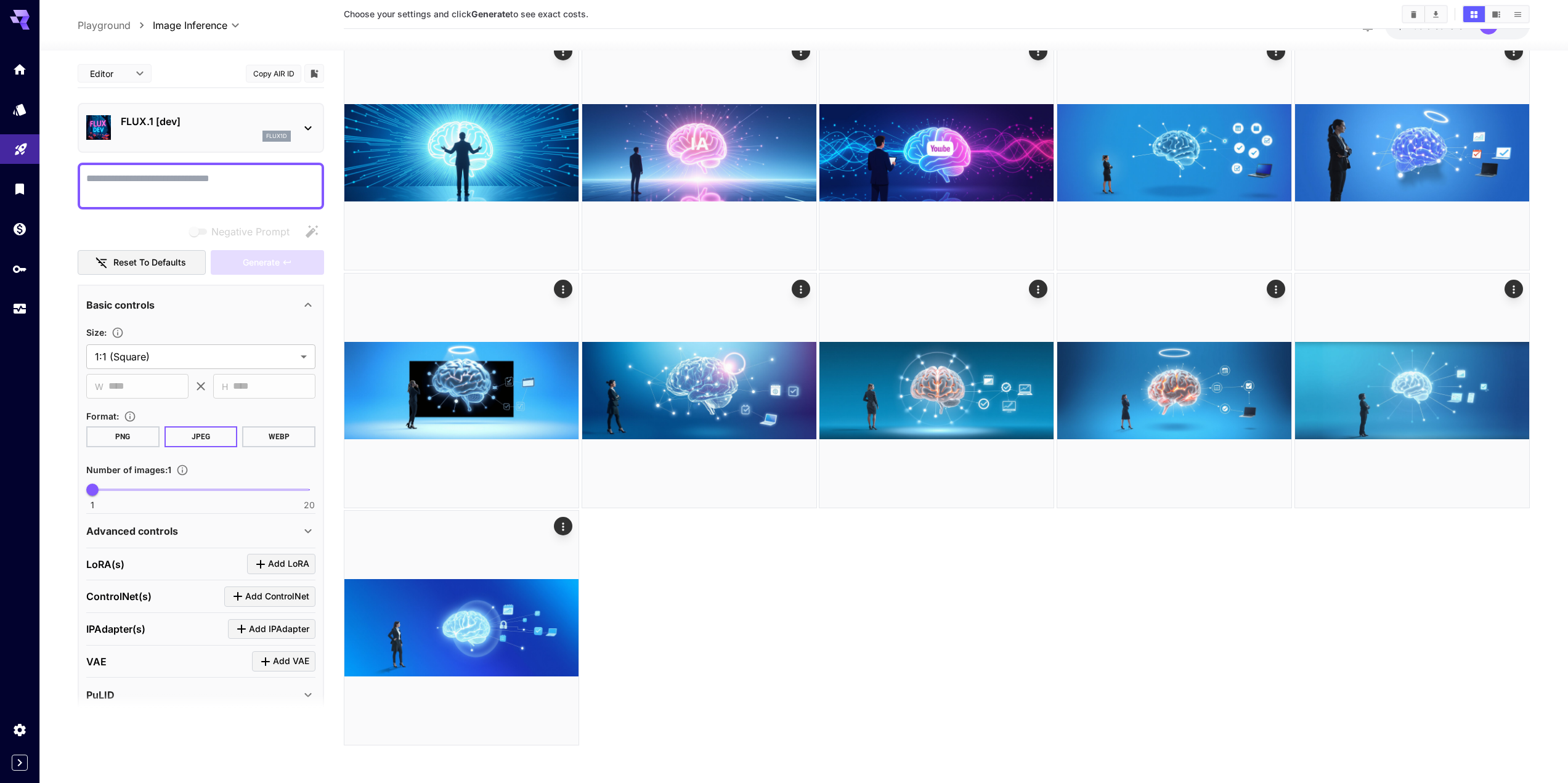
click at [235, 128] on p "FLUX.1 [dev]" at bounding box center [206, 122] width 170 height 15
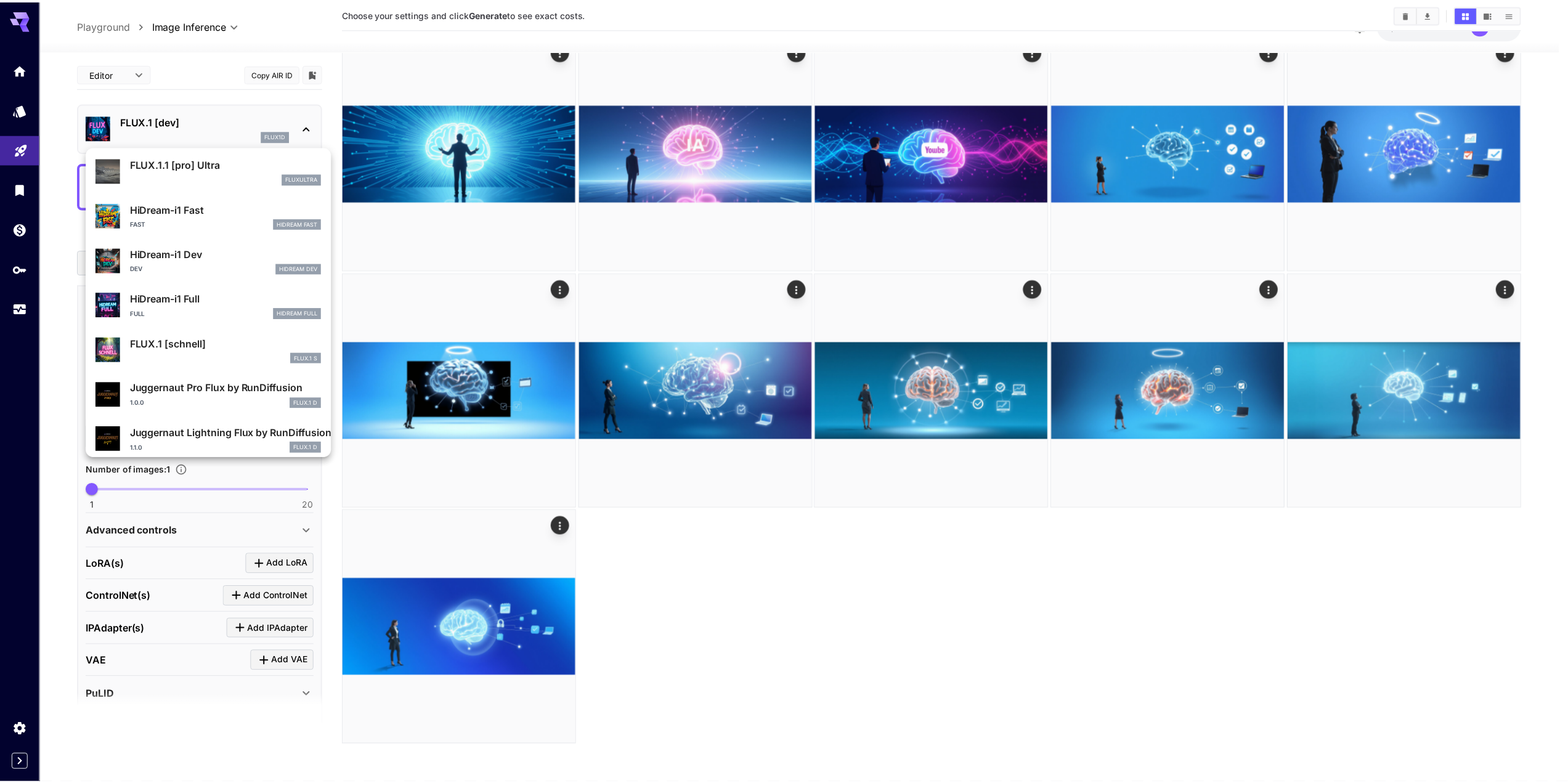
scroll to position [996, 0]
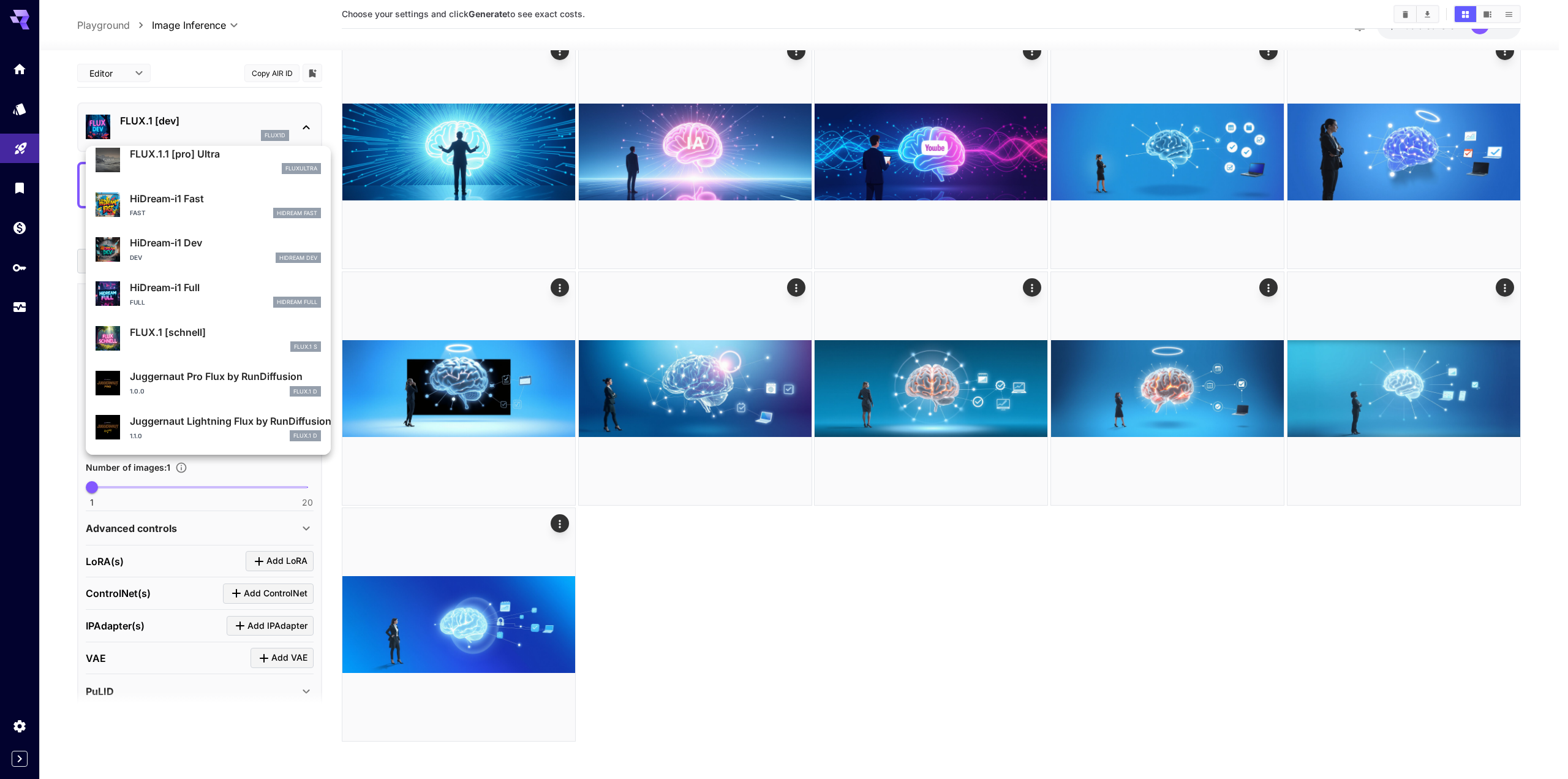
click at [504, 647] on div at bounding box center [784, 389] width 1568 height 779
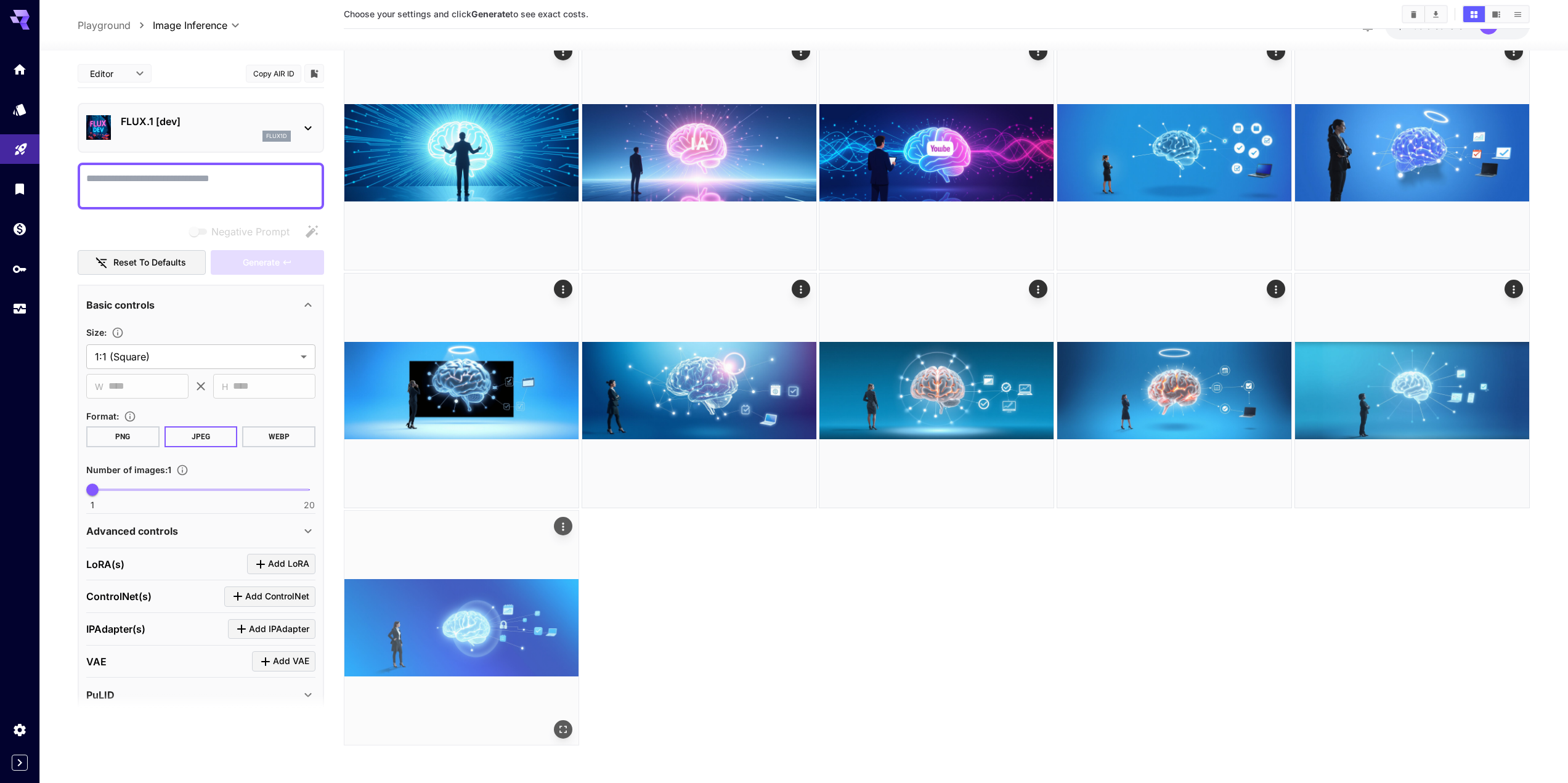
click at [420, 596] on img at bounding box center [461, 627] width 234 height 234
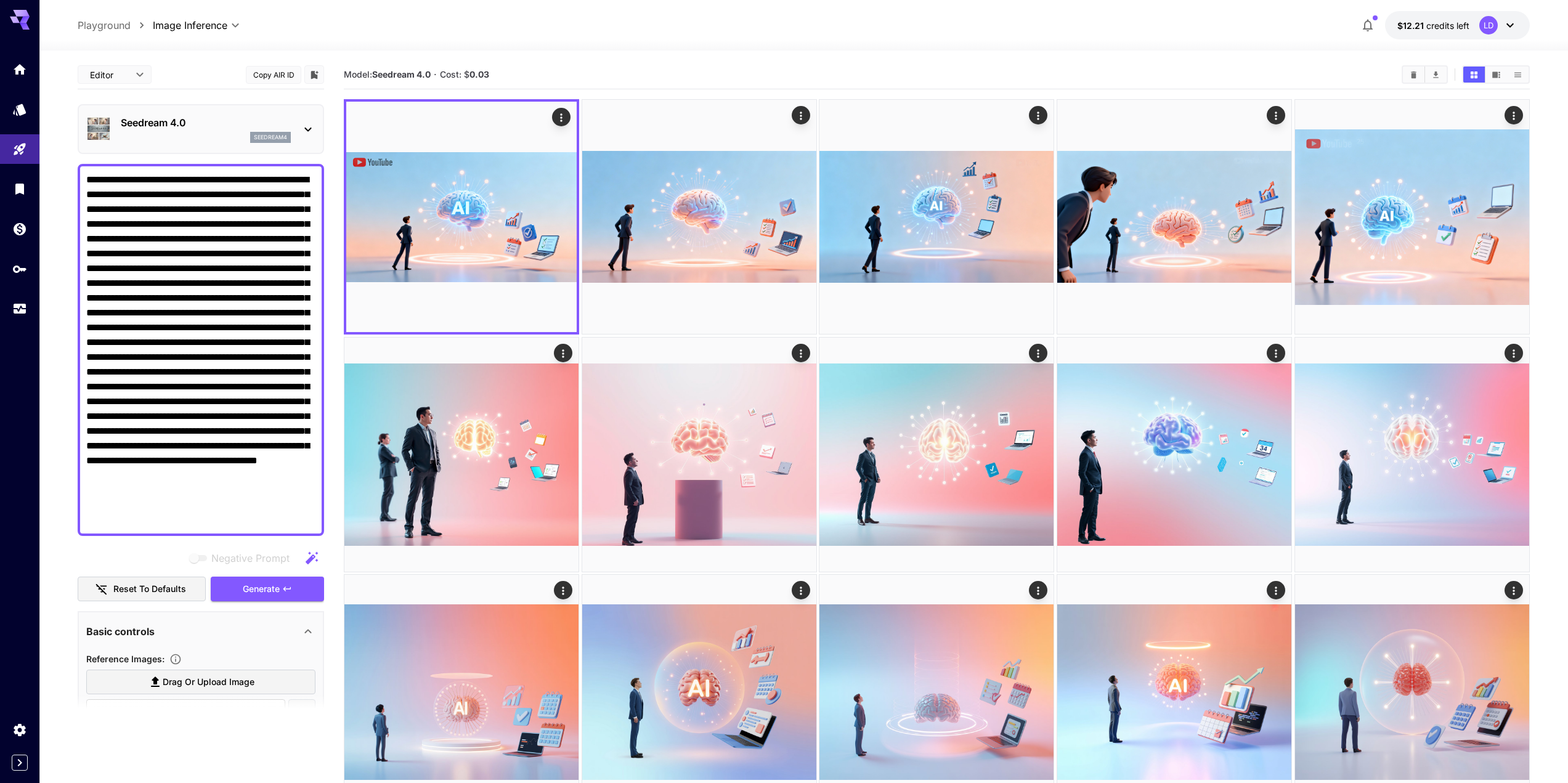
scroll to position [297, 0]
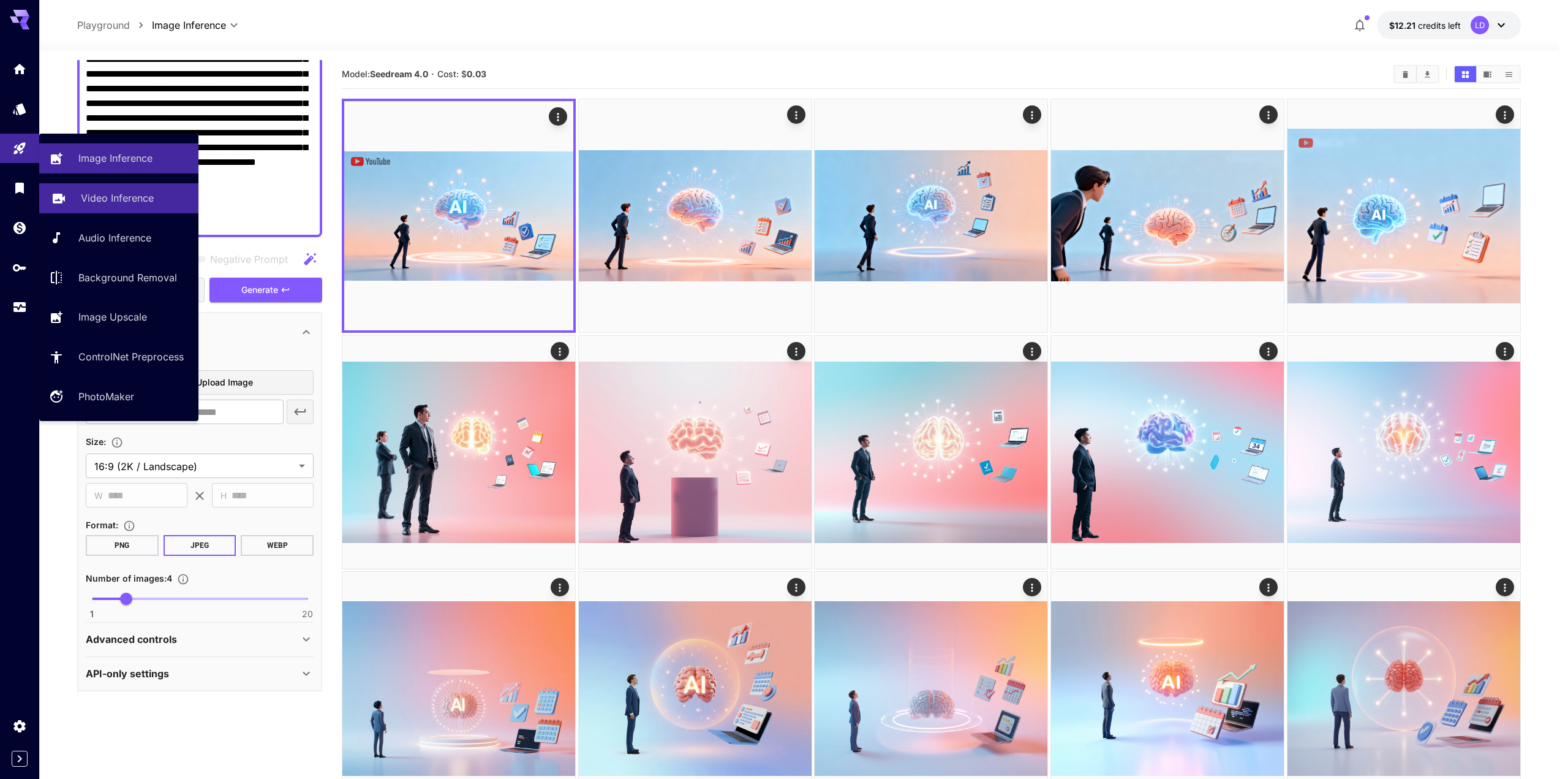
click at [107, 191] on p "Video Inference" at bounding box center [117, 198] width 73 height 15
type input "**********"
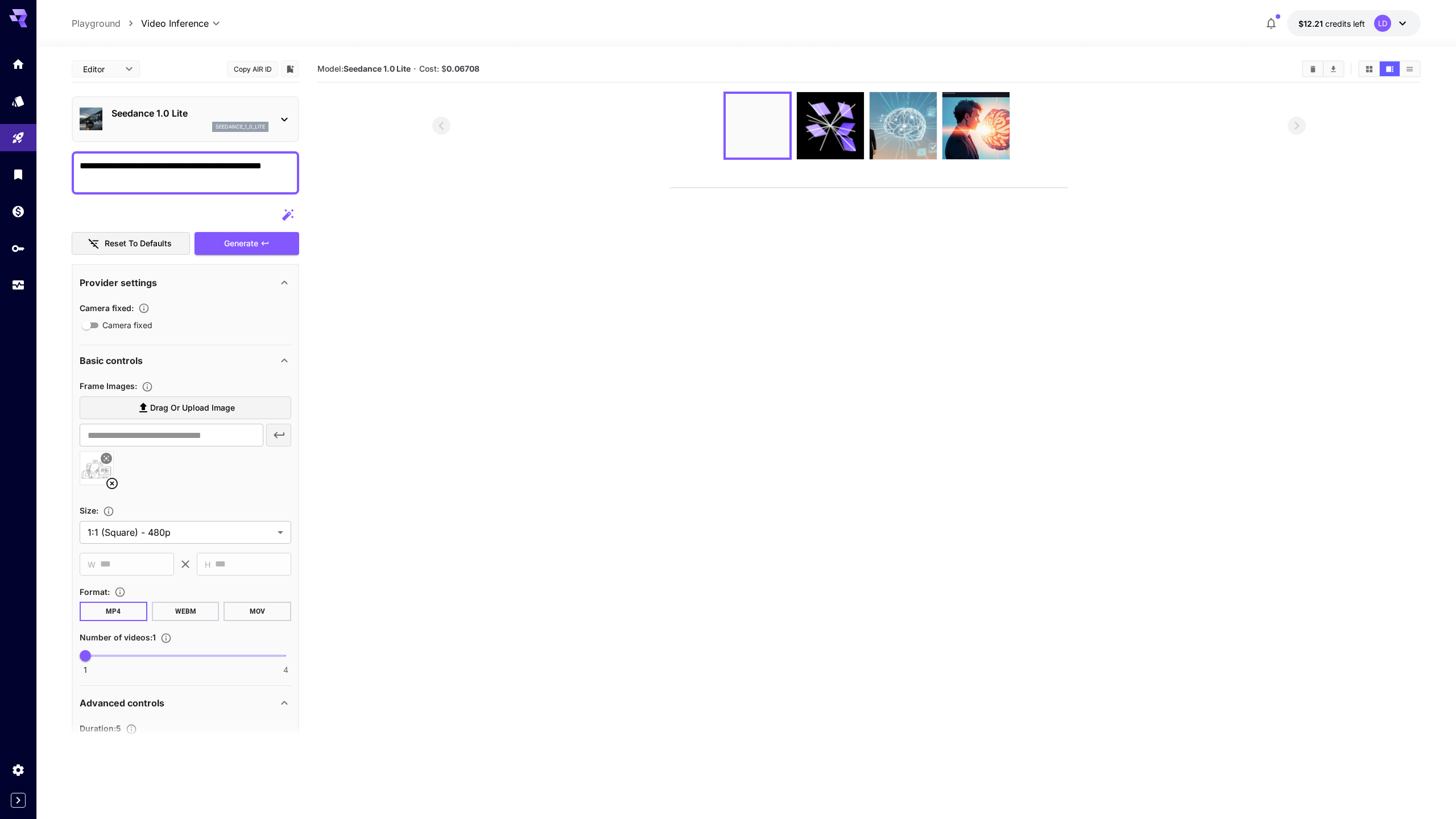
click at [680, 187] on video at bounding box center [869, 187] width 397 height 0
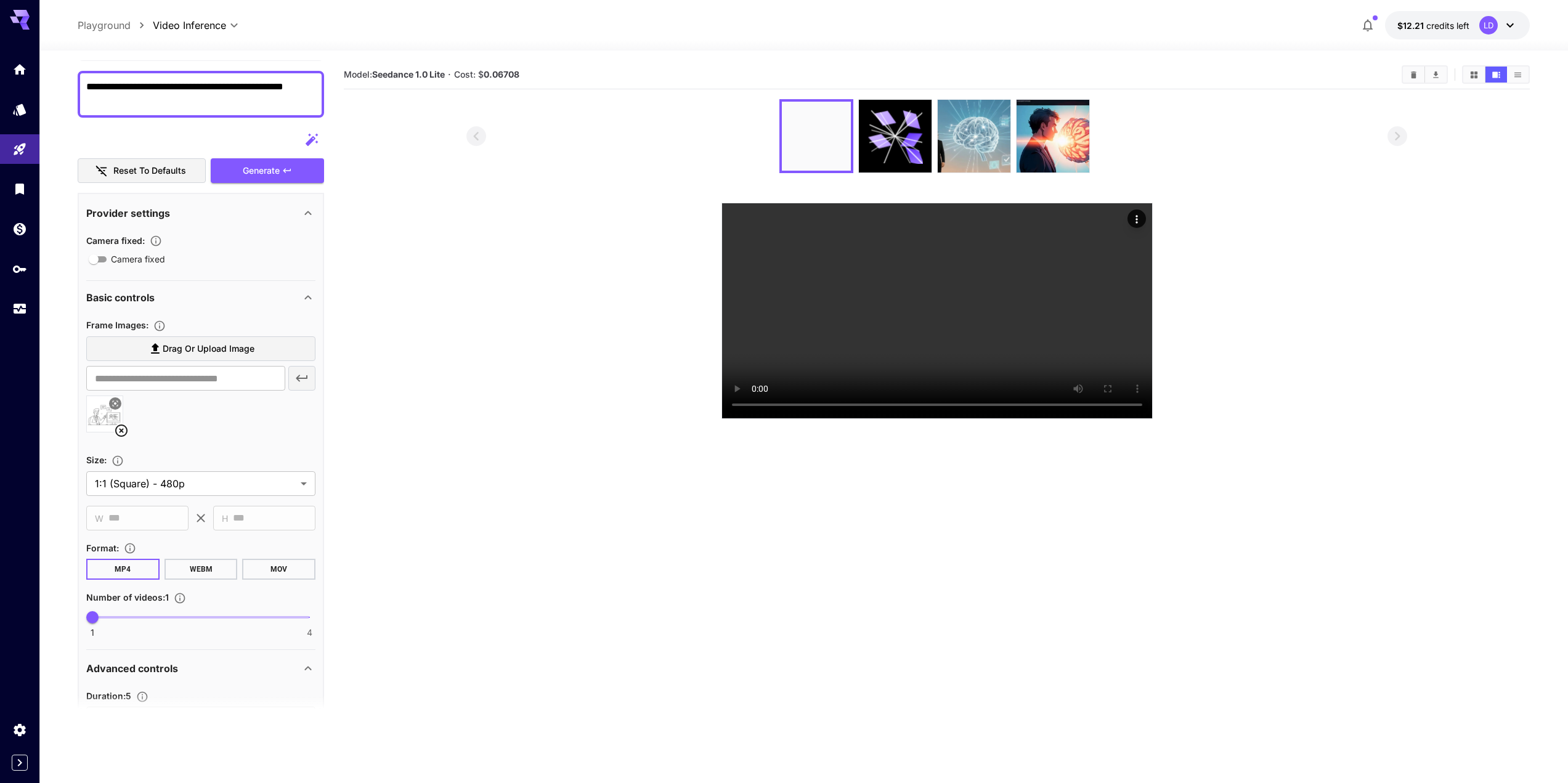
scroll to position [94, 0]
click at [121, 430] on icon at bounding box center [122, 430] width 12 height 12
type input "**********"
click at [198, 489] on body "**********" at bounding box center [784, 440] width 1568 height 880
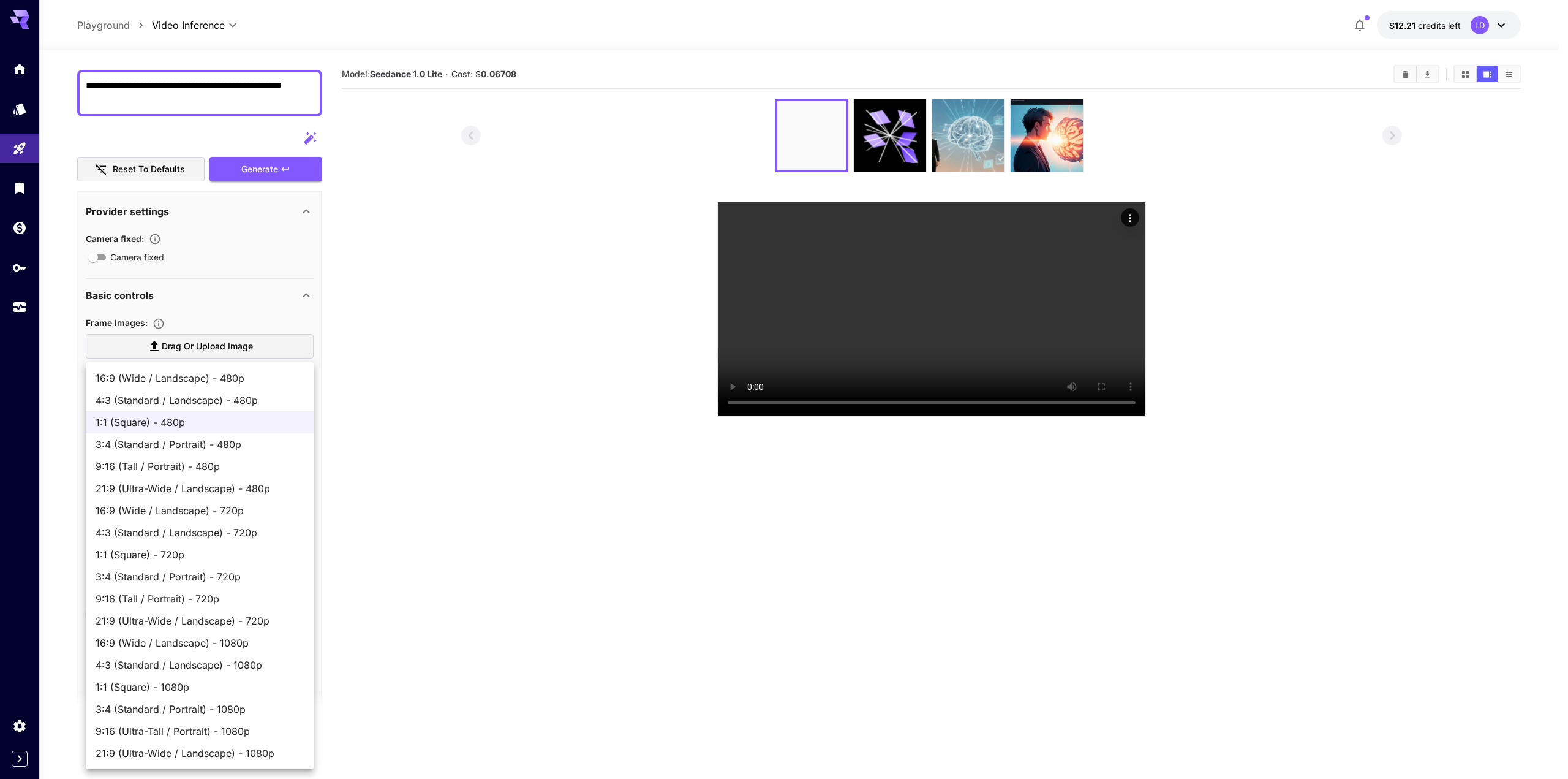
click at [184, 400] on span "4:3 (Standard / Landscape) - 480p" at bounding box center [200, 400] width 208 height 15
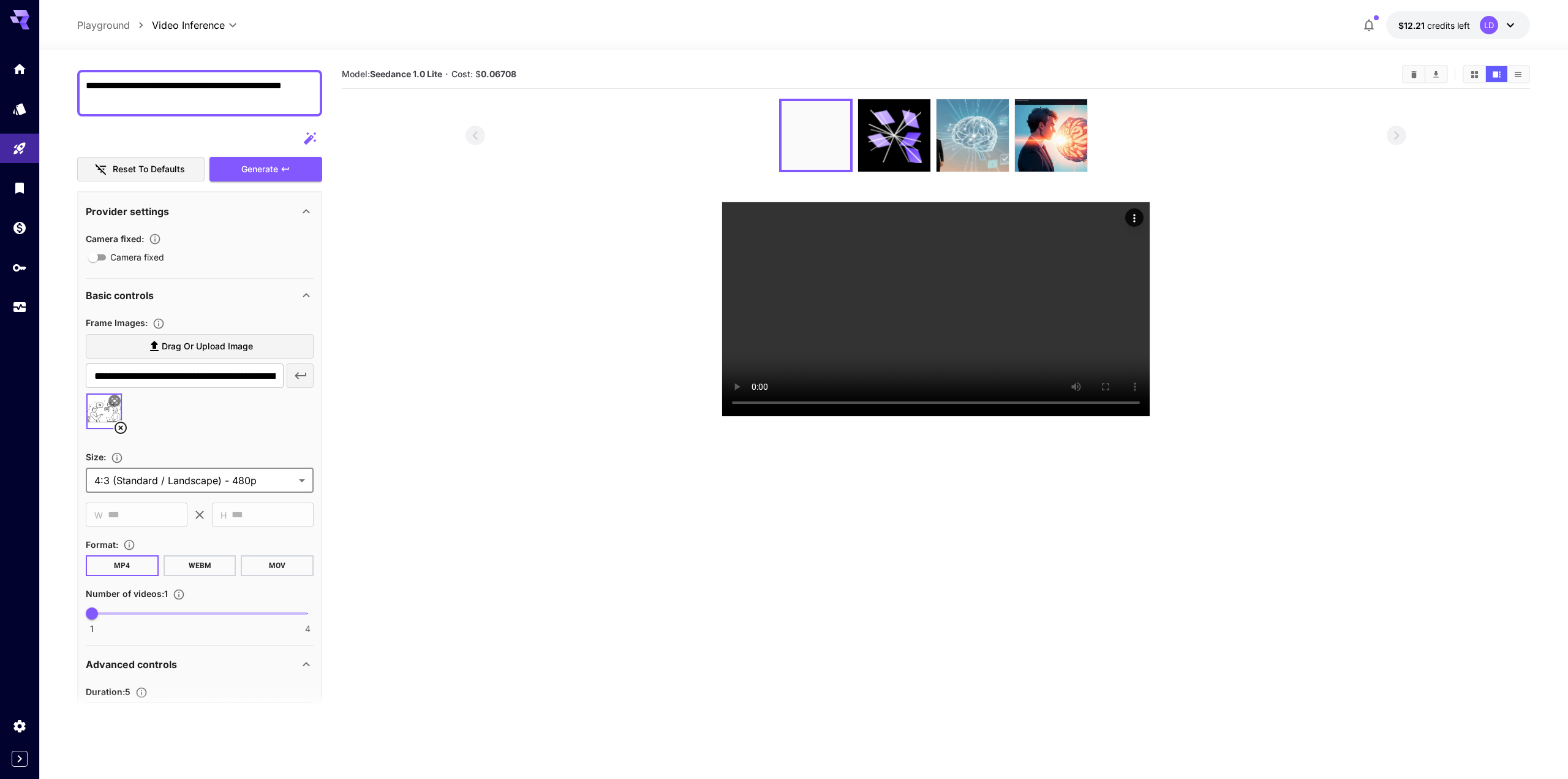
type input "**********"
type input "***"
click at [109, 617] on span "1 4 1" at bounding box center [199, 613] width 215 height 18
type input "*"
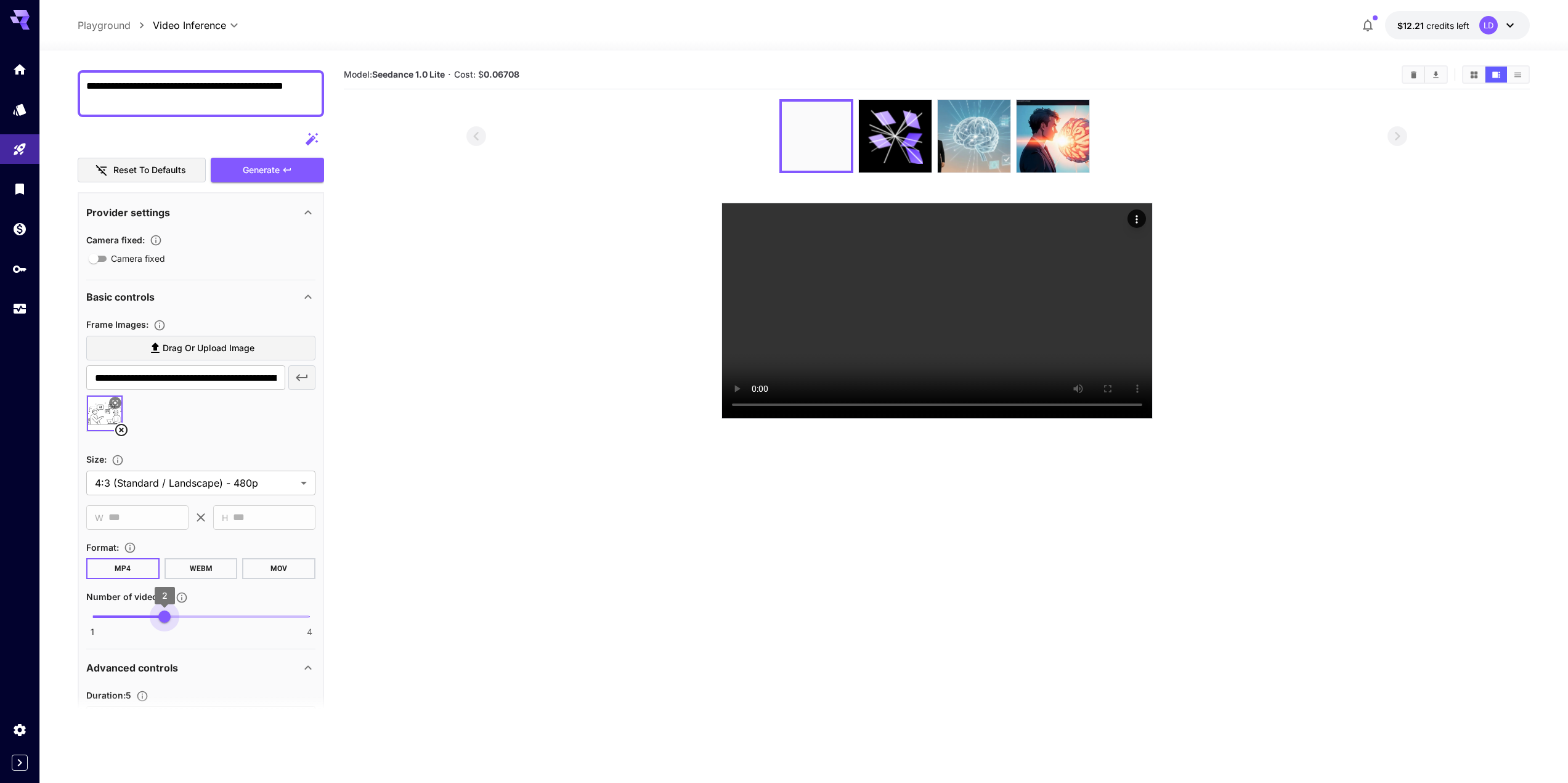
drag, startPoint x: 118, startPoint y: 618, endPoint x: 150, endPoint y: 616, distance: 32.1
click at [150, 616] on span "1 4 2" at bounding box center [200, 616] width 217 height 18
click at [262, 163] on div "Generate" at bounding box center [267, 170] width 113 height 25
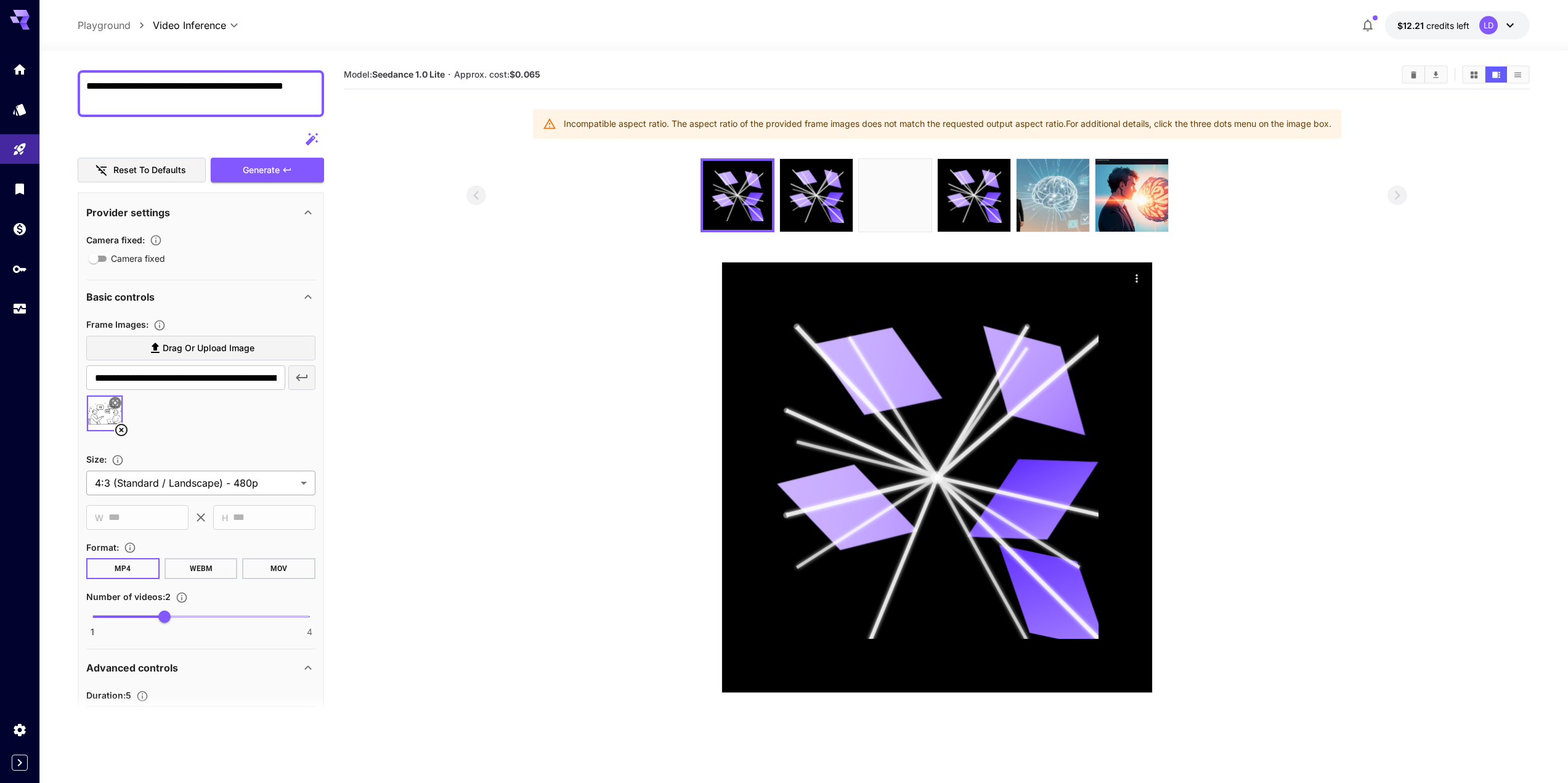
click at [223, 490] on body "**********" at bounding box center [784, 440] width 1568 height 880
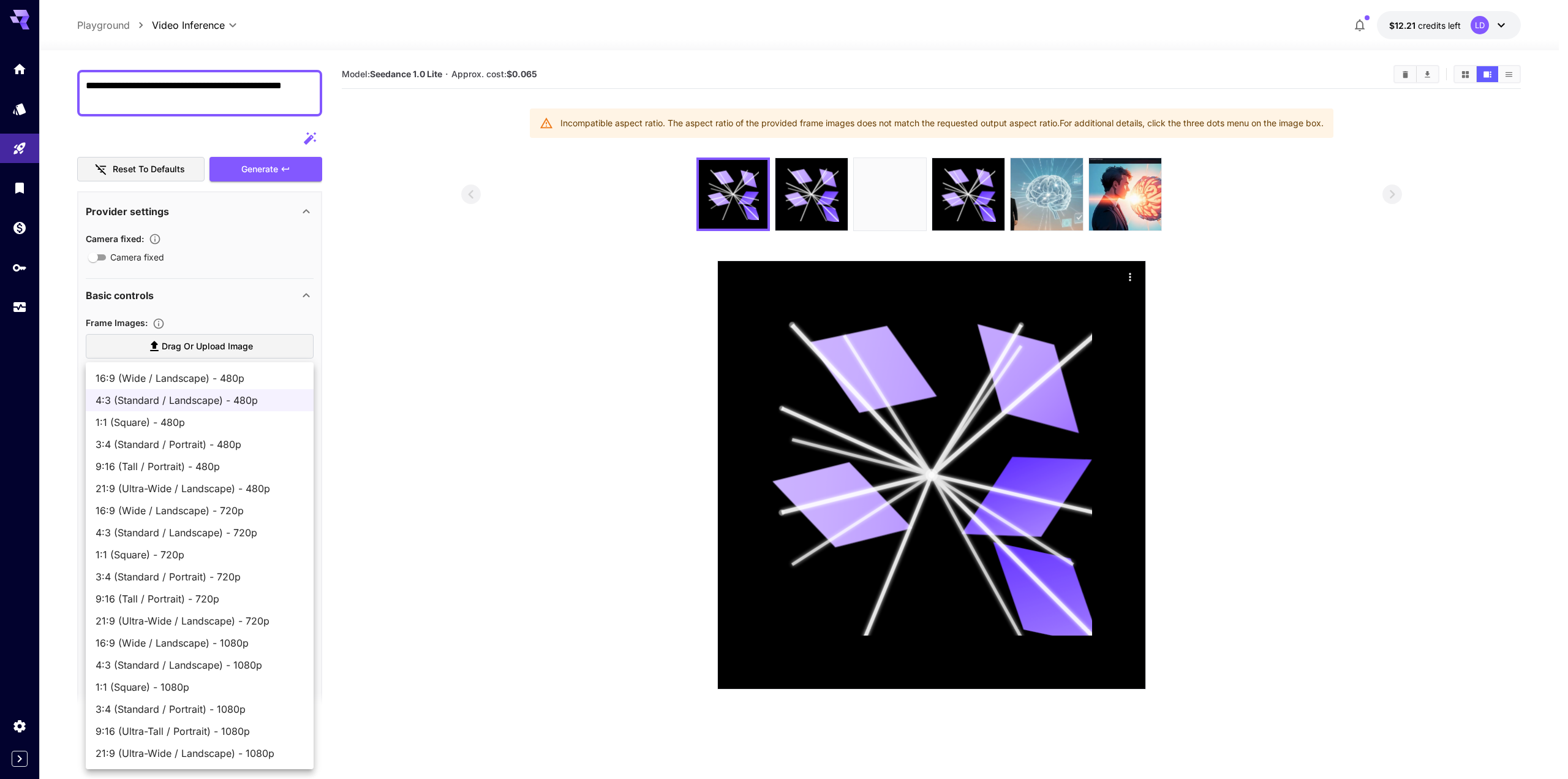
click at [177, 376] on span "16:9 (Wide / Landscape) - 480p" at bounding box center [200, 378] width 208 height 15
type input "**********"
type input "***"
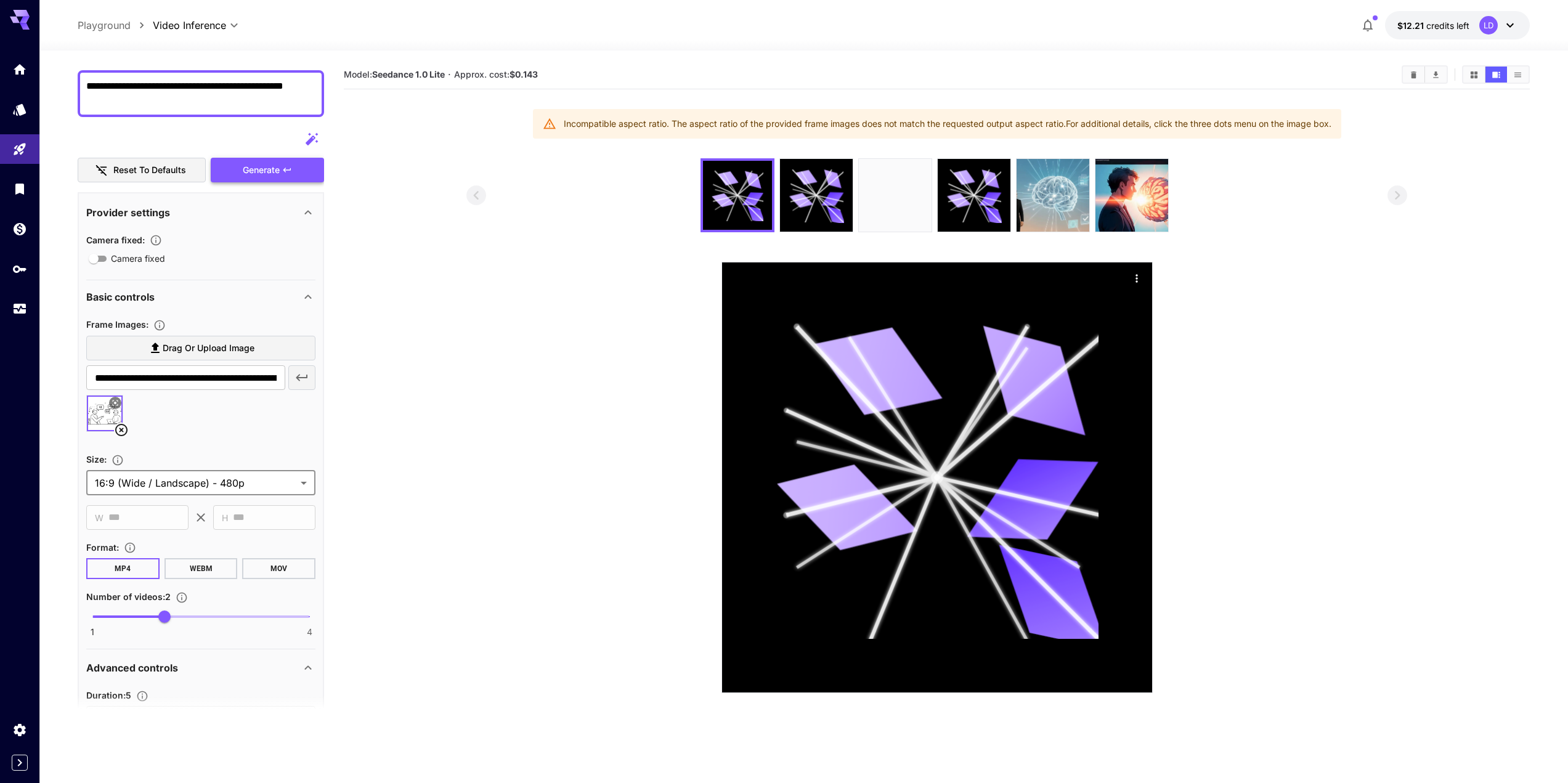
click at [290, 178] on div "Generate" at bounding box center [267, 170] width 113 height 25
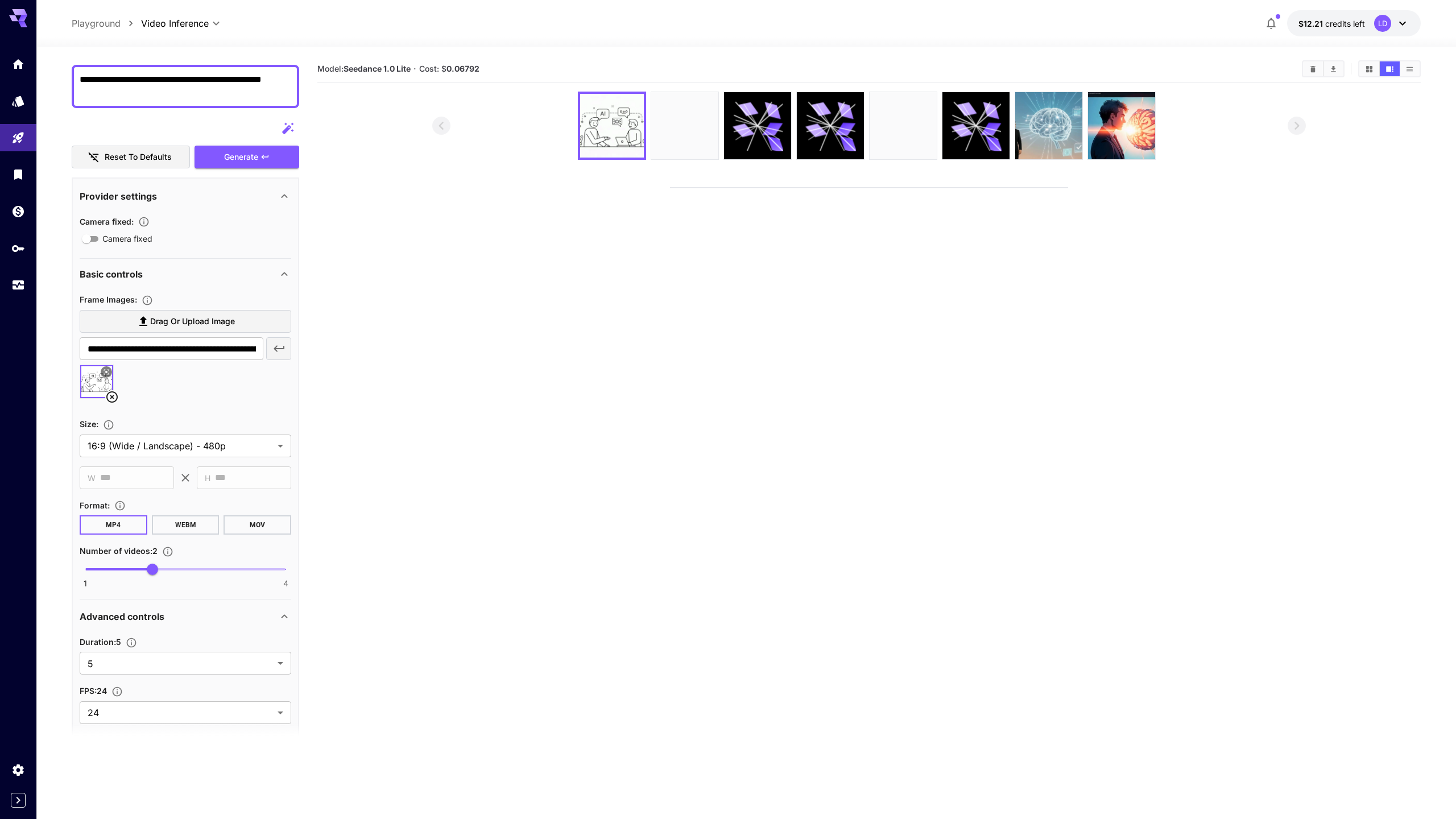
click at [671, 187] on video at bounding box center [869, 187] width 397 height 0
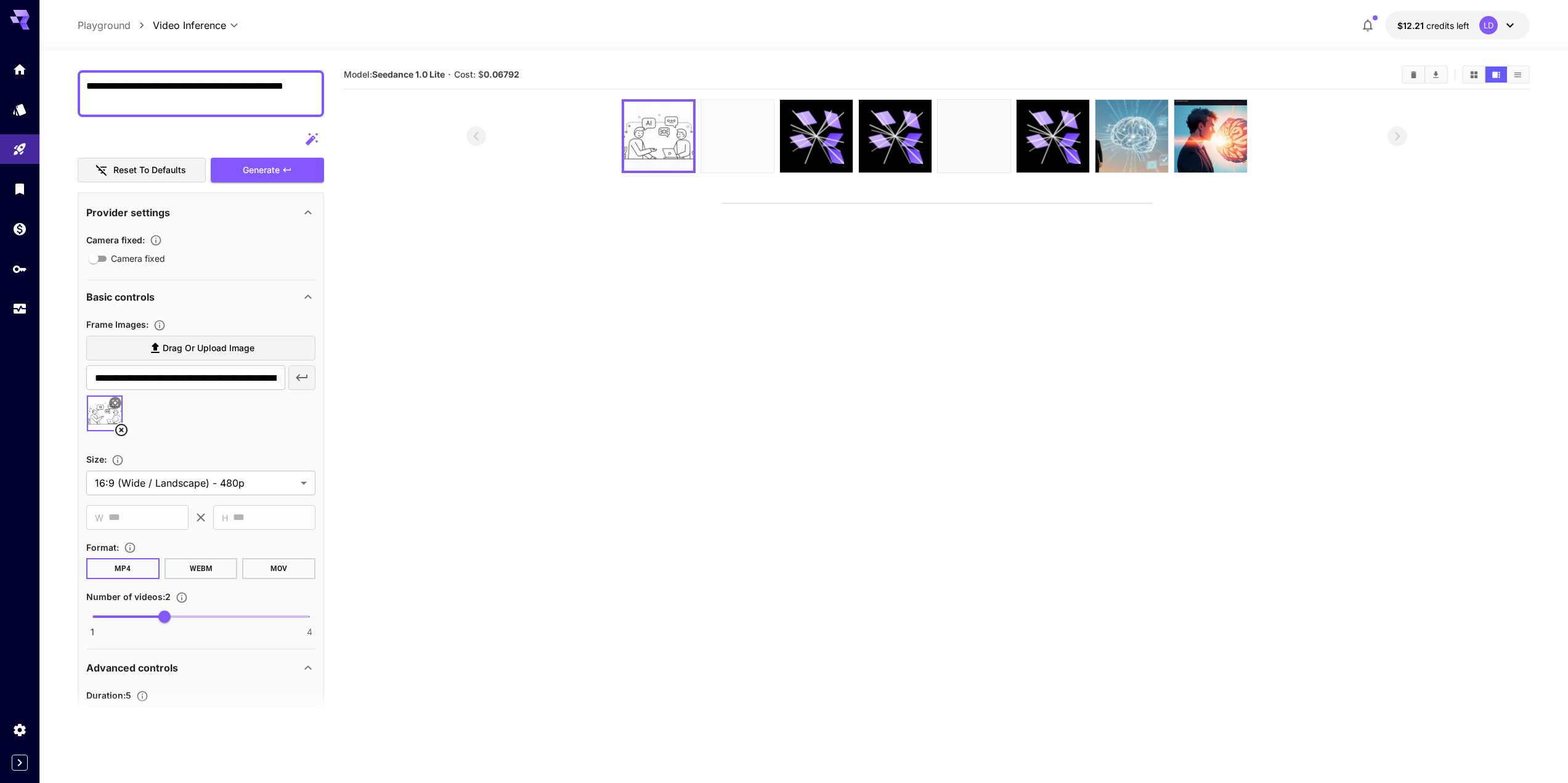
click at [707, 152] on img at bounding box center [738, 136] width 72 height 72
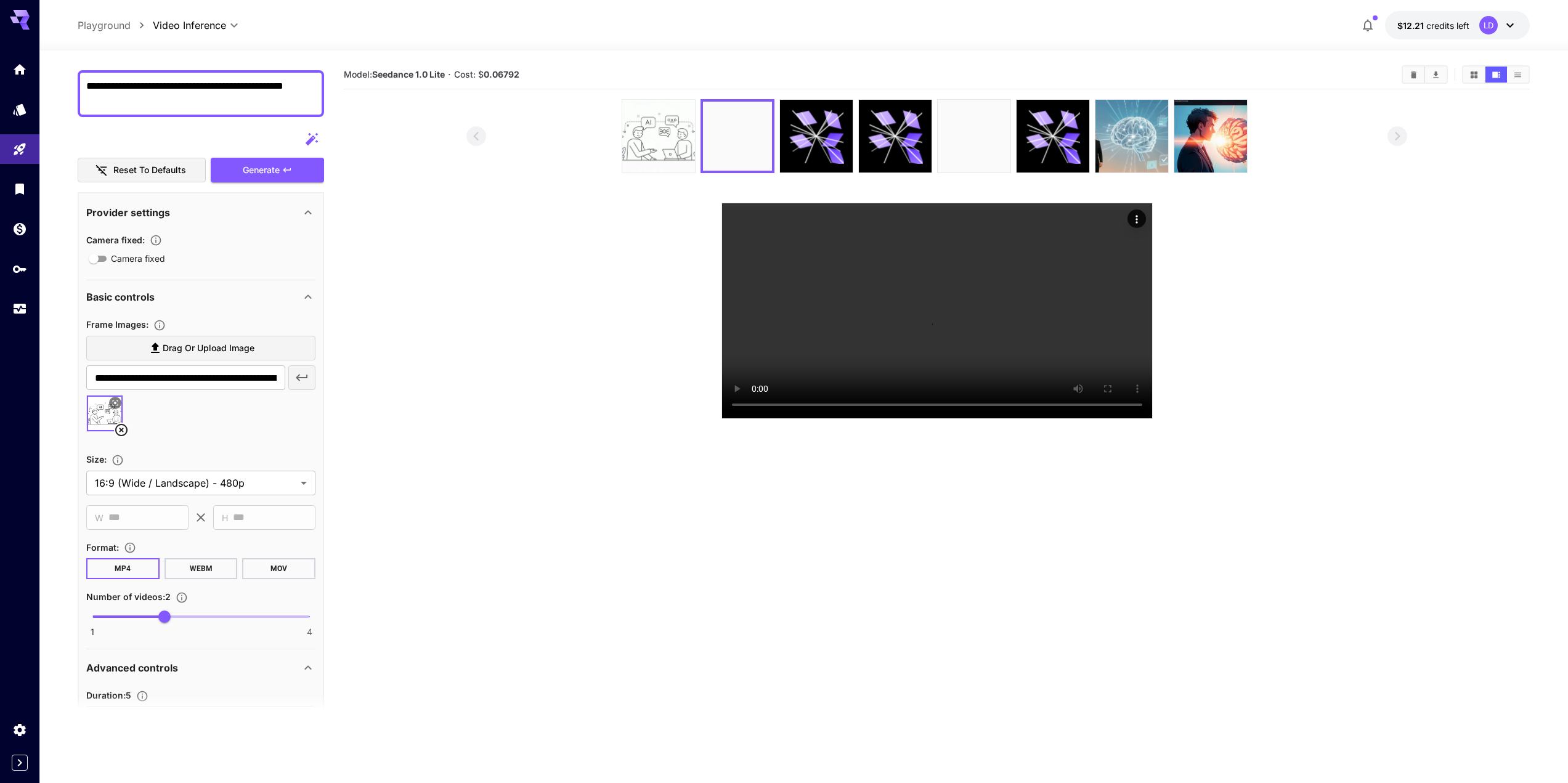
click at [681, 148] on img at bounding box center [658, 136] width 72 height 72
click at [742, 137] on img at bounding box center [738, 136] width 72 height 72
click at [780, 610] on section "Model: Seedance 1.0 Lite · Cost: $ 0.06792" at bounding box center [936, 452] width 1186 height 783
click at [863, 647] on section "Model: Seedance 1.0 Lite · Cost: $ 0.06792" at bounding box center [936, 452] width 1186 height 783
click at [28, 75] on link at bounding box center [20, 69] width 40 height 30
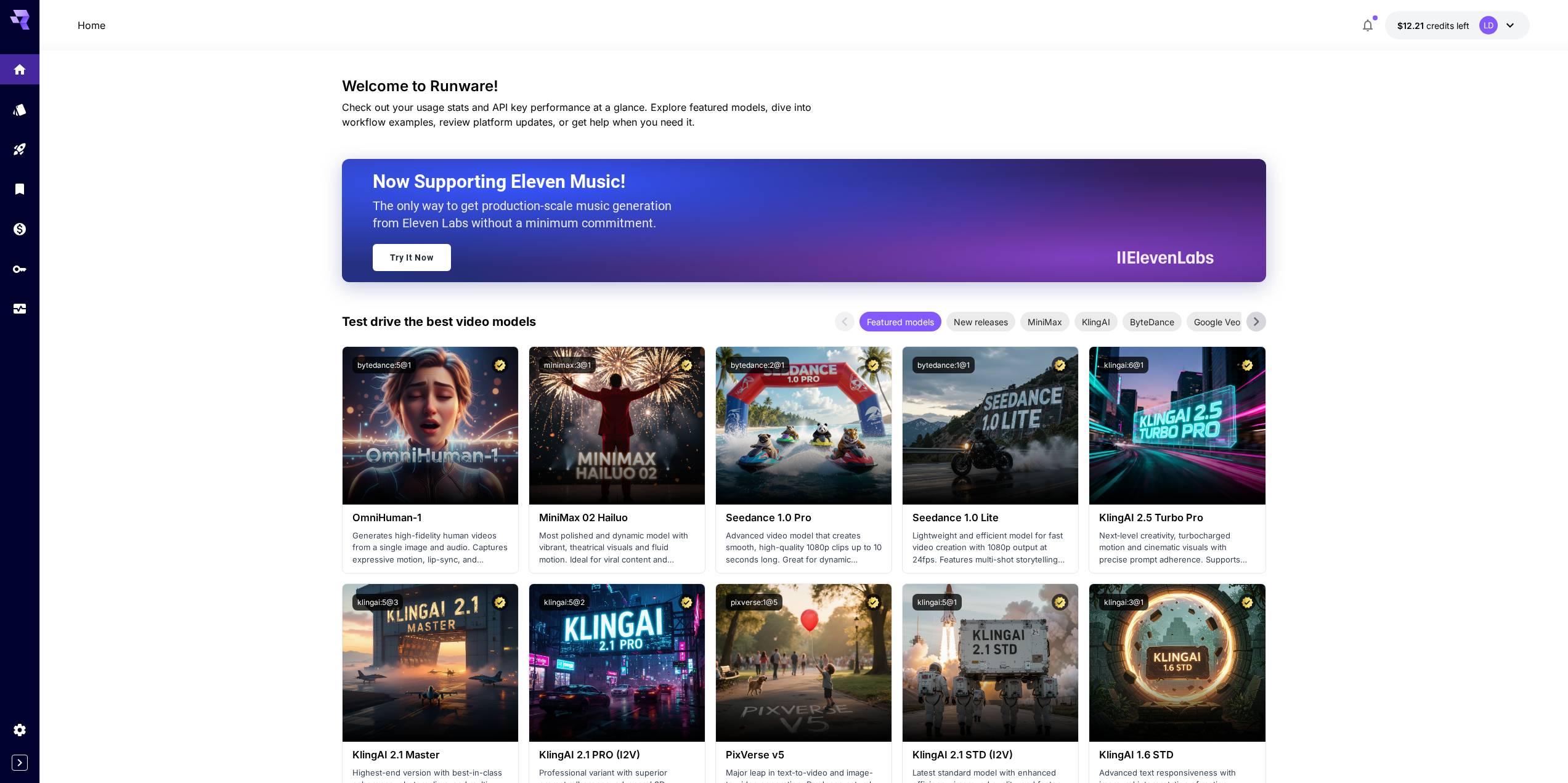
click at [27, 16] on icon at bounding box center [19, 16] width 20 height 13
click at [25, 138] on div "Models" at bounding box center [21, 130] width 40 height 18
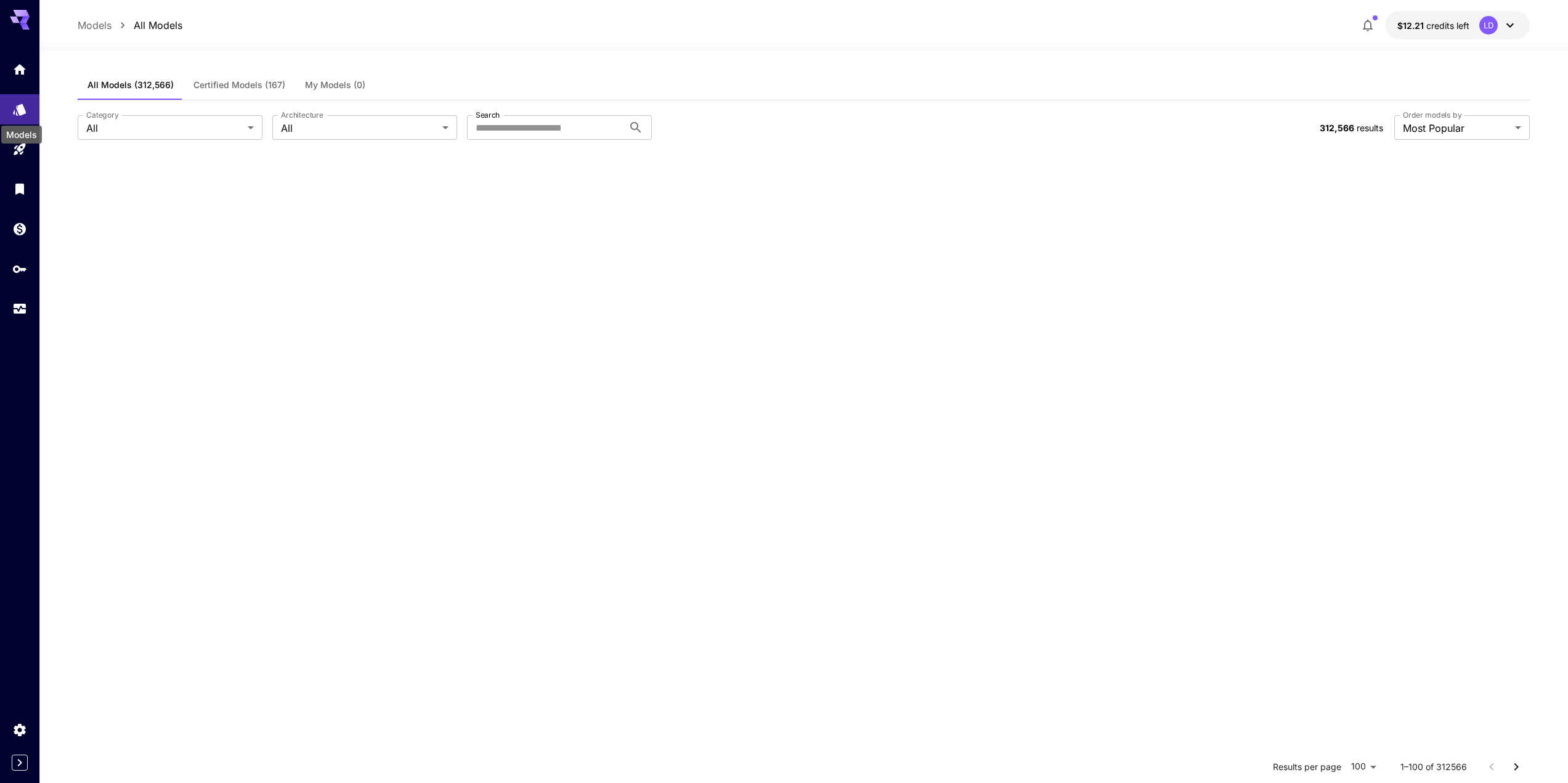
click at [23, 143] on div "Models" at bounding box center [21, 135] width 40 height 18
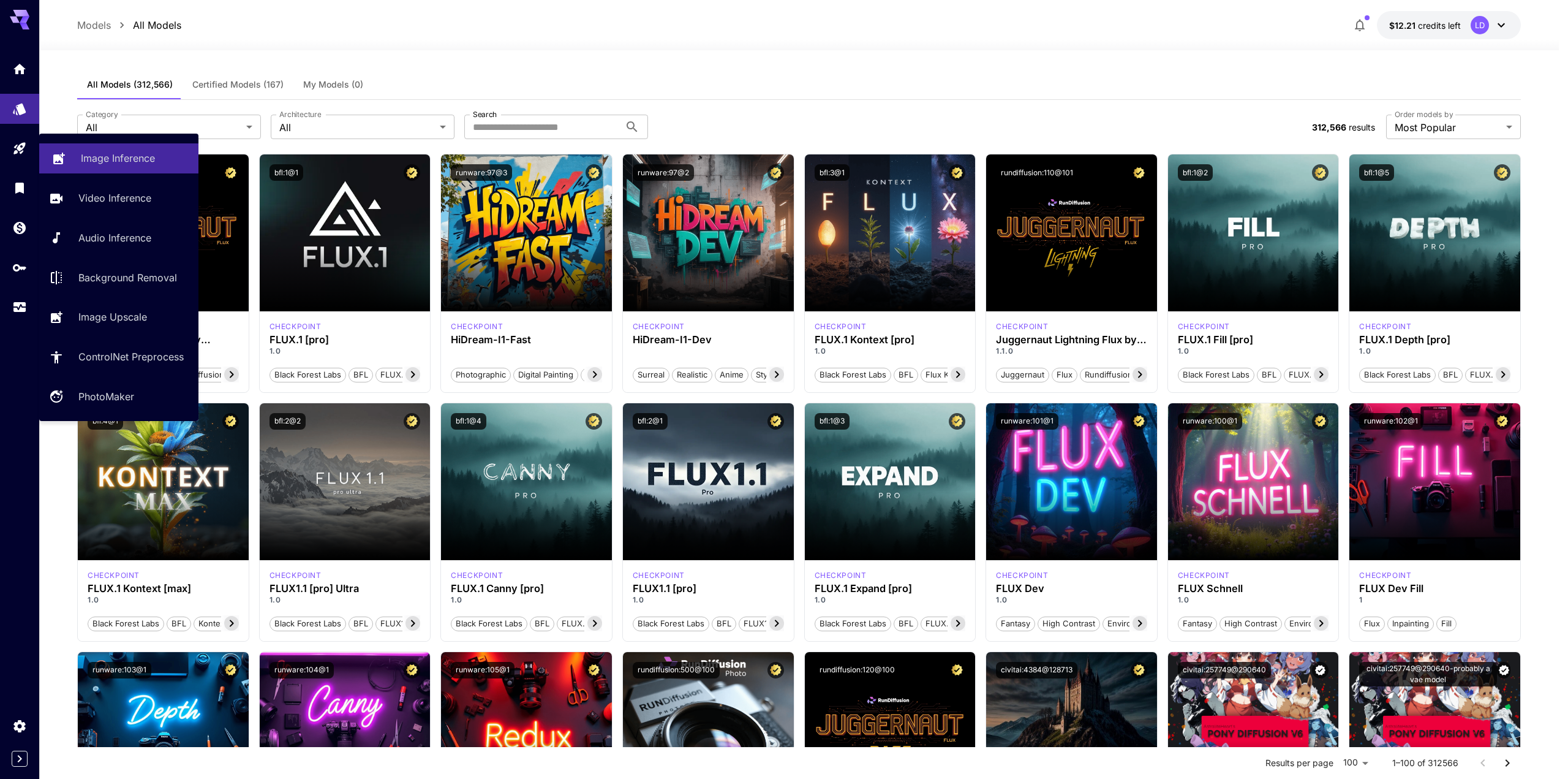
click at [109, 156] on p "Image Inference" at bounding box center [118, 158] width 74 height 15
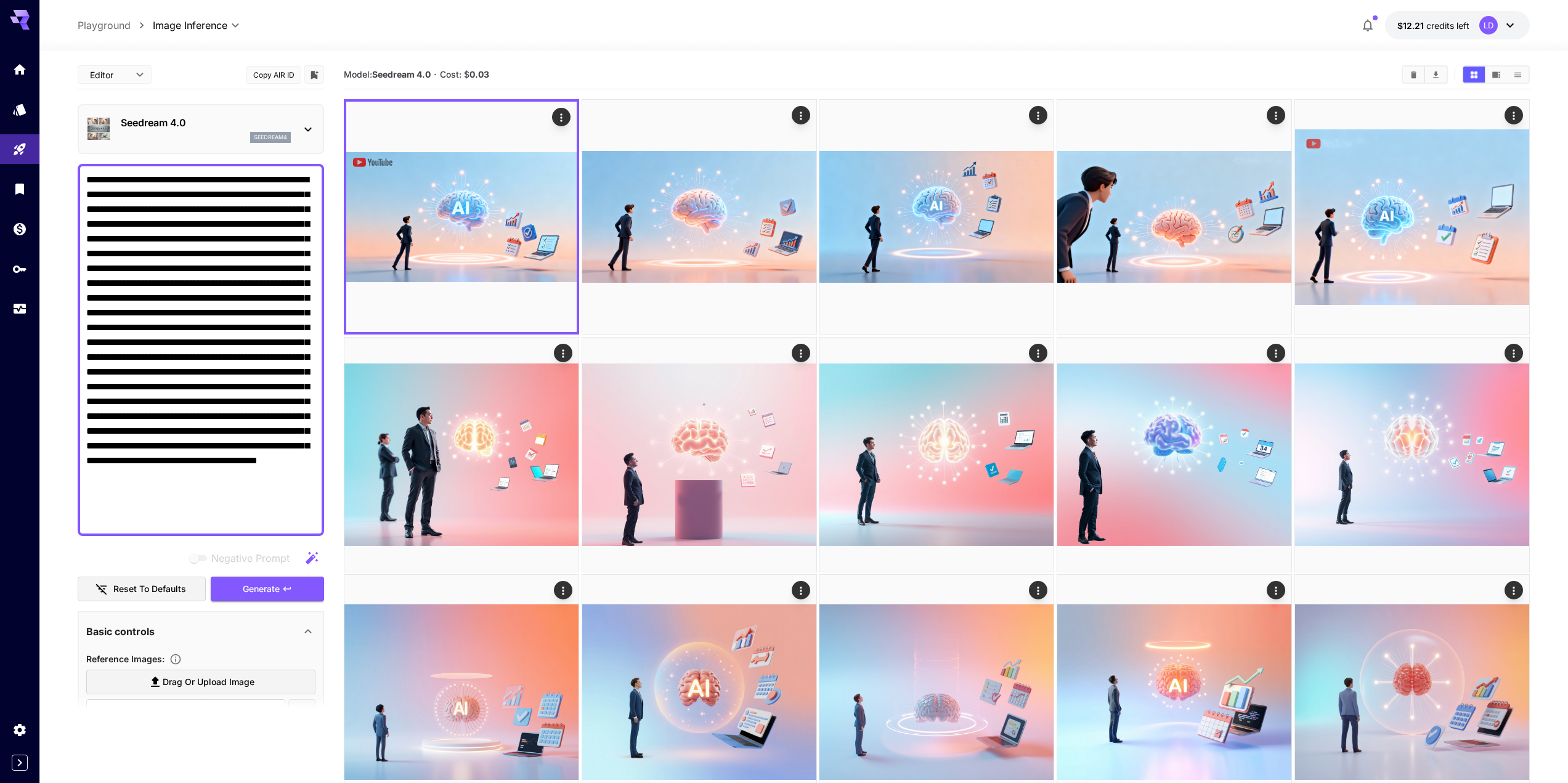
click at [202, 125] on p "Seedream 4.0" at bounding box center [206, 123] width 170 height 15
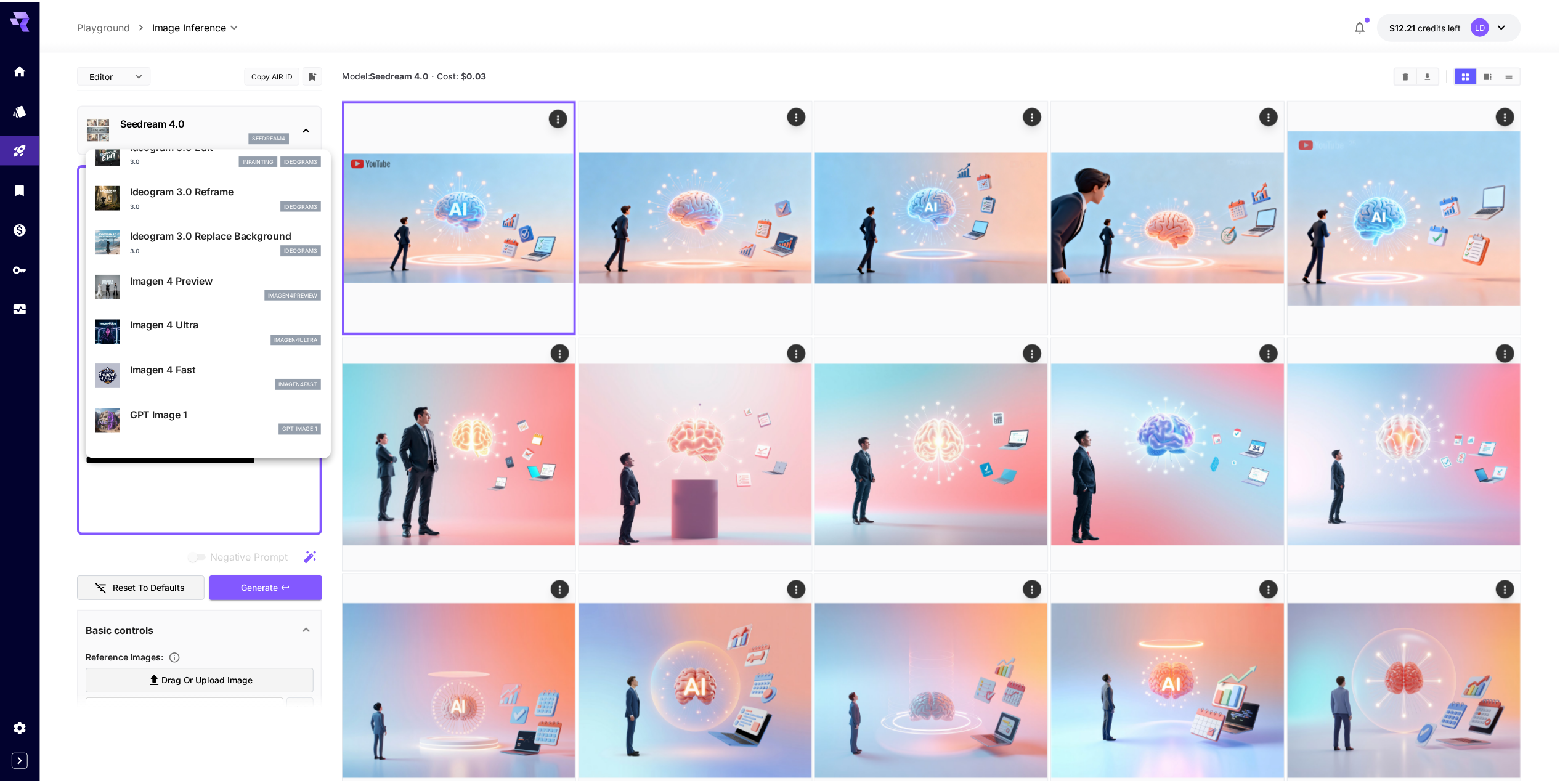
scroll to position [518, 0]
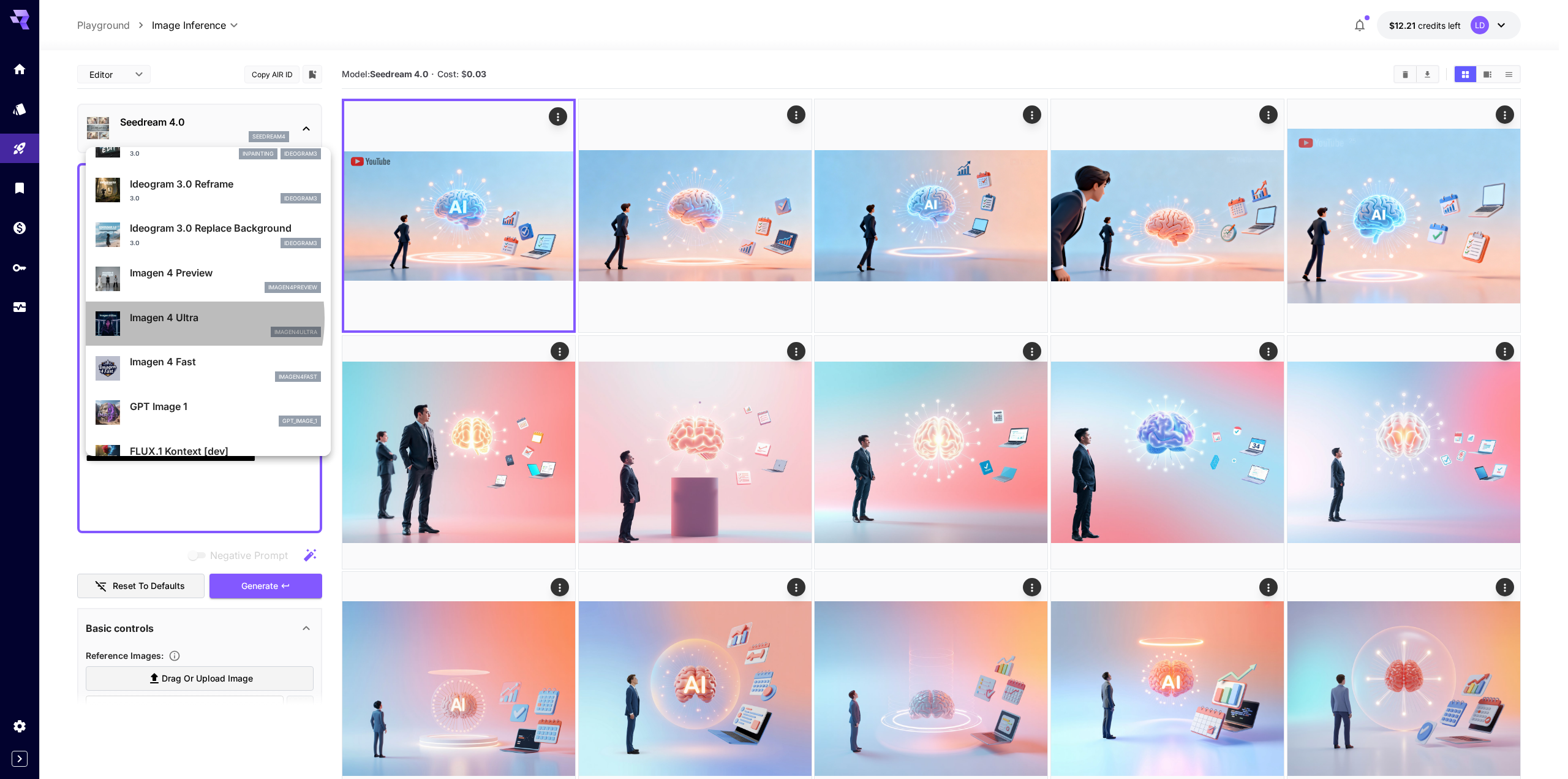
click at [172, 319] on p "Imagen 4 Ultra" at bounding box center [225, 317] width 191 height 15
type input "**********"
type input "****"
type input "***"
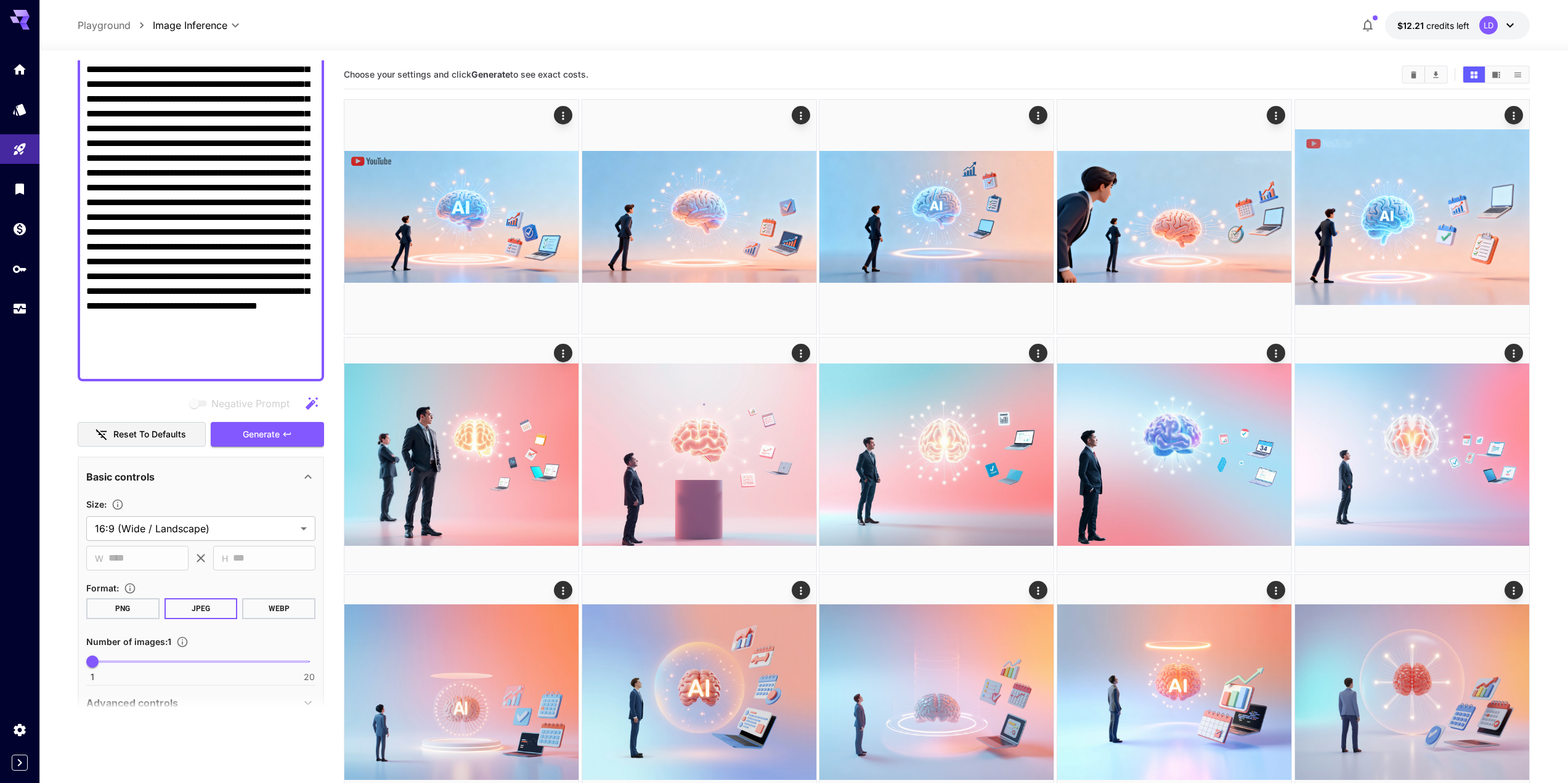
scroll to position [193, 0]
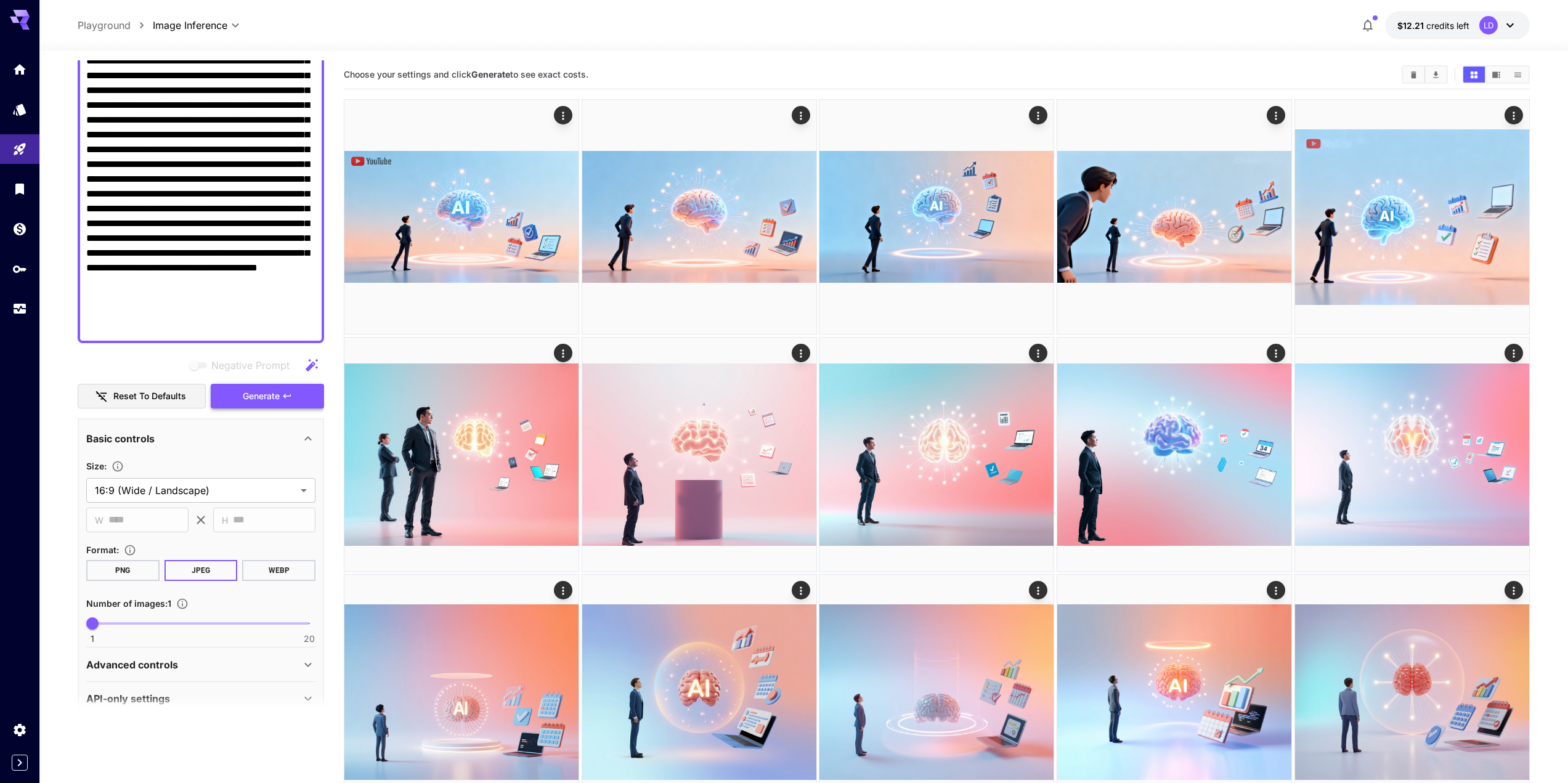
click at [276, 392] on span "Generate" at bounding box center [261, 396] width 37 height 16
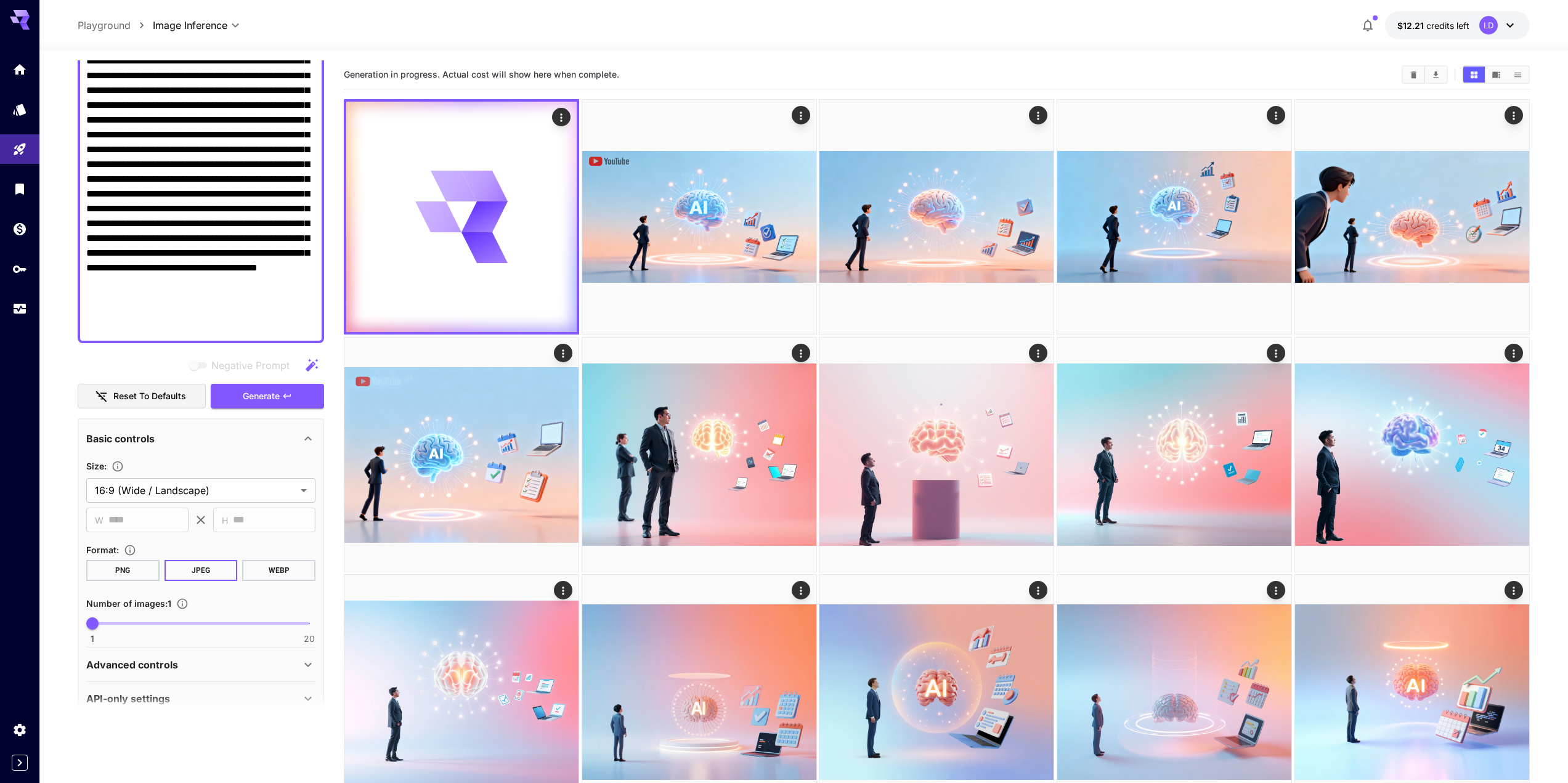
click at [506, 70] on span "Generation in progress. Actual cost will show here when complete." at bounding box center [481, 74] width 275 height 10
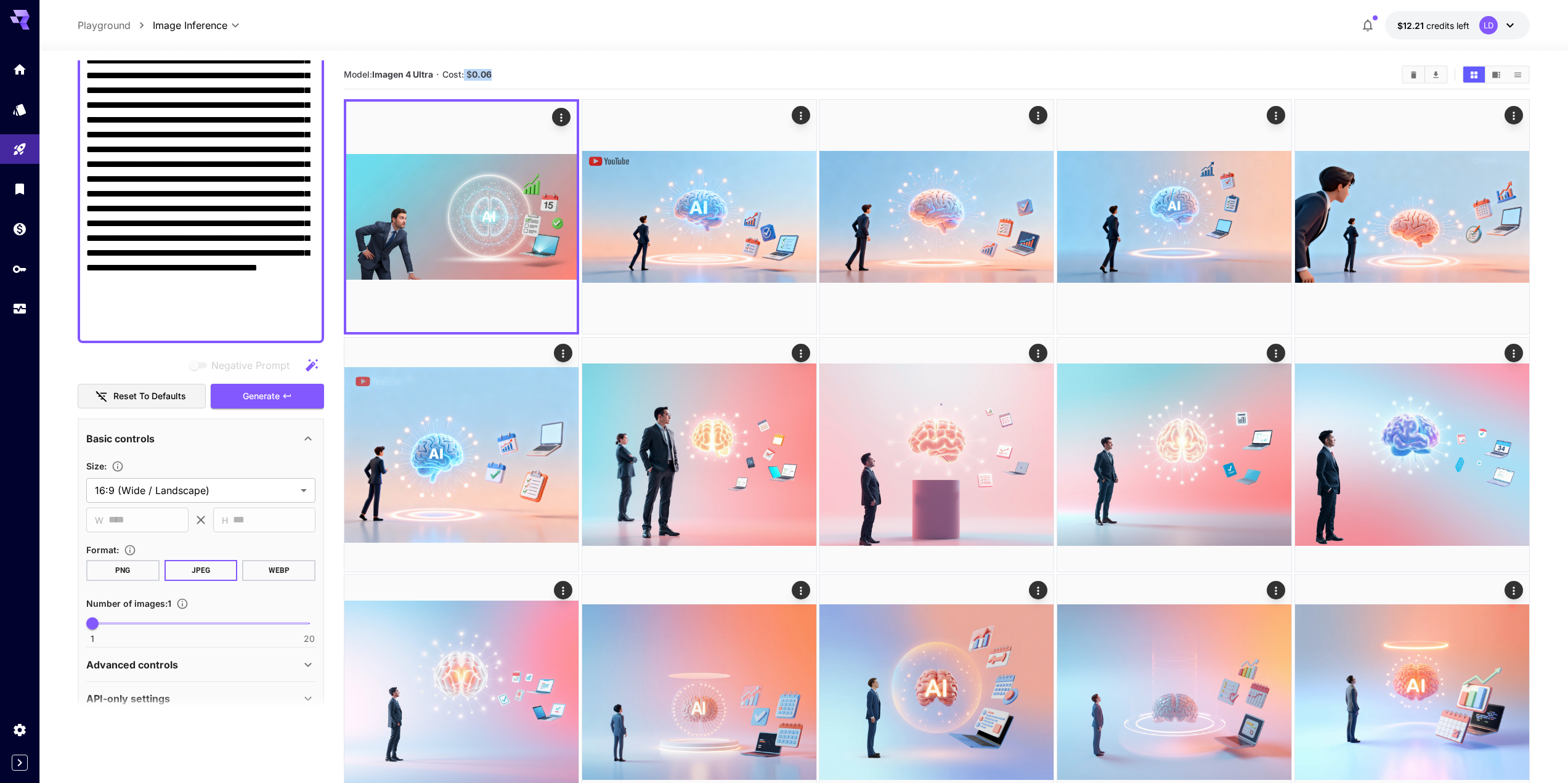
drag, startPoint x: 465, startPoint y: 74, endPoint x: 537, endPoint y: 68, distance: 72.2
click at [537, 68] on section "Model: Imagen 4 Ultra · Cost: $ 0.06" at bounding box center [867, 74] width 1048 height 15
drag, startPoint x: 526, startPoint y: 75, endPoint x: 340, endPoint y: 66, distance: 186.2
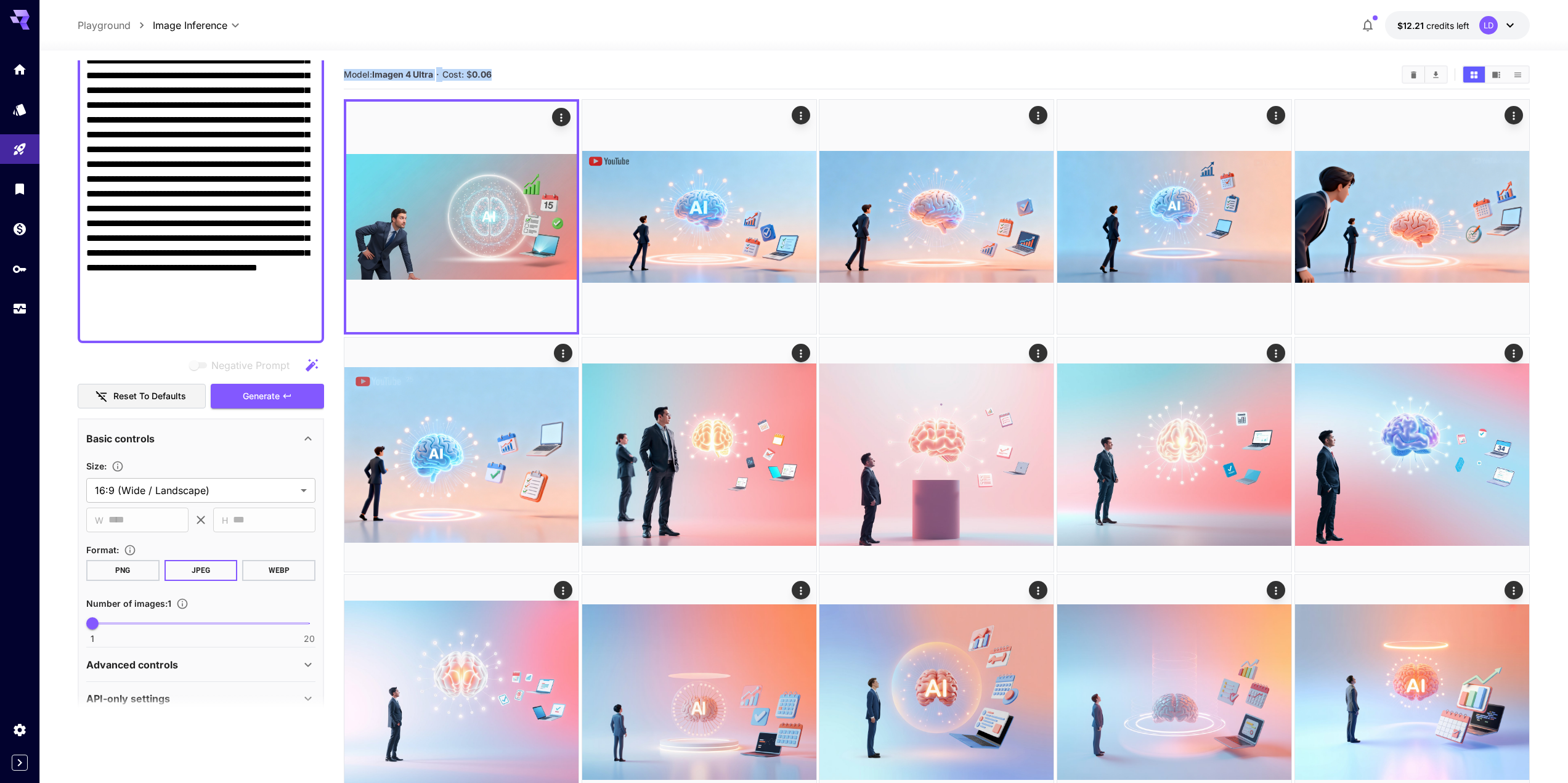
click at [517, 81] on section "Model: Imagen 4 Ultra · Cost: $ 0.06" at bounding box center [867, 74] width 1048 height 15
drag, startPoint x: 529, startPoint y: 69, endPoint x: 502, endPoint y: 74, distance: 27.5
click at [502, 74] on section "Model: Imagen 4 Ultra · Cost: $ 0.06" at bounding box center [867, 74] width 1048 height 15
drag, startPoint x: 519, startPoint y: 74, endPoint x: 441, endPoint y: 70, distance: 78.1
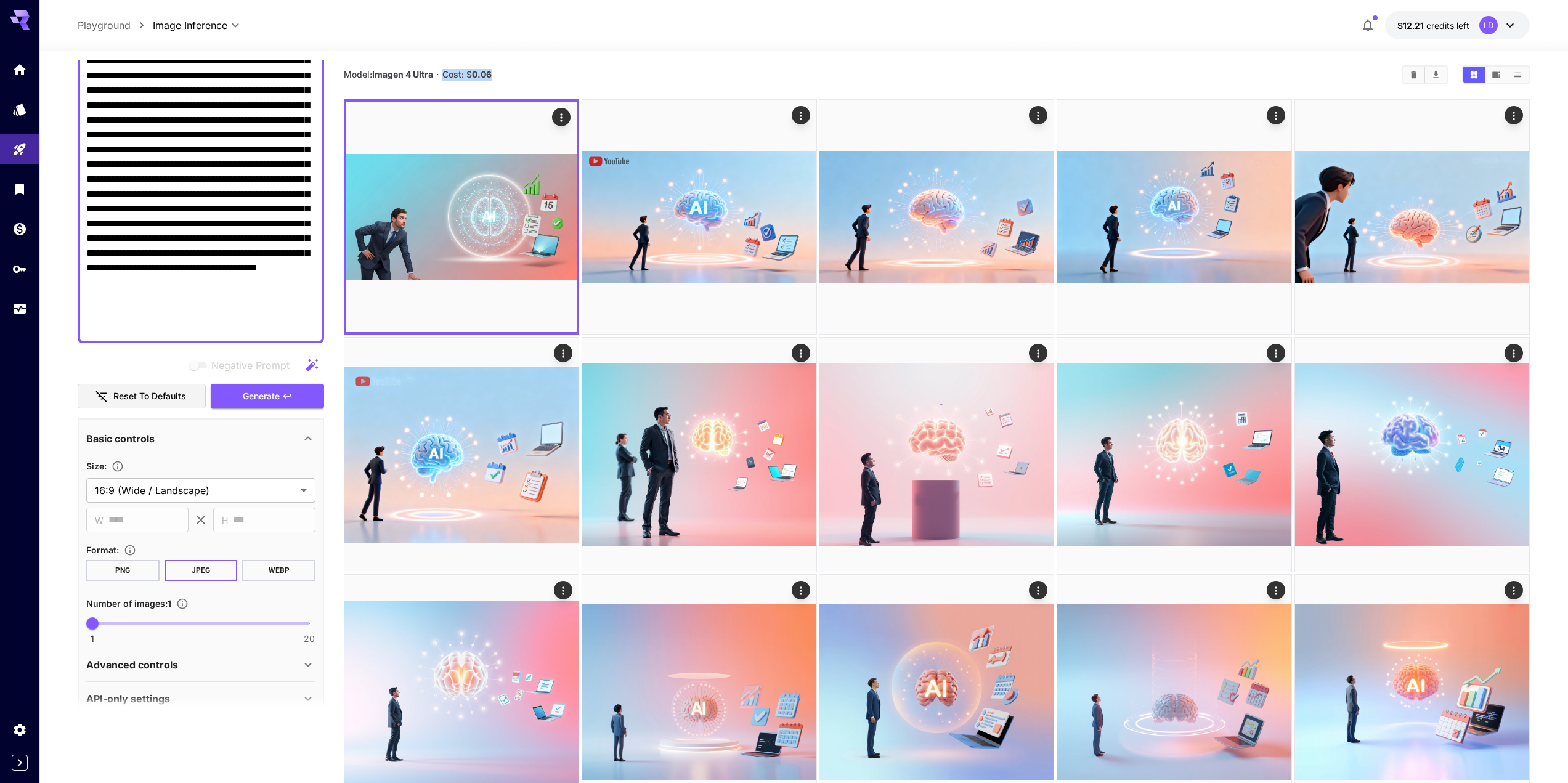
click at [441, 70] on section "Model: Imagen 4 Ultra · Cost: $ 0.06" at bounding box center [867, 74] width 1048 height 15
click at [440, 70] on p "·" at bounding box center [437, 74] width 3 height 15
click at [481, 65] on div "Model: Imagen 4 Ultra · Cost: $ 0.06" at bounding box center [936, 74] width 1186 height 29
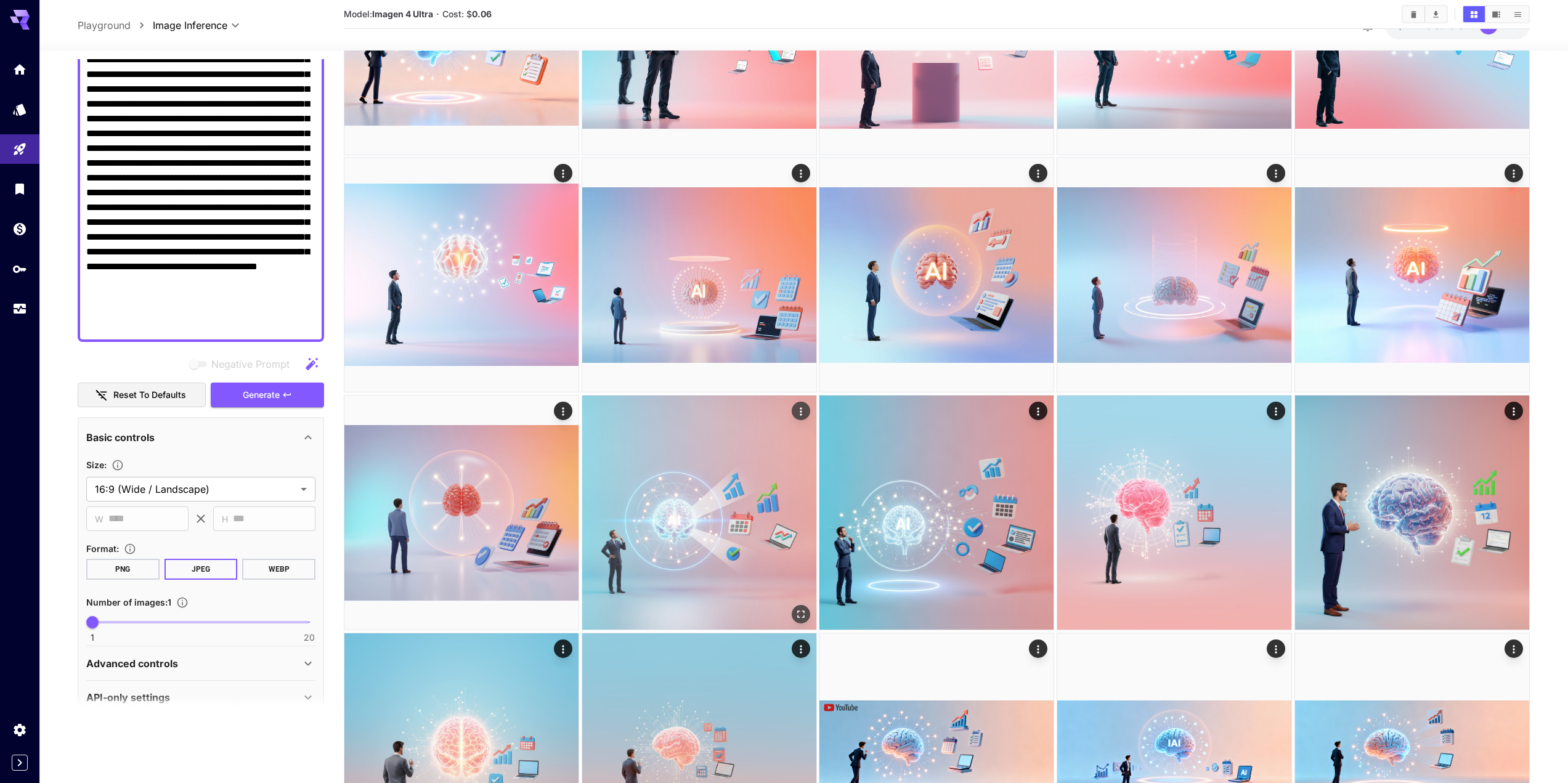
click at [716, 467] on img at bounding box center [699, 512] width 234 height 234
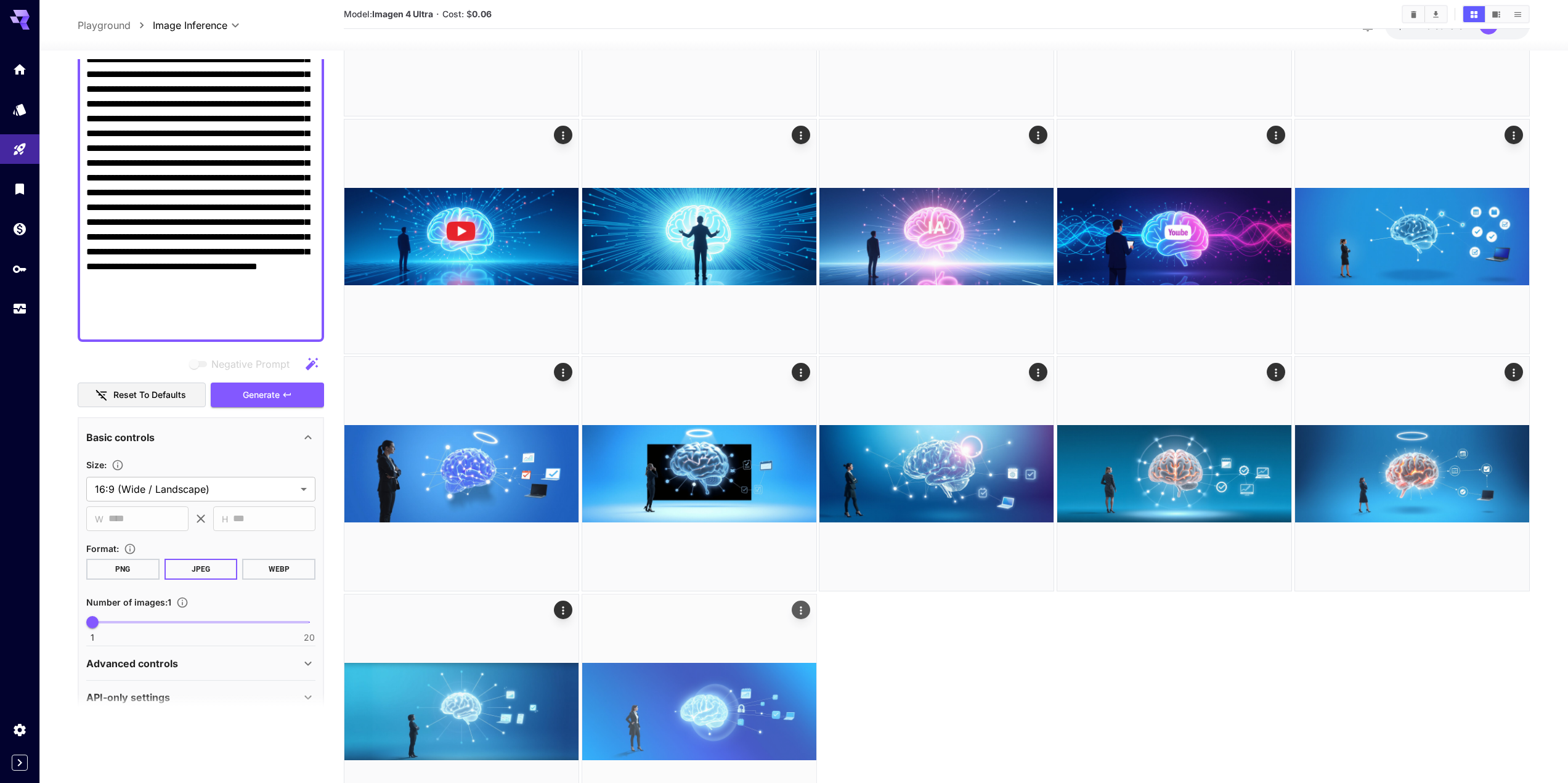
scroll to position [1489, 0]
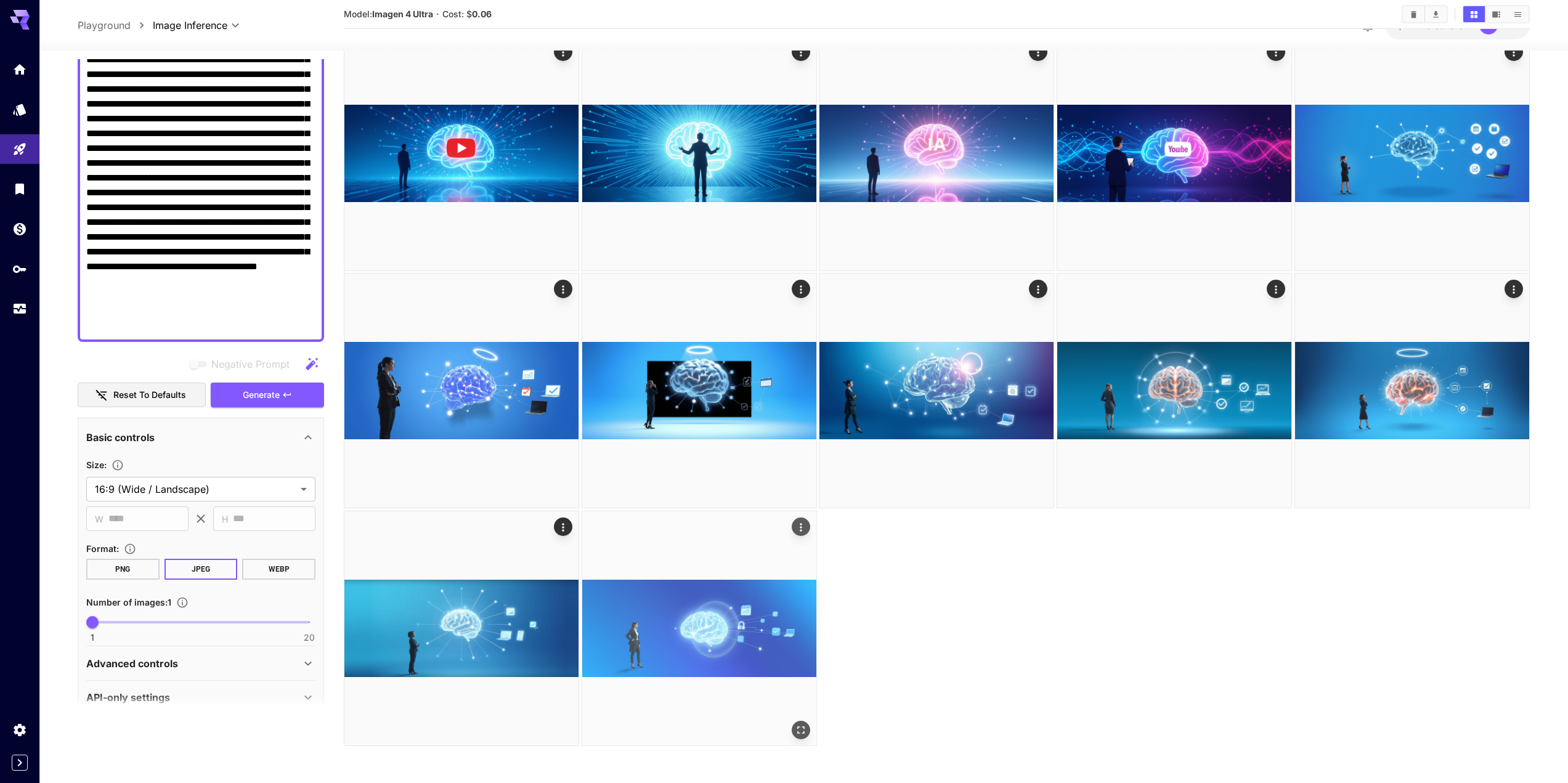
click at [666, 620] on img at bounding box center [699, 628] width 234 height 234
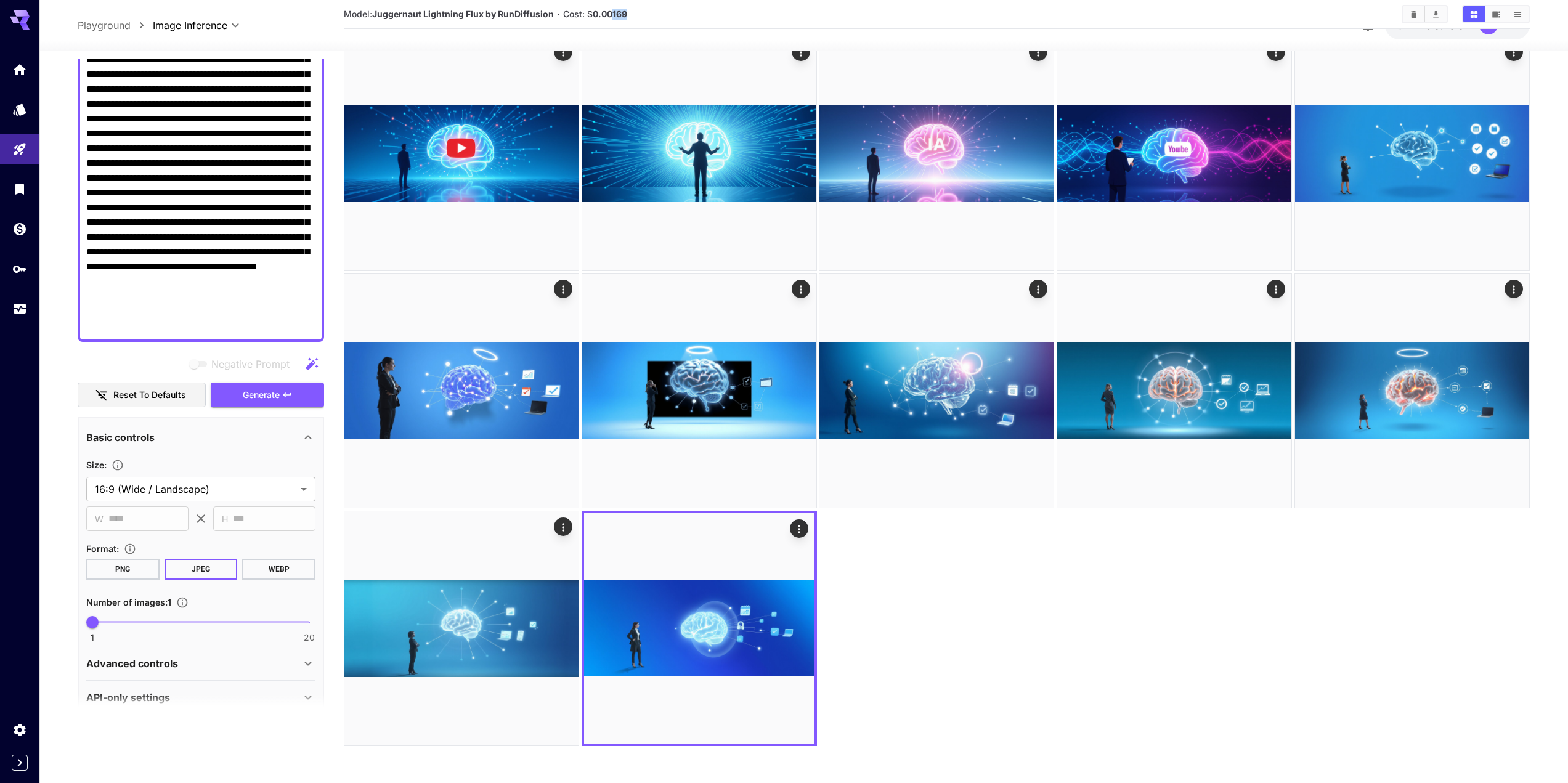
drag, startPoint x: 639, startPoint y: 16, endPoint x: 617, endPoint y: 13, distance: 22.2
click at [615, 13] on section "Model: Juggernaut Lightning Flux by RunDiffusion · Cost: $ 0.00169" at bounding box center [867, 14] width 1048 height 15
click at [617, 13] on b "0.00169" at bounding box center [610, 14] width 34 height 10
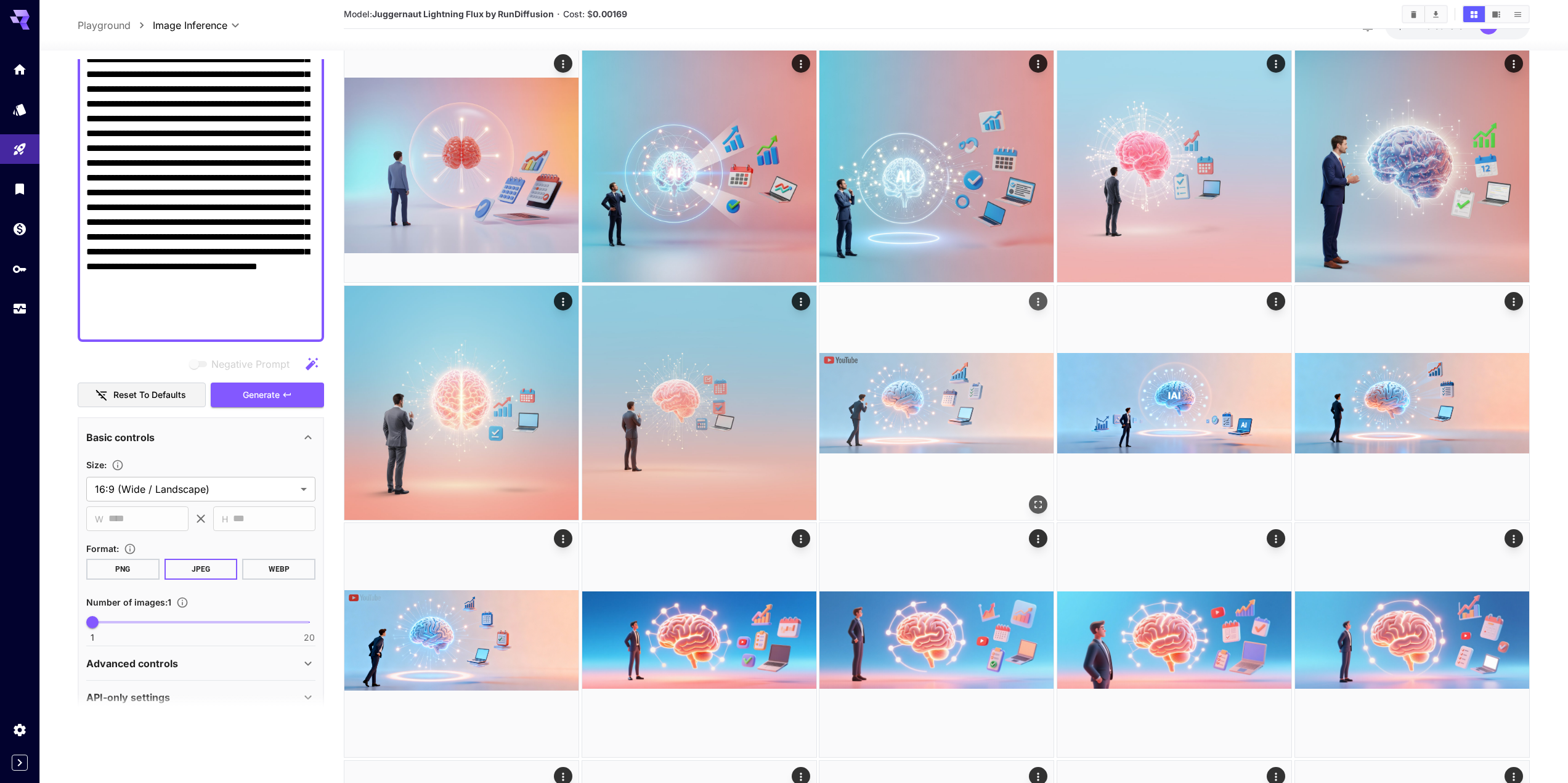
scroll to position [681, 0]
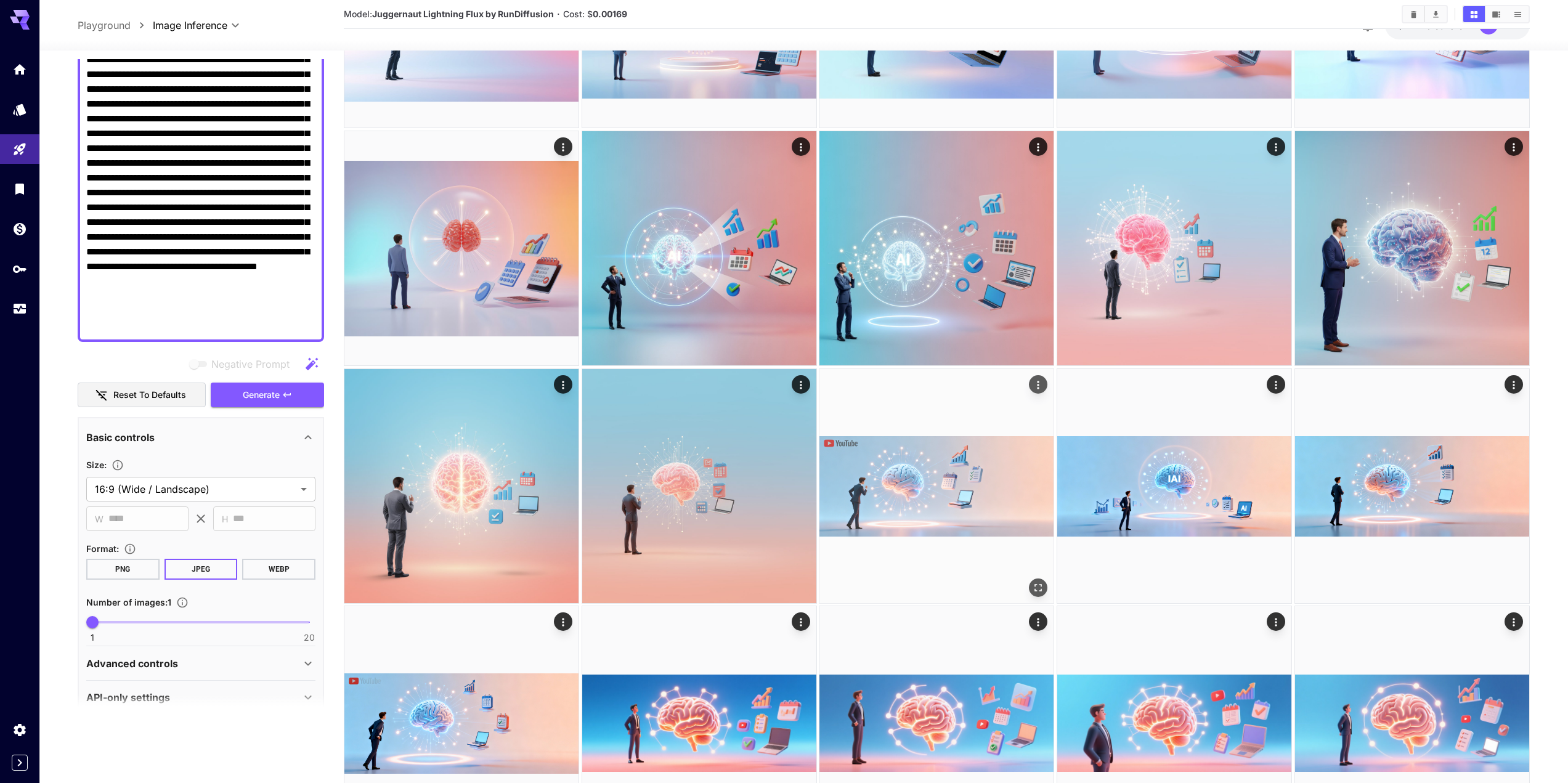
click at [947, 480] on img at bounding box center [936, 486] width 234 height 234
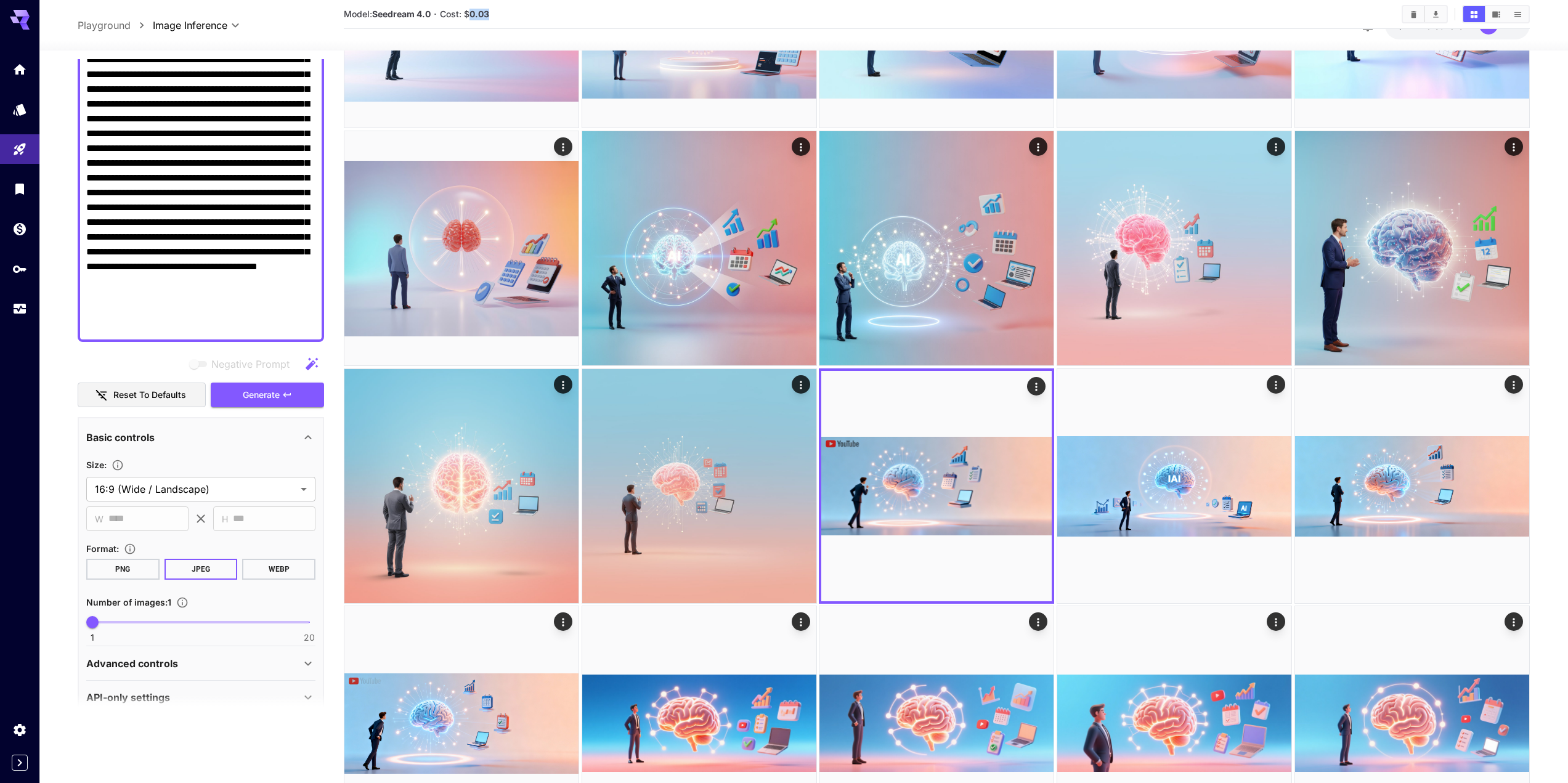
drag, startPoint x: 493, startPoint y: 15, endPoint x: 471, endPoint y: 14, distance: 22.0
click at [471, 14] on section "Model: Seedream 4.0 · Cost: $ 0.03" at bounding box center [867, 14] width 1048 height 15
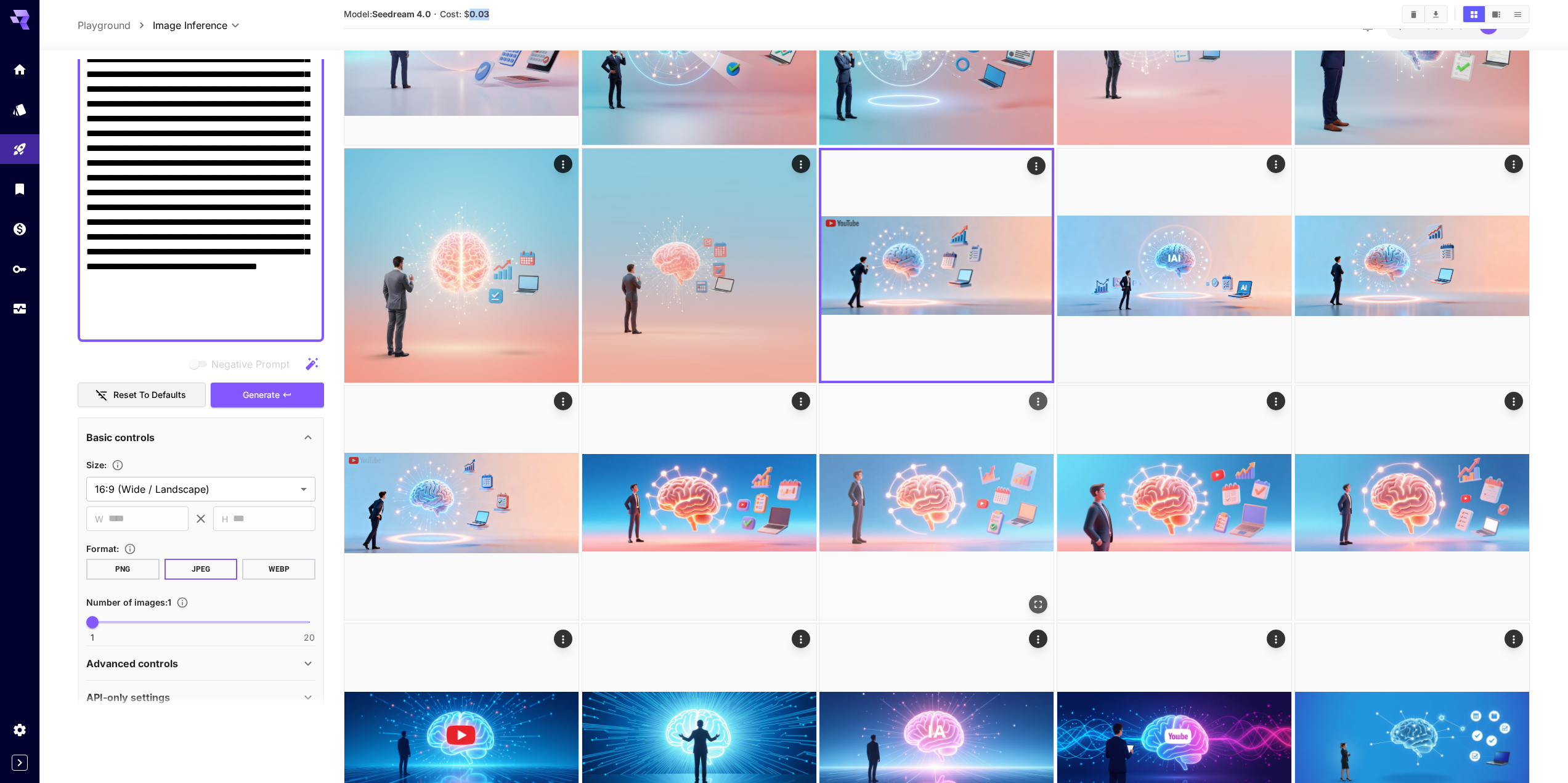
click at [918, 491] on img at bounding box center [936, 502] width 234 height 234
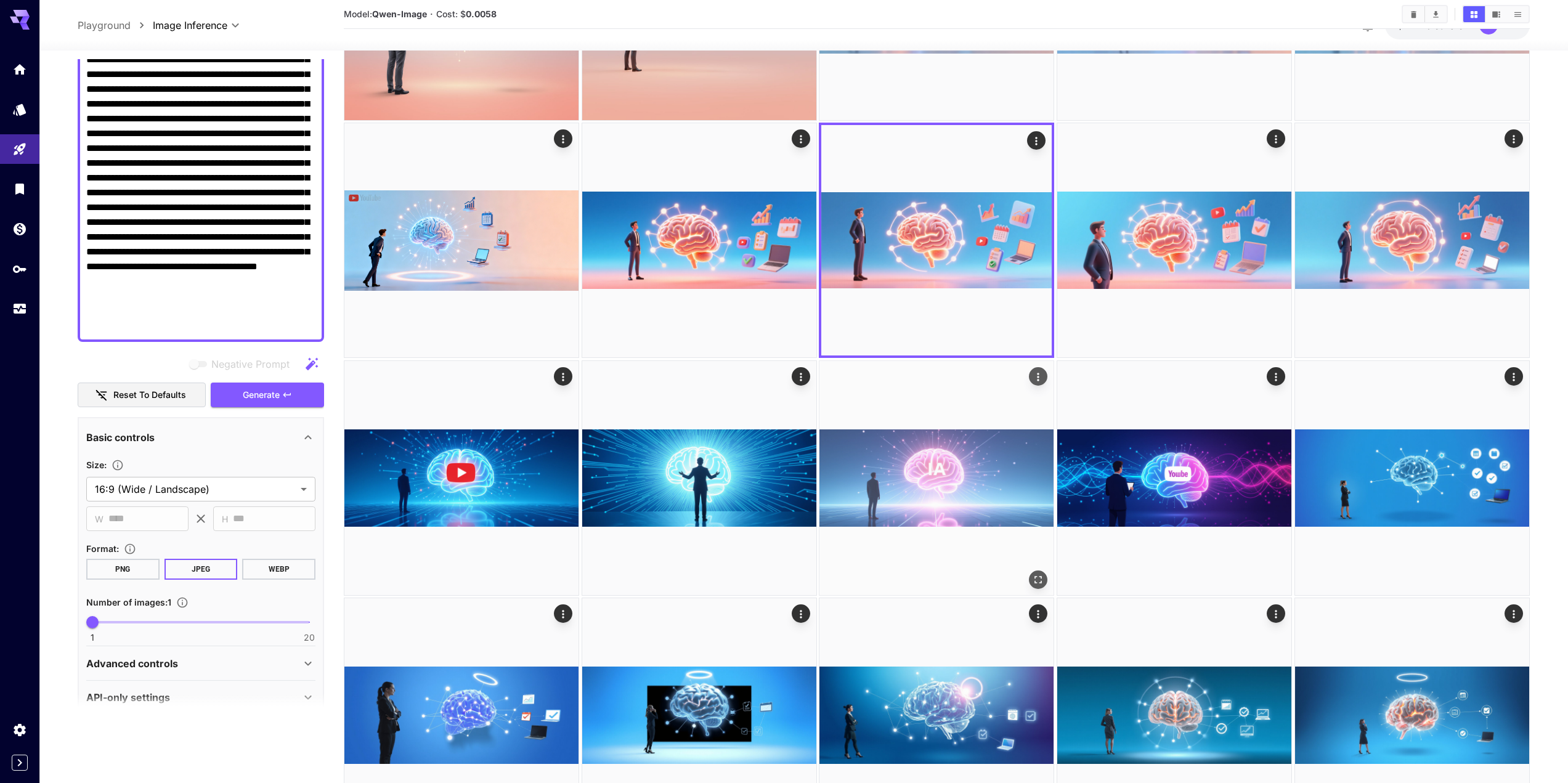
scroll to position [1164, 0]
click at [967, 493] on img at bounding box center [936, 477] width 234 height 234
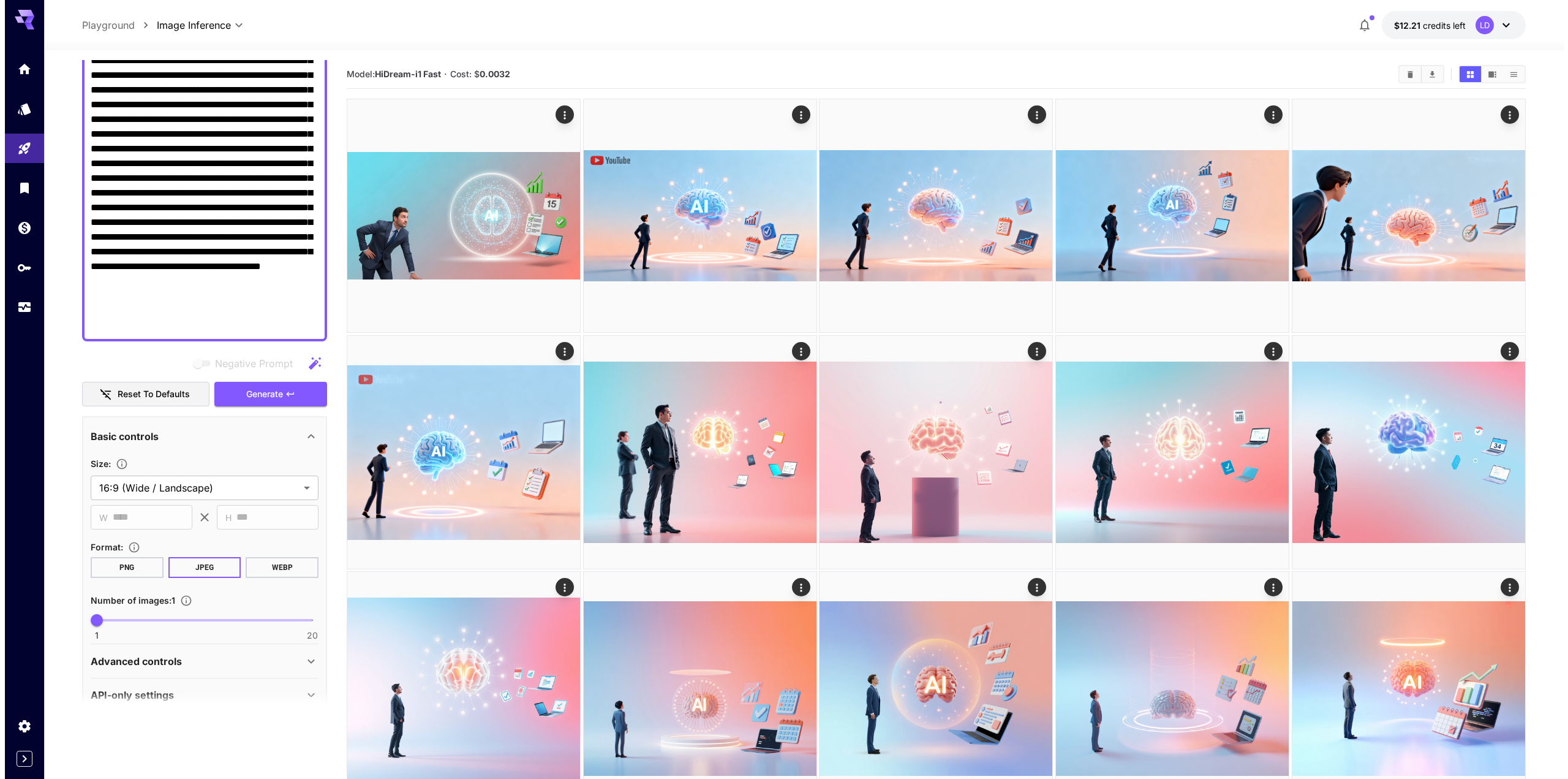
scroll to position [0, 0]
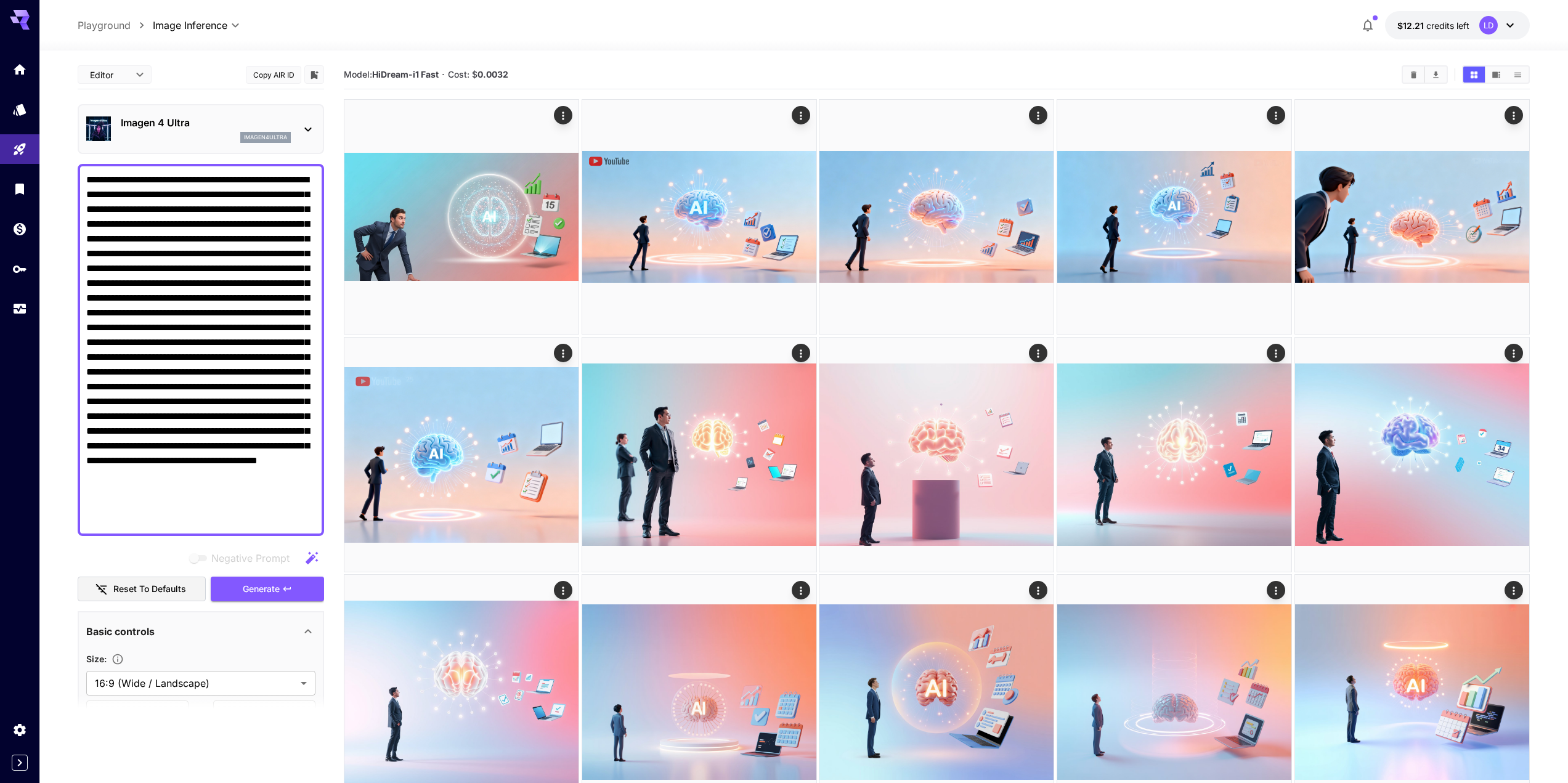
click at [213, 135] on div "imagen4ultra" at bounding box center [206, 137] width 170 height 11
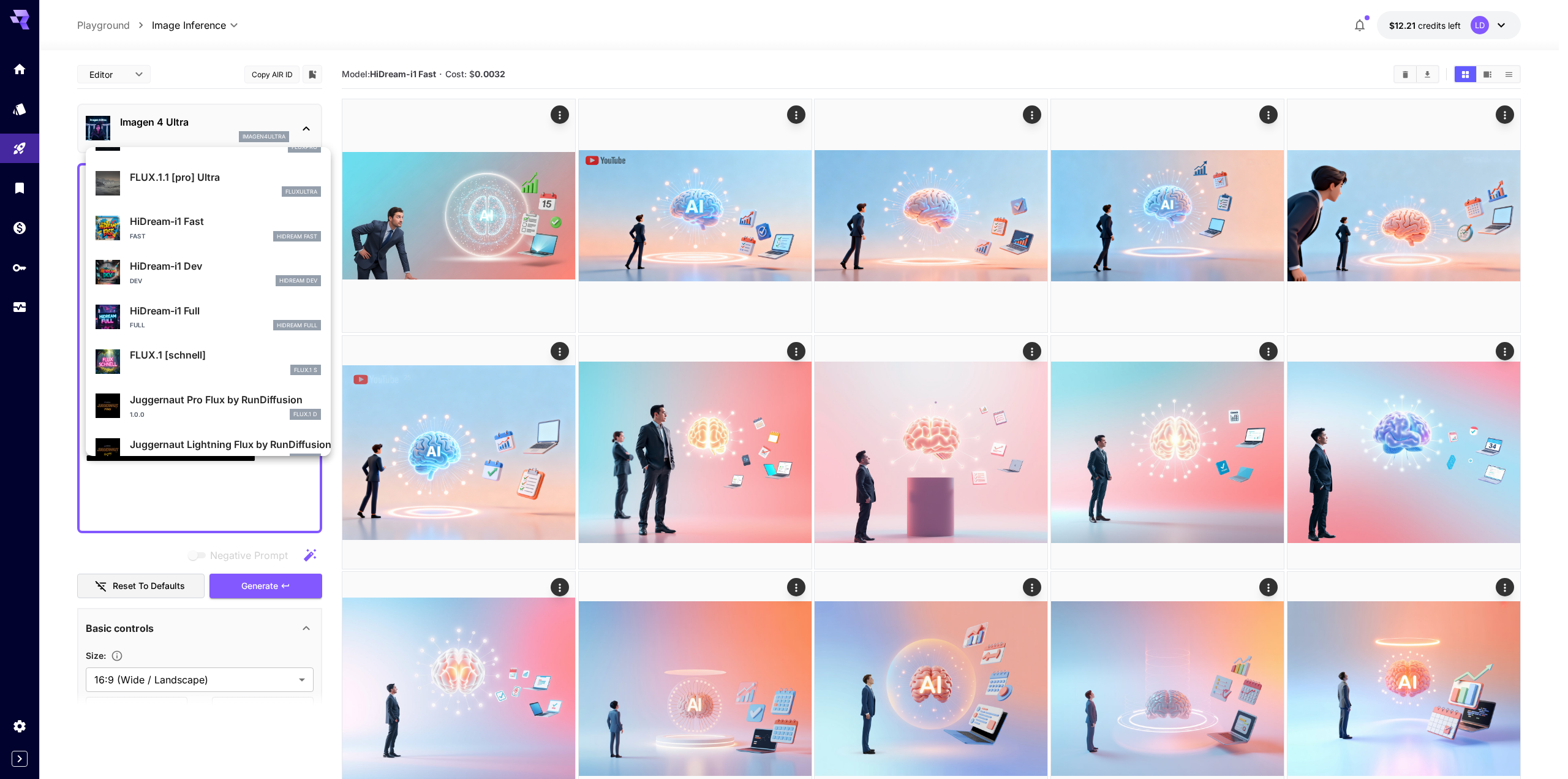
scroll to position [991, 0]
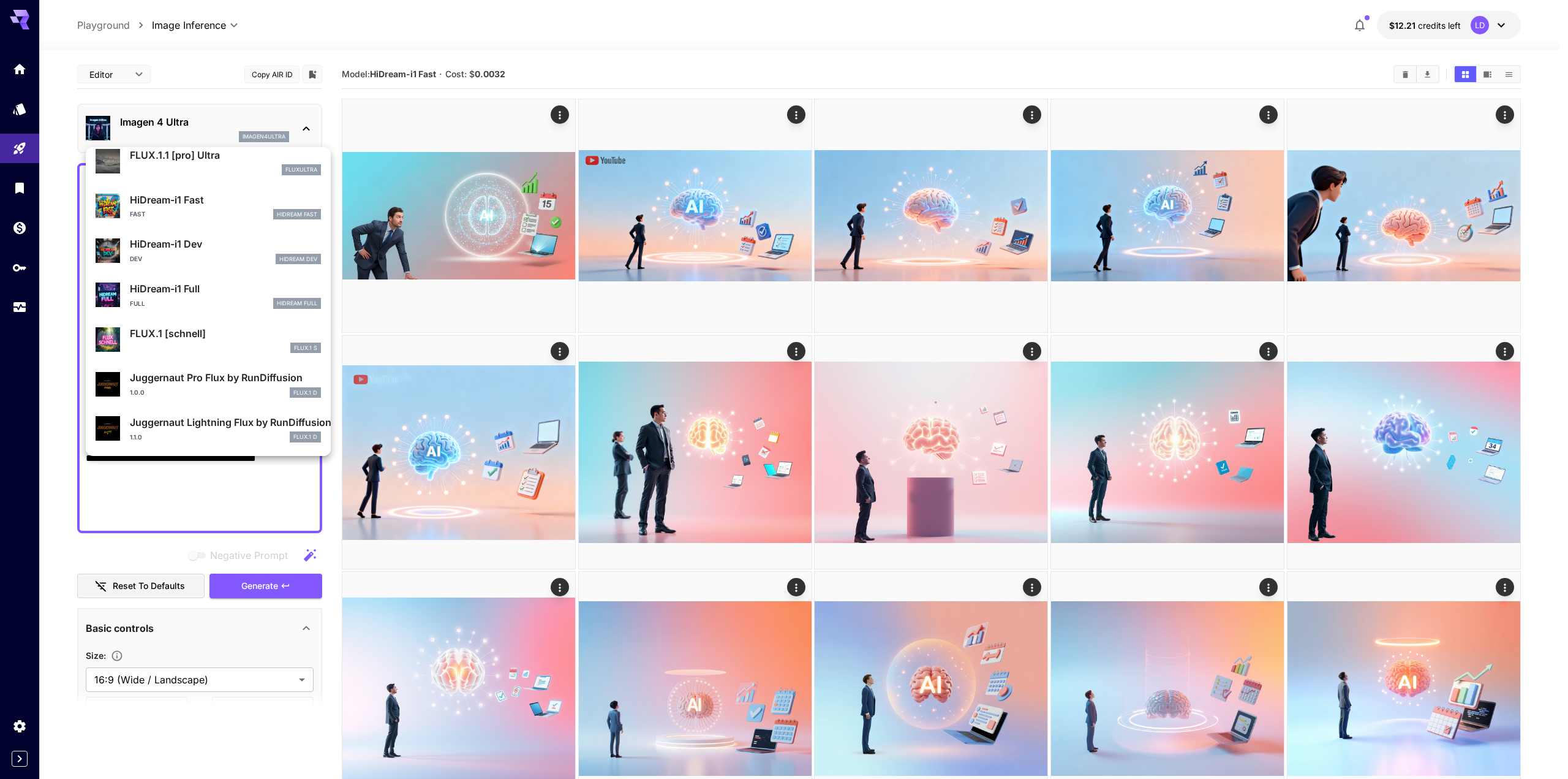
click at [1543, 621] on div at bounding box center [784, 389] width 1568 height 779
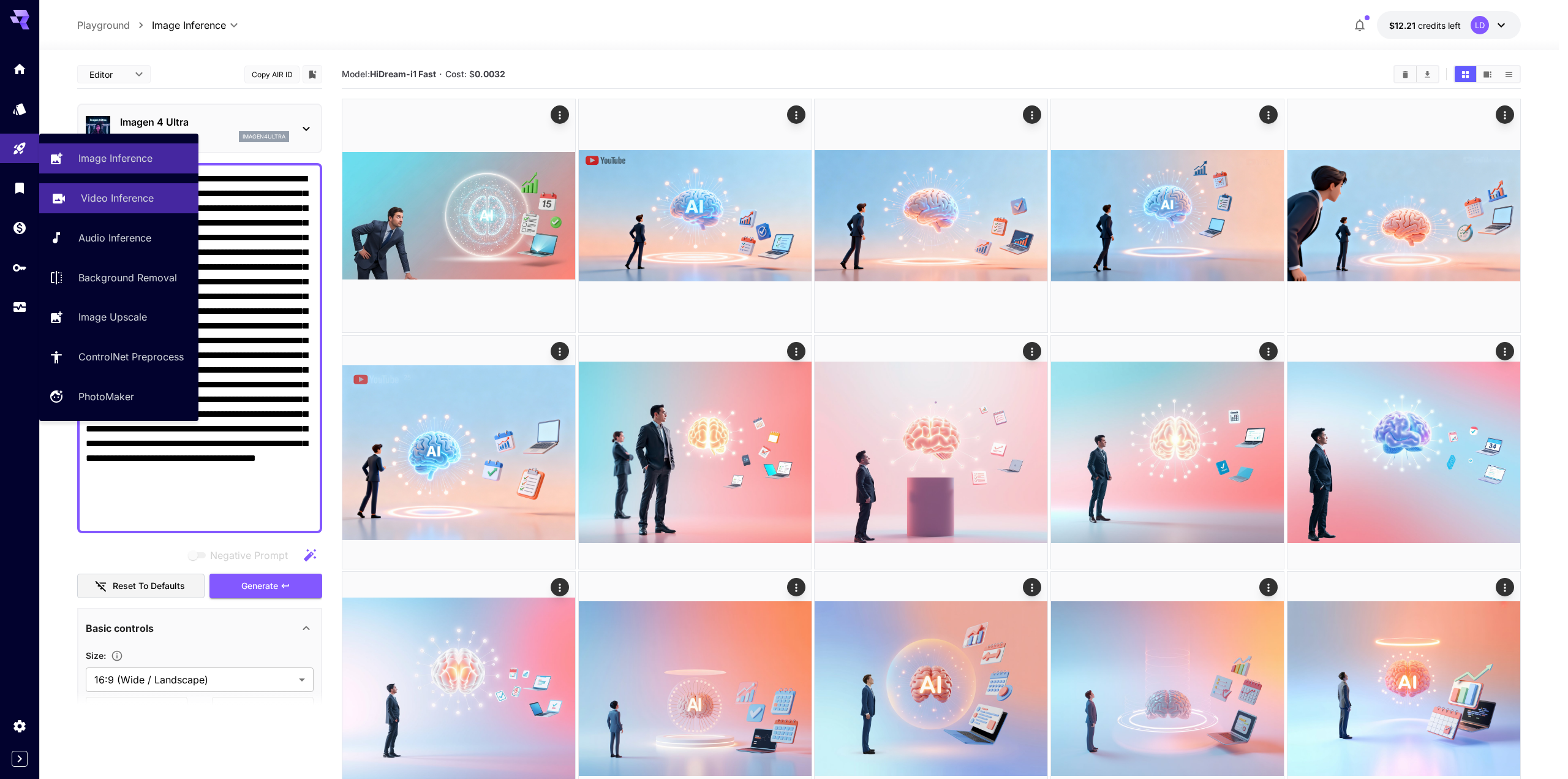
click at [94, 195] on p "Video Inference" at bounding box center [117, 198] width 73 height 15
type input "**********"
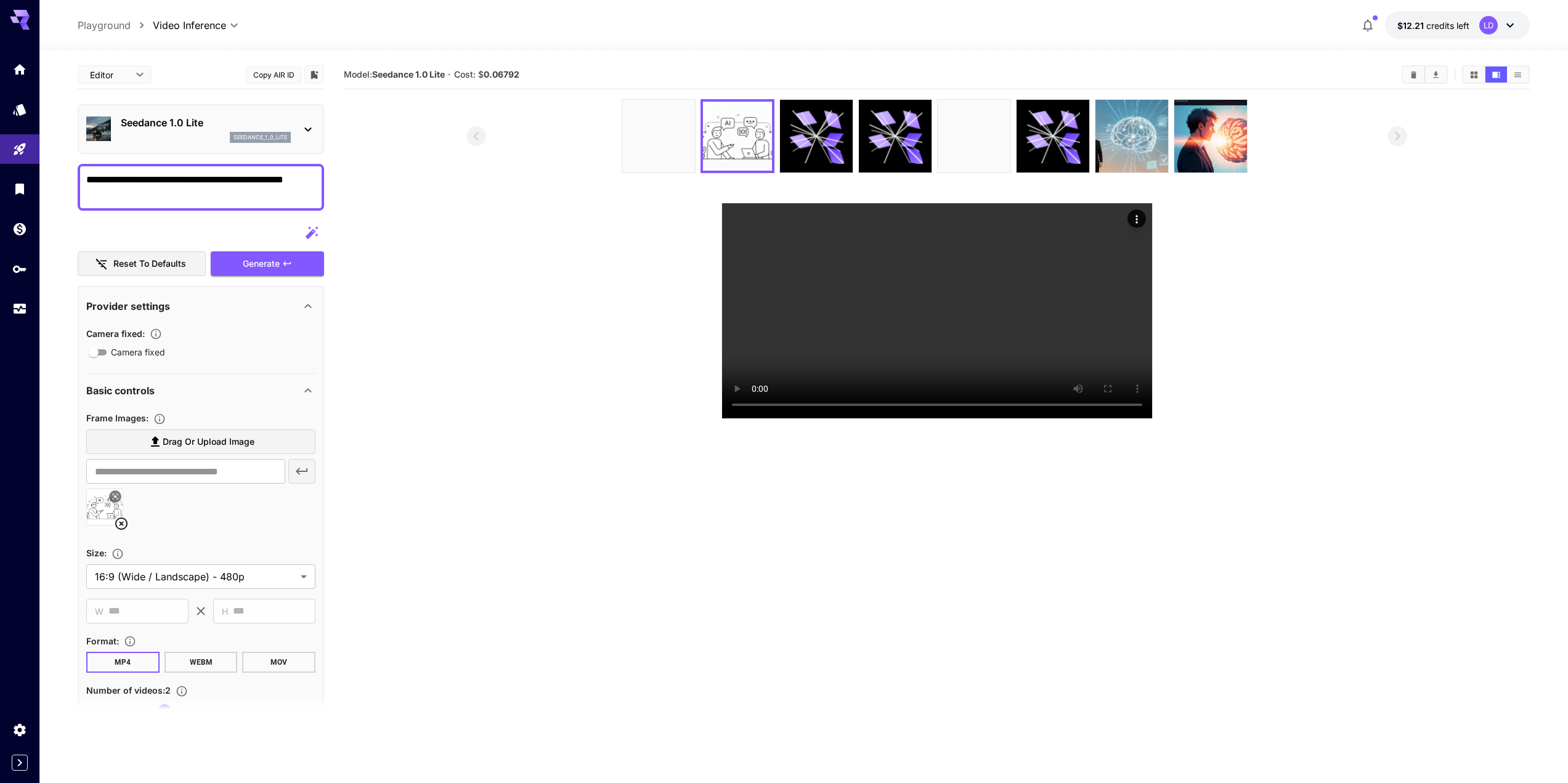
click at [443, 197] on section at bounding box center [936, 259] width 1186 height 320
click at [232, 150] on div "Seedance 1.0 Lite seedance_1_0_lite" at bounding box center [201, 128] width 247 height 50
click at [258, 126] on p "Seedance 1.0 Lite" at bounding box center [206, 123] width 170 height 15
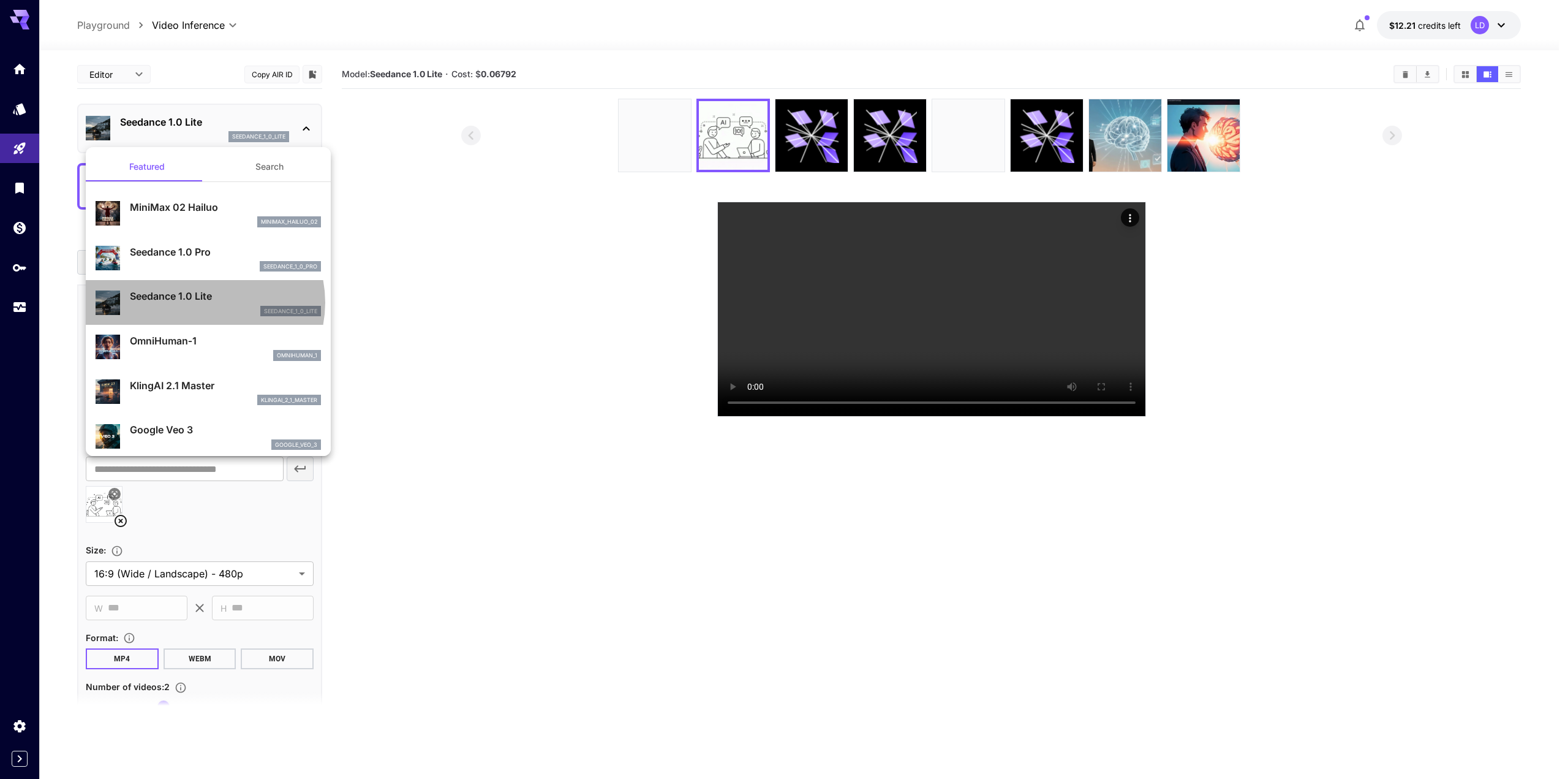
click at [204, 302] on p "Seedance 1.0 Lite" at bounding box center [225, 296] width 191 height 15
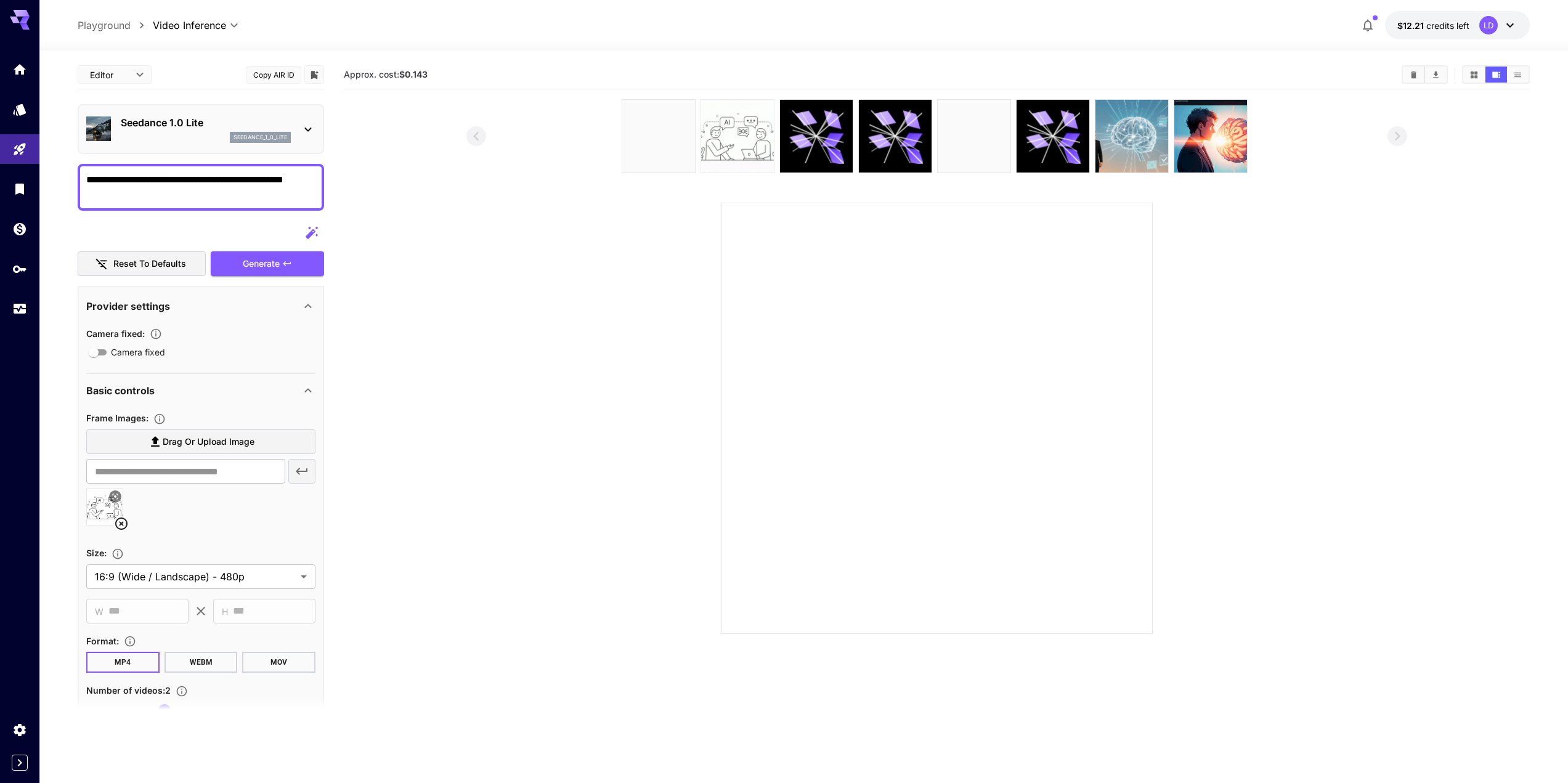
click at [733, 147] on img at bounding box center [738, 136] width 72 height 72
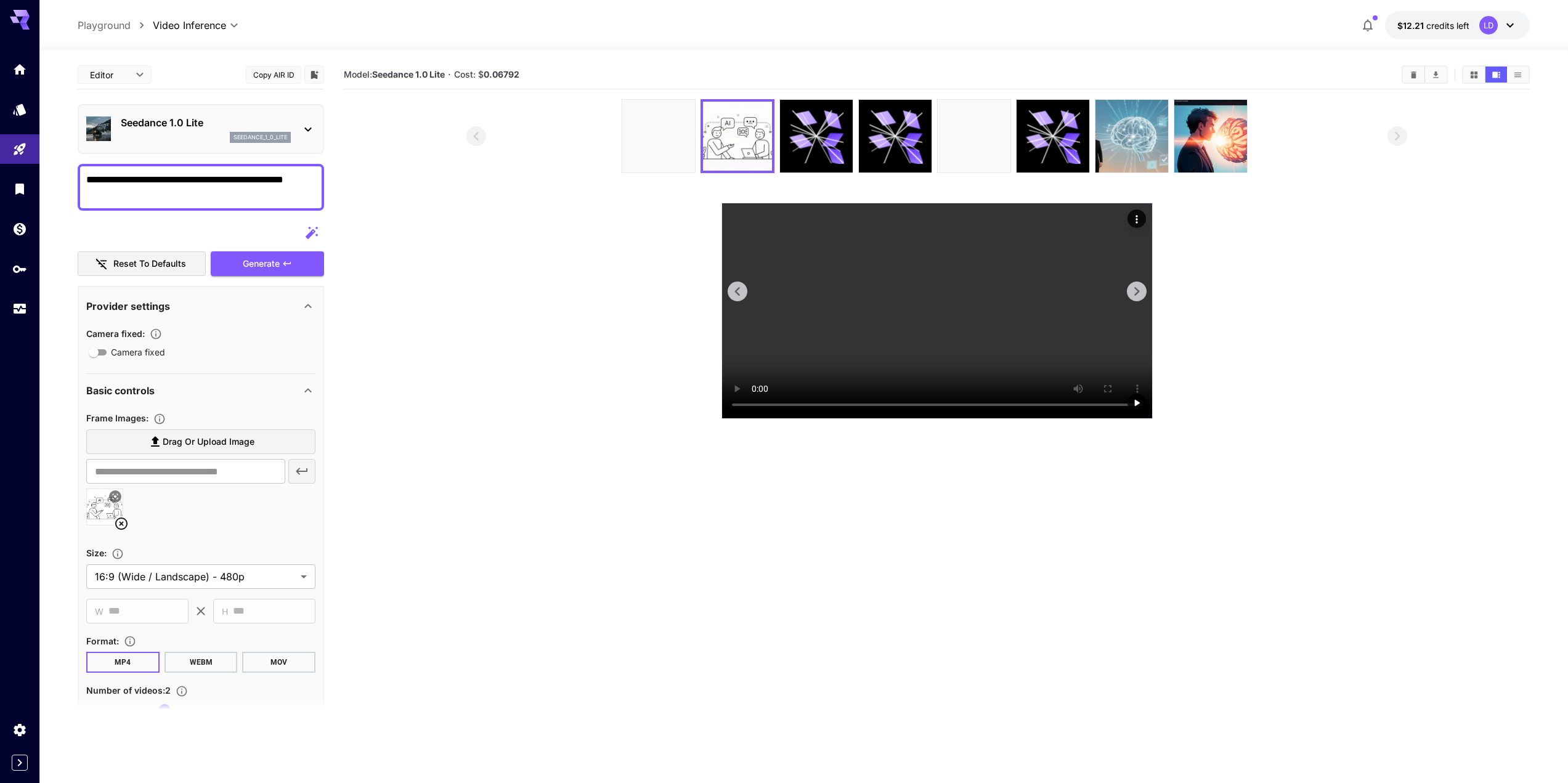
click at [949, 344] on video at bounding box center [936, 310] width 430 height 215
click at [579, 308] on section at bounding box center [936, 259] width 941 height 320
click at [122, 527] on icon at bounding box center [122, 523] width 15 height 15
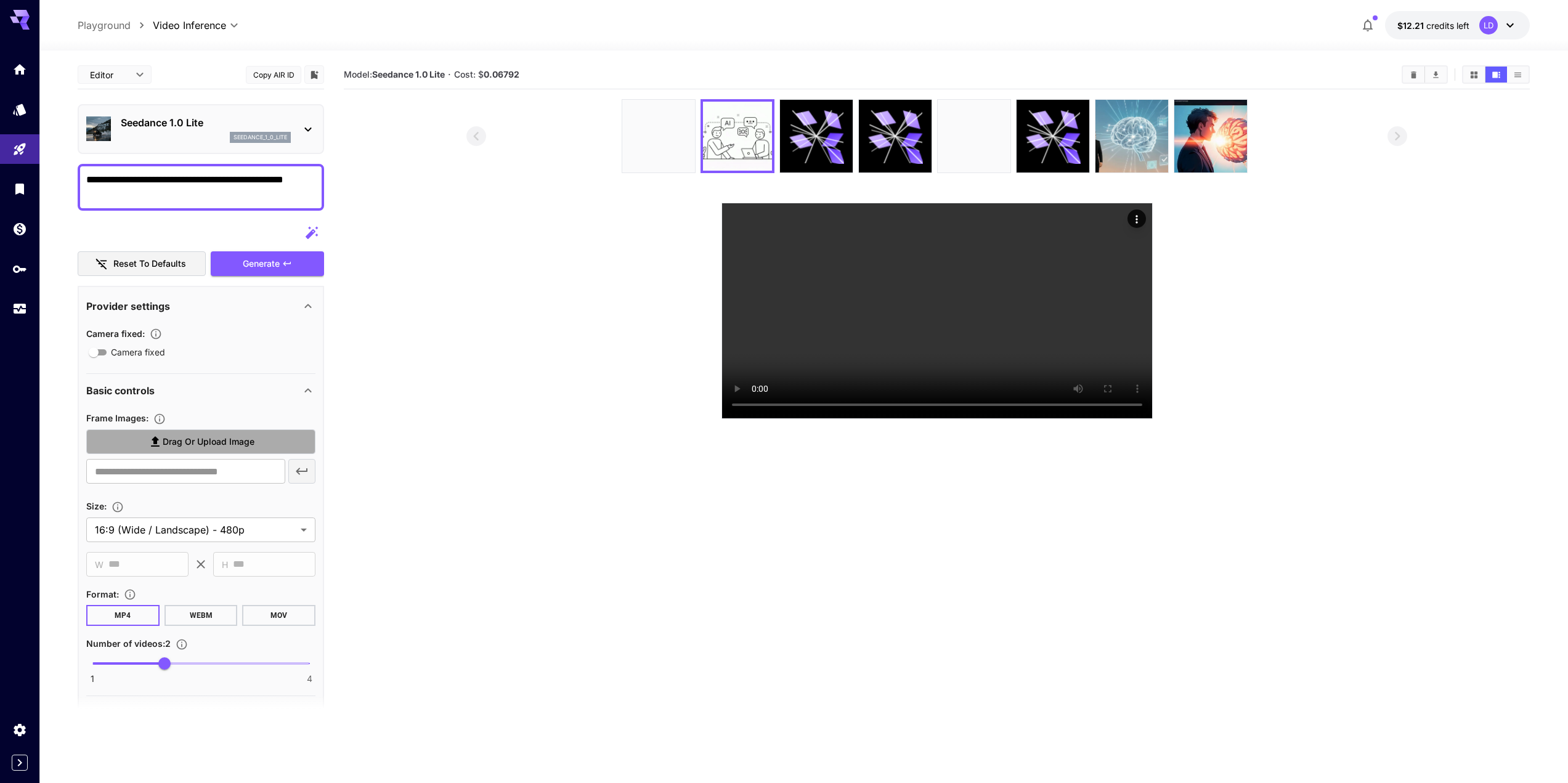
click at [180, 440] on span "Drag or upload image" at bounding box center [208, 441] width 92 height 16
click at [0, 0] on input "Drag or upload image" at bounding box center [0, 0] width 0 height 0
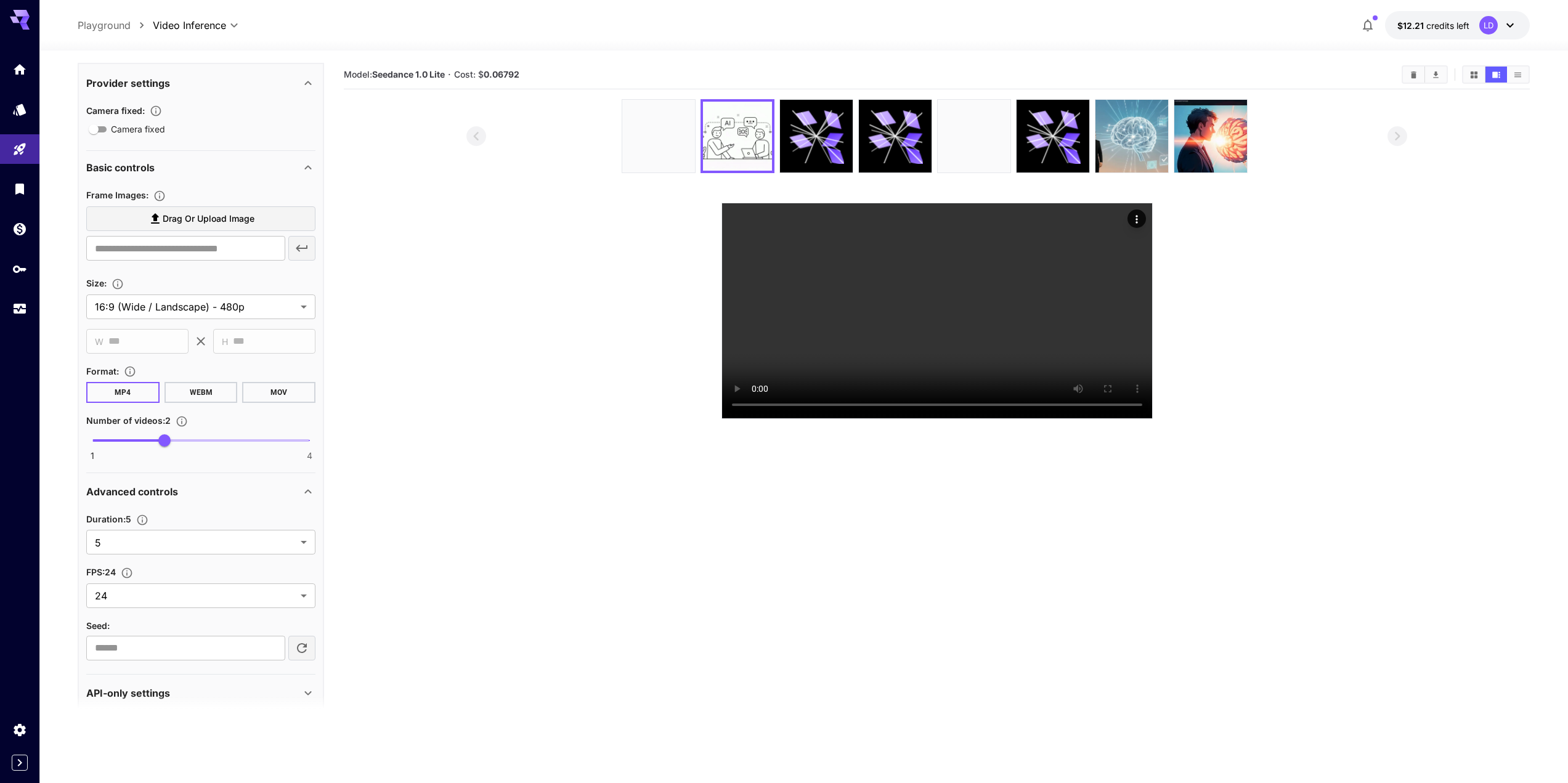
scroll to position [223, 0]
click at [132, 542] on body "**********" at bounding box center [788, 440] width 1577 height 880
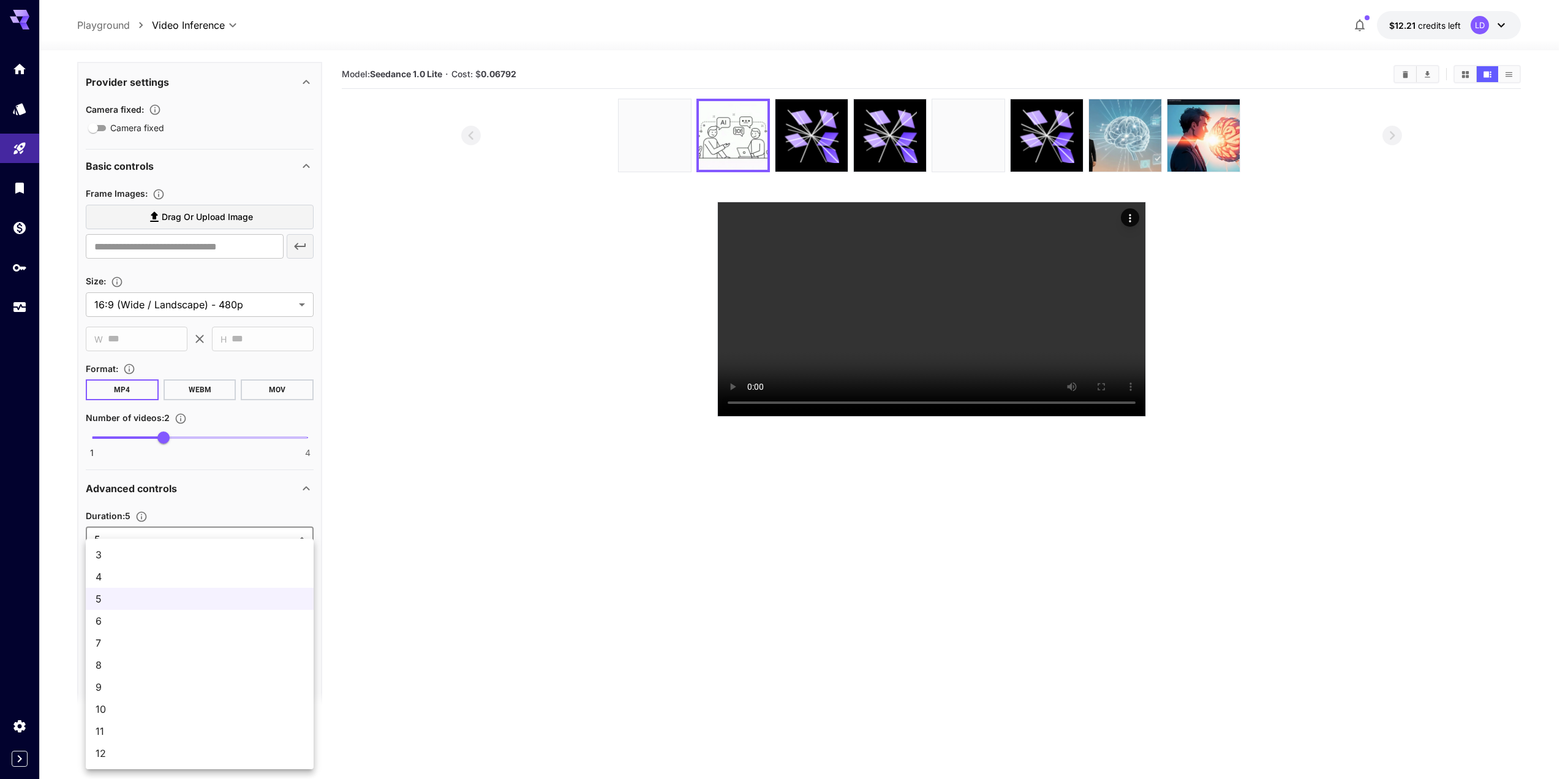
click at [396, 530] on div at bounding box center [784, 389] width 1568 height 779
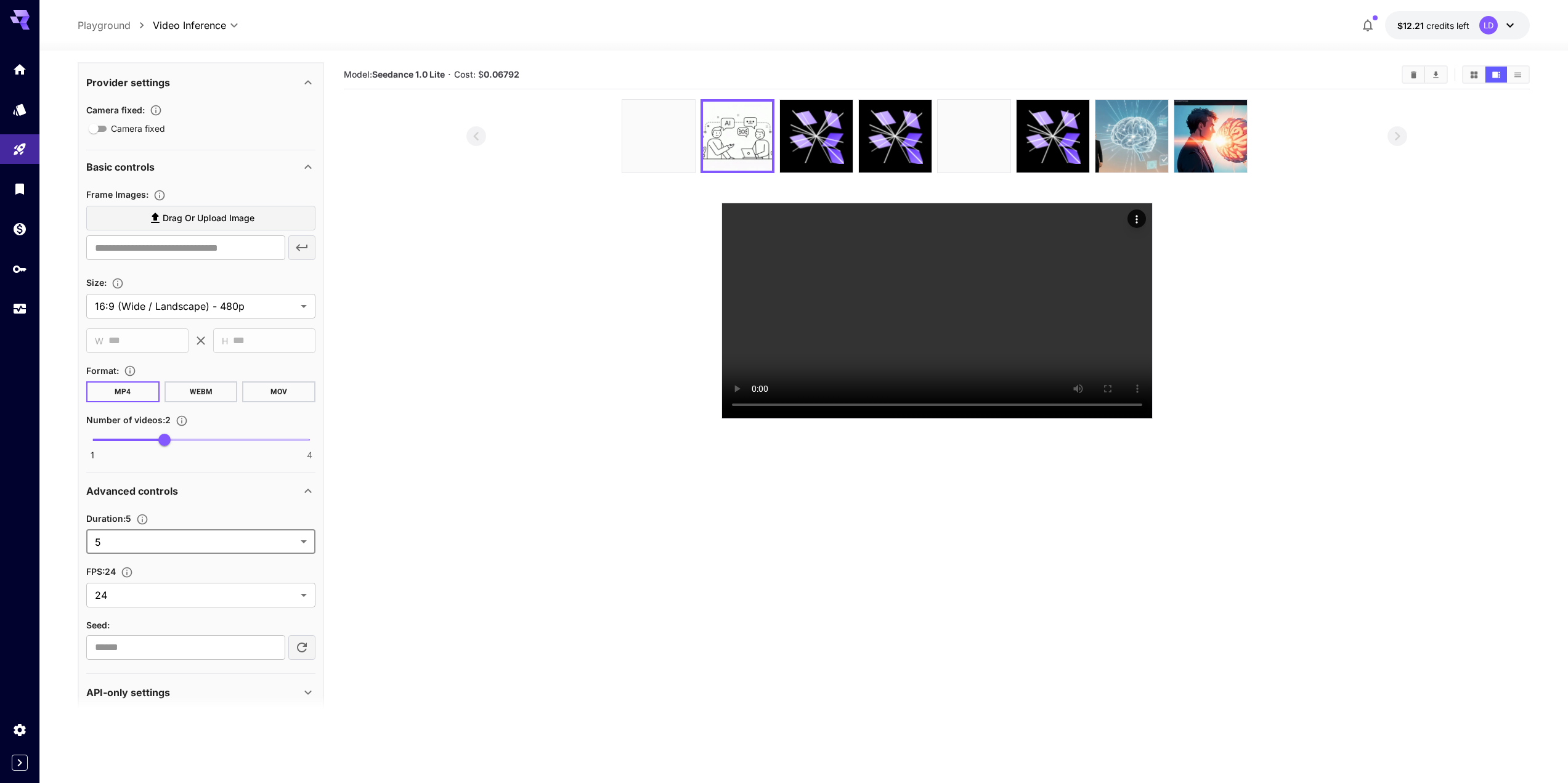
scroll to position [241, 0]
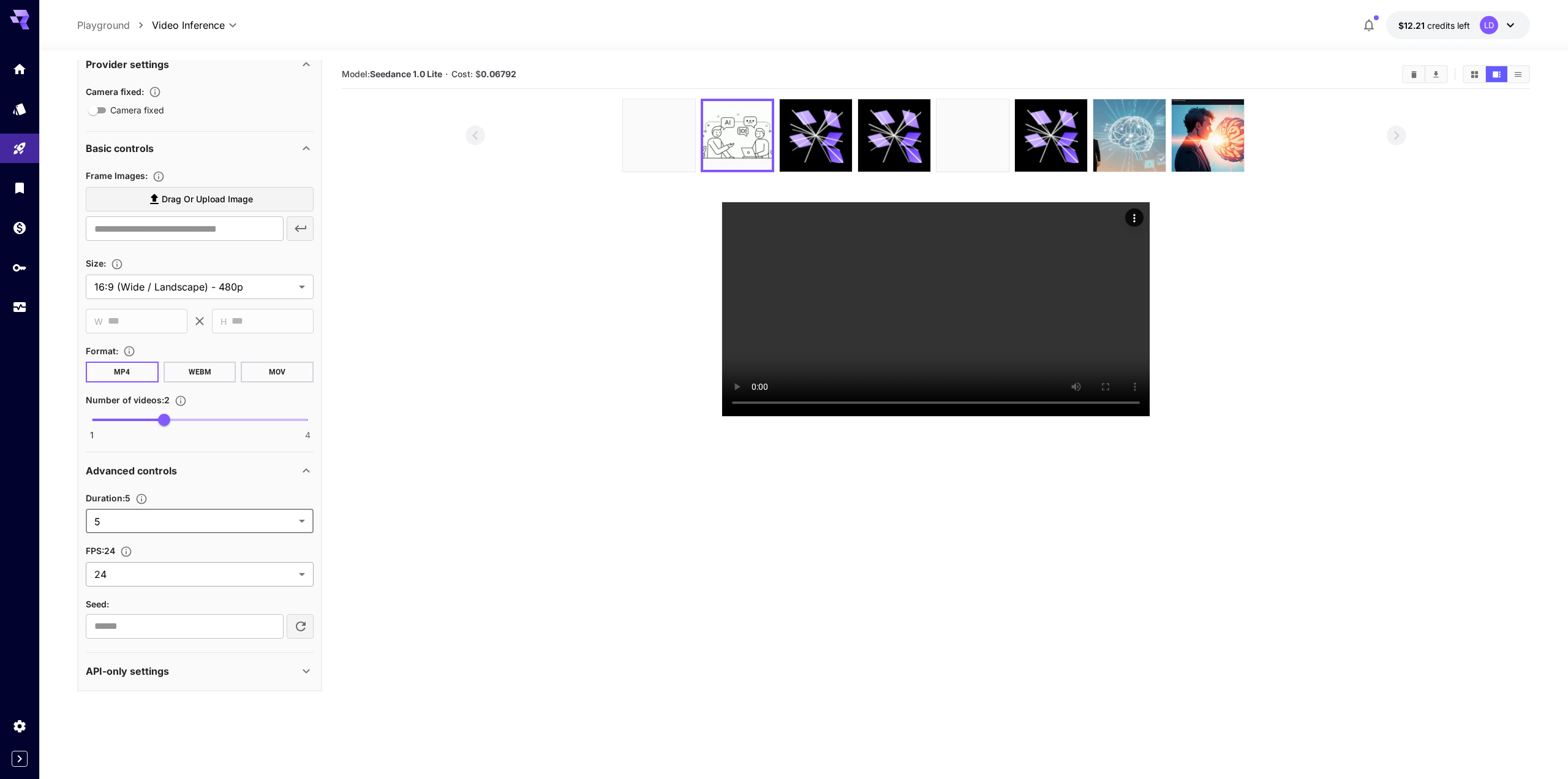
click at [258, 571] on body "**********" at bounding box center [784, 438] width 1568 height 876
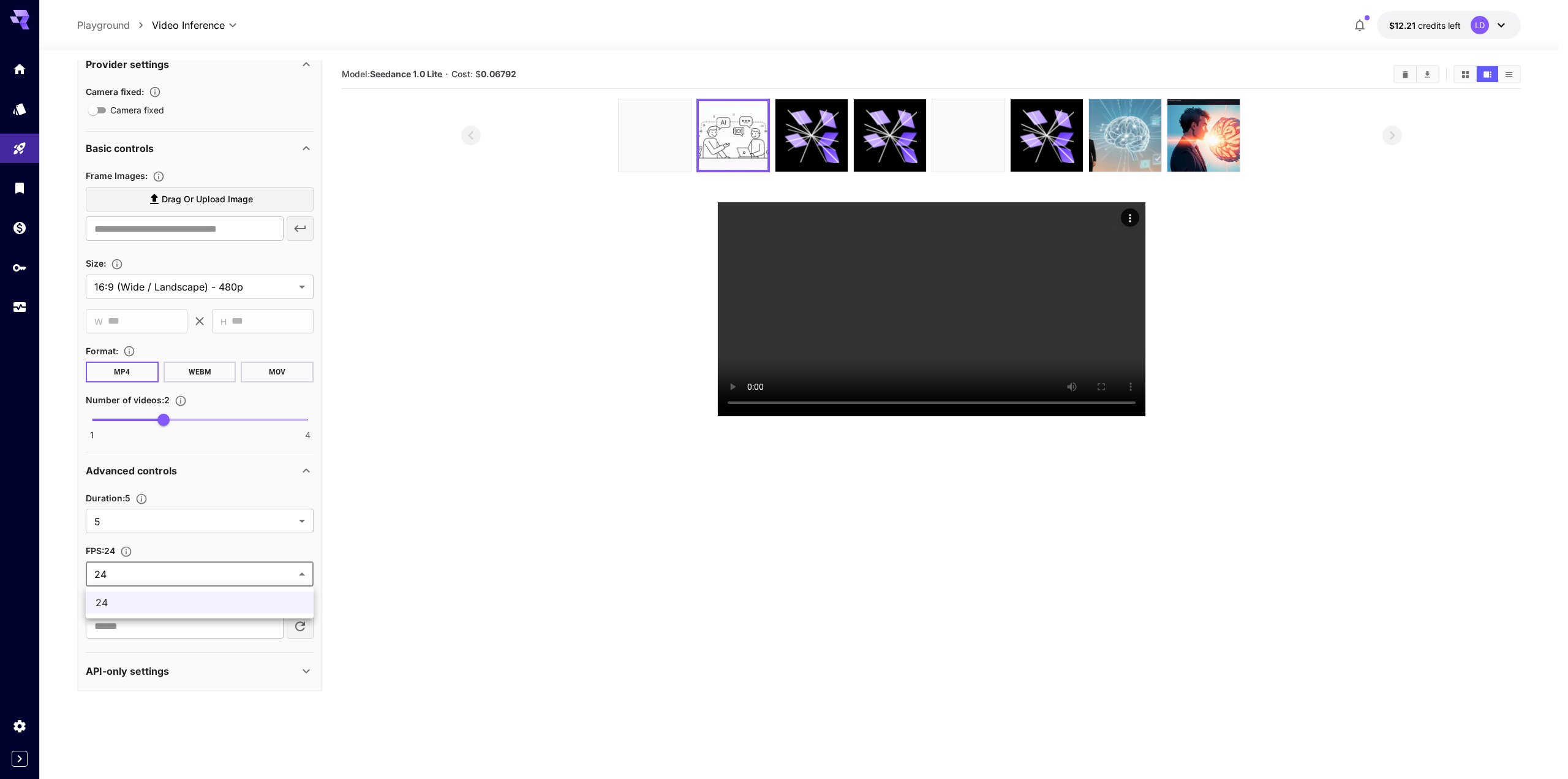
click at [258, 571] on div at bounding box center [784, 389] width 1568 height 779
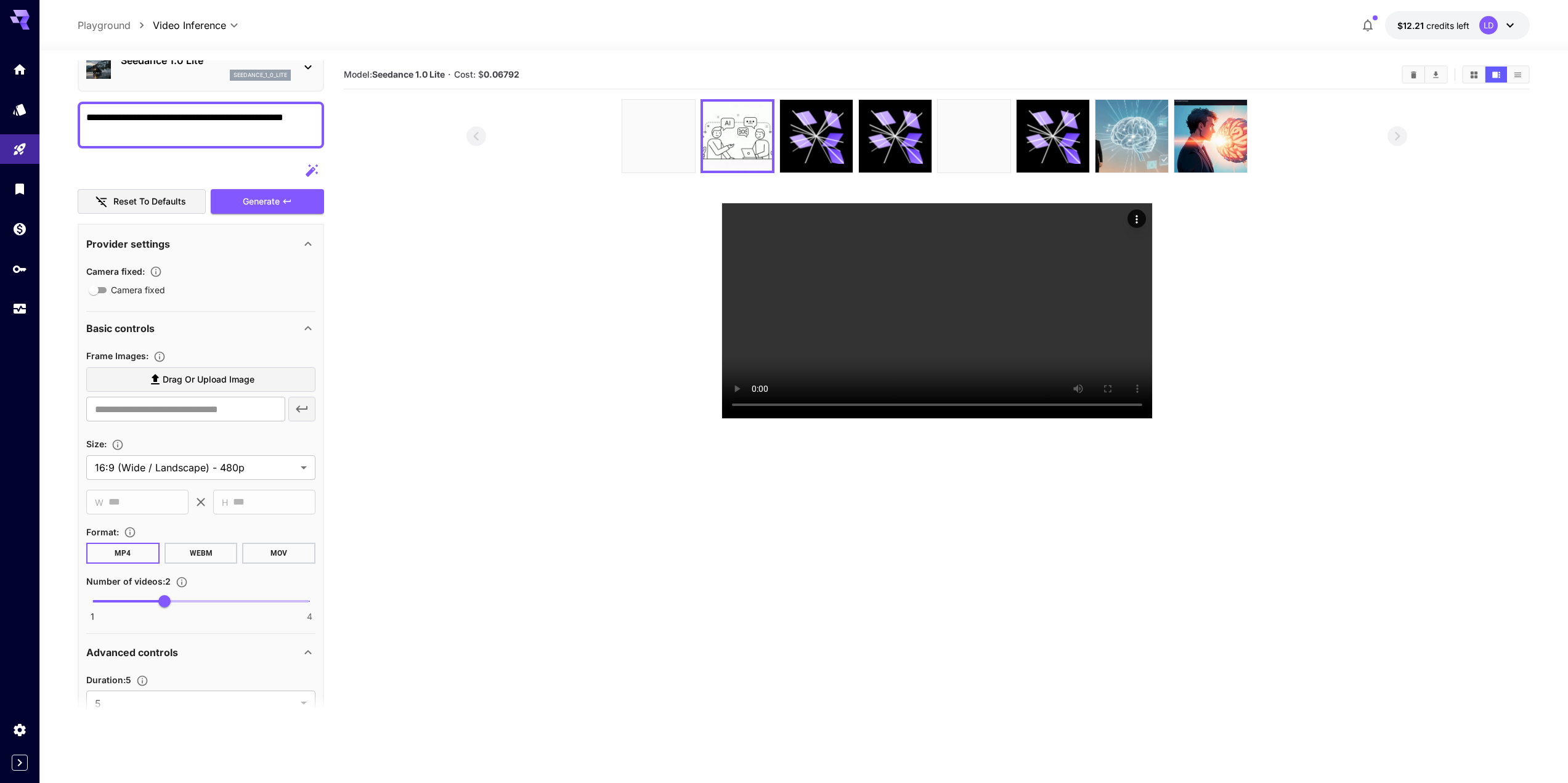
scroll to position [61, 0]
click at [453, 419] on section at bounding box center [936, 259] width 1186 height 320
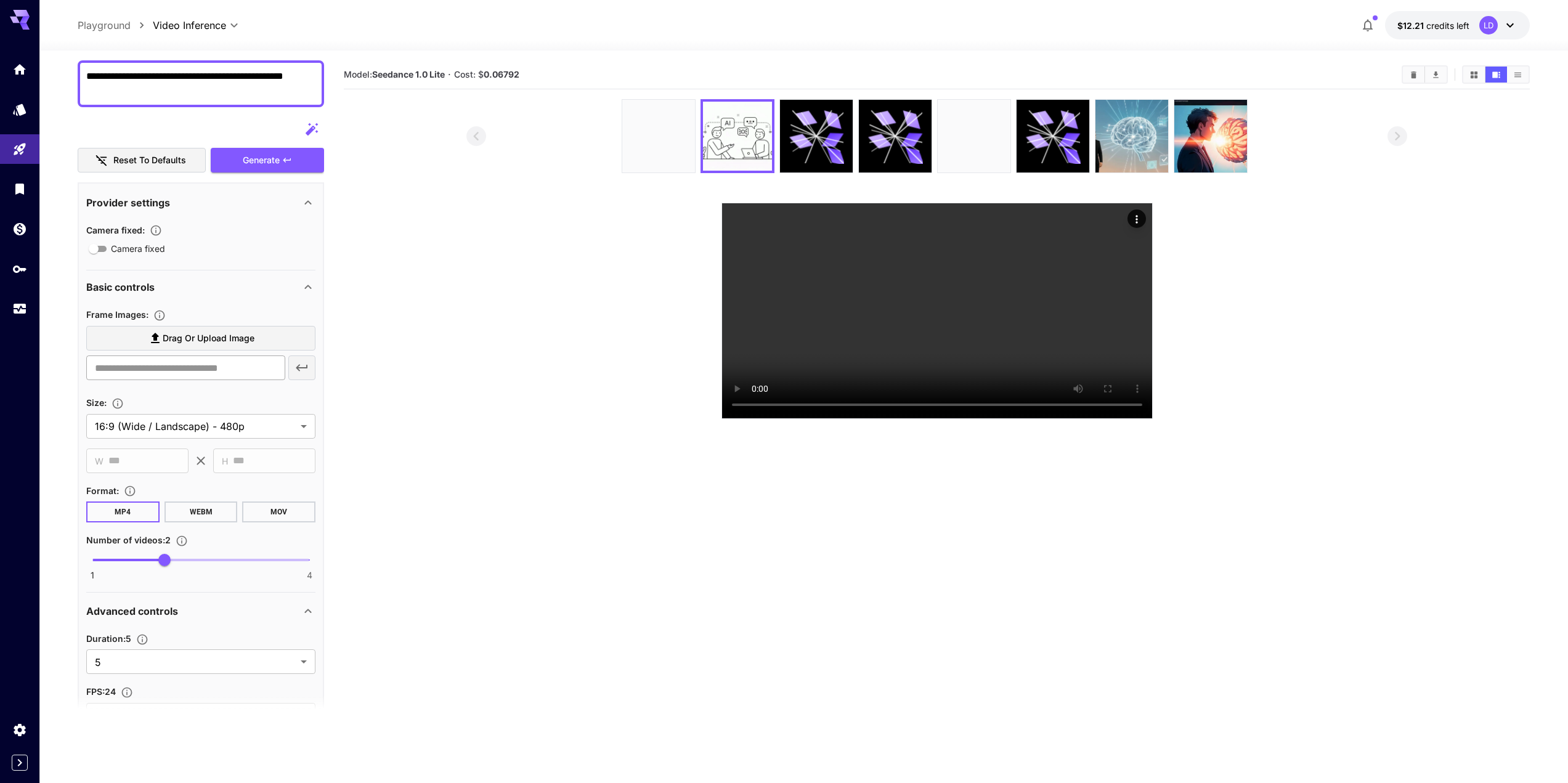
scroll to position [113, 0]
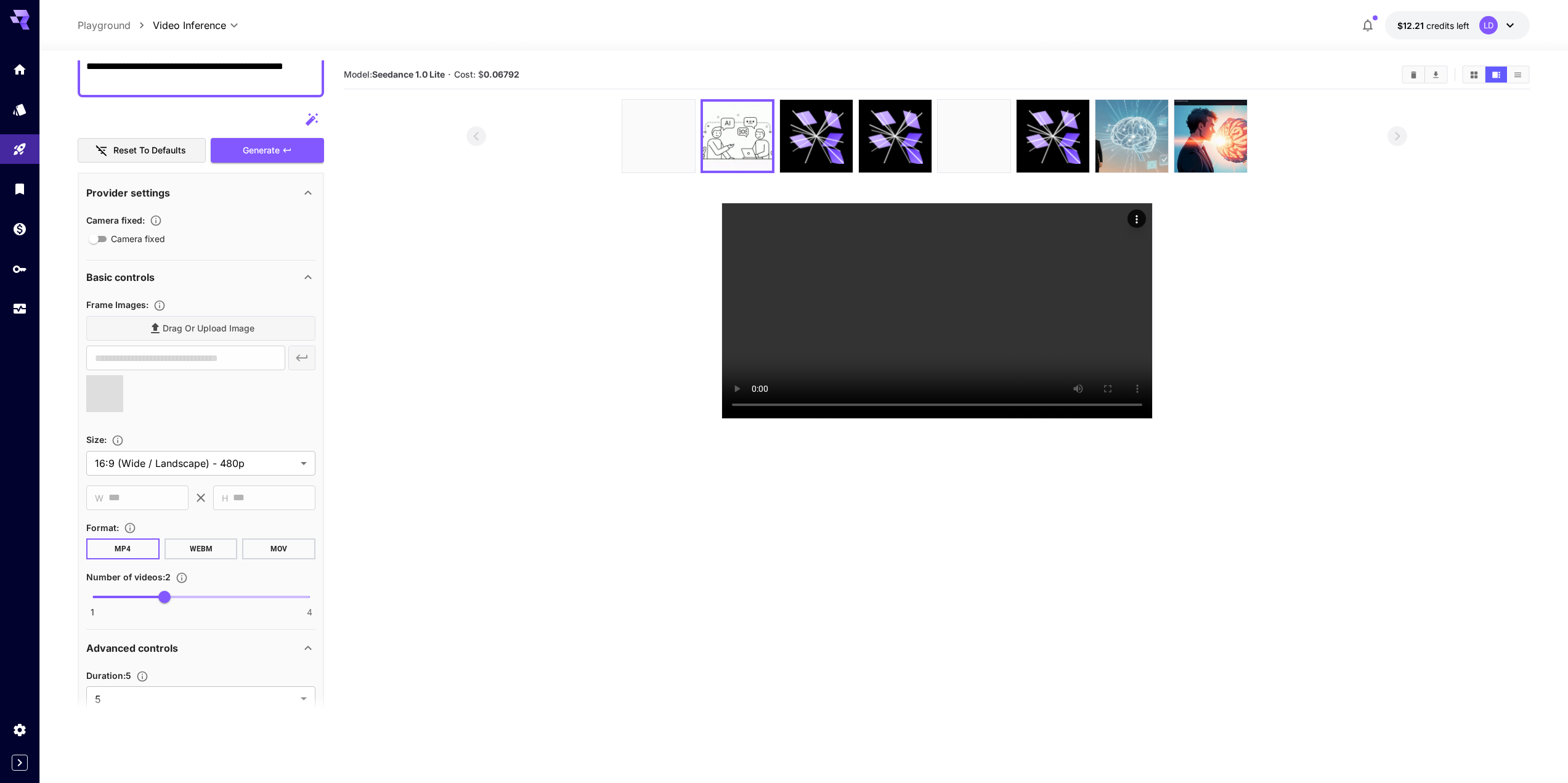
type input "**********"
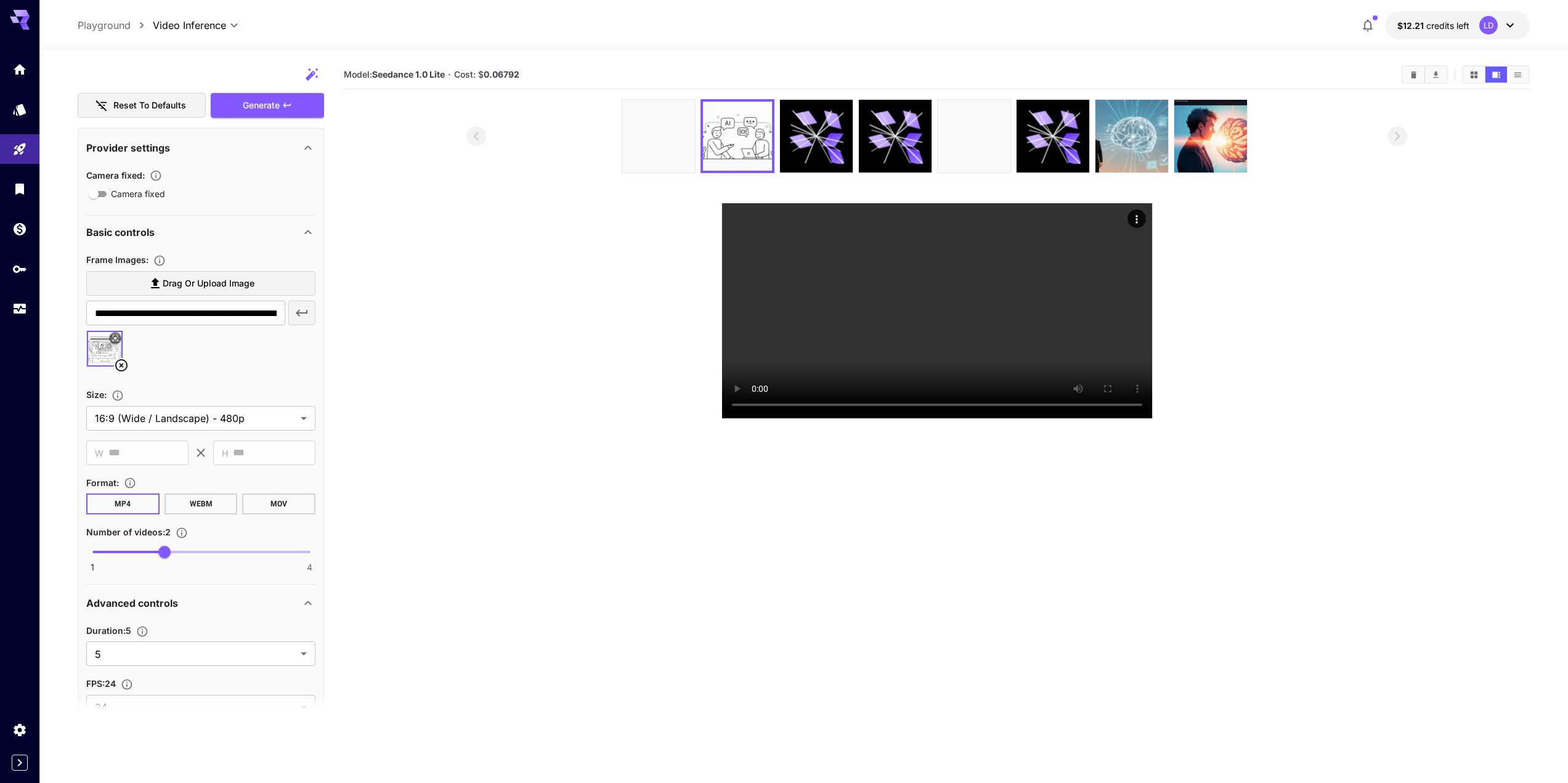
scroll to position [159, 0]
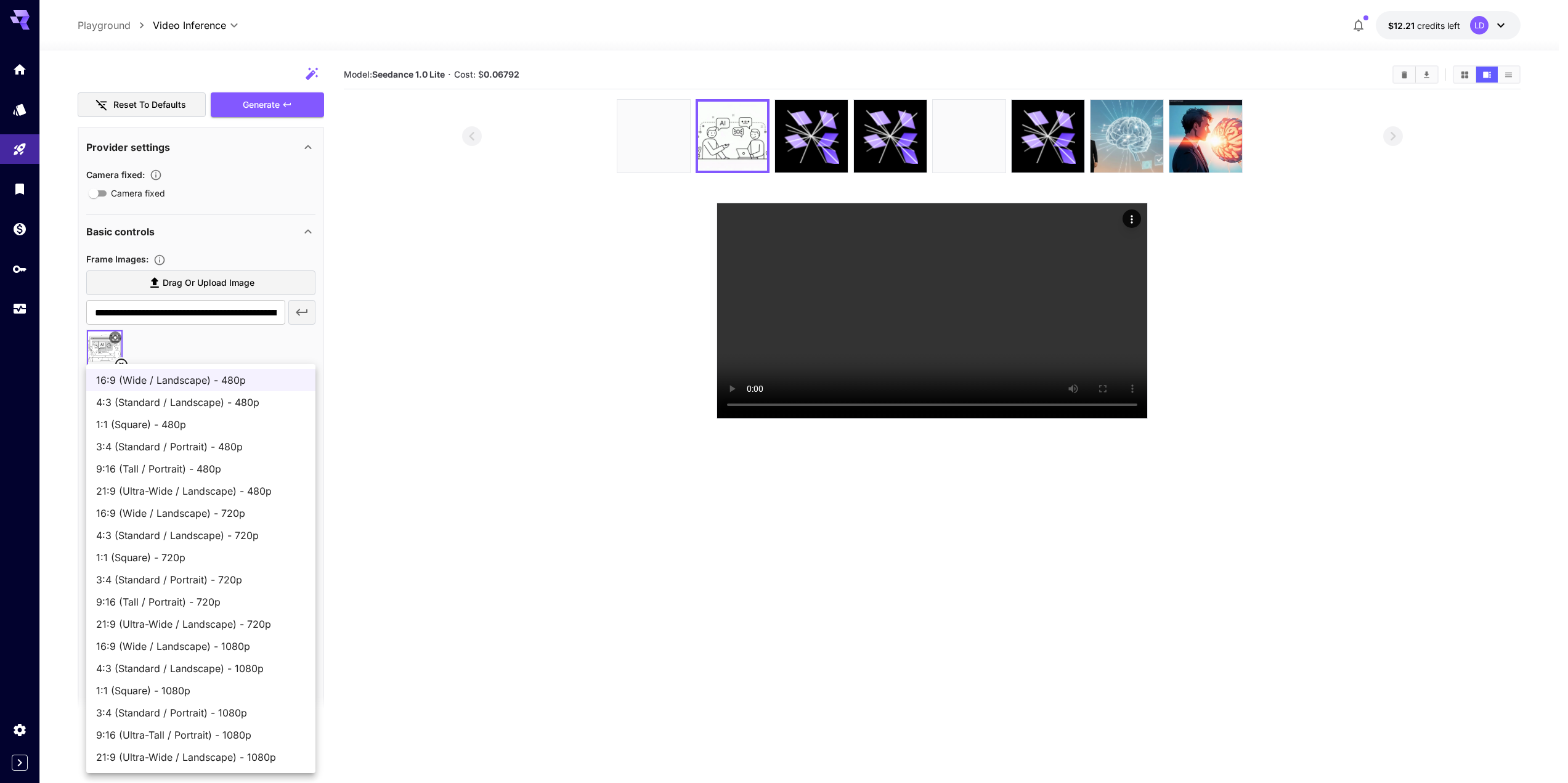
click at [187, 415] on body "**********" at bounding box center [784, 440] width 1568 height 880
click at [210, 756] on span "21:9 (Ultra-Wide / Landscape) - 1080p" at bounding box center [201, 757] width 209 height 15
type input "**********"
type input "****"
type input "***"
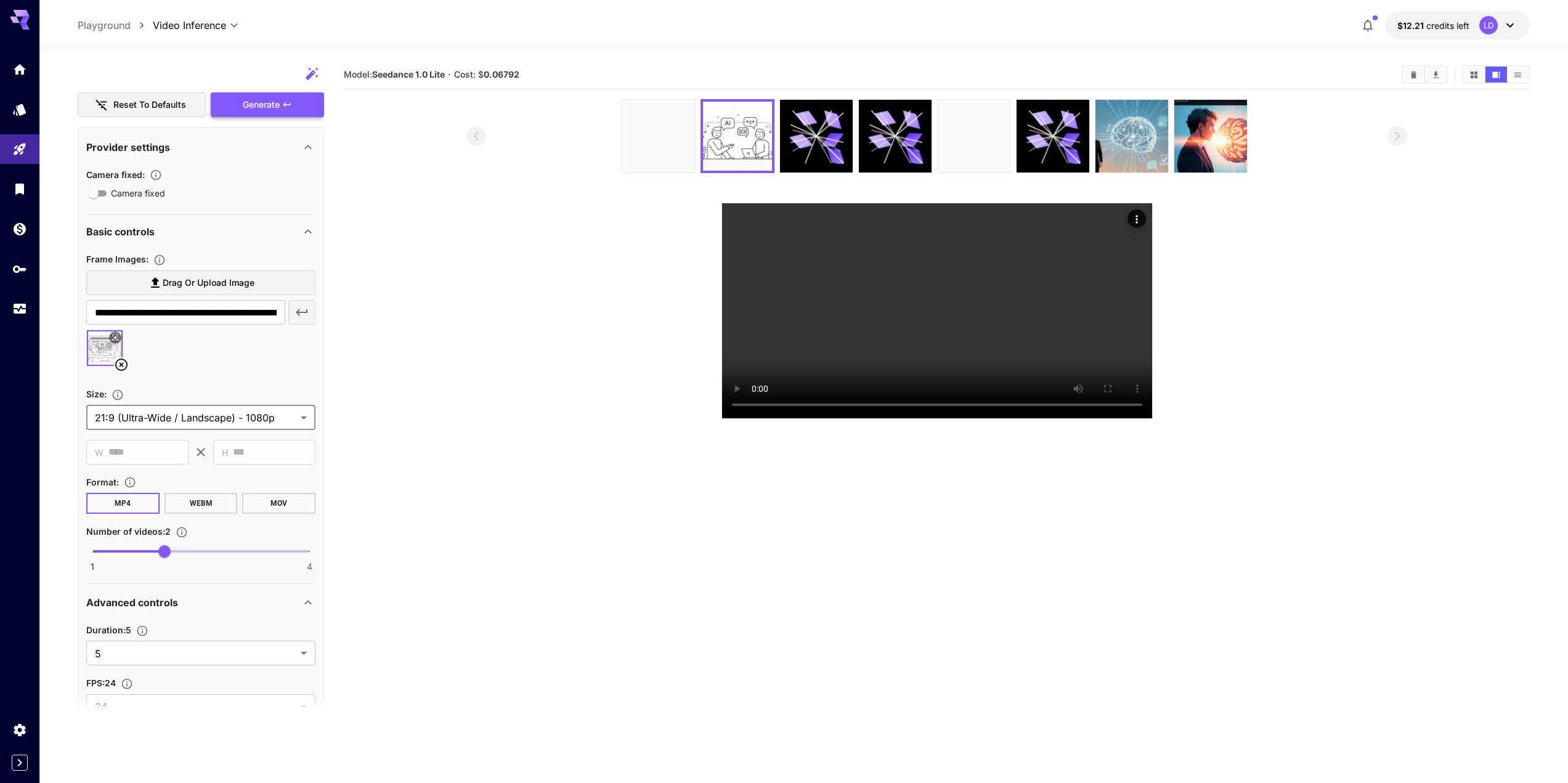
click at [308, 107] on div "Generate" at bounding box center [267, 105] width 113 height 25
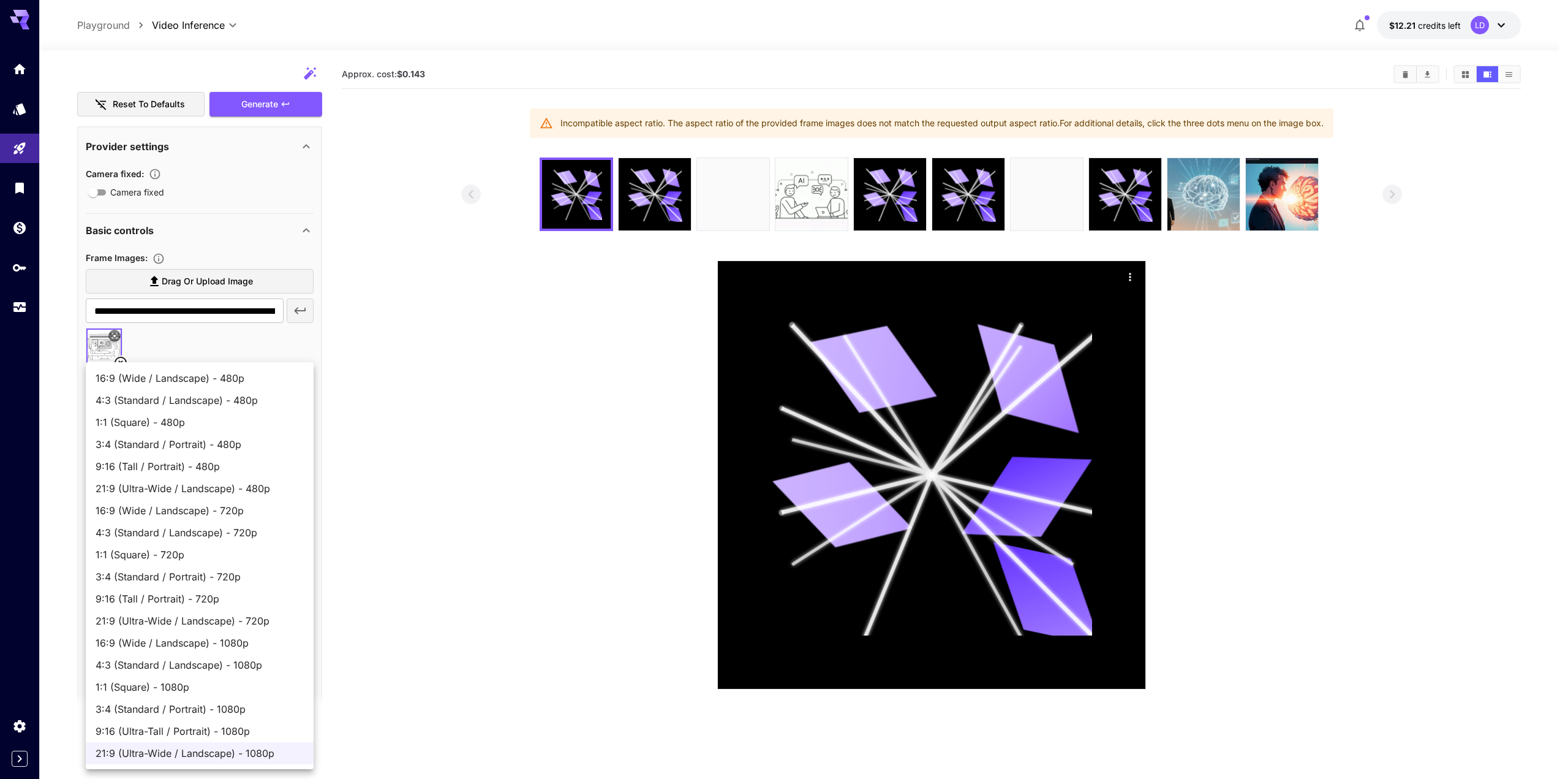
click at [250, 420] on body "**********" at bounding box center [784, 438] width 1568 height 876
click at [200, 662] on span "4:3 (Standard / Landscape) - 1080p" at bounding box center [200, 665] width 208 height 15
type input "**********"
type input "****"
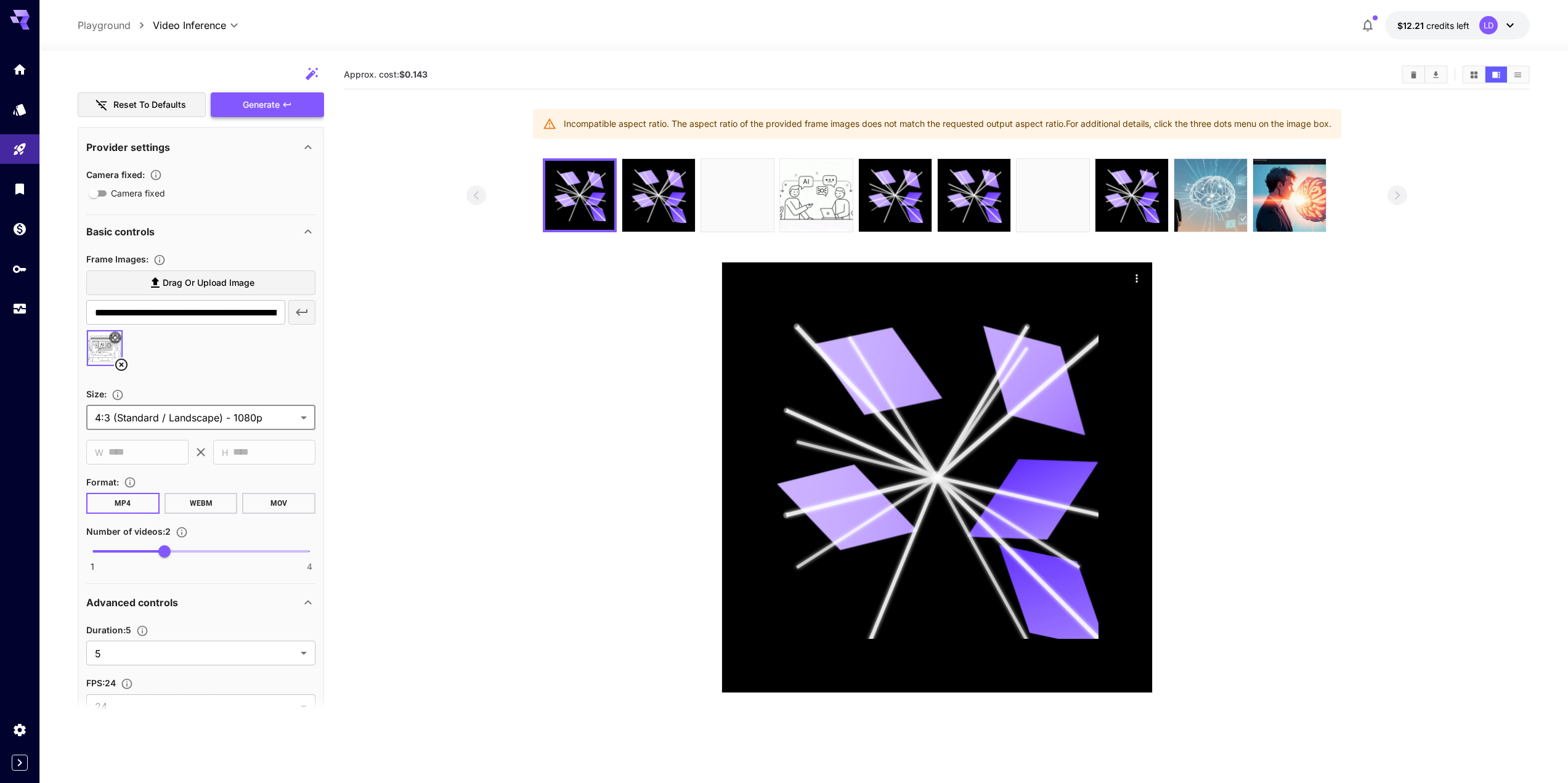
click at [267, 102] on div "Generate" at bounding box center [267, 105] width 113 height 25
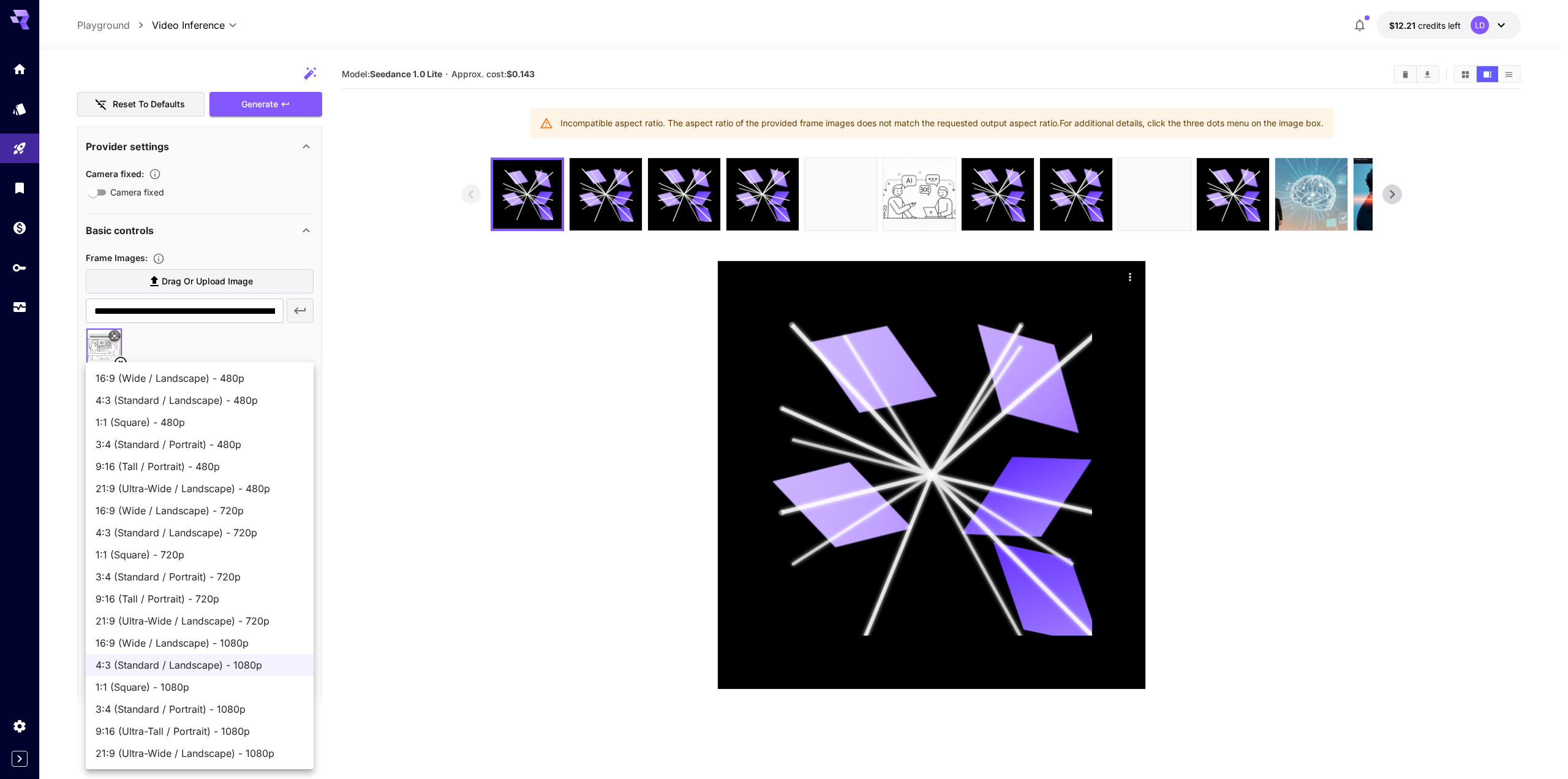
click at [171, 422] on body "**********" at bounding box center [784, 438] width 1568 height 876
click at [214, 645] on span "16:9 (Wide / Landscape) - 1080p" at bounding box center [200, 643] width 208 height 15
type input "**********"
type input "****"
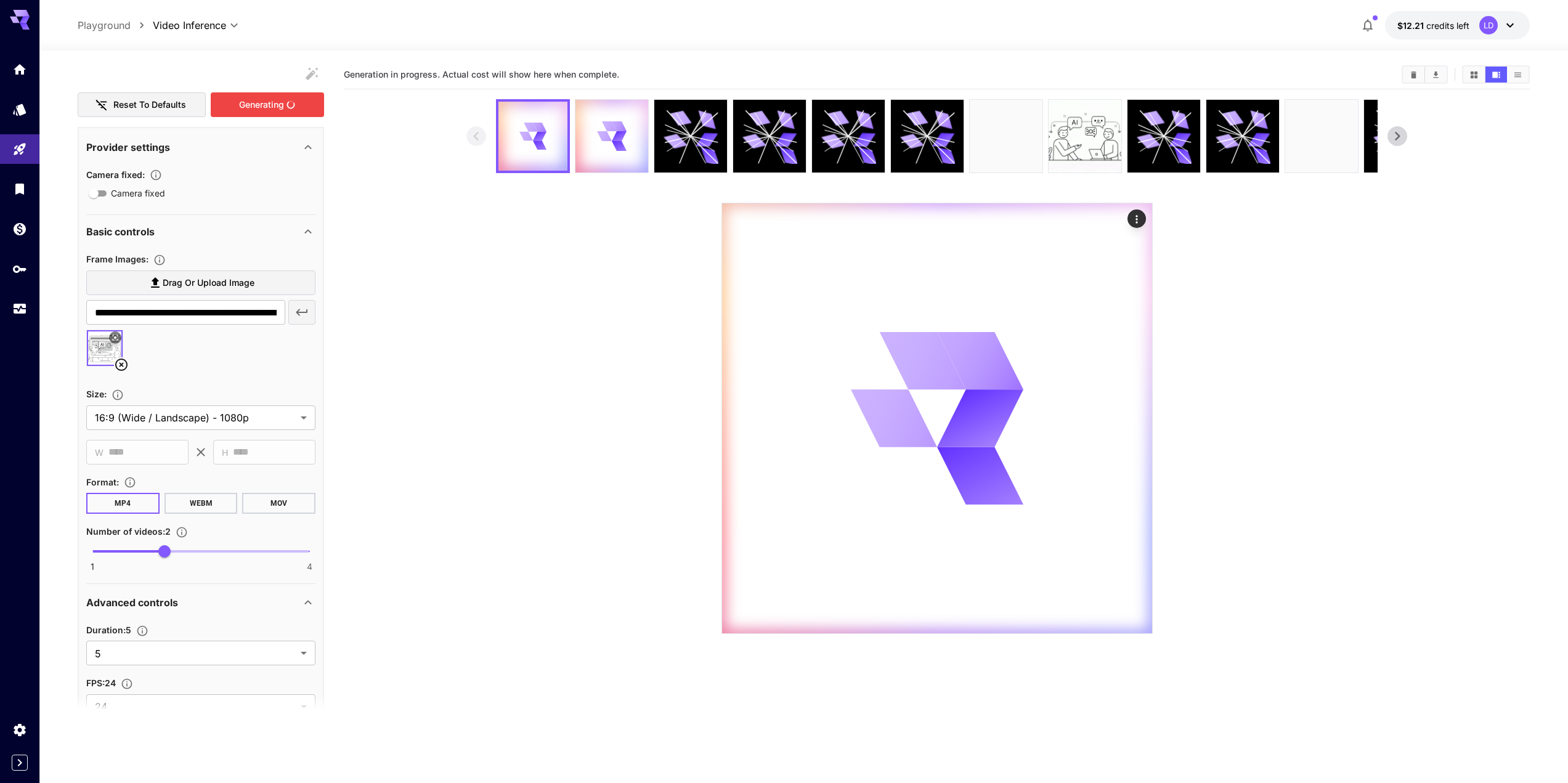
click at [271, 111] on div "Generating" at bounding box center [267, 105] width 113 height 25
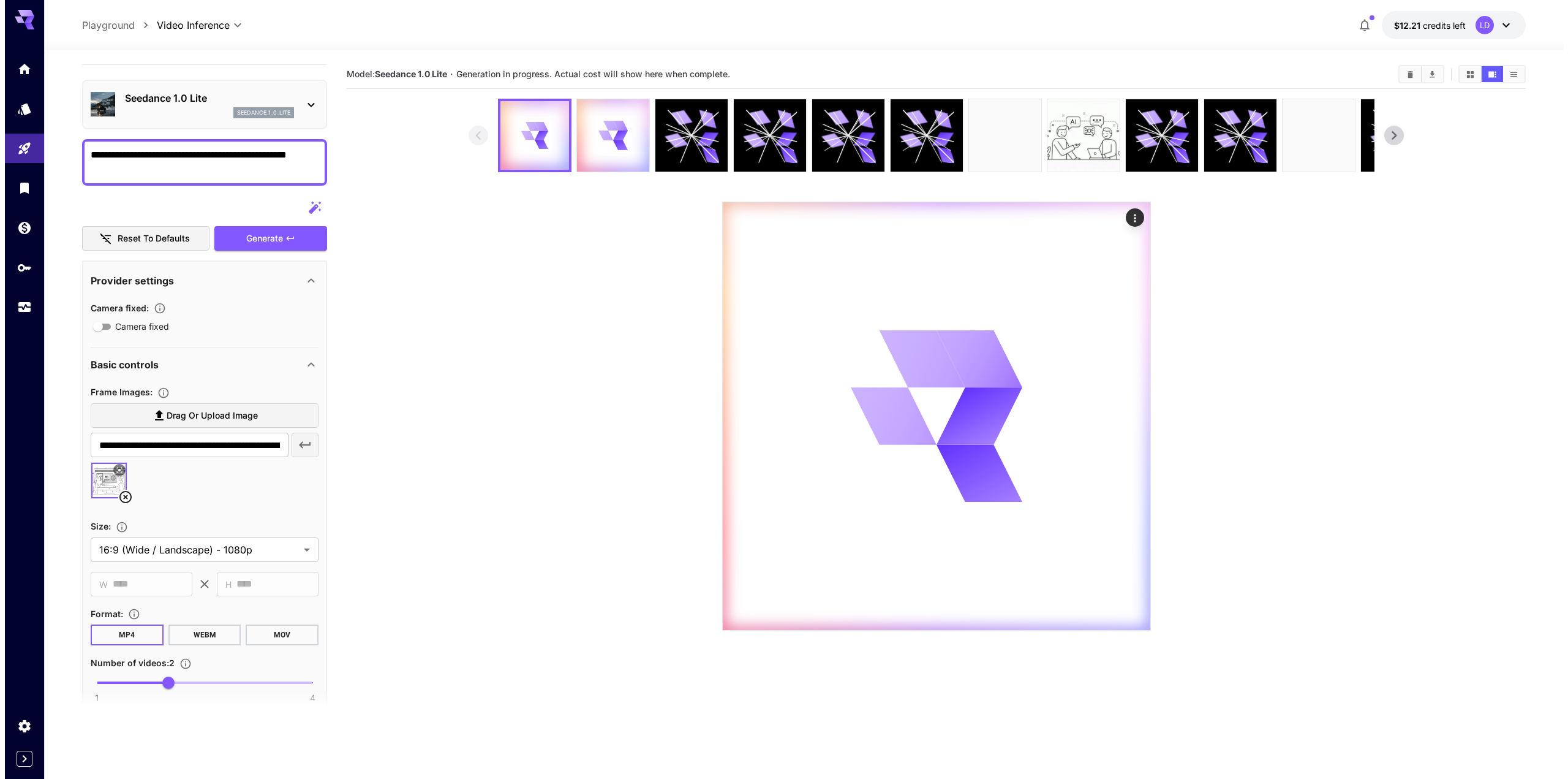
scroll to position [0, 0]
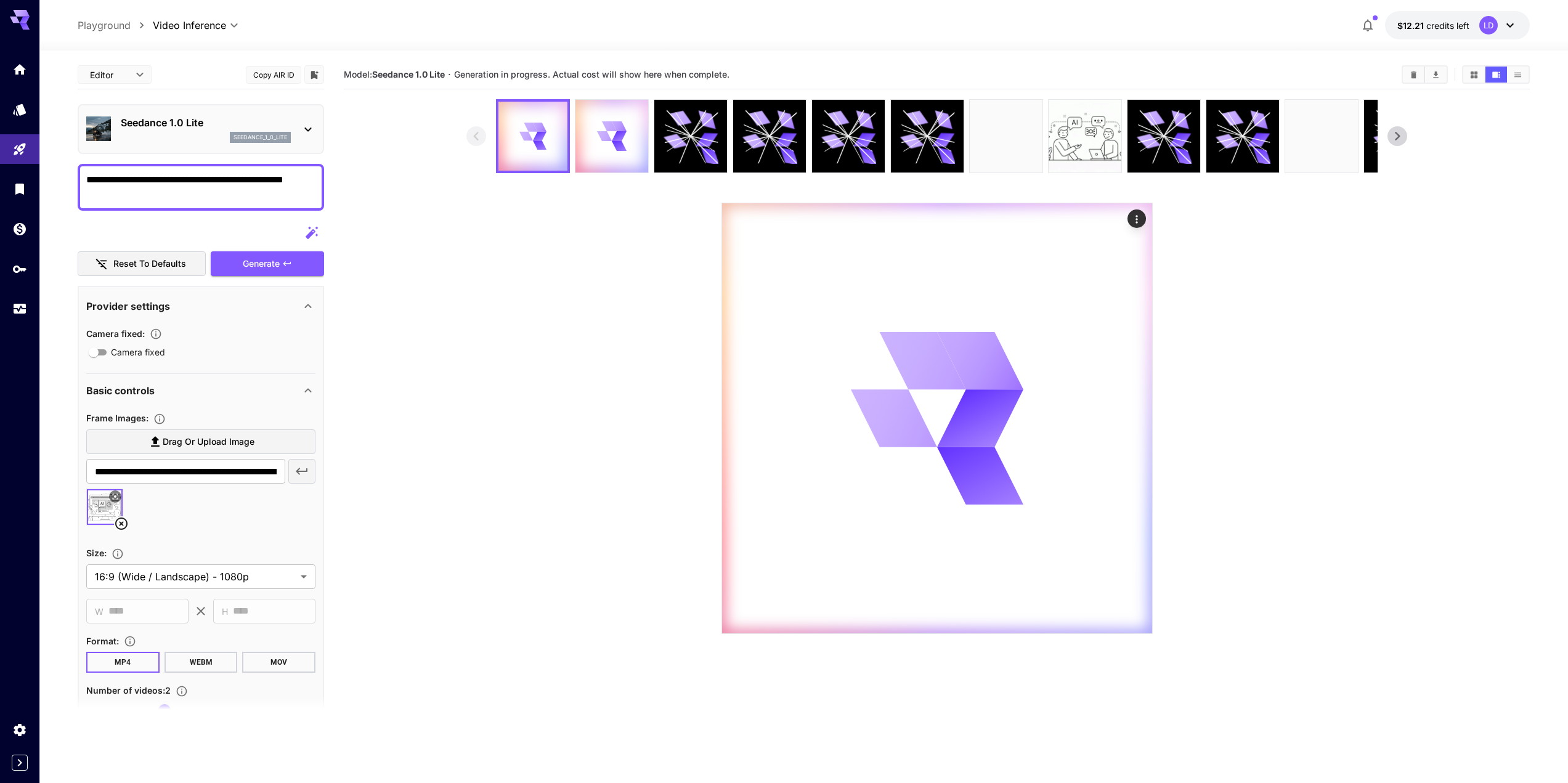
click at [228, 130] on div "Seedance 1.0 Lite seedance_1_0_lite" at bounding box center [206, 129] width 170 height 28
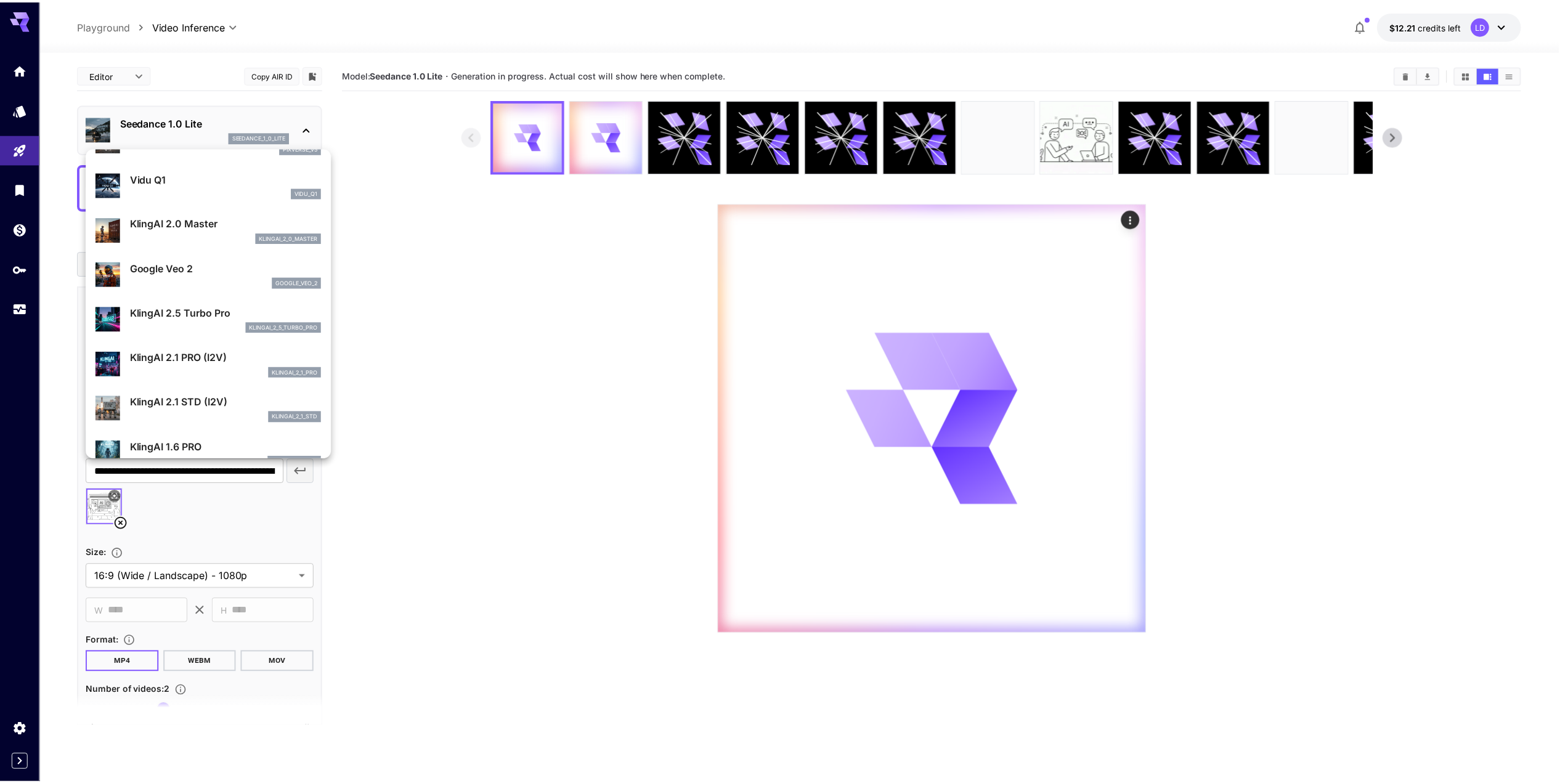
scroll to position [435, 0]
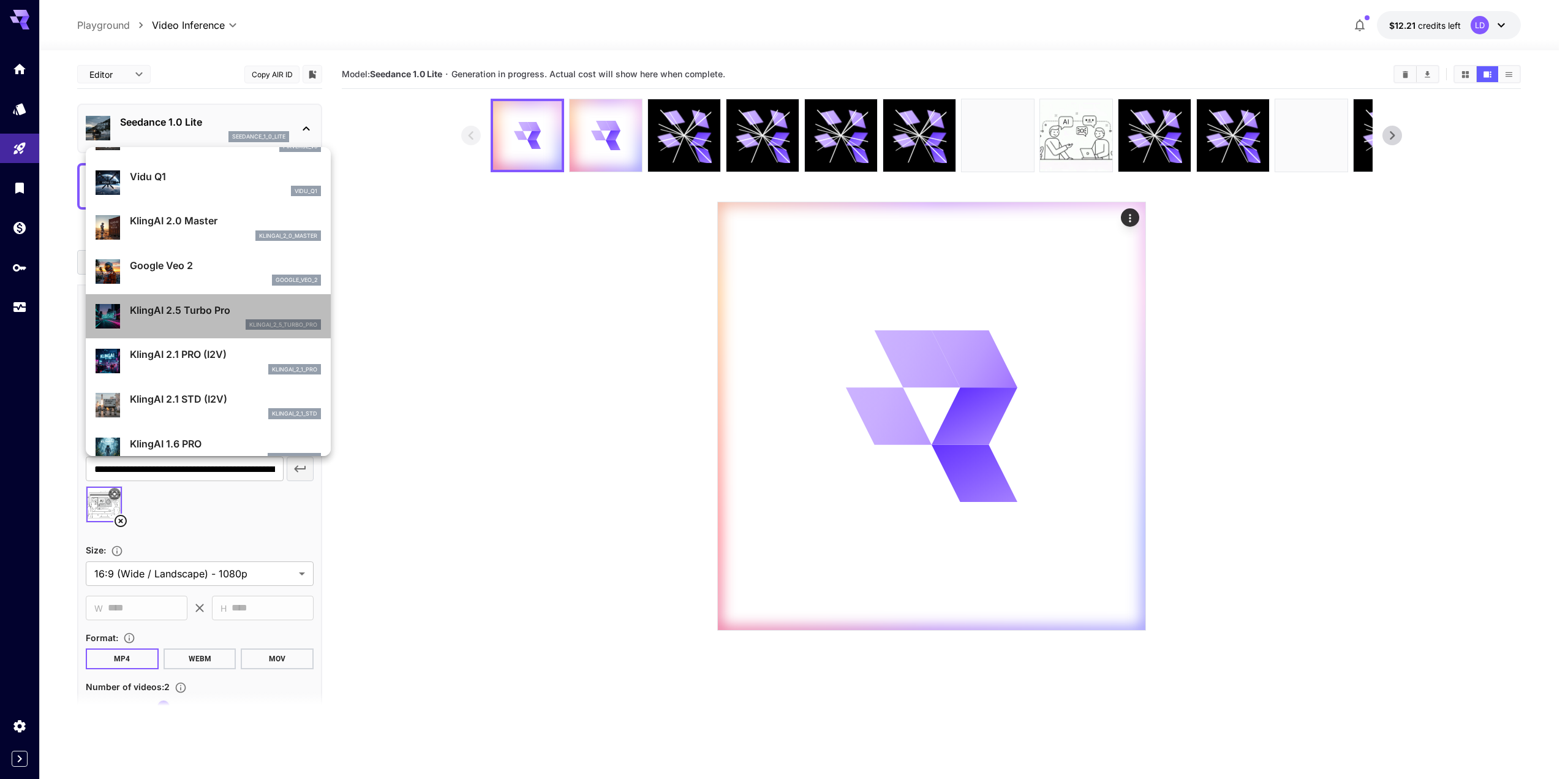
click at [217, 314] on p "KlingAI 2.5 Turbo Pro" at bounding box center [225, 310] width 191 height 15
type input "**********"
type input "****"
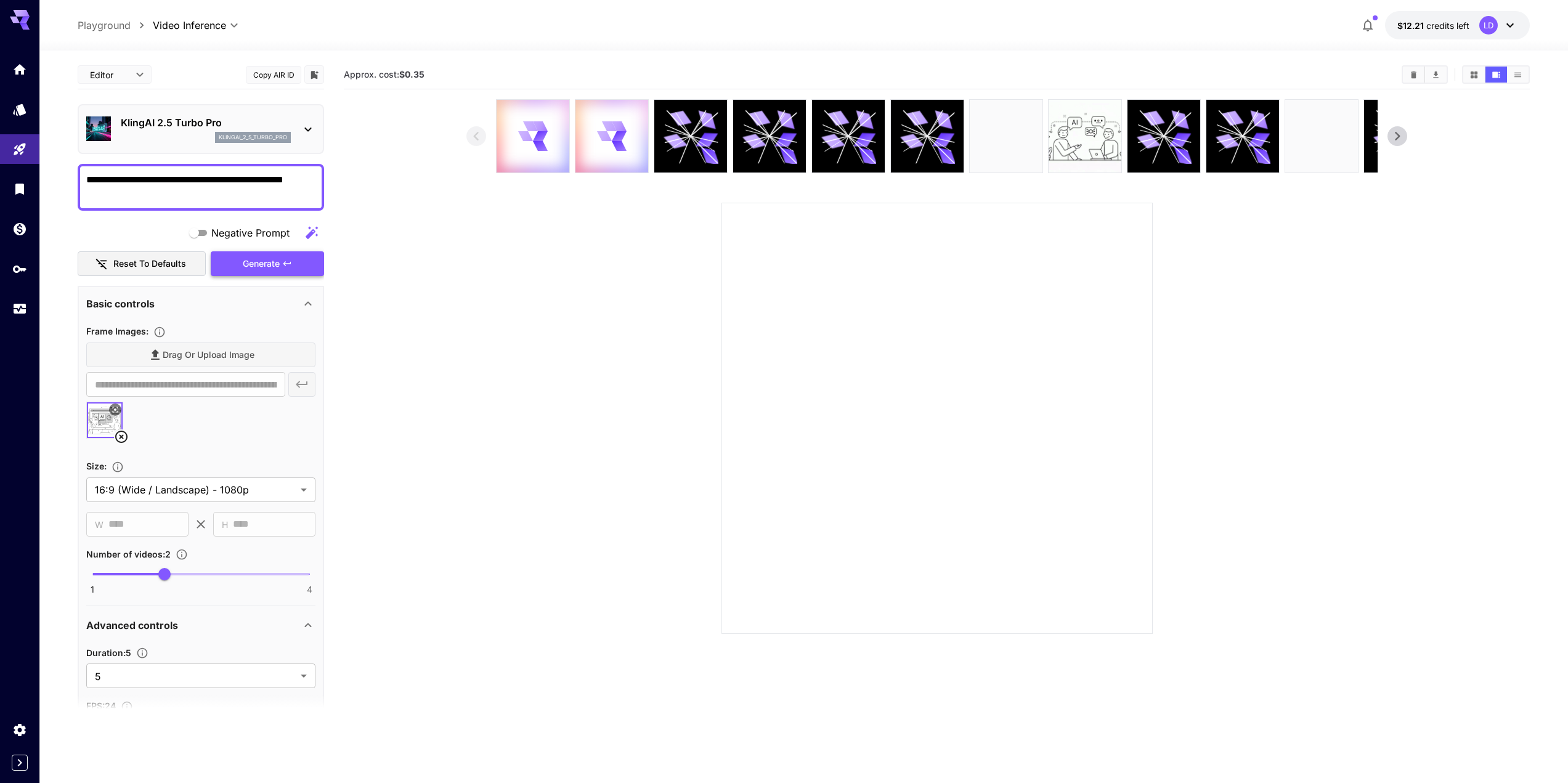
click at [265, 266] on div "Generate" at bounding box center [267, 264] width 113 height 25
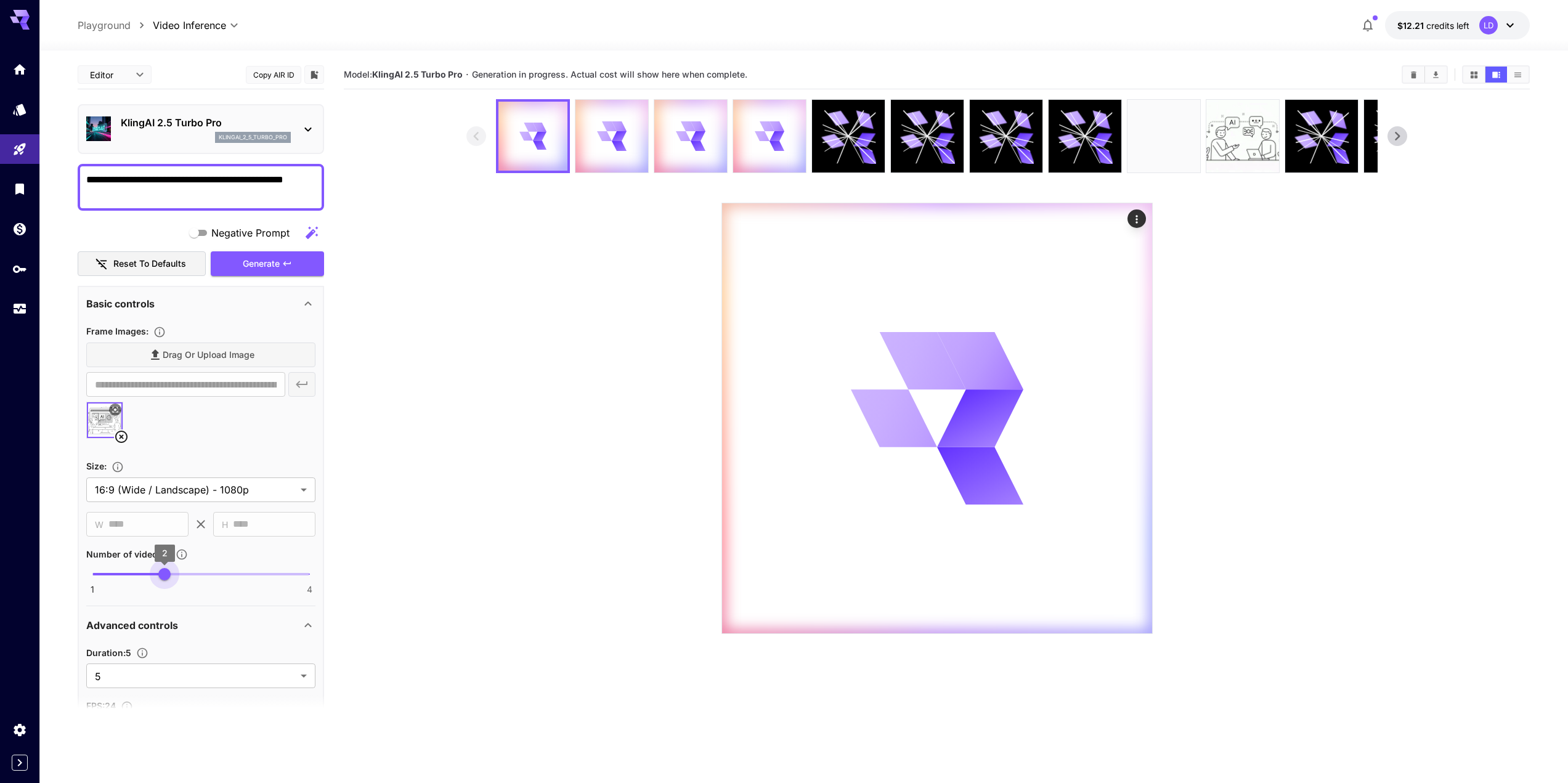
click at [200, 577] on span "1 4 2" at bounding box center [200, 574] width 217 height 18
click at [481, 419] on section at bounding box center [936, 366] width 941 height 534
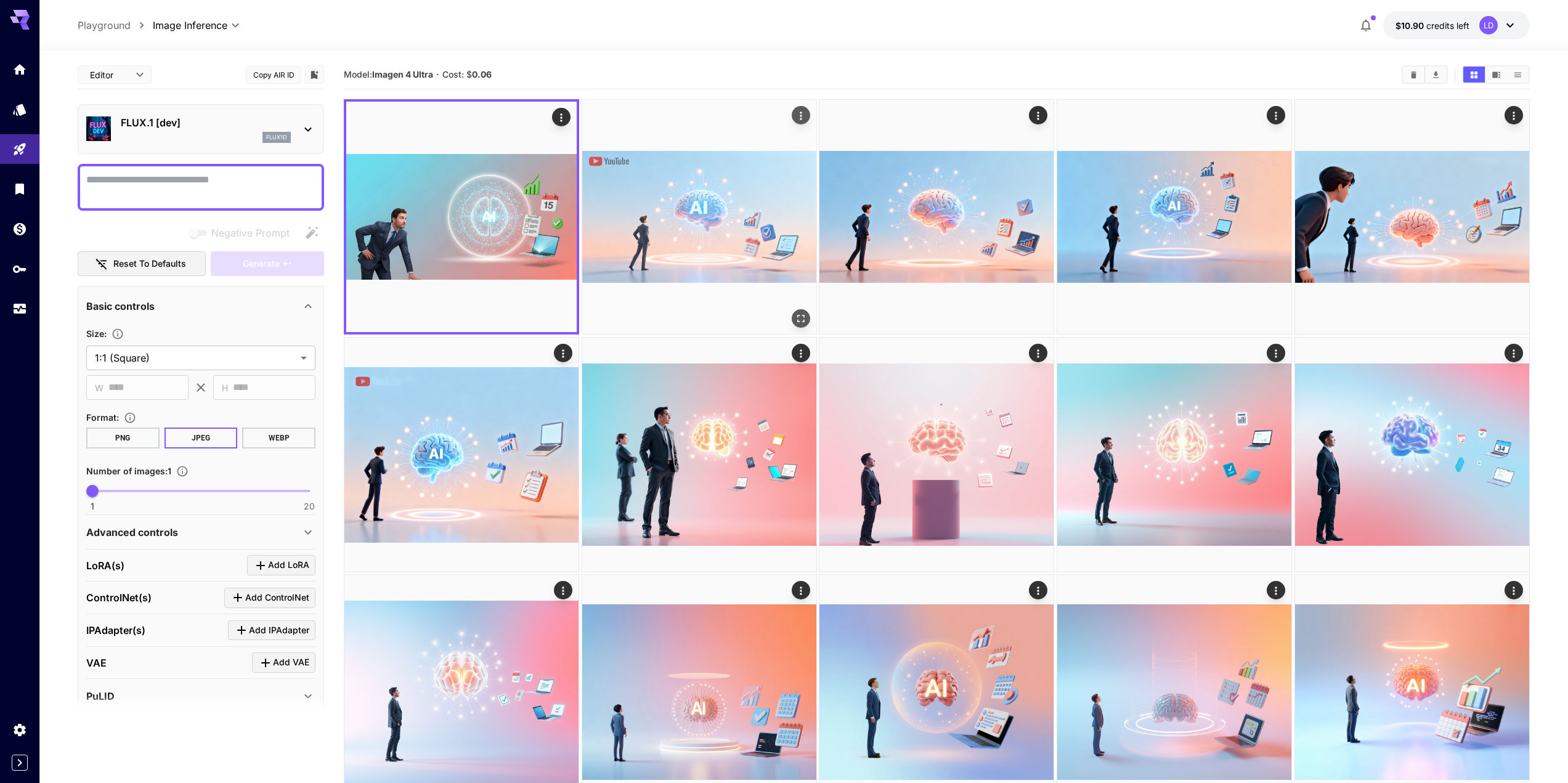
click at [748, 217] on img at bounding box center [699, 217] width 234 height 234
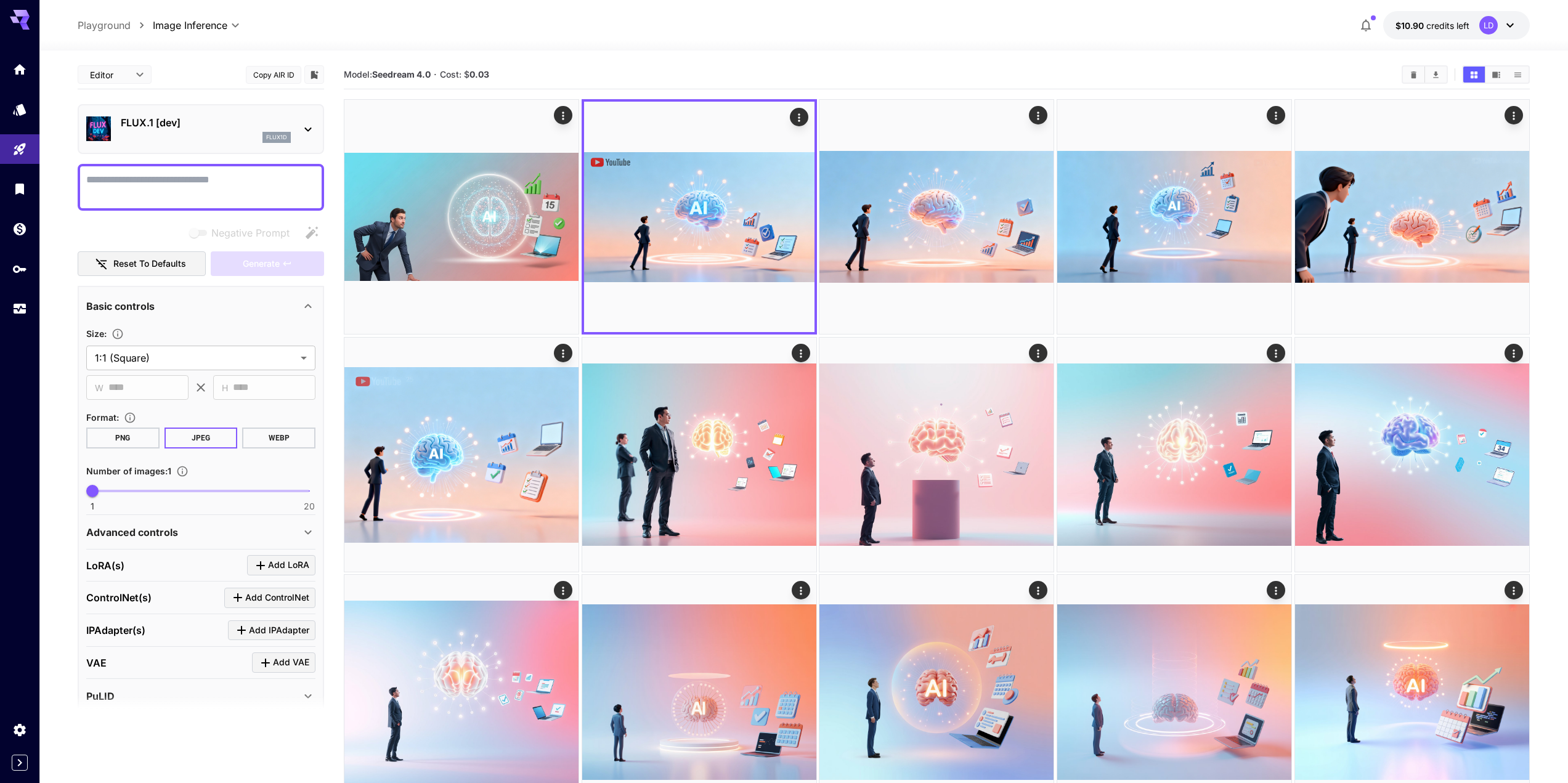
click at [213, 187] on textarea "Negative Prompt" at bounding box center [200, 187] width 229 height 29
paste textarea "**********"
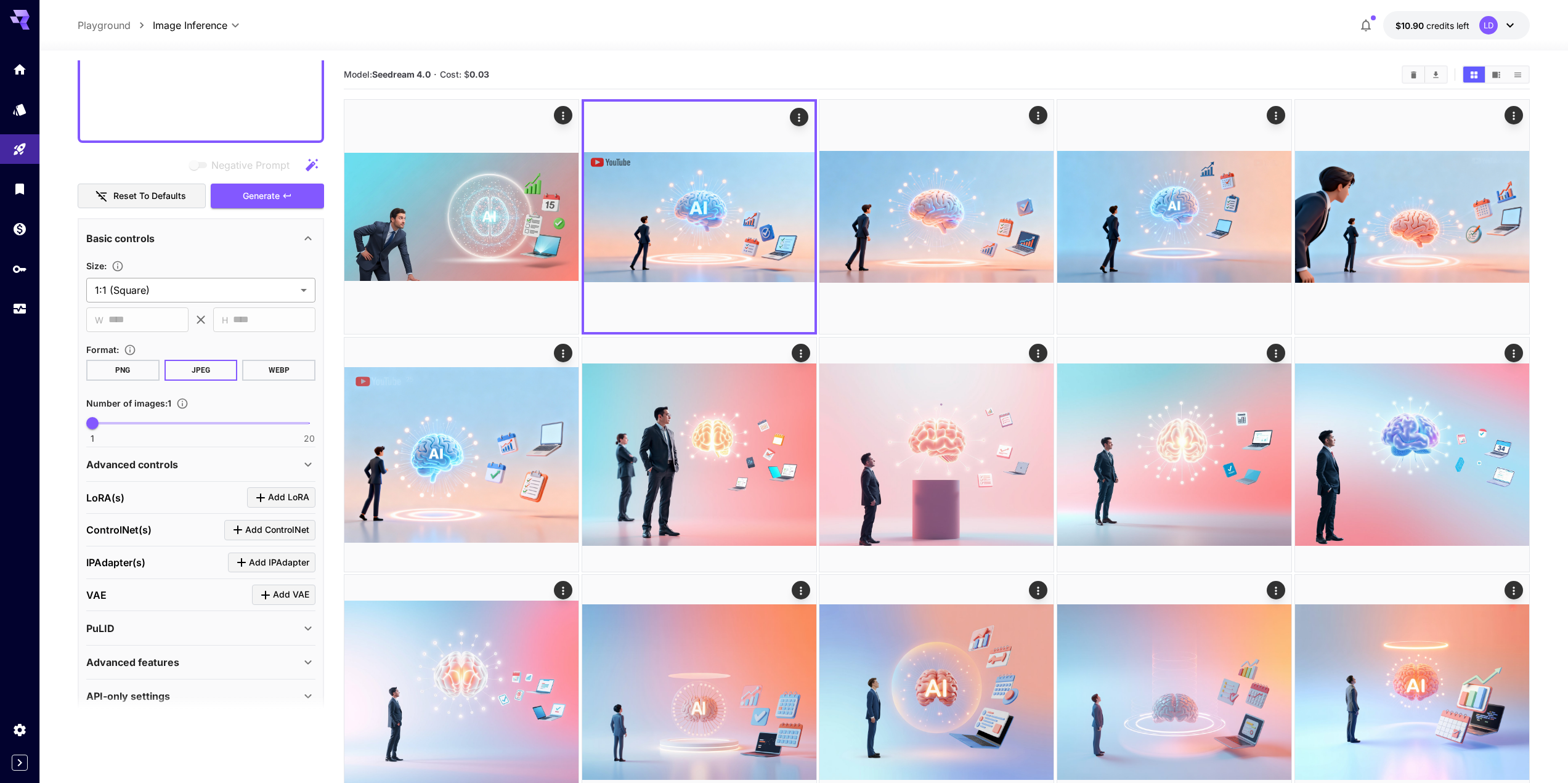
type textarea "**********"
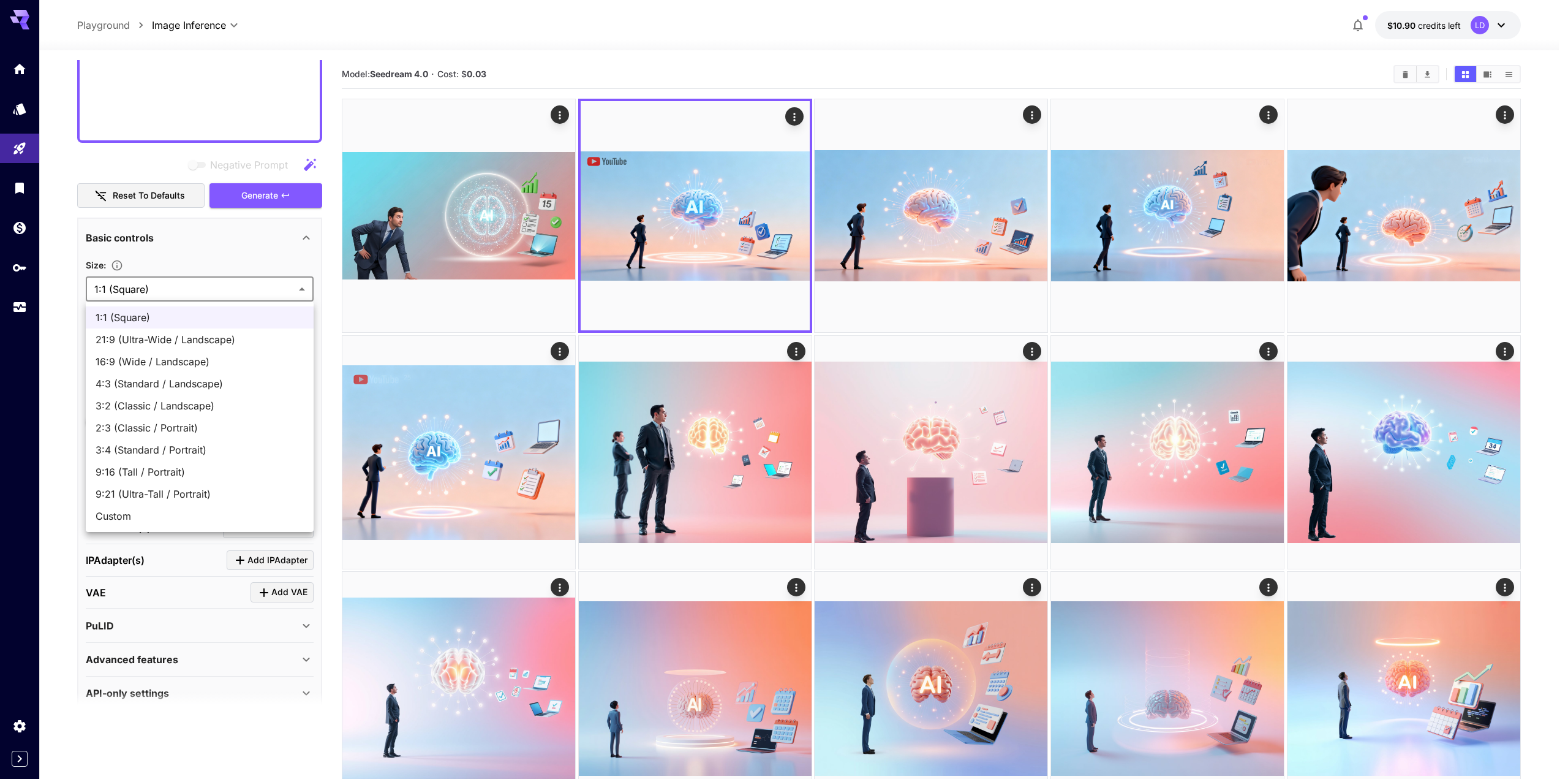
click at [155, 339] on span "21:9 (Ultra-Wide / Landscape)" at bounding box center [200, 340] width 208 height 15
type input "**********"
type input "****"
type input "***"
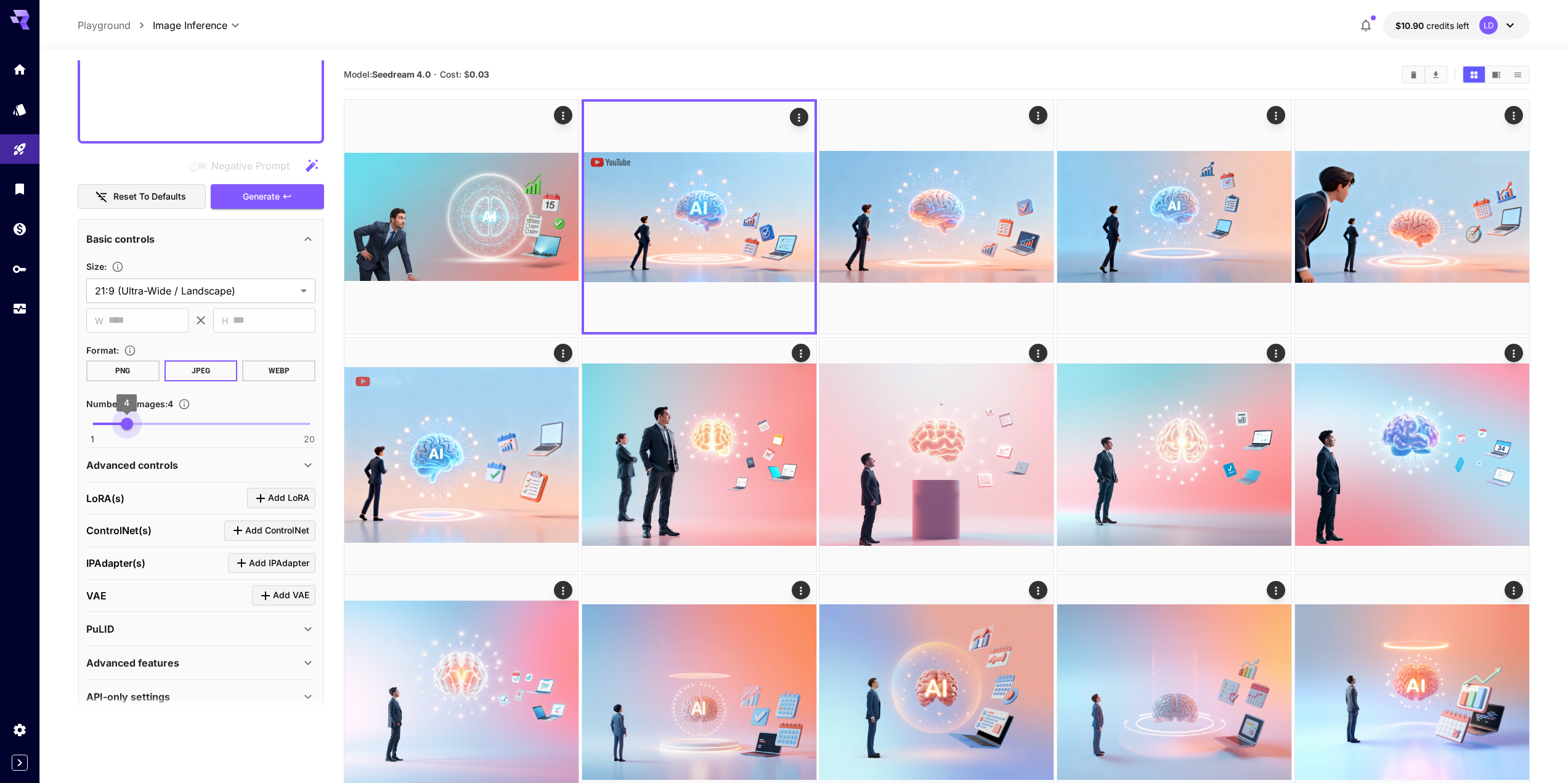
drag, startPoint x: 131, startPoint y: 421, endPoint x: 147, endPoint y: 423, distance: 16.1
click at [134, 422] on span "1 20 4" at bounding box center [200, 424] width 217 height 18
click at [147, 423] on span "1 20 6" at bounding box center [200, 424] width 217 height 18
click at [124, 425] on span "1 20 6" at bounding box center [200, 424] width 217 height 18
click at [297, 187] on button "Generate" at bounding box center [267, 197] width 113 height 25
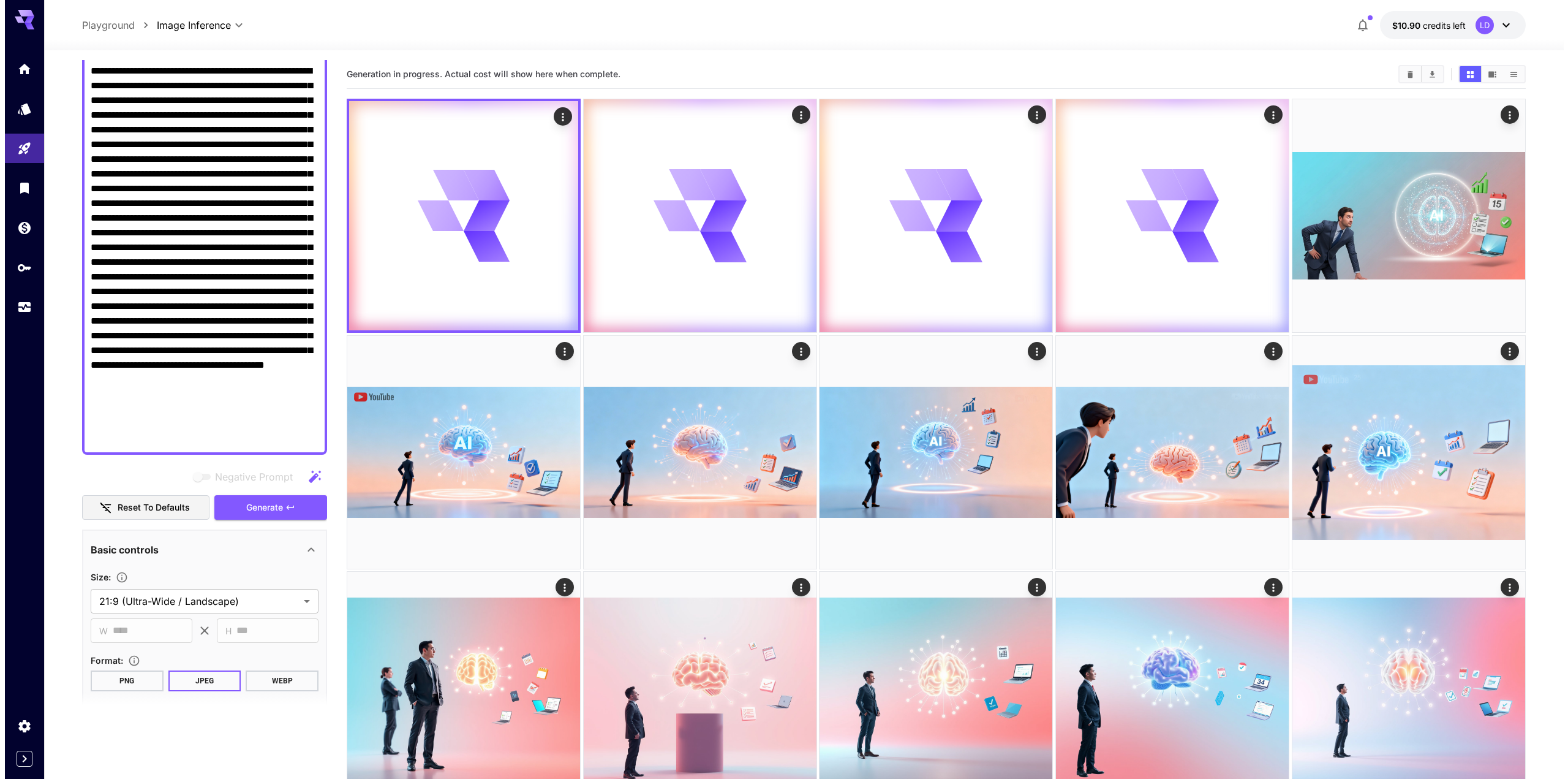
scroll to position [0, 0]
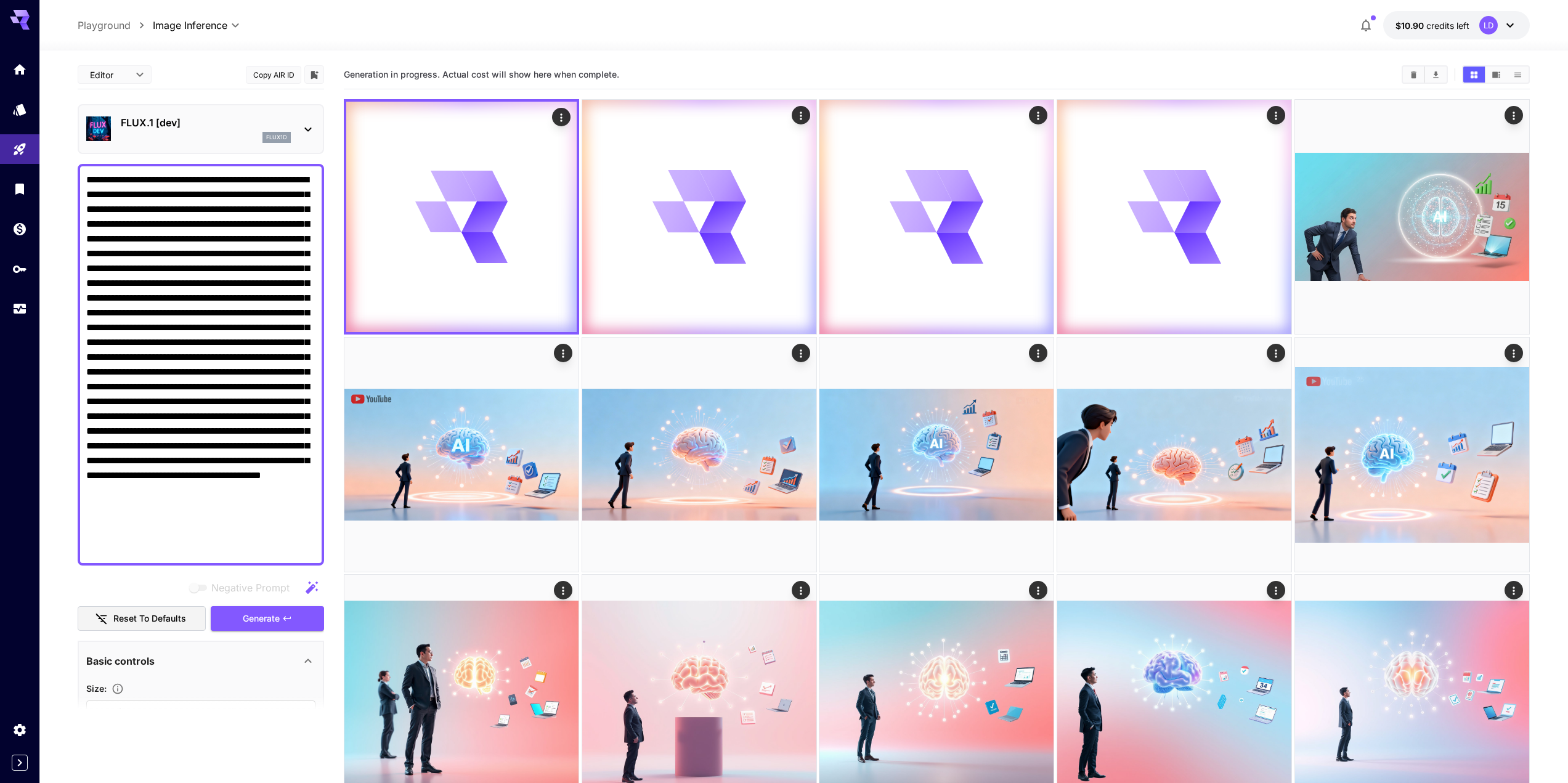
click at [228, 139] on div "flux1d" at bounding box center [206, 137] width 170 height 11
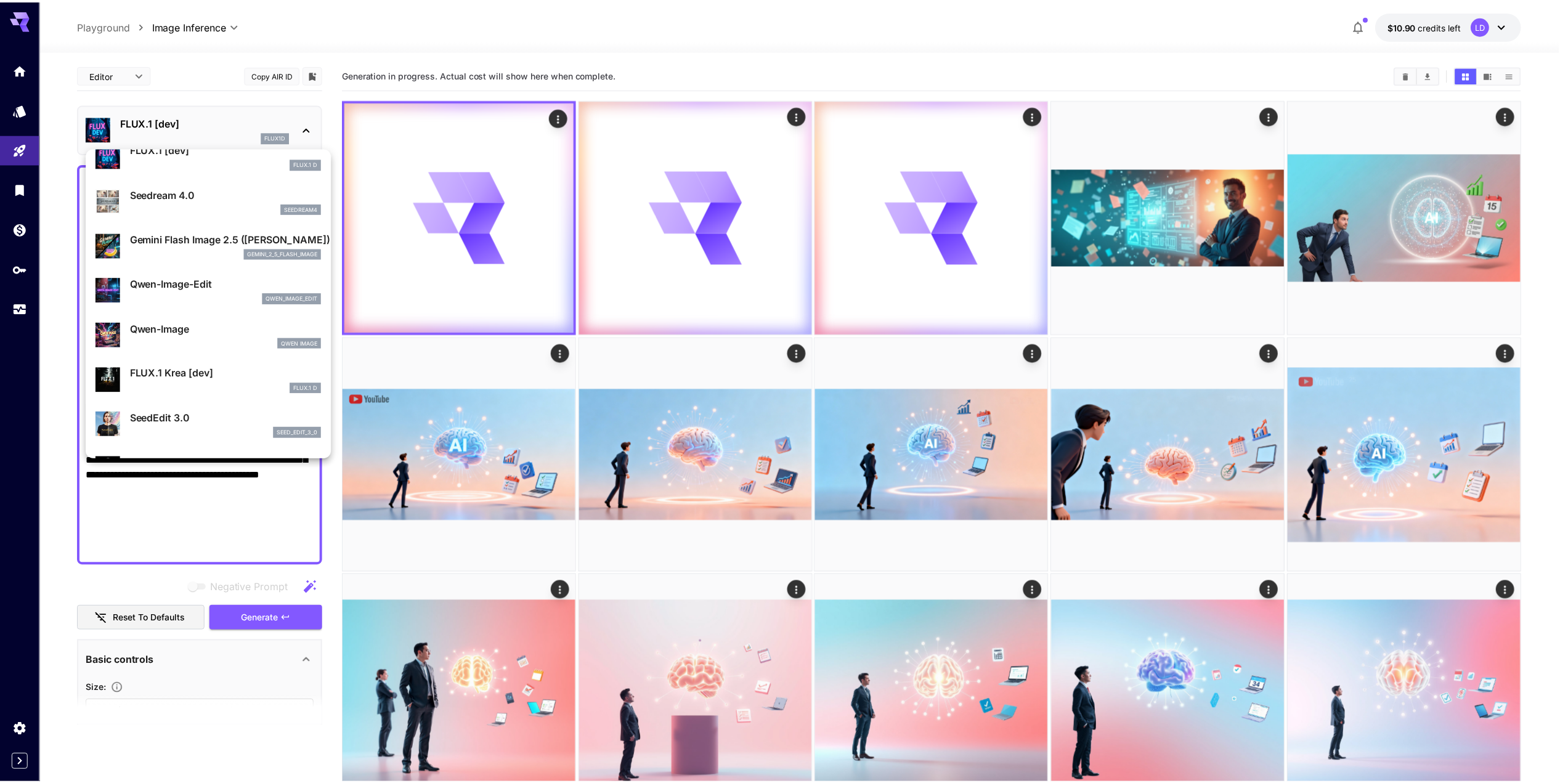
scroll to position [59, 0]
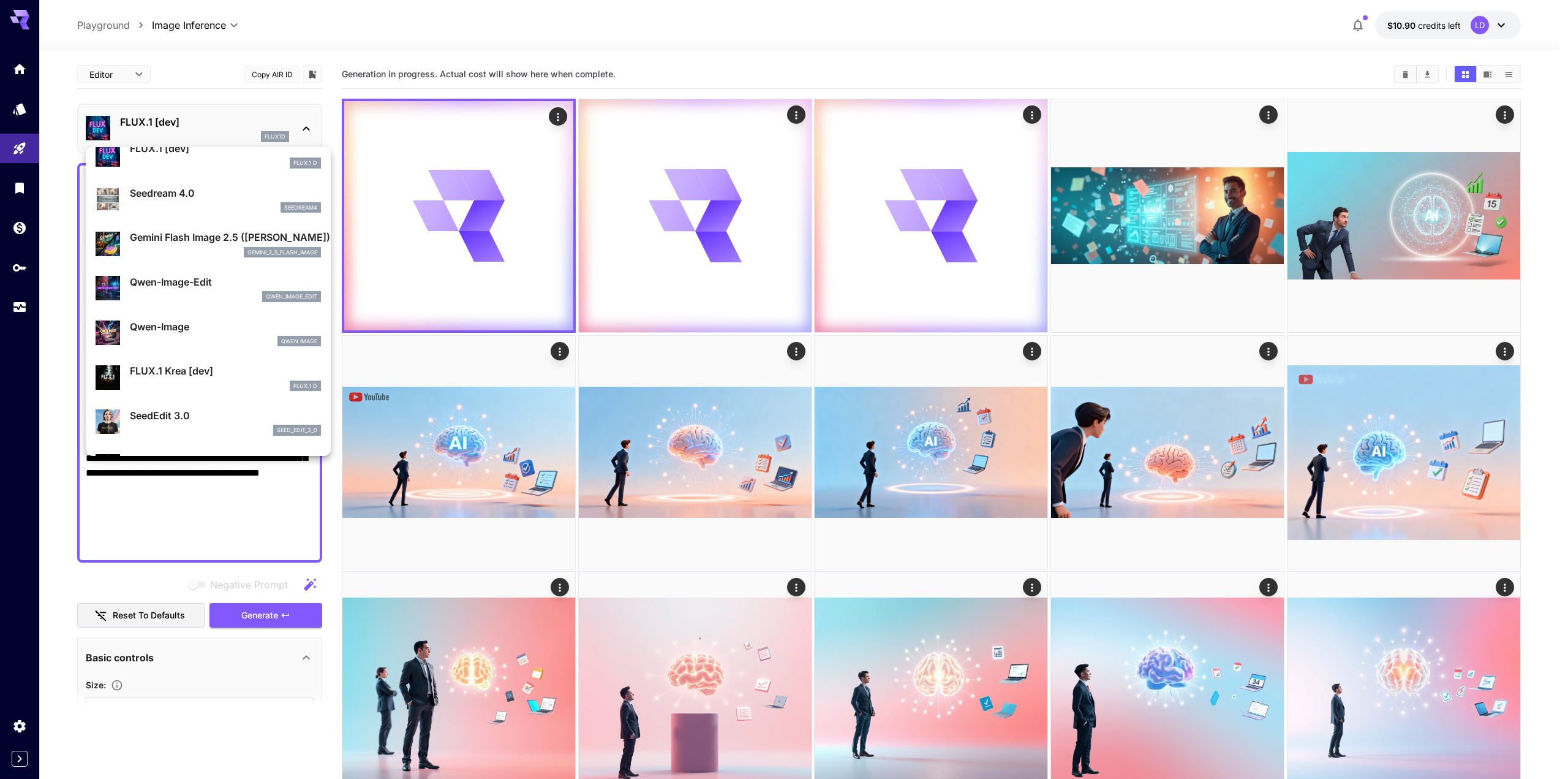
click at [199, 328] on p "Qwen-Image" at bounding box center [225, 327] width 191 height 15
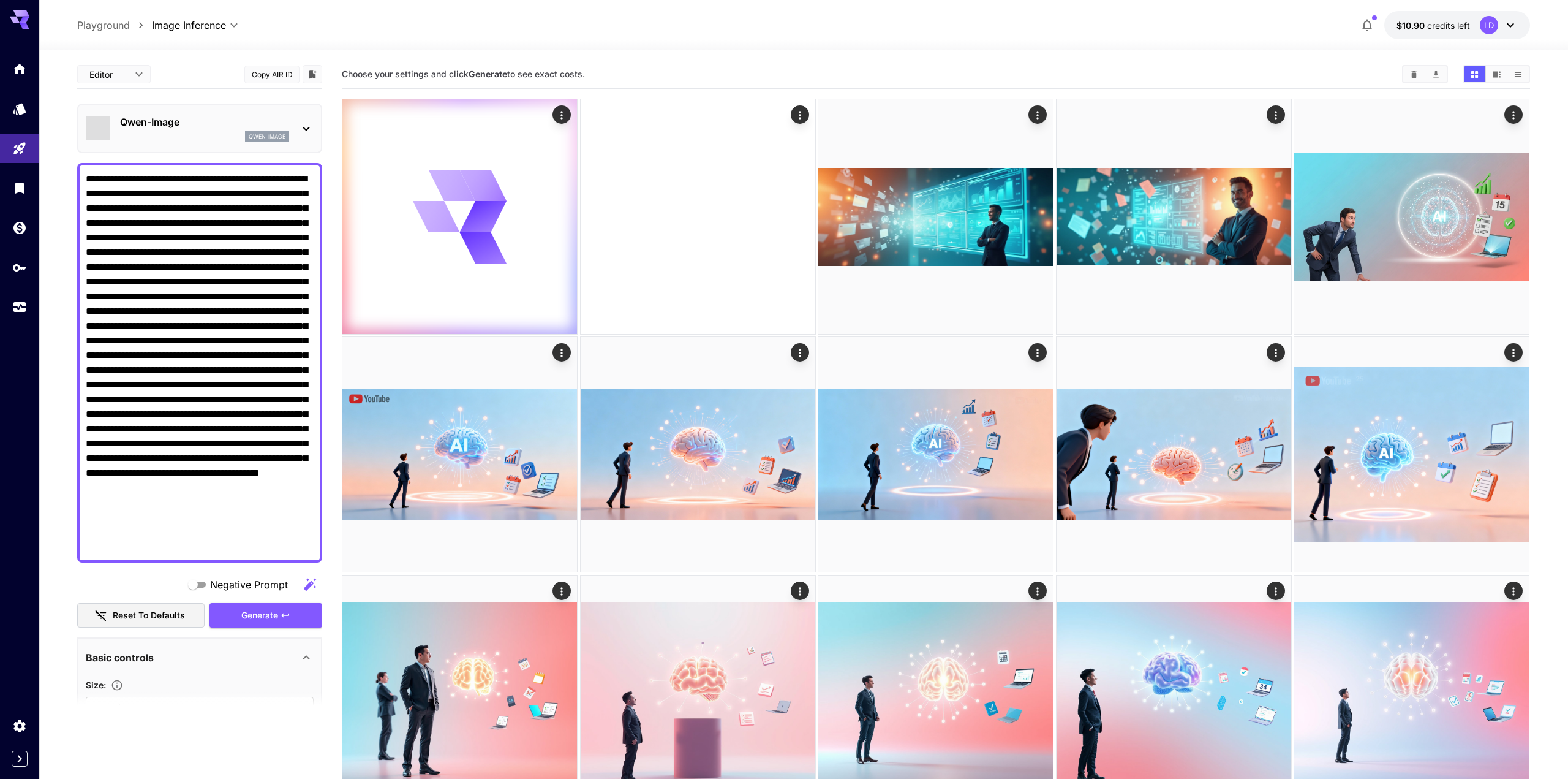
type input "*"
type input "**"
type input "***"
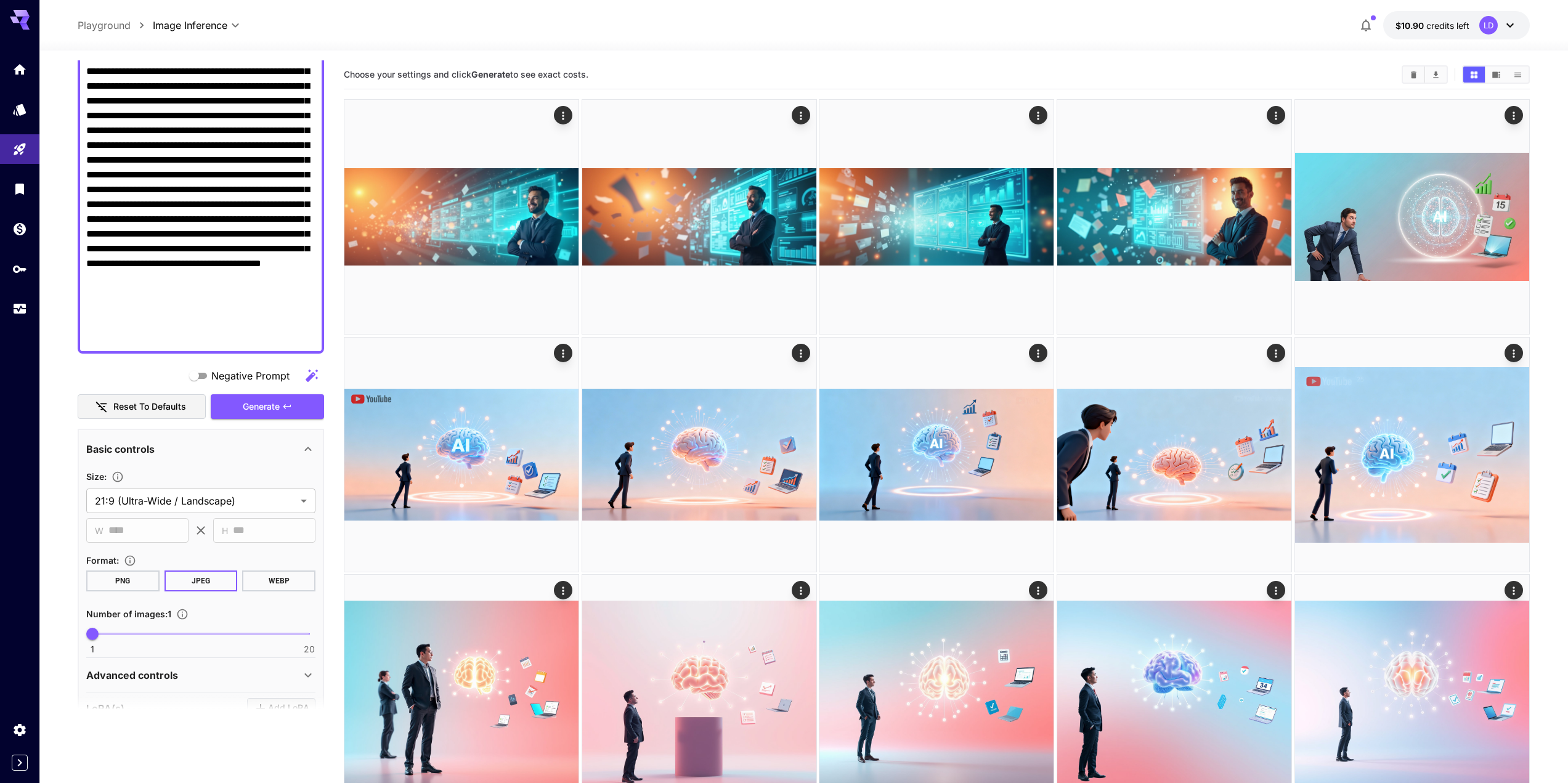
scroll to position [212, 0]
type input "*"
drag, startPoint x: 109, startPoint y: 636, endPoint x: 131, endPoint y: 639, distance: 22.2
click at [131, 639] on span "1 20 4" at bounding box center [200, 633] width 217 height 18
click at [273, 380] on span "Negative Prompt" at bounding box center [250, 375] width 78 height 15
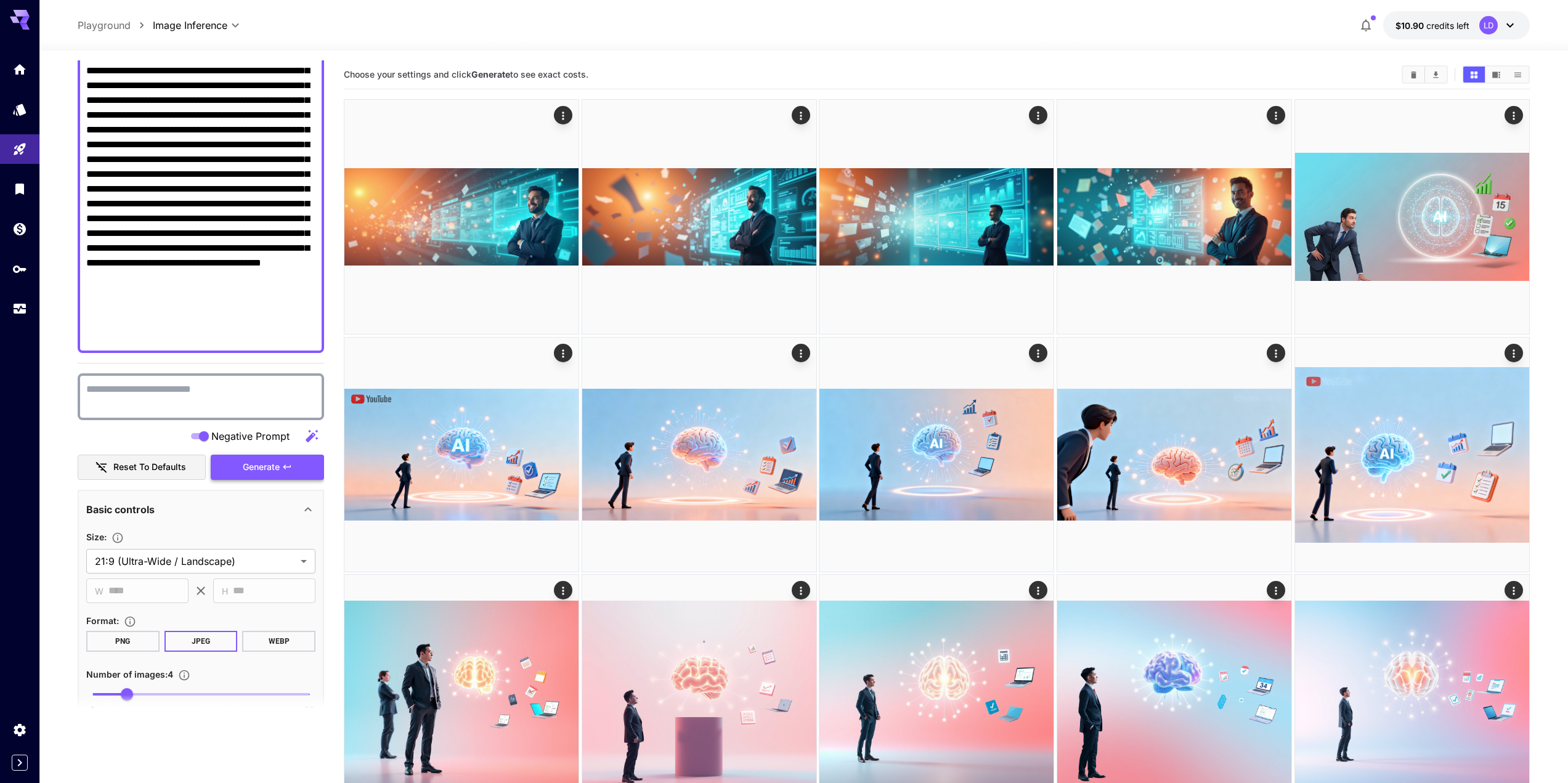
click at [253, 459] on span "Generate" at bounding box center [261, 467] width 37 height 16
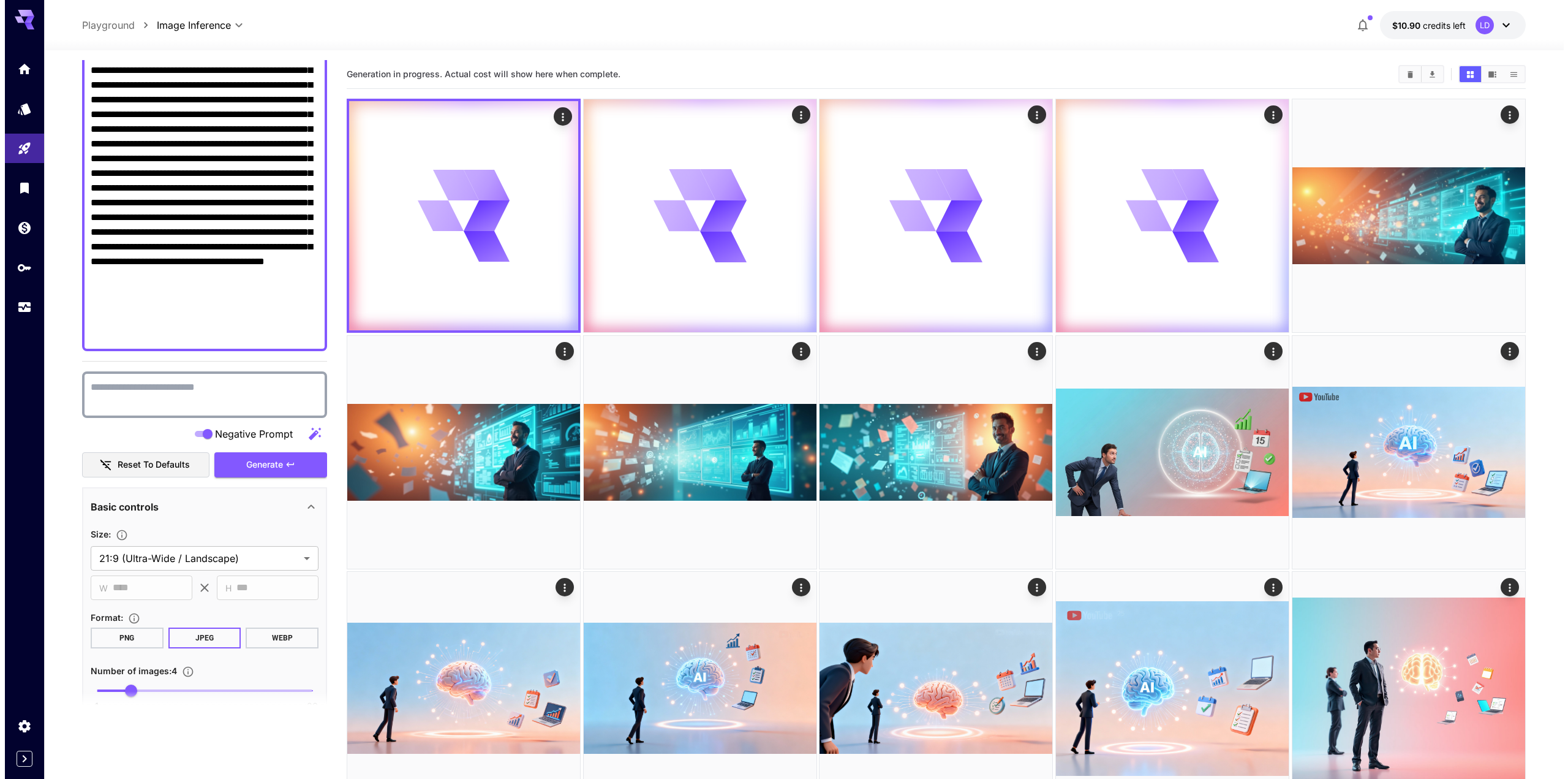
scroll to position [0, 0]
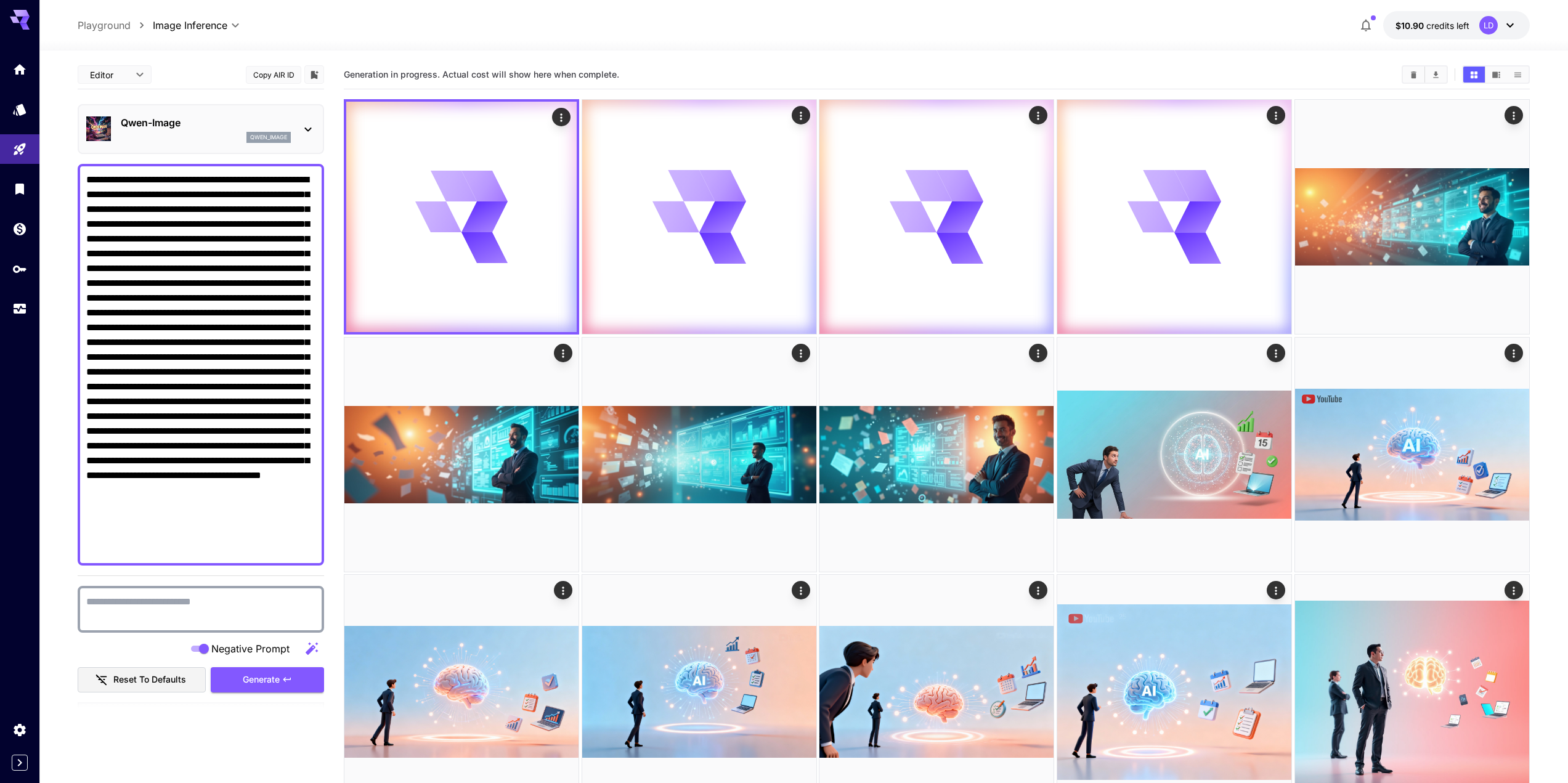
click at [215, 143] on div "Qwen-Image qwen_image" at bounding box center [200, 128] width 229 height 38
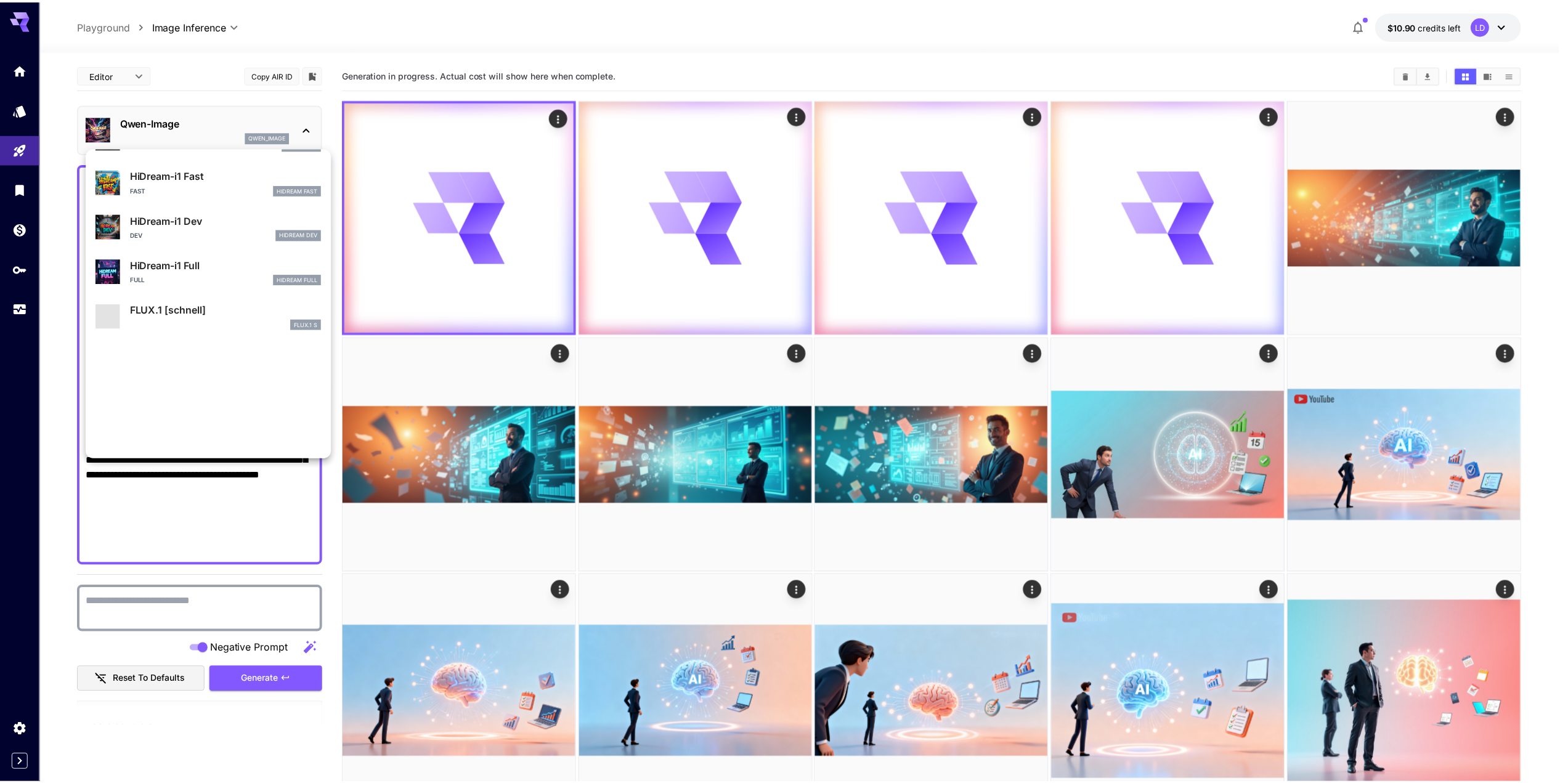
scroll to position [996, 0]
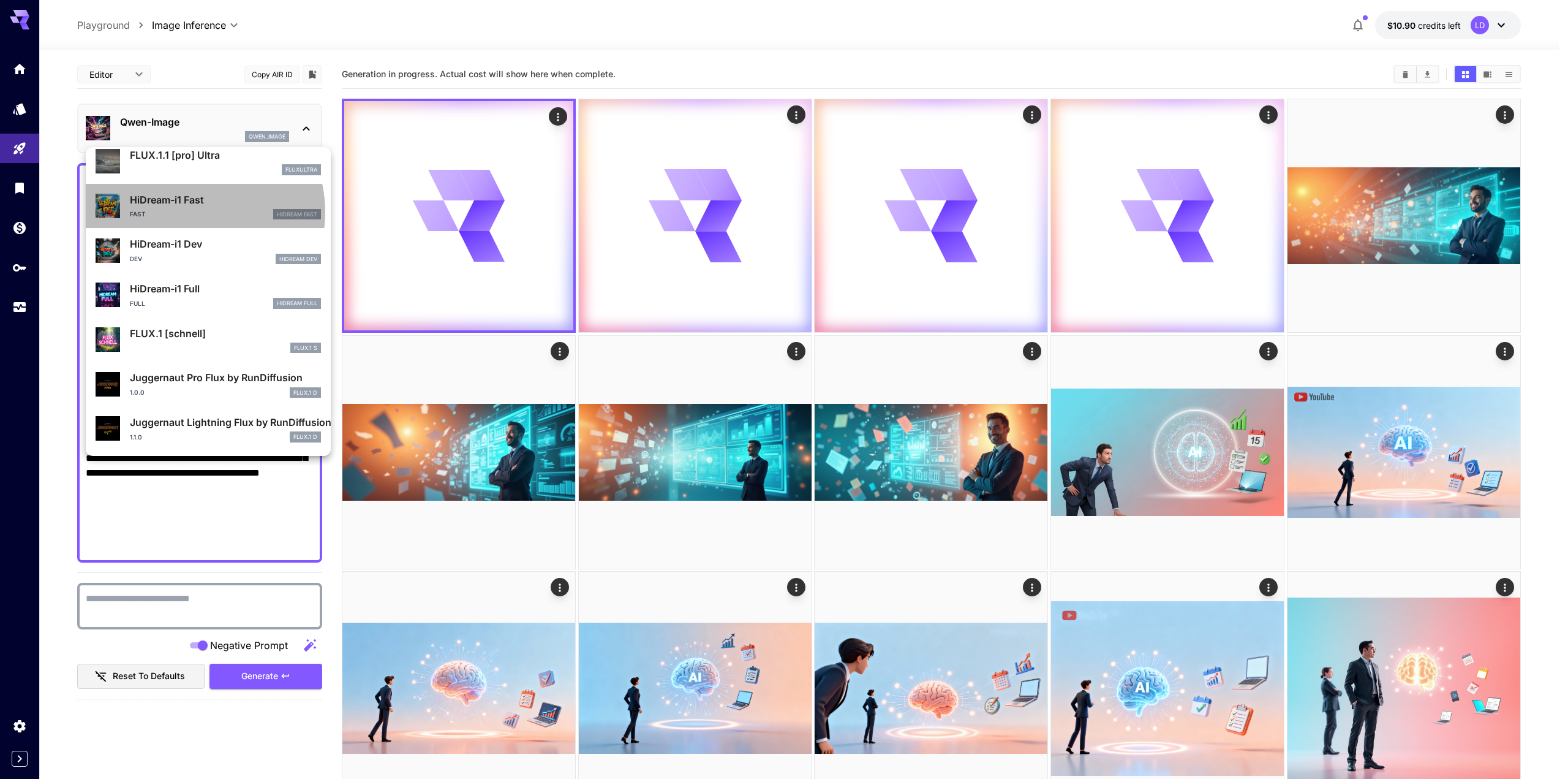
click at [190, 212] on div "Fast HiDream Fast" at bounding box center [225, 214] width 191 height 11
type input "**"
type input "*"
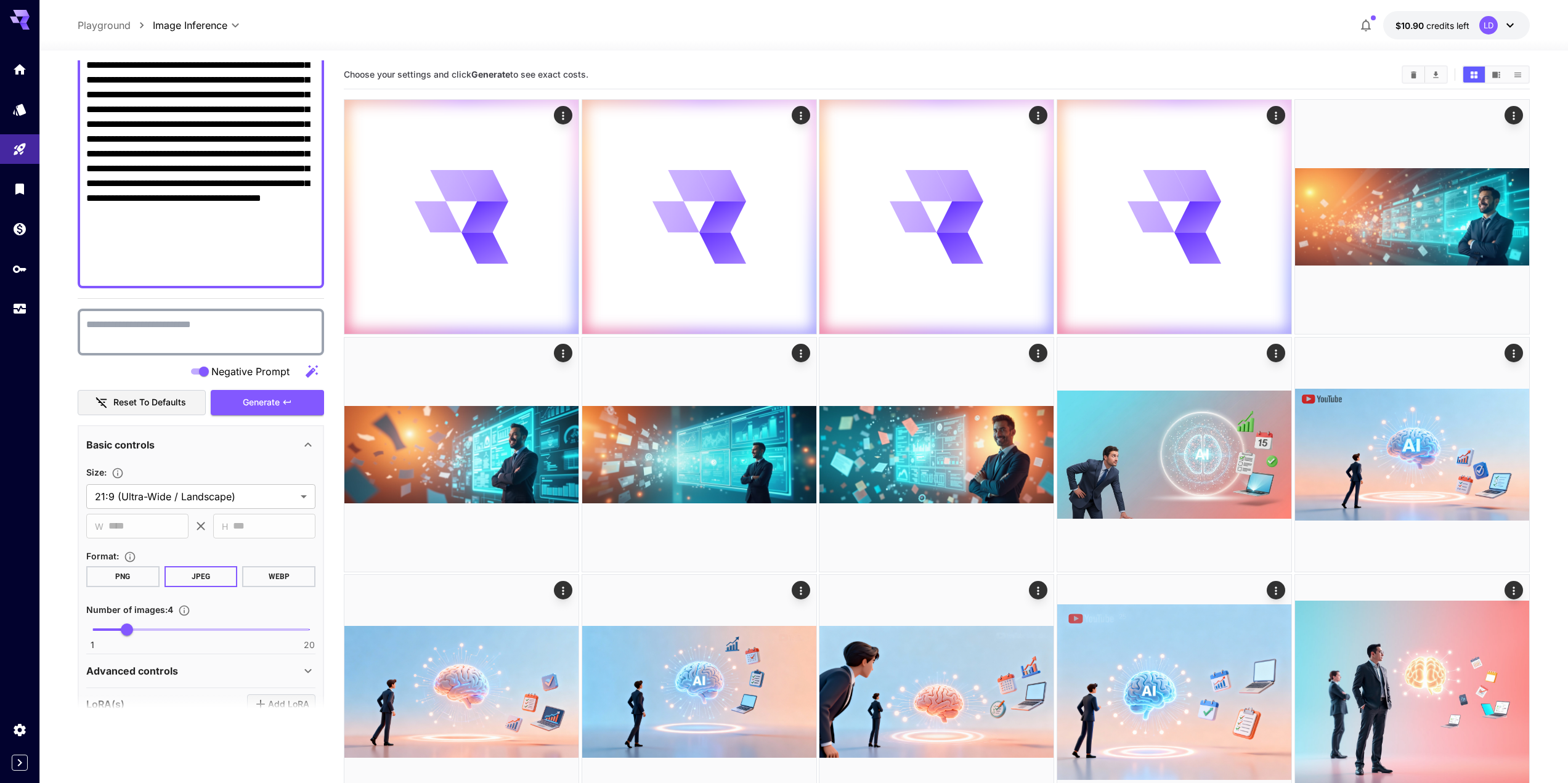
scroll to position [279, 0]
click at [269, 394] on span "Generate" at bounding box center [261, 400] width 37 height 16
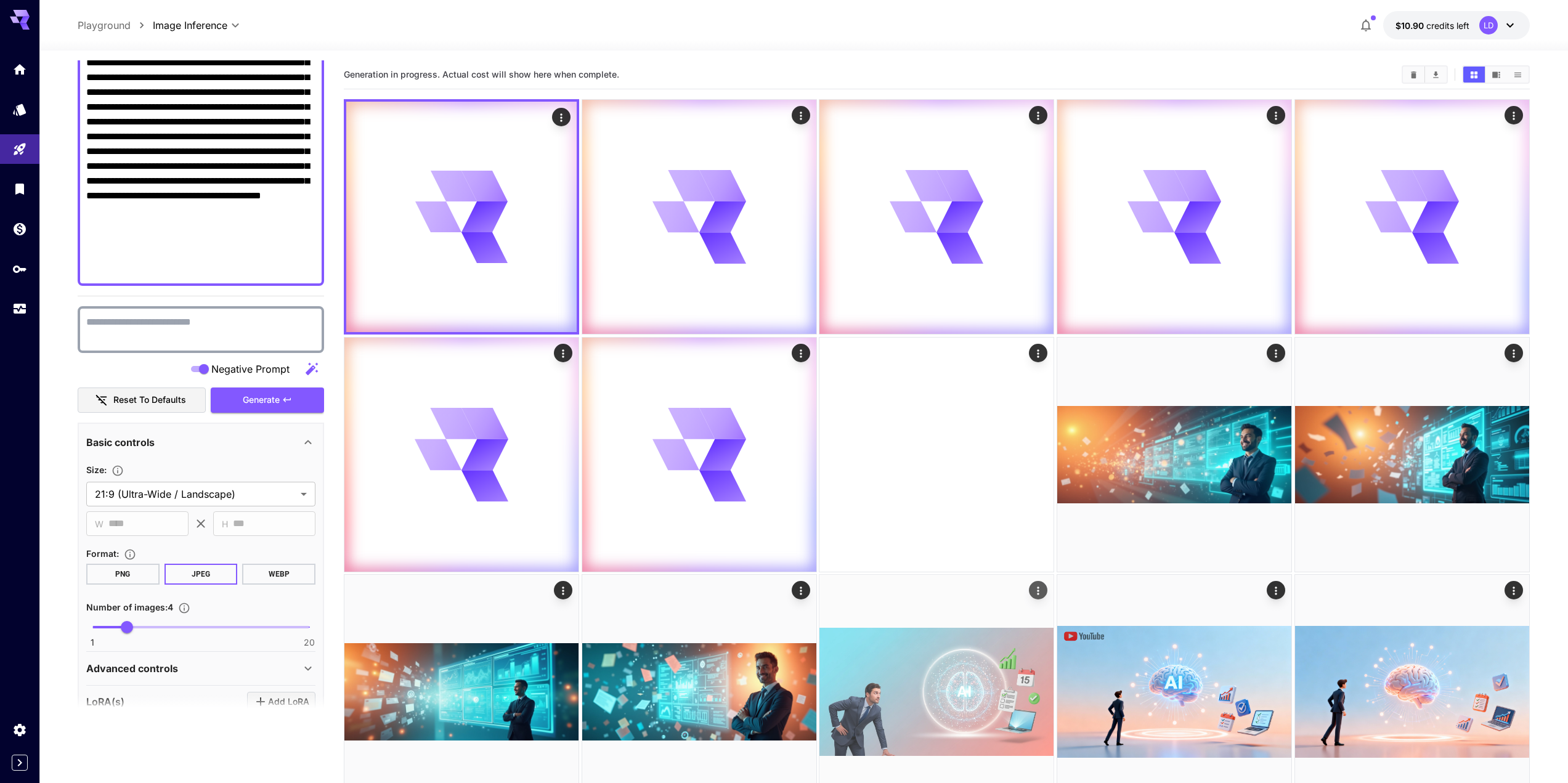
scroll to position [220, 0]
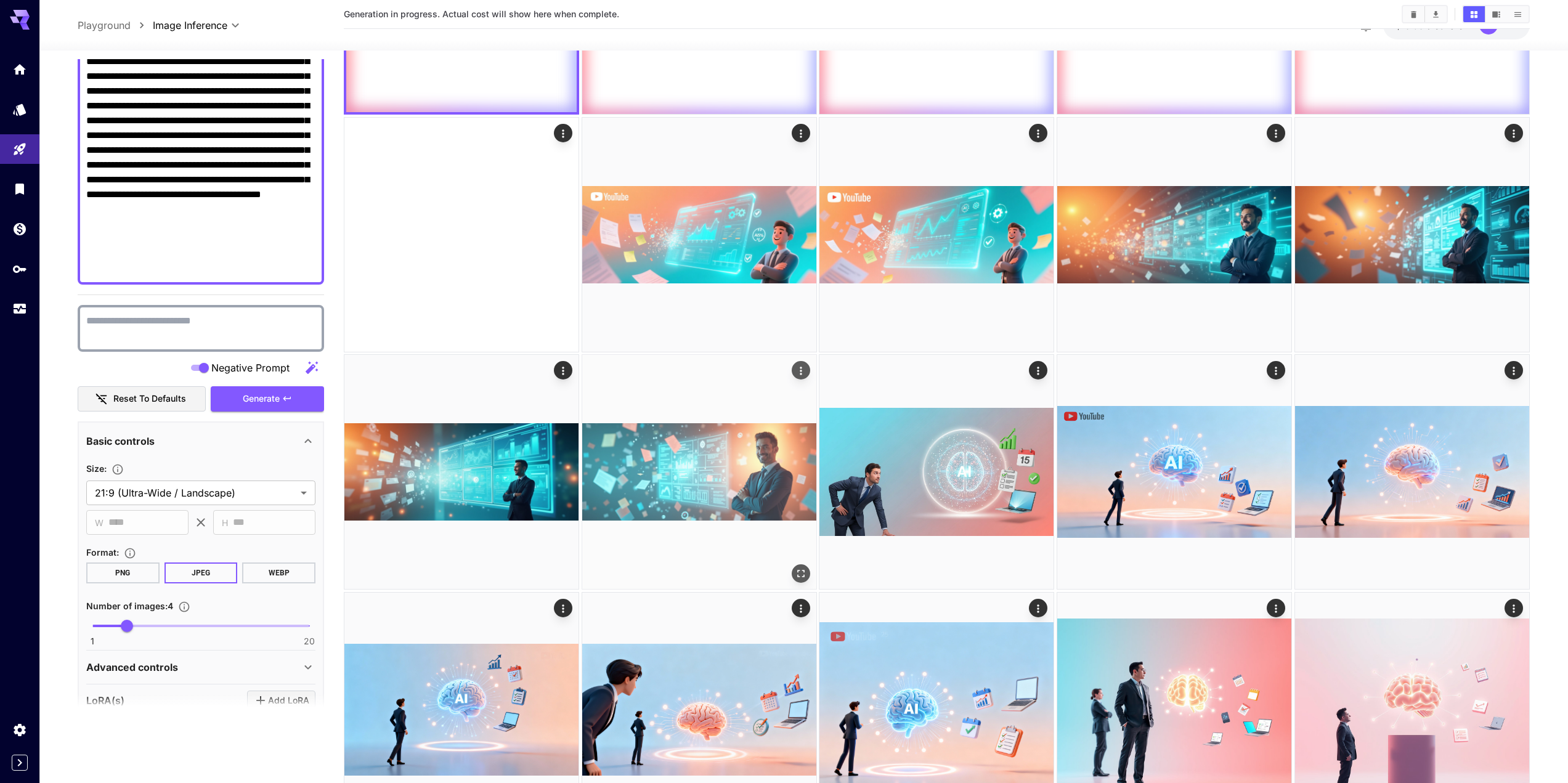
click at [796, 573] on icon "Open in fullscreen" at bounding box center [801, 574] width 12 height 12
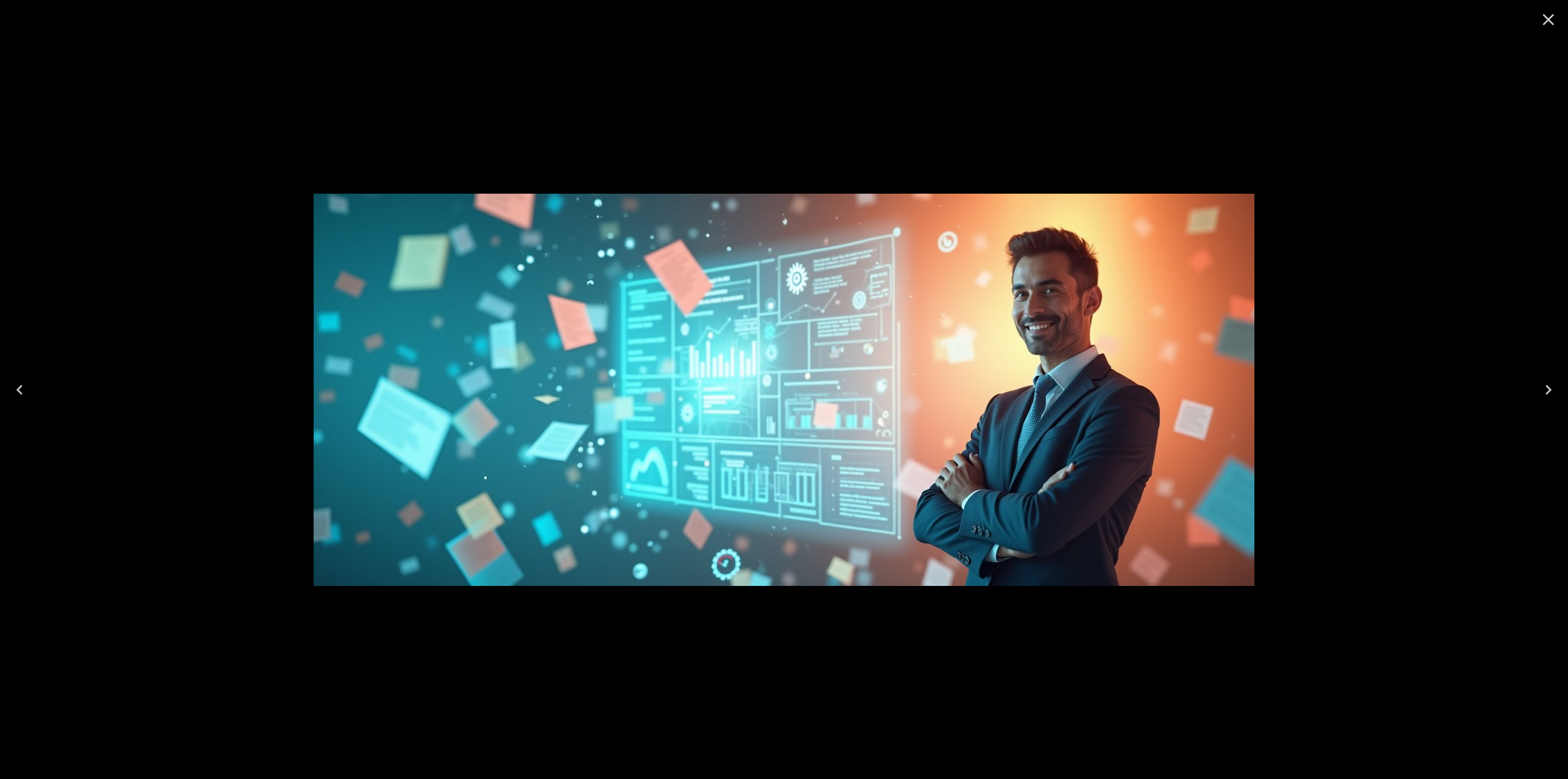
click at [1542, 22] on icon "Close" at bounding box center [1548, 19] width 20 height 20
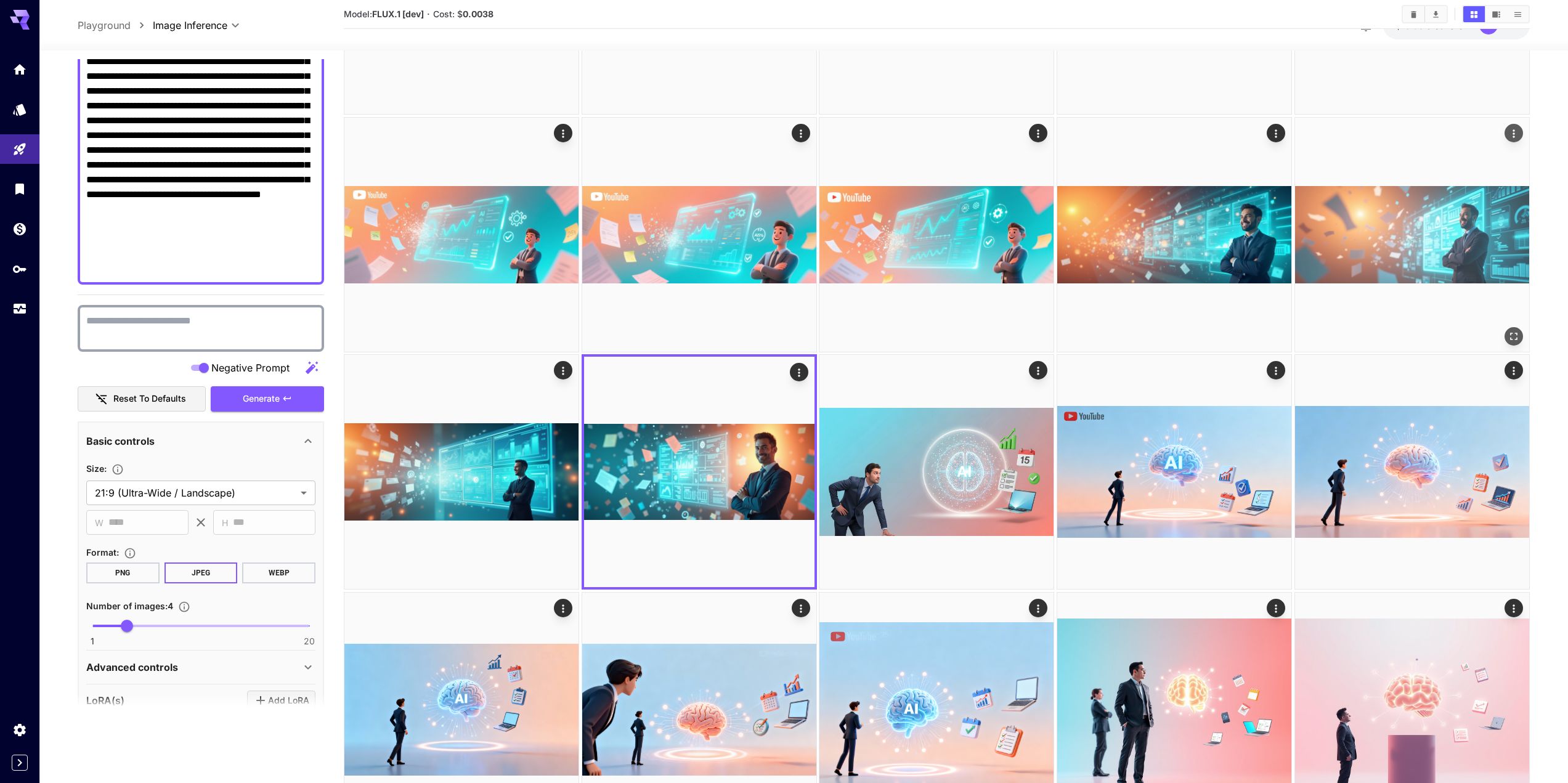
click at [1427, 251] on img at bounding box center [1412, 234] width 234 height 234
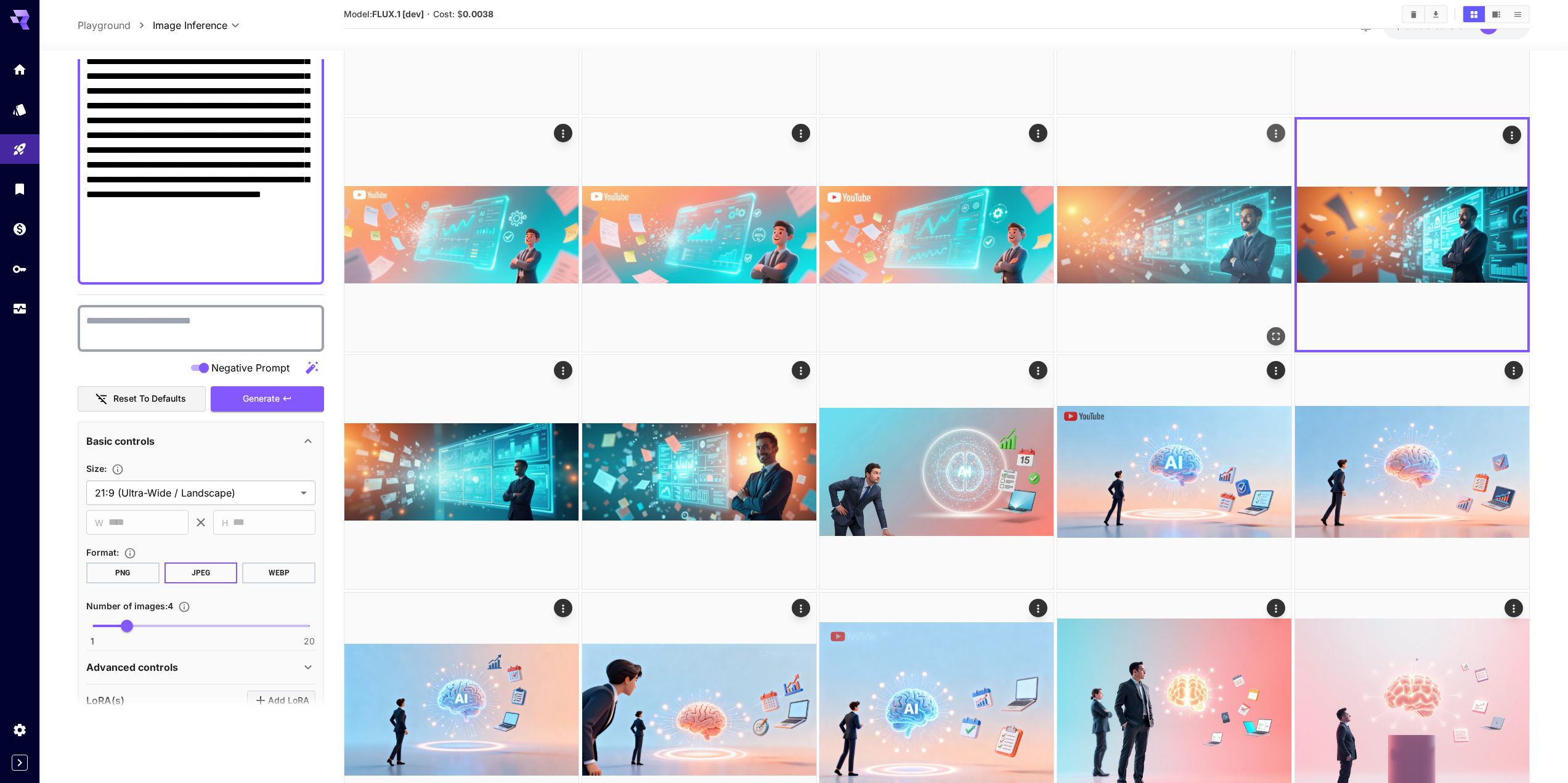
click at [1165, 246] on img at bounding box center [1174, 234] width 234 height 234
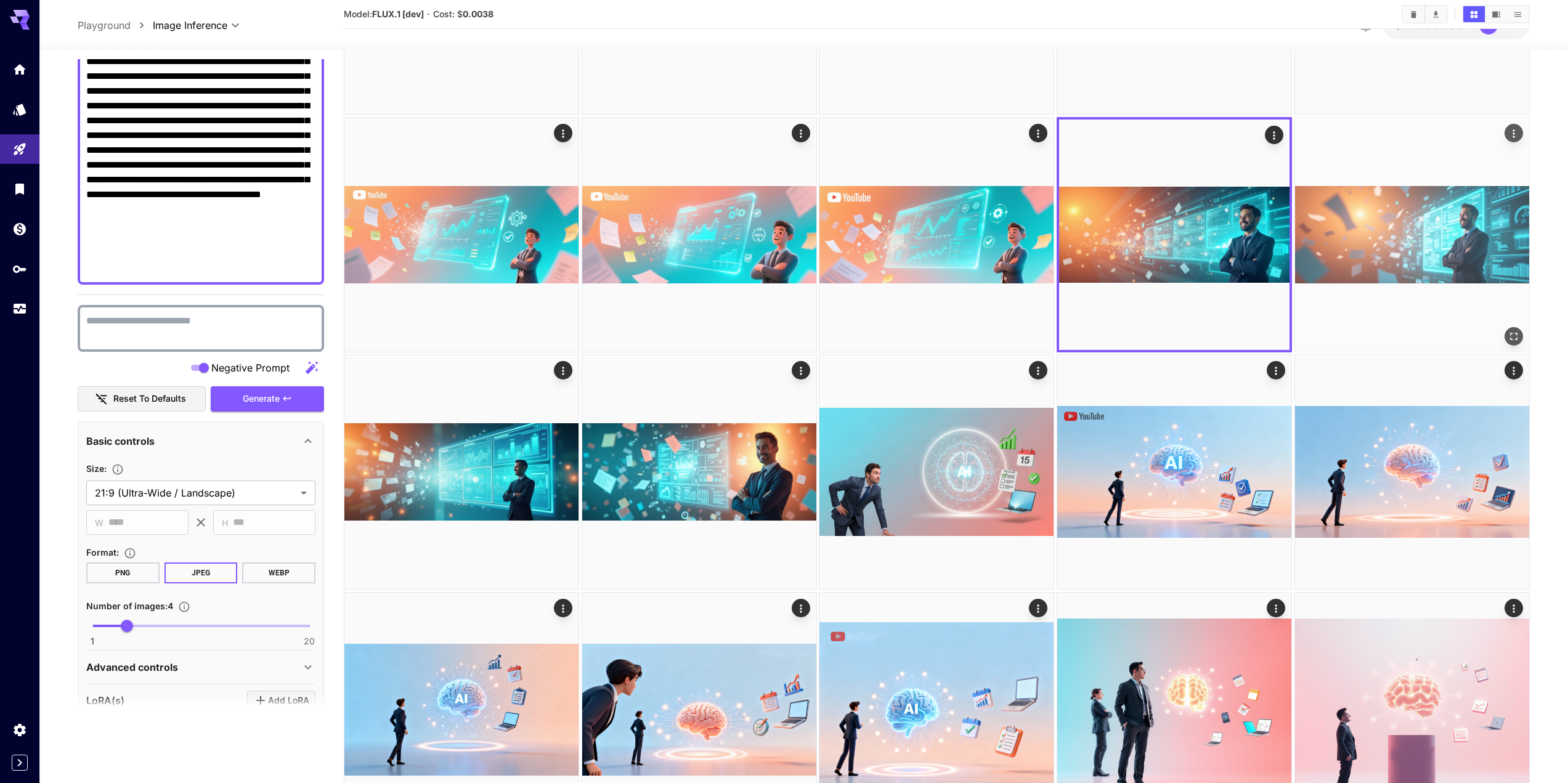
drag, startPoint x: 1165, startPoint y: 246, endPoint x: 1396, endPoint y: 238, distance: 231.1
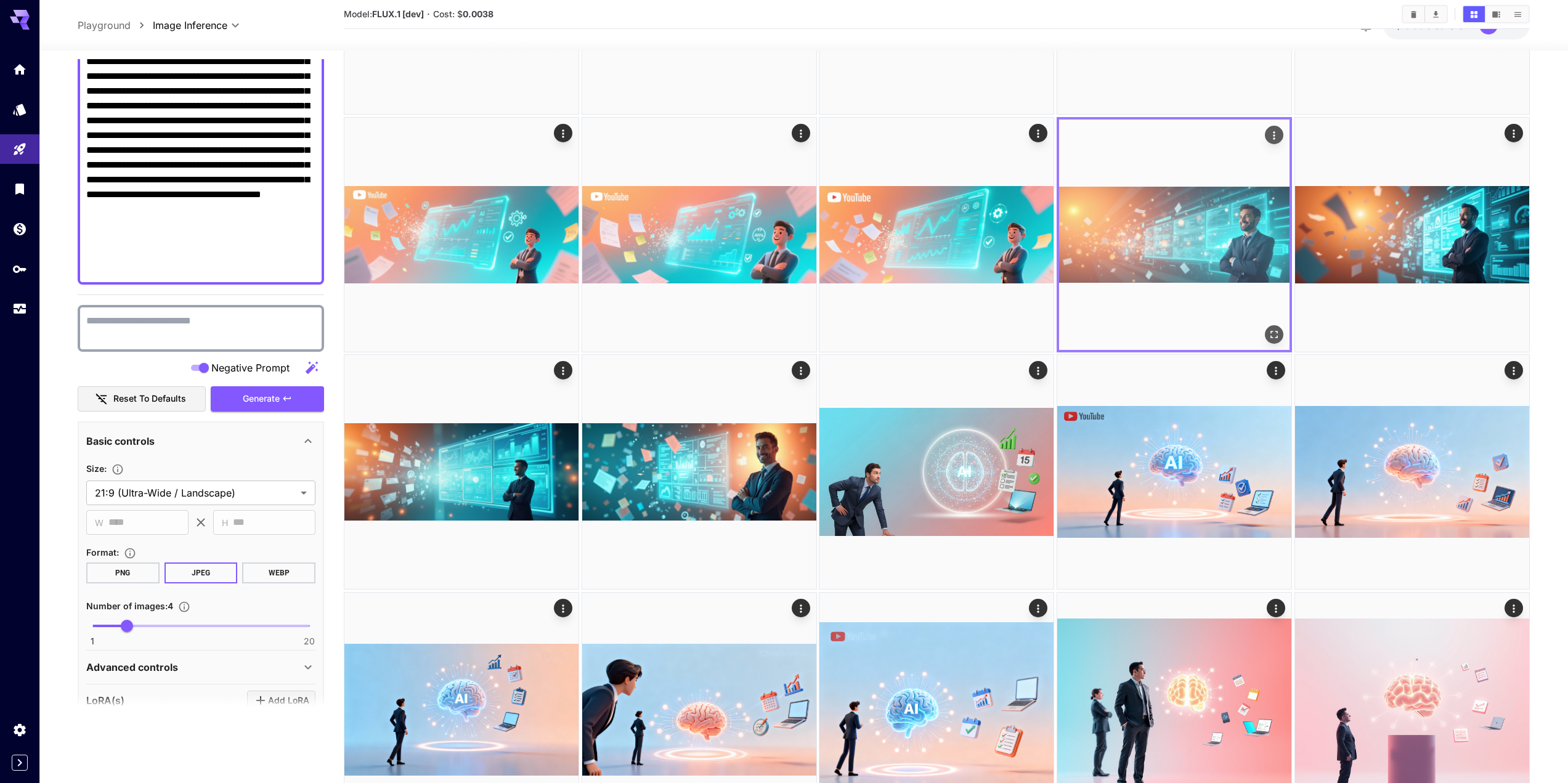
click at [1234, 240] on img at bounding box center [1174, 234] width 230 height 230
click at [1150, 226] on img at bounding box center [1174, 234] width 230 height 230
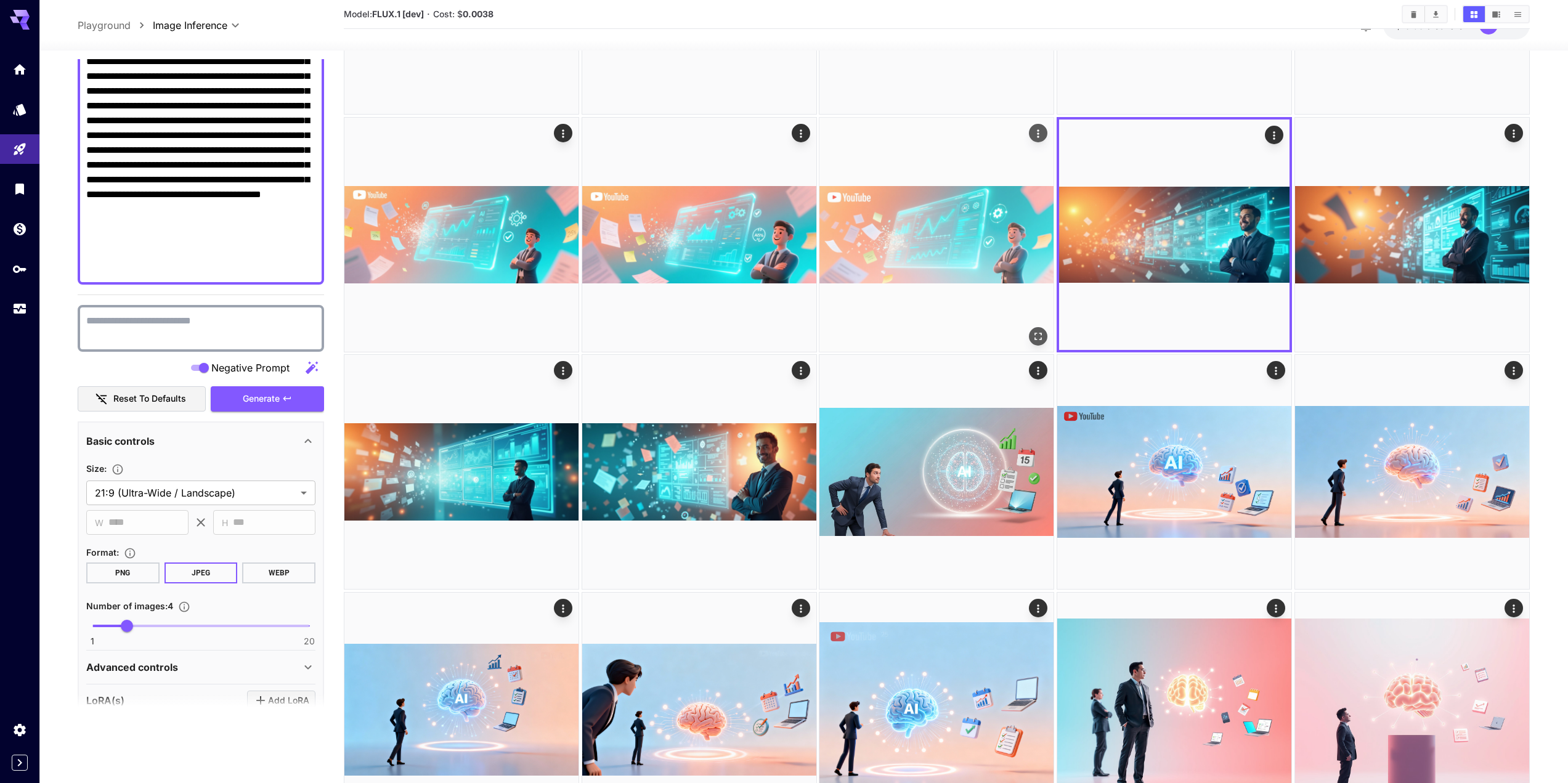
click at [871, 231] on img at bounding box center [936, 234] width 234 height 234
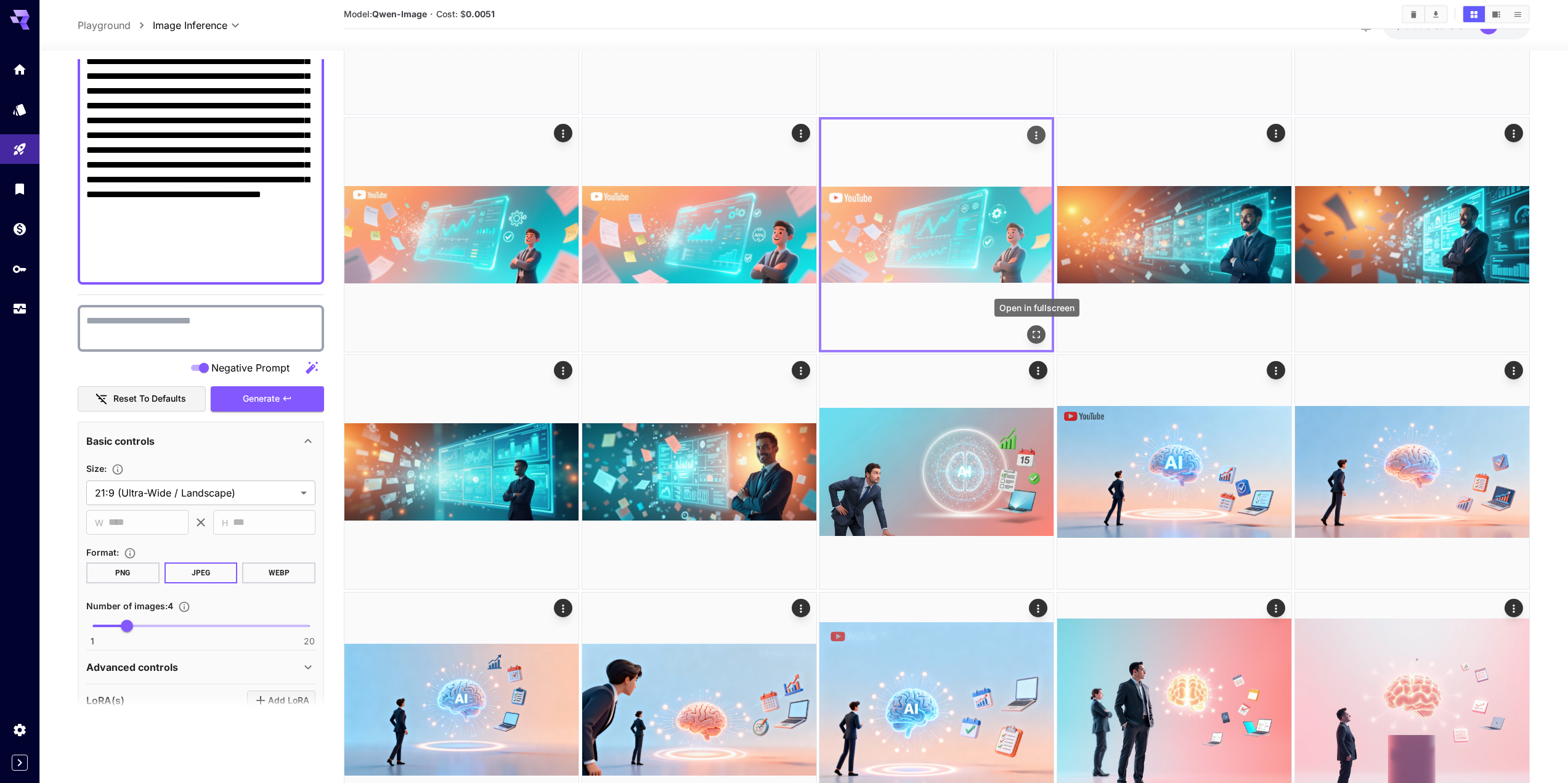
click at [1035, 333] on icon "Open in fullscreen" at bounding box center [1037, 334] width 12 height 12
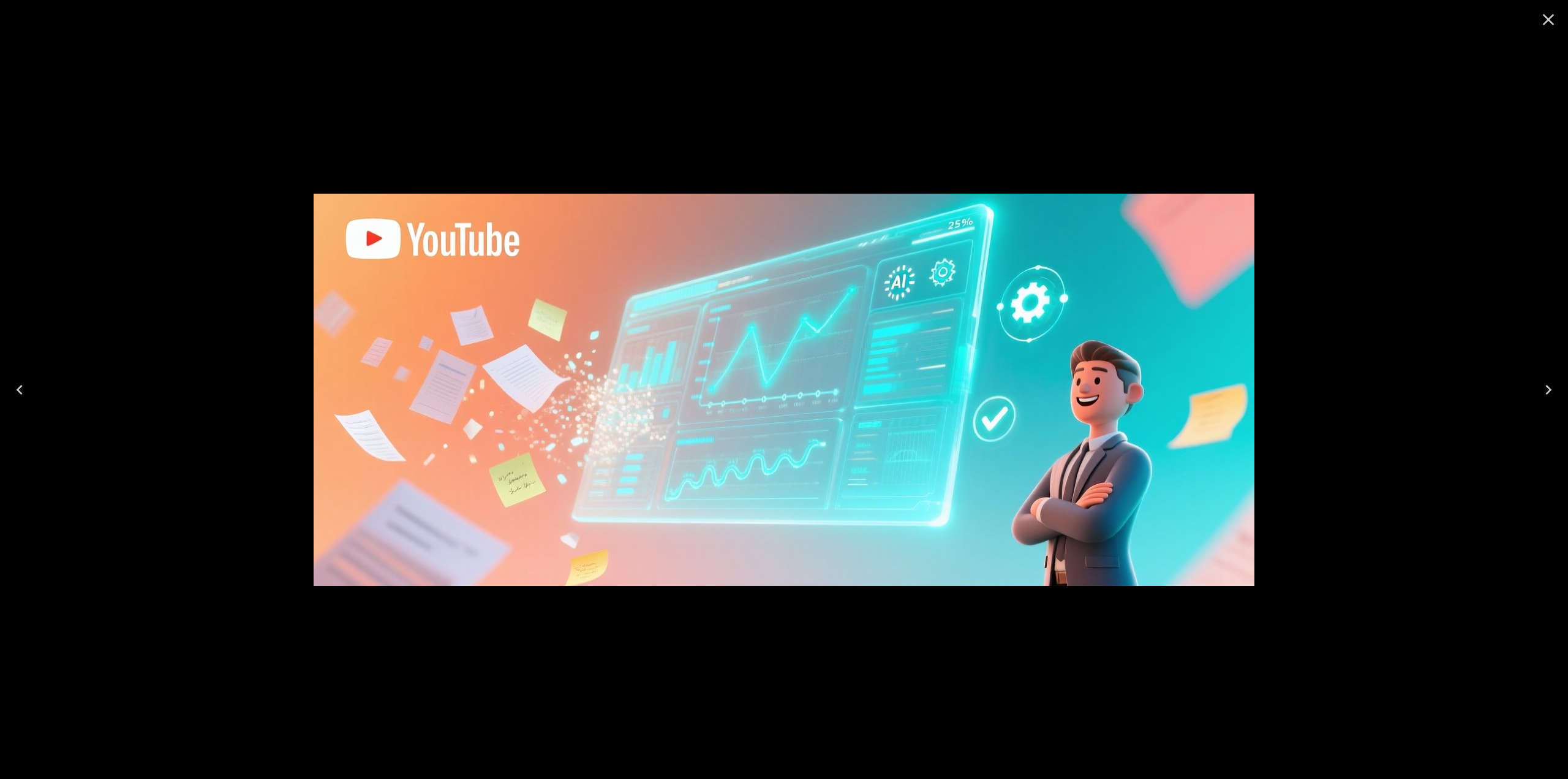
click at [1548, 18] on icon "Close" at bounding box center [1548, 20] width 12 height 12
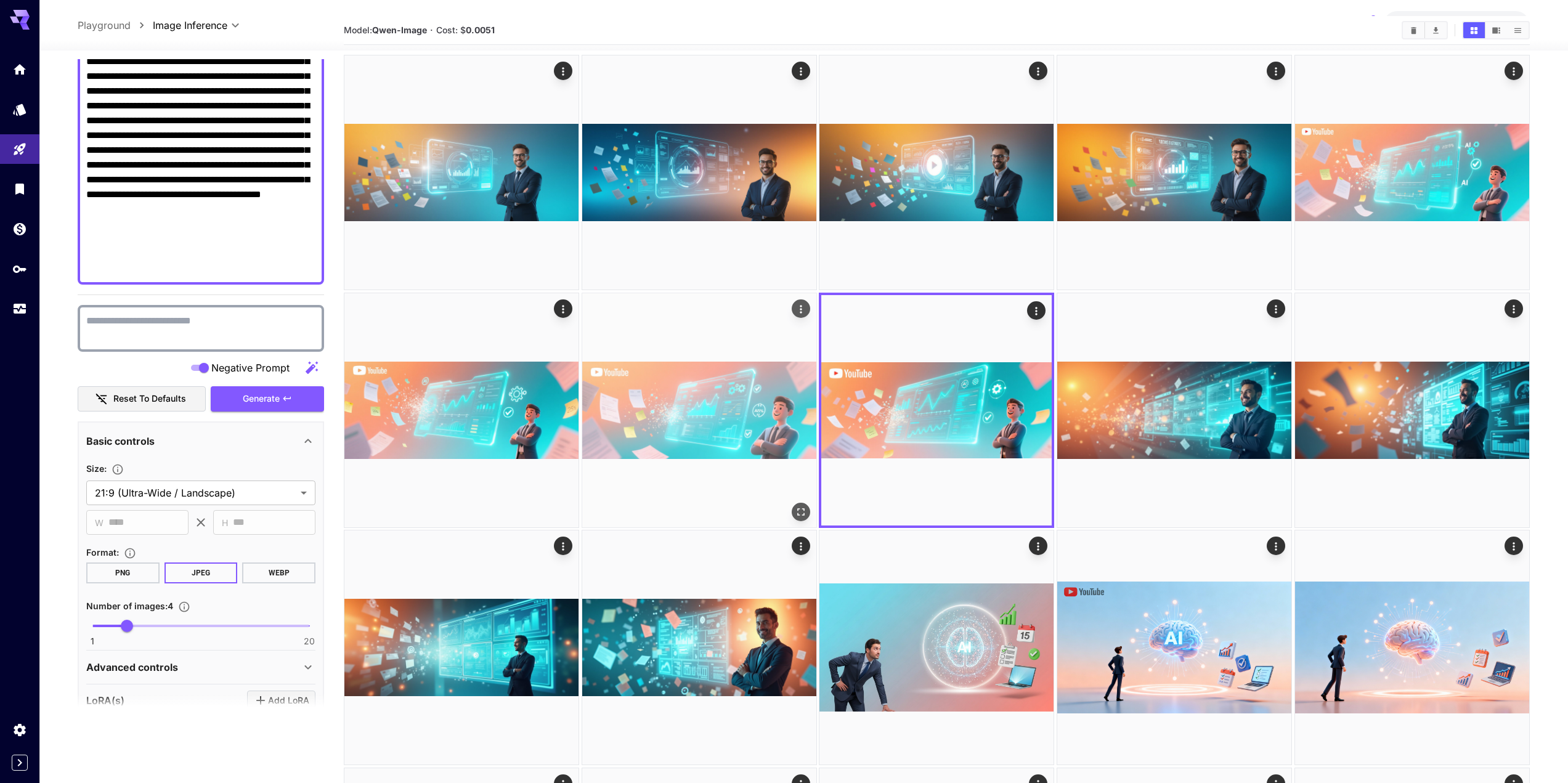
scroll to position [44, 0]
click at [805, 514] on icon "Open in fullscreen" at bounding box center [800, 512] width 8 height 8
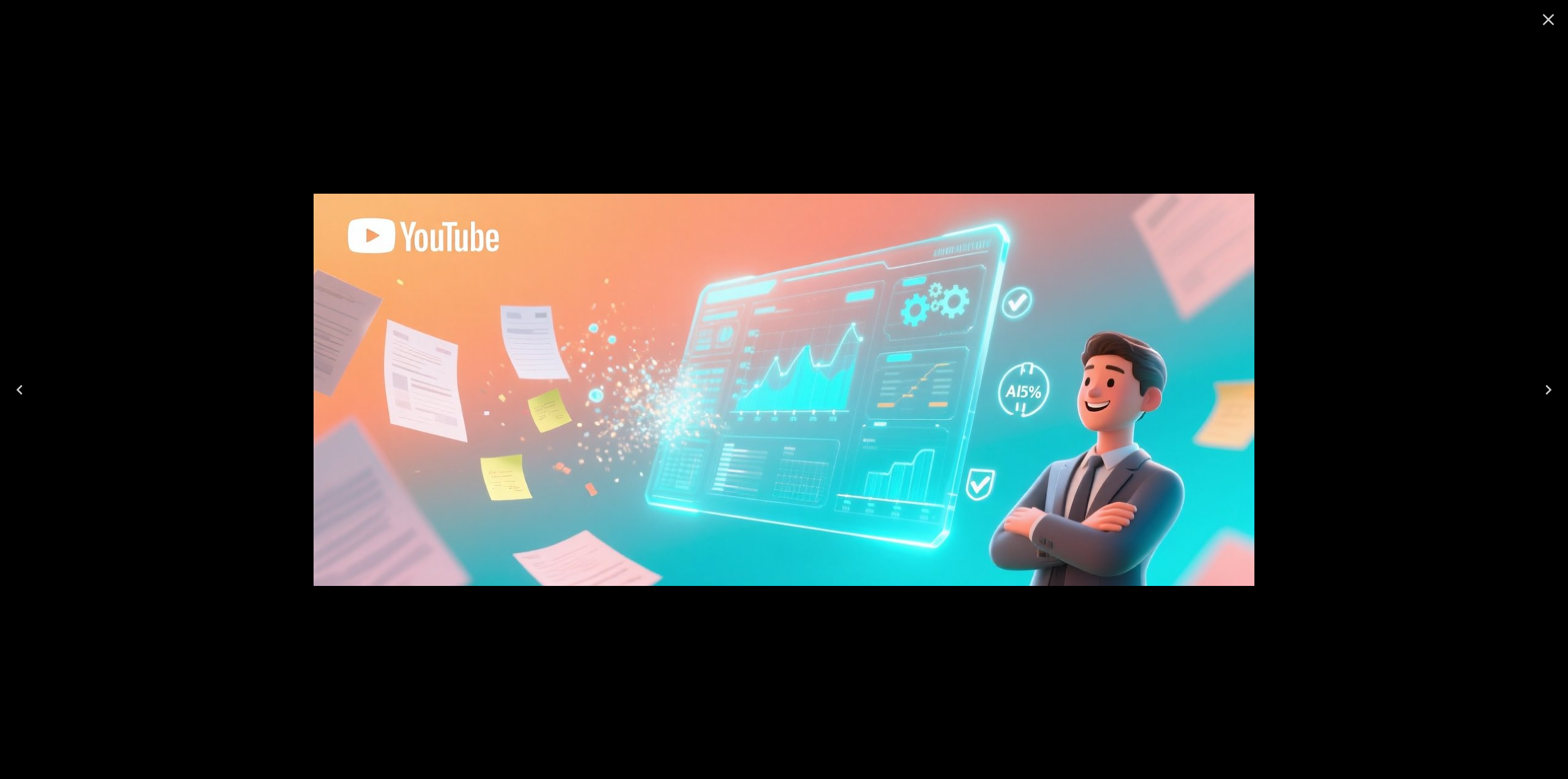
click at [1548, 22] on icon "Close" at bounding box center [1548, 19] width 20 height 20
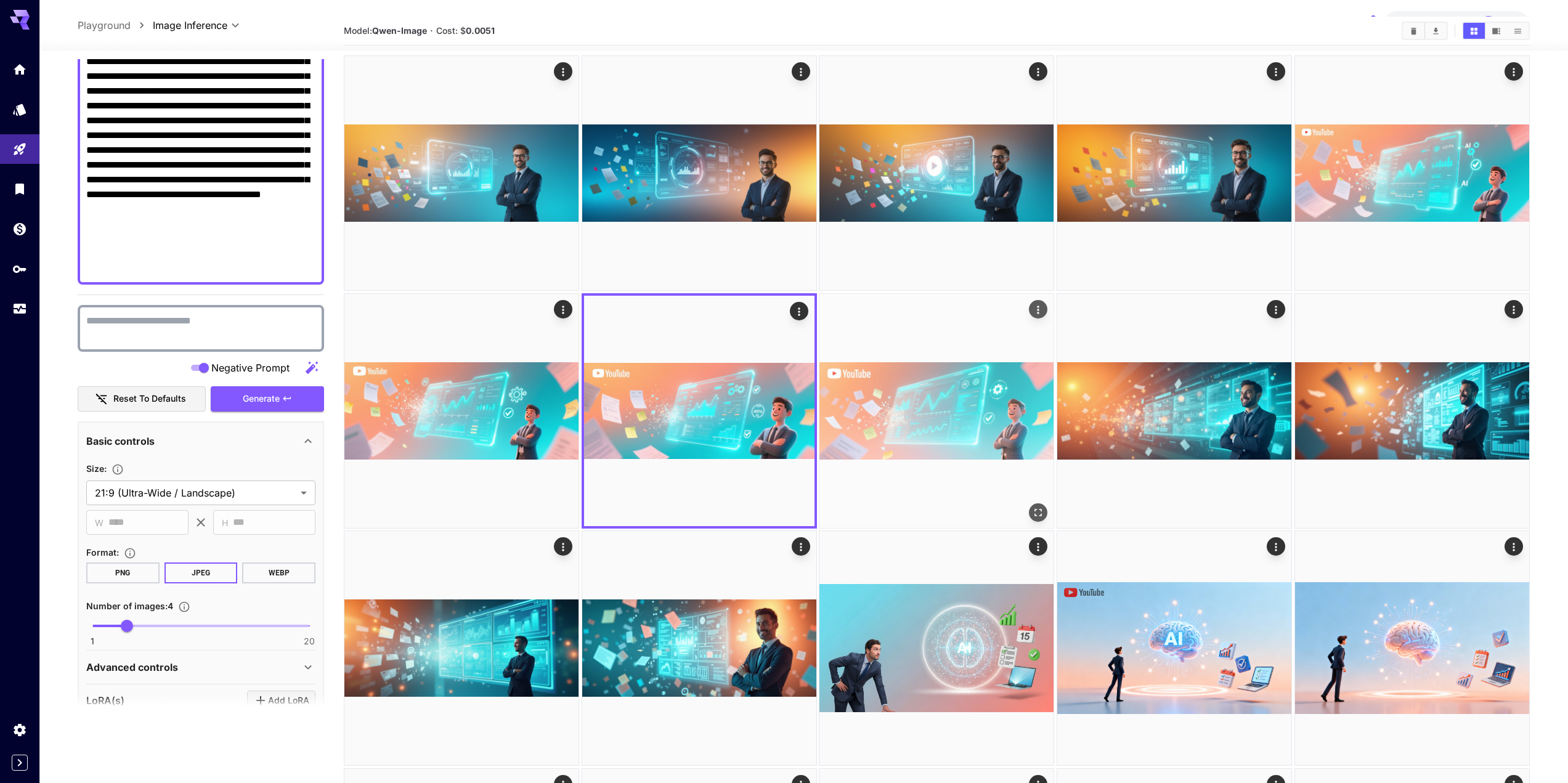
scroll to position [0, 0]
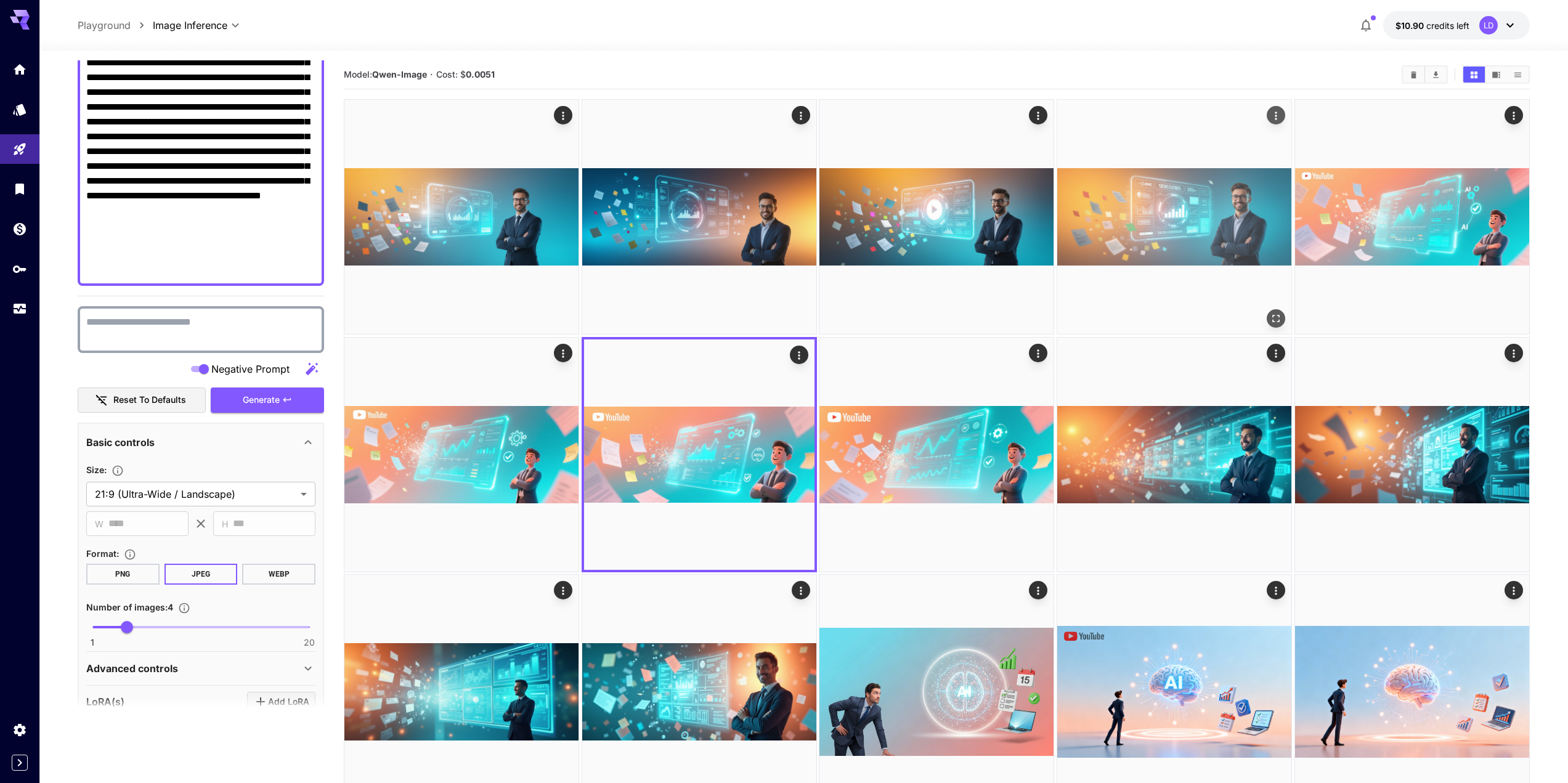
click at [1273, 328] on div "Open in fullscreen" at bounding box center [1275, 318] width 18 height 18
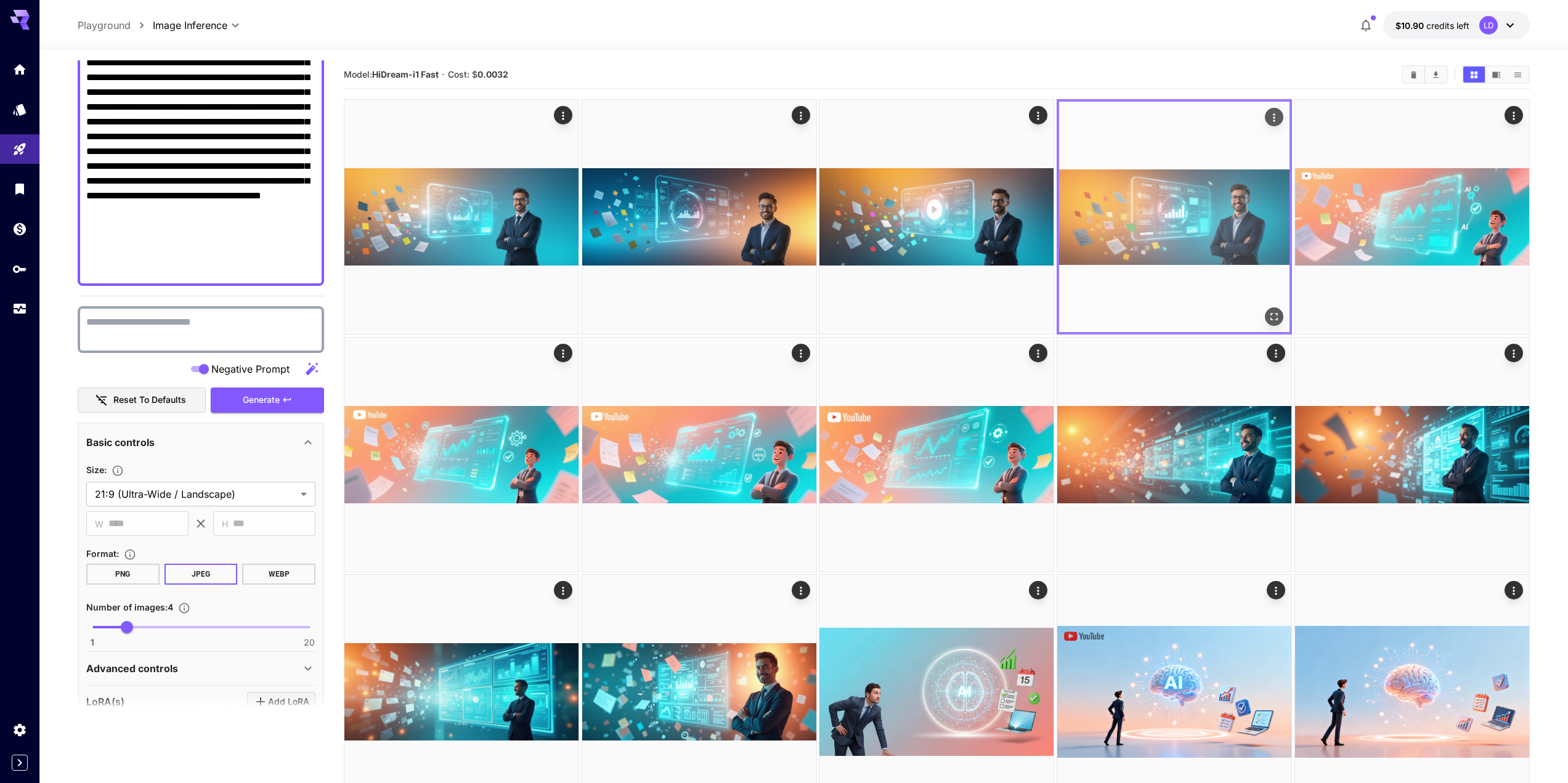
click at [1277, 316] on icon "Open in fullscreen" at bounding box center [1274, 316] width 12 height 12
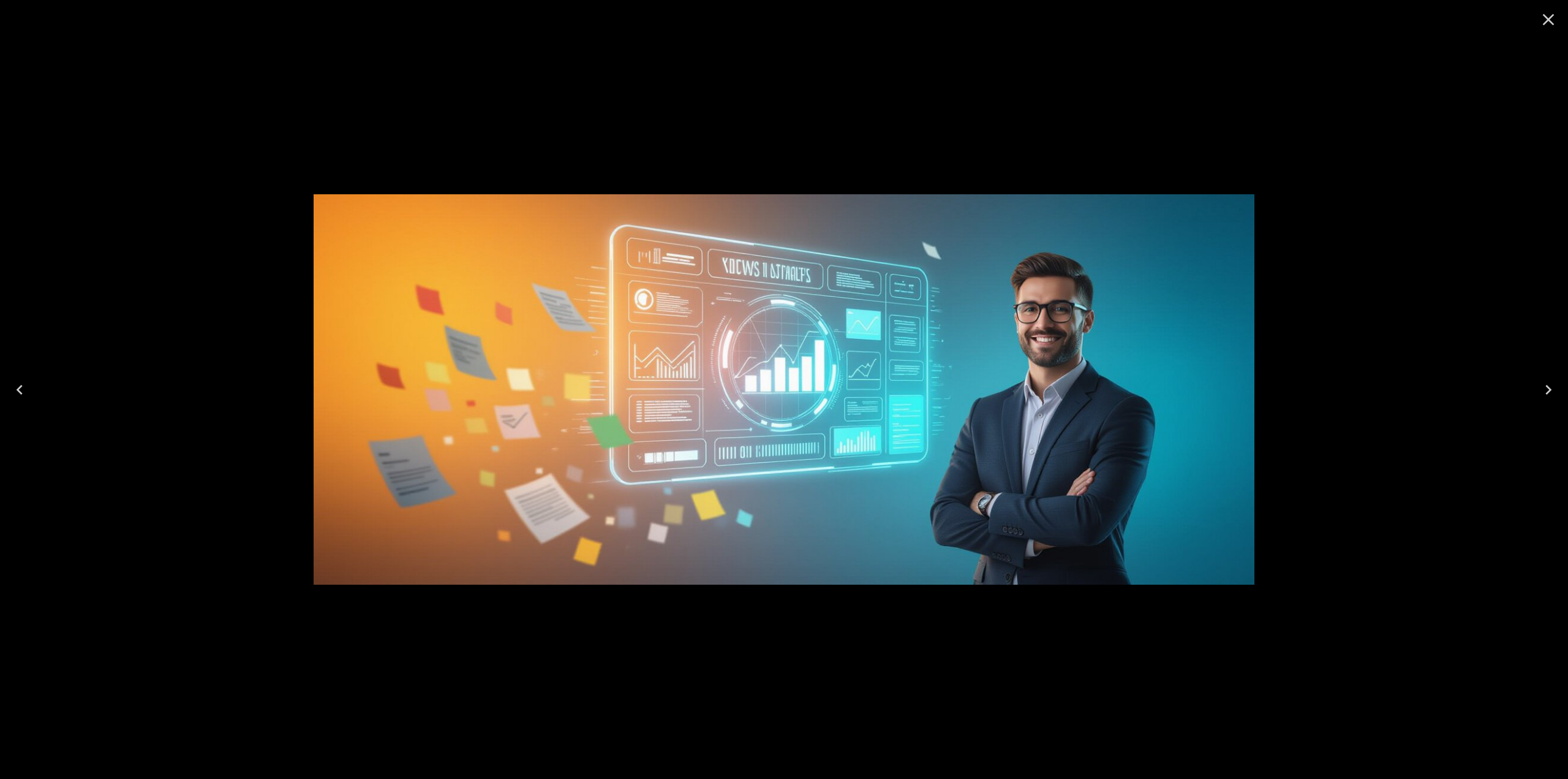
click at [1548, 20] on icon "Close" at bounding box center [1548, 20] width 12 height 12
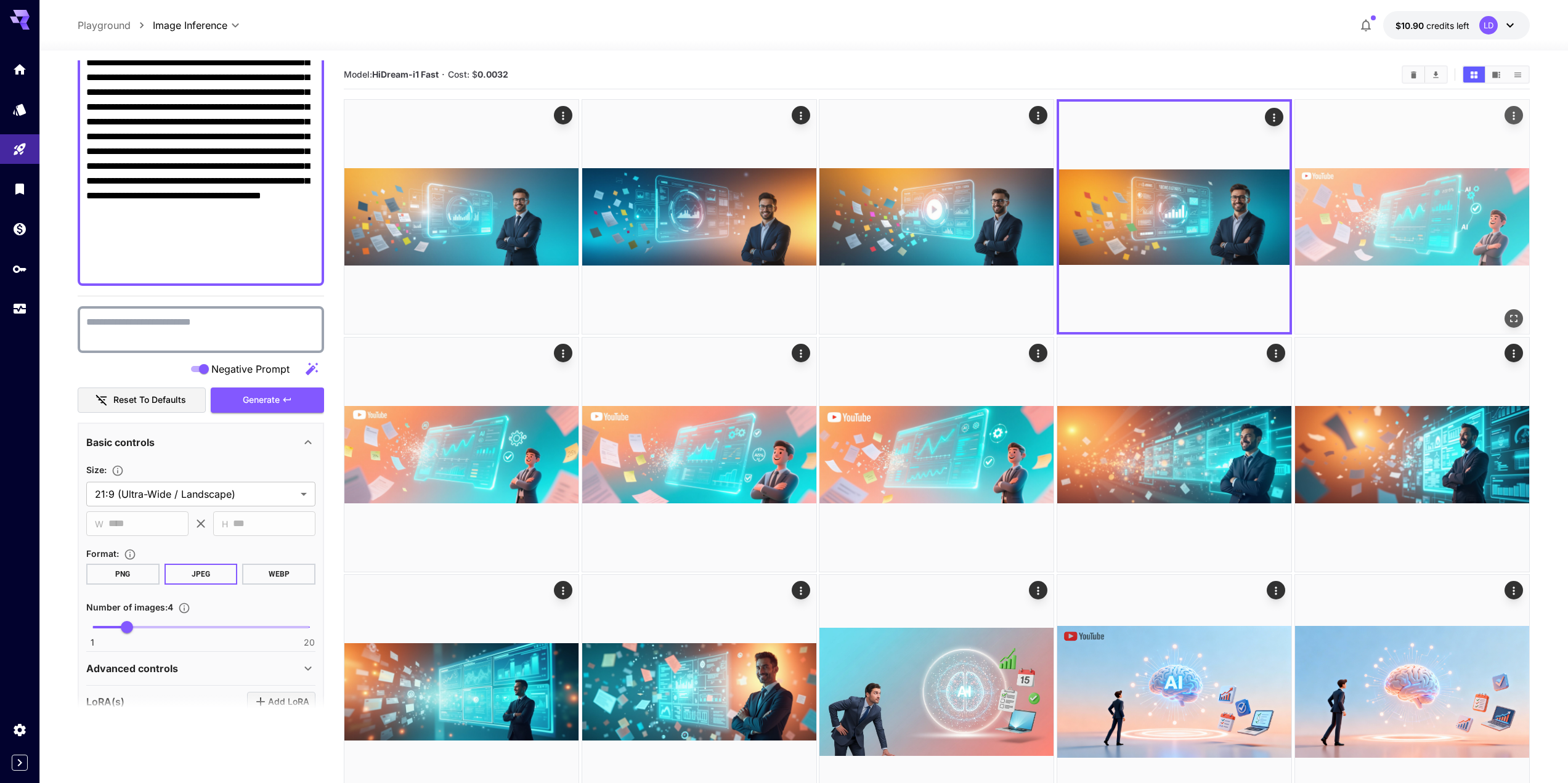
click at [1436, 221] on img at bounding box center [1412, 217] width 234 height 234
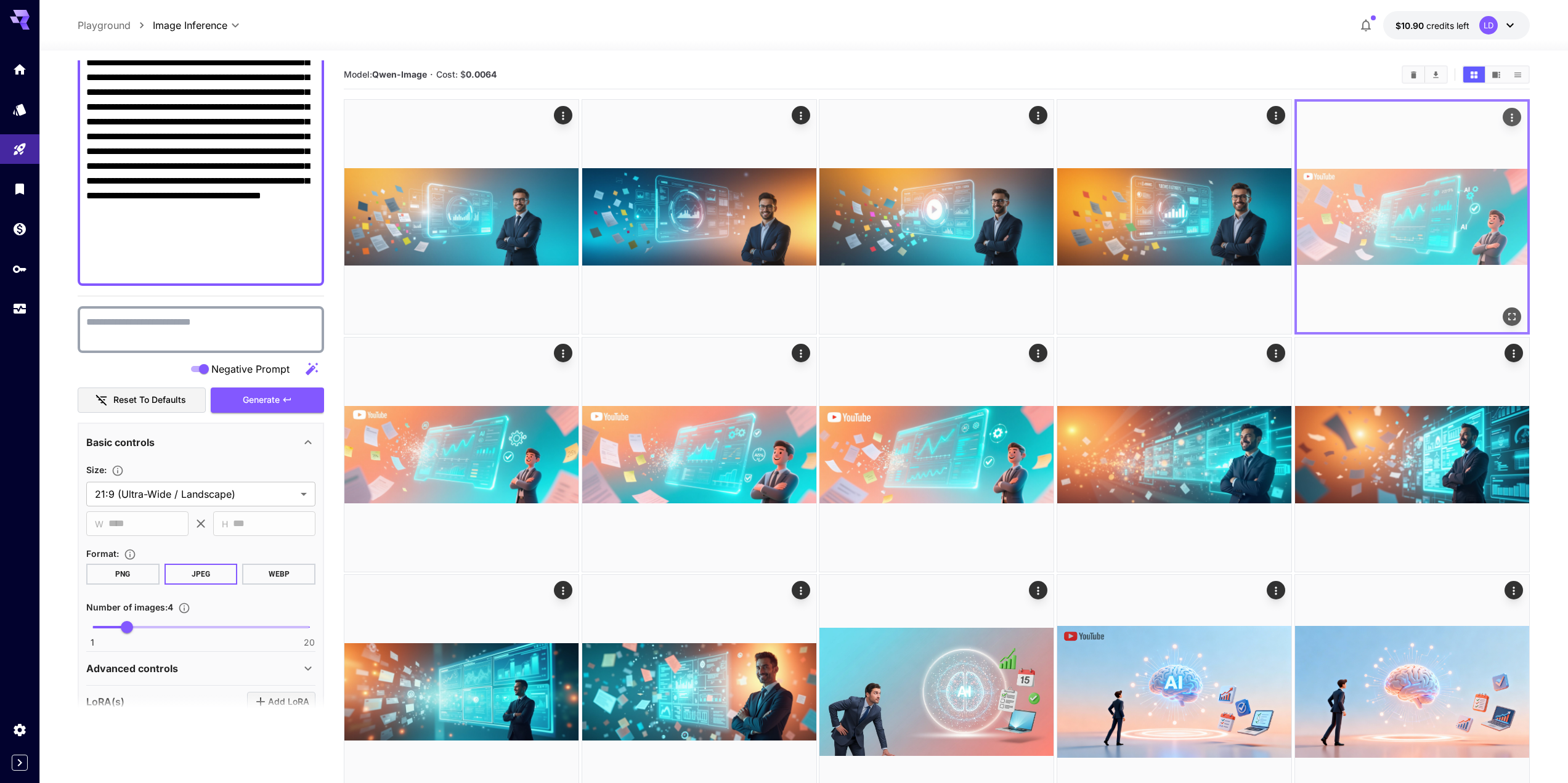
click at [1511, 315] on icon "Open in fullscreen" at bounding box center [1512, 316] width 12 height 12
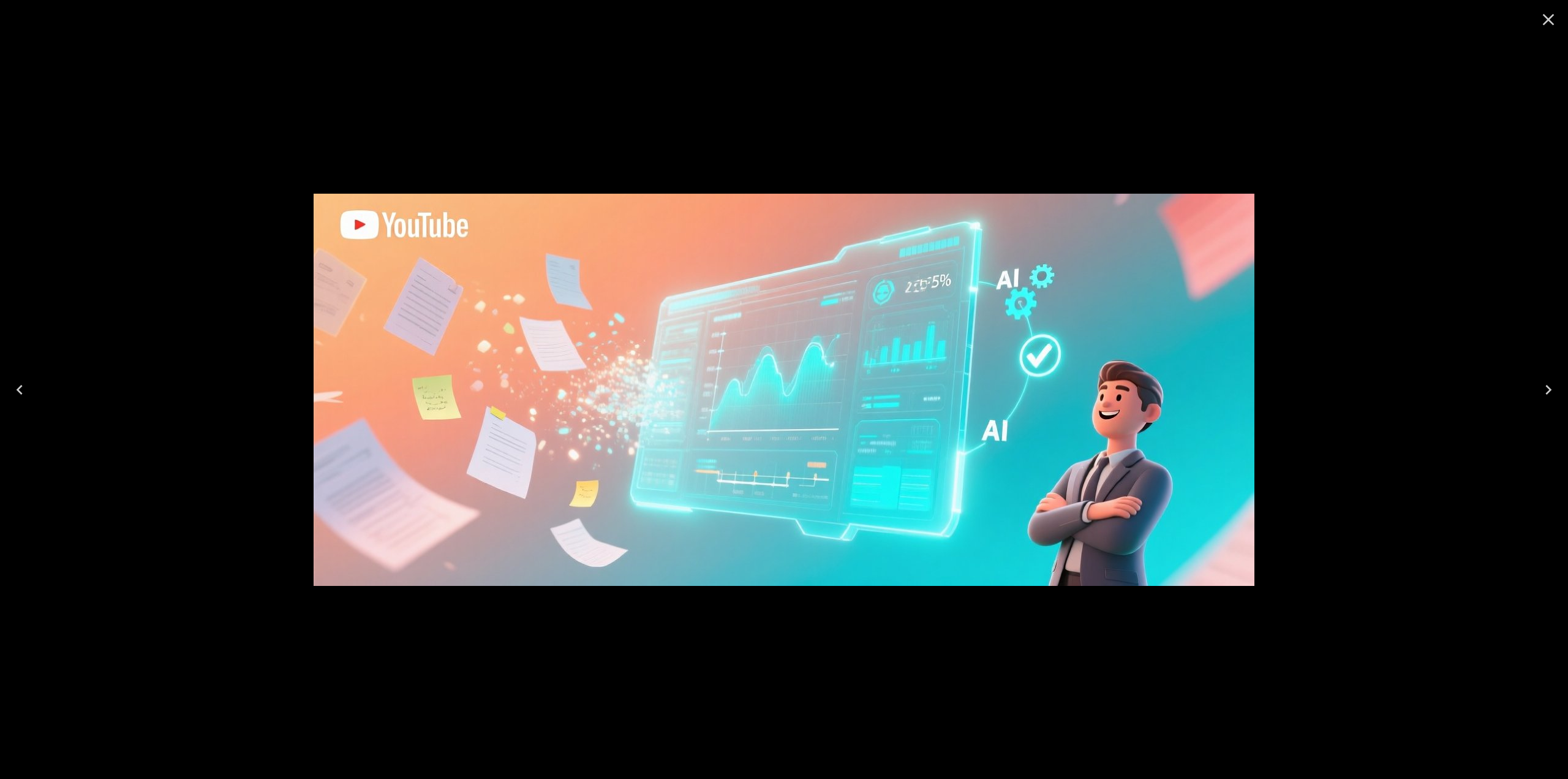
click at [1558, 18] on button "Close" at bounding box center [1548, 19] width 29 height 29
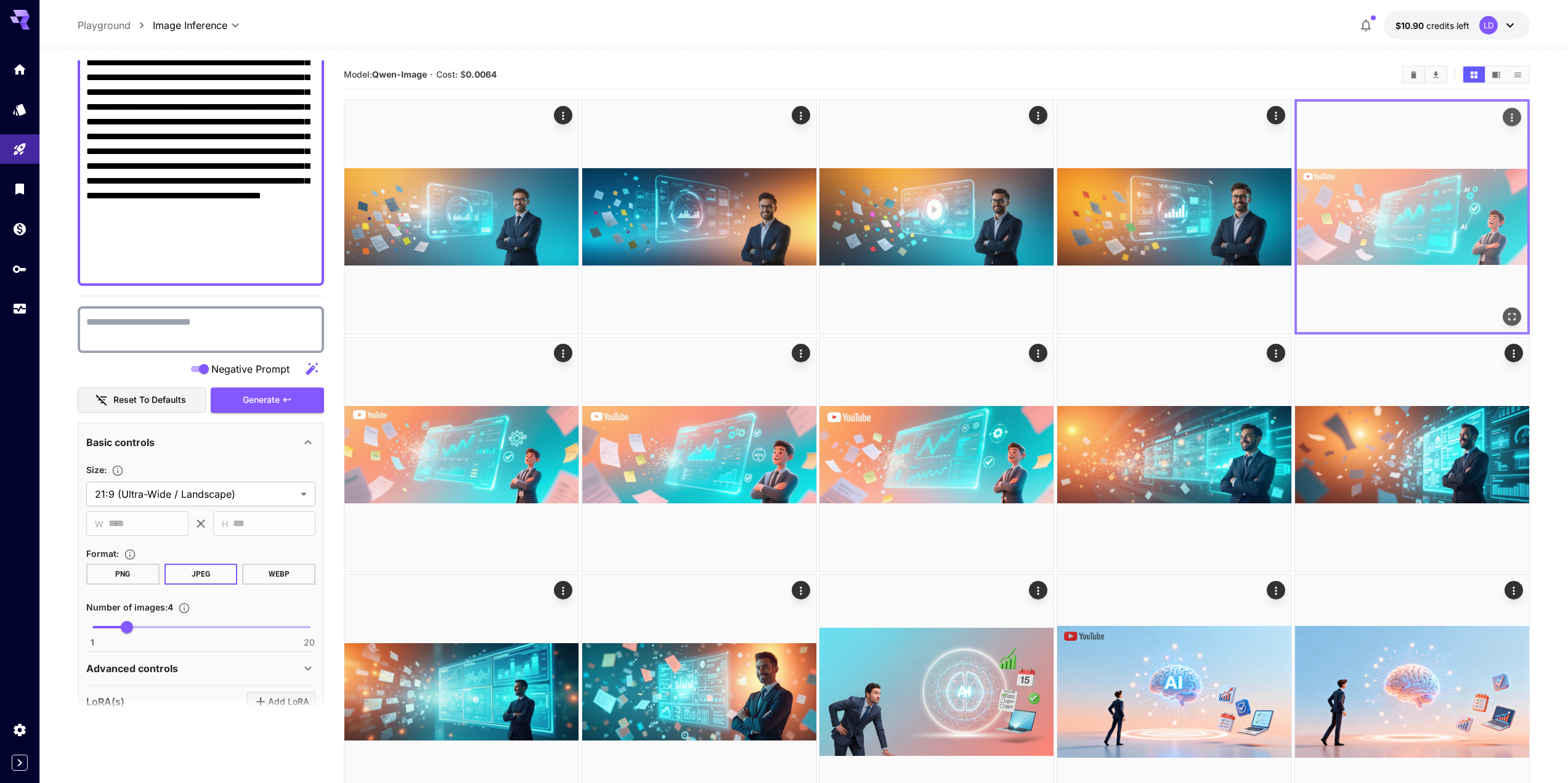
click at [1389, 195] on img at bounding box center [1411, 217] width 230 height 230
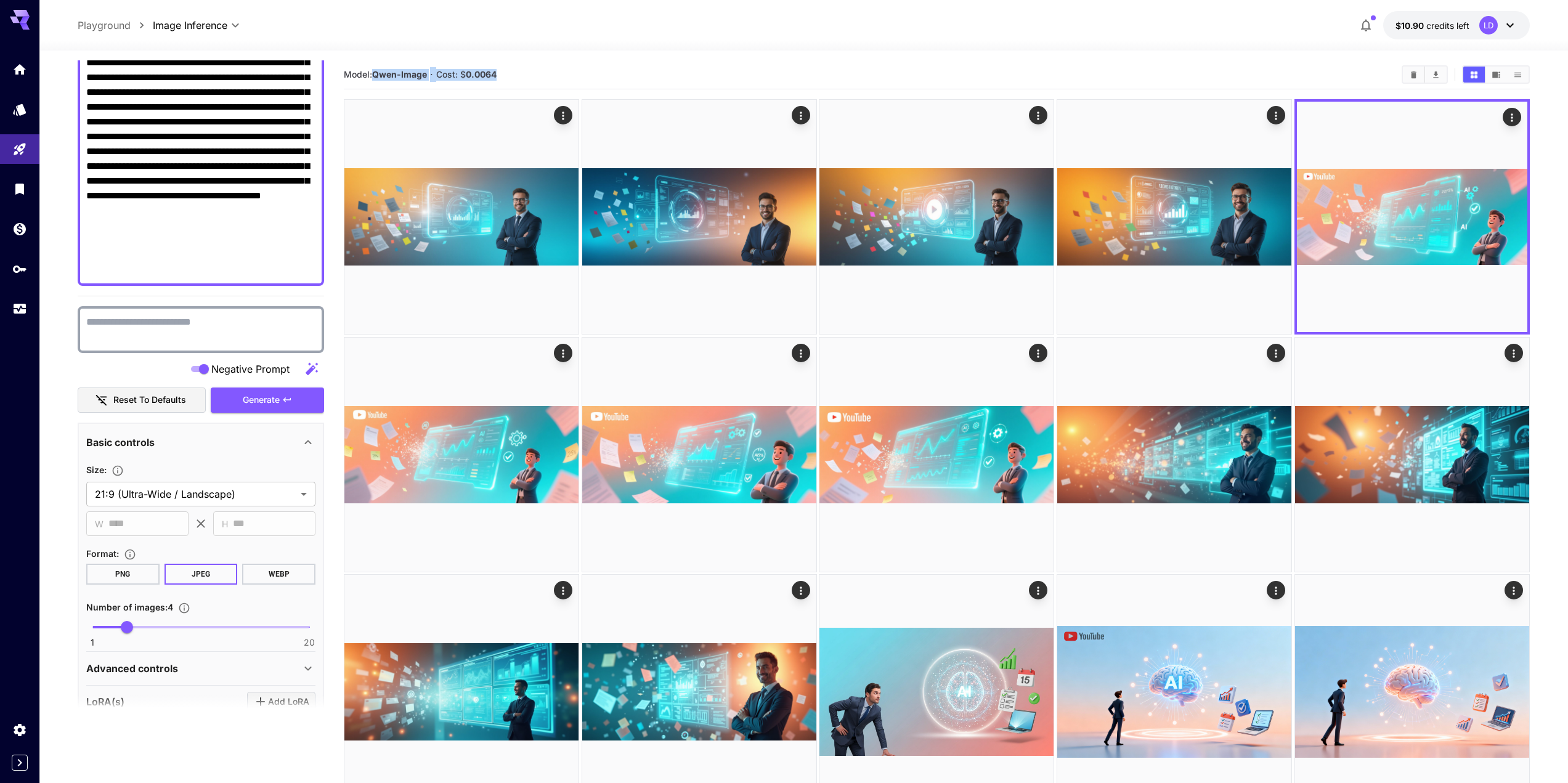
drag, startPoint x: 375, startPoint y: 75, endPoint x: 531, endPoint y: 78, distance: 156.0
click at [531, 78] on section "Model: [PERSON_NAME]-Image · Cost: $ 0.0064" at bounding box center [867, 74] width 1048 height 15
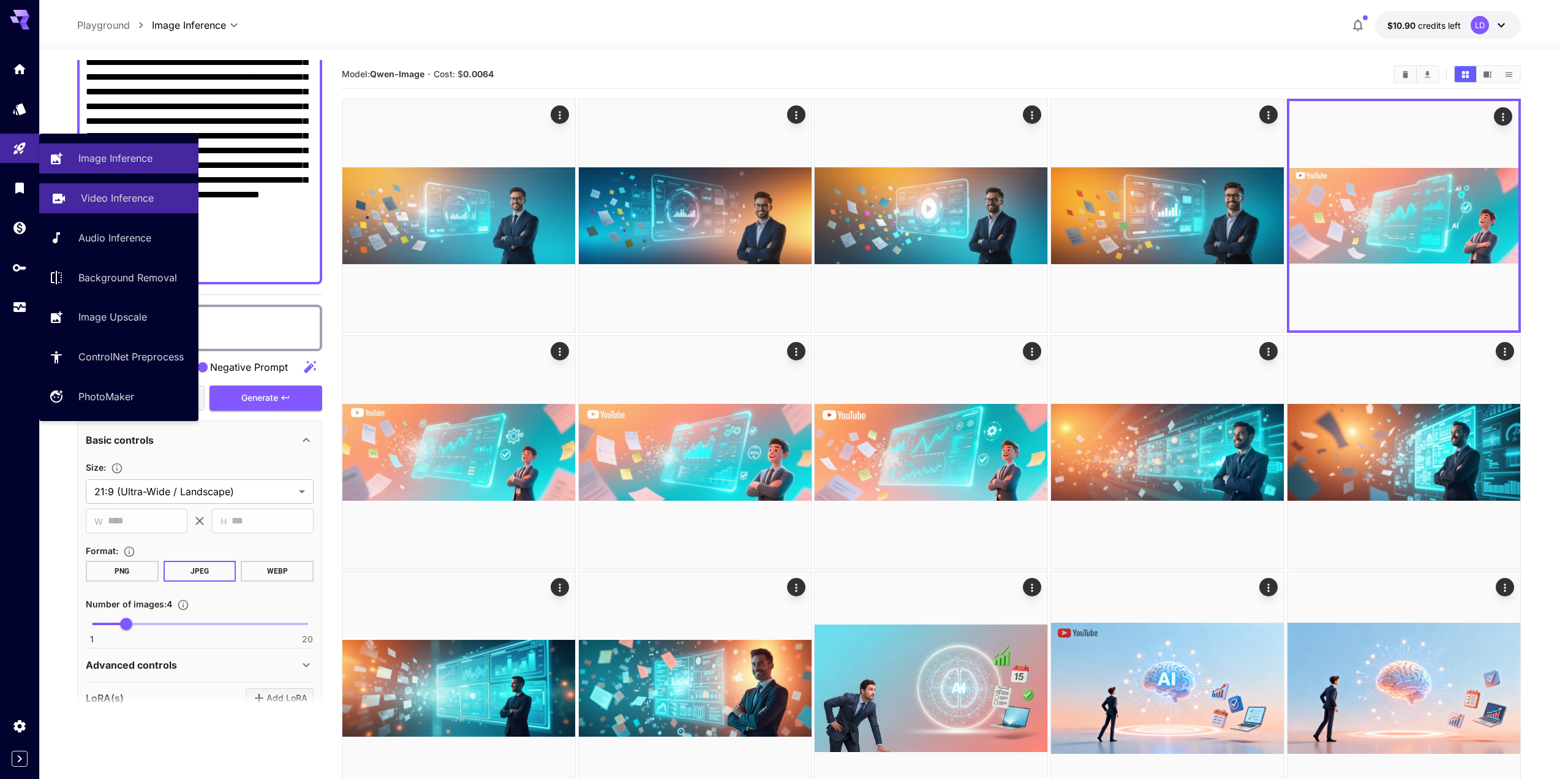
click at [114, 207] on link "Video Inference" at bounding box center [119, 198] width 159 height 30
type input "**********"
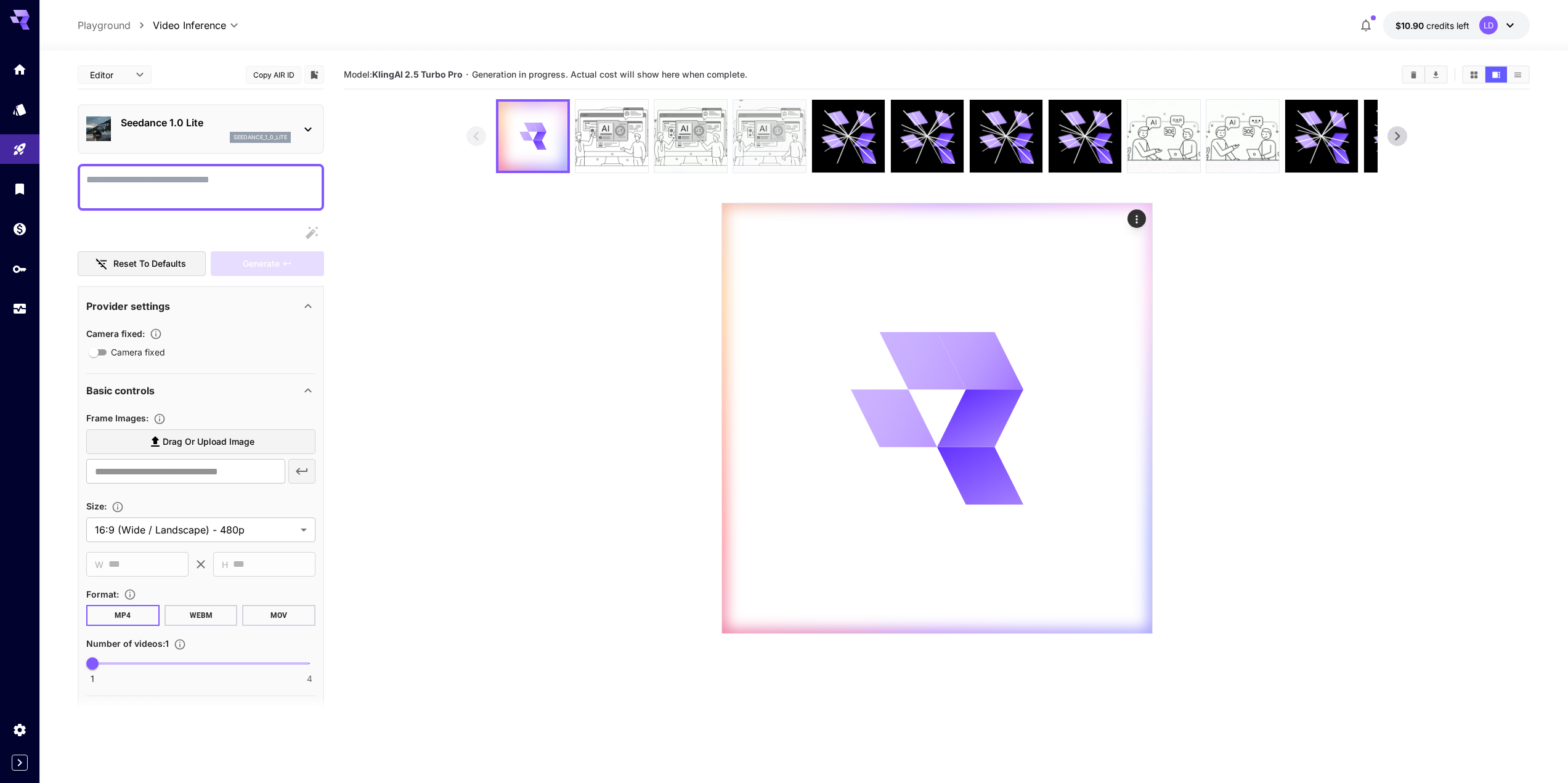
click at [766, 135] on img at bounding box center [770, 136] width 72 height 72
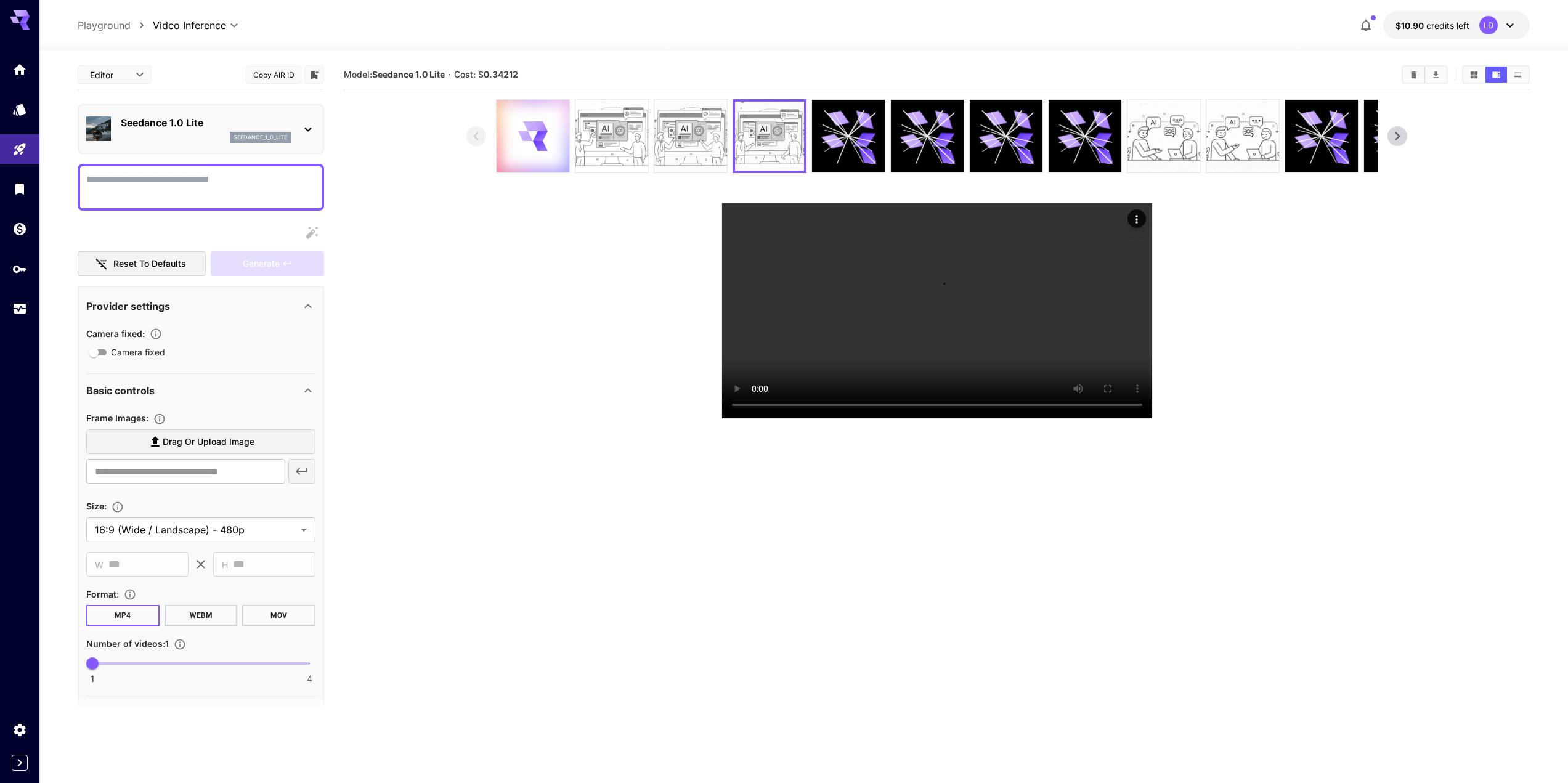
click at [490, 70] on b "0.34212" at bounding box center [501, 74] width 34 height 10
drag, startPoint x: 490, startPoint y: 70, endPoint x: 512, endPoint y: 84, distance: 26.1
click at [512, 84] on div "Model: Seedance 1.0 Lite · Cost: $ 0.34212" at bounding box center [936, 74] width 1186 height 29
click at [484, 72] on span "Cost: $ 0.34212" at bounding box center [486, 74] width 64 height 10
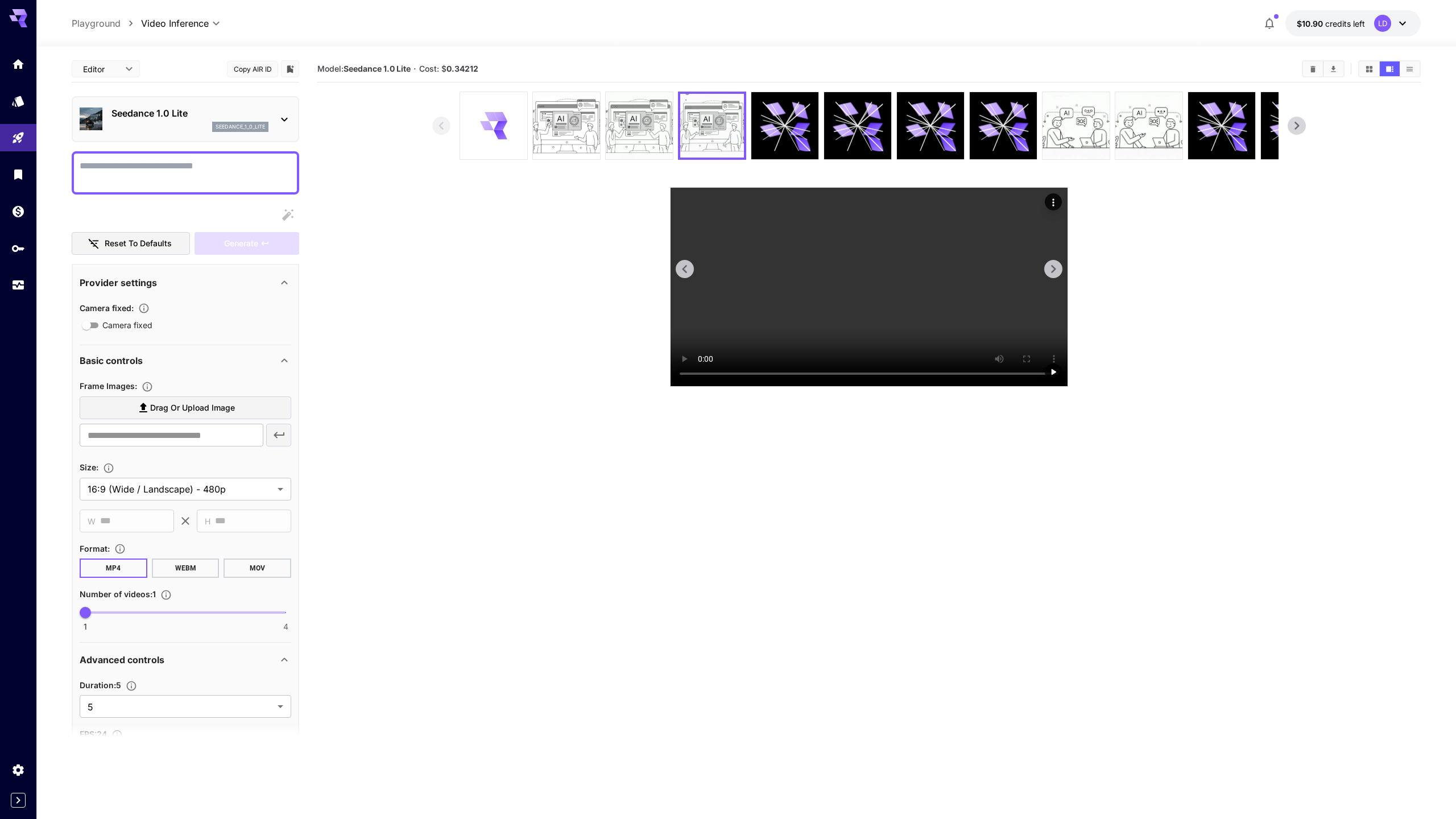
click at [691, 350] on video at bounding box center [869, 286] width 397 height 199
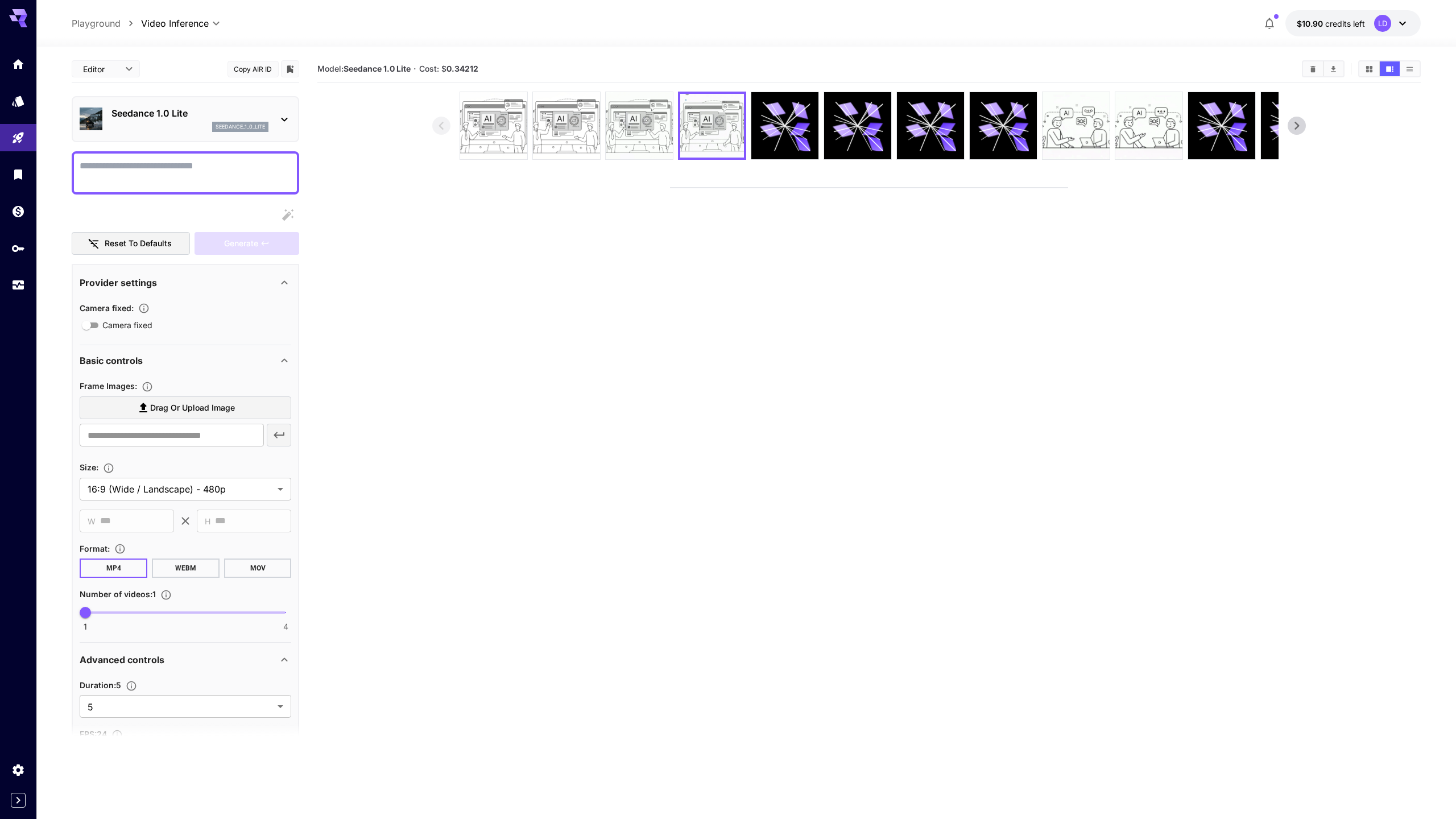
click at [789, 187] on video at bounding box center [869, 187] width 397 height 0
click at [725, 187] on video at bounding box center [869, 187] width 397 height 0
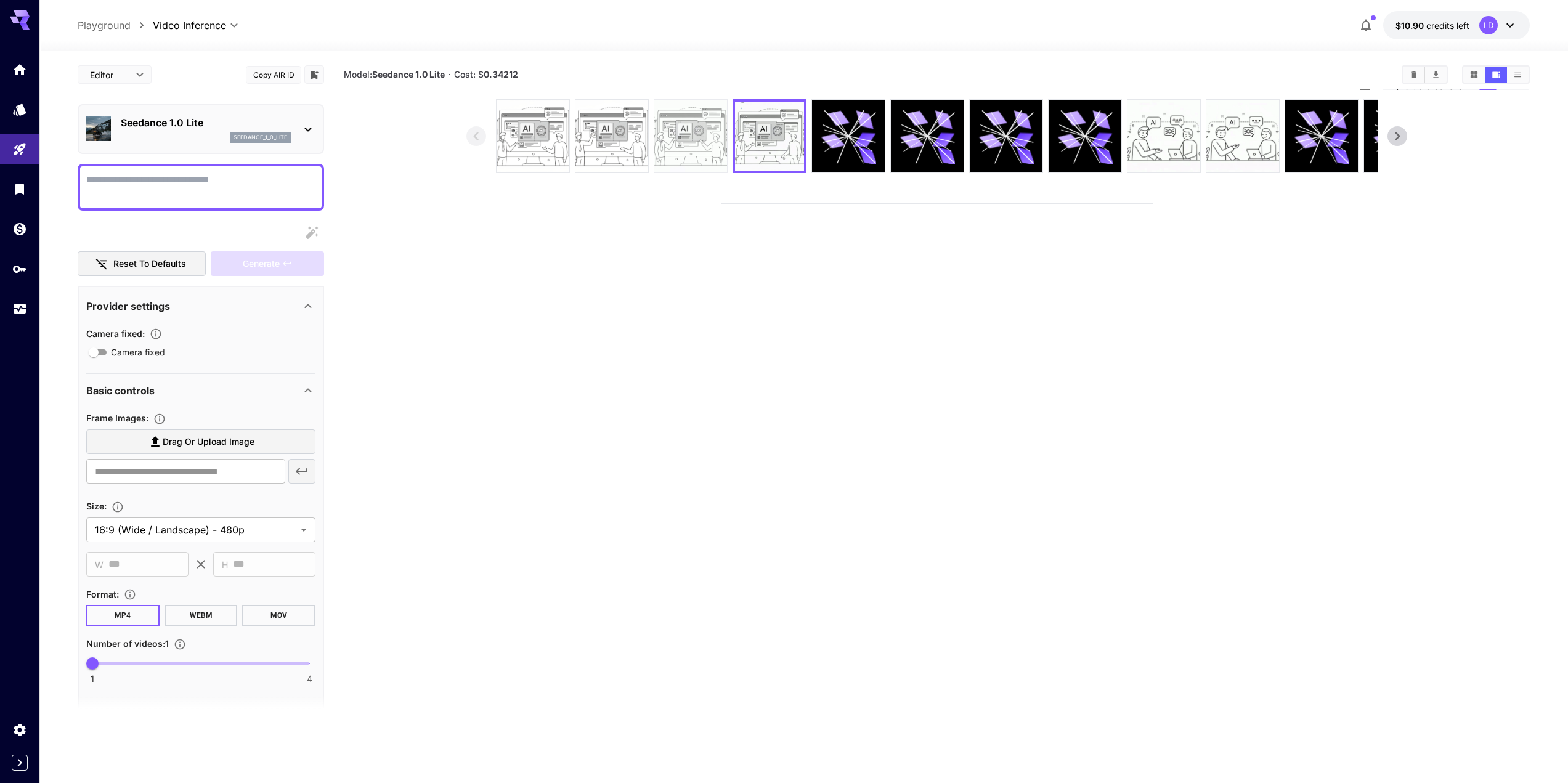
click at [705, 159] on img at bounding box center [690, 136] width 72 height 72
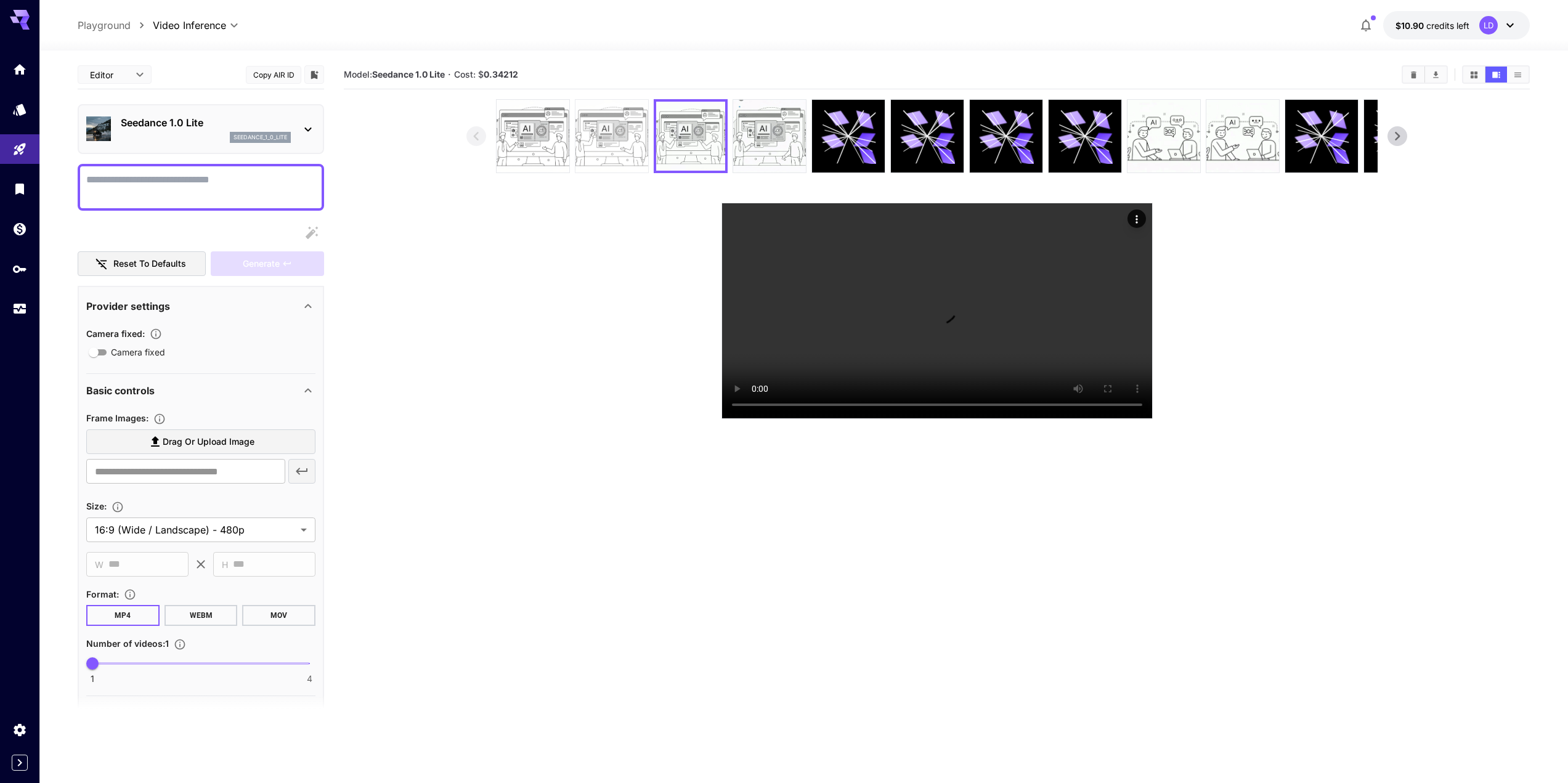
click at [600, 147] on img at bounding box center [612, 136] width 72 height 72
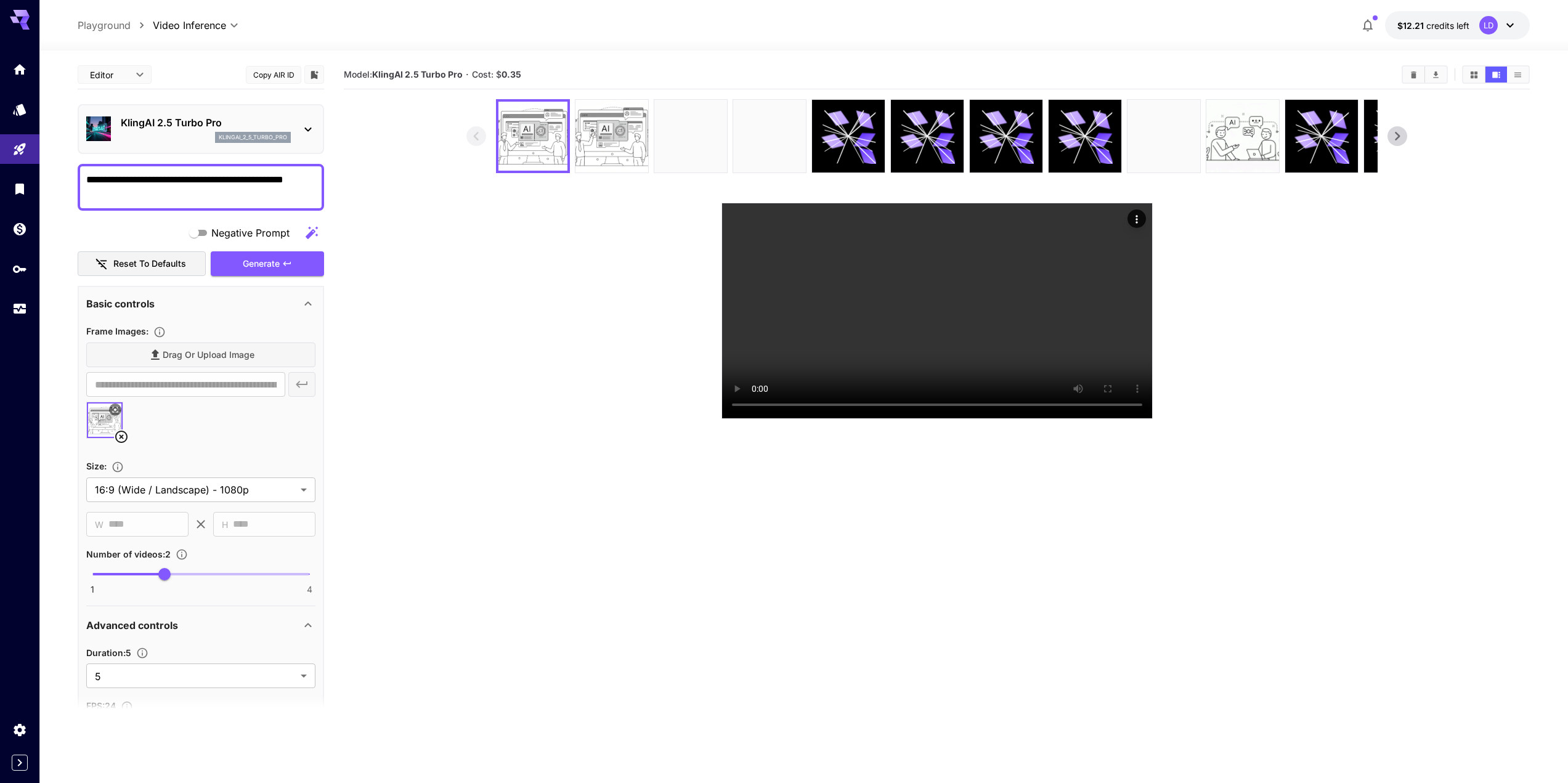
click at [243, 123] on p "KlingAI 2.5 Turbo Pro" at bounding box center [206, 123] width 170 height 15
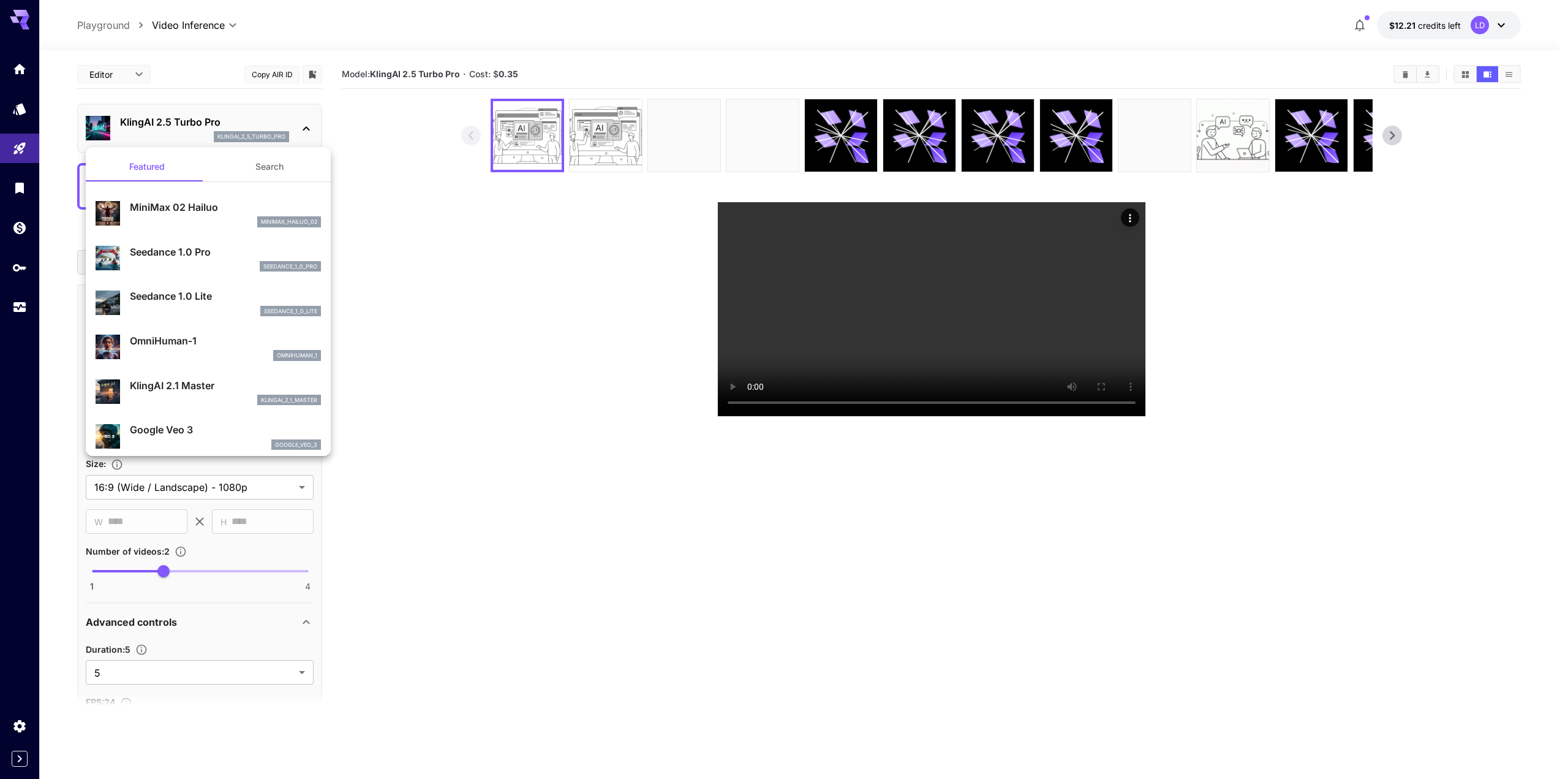
click at [181, 299] on p "Seedance 1.0 Lite" at bounding box center [225, 296] width 191 height 15
type input "**********"
type input "***"
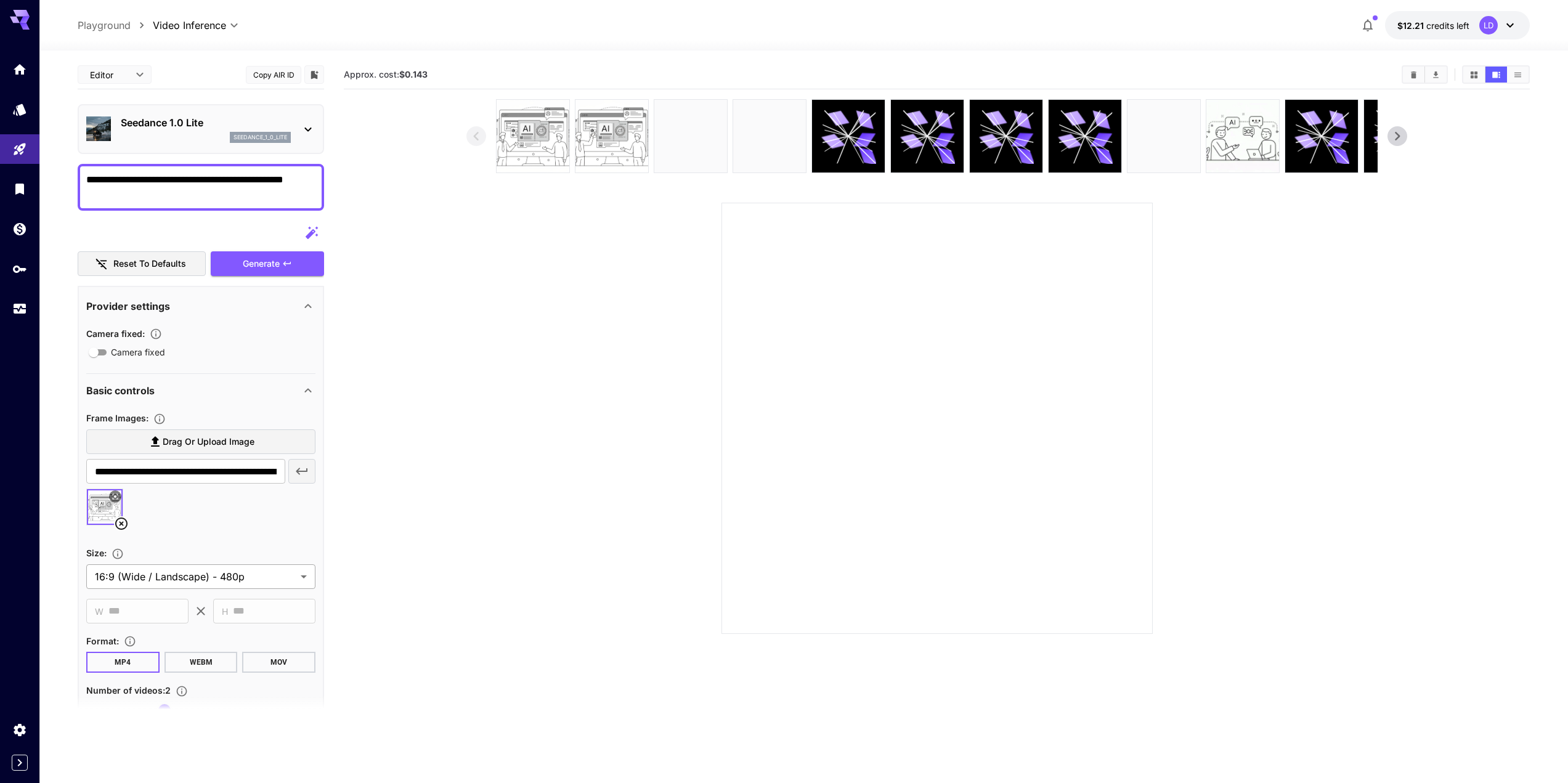
click at [206, 581] on body "**********" at bounding box center [784, 440] width 1568 height 880
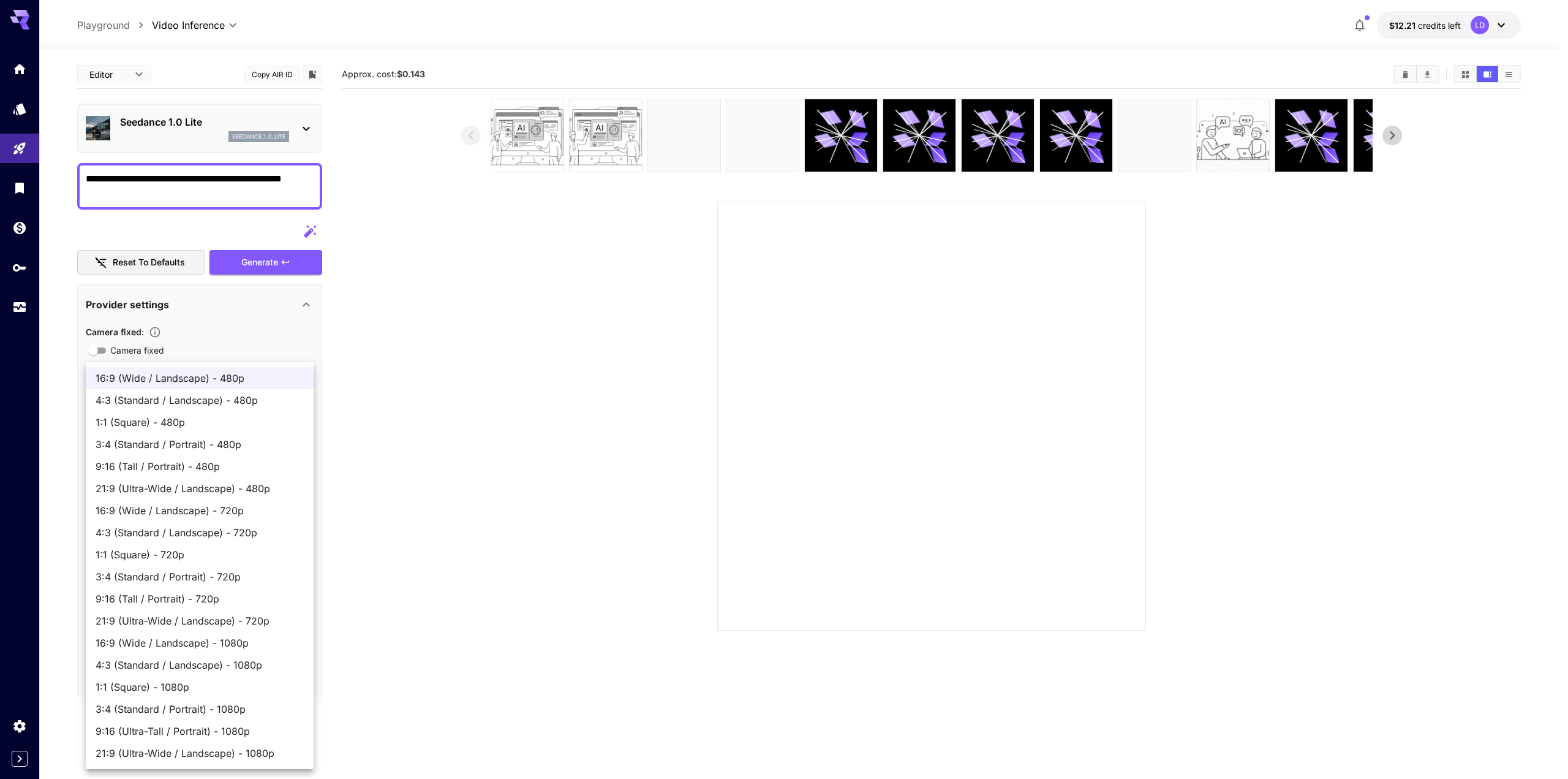
click at [550, 474] on div at bounding box center [784, 389] width 1568 height 779
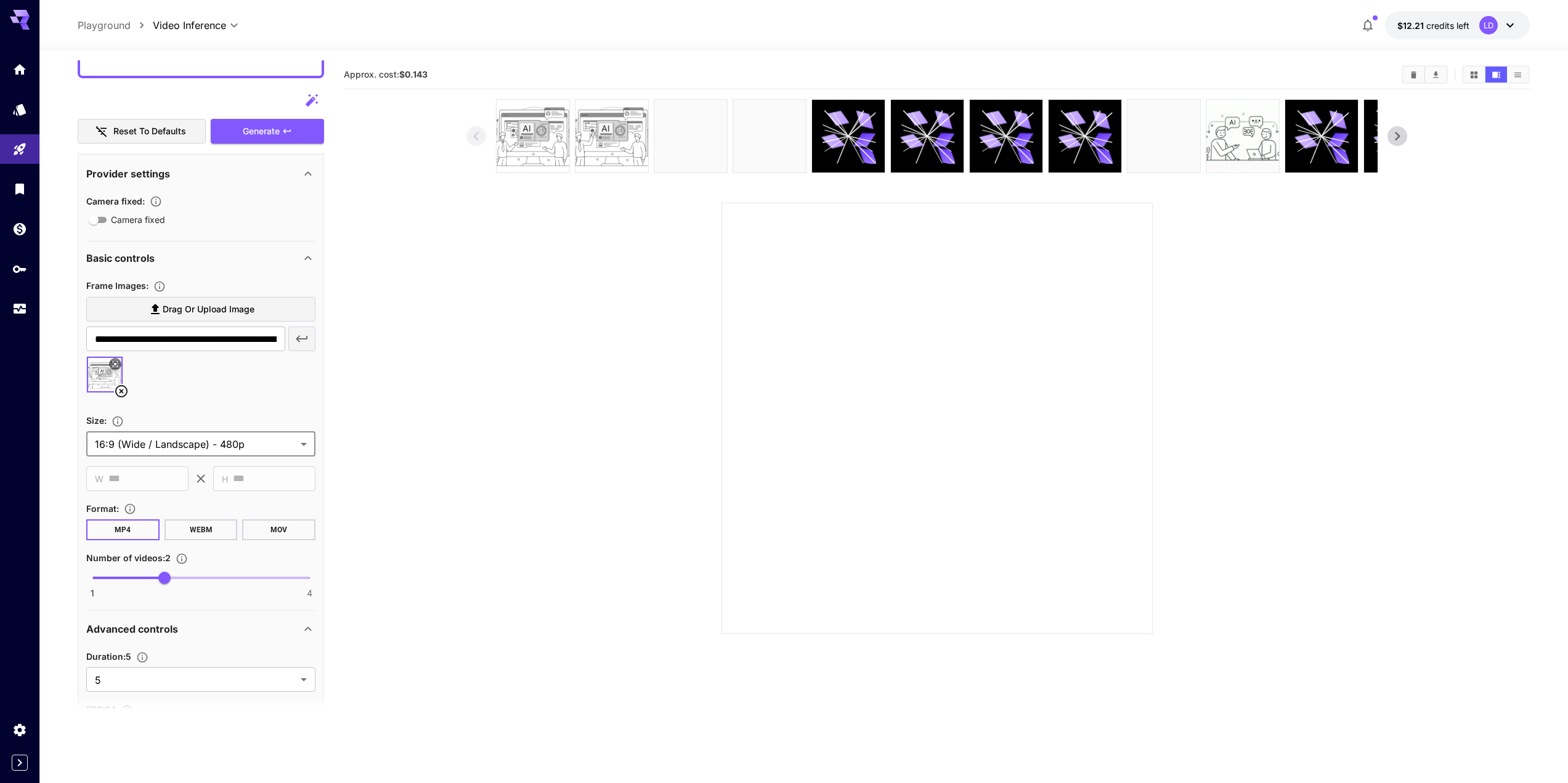
scroll to position [133, 0]
type input "*"
drag, startPoint x: 206, startPoint y: 577, endPoint x: 277, endPoint y: 541, distance: 79.6
click at [309, 581] on span "1 4 4" at bounding box center [200, 577] width 217 height 18
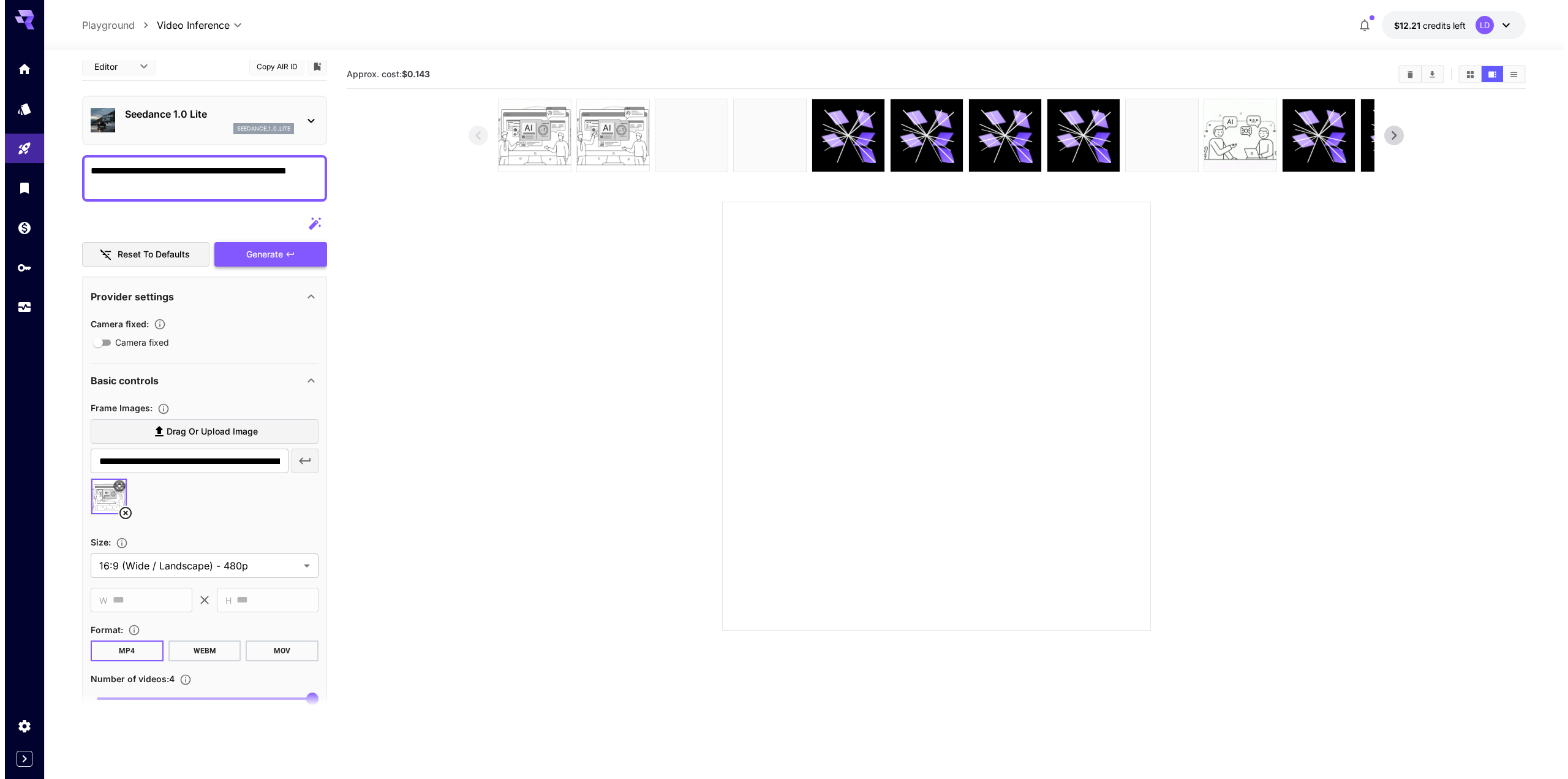
scroll to position [0, 0]
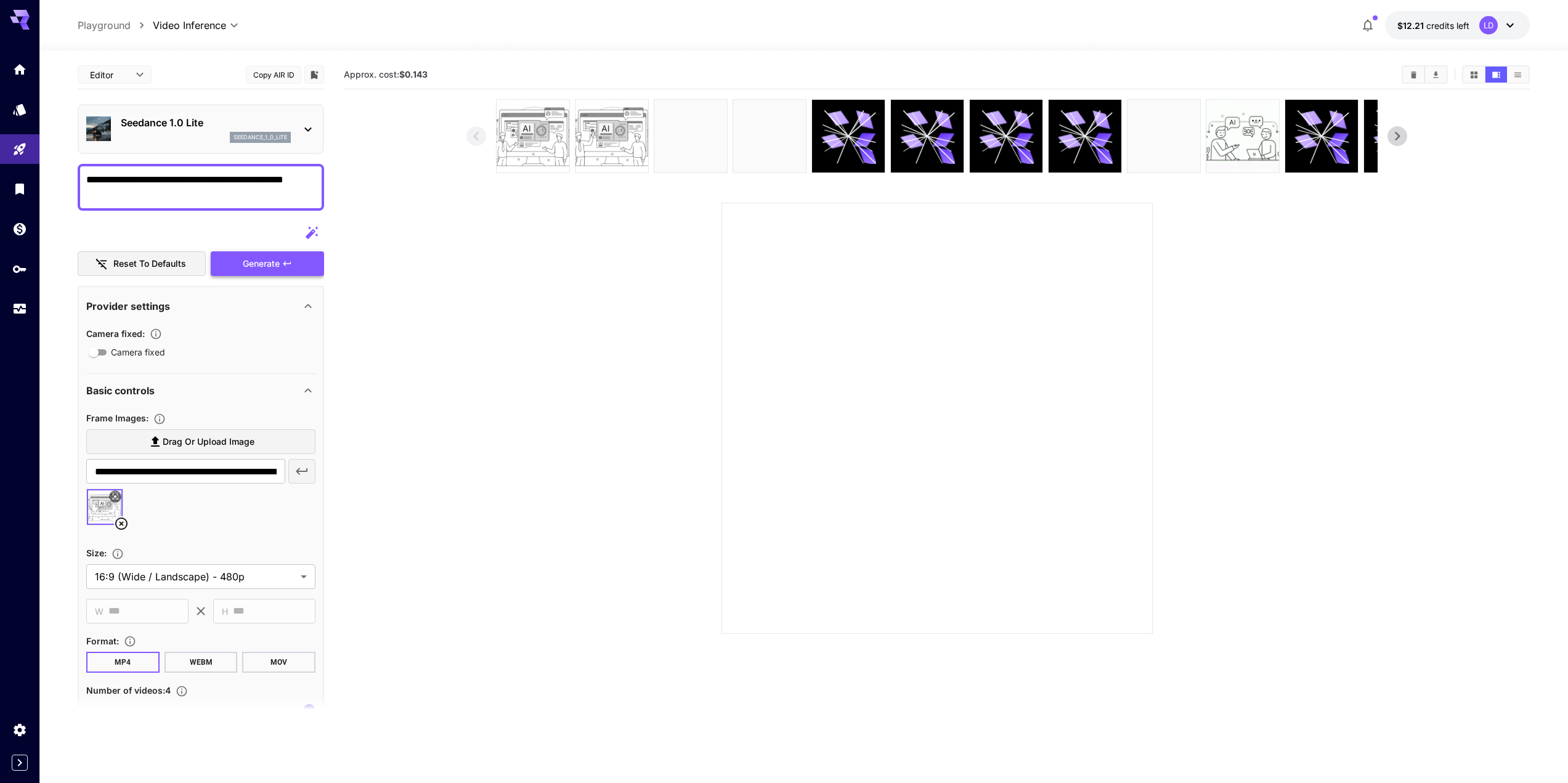
click at [294, 265] on div "Generate" at bounding box center [267, 264] width 113 height 25
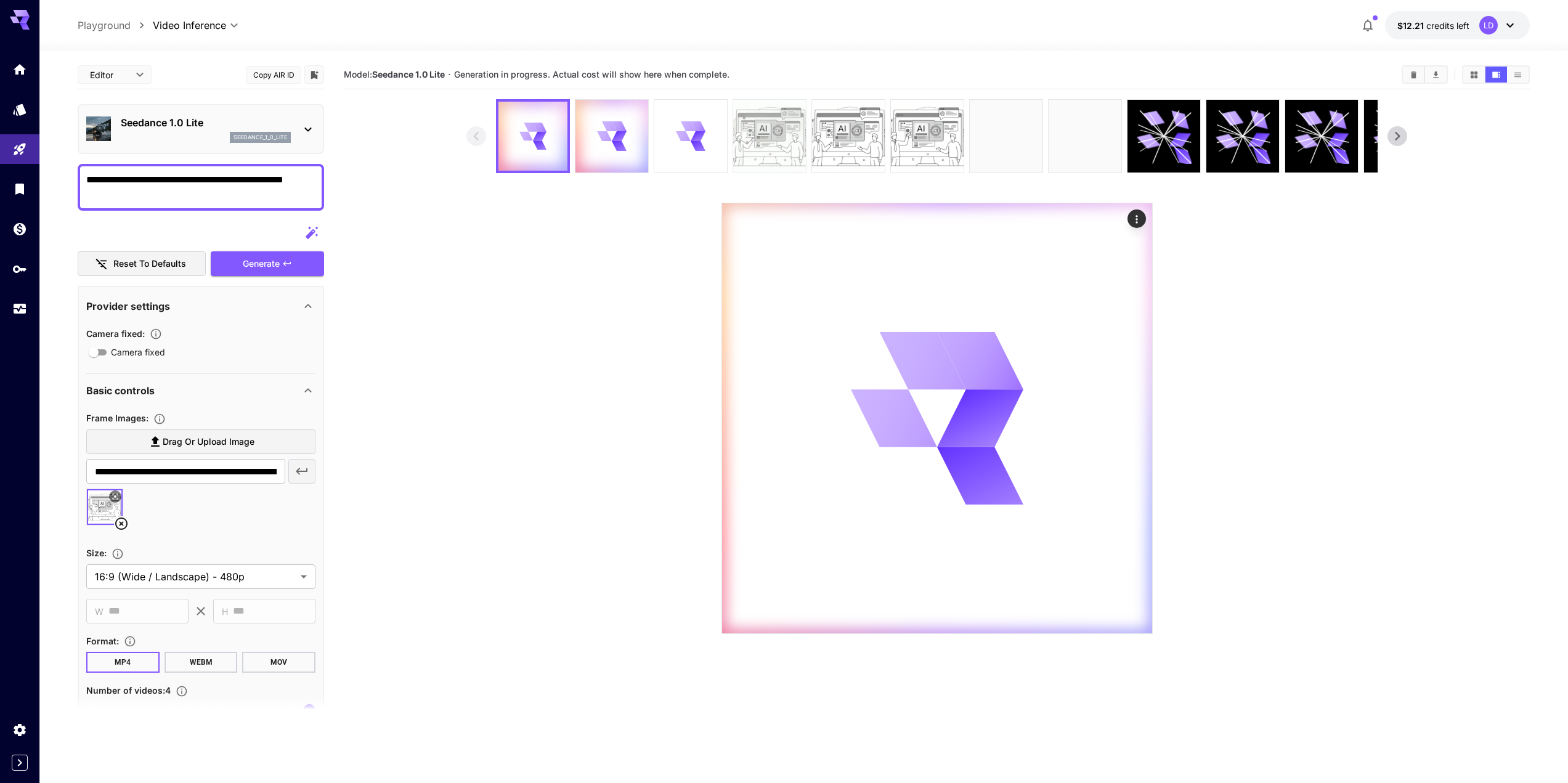
click at [765, 144] on img at bounding box center [770, 136] width 72 height 72
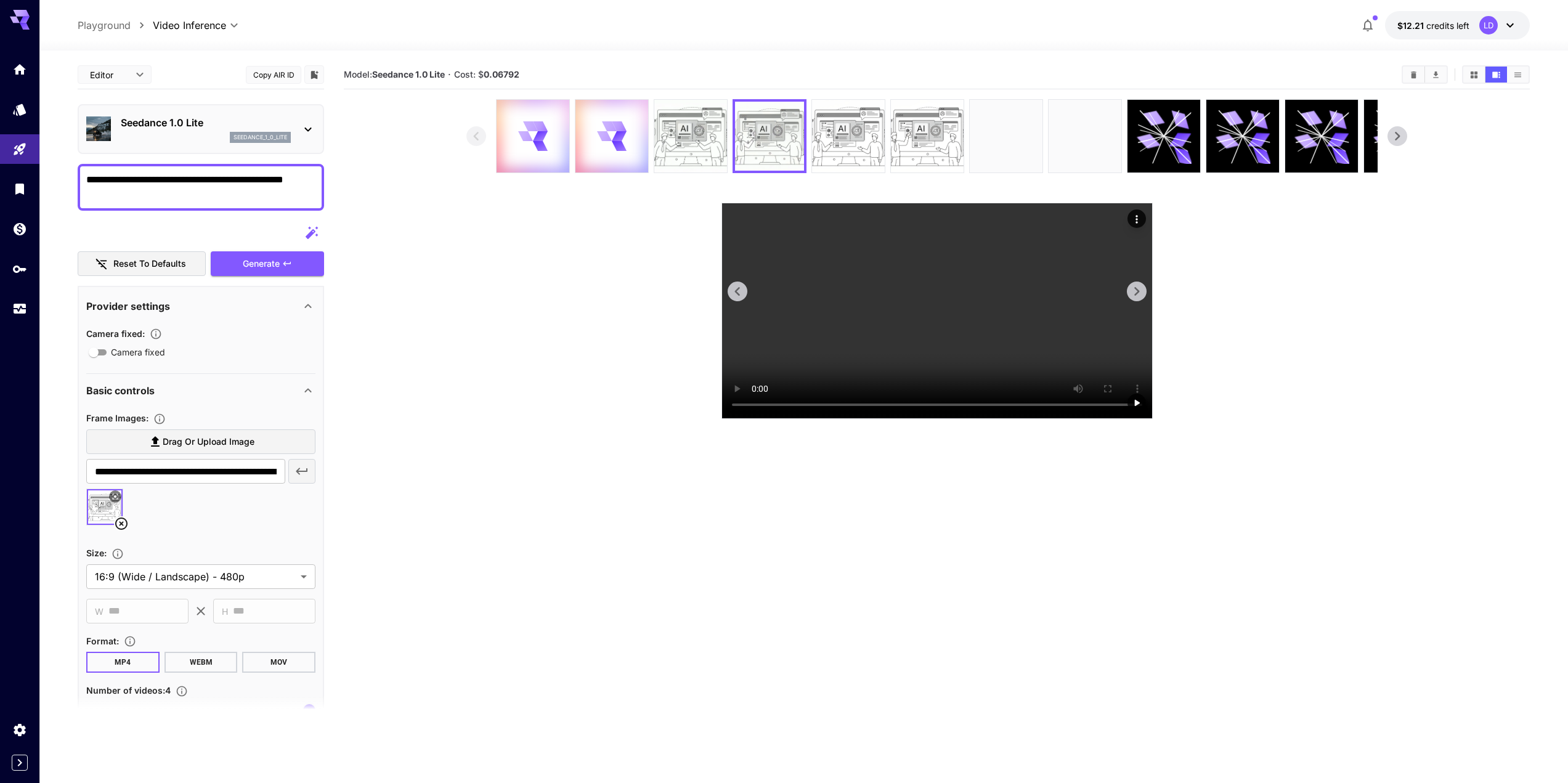
click at [1028, 334] on video at bounding box center [936, 310] width 430 height 215
click at [921, 331] on video at bounding box center [936, 310] width 430 height 215
click at [679, 152] on img at bounding box center [690, 136] width 72 height 72
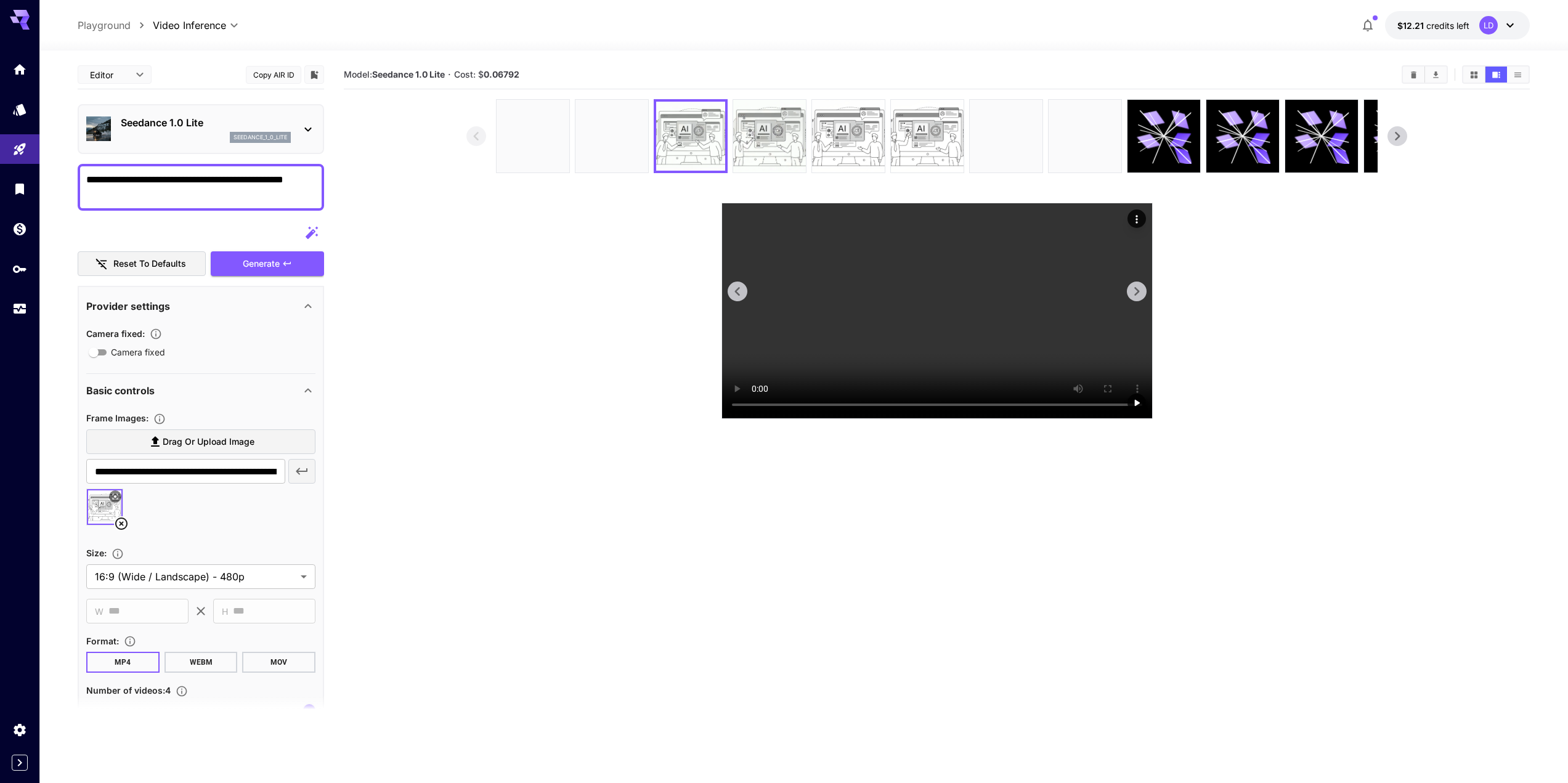
click at [926, 331] on video at bounding box center [936, 310] width 430 height 215
click at [546, 392] on section at bounding box center [936, 259] width 941 height 320
click at [631, 111] on img at bounding box center [612, 136] width 72 height 72
click at [858, 310] on video at bounding box center [936, 310] width 430 height 215
click at [1072, 348] on video at bounding box center [936, 310] width 430 height 215
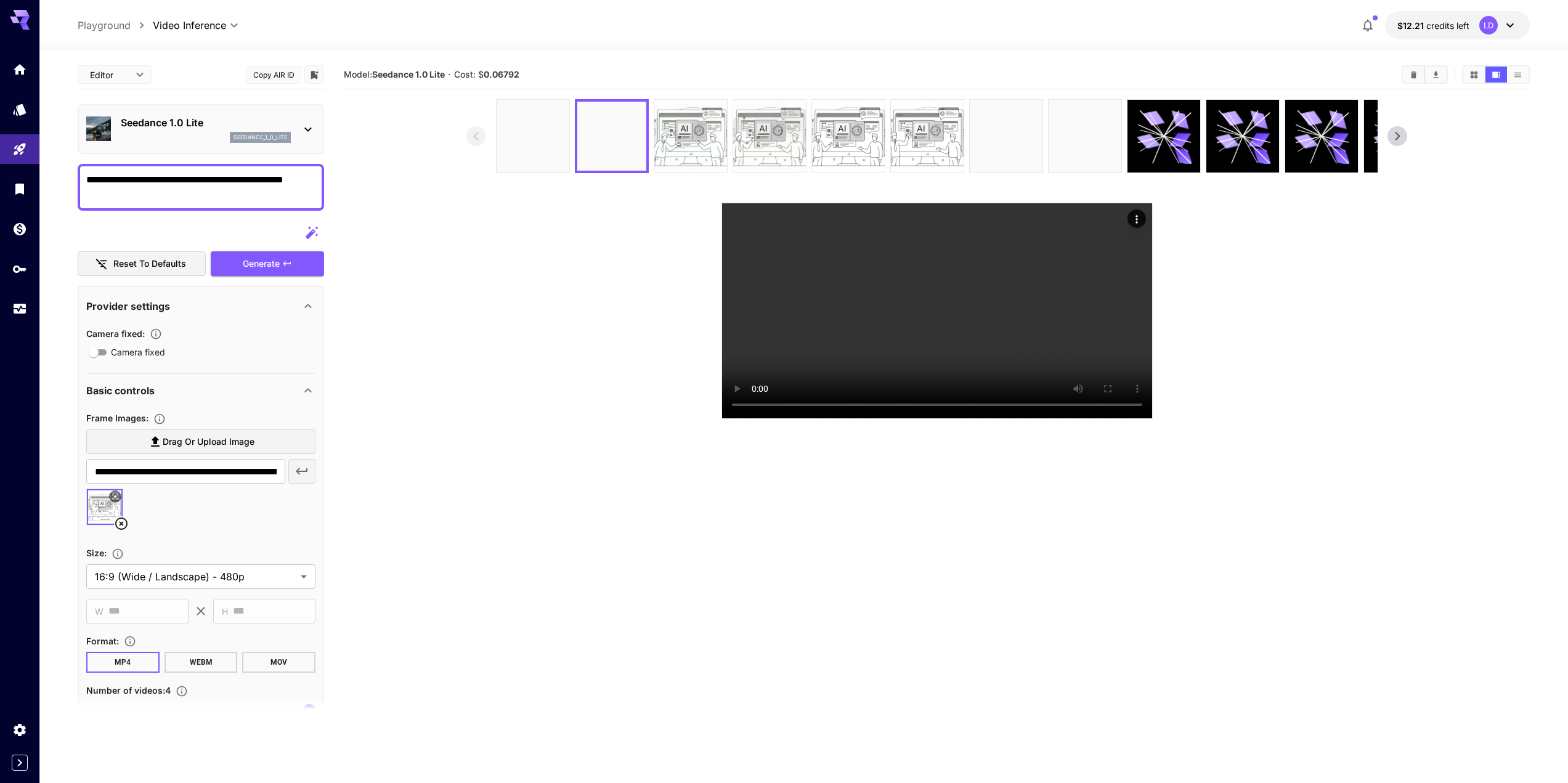
click at [154, 120] on p "Seedance 1.0 Lite" at bounding box center [206, 123] width 170 height 15
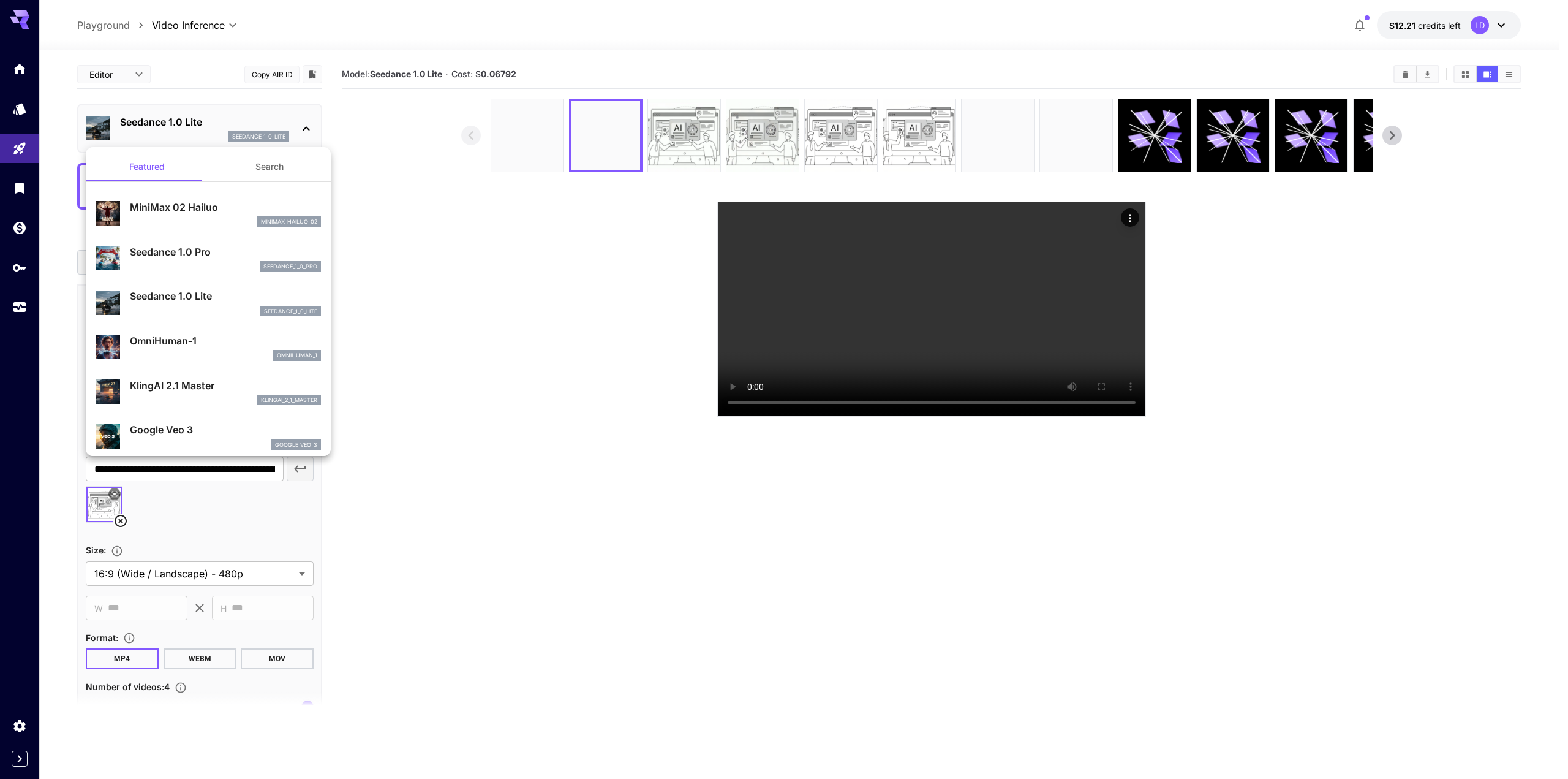
click at [469, 476] on div at bounding box center [784, 389] width 1568 height 779
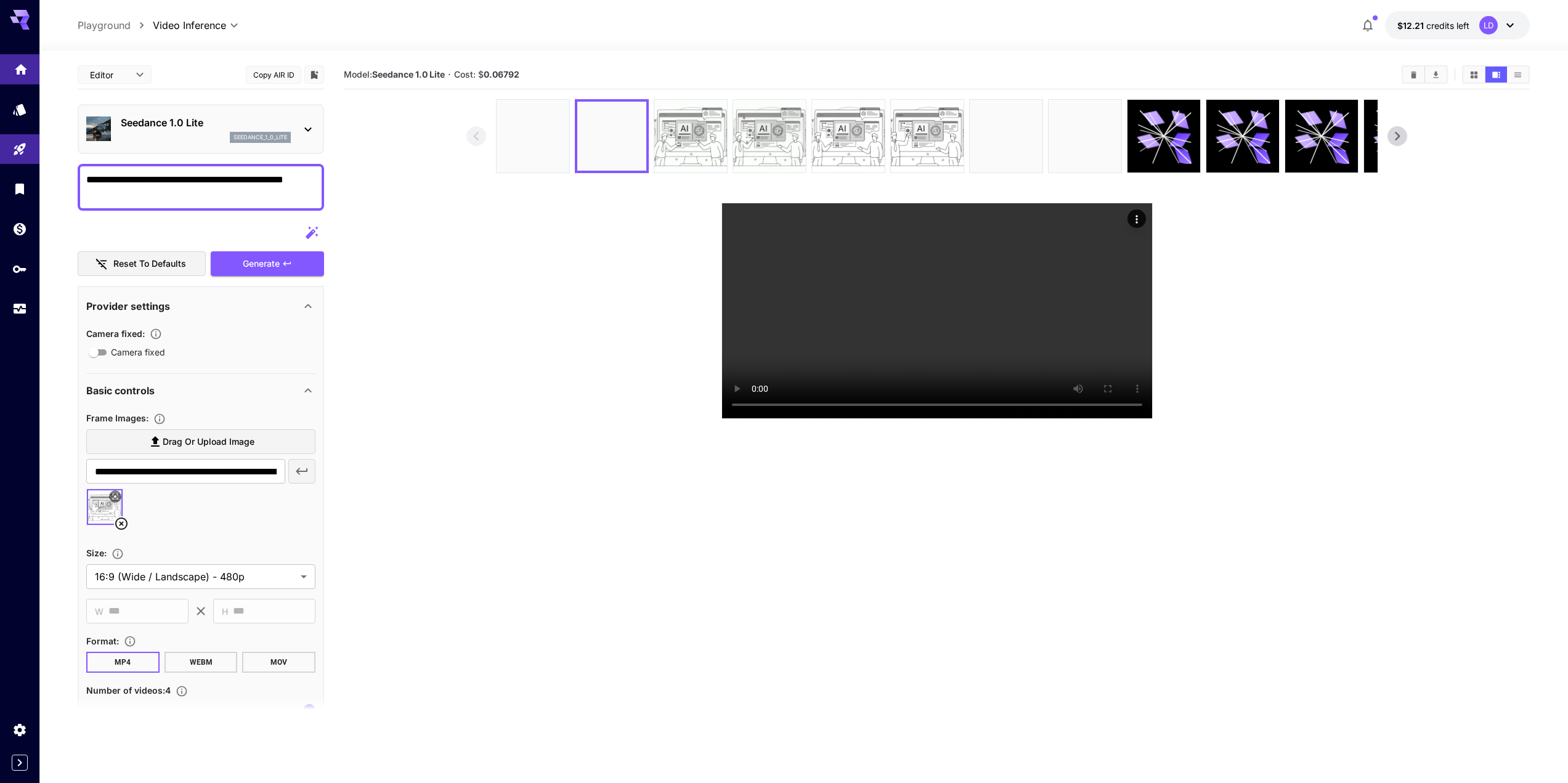
click at [11, 66] on link at bounding box center [20, 69] width 40 height 30
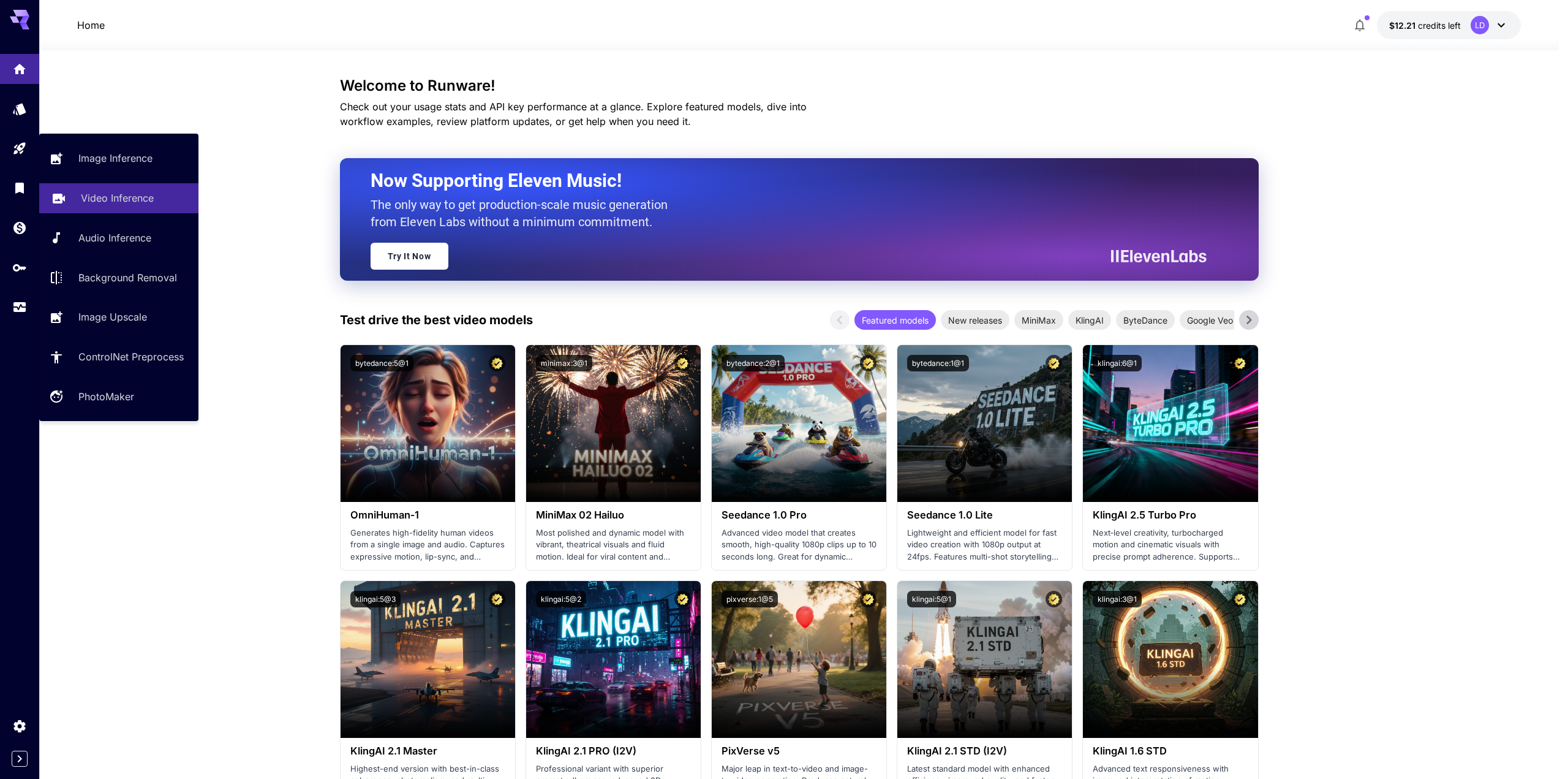
click at [105, 201] on p "Video Inference" at bounding box center [117, 198] width 73 height 15
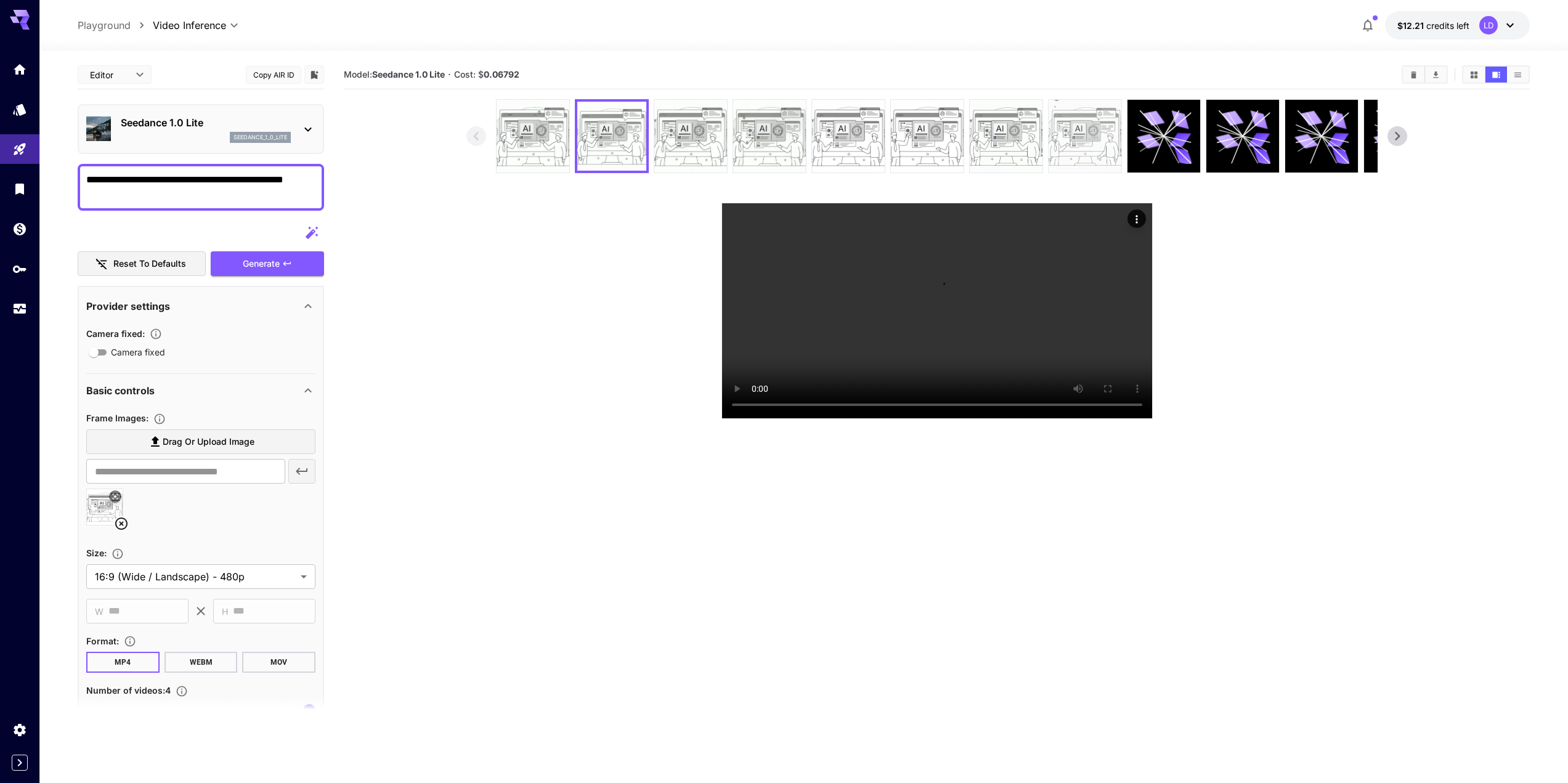
click at [1090, 130] on img at bounding box center [1085, 136] width 72 height 72
drag, startPoint x: 526, startPoint y: 72, endPoint x: 349, endPoint y: 77, distance: 177.1
click at [349, 77] on section "Model: Seedance 1.0 Lite · Cost: $ 0.34212" at bounding box center [867, 74] width 1048 height 15
click at [783, 75] on section "Model: Seedance 1.0 Lite · Cost: $ 0.34212" at bounding box center [867, 74] width 1048 height 15
drag, startPoint x: 783, startPoint y: 75, endPoint x: 708, endPoint y: 61, distance: 76.3
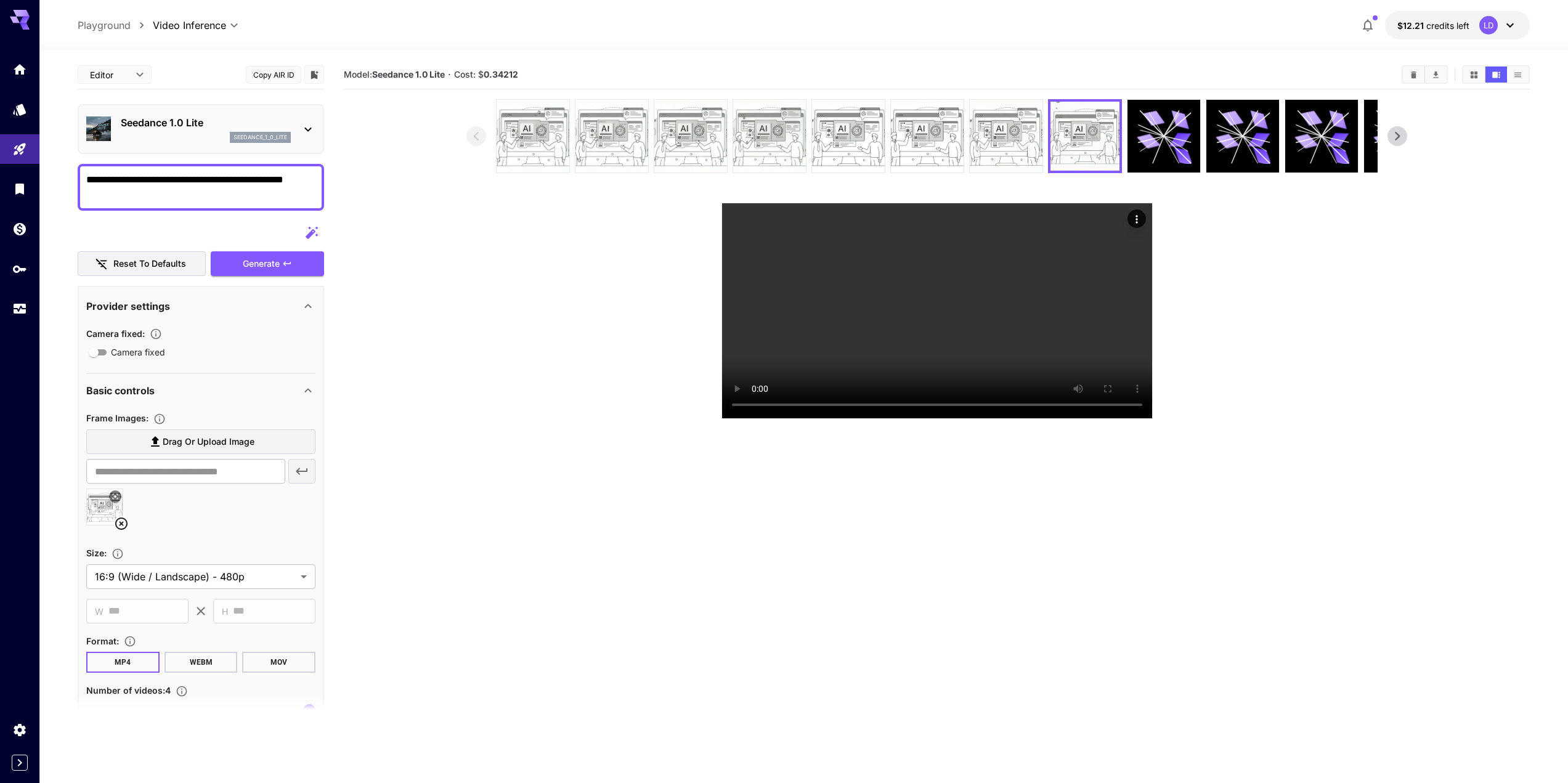
drag, startPoint x: 708, startPoint y: 61, endPoint x: 455, endPoint y: 447, distance: 461.5
click at [455, 419] on section at bounding box center [936, 259] width 1186 height 320
click at [168, 127] on p "Seedance 1.0 Lite" at bounding box center [206, 123] width 170 height 15
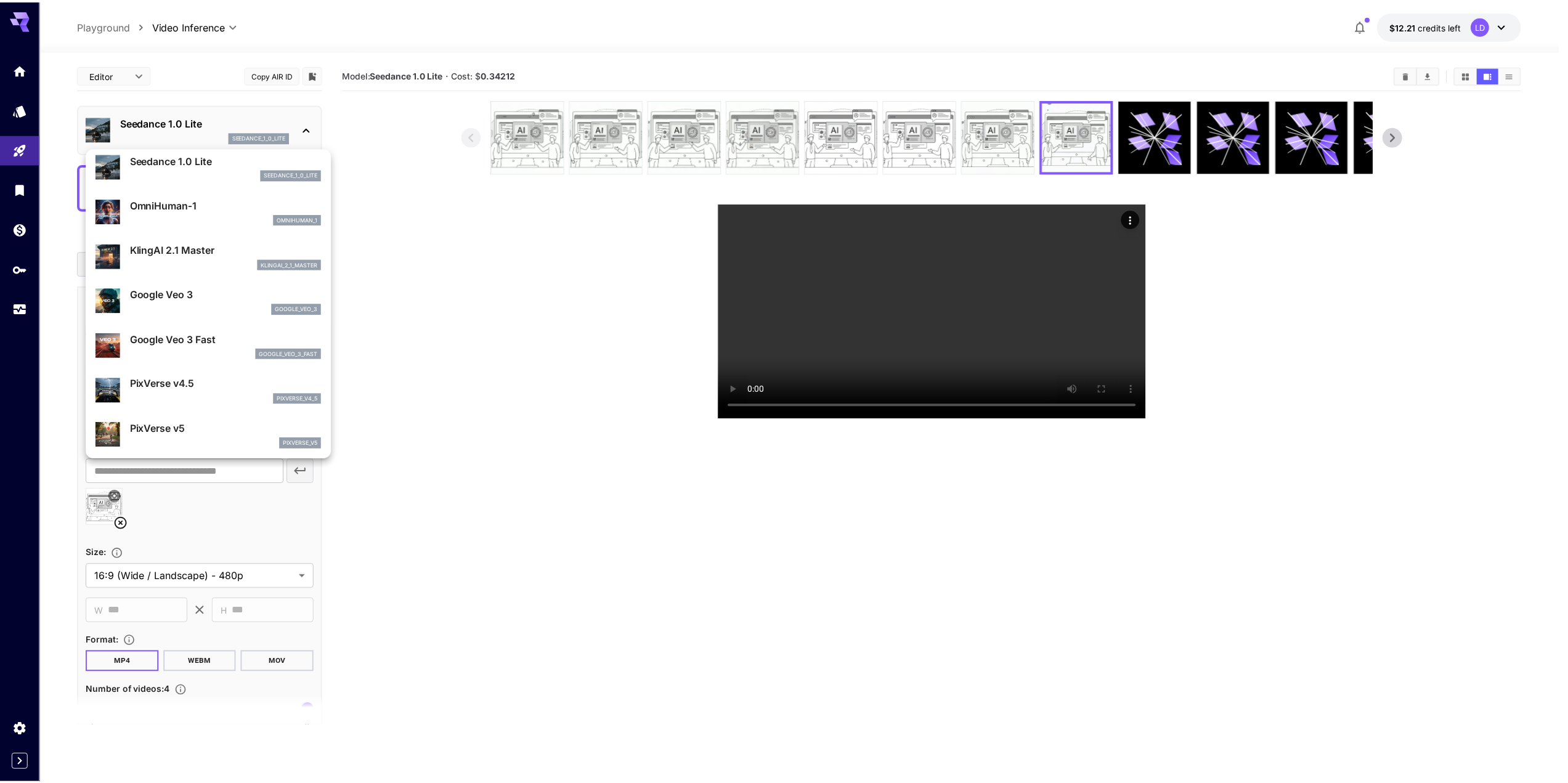
scroll to position [168, 0]
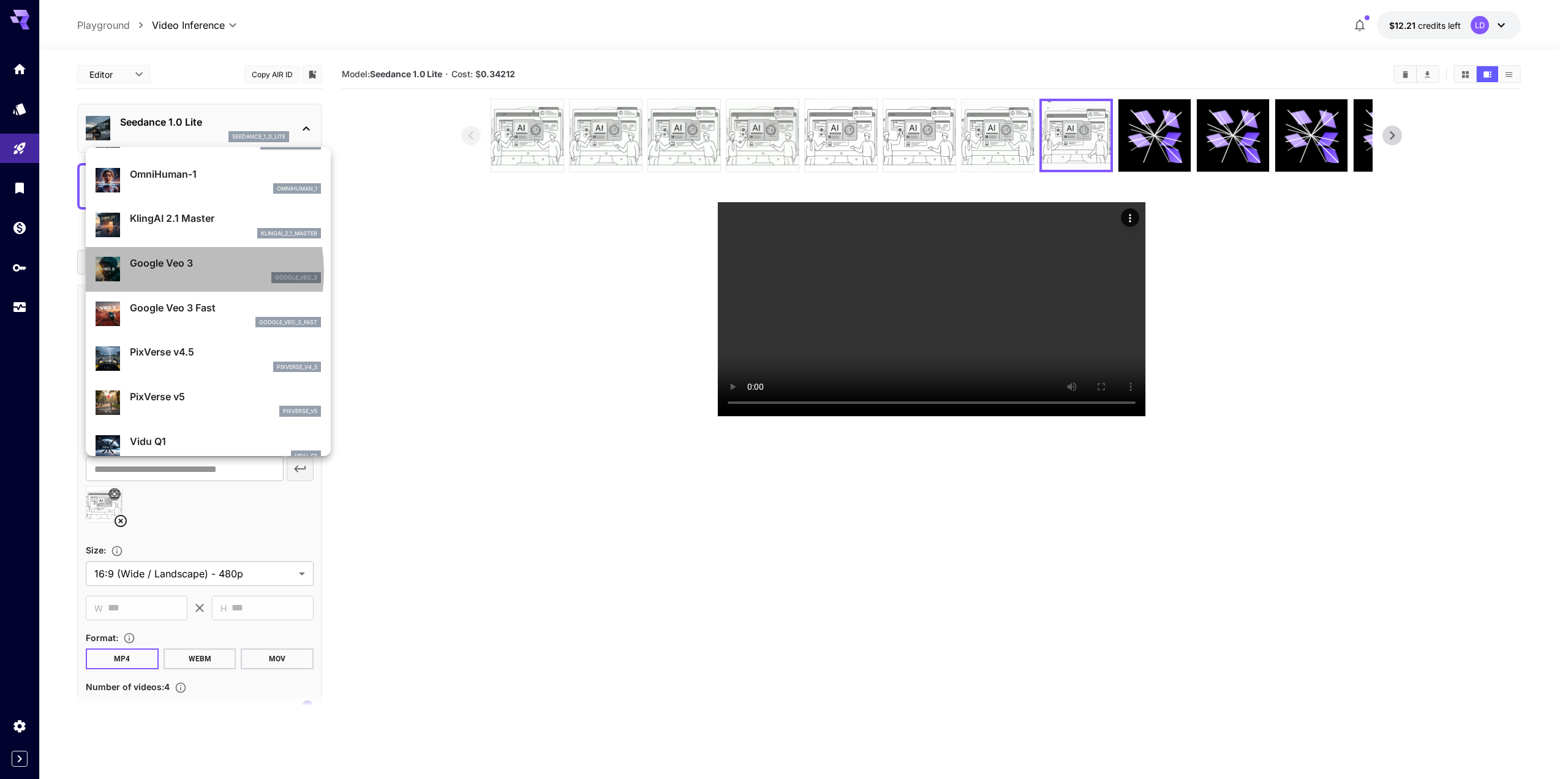
click at [164, 271] on div "Google Veo 3 google_veo_3" at bounding box center [225, 269] width 191 height 28
type input "**********"
type input "****"
type input "***"
type input "*"
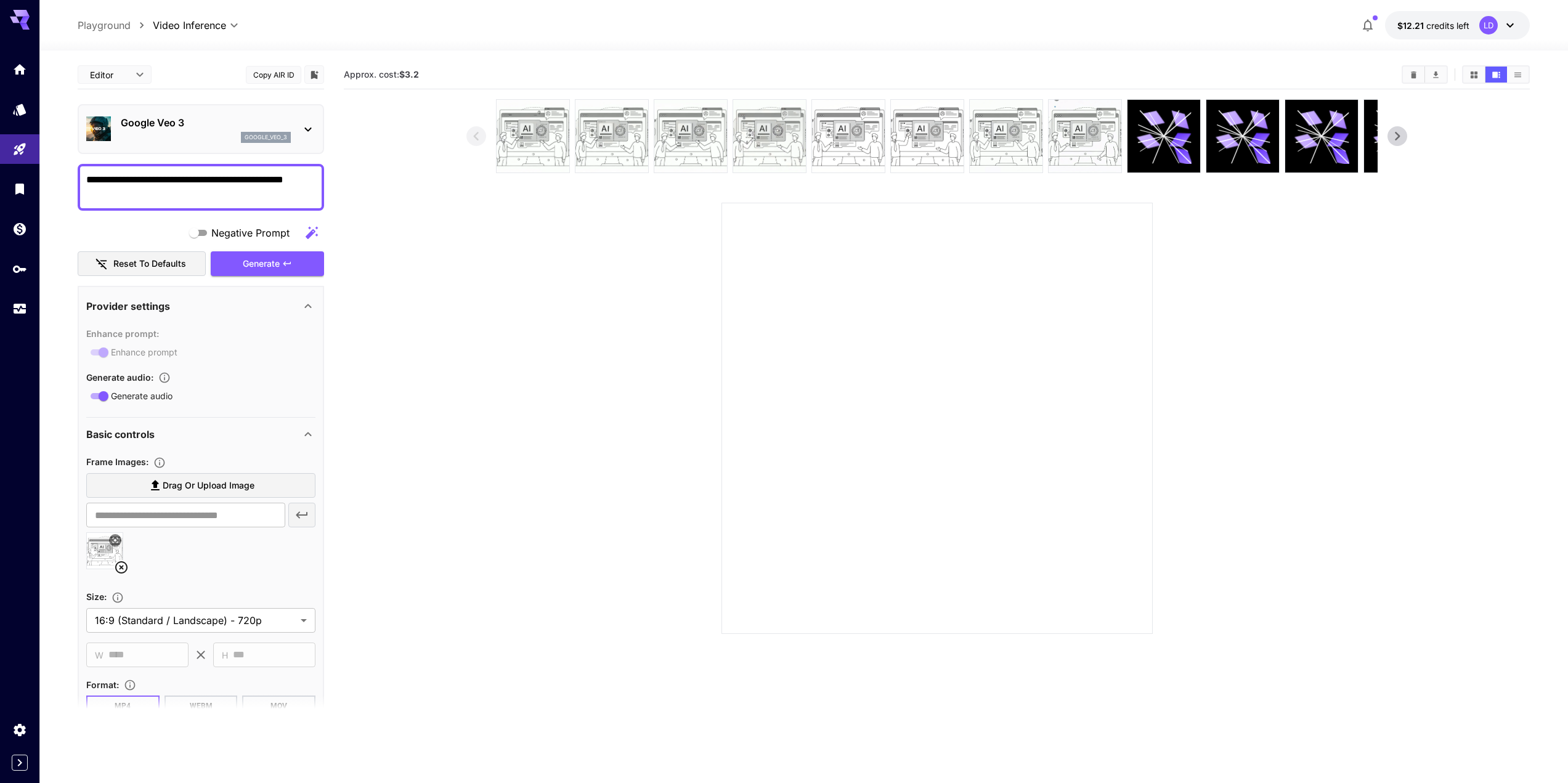
click at [197, 128] on p "Google Veo 3" at bounding box center [206, 123] width 170 height 15
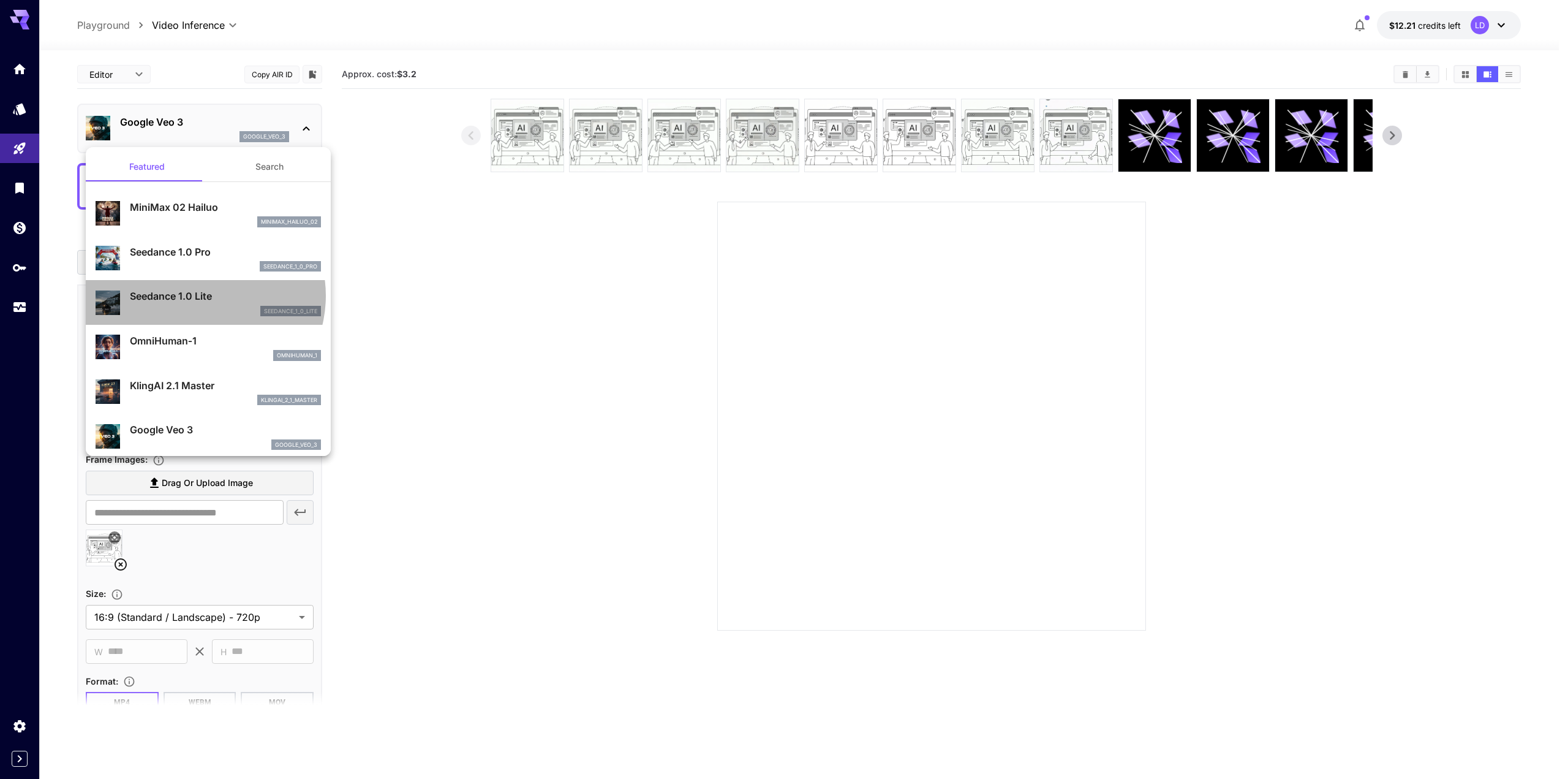
click at [199, 295] on p "Seedance 1.0 Lite" at bounding box center [225, 296] width 191 height 15
type input "**********"
type input "***"
type input "*"
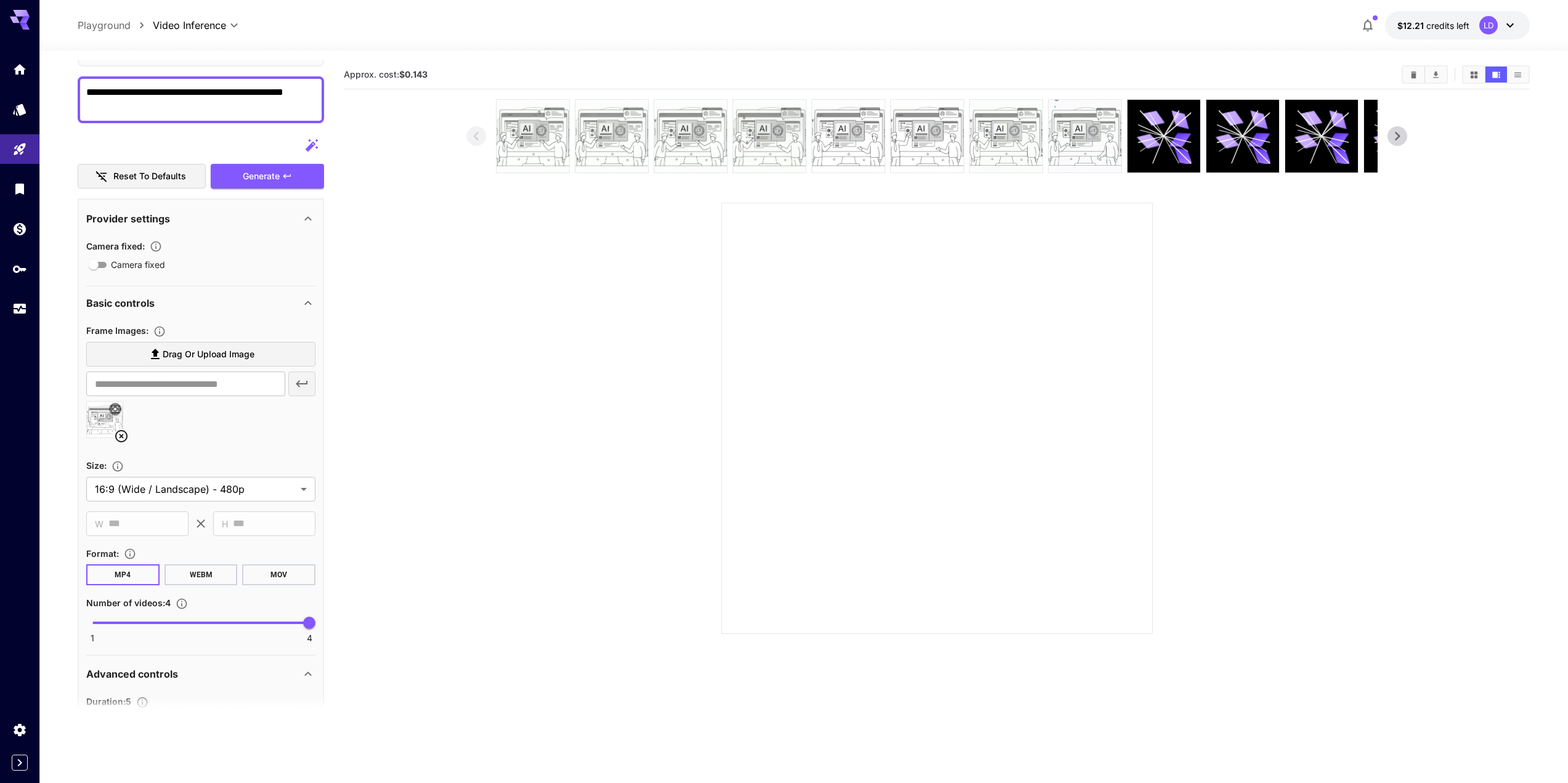
scroll to position [109, 0]
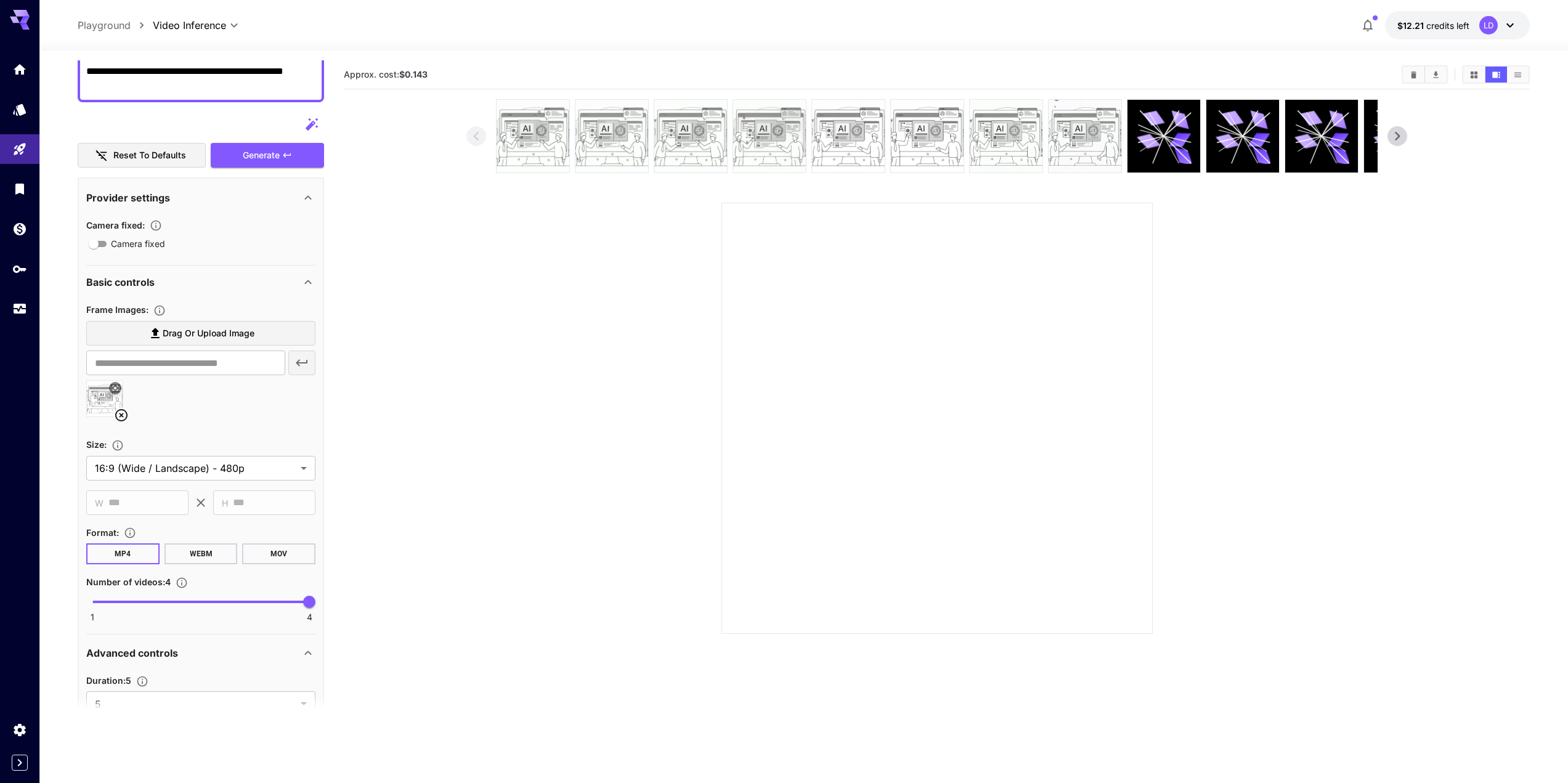
click at [114, 384] on icon at bounding box center [115, 387] width 8 height 8
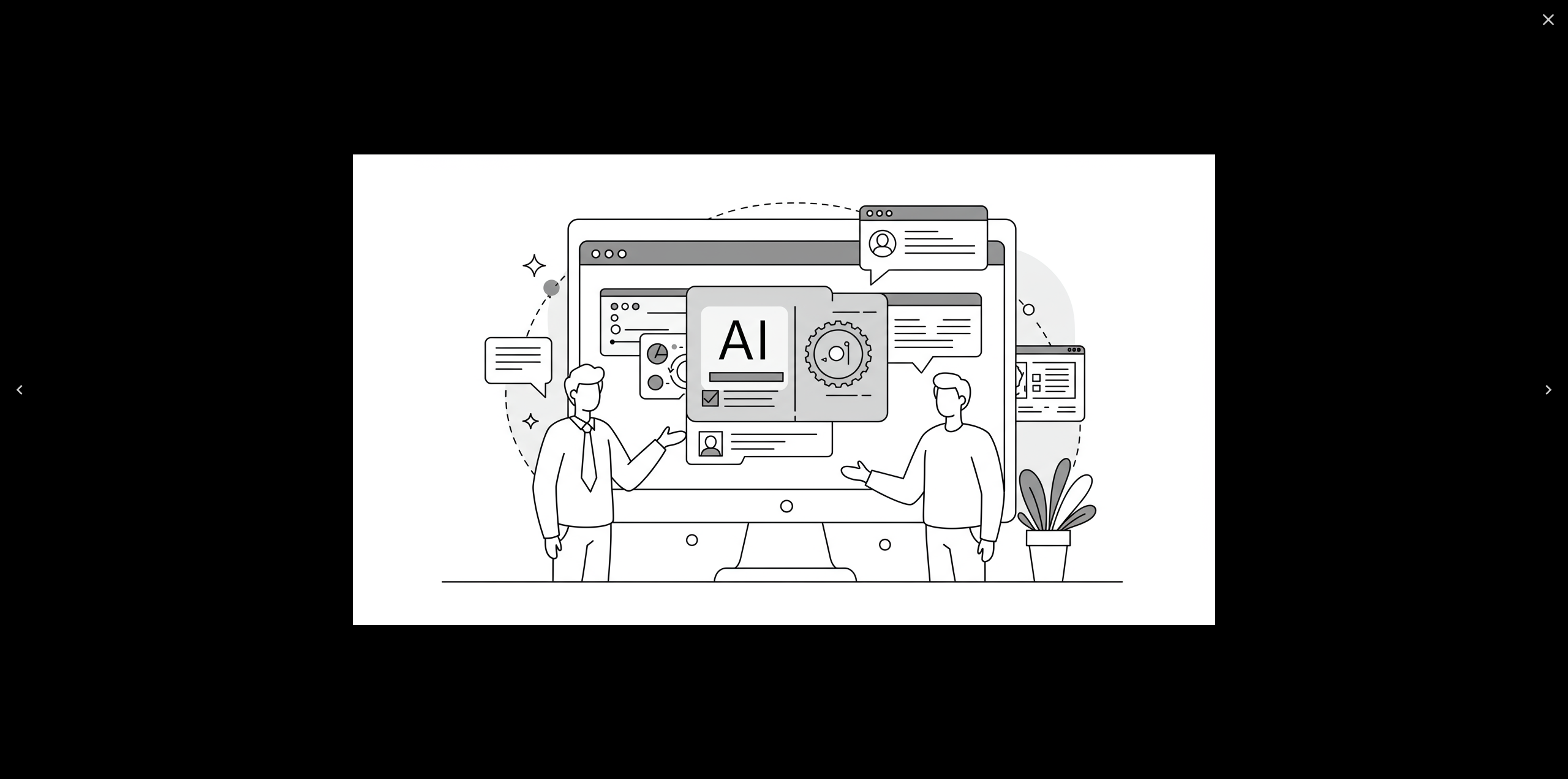
click at [1327, 404] on div at bounding box center [784, 389] width 1568 height 779
click at [1551, 24] on icon "Close" at bounding box center [1548, 19] width 20 height 20
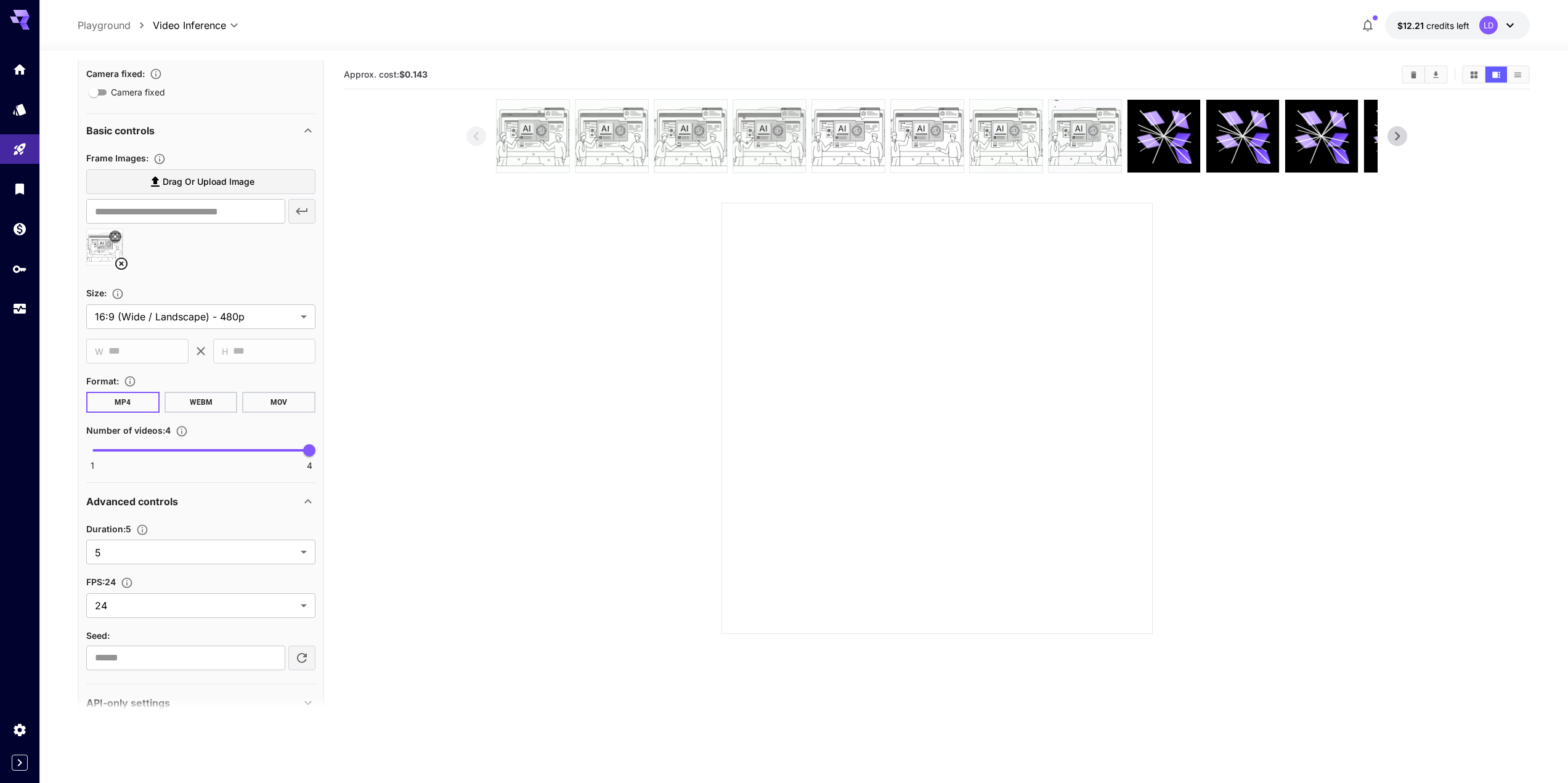
scroll to position [260, 0]
type input "*"
drag, startPoint x: 303, startPoint y: 451, endPoint x: 163, endPoint y: 450, distance: 140.0
click at [163, 450] on span "2" at bounding box center [165, 450] width 12 height 12
click at [148, 543] on body "**********" at bounding box center [784, 440] width 1568 height 880
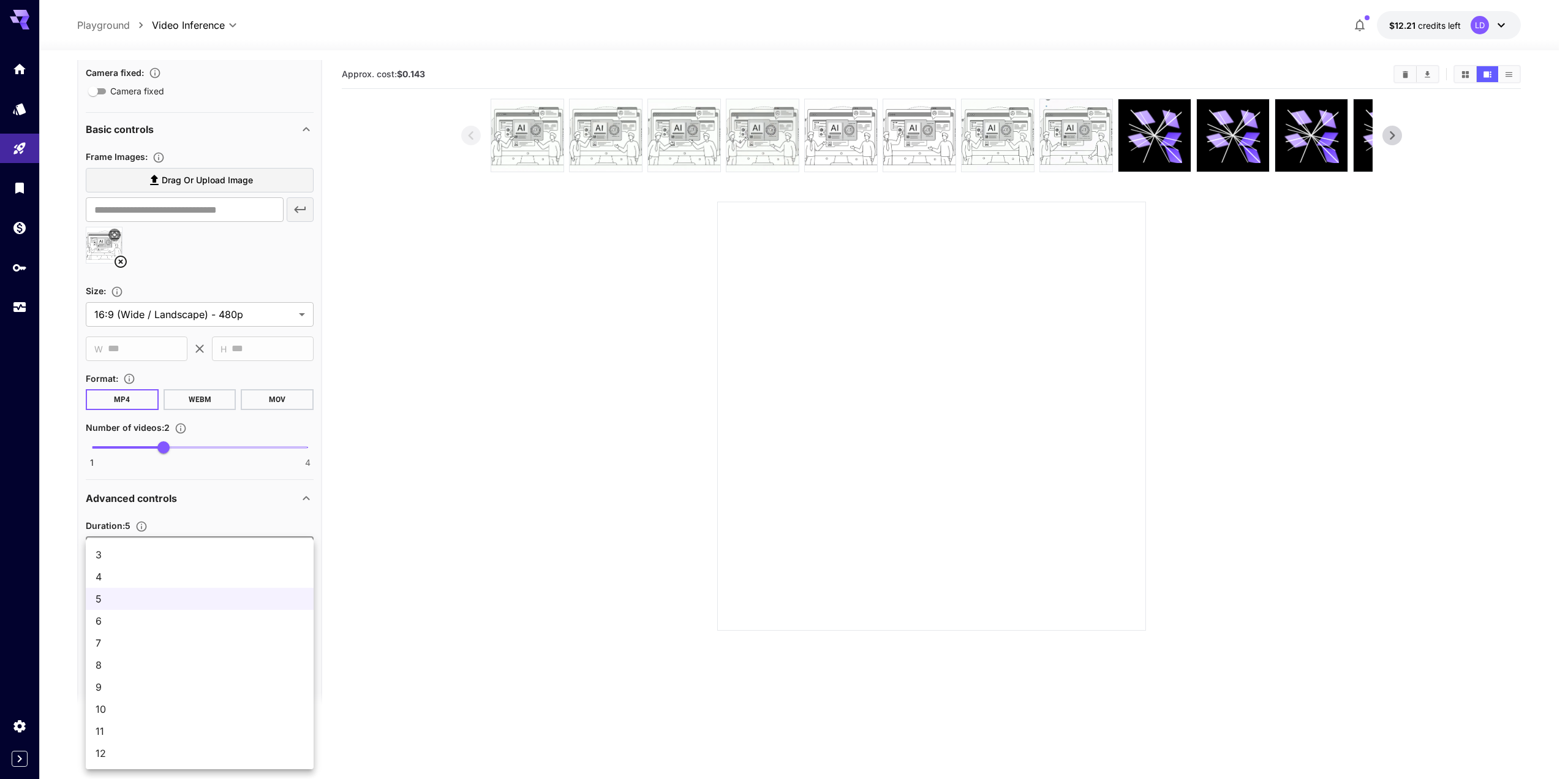
click at [145, 761] on li "12" at bounding box center [199, 753] width 228 height 22
type input "**"
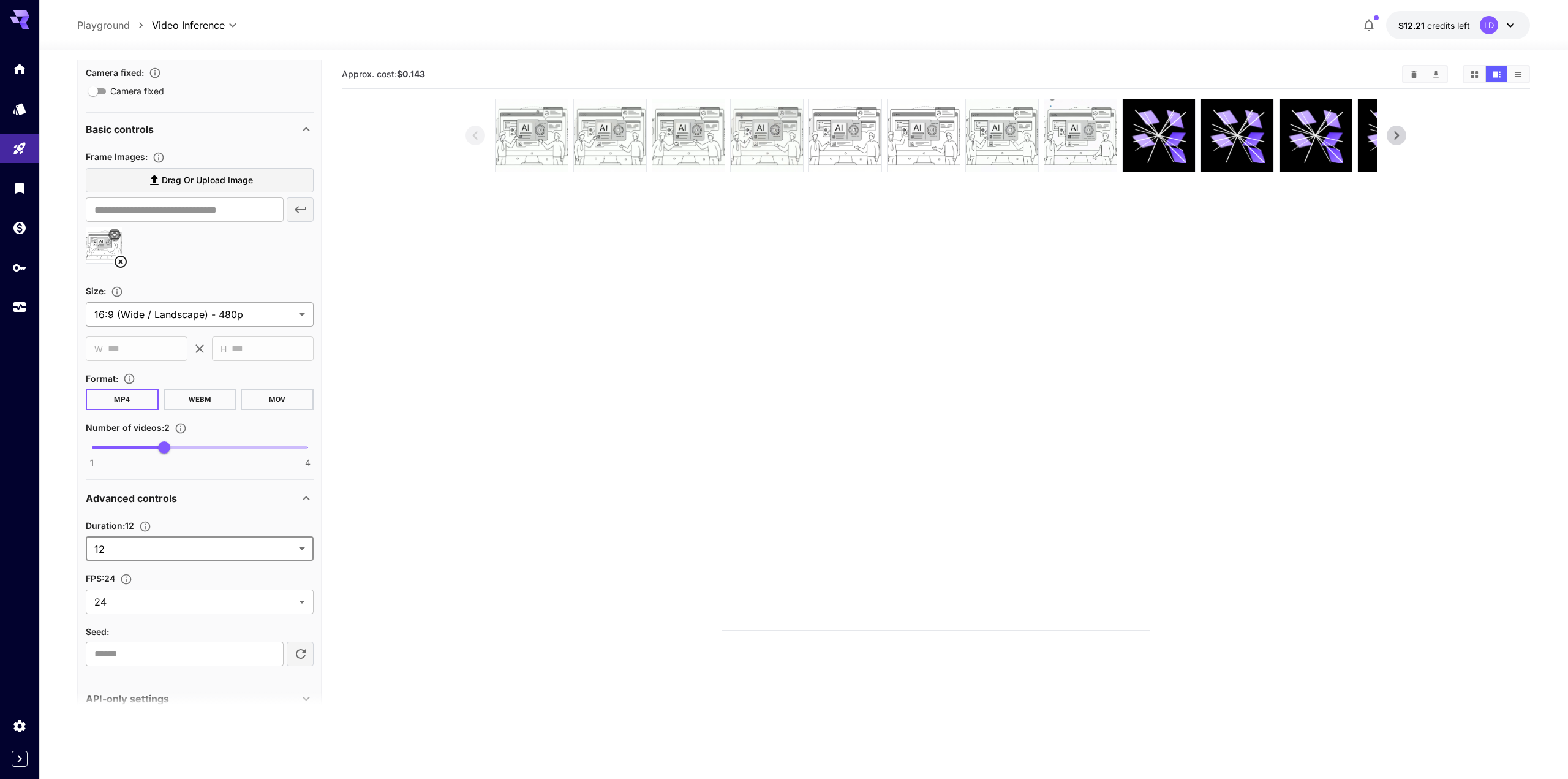
click at [242, 315] on body "**********" at bounding box center [784, 438] width 1568 height 876
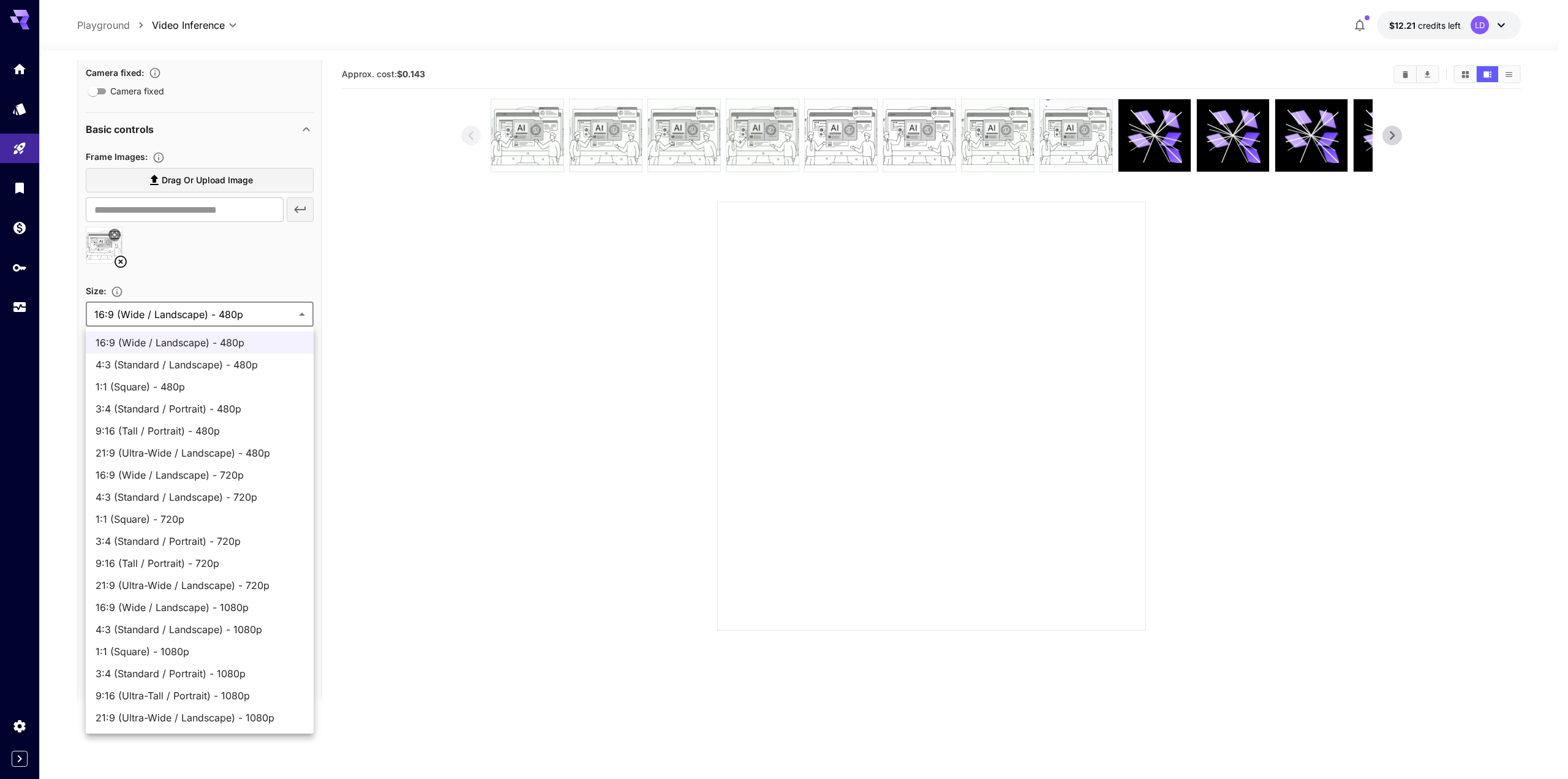
click at [256, 246] on div at bounding box center [784, 389] width 1568 height 779
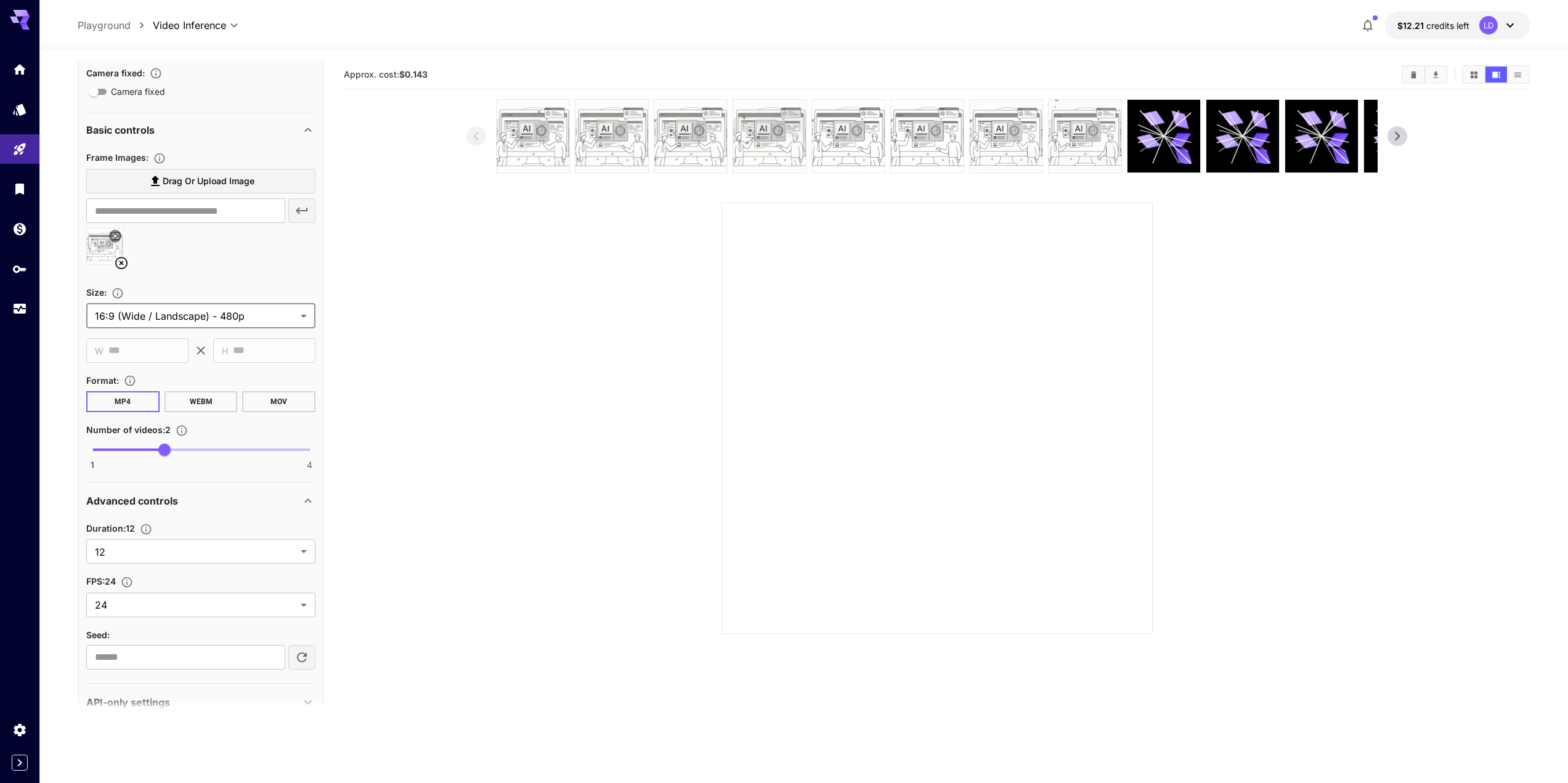
scroll to position [0, 0]
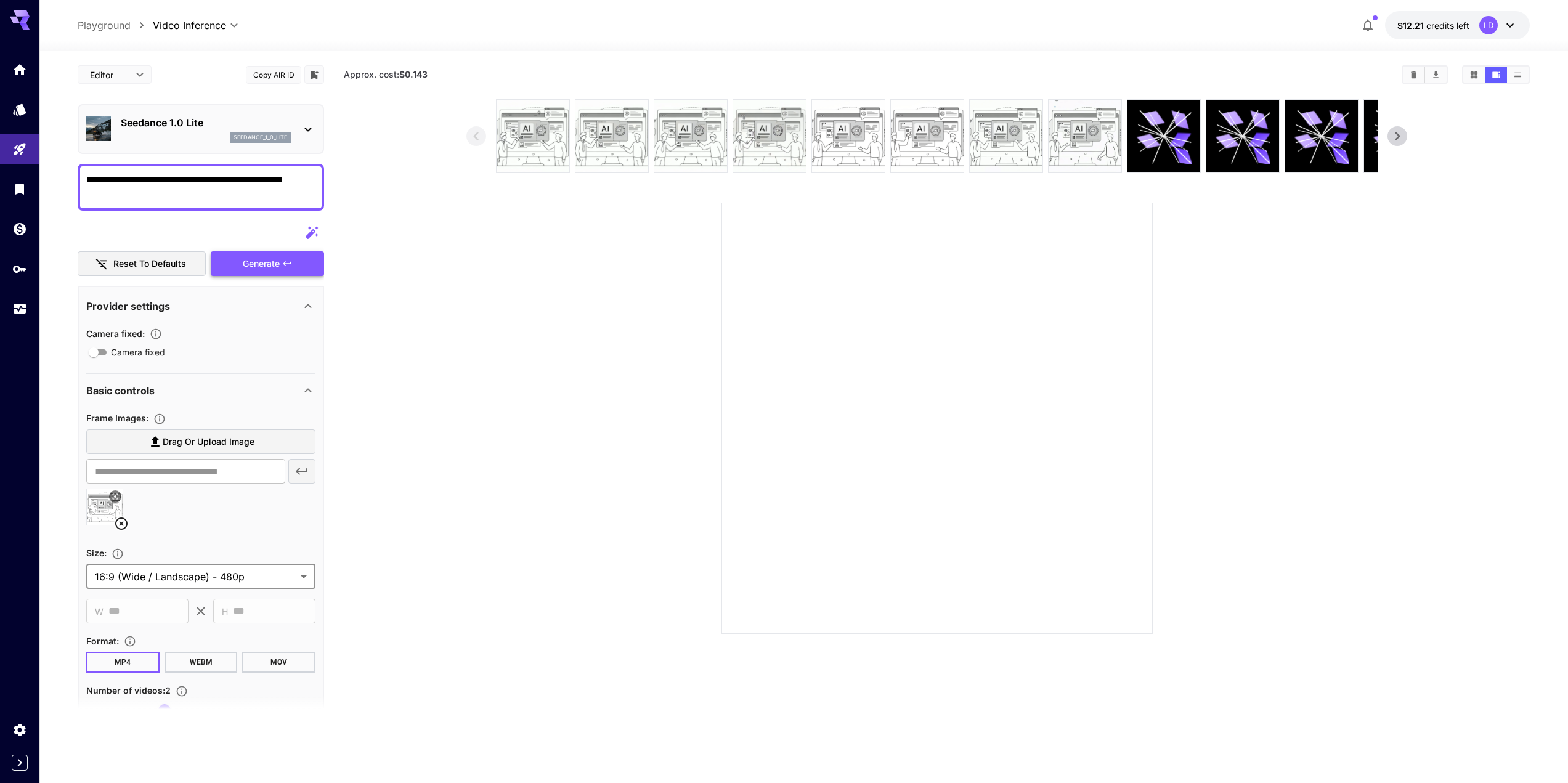
click at [280, 262] on div "Generate" at bounding box center [267, 264] width 113 height 25
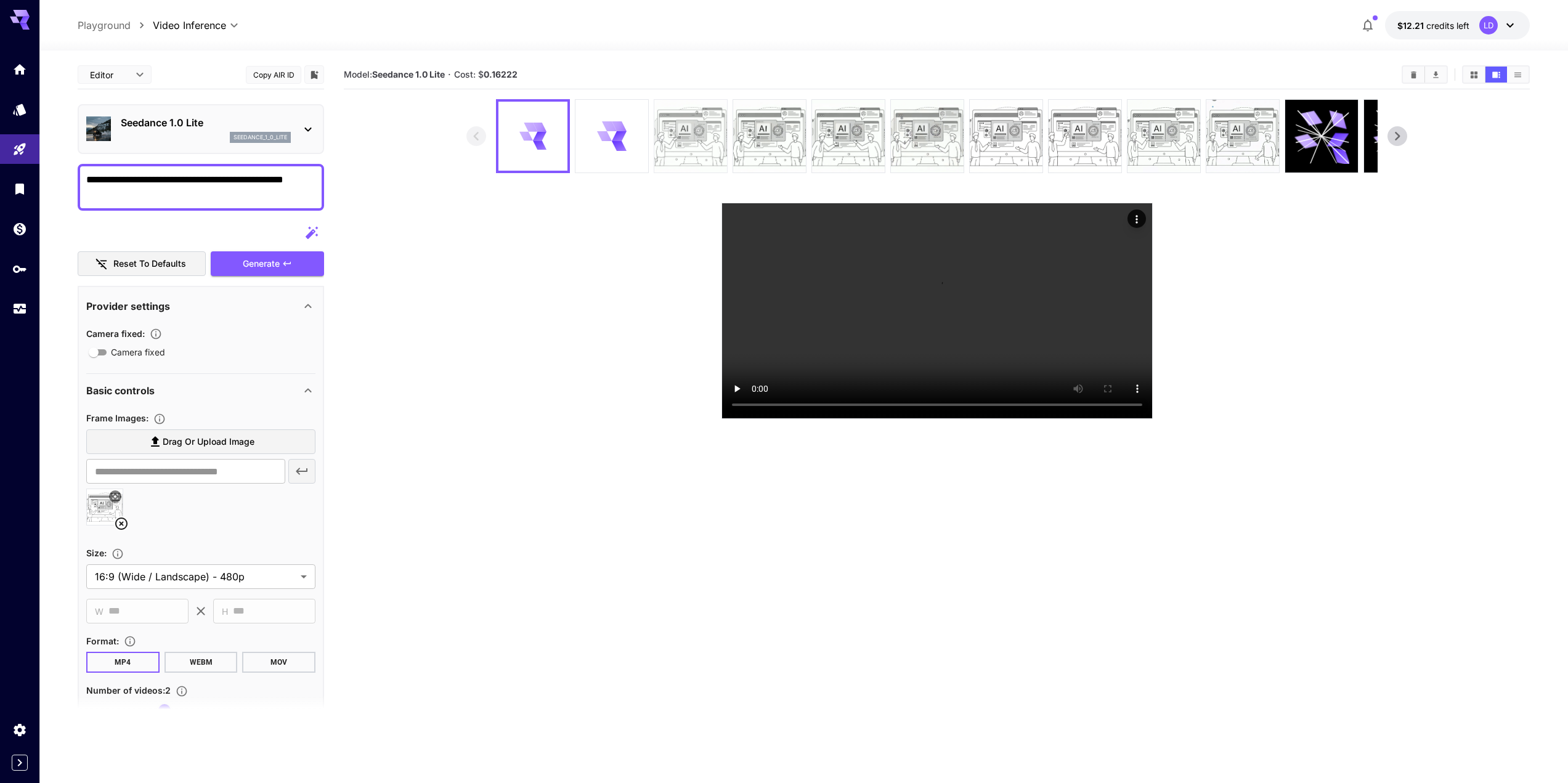
click at [670, 148] on img at bounding box center [690, 136] width 72 height 72
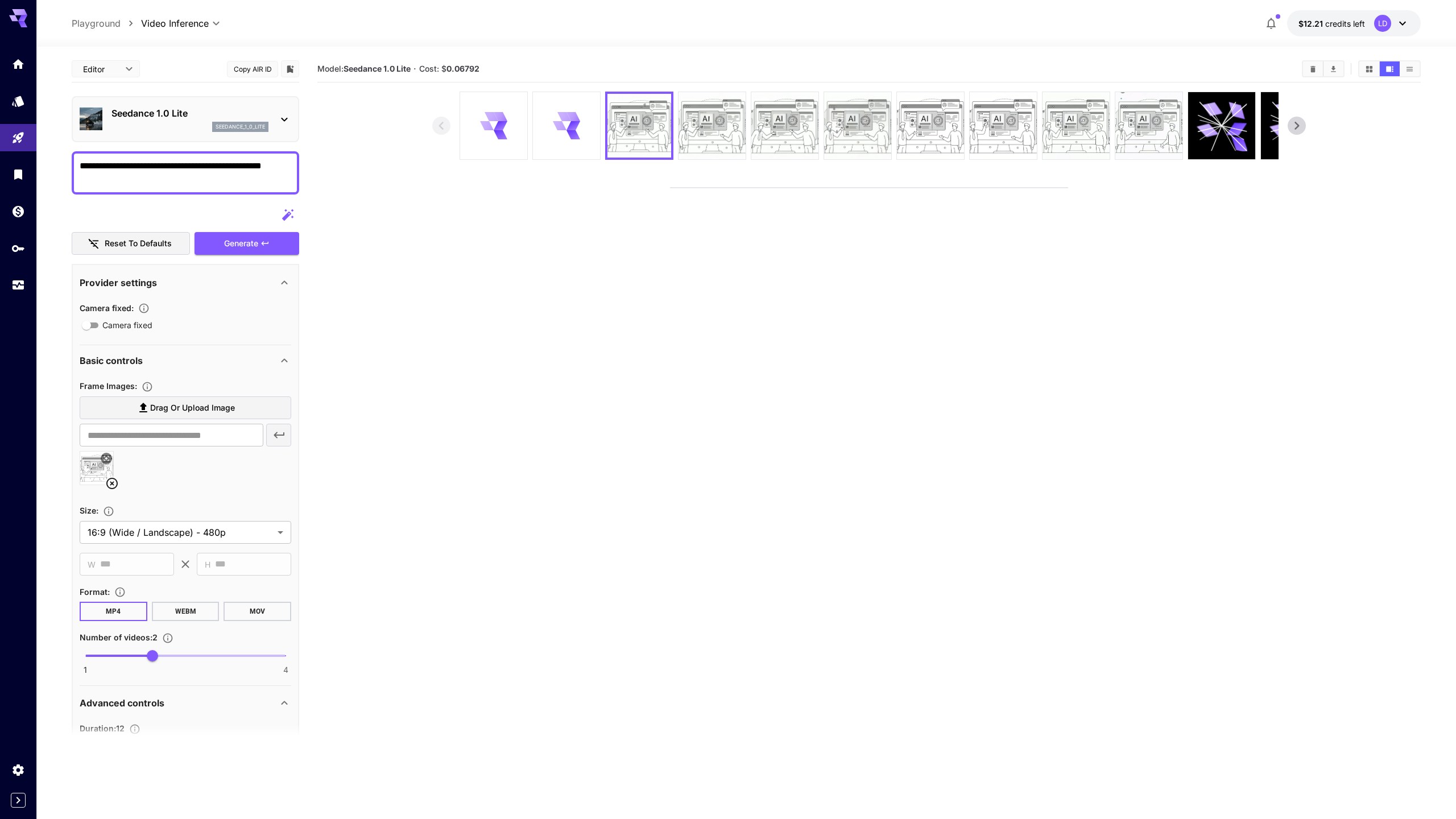
click at [671, 187] on video at bounding box center [869, 187] width 397 height 0
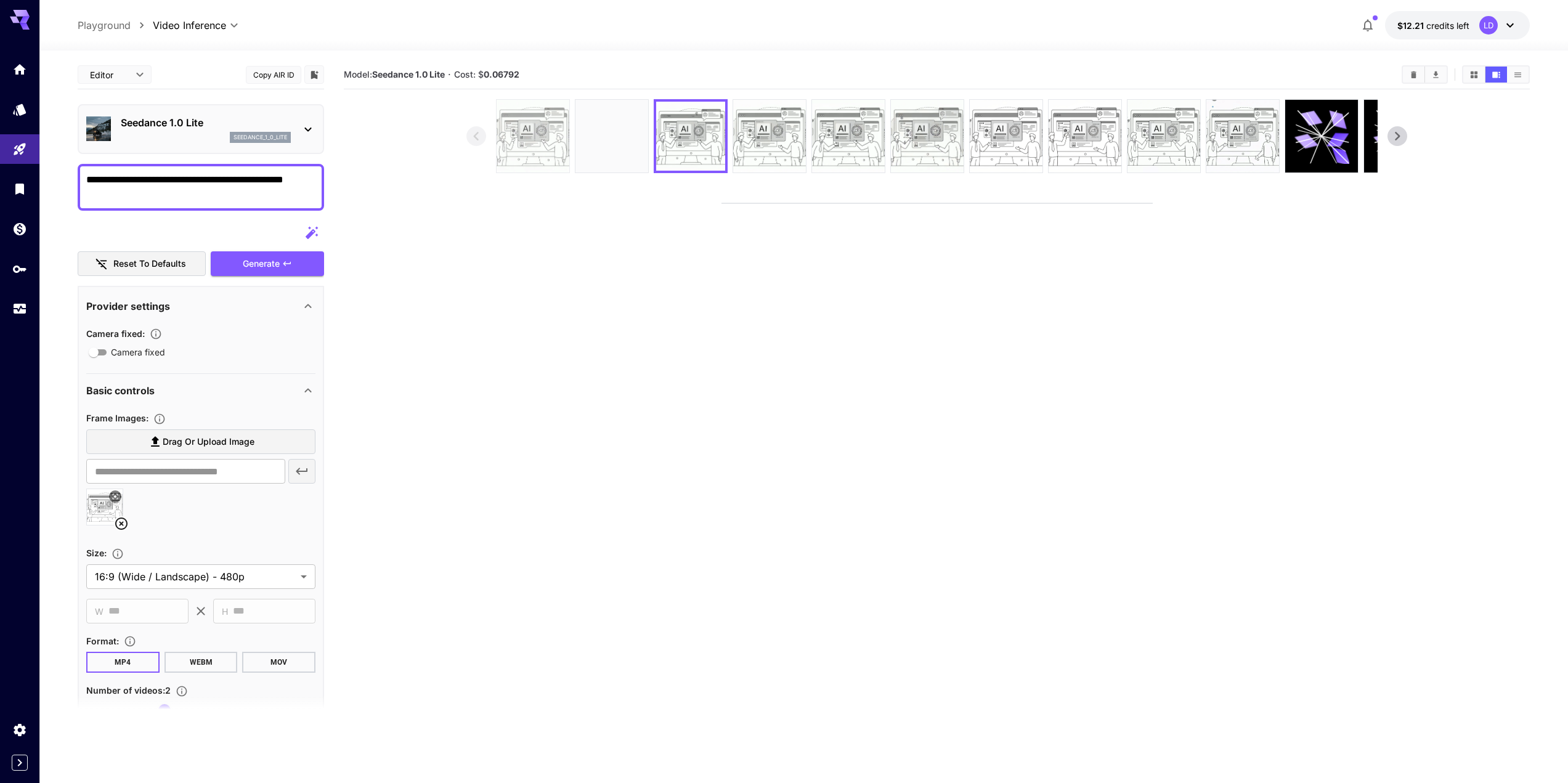
click at [528, 140] on img at bounding box center [532, 136] width 72 height 72
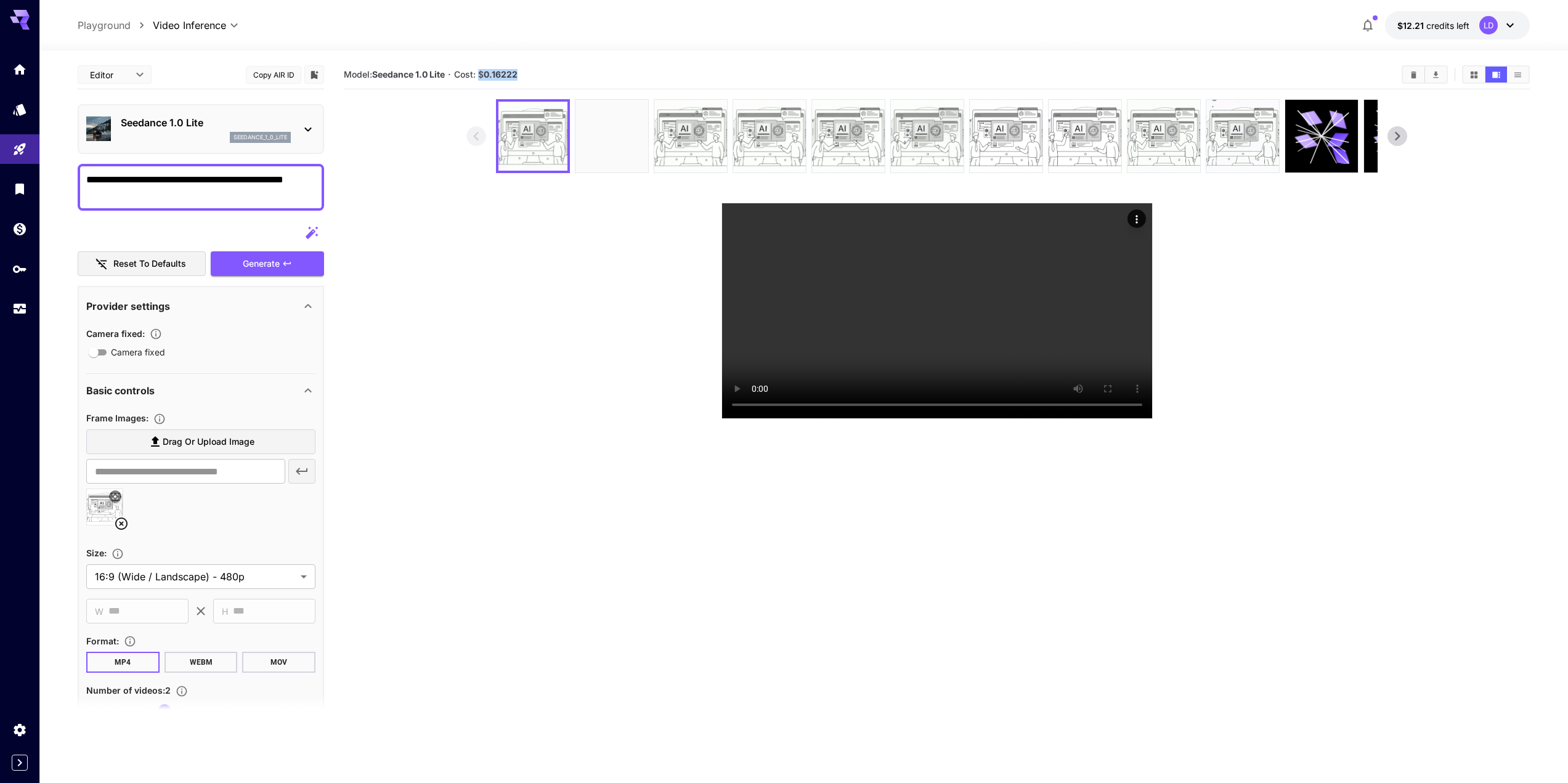
drag, startPoint x: 527, startPoint y: 72, endPoint x: 482, endPoint y: 74, distance: 45.0
click at [482, 74] on section "Model: Seedance 1.0 Lite · Cost: $ 0.16222" at bounding box center [867, 74] width 1048 height 15
click at [622, 152] on img at bounding box center [612, 136] width 72 height 72
click at [534, 153] on img at bounding box center [532, 136] width 72 height 72
click at [1045, 319] on video at bounding box center [936, 310] width 430 height 215
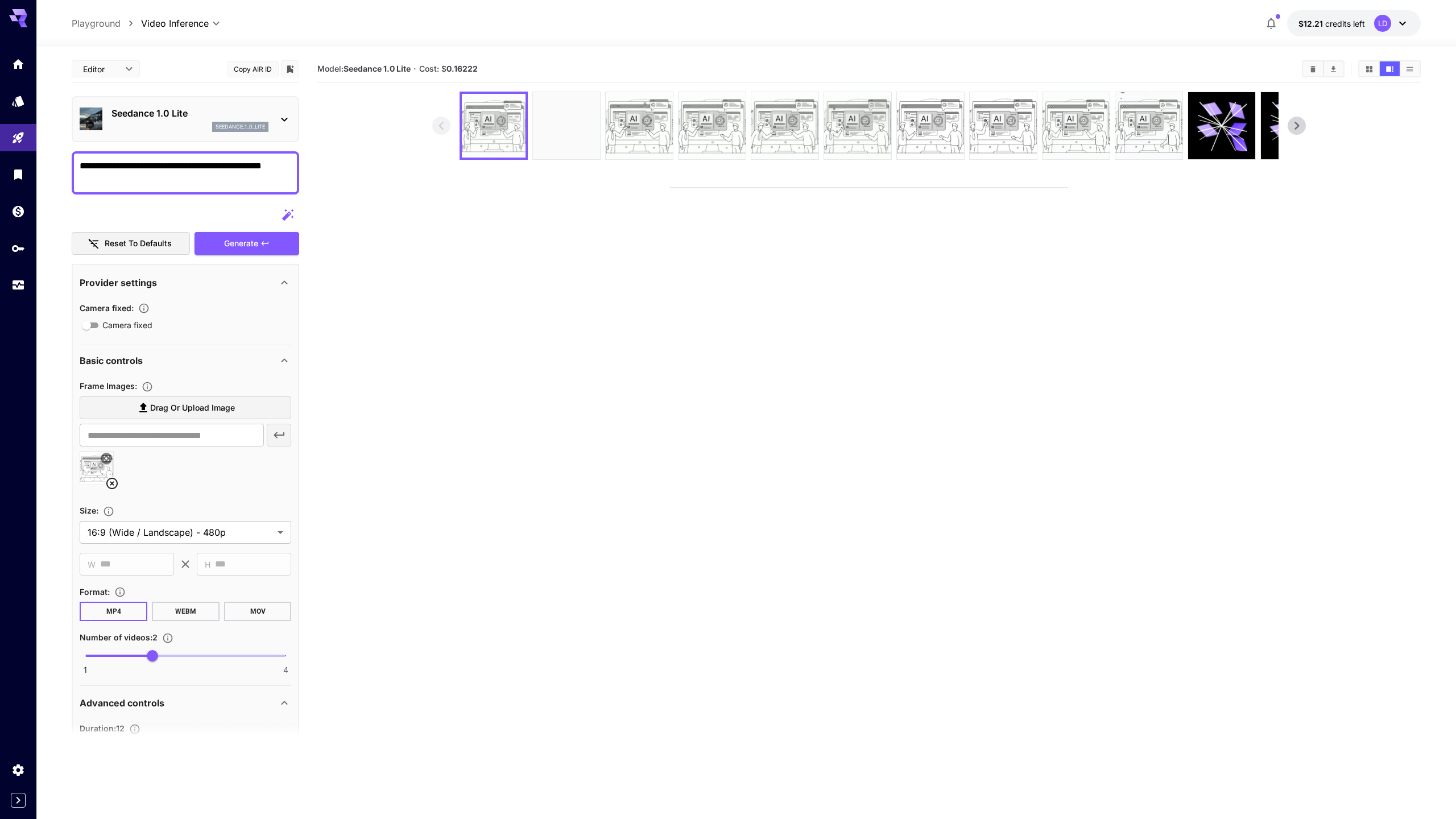
click at [1068, 187] on video at bounding box center [869, 187] width 397 height 0
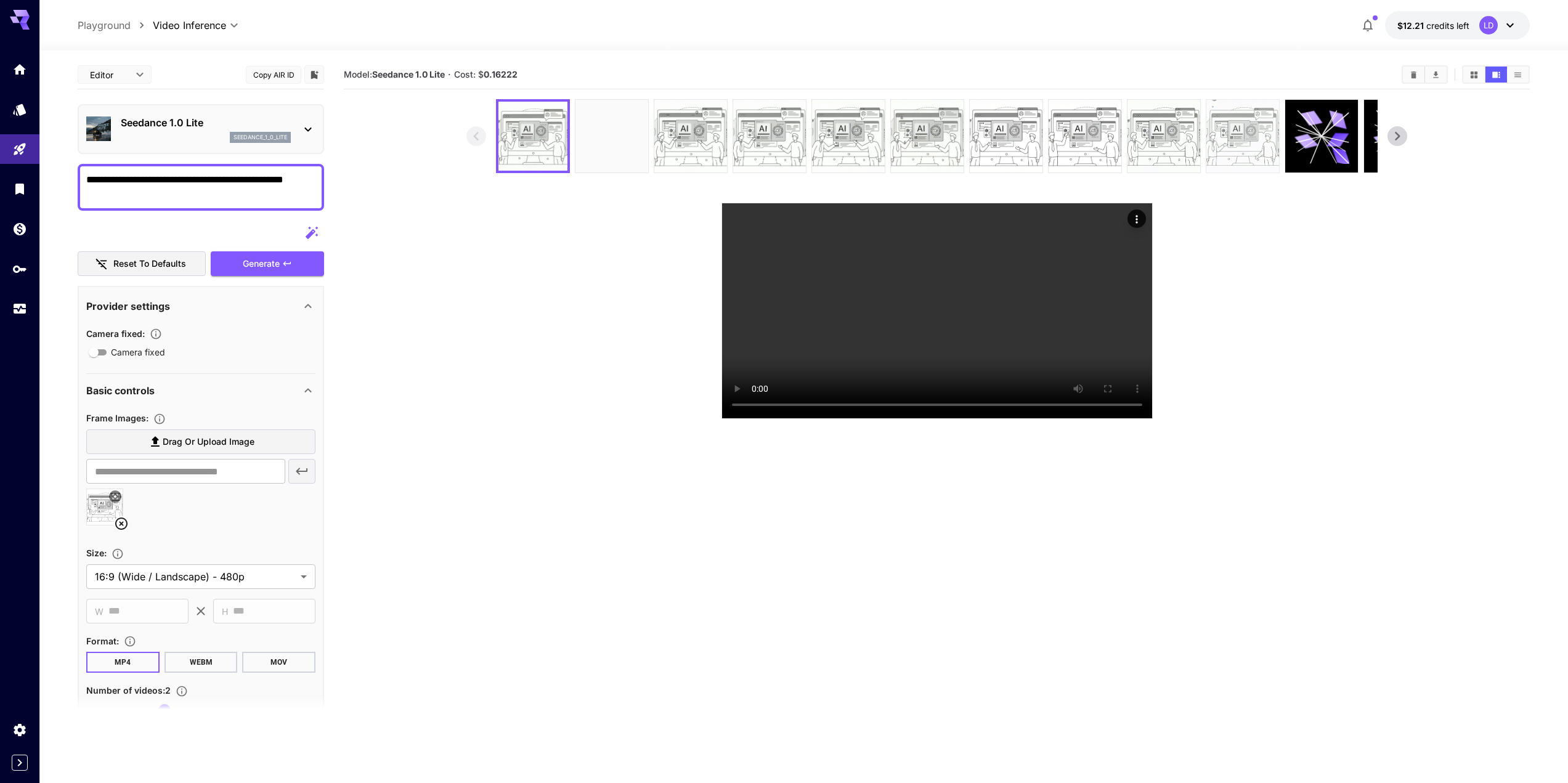
click at [1256, 140] on img at bounding box center [1243, 136] width 72 height 72
click at [1407, 143] on icon at bounding box center [1397, 136] width 18 height 18
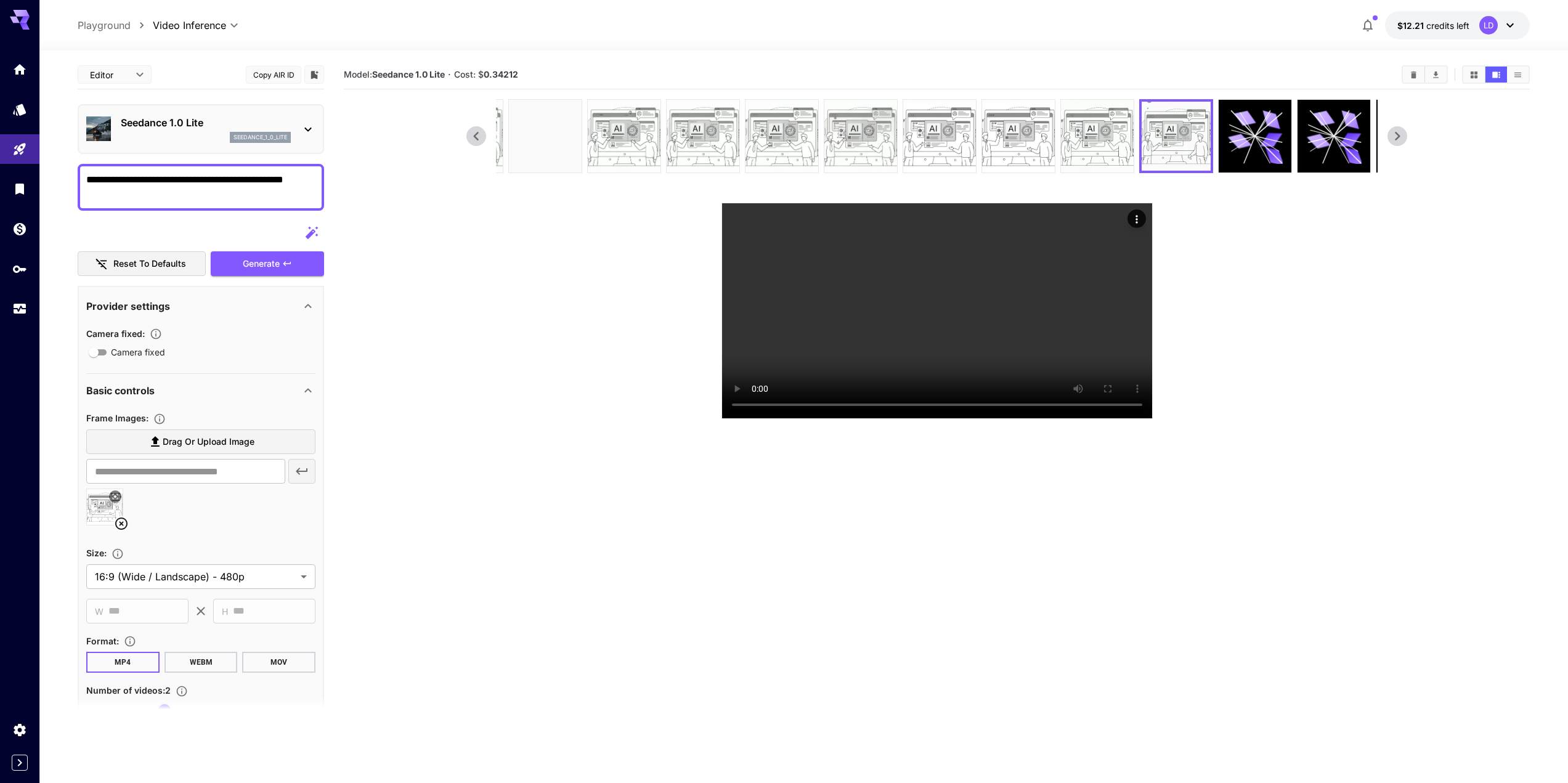
click at [1403, 142] on icon at bounding box center [1397, 136] width 18 height 18
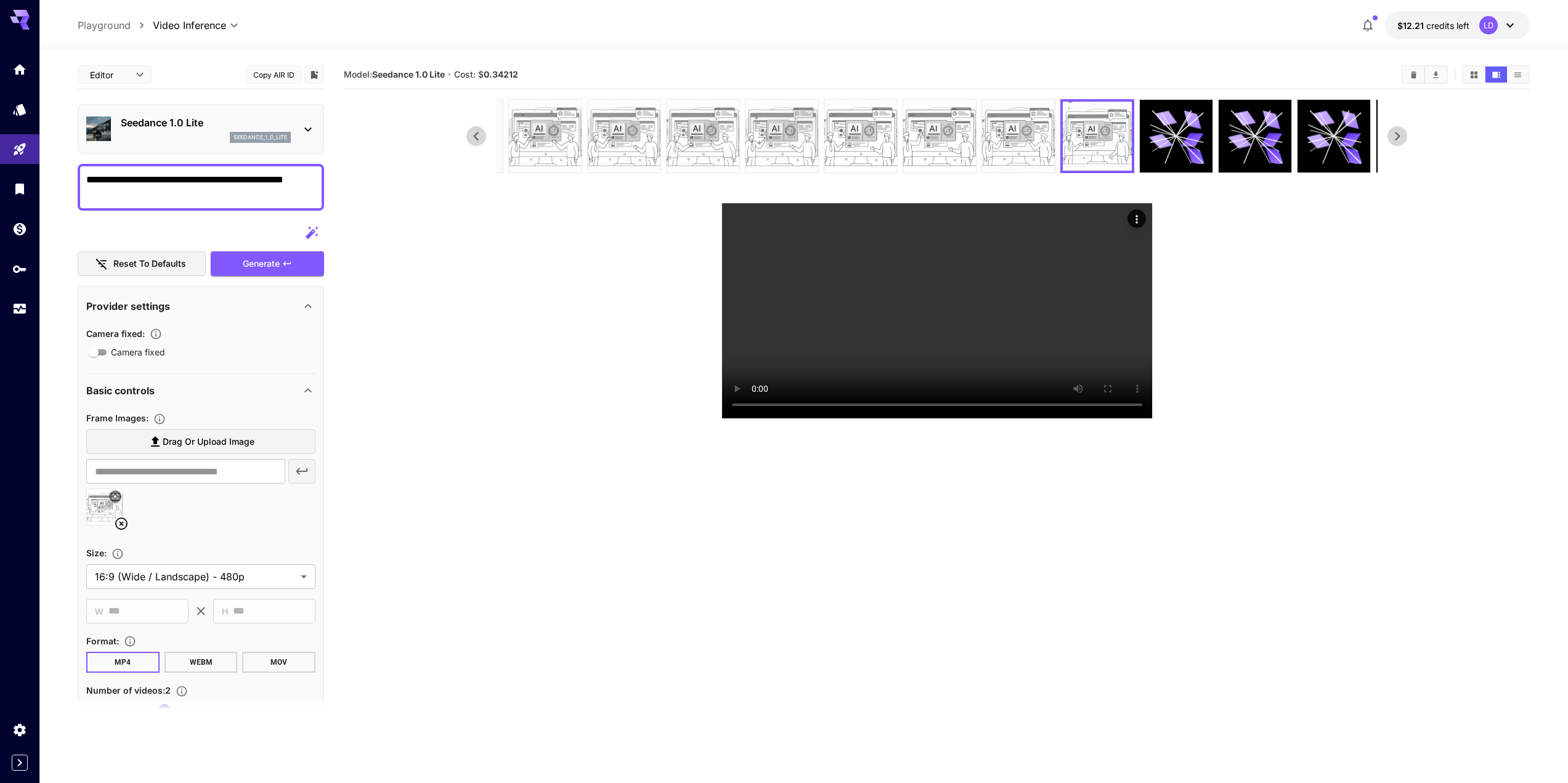
click at [1403, 142] on icon at bounding box center [1397, 136] width 18 height 18
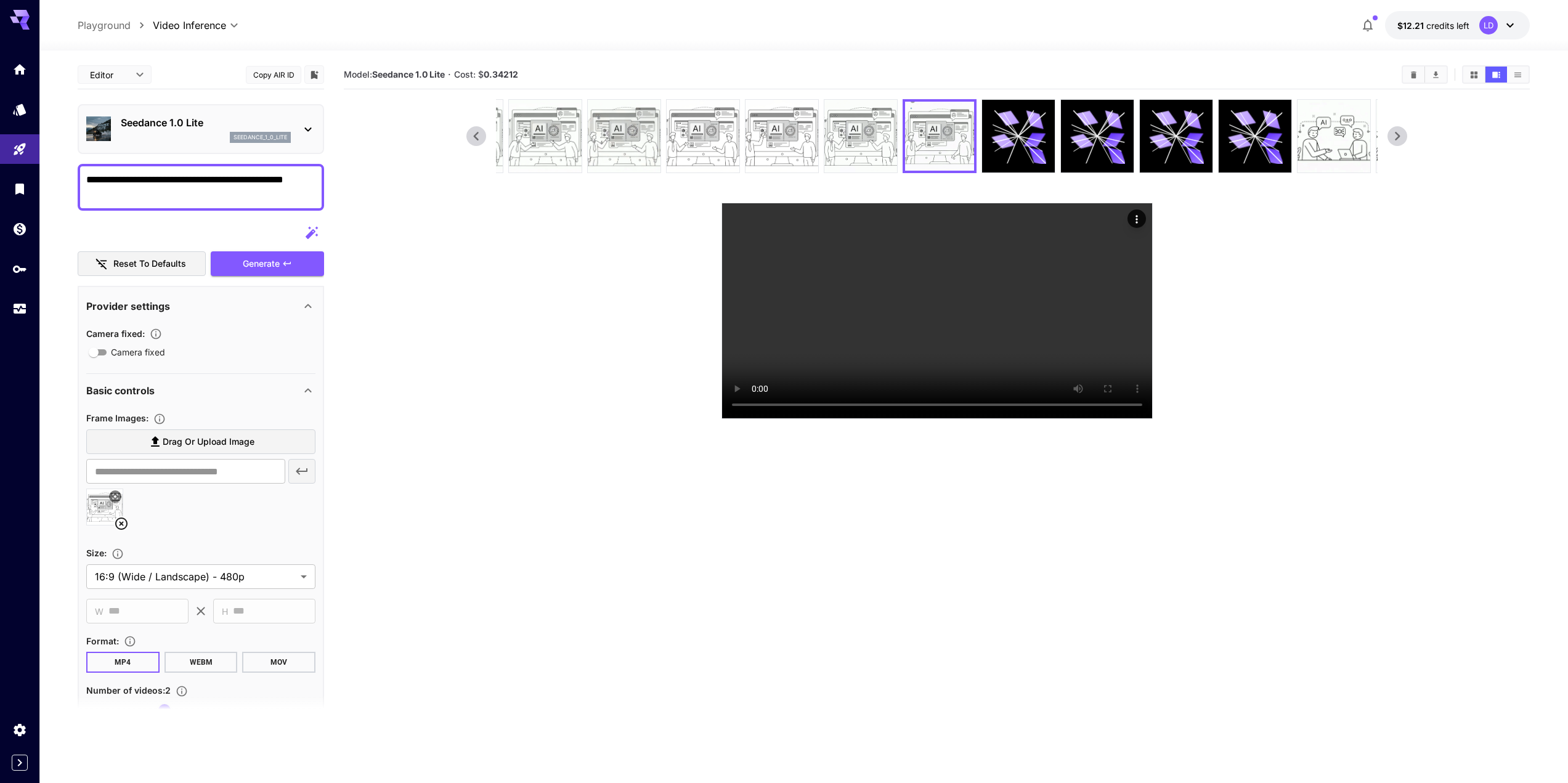
click at [1403, 142] on icon at bounding box center [1397, 136] width 18 height 18
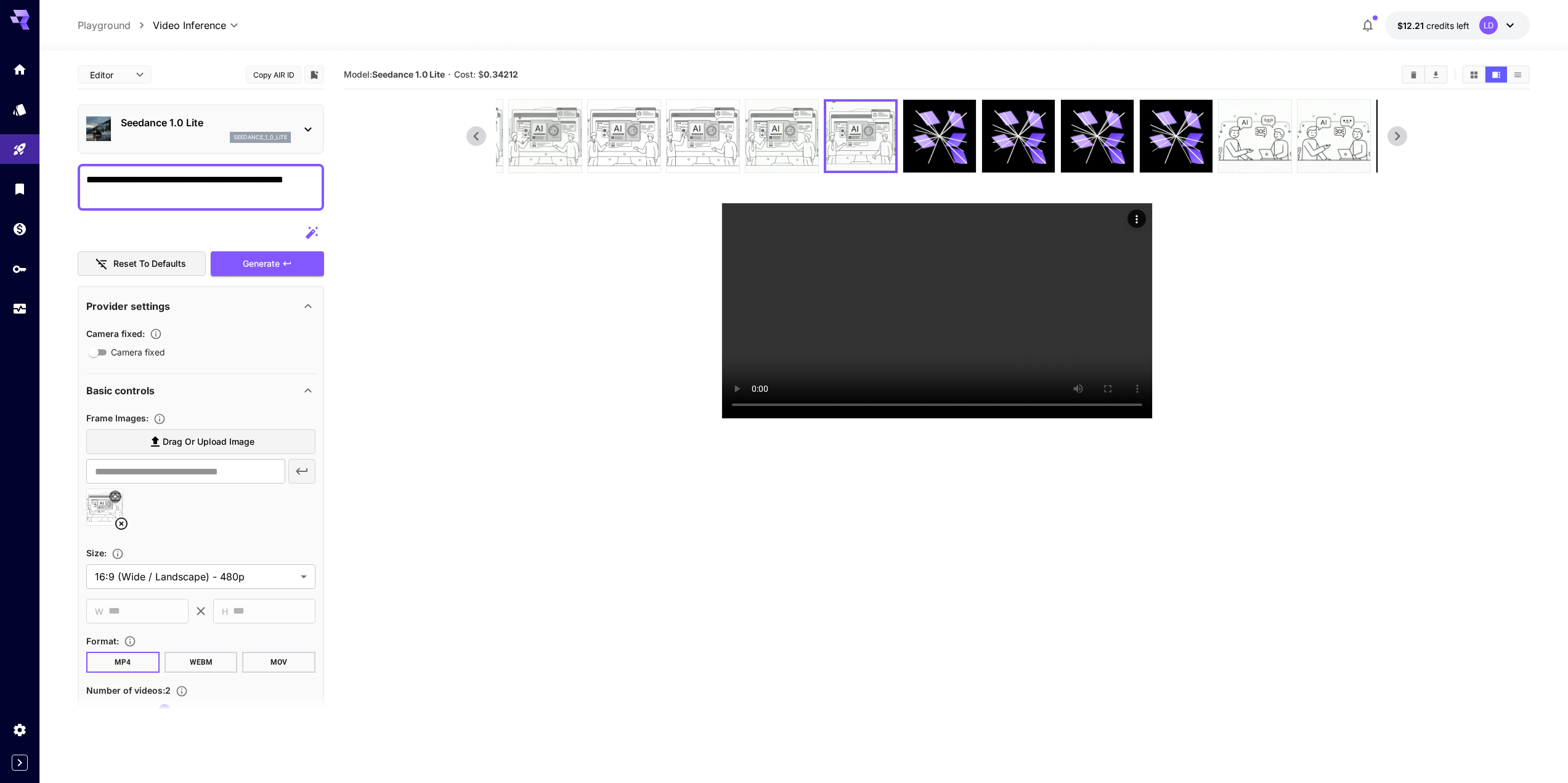
click at [1403, 142] on icon at bounding box center [1397, 136] width 18 height 18
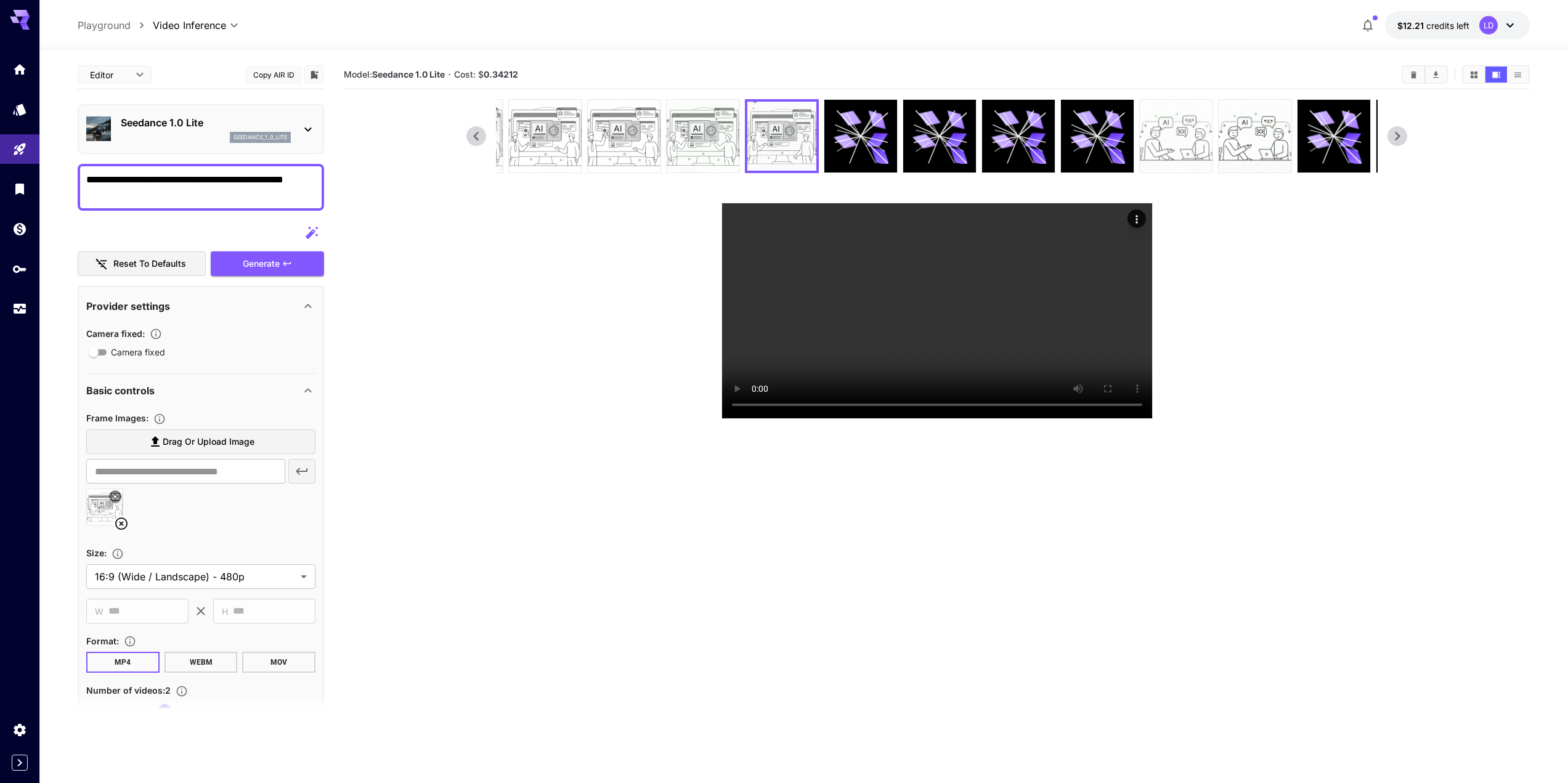
click at [1205, 142] on img at bounding box center [1176, 136] width 72 height 72
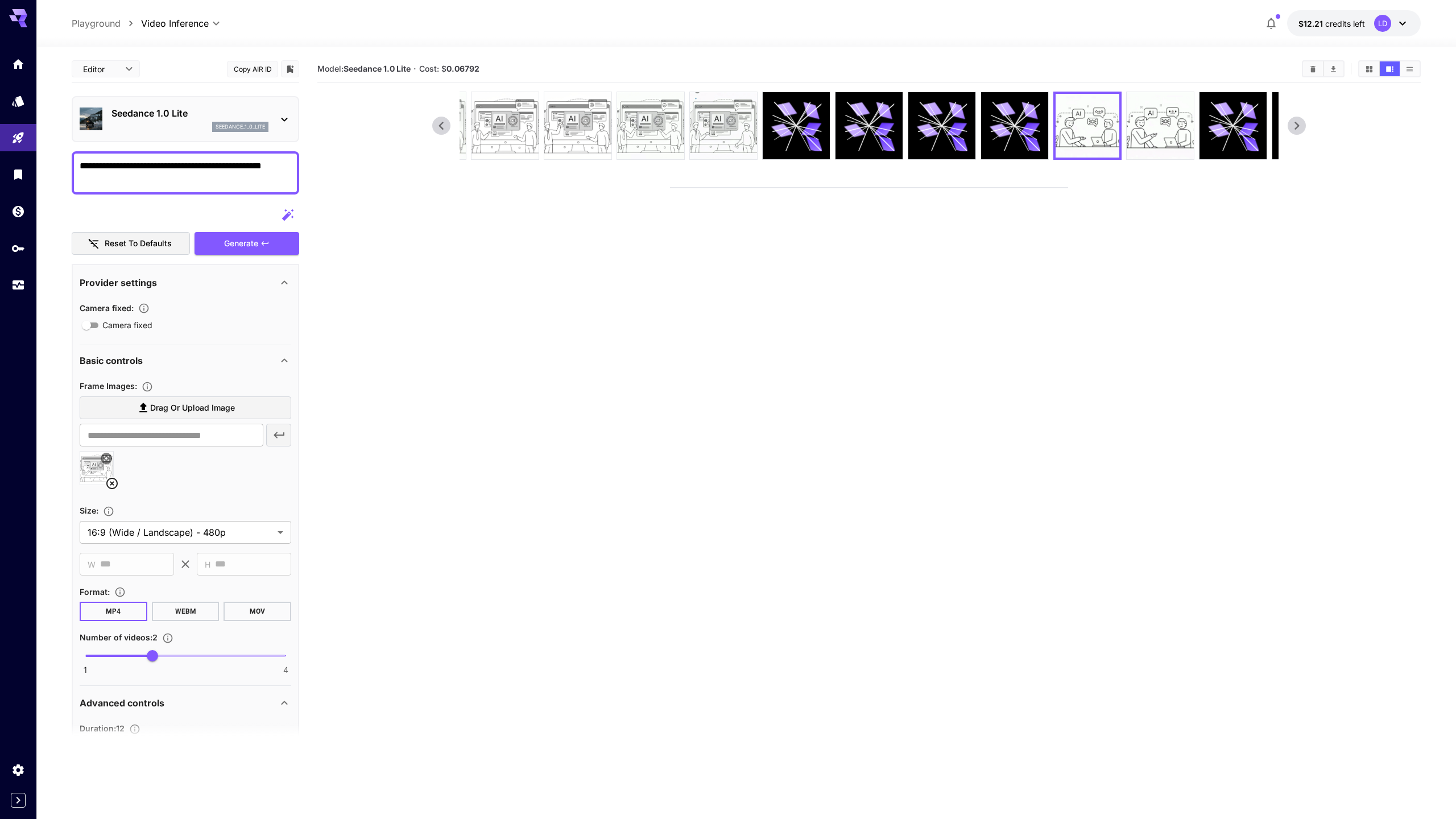
click at [671, 187] on video at bounding box center [869, 187] width 397 height 0
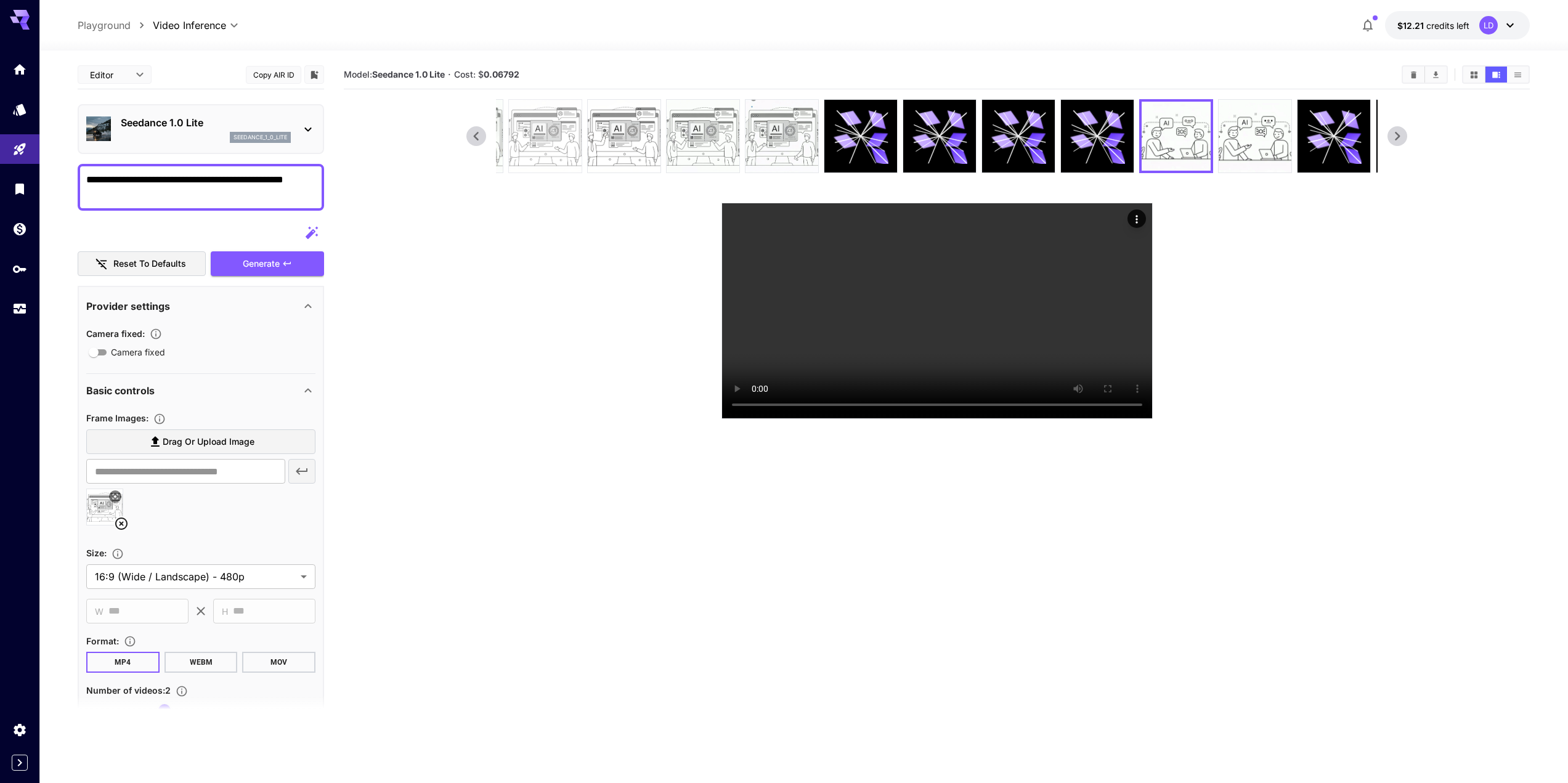
click at [543, 143] on img at bounding box center [545, 136] width 72 height 72
click at [478, 135] on icon at bounding box center [476, 136] width 18 height 18
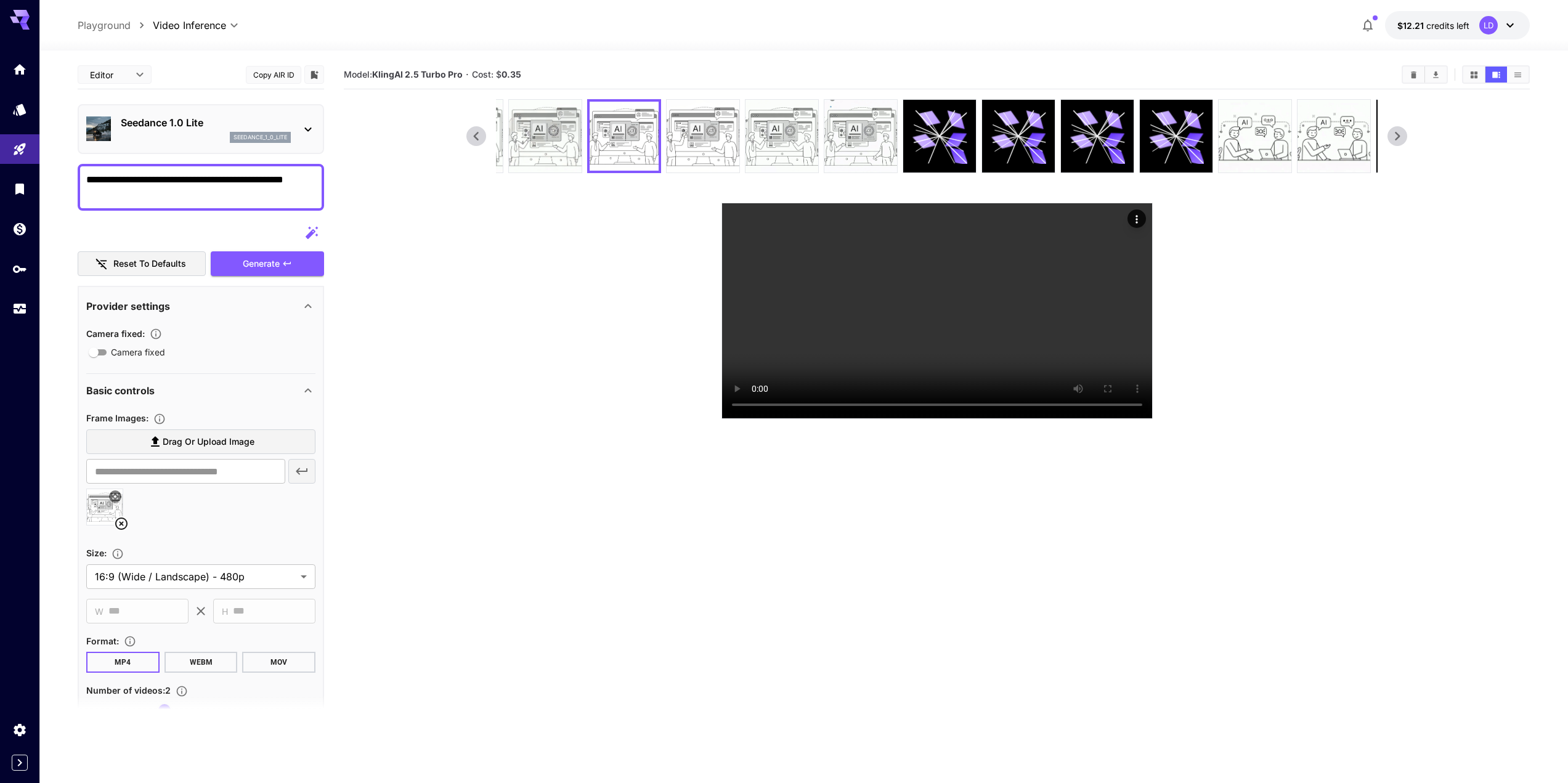
click at [477, 136] on icon at bounding box center [476, 136] width 18 height 18
click at [472, 137] on icon at bounding box center [476, 136] width 18 height 18
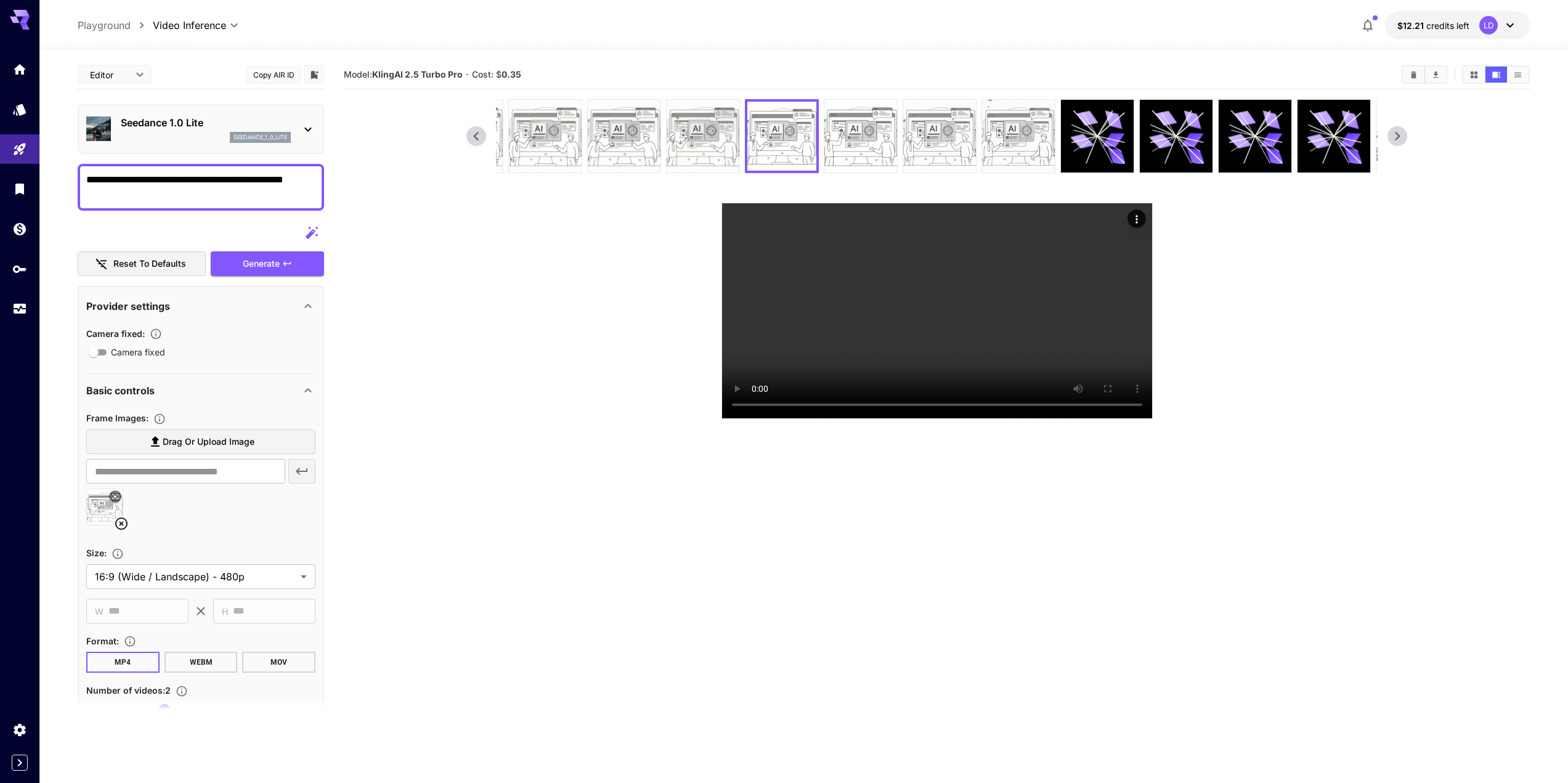
click at [474, 137] on icon at bounding box center [476, 136] width 5 height 9
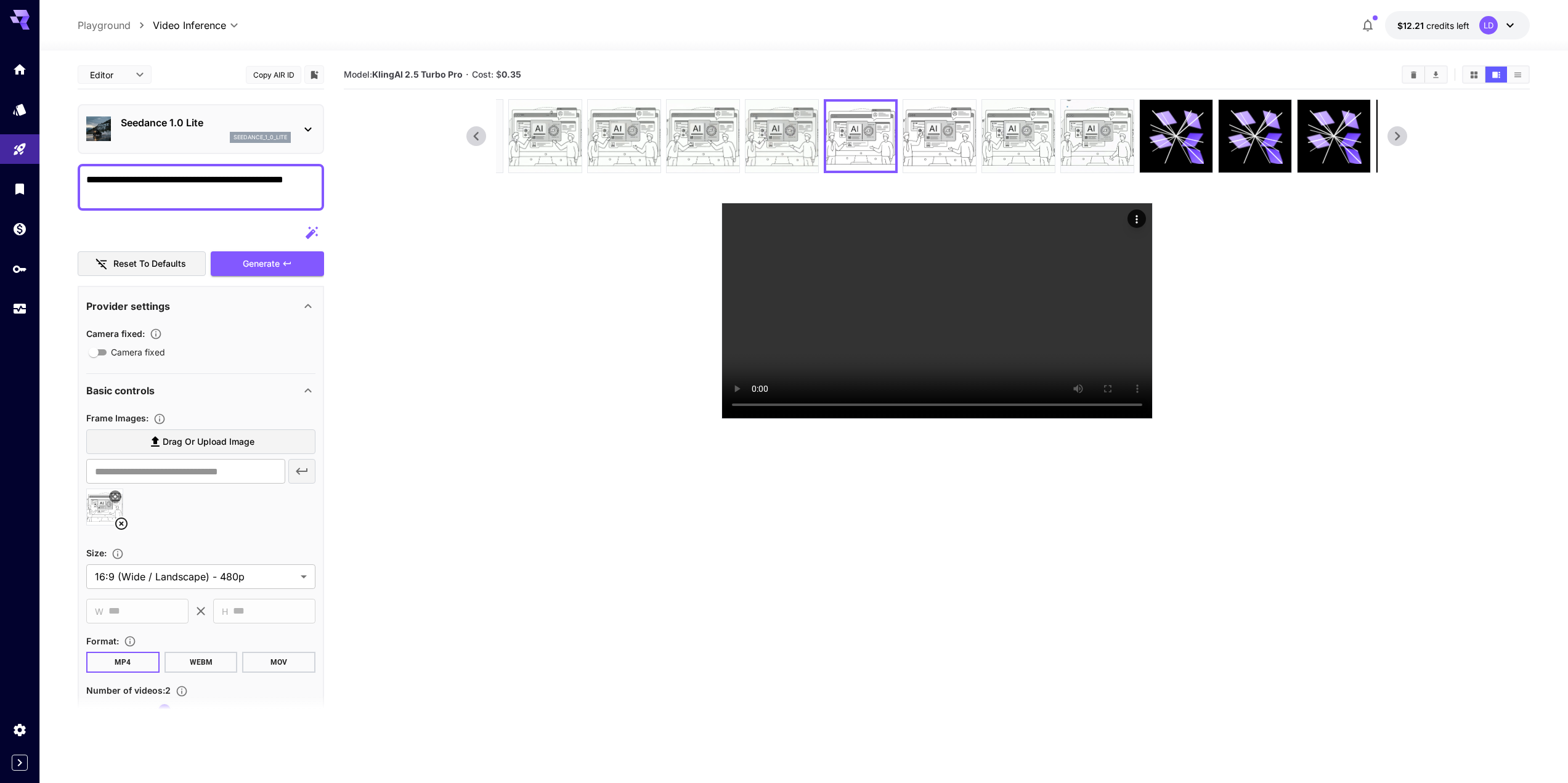
click at [461, 137] on section at bounding box center [936, 259] width 1186 height 320
click at [459, 137] on section at bounding box center [936, 259] width 1186 height 320
click at [536, 140] on img at bounding box center [545, 136] width 72 height 72
drag, startPoint x: 151, startPoint y: 199, endPoint x: 0, endPoint y: 118, distance: 171.4
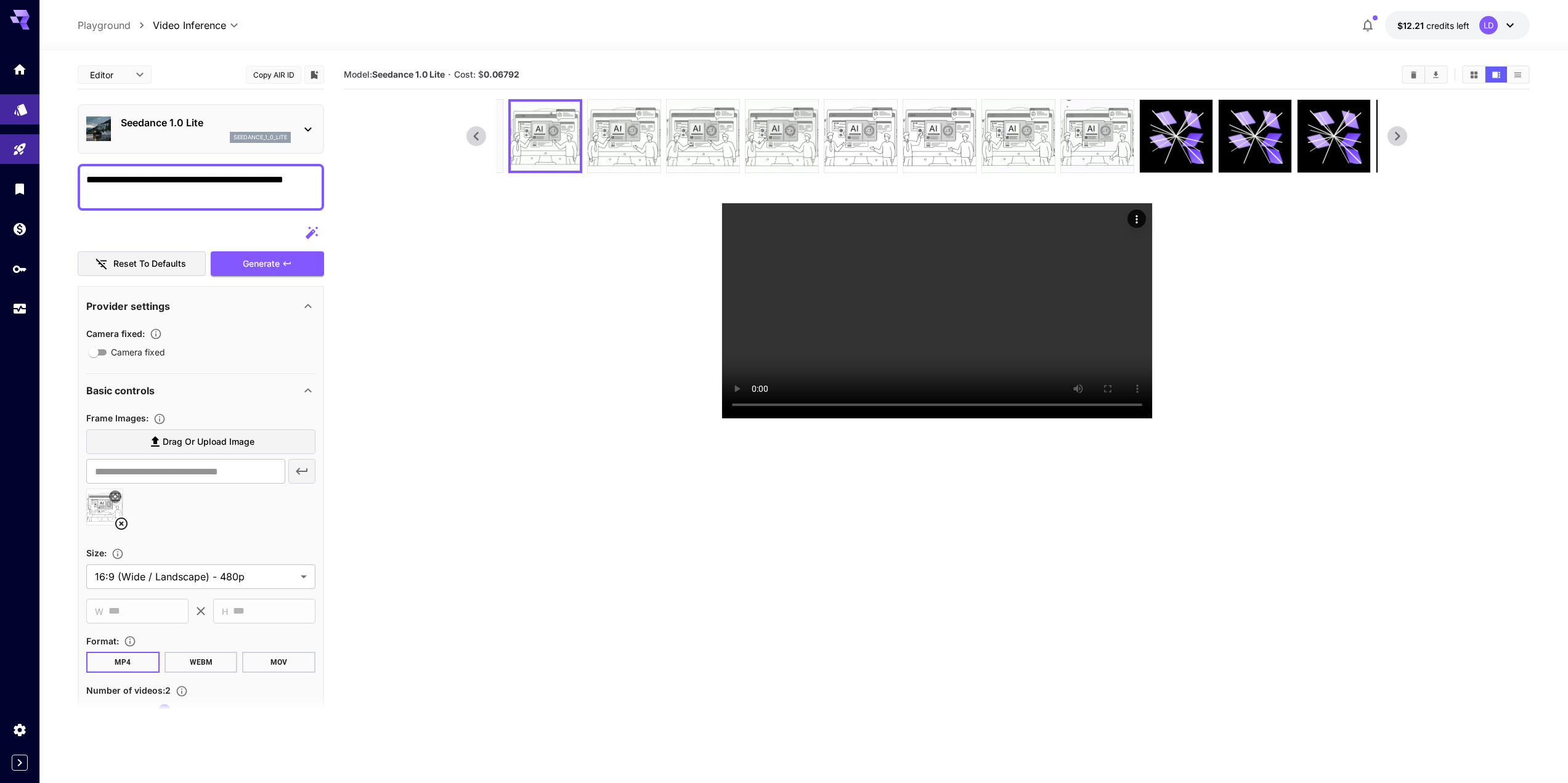
click at [0, 118] on div "**********" at bounding box center [784, 440] width 1568 height 880
type textarea "**********"
click at [281, 265] on div "Generate" at bounding box center [267, 264] width 113 height 25
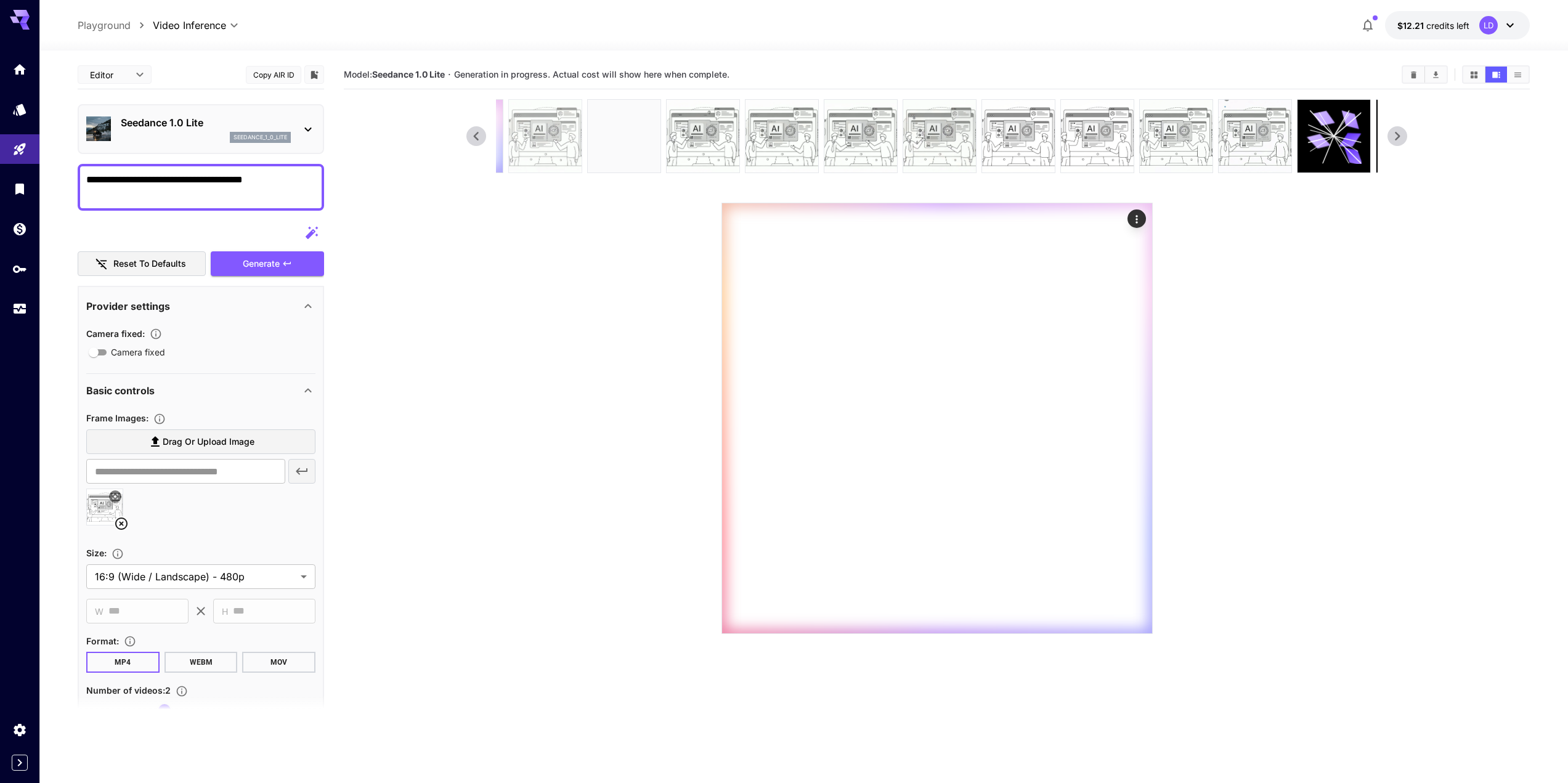
click at [542, 143] on img at bounding box center [545, 136] width 72 height 72
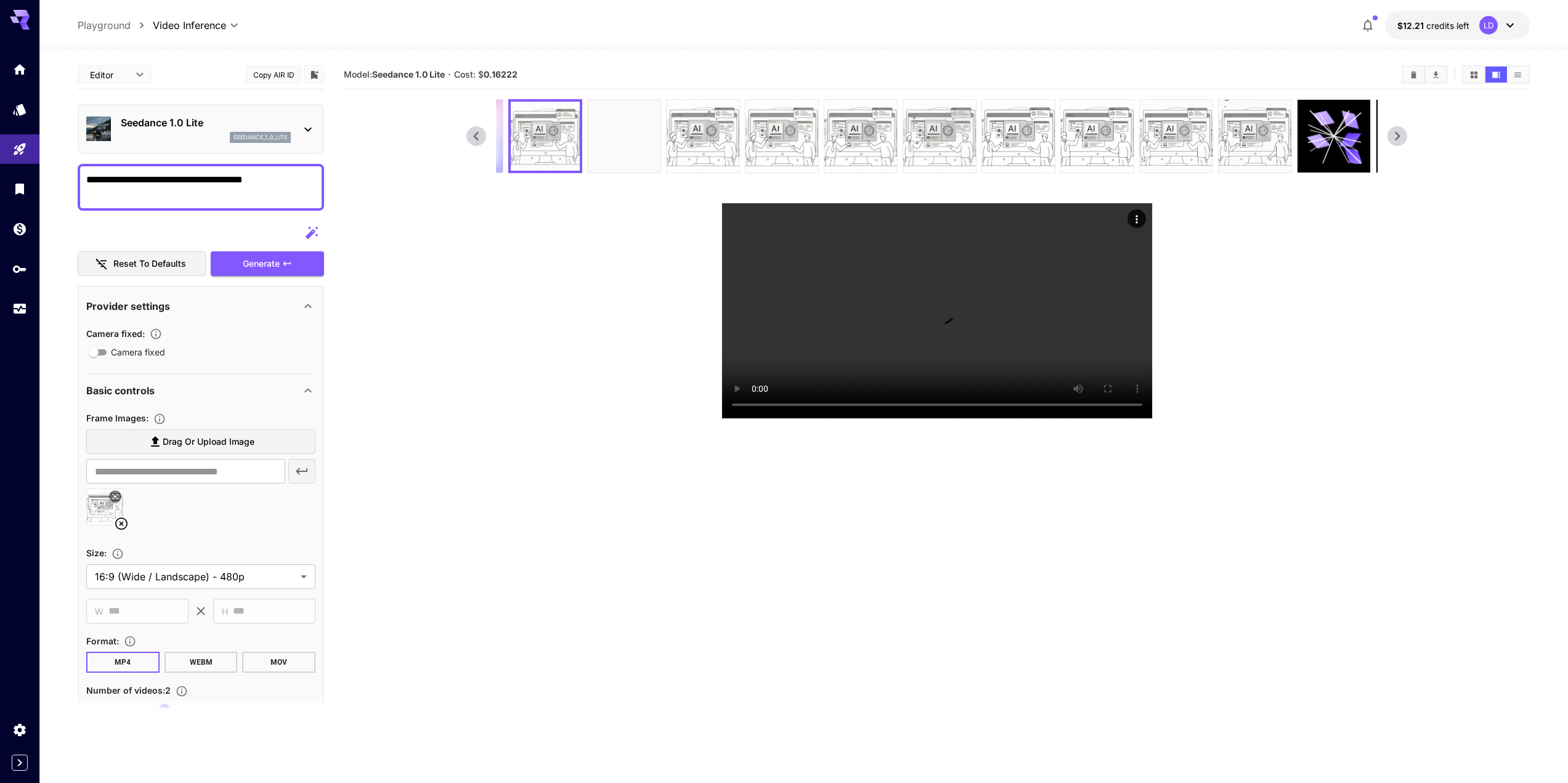
click at [477, 141] on icon at bounding box center [476, 136] width 18 height 18
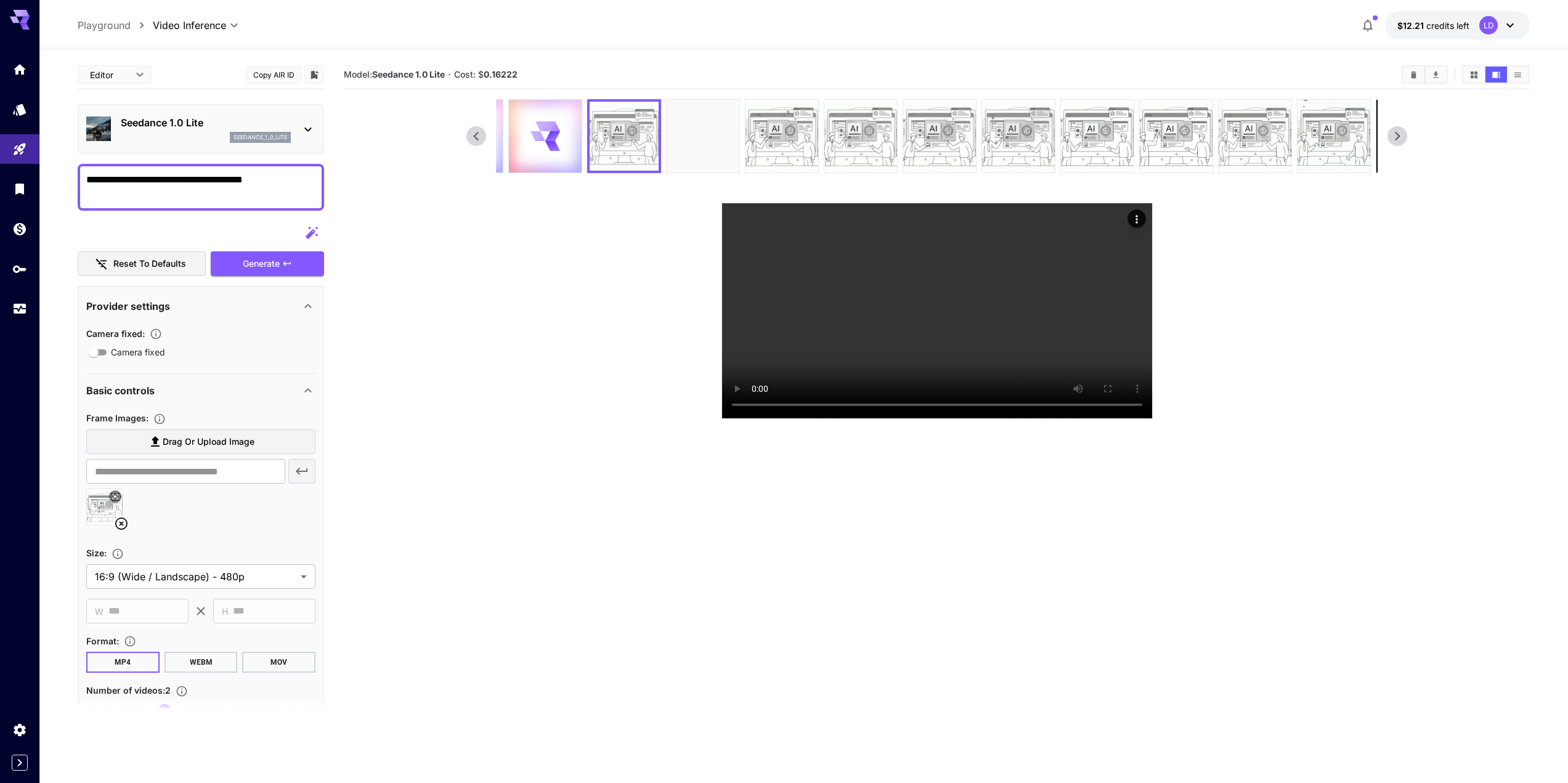
click at [477, 141] on icon at bounding box center [476, 136] width 18 height 18
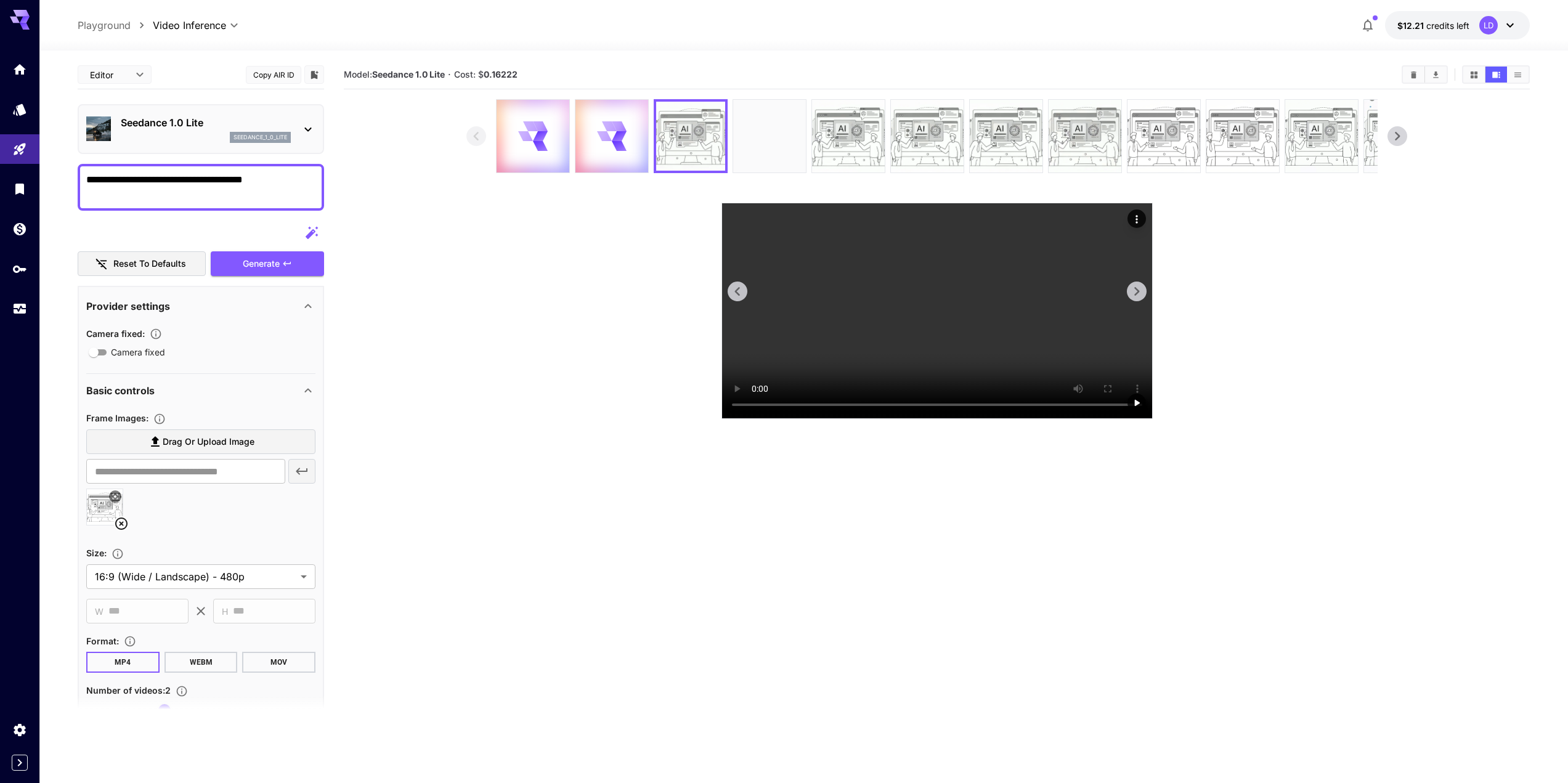
click at [967, 351] on video at bounding box center [936, 310] width 430 height 215
click at [636, 485] on section "Model: Seedance 1.0 Lite · Cost: $ 0.16222" at bounding box center [936, 452] width 1186 height 783
click at [625, 281] on section at bounding box center [936, 259] width 941 height 320
click at [368, 568] on section "Model: Seedance 1.0 Lite · Cost: $ 0.16222" at bounding box center [936, 452] width 1186 height 783
click at [532, 128] on img at bounding box center [532, 136] width 72 height 72
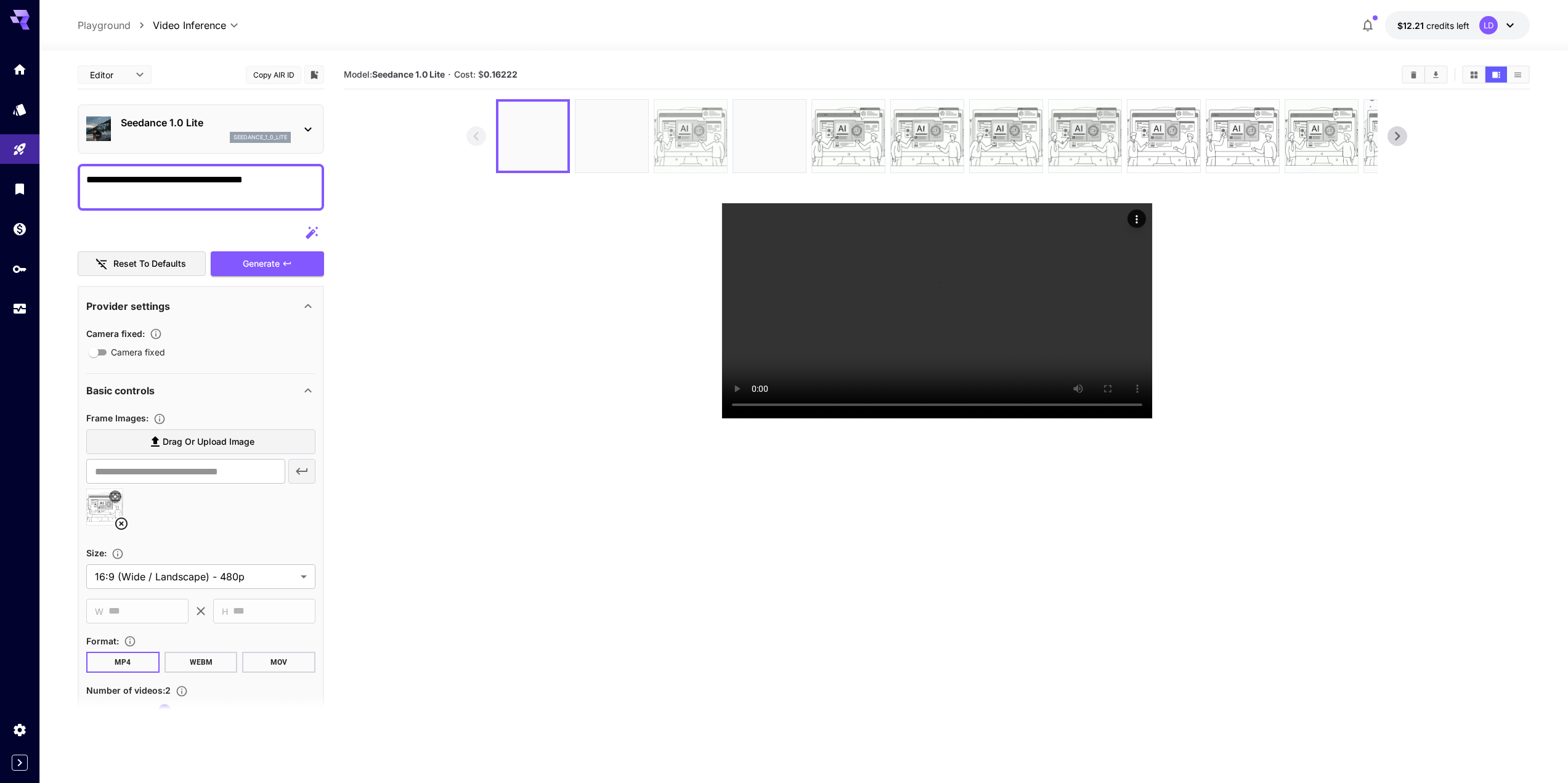
click at [653, 138] on div at bounding box center [690, 136] width 74 height 74
click at [619, 134] on img at bounding box center [612, 136] width 72 height 72
click at [979, 313] on video at bounding box center [936, 310] width 430 height 215
click at [562, 141] on img at bounding box center [532, 136] width 72 height 72
click at [891, 292] on video at bounding box center [936, 310] width 430 height 215
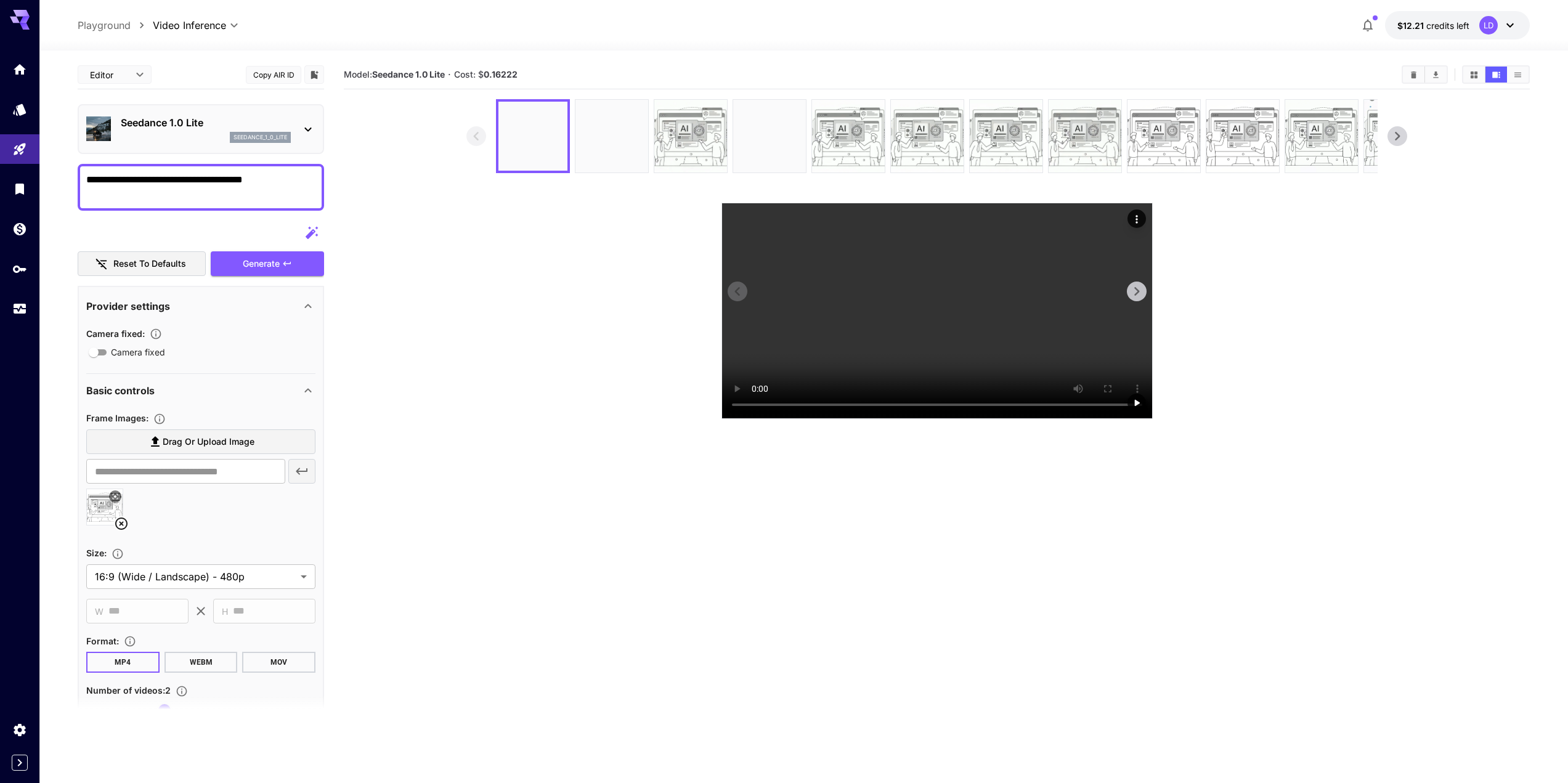
click at [929, 334] on video at bounding box center [936, 310] width 430 height 215
click at [677, 419] on section at bounding box center [936, 259] width 941 height 320
click at [675, 419] on section at bounding box center [936, 259] width 941 height 320
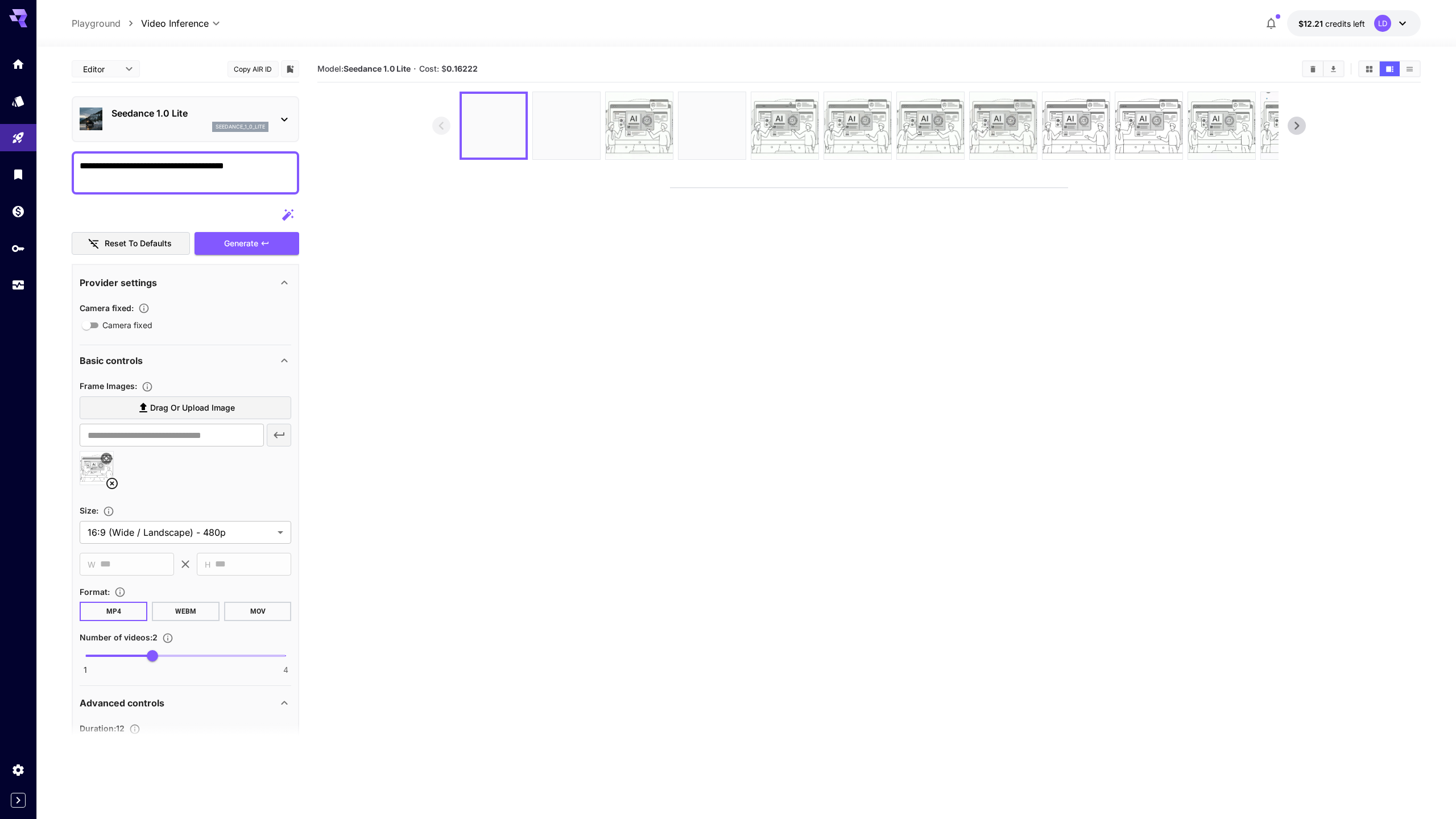
click at [718, 187] on video at bounding box center [869, 187] width 397 height 0
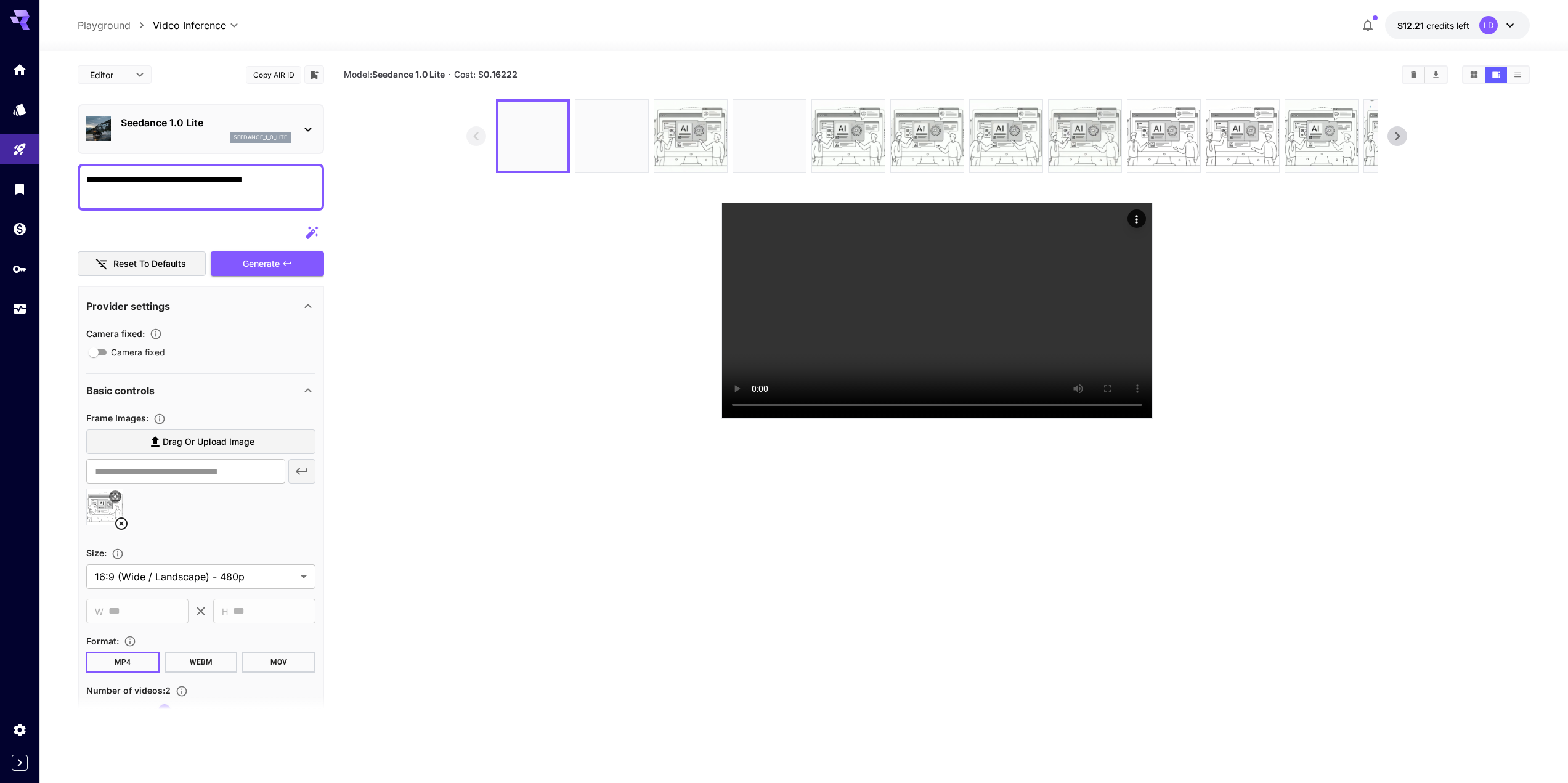
click at [486, 398] on section at bounding box center [936, 259] width 941 height 320
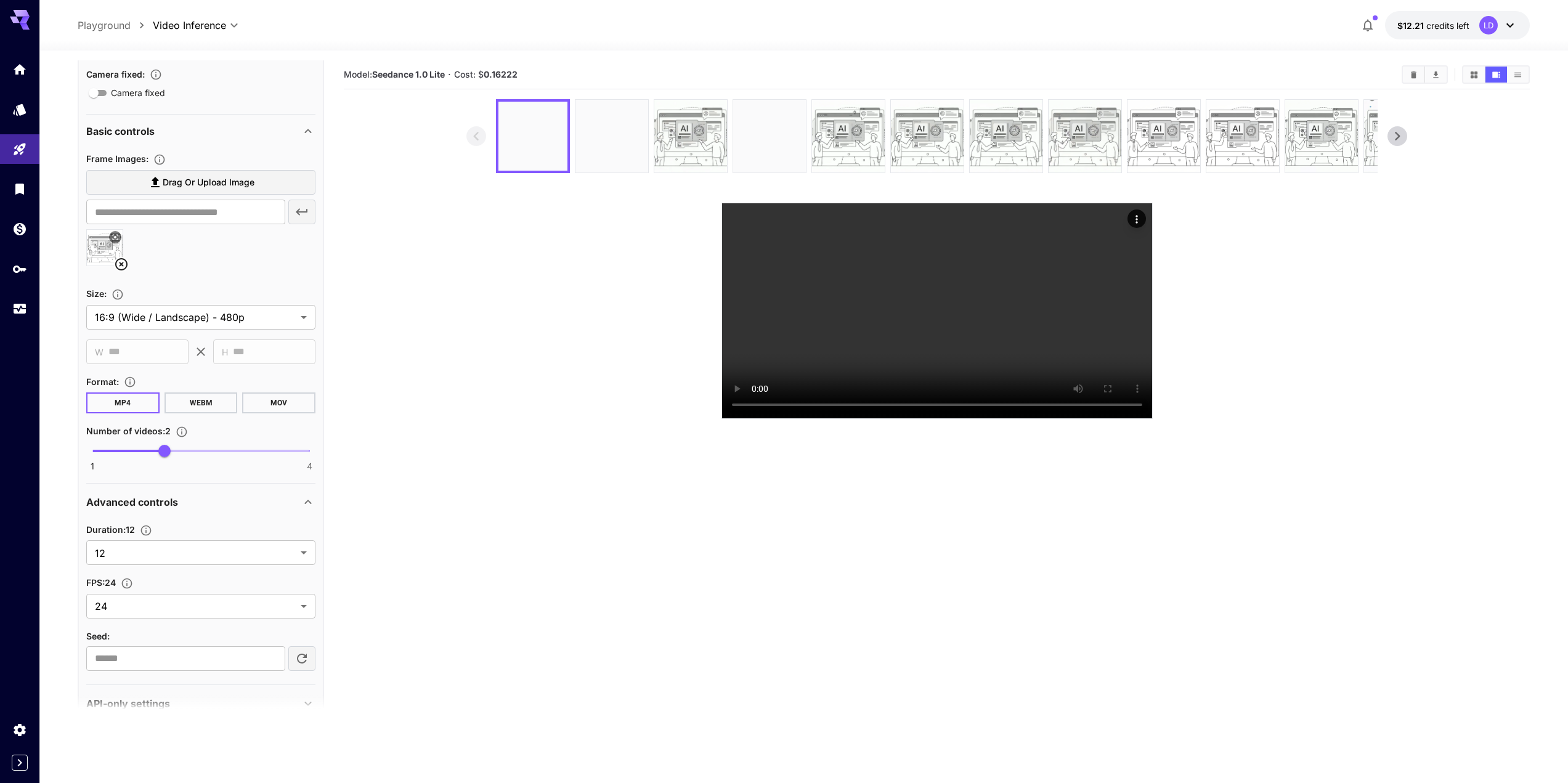
scroll to position [288, 0]
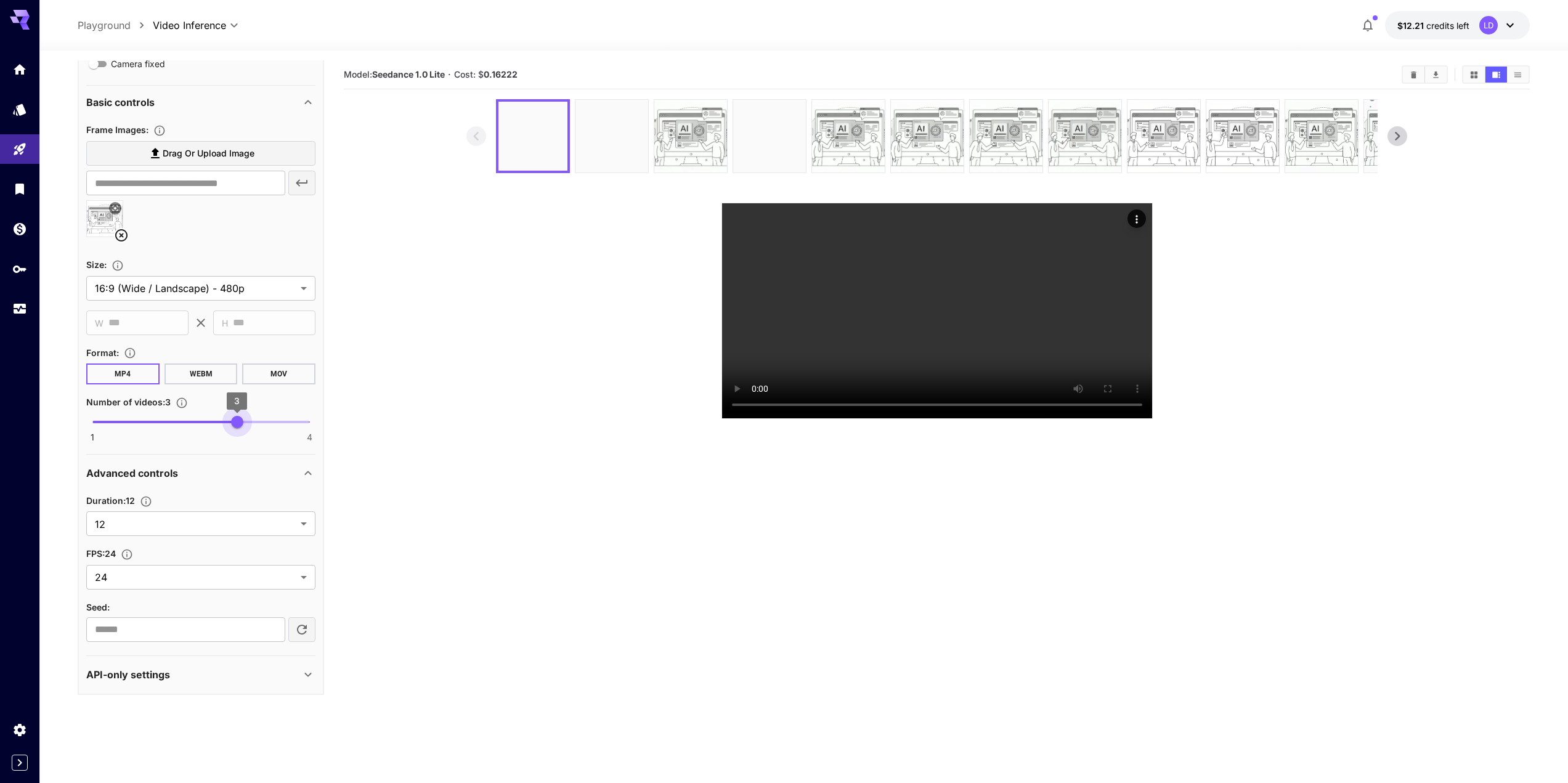
type input "*"
drag, startPoint x: 170, startPoint y: 417, endPoint x: 178, endPoint y: 424, distance: 10.6
click at [171, 424] on span "2" at bounding box center [165, 422] width 12 height 12
click at [514, 346] on section at bounding box center [936, 259] width 941 height 320
click at [703, 540] on section "Model: Seedance 1.0 Lite · Cost: $ 0.16222" at bounding box center [936, 452] width 1186 height 783
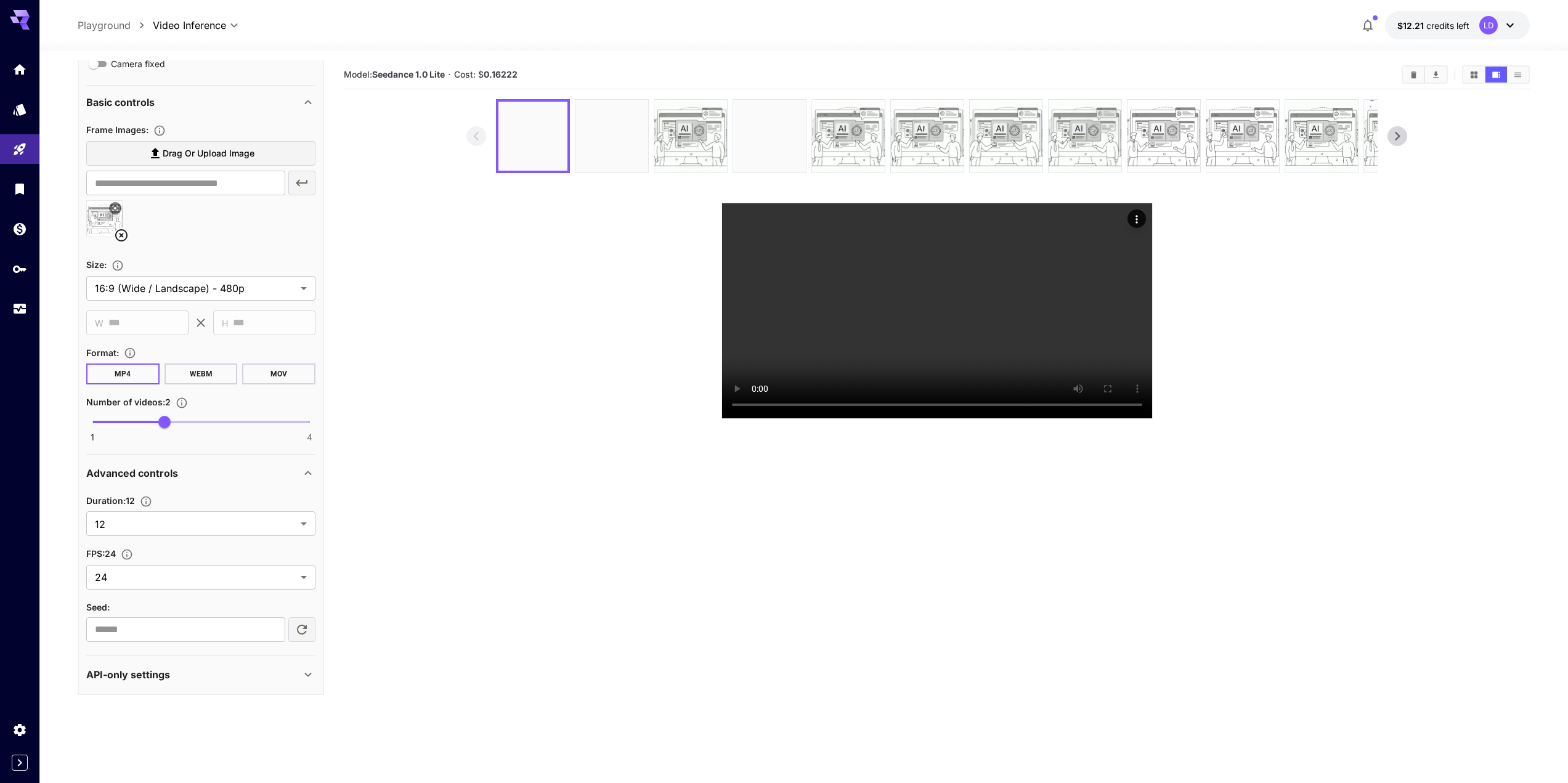
click at [822, 633] on section "Model: Seedance 1.0 Lite · Cost: $ 0.16222" at bounding box center [936, 452] width 1186 height 783
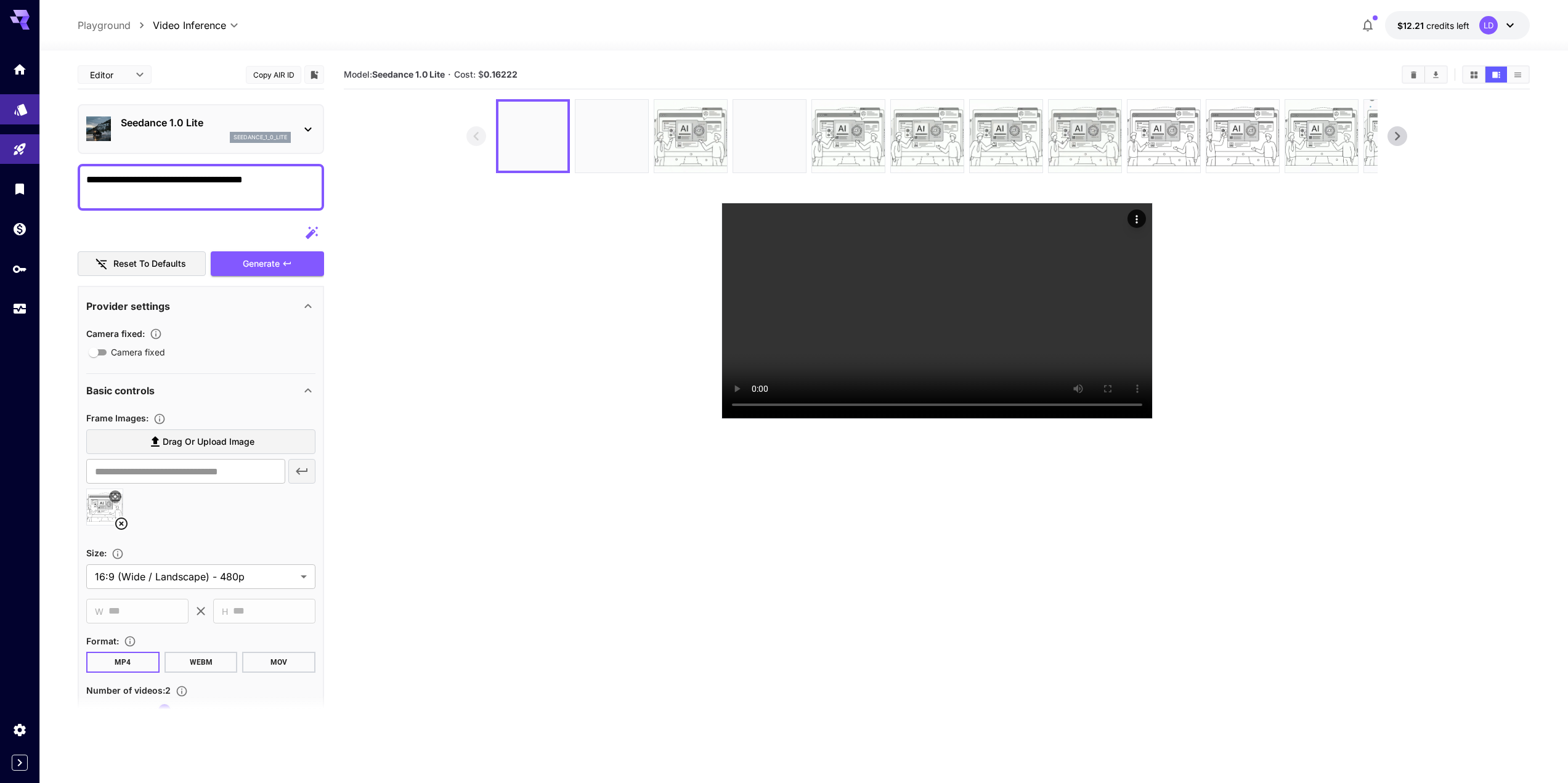
click at [25, 115] on link at bounding box center [20, 109] width 40 height 30
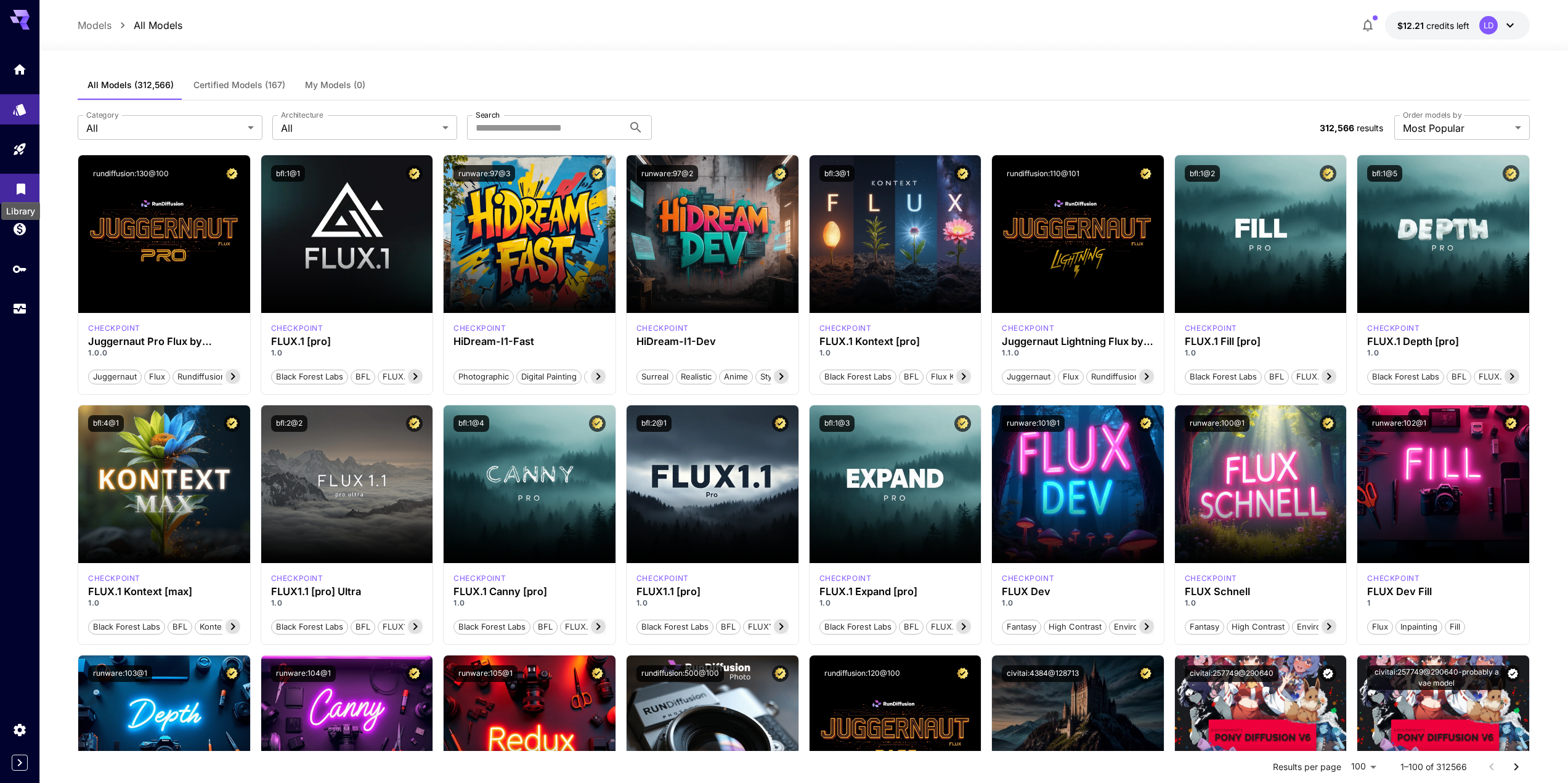
click at [14, 184] on icon "Library" at bounding box center [21, 185] width 15 height 15
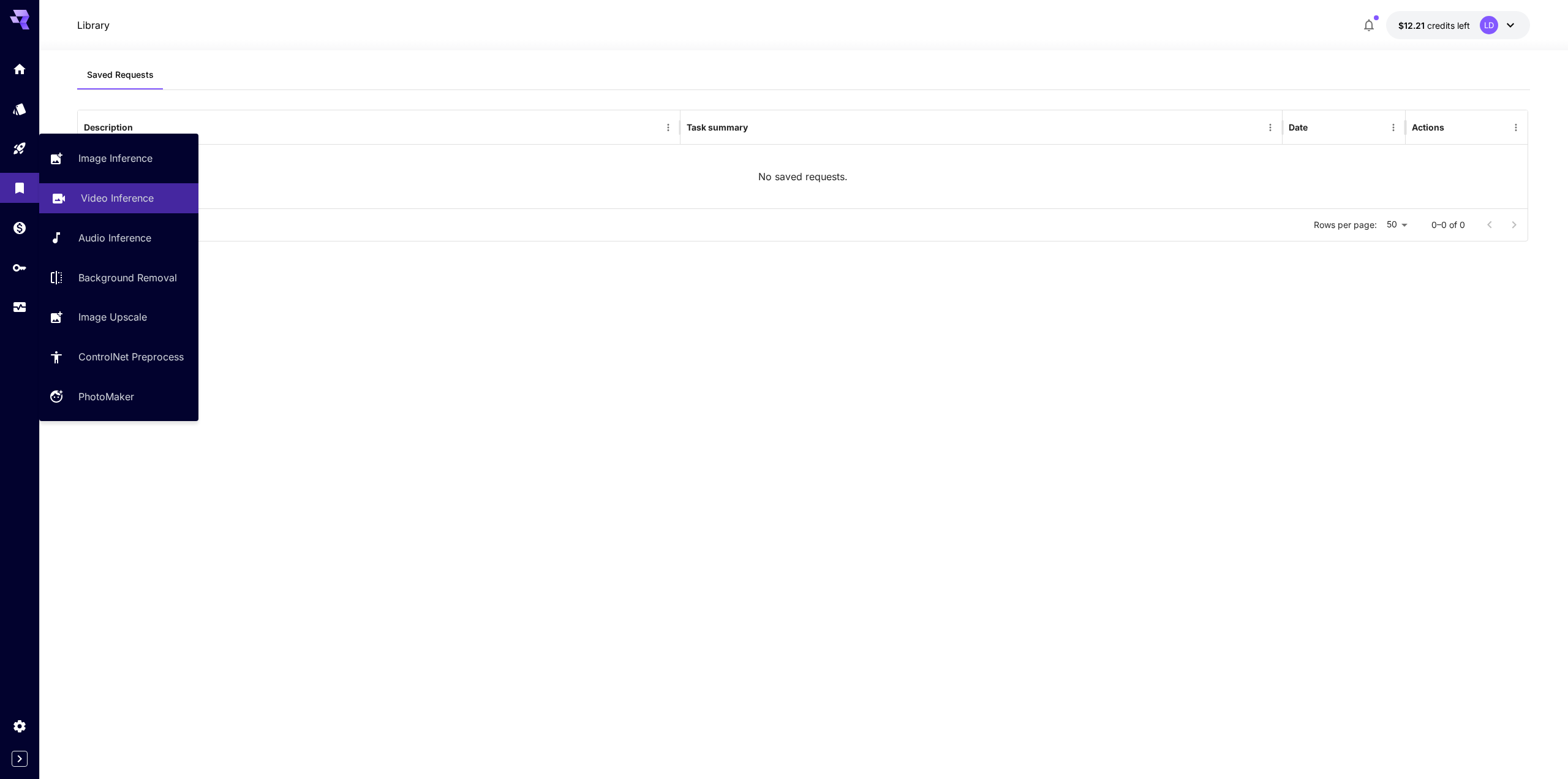
click at [82, 190] on link "Video Inference" at bounding box center [119, 198] width 159 height 30
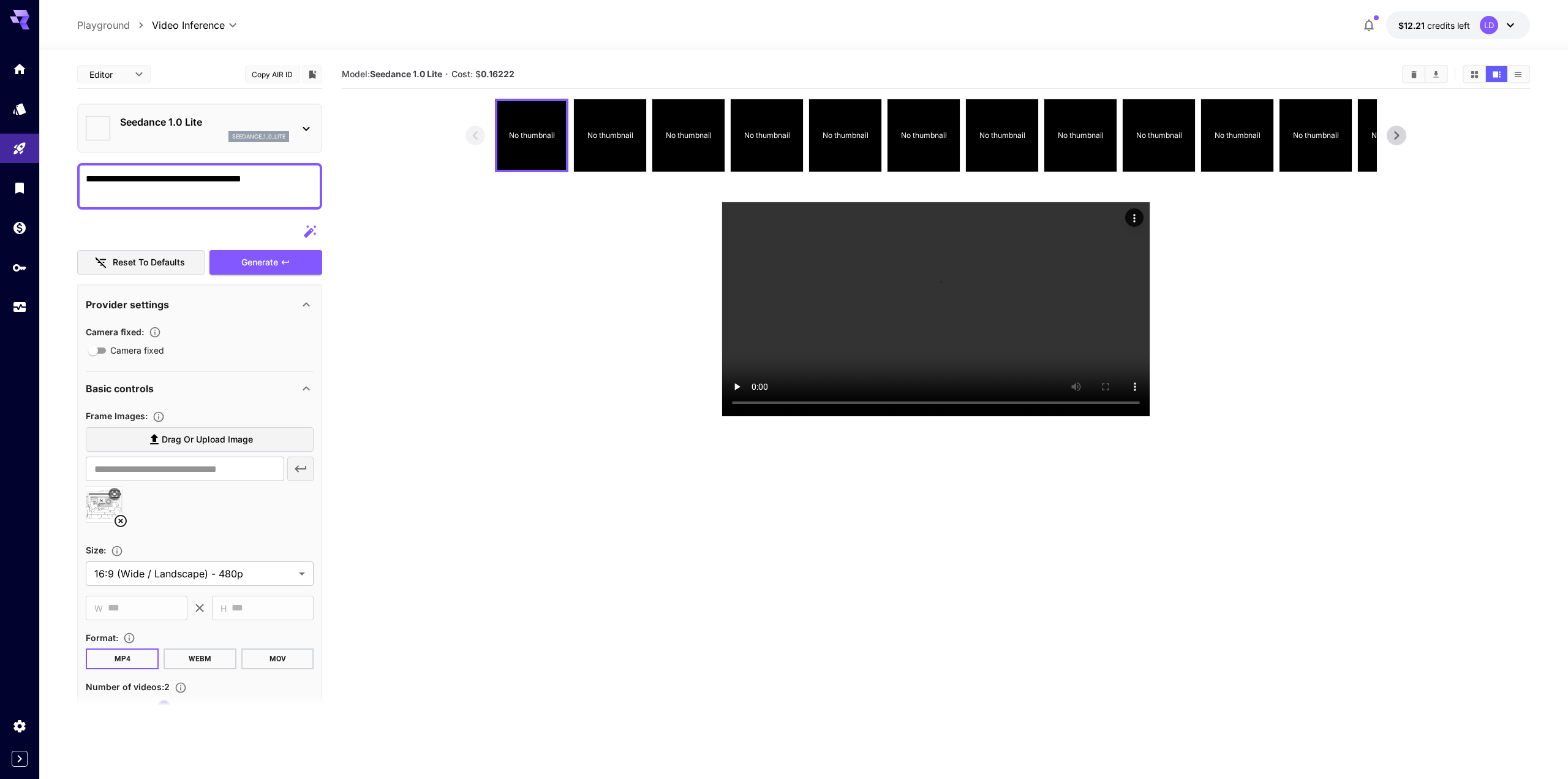
type input "*"
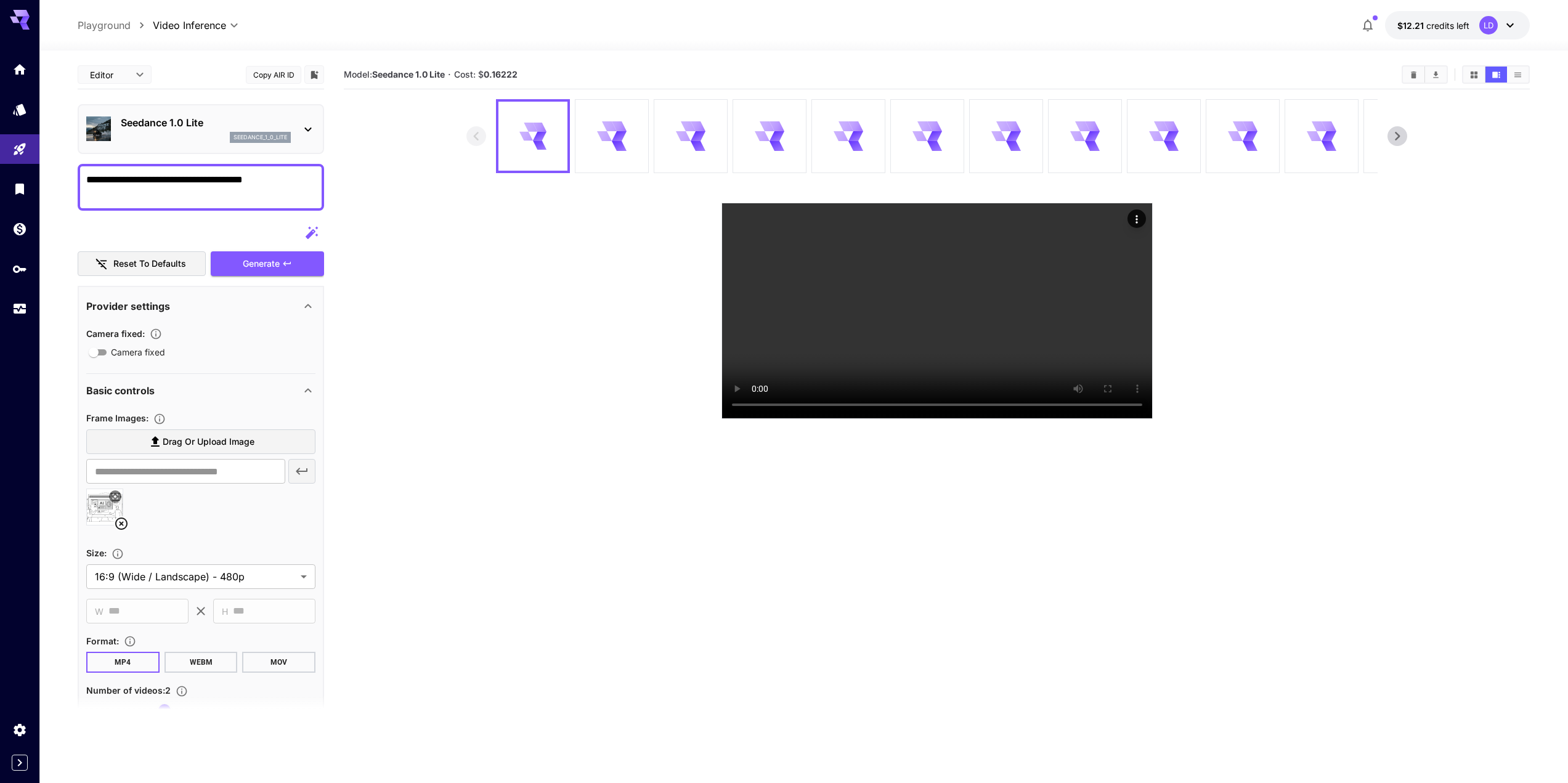
click at [489, 235] on section at bounding box center [936, 259] width 941 height 320
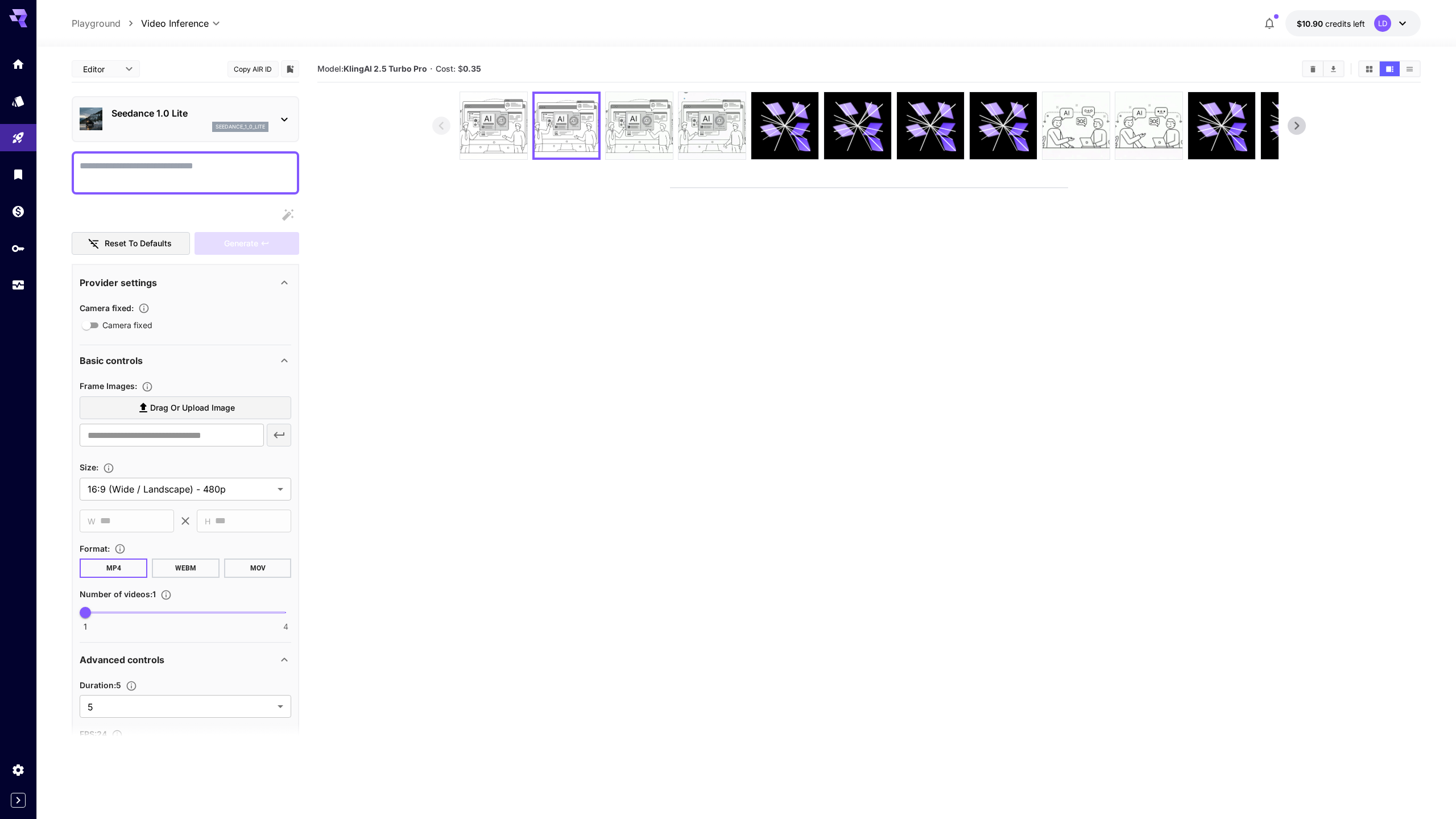
click at [671, 187] on video at bounding box center [869, 187] width 397 height 0
click at [837, 187] on video at bounding box center [869, 187] width 397 height 0
click at [800, 187] on video at bounding box center [869, 187] width 397 height 0
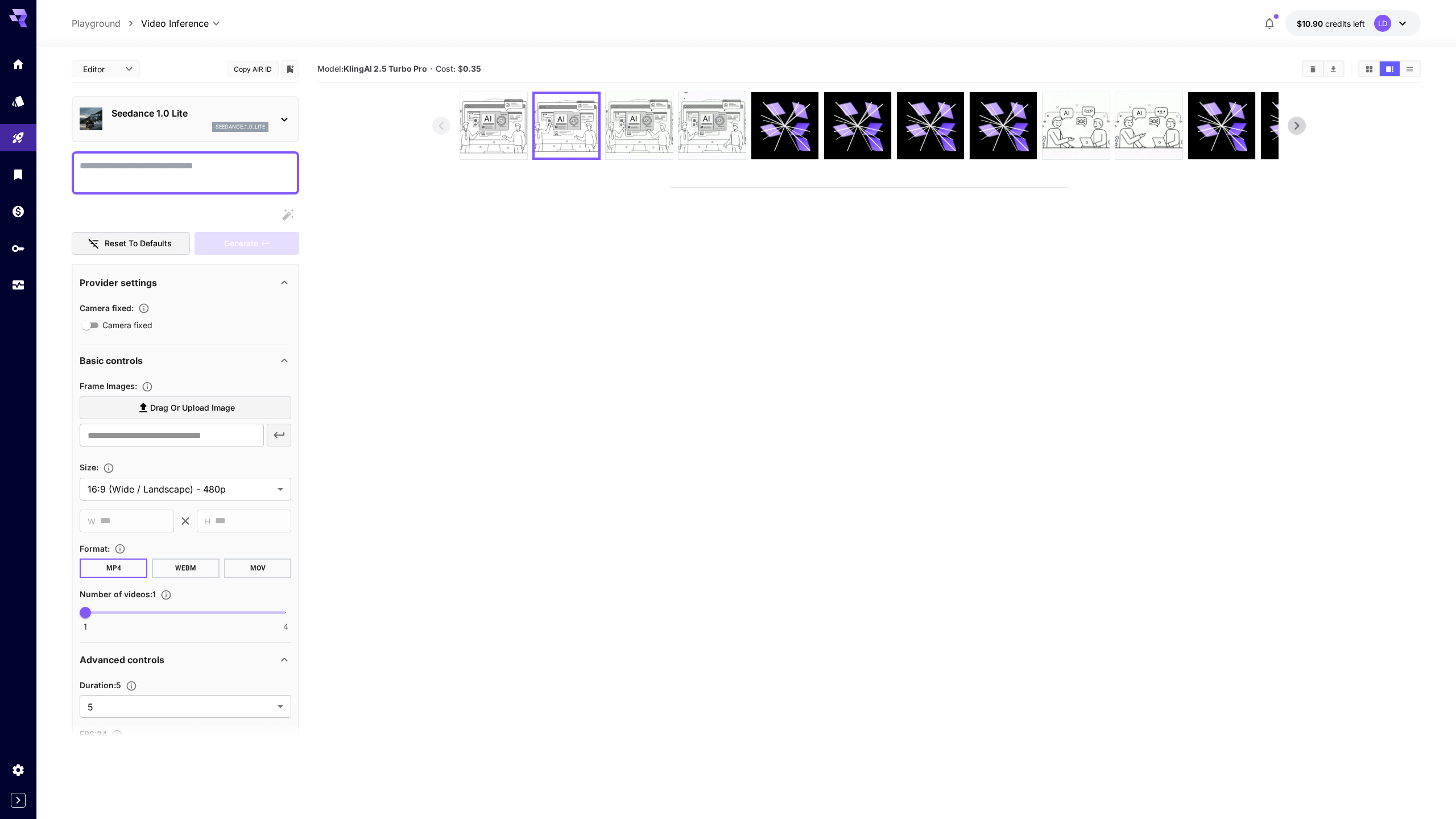
click at [800, 187] on video at bounding box center [869, 187] width 397 height 0
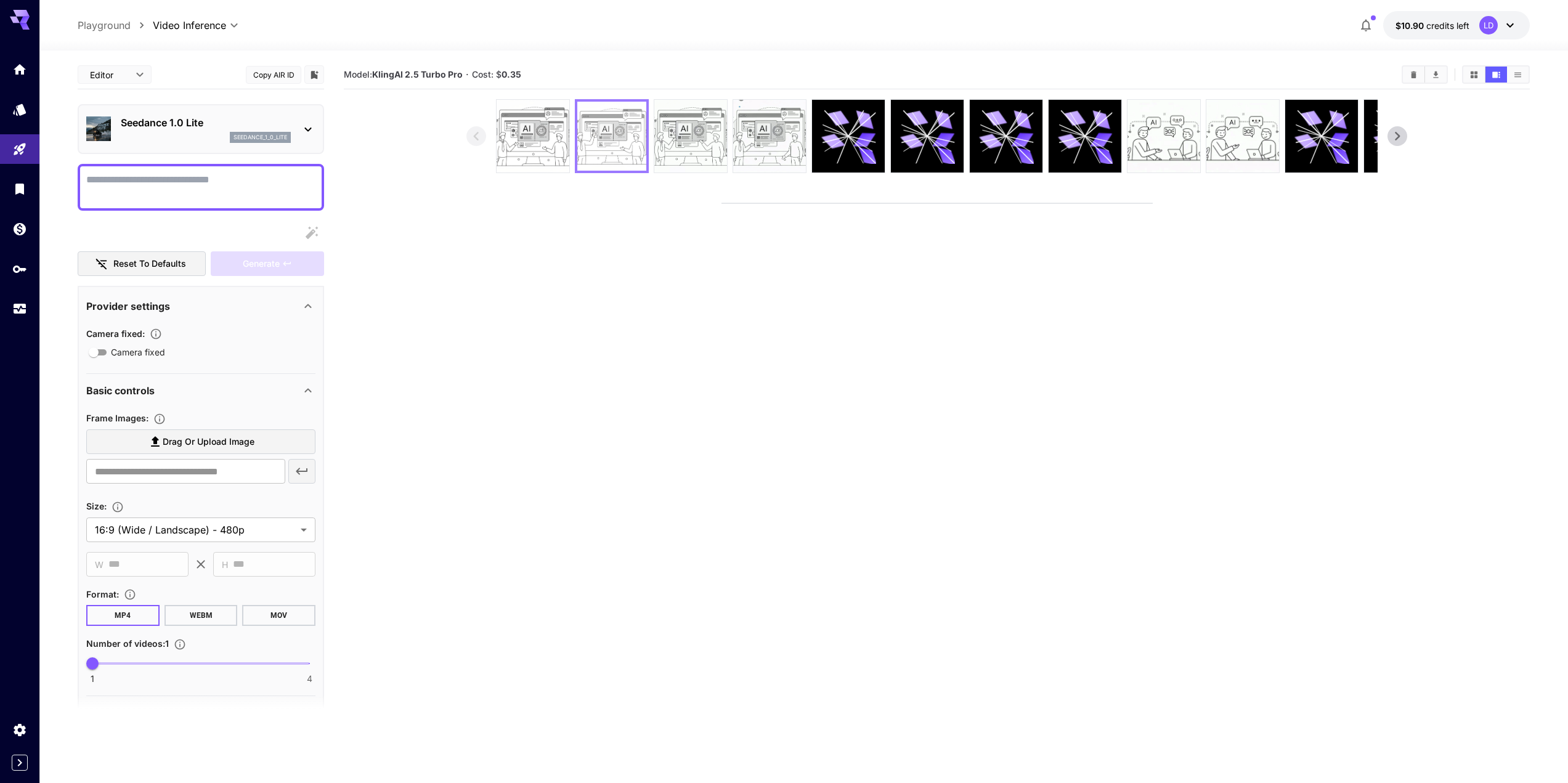
click at [582, 143] on img at bounding box center [612, 136] width 69 height 69
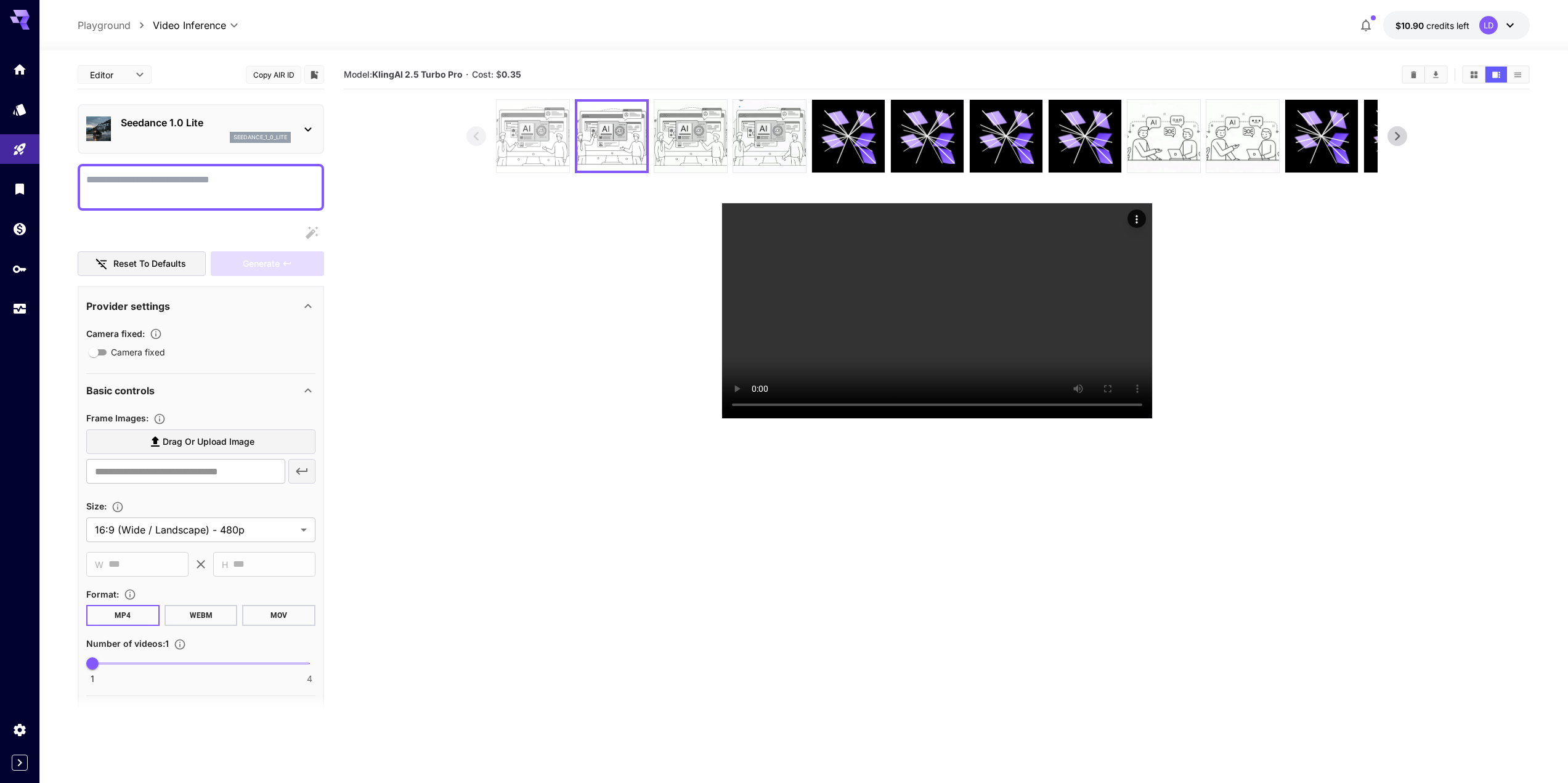
click at [539, 152] on img at bounding box center [532, 136] width 72 height 72
click at [920, 325] on video at bounding box center [936, 310] width 430 height 215
click at [768, 134] on img at bounding box center [770, 136] width 72 height 72
click at [768, 150] on img at bounding box center [769, 136] width 69 height 69
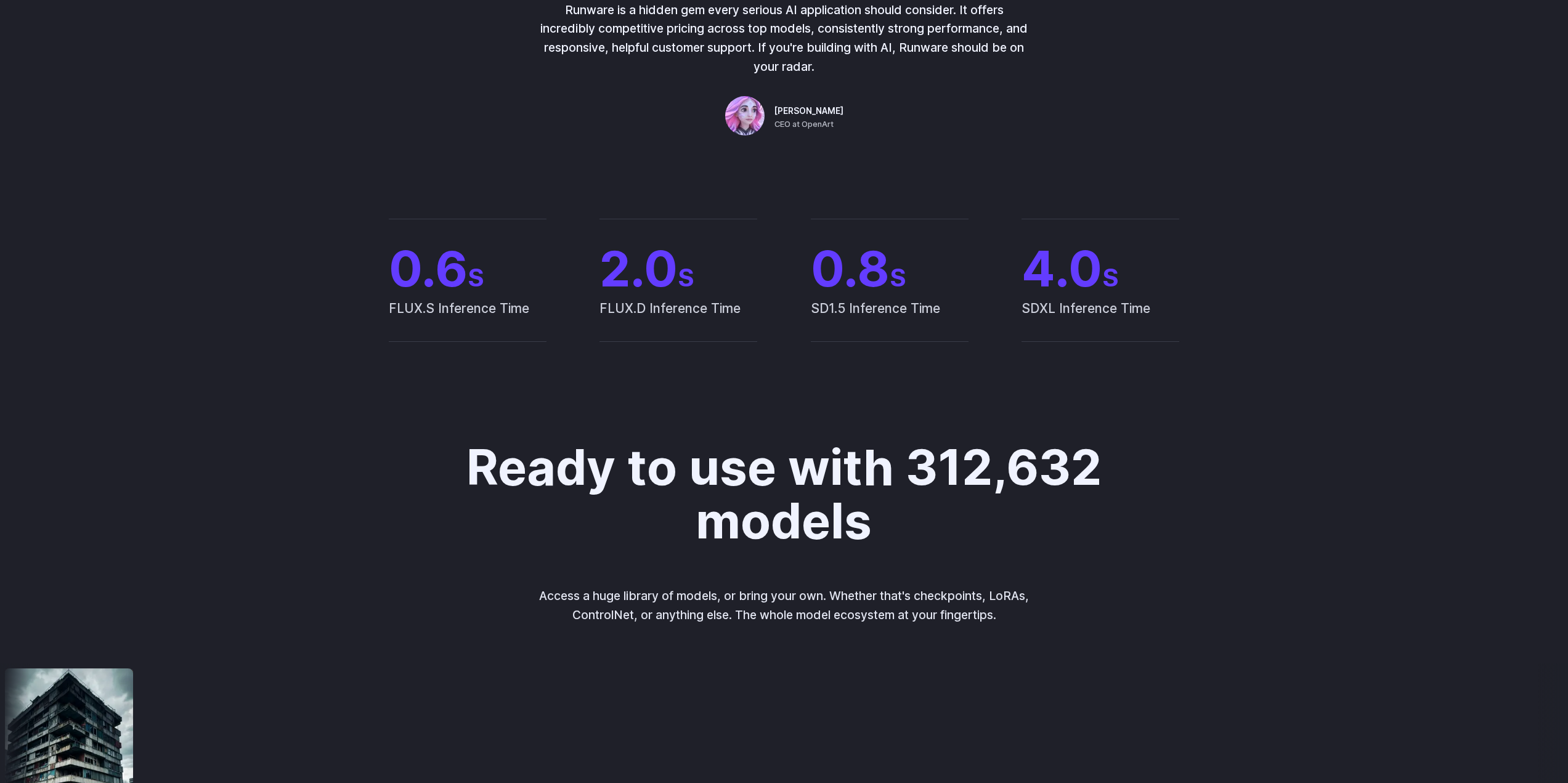
scroll to position [1021, 0]
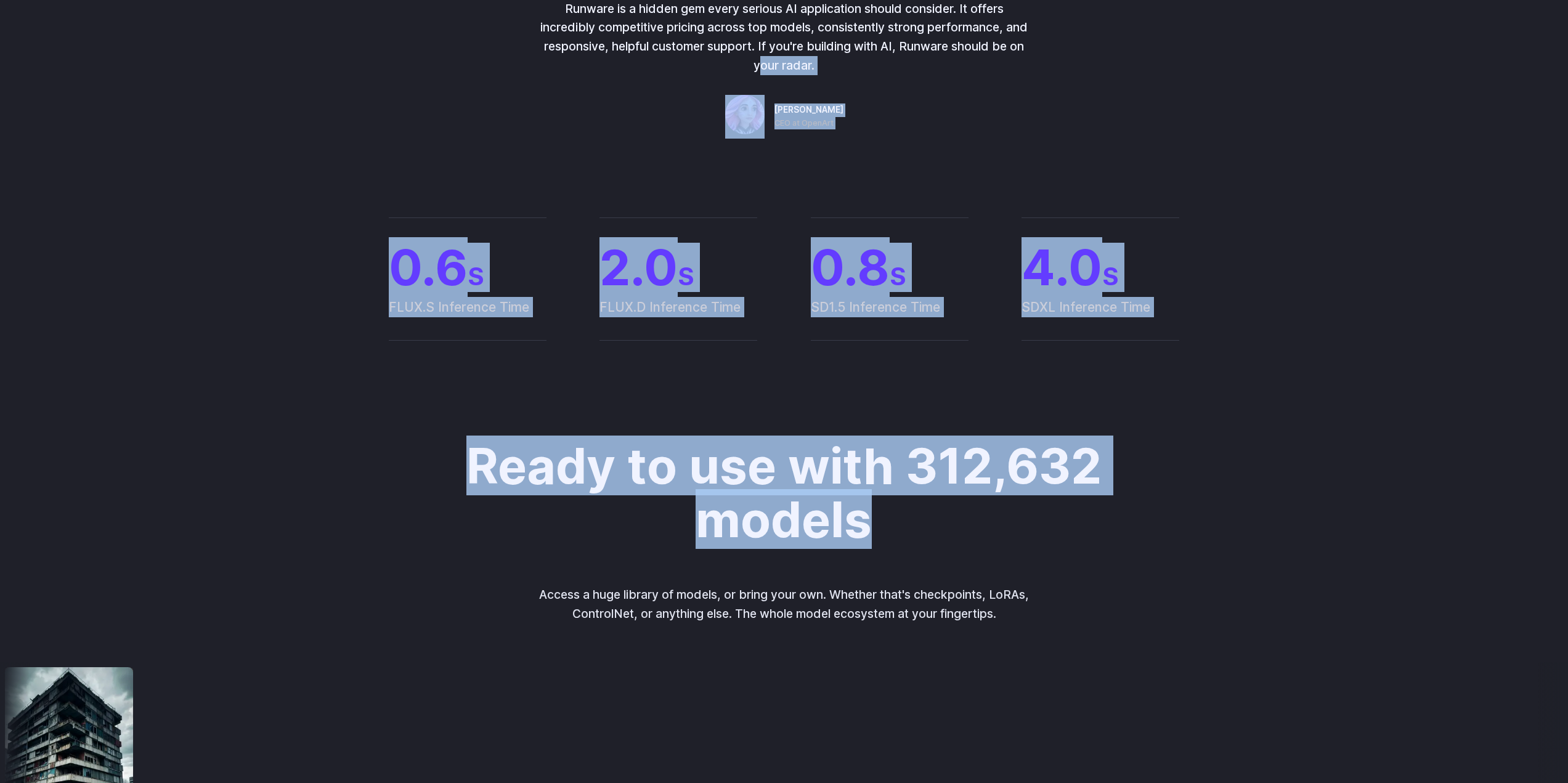
drag, startPoint x: 176, startPoint y: 149, endPoint x: 1314, endPoint y: 514, distance: 1195.1
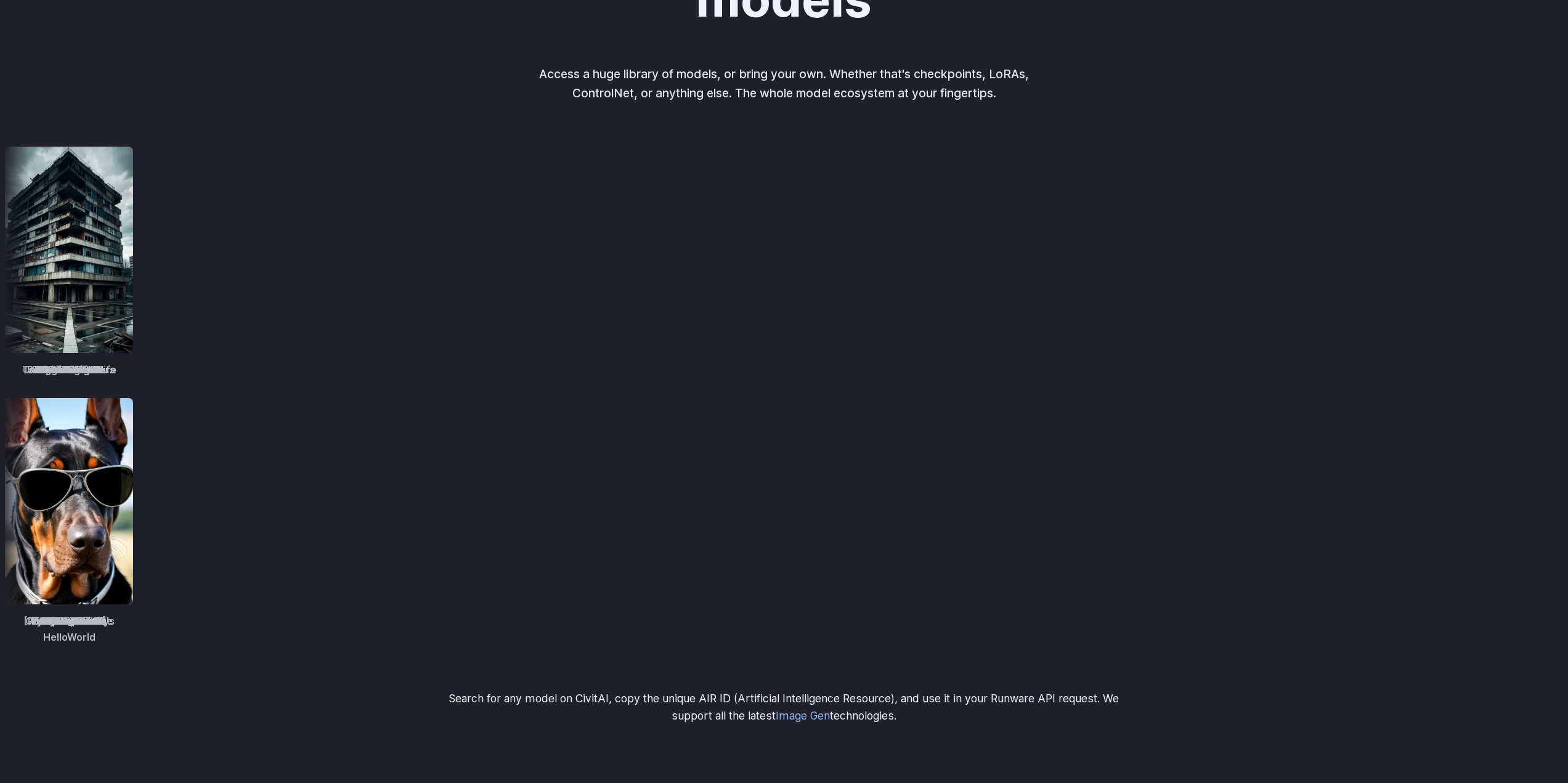
scroll to position [1541, 0]
drag, startPoint x: 107, startPoint y: 101, endPoint x: 1252, endPoint y: 706, distance: 1295.0
click at [1241, 723] on div "Ready to use with 312,632 models Access a huge library of models, or bring your…" at bounding box center [784, 321] width 1568 height 924
click at [1252, 705] on div "Ready to use with 312,632 models Access a huge library of models, or bring your…" at bounding box center [784, 321] width 1568 height 806
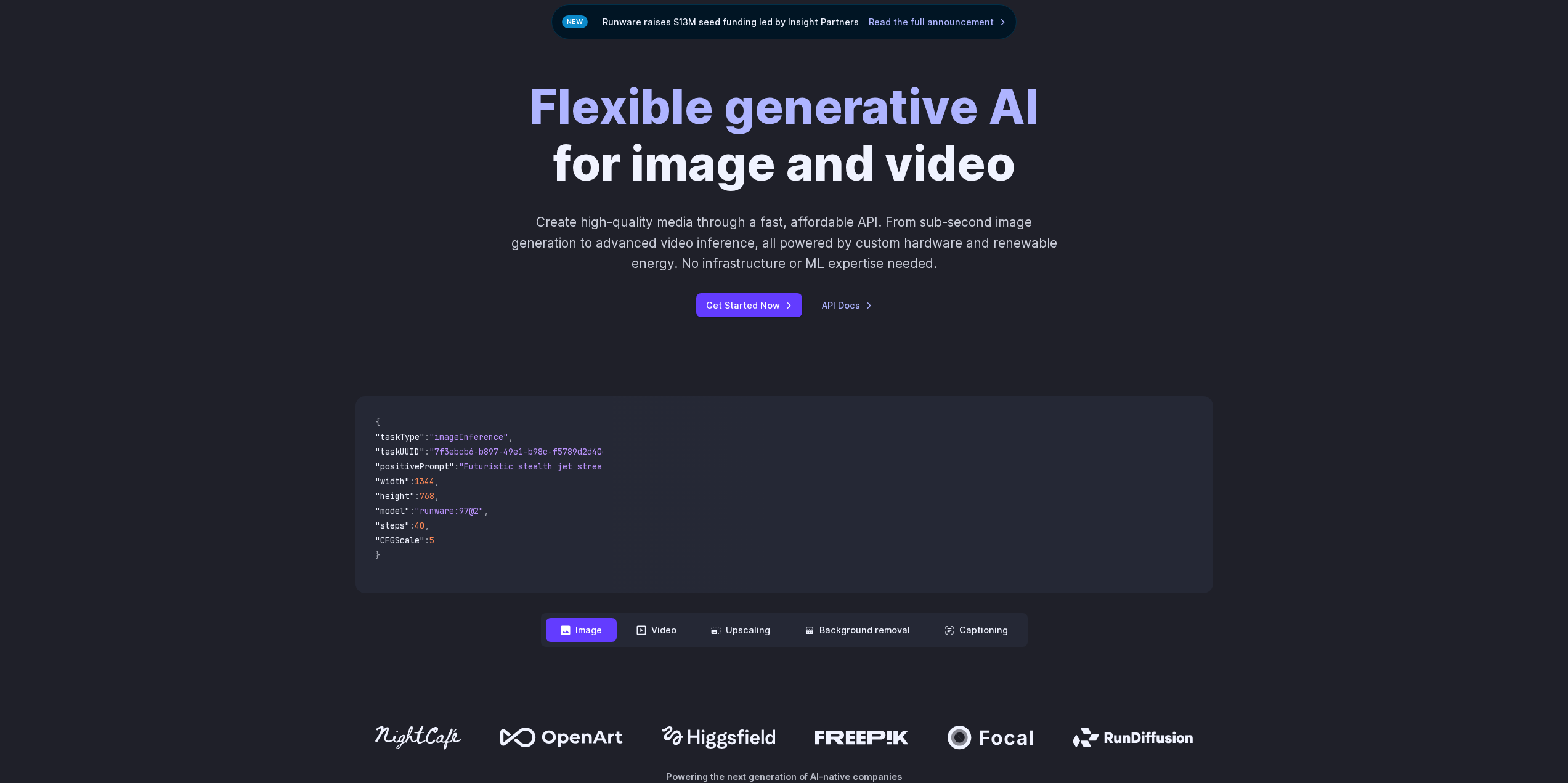
scroll to position [0, 0]
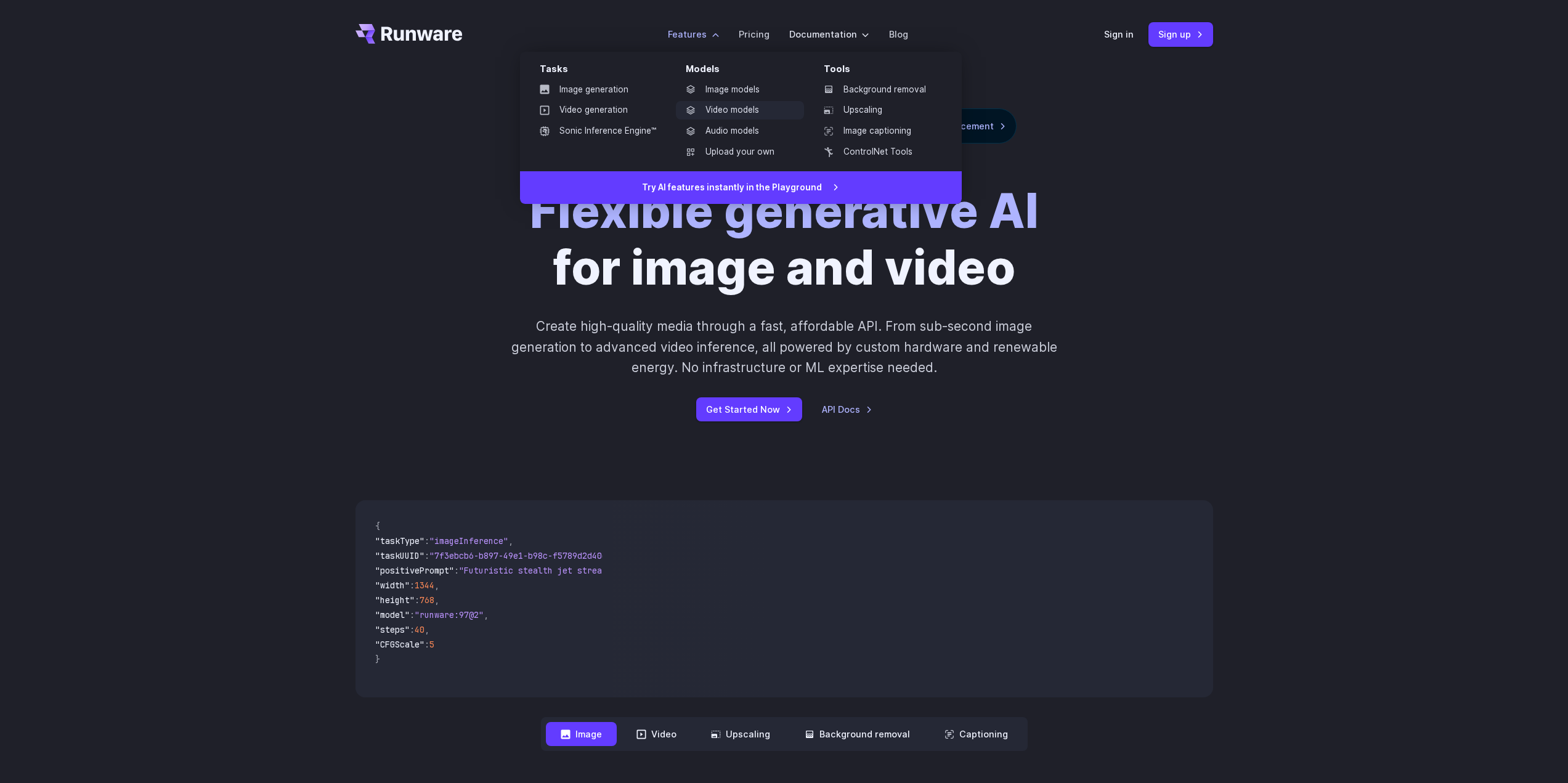
click at [719, 111] on link "Video models" at bounding box center [740, 110] width 128 height 18
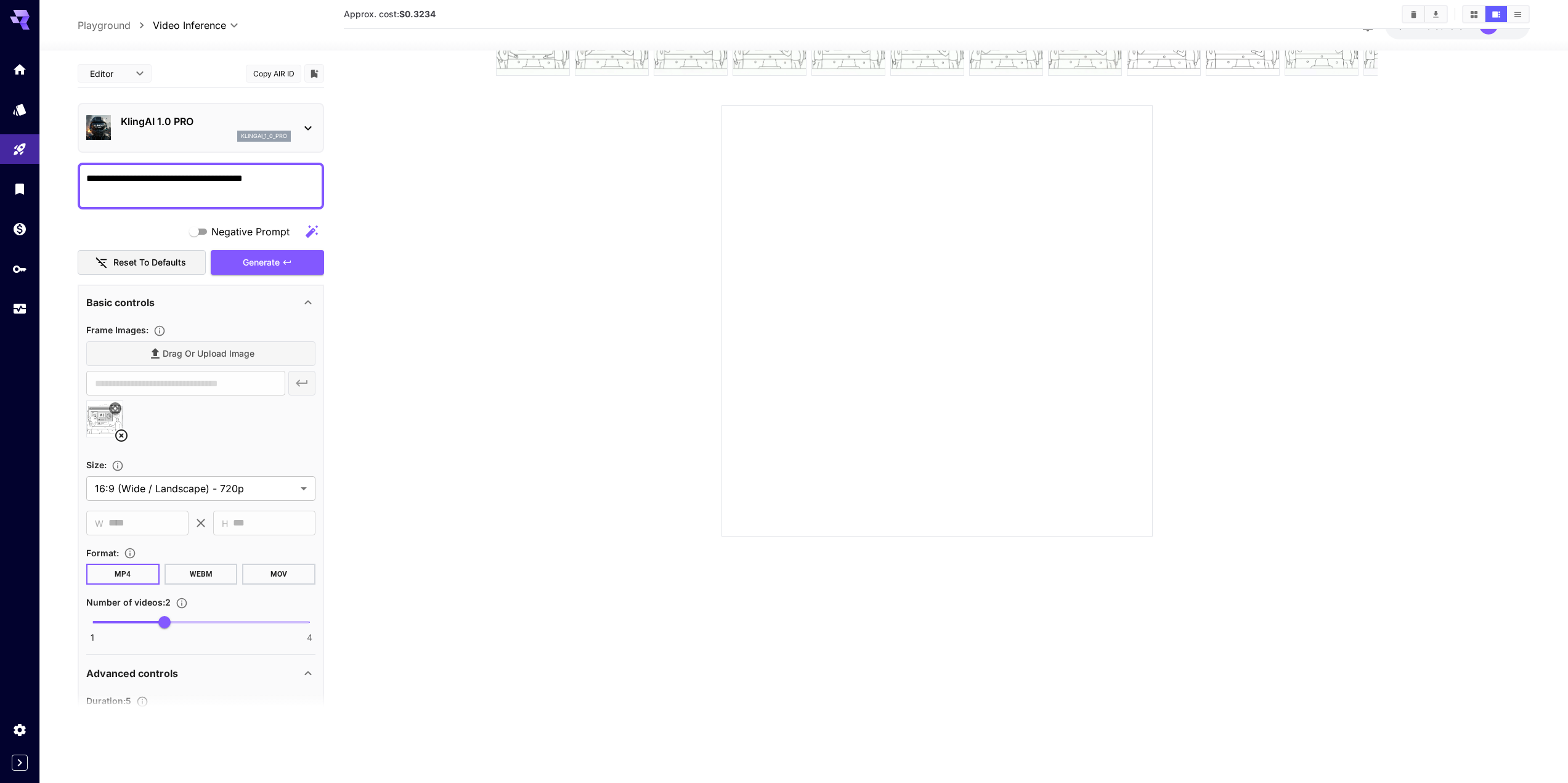
click at [658, 234] on section at bounding box center [936, 269] width 941 height 534
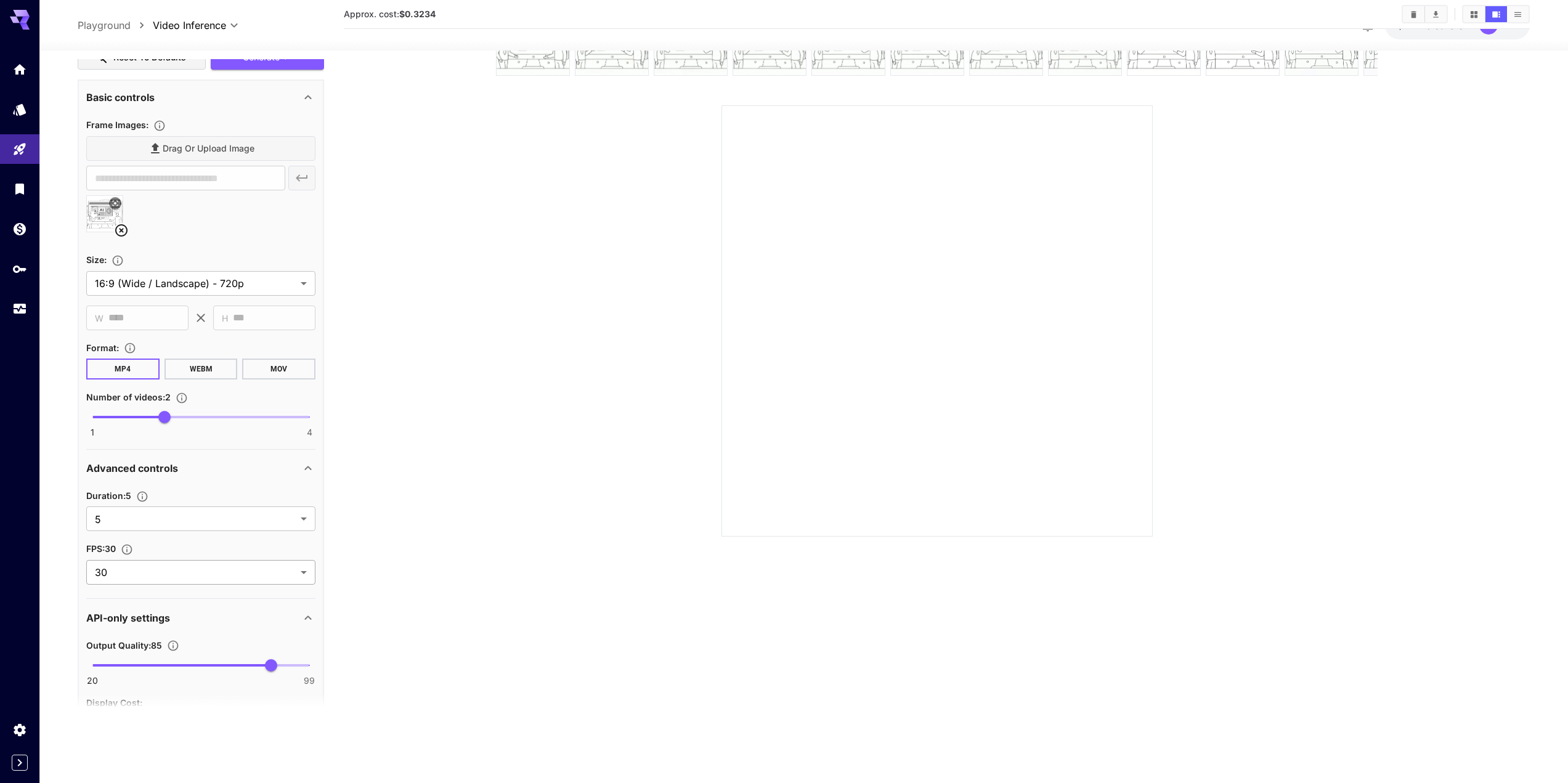
scroll to position [318, 0]
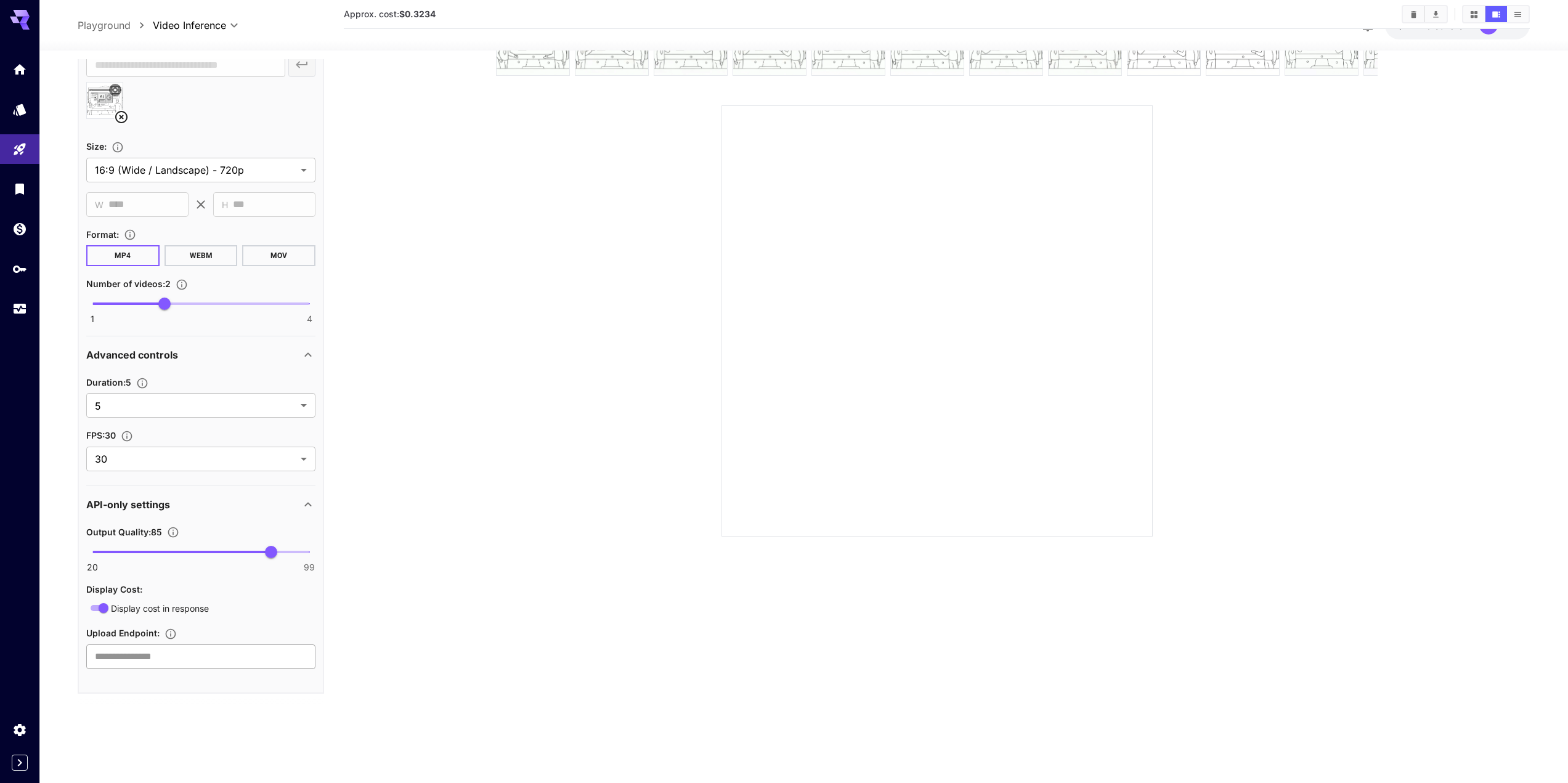
click at [204, 655] on input "text" at bounding box center [200, 657] width 229 height 25
click at [228, 608] on div "Display cost in response" at bounding box center [200, 607] width 229 height 16
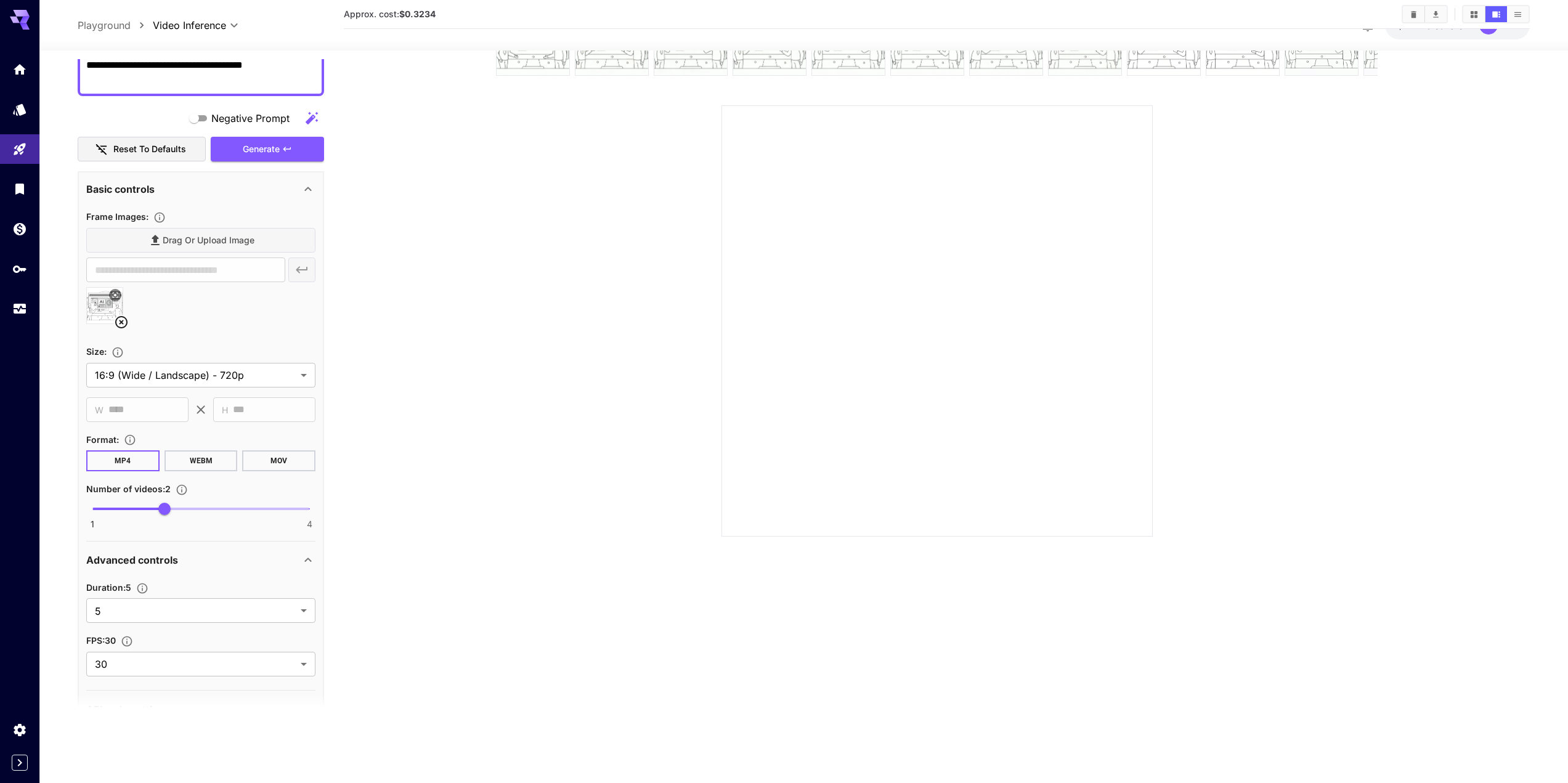
click at [195, 290] on div at bounding box center [200, 310] width 229 height 47
click at [126, 325] on icon at bounding box center [122, 322] width 12 height 12
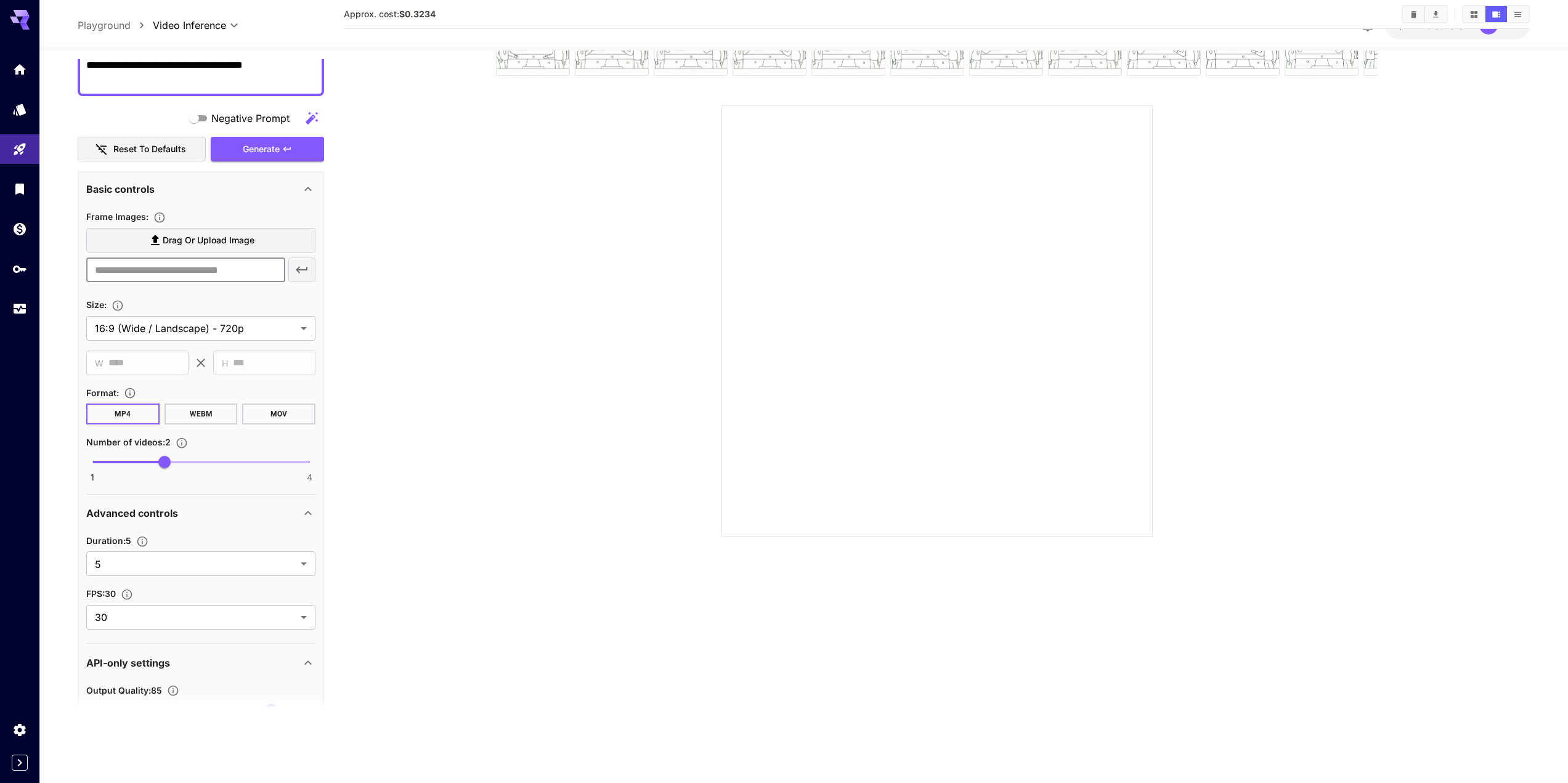
click at [176, 271] on input "text" at bounding box center [185, 270] width 199 height 25
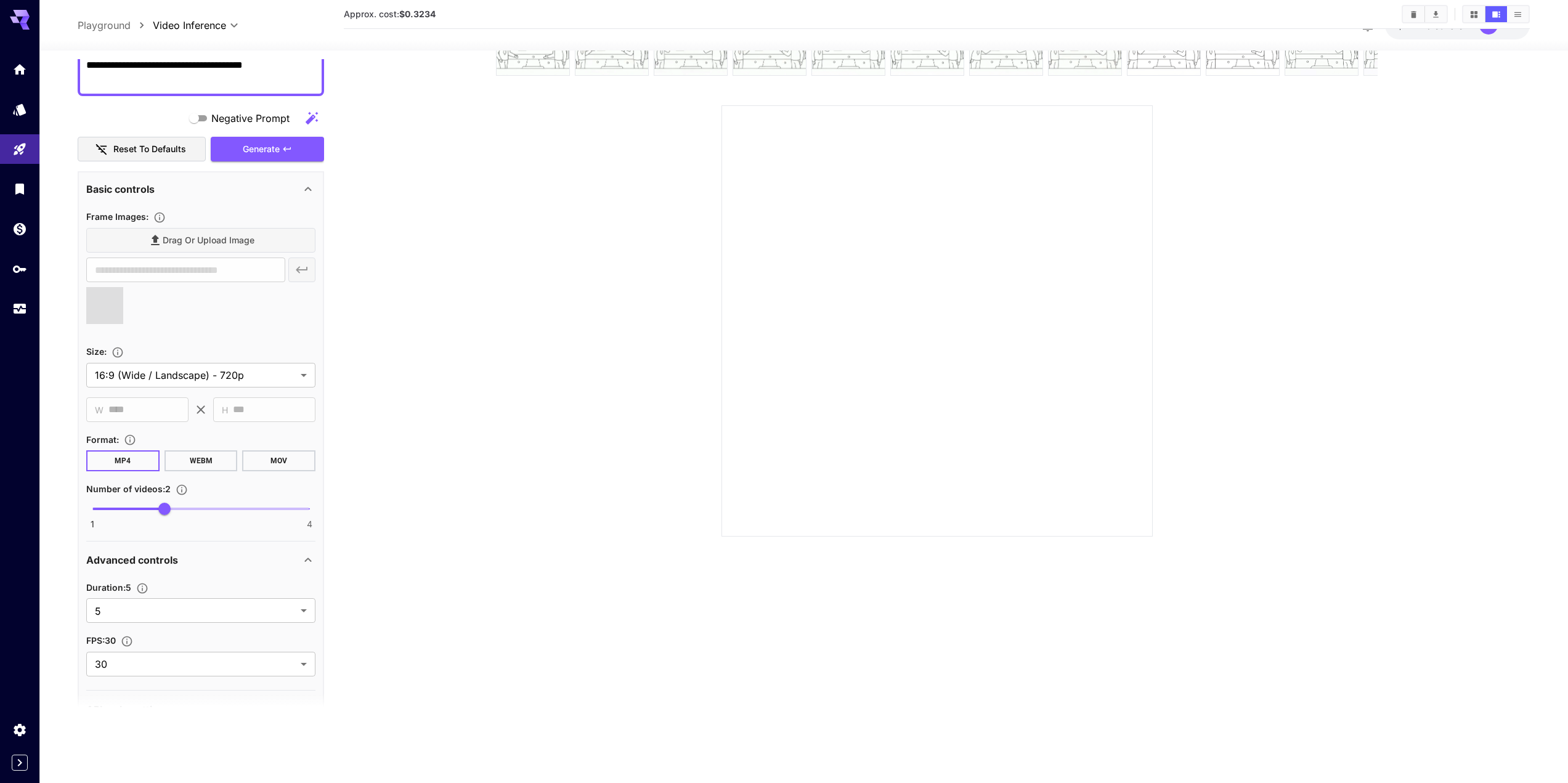
type input "**********"
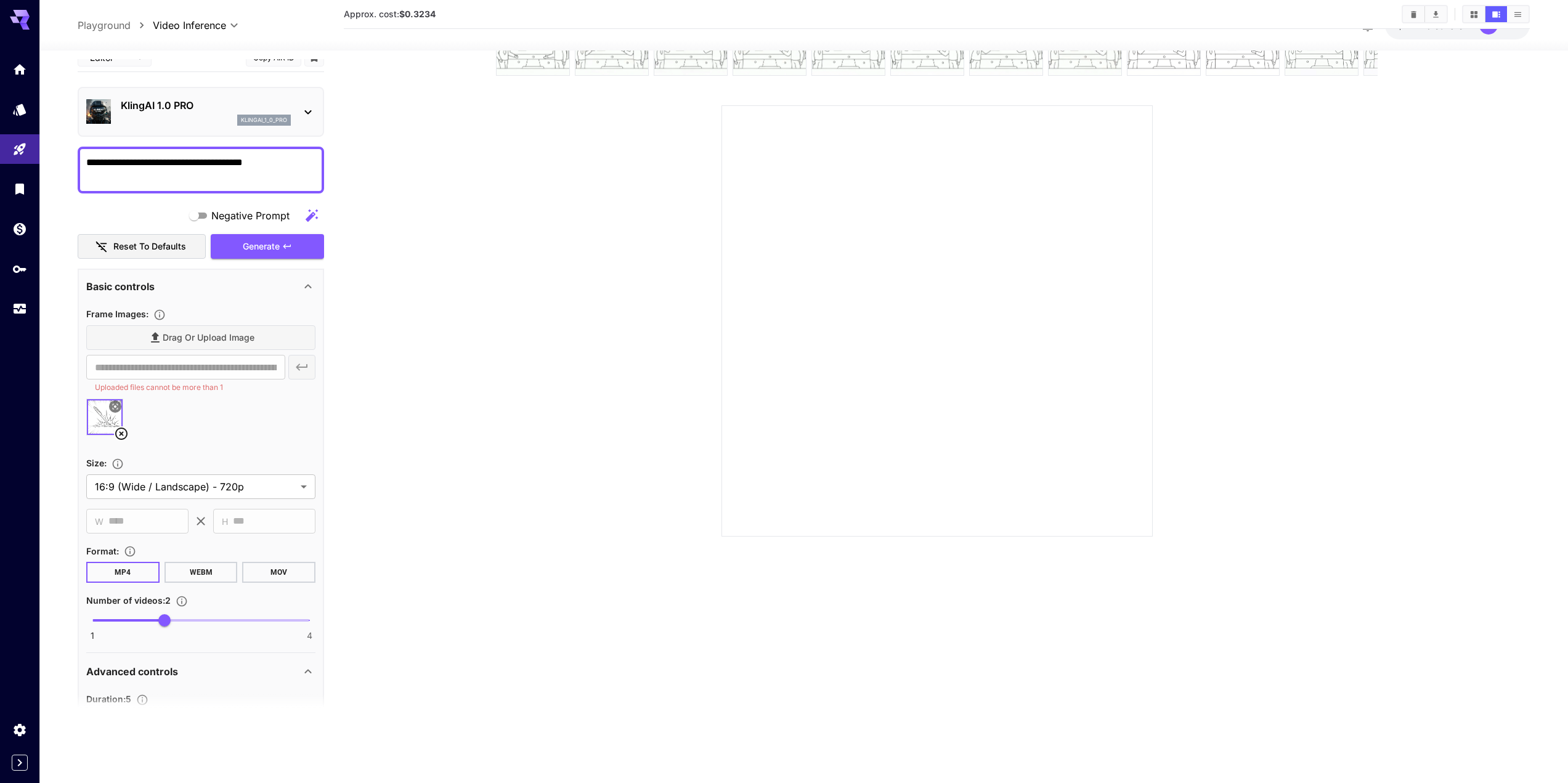
scroll to position [0, 0]
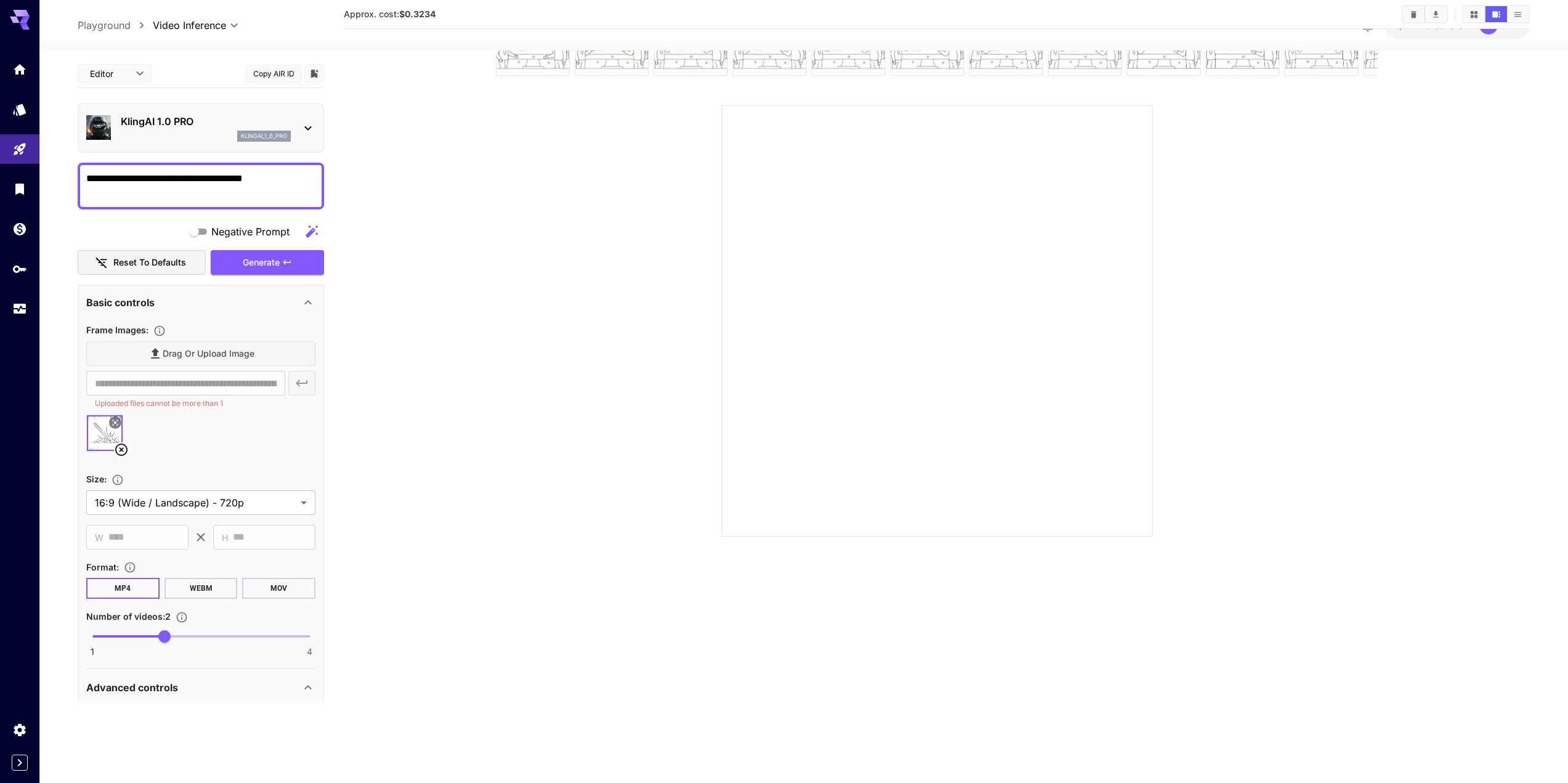
click at [198, 197] on textarea "**********" at bounding box center [200, 186] width 229 height 29
type textarea "*"
type textarea "**********"
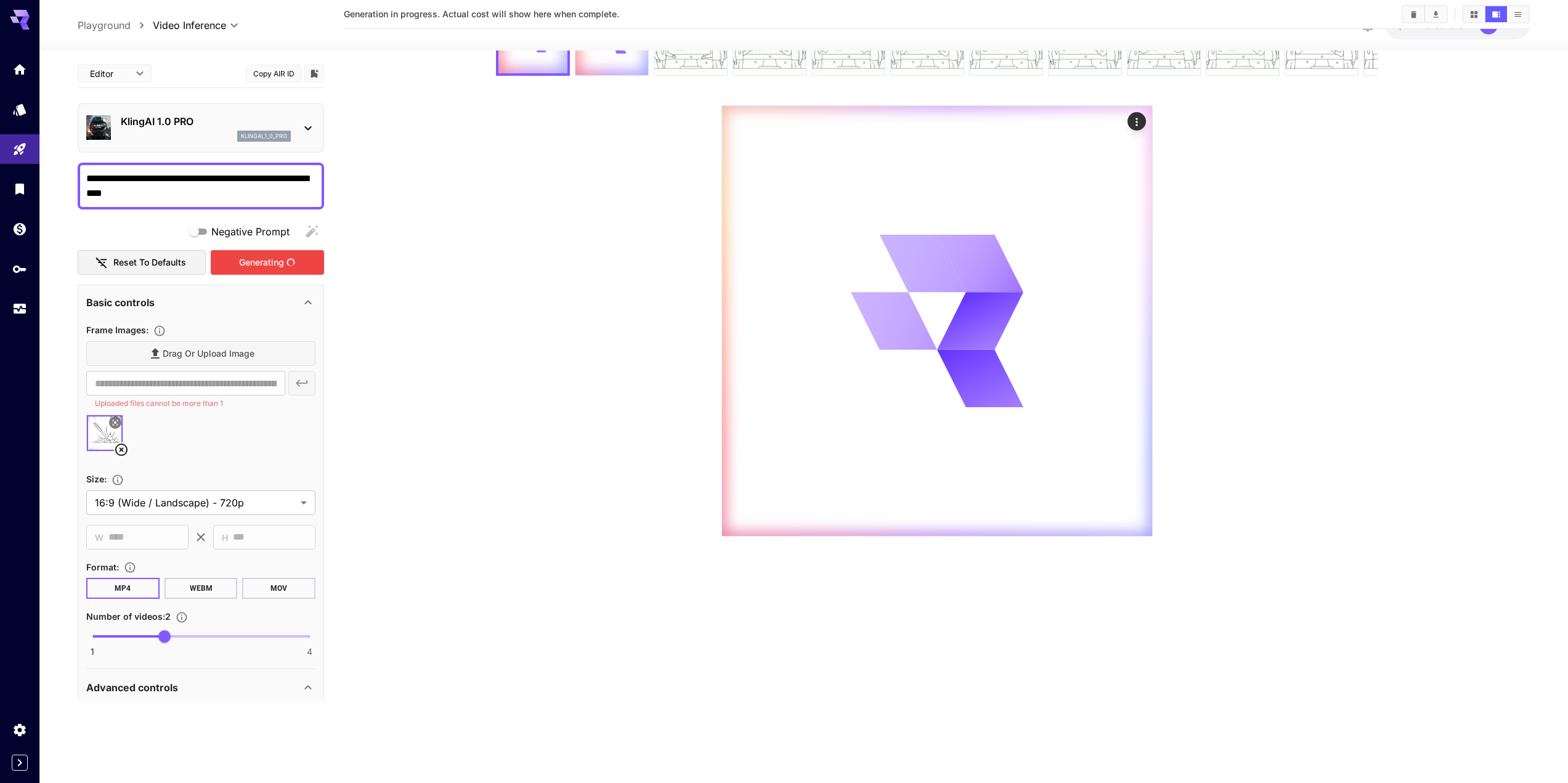
click at [305, 273] on div "Generating" at bounding box center [267, 262] width 113 height 25
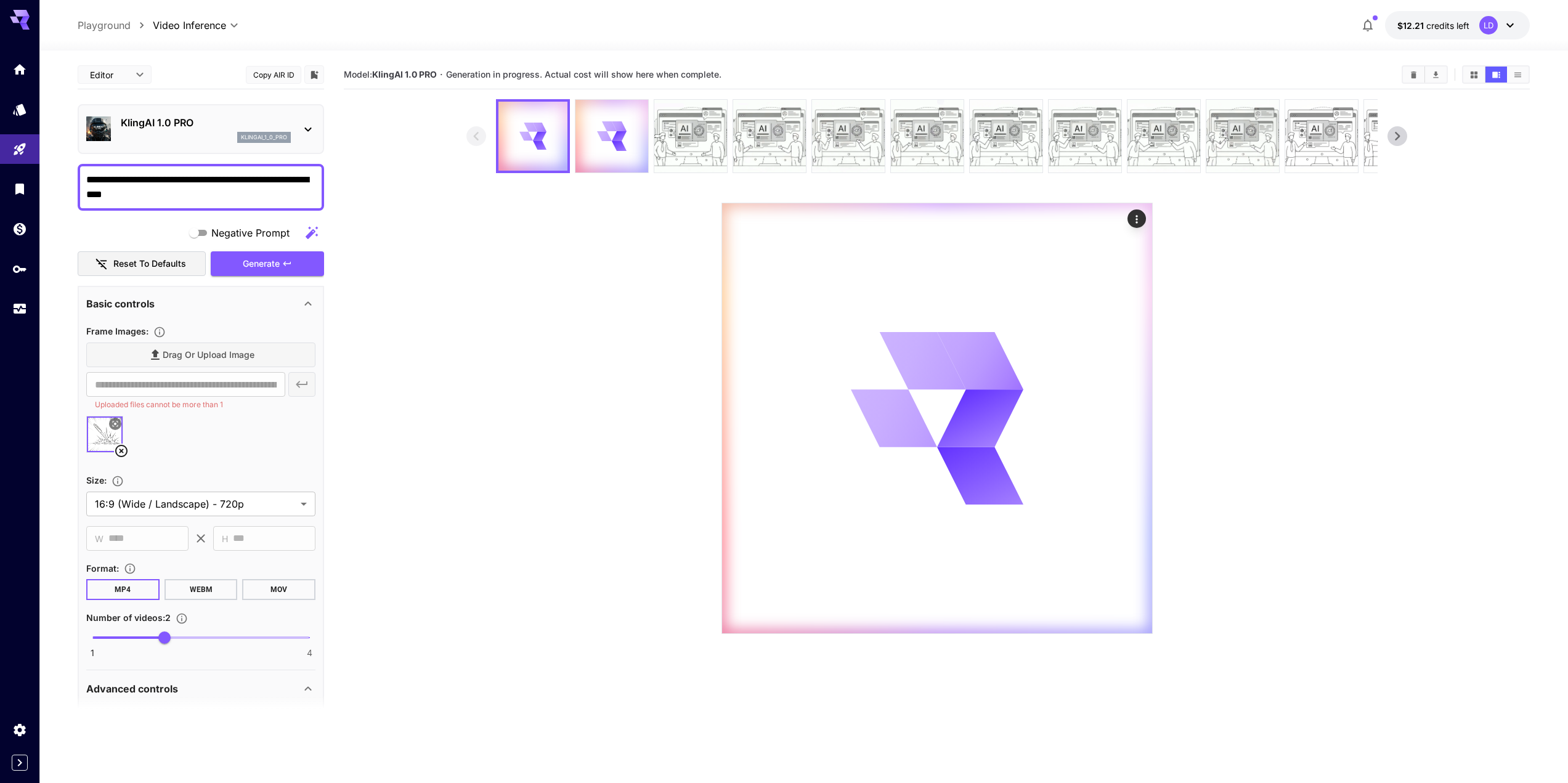
click at [636, 527] on section at bounding box center [936, 366] width 941 height 534
click at [878, 319] on div at bounding box center [936, 417] width 430 height 430
click at [647, 301] on section at bounding box center [936, 366] width 941 height 534
